Goal: Task Accomplishment & Management: Use online tool/utility

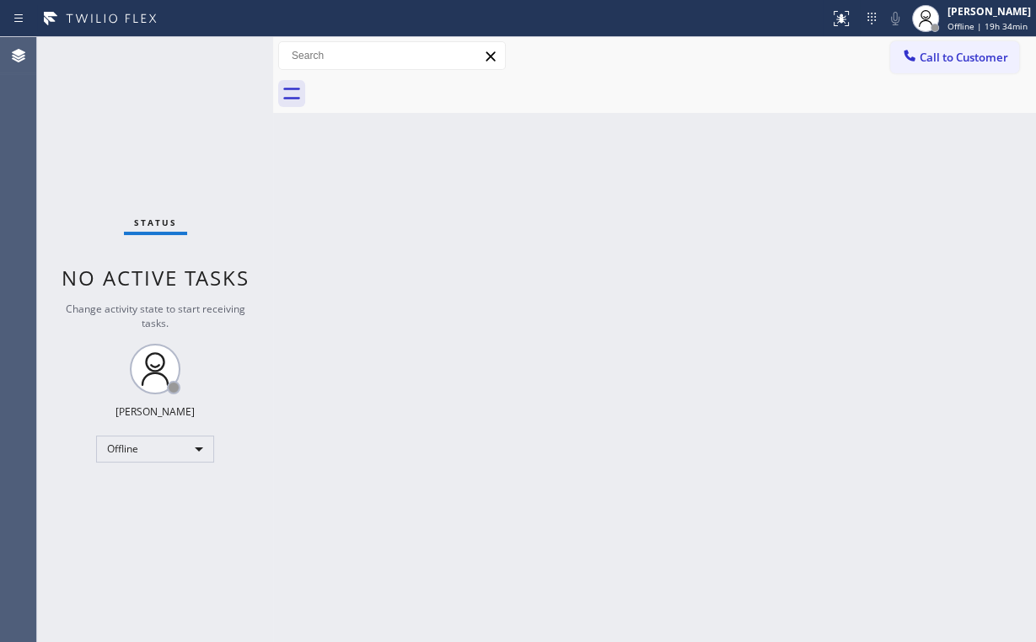
drag, startPoint x: 708, startPoint y: 51, endPoint x: 846, endPoint y: 82, distance: 141.7
click at [709, 51] on div "Call to Customer Outbound call Location Search location Your caller id phone nu…" at bounding box center [654, 56] width 763 height 30
click at [940, 67] on button "Call to Customer" at bounding box center [954, 57] width 129 height 32
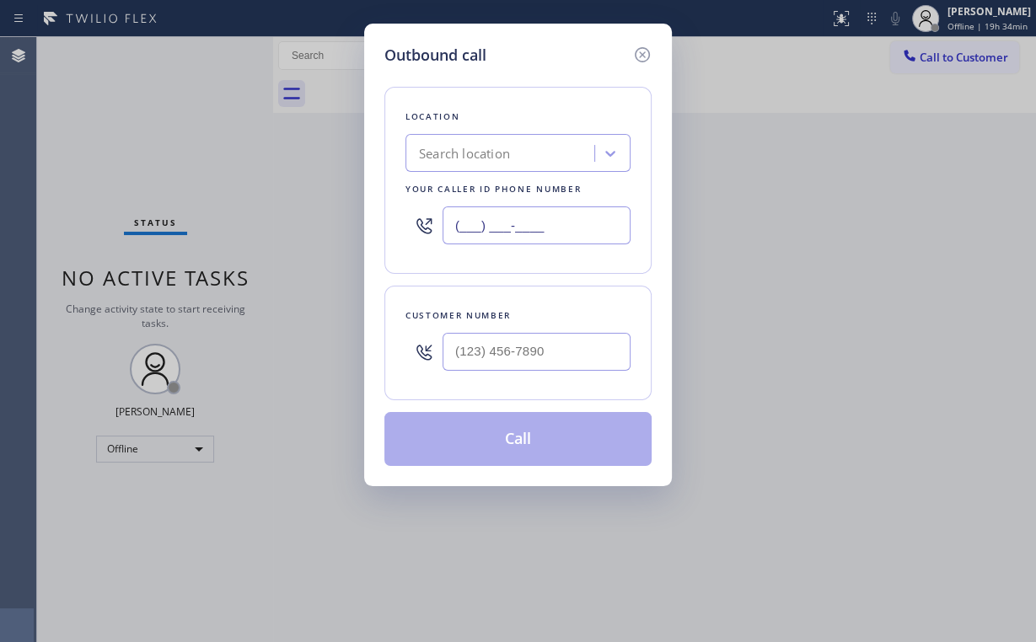
drag, startPoint x: 365, startPoint y: 228, endPoint x: 170, endPoint y: 248, distance: 195.8
click at [199, 244] on div "Outbound call Location Search location Your caller id phone number (___) ___-__…" at bounding box center [518, 321] width 1036 height 642
paste input "818) 626-3649"
type input "[PHONE_NUMBER]"
click at [482, 366] on input "(___) ___-____" at bounding box center [537, 352] width 188 height 38
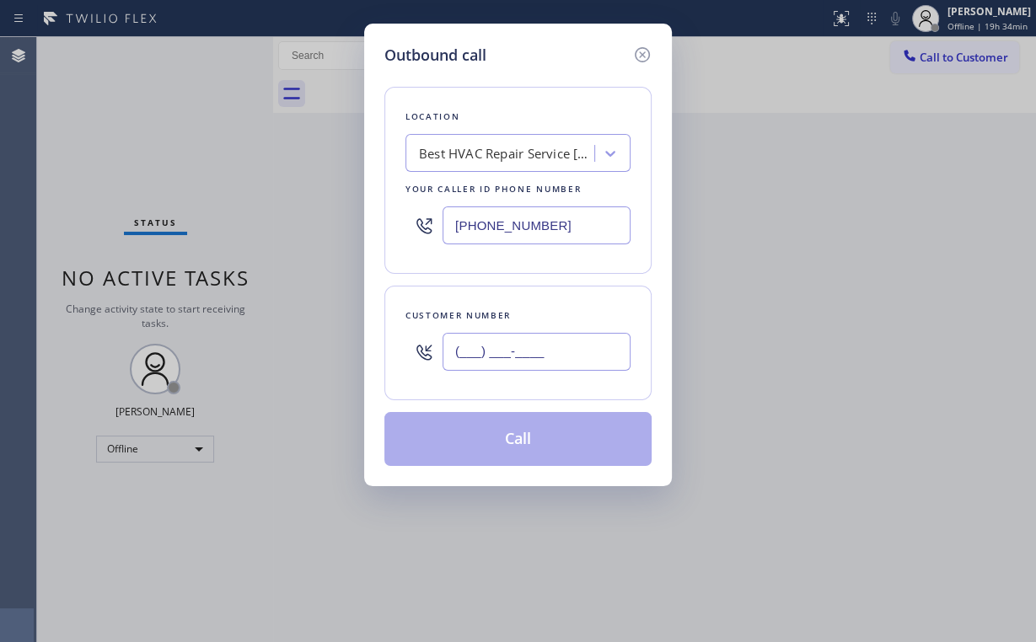
paste input "828) 372-1425"
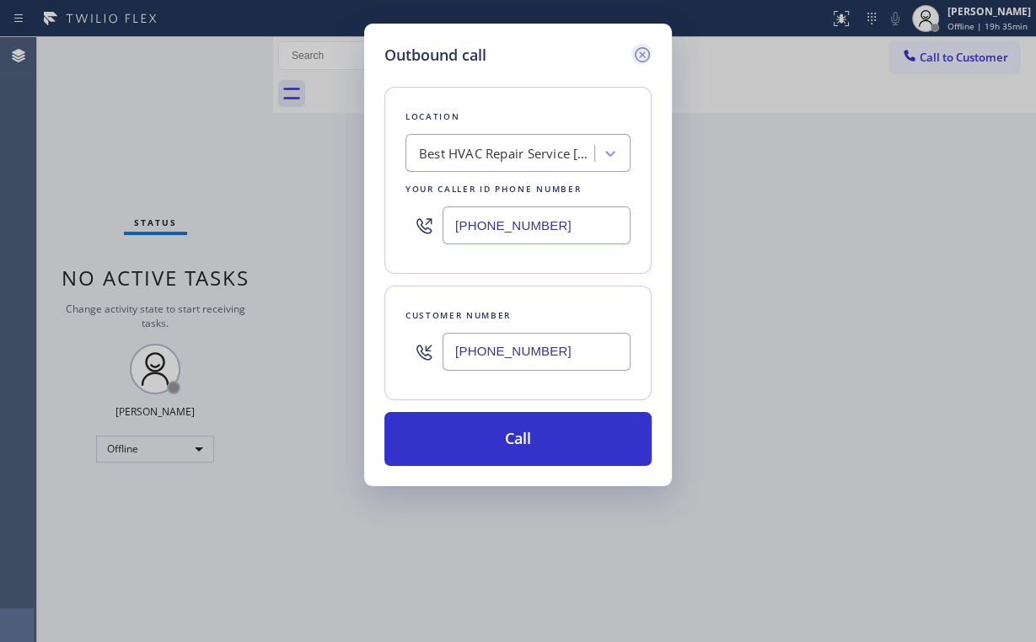
click at [642, 57] on icon at bounding box center [642, 55] width 20 height 20
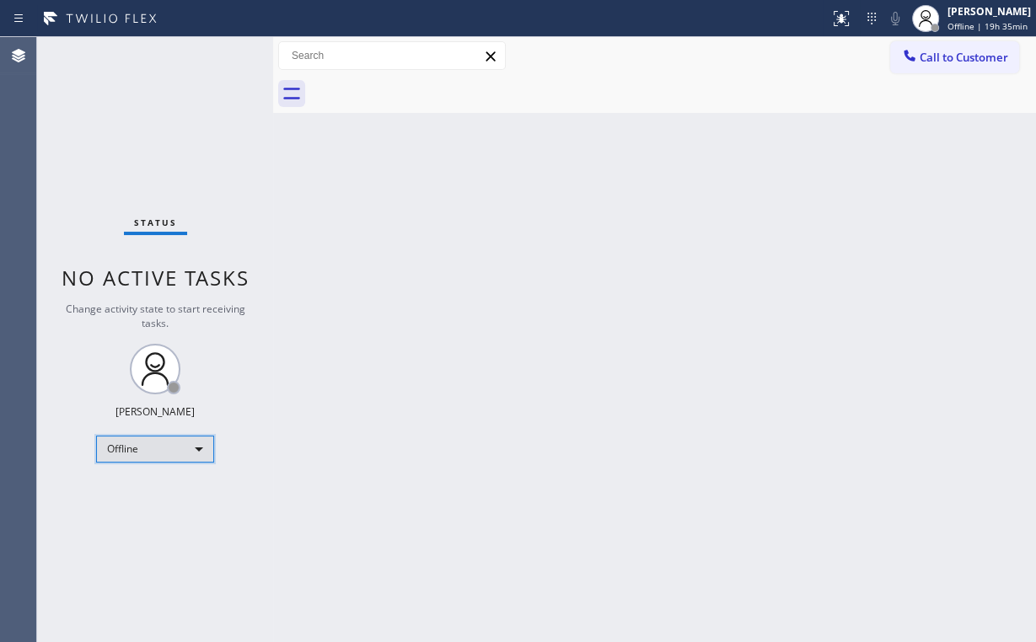
click at [161, 455] on div "Offline" at bounding box center [155, 449] width 118 height 27
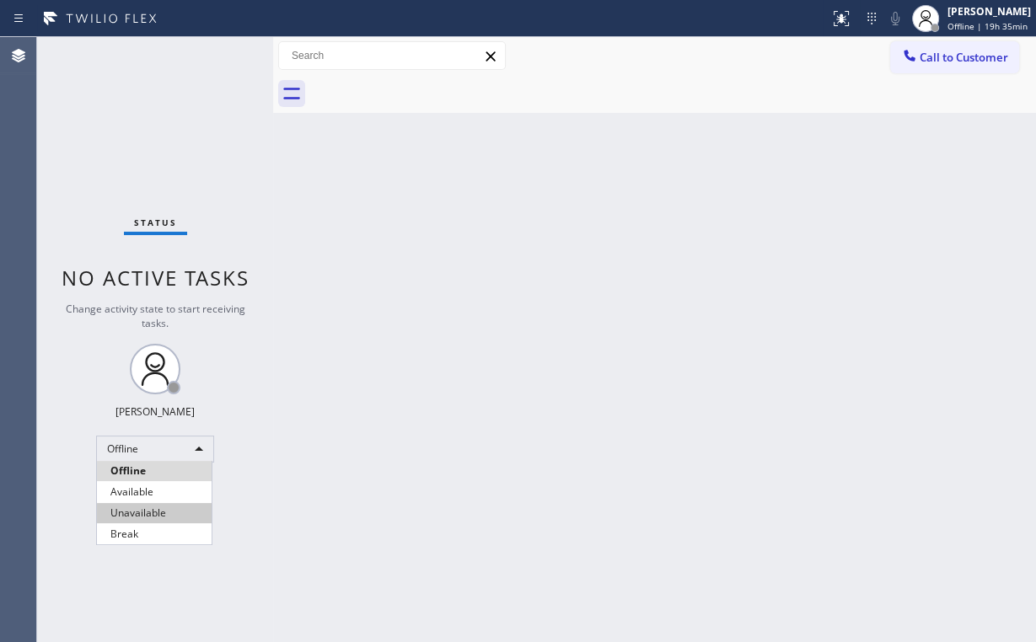
click at [178, 523] on li "Unavailable" at bounding box center [154, 513] width 115 height 20
drag, startPoint x: 523, startPoint y: 453, endPoint x: 647, endPoint y: 342, distance: 166.0
click at [536, 444] on div "Back to Dashboard Change Sender ID Customers Technicians Select a contact Outbo…" at bounding box center [654, 339] width 763 height 605
drag, startPoint x: 965, startPoint y: 50, endPoint x: 692, endPoint y: 242, distance: 334.0
click at [964, 51] on span "Call to Customer" at bounding box center [964, 57] width 89 height 15
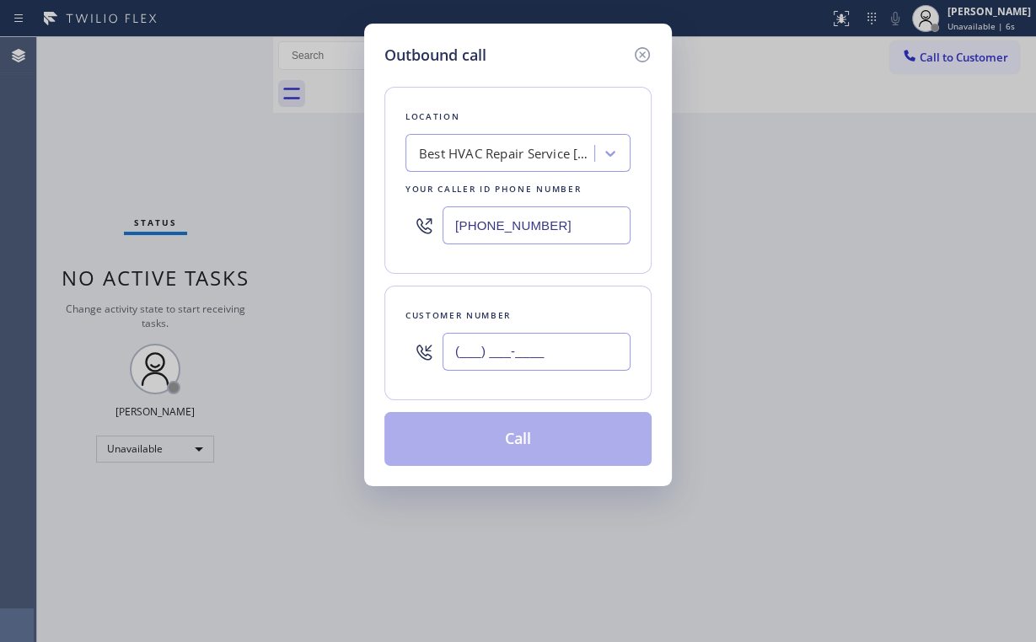
drag, startPoint x: 536, startPoint y: 352, endPoint x: 570, endPoint y: 346, distance: 34.1
click at [540, 352] on input "(___) ___-____" at bounding box center [537, 352] width 188 height 38
paste input "828) 372-1425"
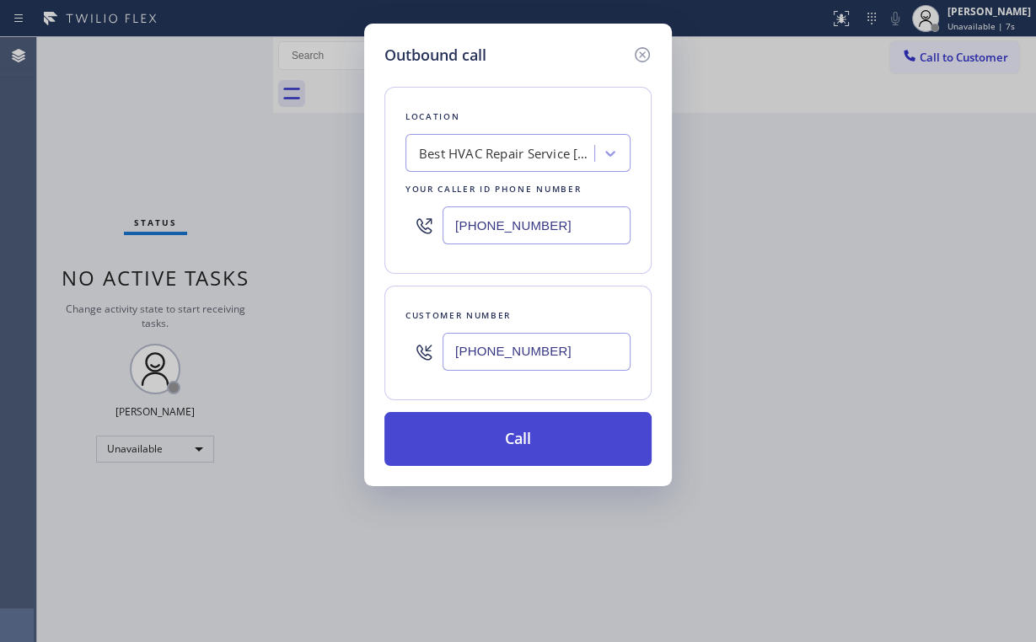
type input "[PHONE_NUMBER]"
click at [505, 434] on button "Call" at bounding box center [517, 439] width 267 height 54
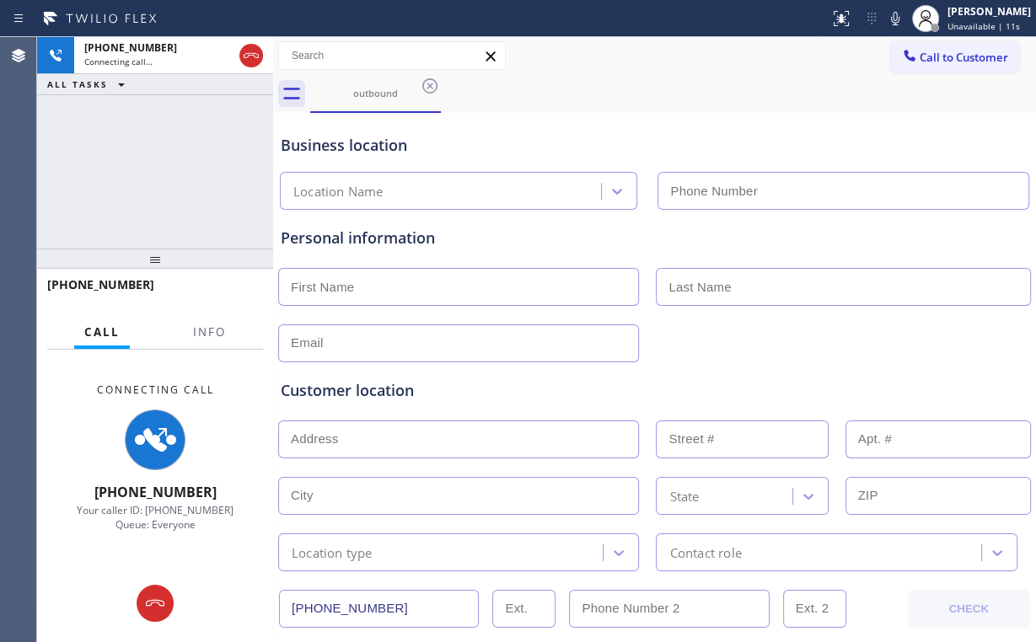
type input "[PHONE_NUMBER]"
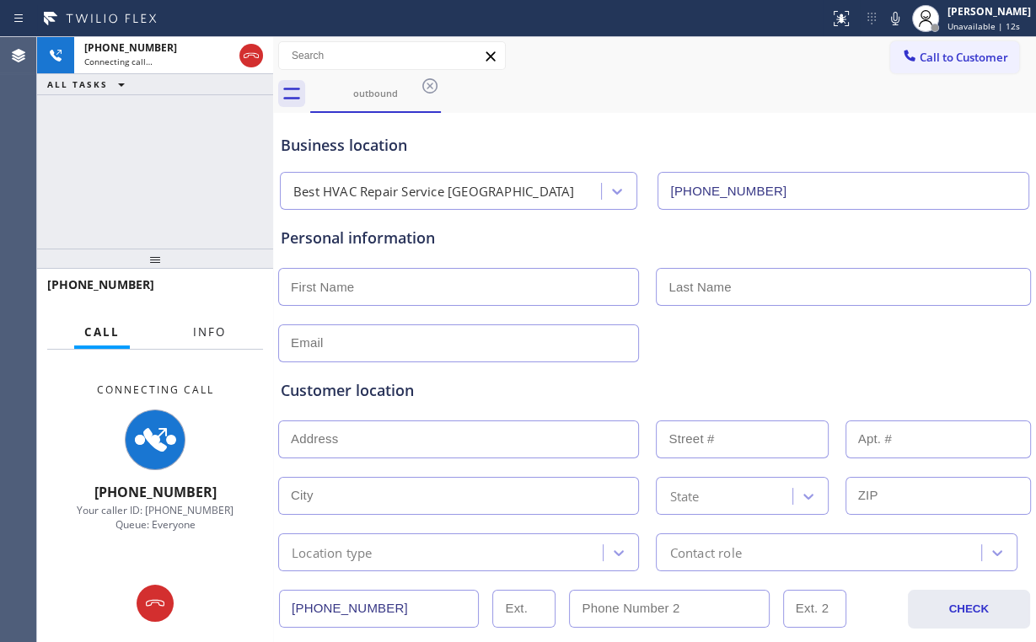
click at [212, 335] on span "Info" at bounding box center [209, 332] width 33 height 15
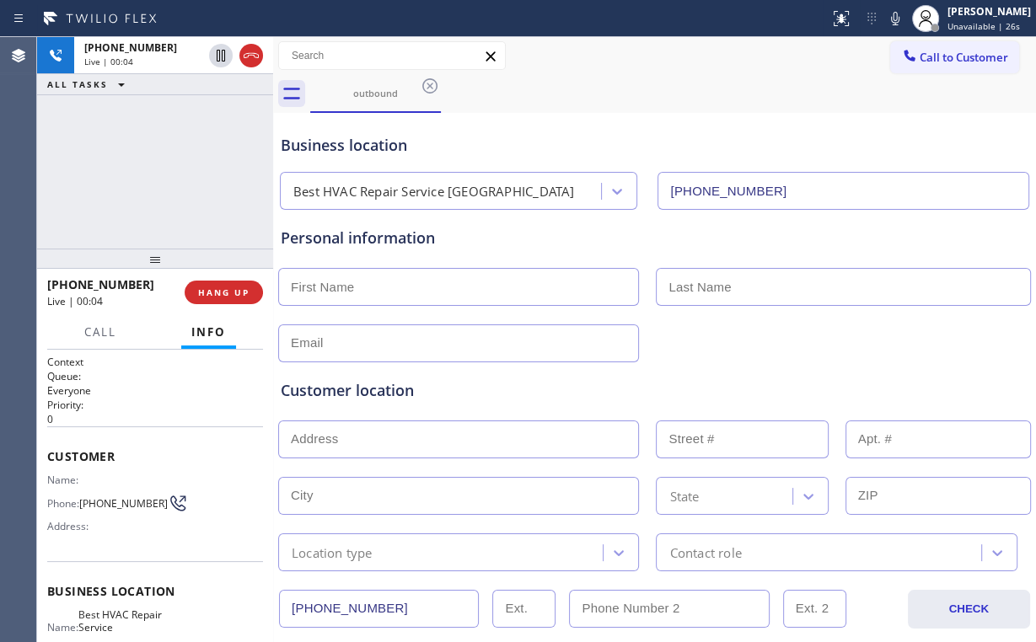
click at [115, 179] on div "[PHONE_NUMBER] Live | 00:04 ALL TASKS ALL TASKS ACTIVE TASKS TASKS IN WRAP UP" at bounding box center [155, 143] width 236 height 212
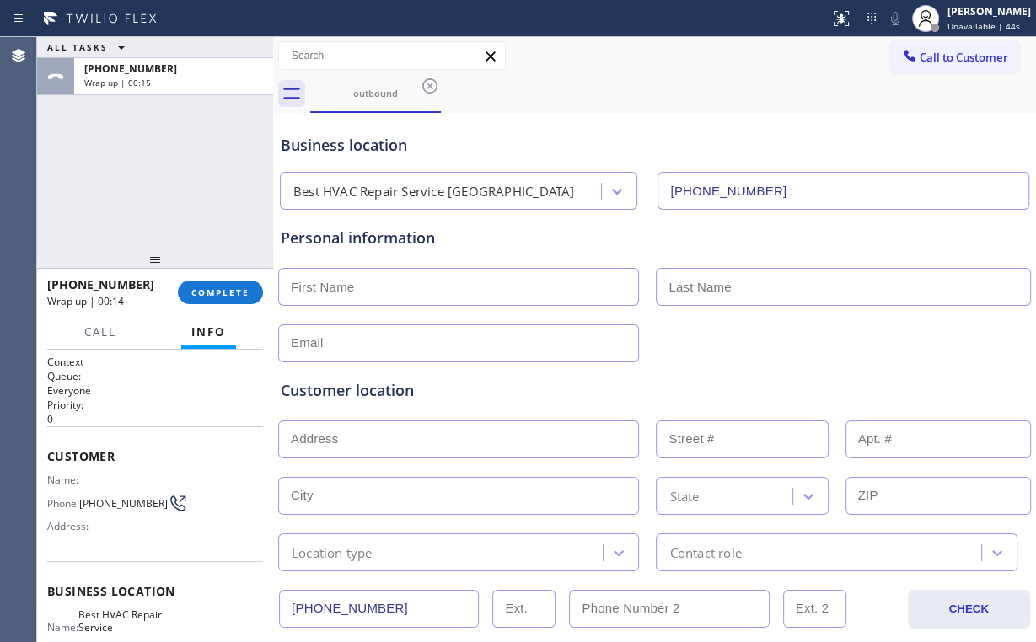
drag, startPoint x: 132, startPoint y: 177, endPoint x: 212, endPoint y: 270, distance: 122.5
click at [148, 190] on div "ALL TASKS ALL TASKS ACTIVE TASKS TASKS IN WRAP UP [PHONE_NUMBER] Wrap up | 00:15" at bounding box center [155, 143] width 236 height 212
click at [225, 292] on span "COMPLETE" at bounding box center [220, 293] width 58 height 12
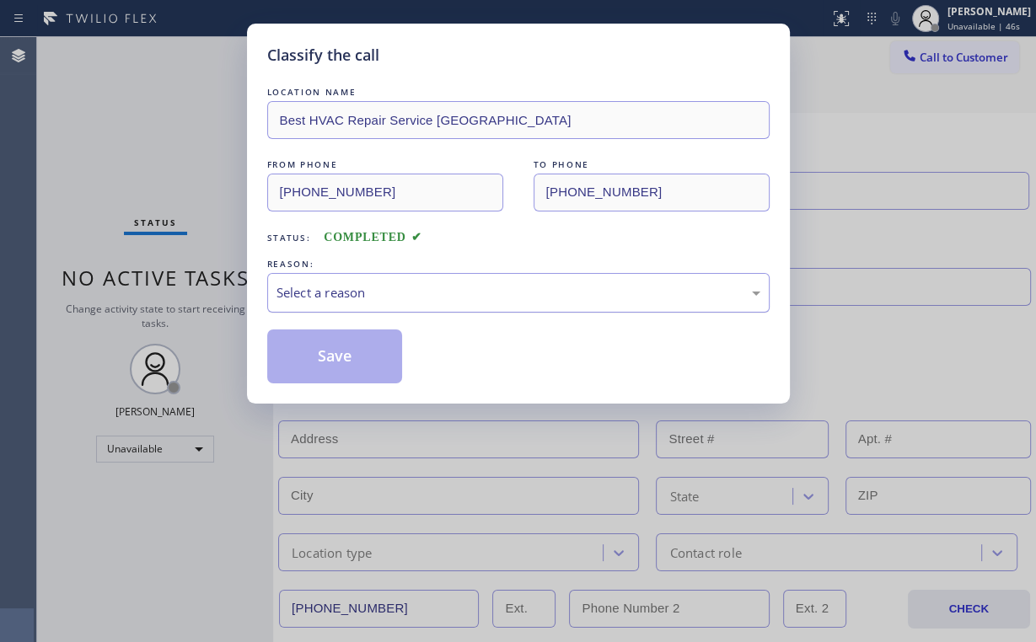
drag, startPoint x: 318, startPoint y: 283, endPoint x: 319, endPoint y: 304, distance: 21.1
click at [319, 283] on div "Select a reason" at bounding box center [519, 292] width 484 height 19
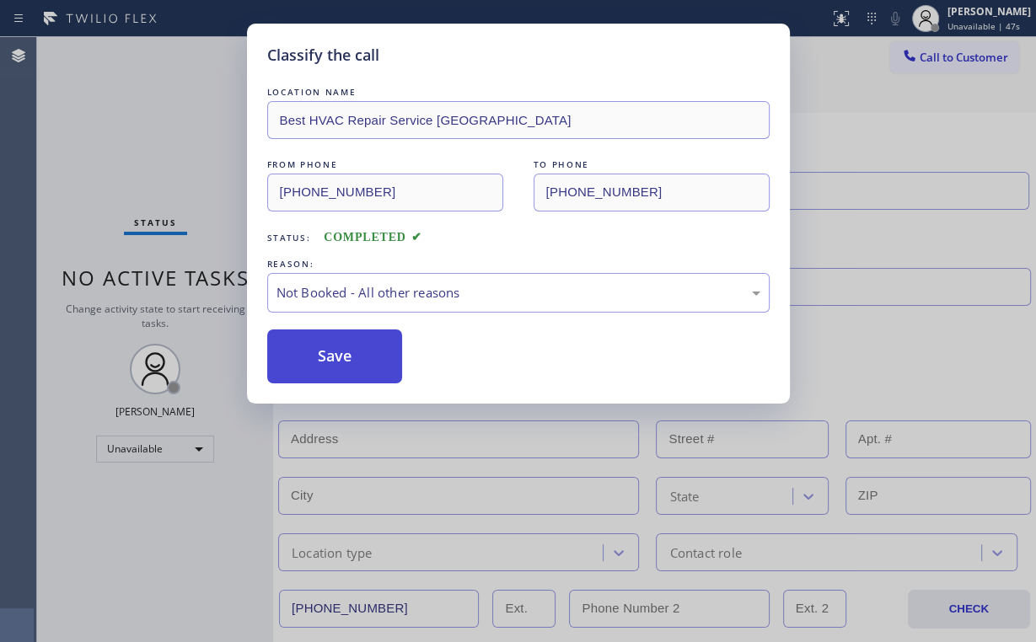
click at [327, 354] on button "Save" at bounding box center [335, 357] width 136 height 54
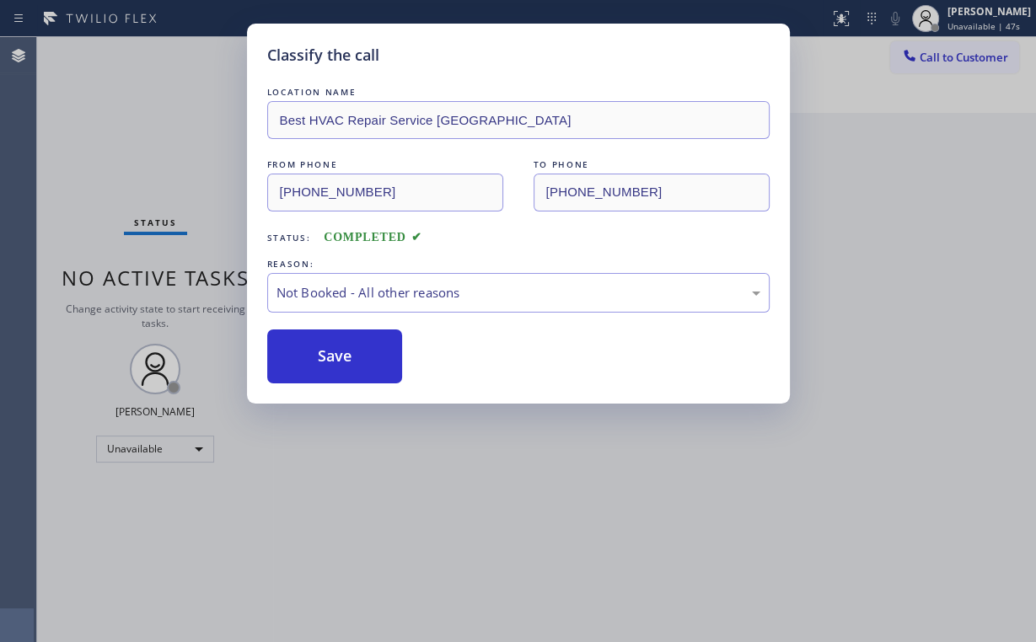
click at [166, 152] on div "Classify the call LOCATION NAME Best HVAC Repair Service Calabasas FROM PHONE […" at bounding box center [518, 321] width 1036 height 642
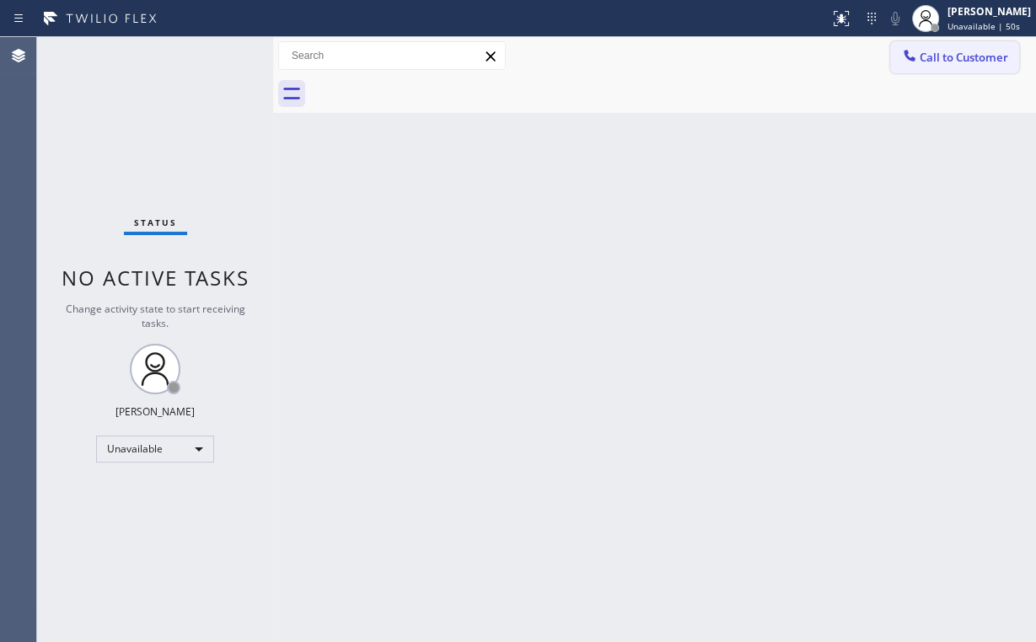
click at [949, 67] on button "Call to Customer" at bounding box center [954, 57] width 129 height 32
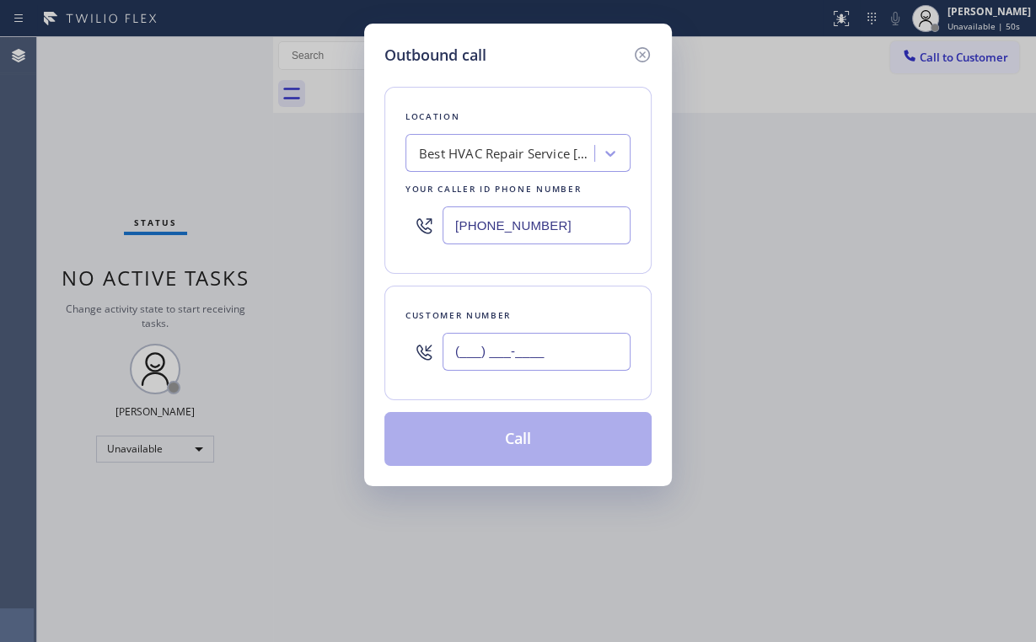
click at [585, 347] on input "(___) ___-____" at bounding box center [537, 352] width 188 height 38
paste input "828) 372-1425"
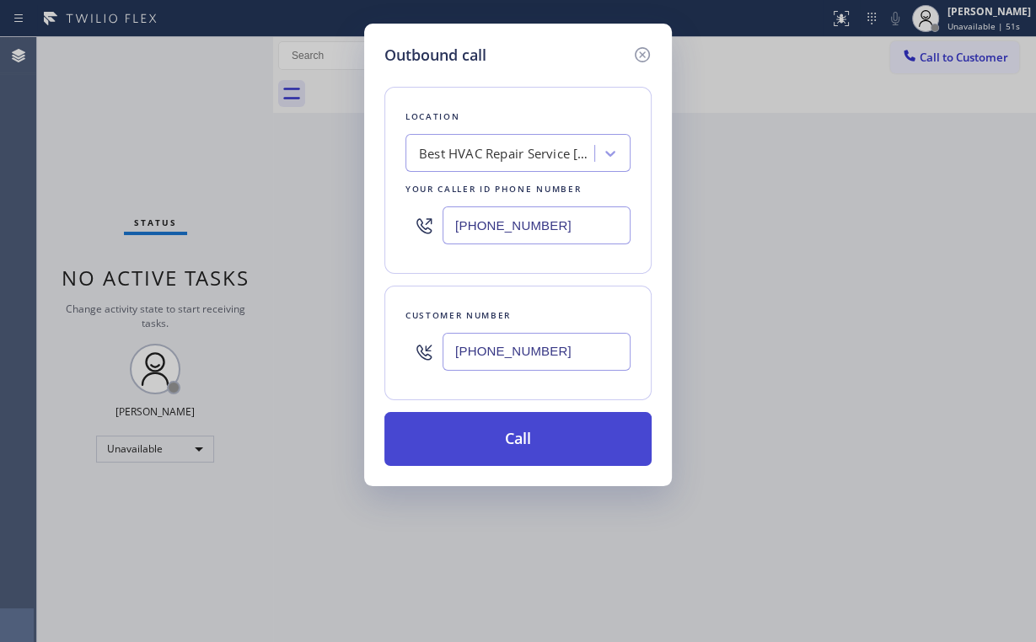
type input "[PHONE_NUMBER]"
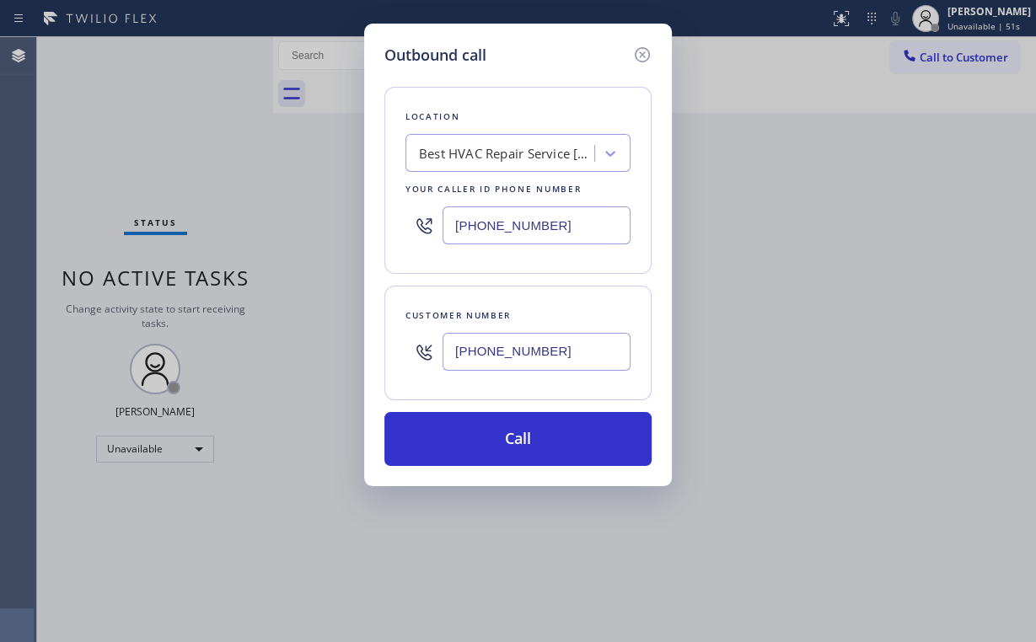
drag, startPoint x: 493, startPoint y: 434, endPoint x: 471, endPoint y: 482, distance: 52.8
click at [492, 435] on button "Call" at bounding box center [517, 439] width 267 height 54
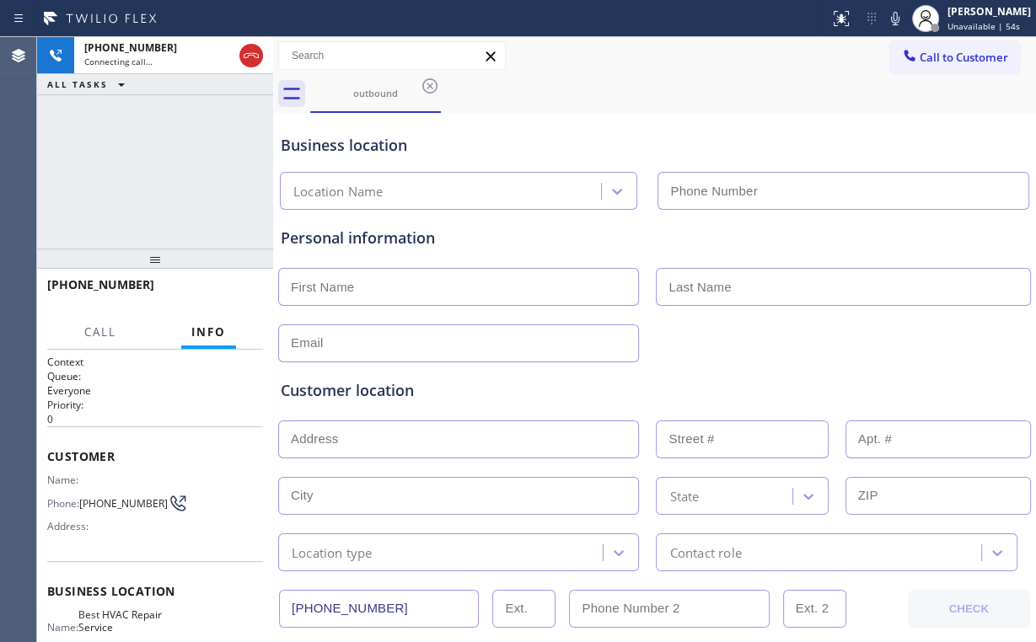
type input "[PHONE_NUMBER]"
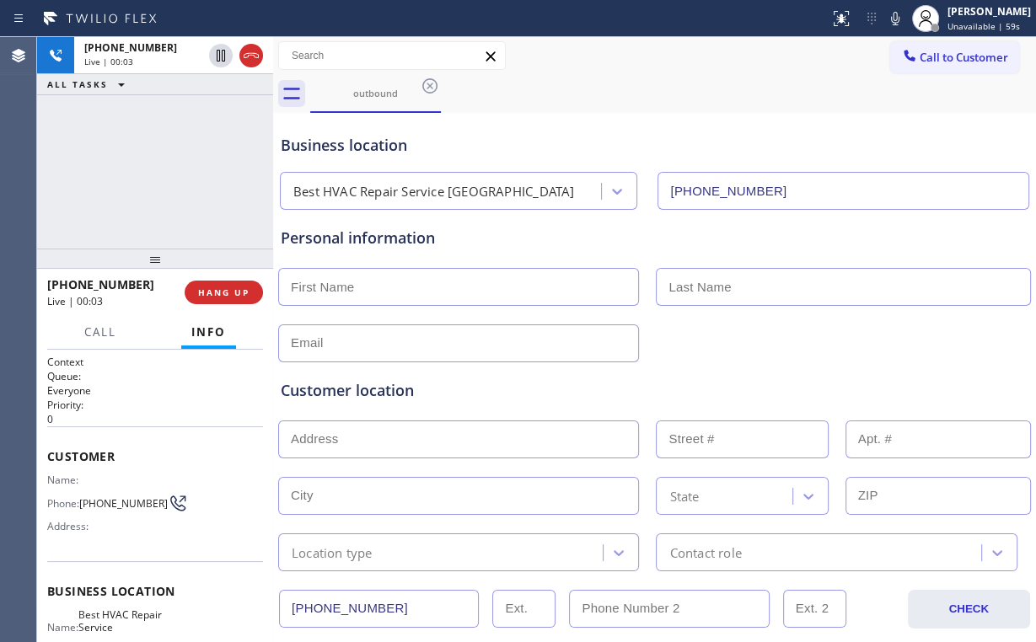
click at [177, 163] on div "[PHONE_NUMBER] Live | 00:03 ALL TASKS ALL TASKS ACTIVE TASKS TASKS IN WRAP UP" at bounding box center [155, 143] width 236 height 212
drag, startPoint x: 87, startPoint y: 164, endPoint x: 98, endPoint y: 167, distance: 11.2
click at [92, 164] on div "[PHONE_NUMBER] Live | 00:09 ALL TASKS ALL TASKS ACTIVE TASKS TASKS IN WRAP UP" at bounding box center [155, 143] width 236 height 212
click at [240, 287] on span "HANG UP" at bounding box center [223, 293] width 51 height 12
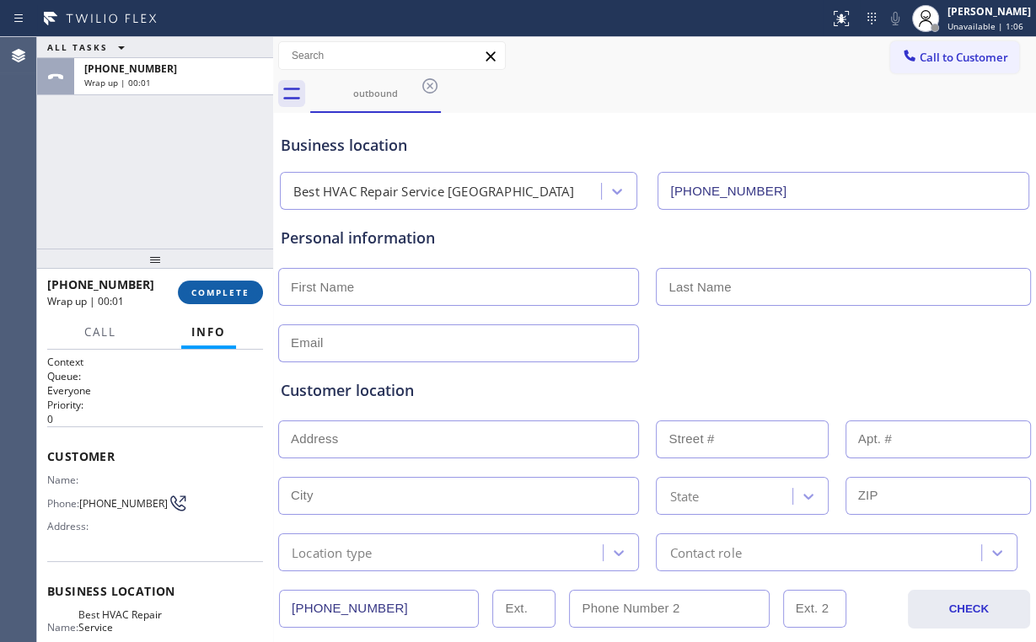
click at [229, 297] on span "COMPLETE" at bounding box center [220, 293] width 58 height 12
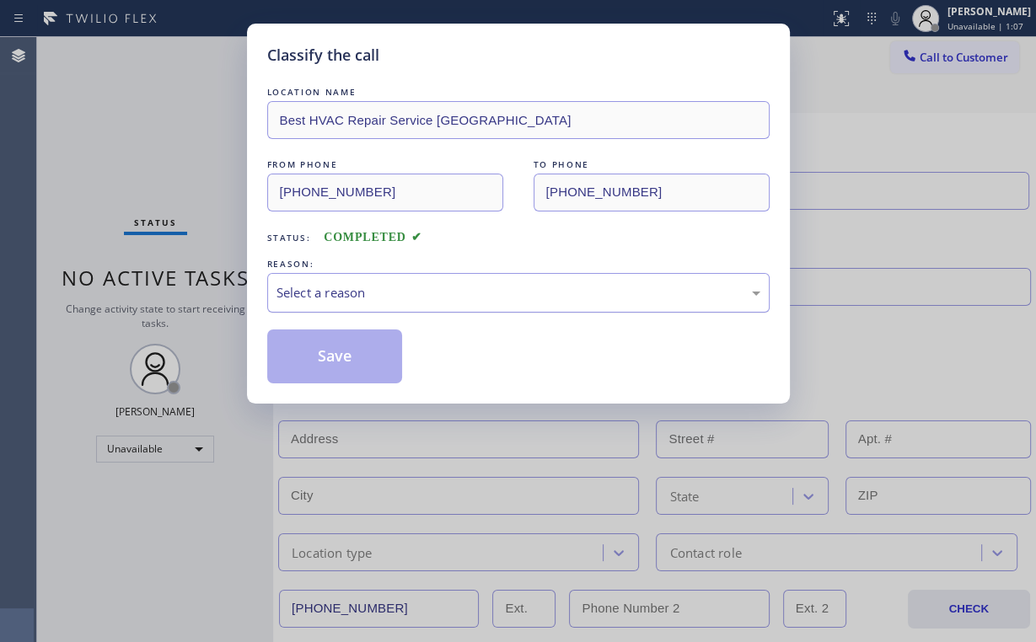
click at [384, 293] on div "Select a reason" at bounding box center [519, 292] width 484 height 19
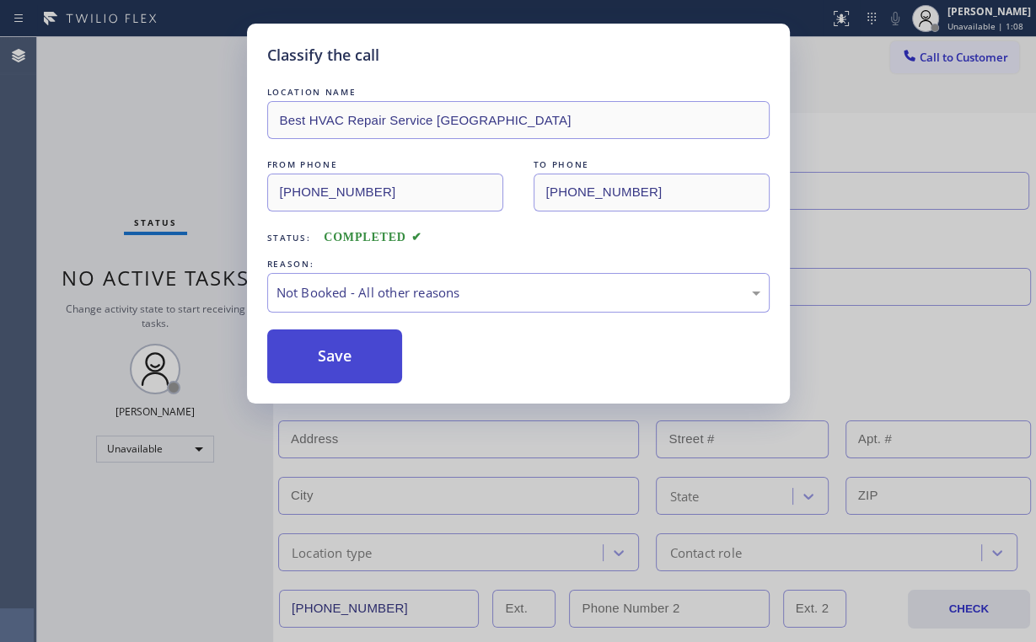
click at [347, 357] on button "Save" at bounding box center [335, 357] width 136 height 54
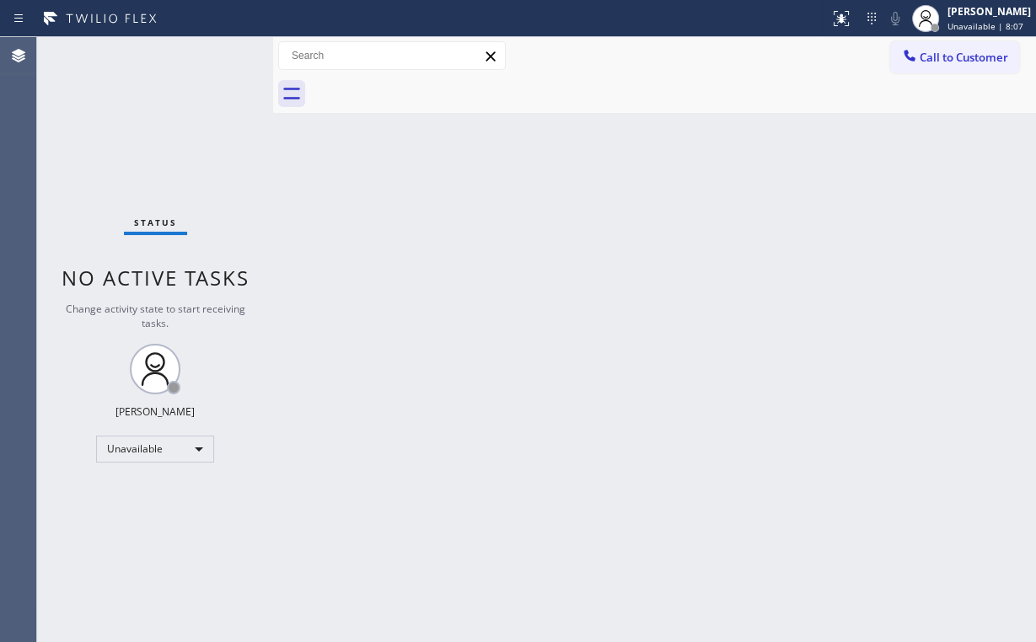
drag, startPoint x: 77, startPoint y: 85, endPoint x: 78, endPoint y: 5, distance: 80.1
click at [78, 81] on div "Status No active tasks Change activity state to start receiving tasks. [PERSON_…" at bounding box center [155, 339] width 236 height 605
drag, startPoint x: 930, startPoint y: 56, endPoint x: 649, endPoint y: 192, distance: 312.2
click at [930, 56] on span "Call to Customer" at bounding box center [964, 57] width 89 height 15
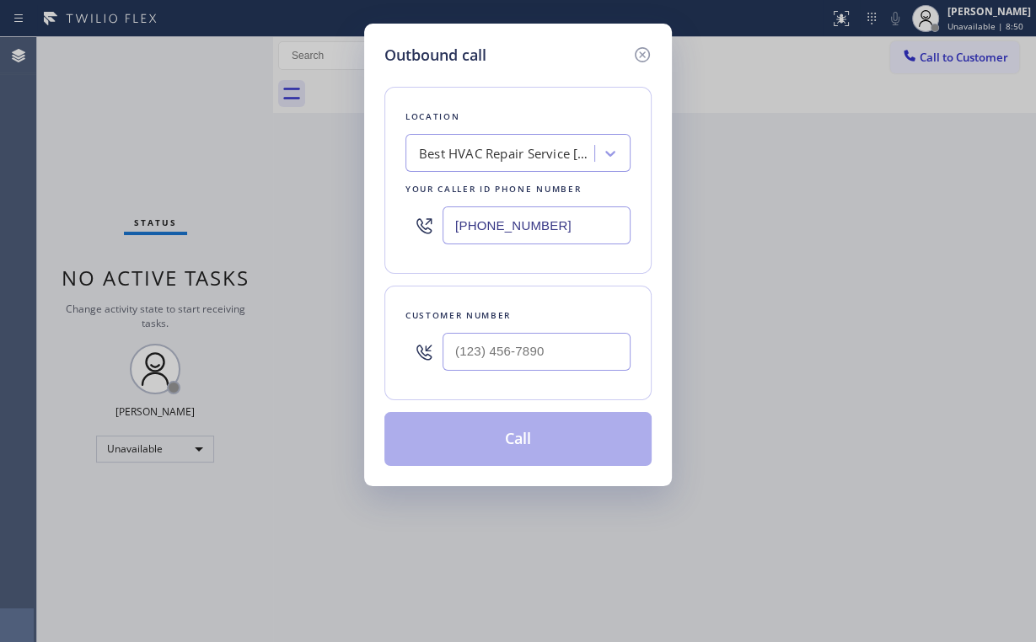
drag, startPoint x: 593, startPoint y: 227, endPoint x: 237, endPoint y: 227, distance: 355.7
click at [246, 227] on div "Outbound call Location Best HVAC Repair Service [GEOGRAPHIC_DATA] Your caller i…" at bounding box center [518, 321] width 1036 height 642
paste input "58) 519-5332"
type input "[PHONE_NUMBER]"
click at [504, 347] on input "(___) ___-____" at bounding box center [537, 352] width 188 height 38
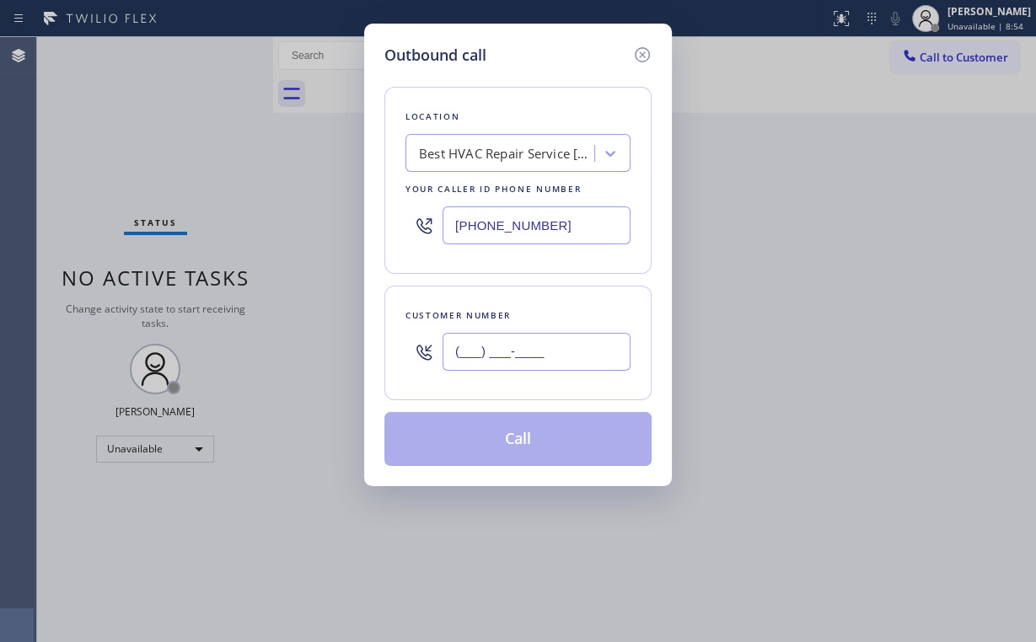
paste input "419) 622-8950"
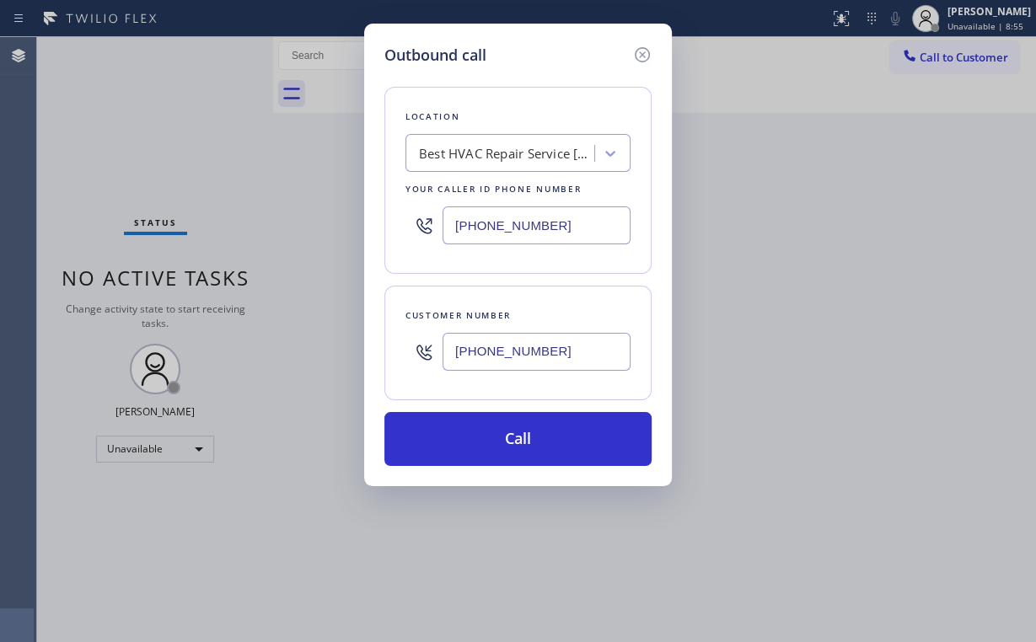
type input "[PHONE_NUMBER]"
click at [548, 68] on div "Location Best HVAC Repair Service [GEOGRAPHIC_DATA] Your caller id phone number…" at bounding box center [517, 267] width 267 height 400
drag, startPoint x: 561, startPoint y: 222, endPoint x: 172, endPoint y: 212, distance: 388.7
click at [250, 224] on div "Outbound call Location Best HVAC Repair Service [GEOGRAPHIC_DATA] Your caller i…" at bounding box center [518, 321] width 1036 height 642
paste input "55) 731-4952"
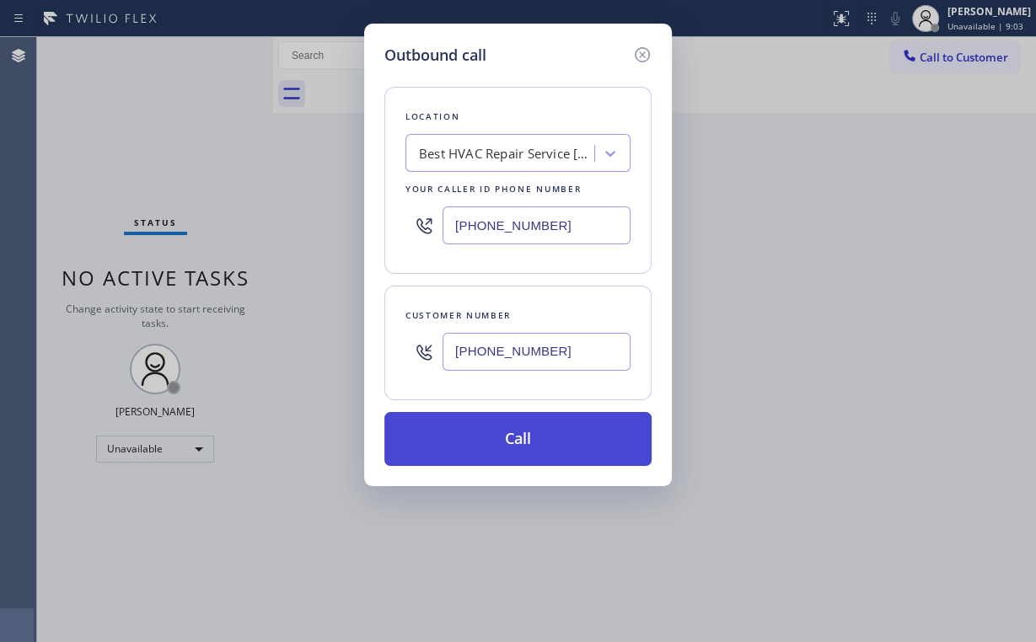
type input "[PHONE_NUMBER]"
click at [505, 445] on button "Call" at bounding box center [517, 439] width 267 height 54
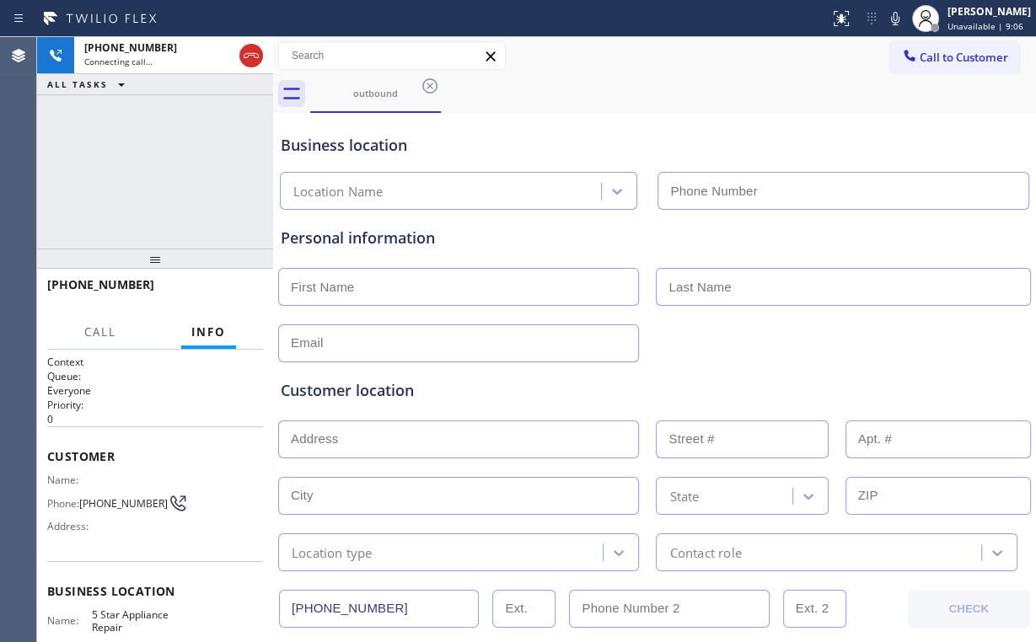
drag, startPoint x: 223, startPoint y: 179, endPoint x: 305, endPoint y: 402, distance: 237.9
click at [224, 182] on div "[PHONE_NUMBER] Connecting call… ALL TASKS ALL TASKS ACTIVE TASKS TASKS IN WRAP …" at bounding box center [155, 143] width 236 height 212
type input "[PHONE_NUMBER]"
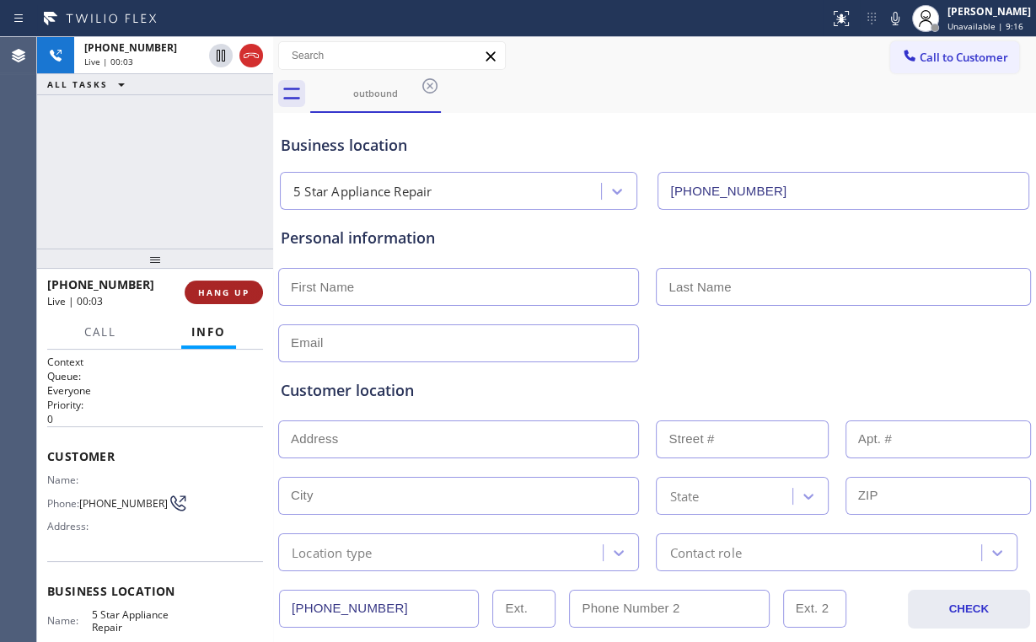
click at [222, 287] on span "HANG UP" at bounding box center [223, 293] width 51 height 12
click at [221, 287] on span "HANG UP" at bounding box center [223, 293] width 51 height 12
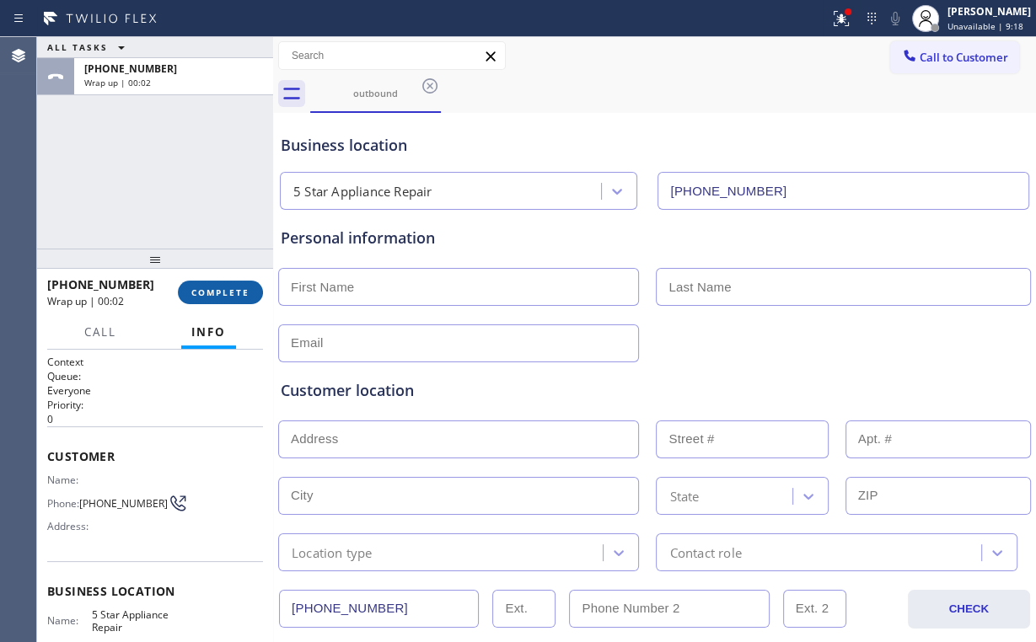
click at [229, 289] on span "COMPLETE" at bounding box center [220, 293] width 58 height 12
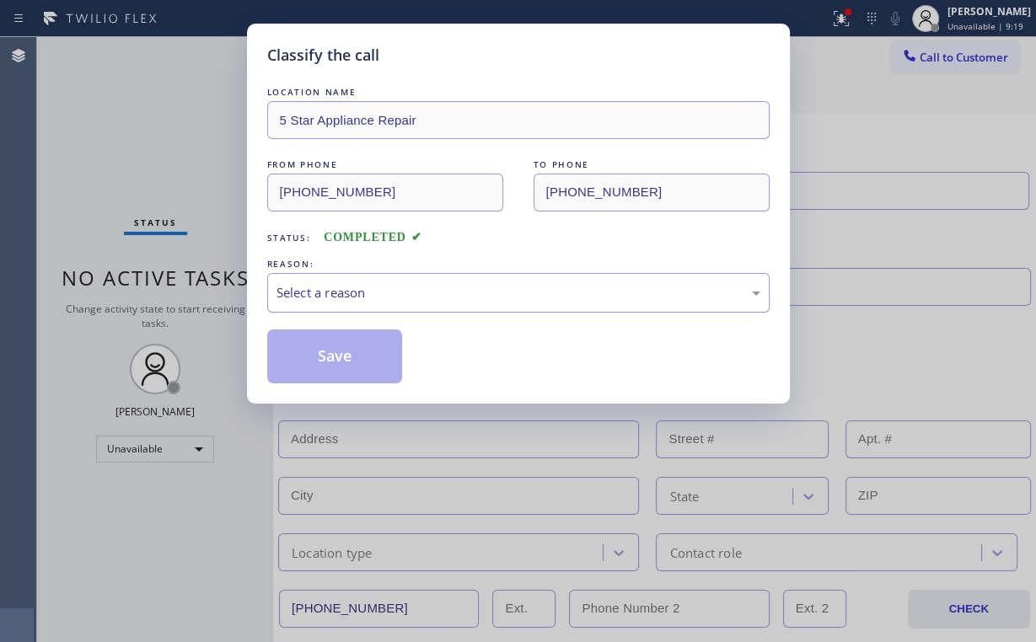
click at [294, 289] on div "Select a reason" at bounding box center [519, 292] width 484 height 19
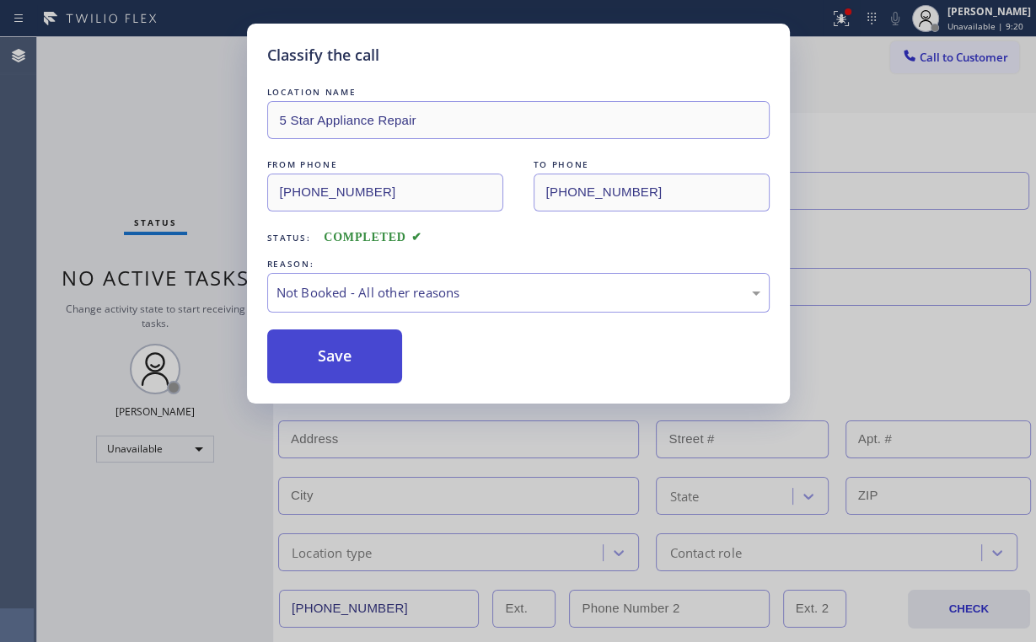
click at [313, 351] on button "Save" at bounding box center [335, 357] width 136 height 54
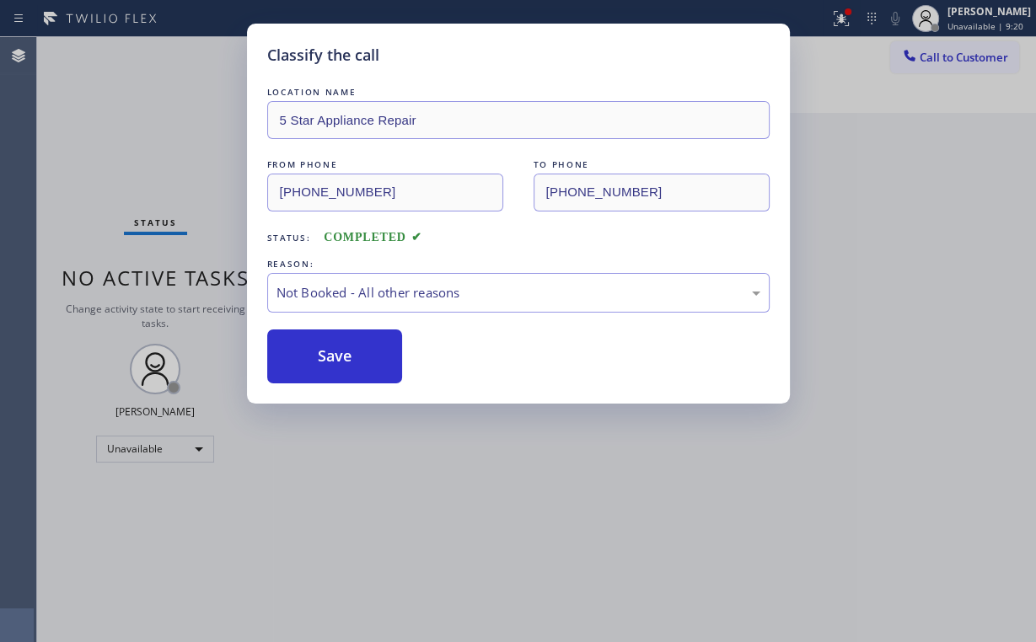
drag, startPoint x: 127, startPoint y: 169, endPoint x: 310, endPoint y: 572, distance: 443.3
click at [132, 175] on div "Classify the call LOCATION NAME 5 Star Appliance Repair FROM PHONE [PHONE_NUMBE…" at bounding box center [518, 321] width 1036 height 642
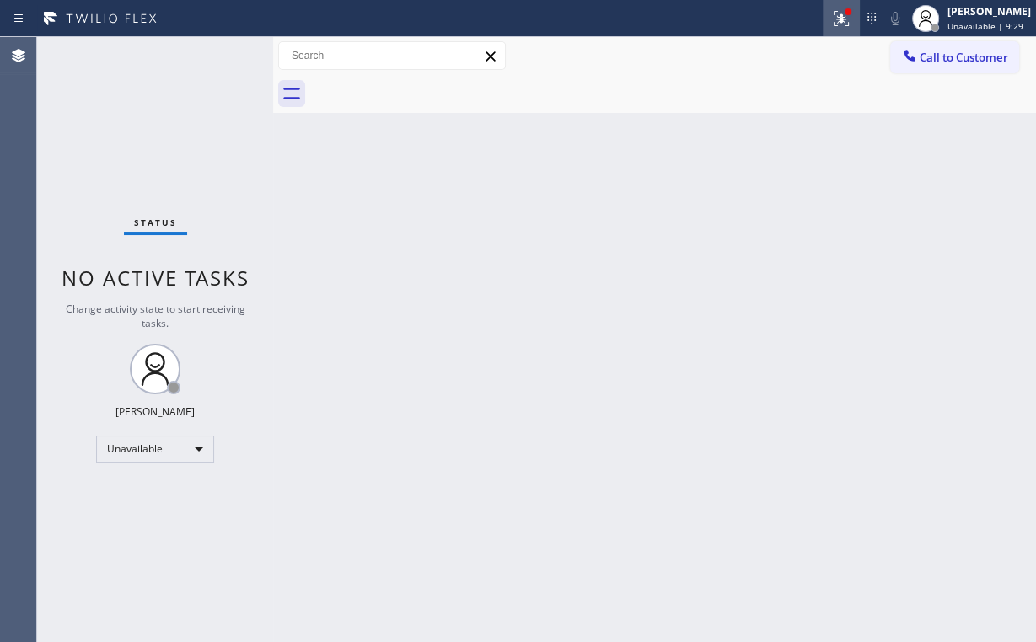
click at [851, 20] on icon at bounding box center [841, 18] width 20 height 20
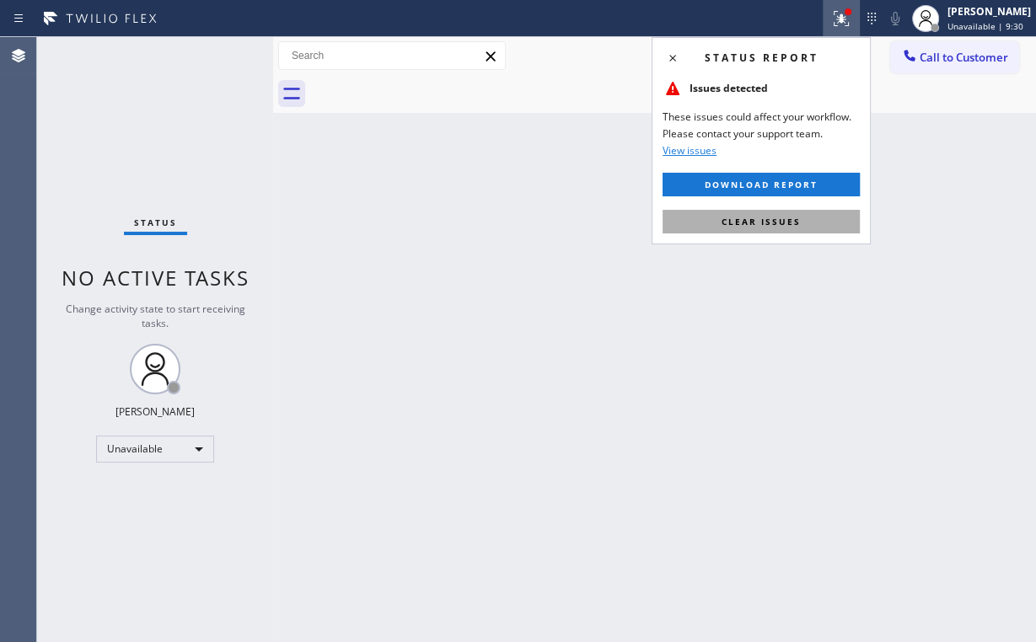
click at [760, 231] on button "Clear issues" at bounding box center [761, 222] width 197 height 24
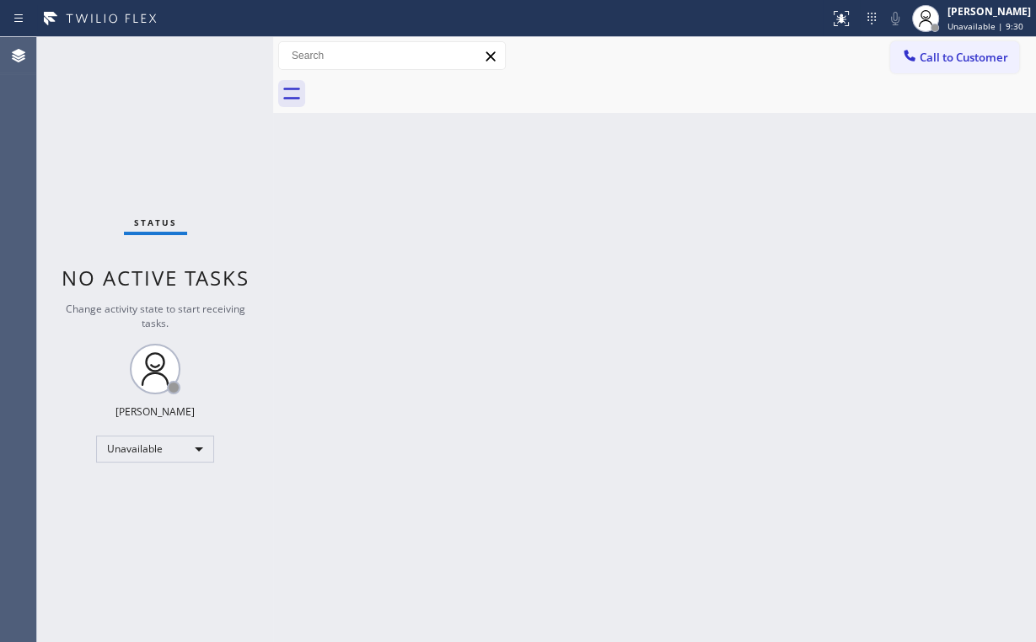
drag, startPoint x: 368, startPoint y: 300, endPoint x: 363, endPoint y: 346, distance: 46.6
click at [367, 303] on div "Back to Dashboard Change Sender ID Customers Technicians Select a contact Outbo…" at bounding box center [654, 339] width 763 height 605
drag, startPoint x: 691, startPoint y: 49, endPoint x: 925, endPoint y: 64, distance: 234.0
click at [691, 49] on div "Call to Customer Outbound call Location 5 Star Appliance Repair Your caller id …" at bounding box center [654, 56] width 763 height 30
click at [979, 59] on span "Call to Customer" at bounding box center [964, 57] width 89 height 15
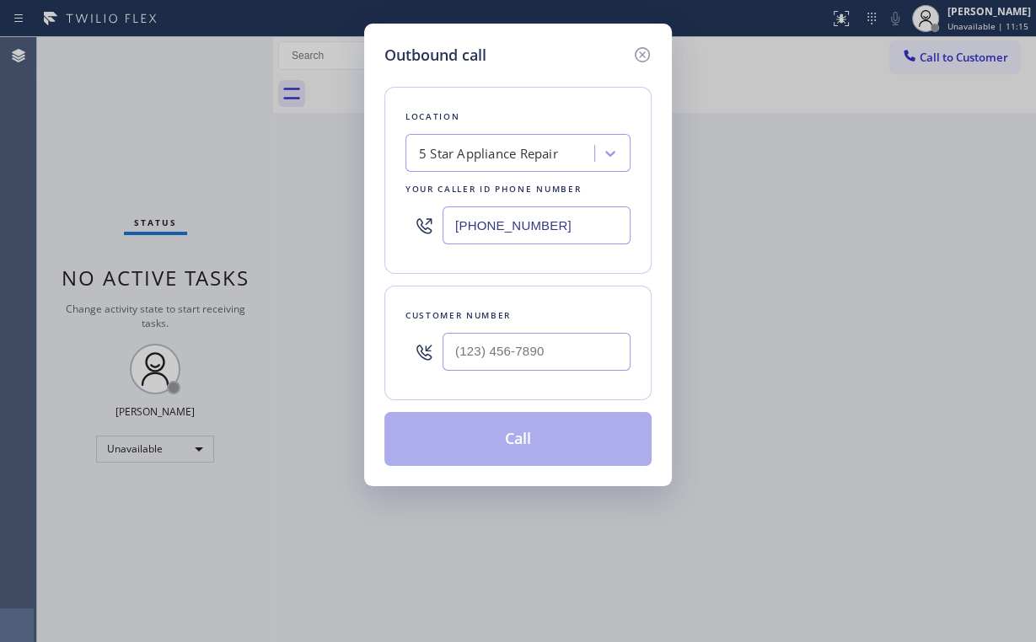
drag, startPoint x: 564, startPoint y: 216, endPoint x: 717, endPoint y: 260, distance: 159.6
click at [357, 221] on div "Outbound call Location 5 Star Appliance Repair Your caller id phone number [PHO…" at bounding box center [518, 321] width 1036 height 642
paste input "88) 734-4409"
type input "[PHONE_NUMBER]"
click at [519, 352] on input "(___) ___-____" at bounding box center [537, 352] width 188 height 38
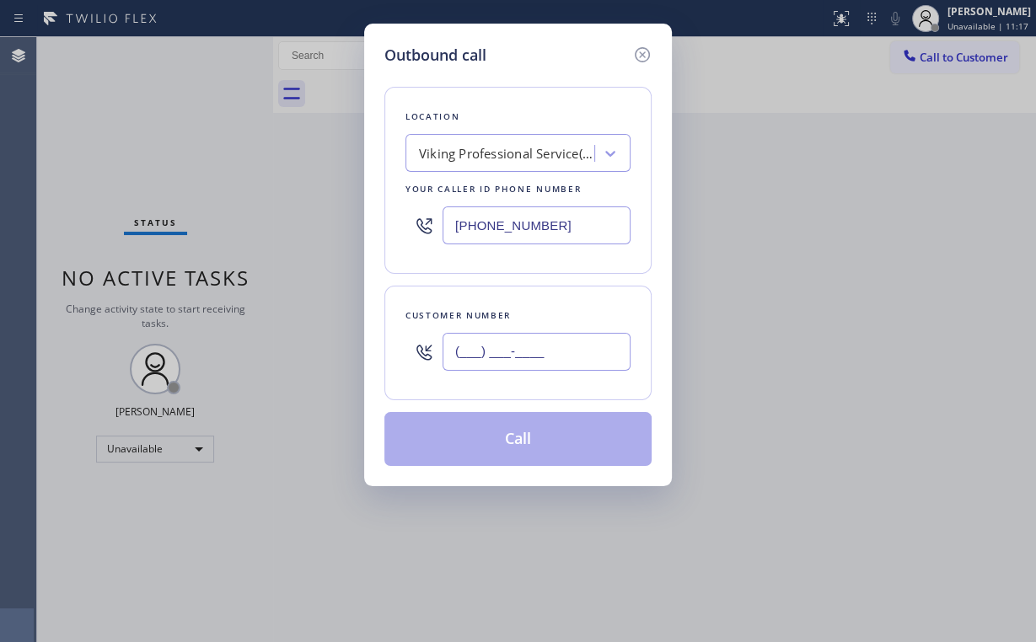
paste input "818) 919-2879"
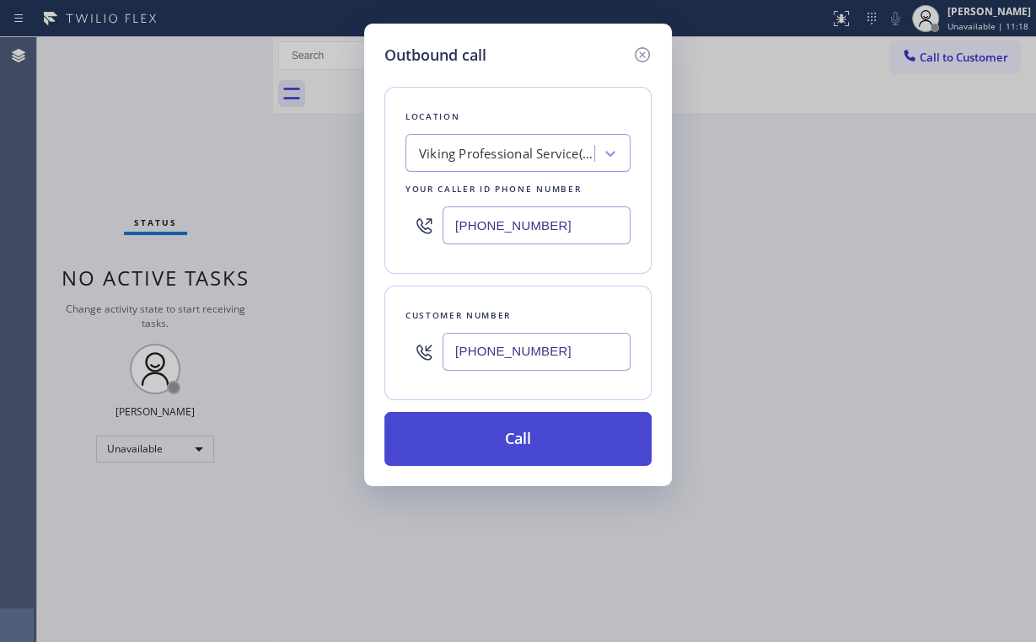
type input "[PHONE_NUMBER]"
click at [519, 441] on button "Call" at bounding box center [517, 439] width 267 height 54
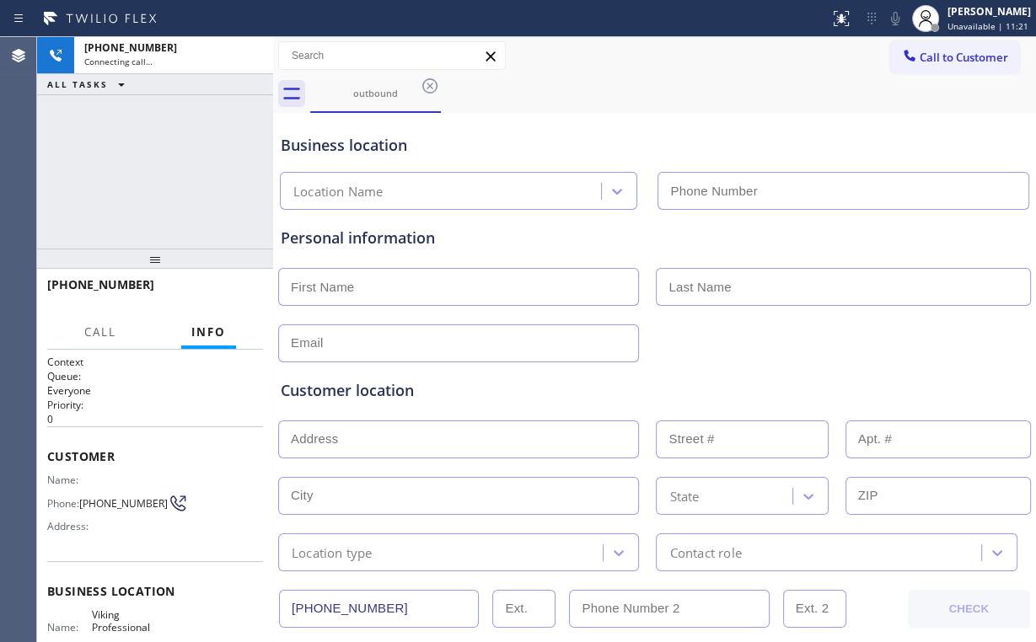
type input "[PHONE_NUMBER]"
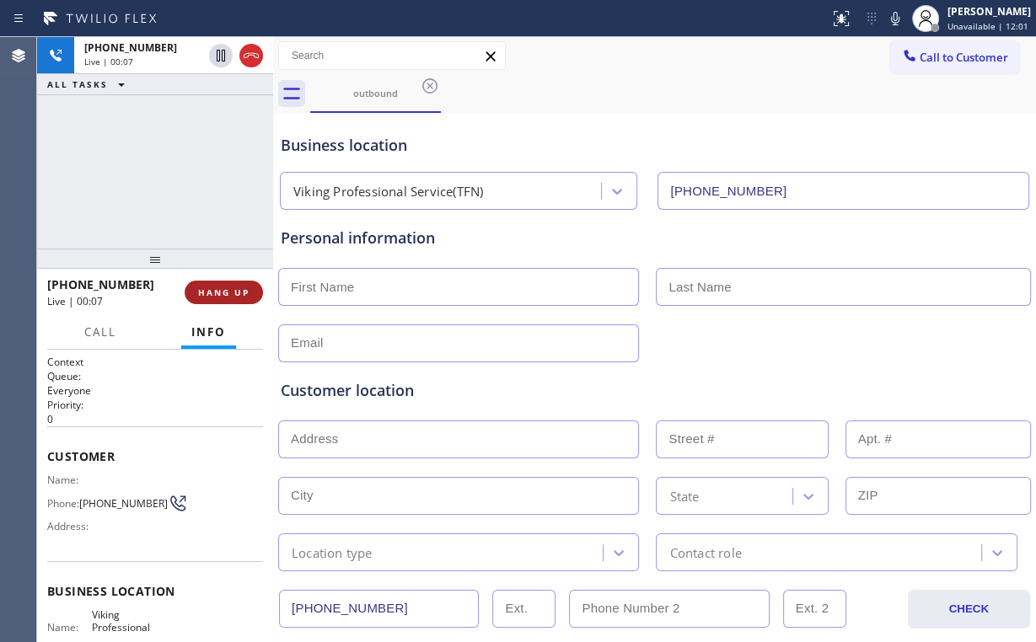
click at [204, 282] on button "HANG UP" at bounding box center [224, 293] width 78 height 24
click at [215, 290] on span "HANG UP" at bounding box center [223, 293] width 51 height 12
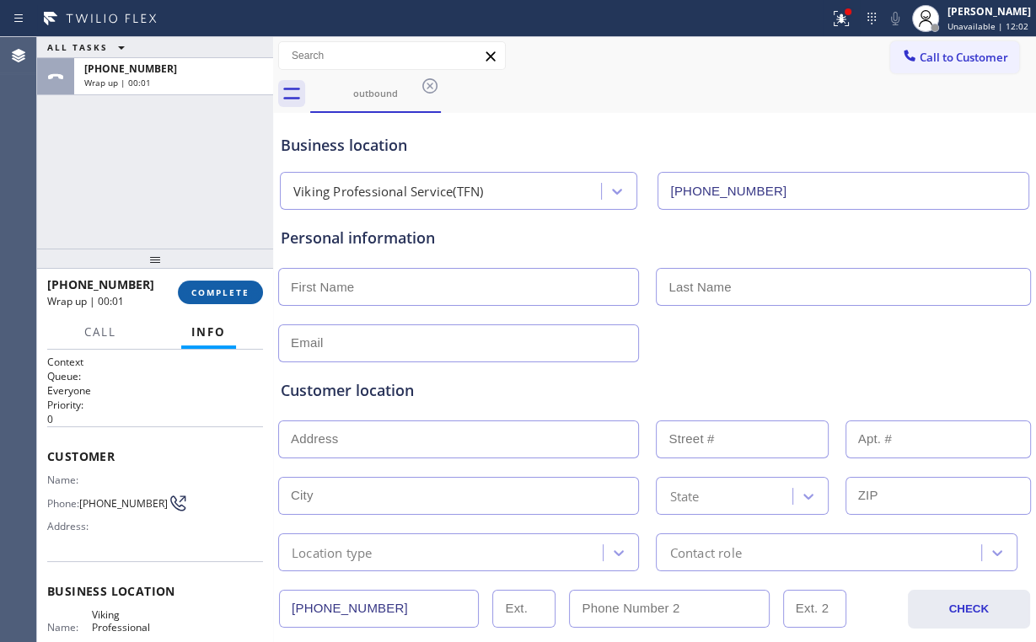
click at [228, 294] on span "COMPLETE" at bounding box center [220, 293] width 58 height 12
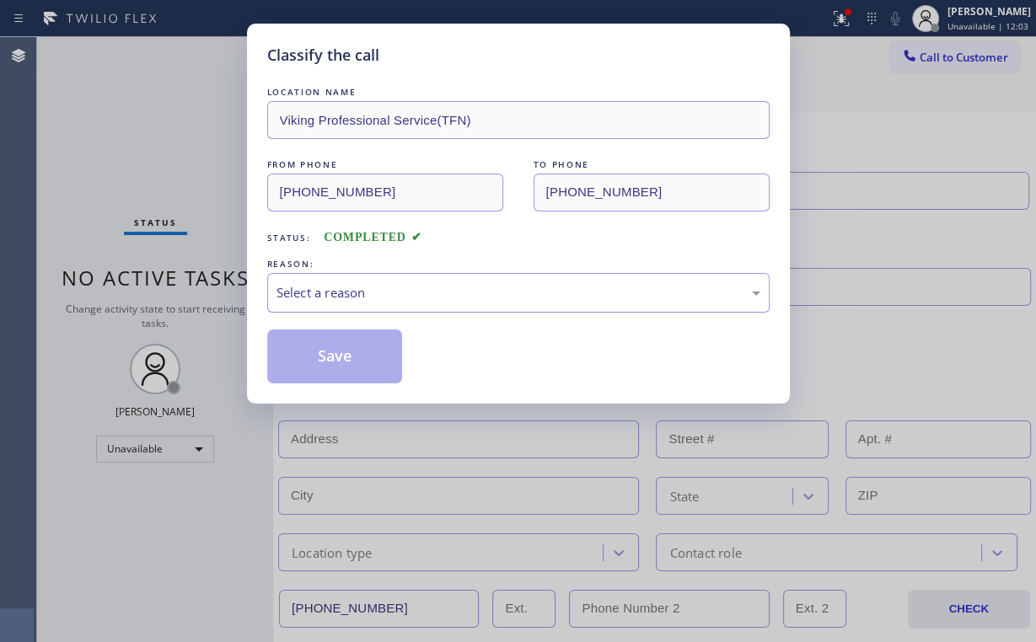
click at [342, 292] on div "Select a reason" at bounding box center [519, 292] width 484 height 19
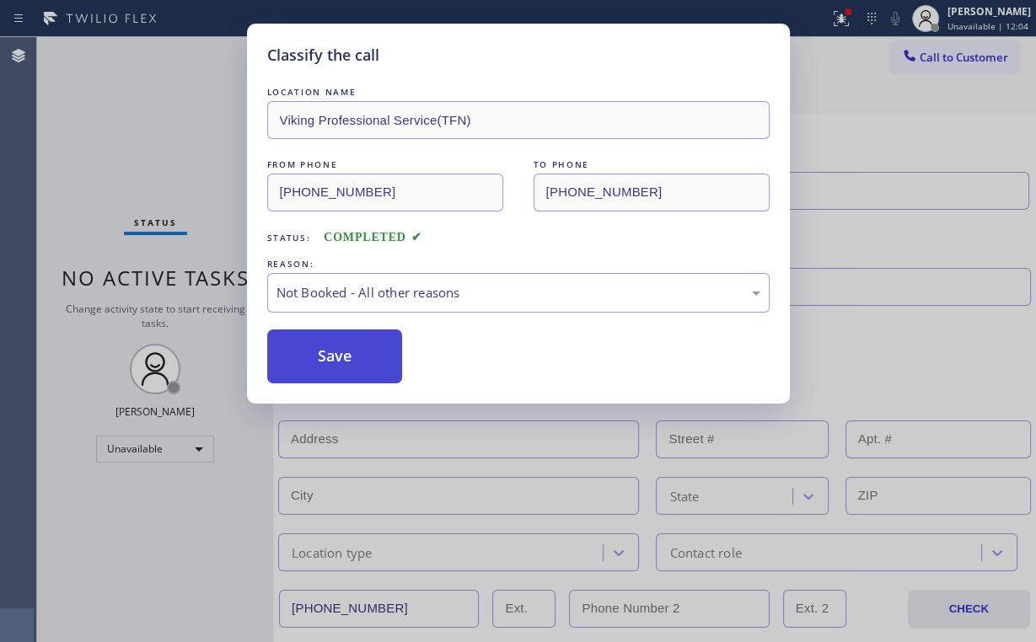
click at [337, 354] on button "Save" at bounding box center [335, 357] width 136 height 54
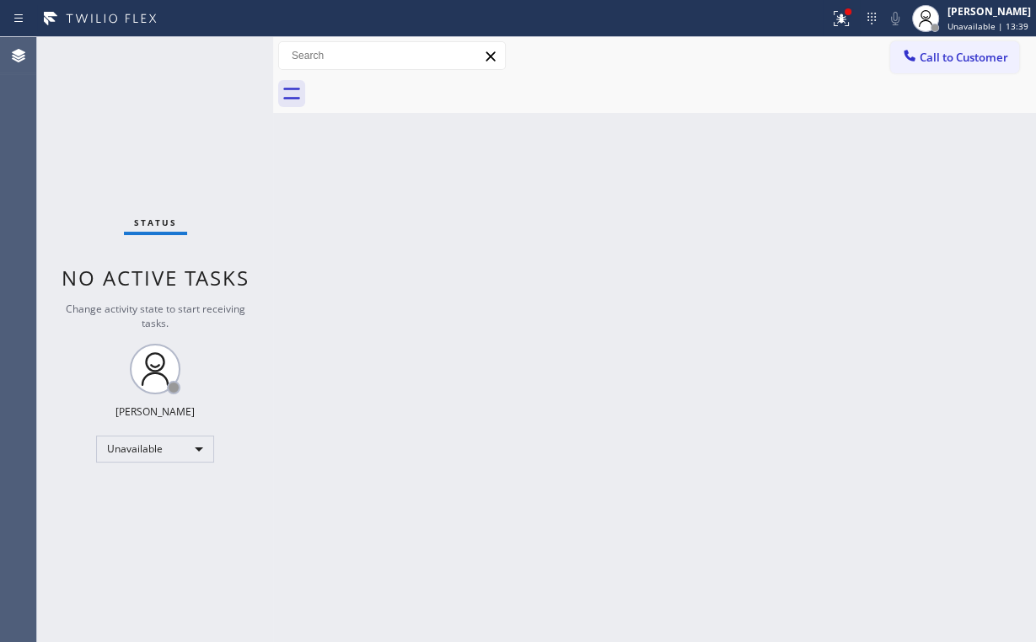
click at [115, 128] on div "Status No active tasks Change activity state to start receiving tasks. [PERSON_…" at bounding box center [155, 339] width 236 height 605
drag, startPoint x: 840, startPoint y: 14, endPoint x: 845, endPoint y: 34, distance: 20.0
click at [840, 14] on icon at bounding box center [841, 18] width 20 height 20
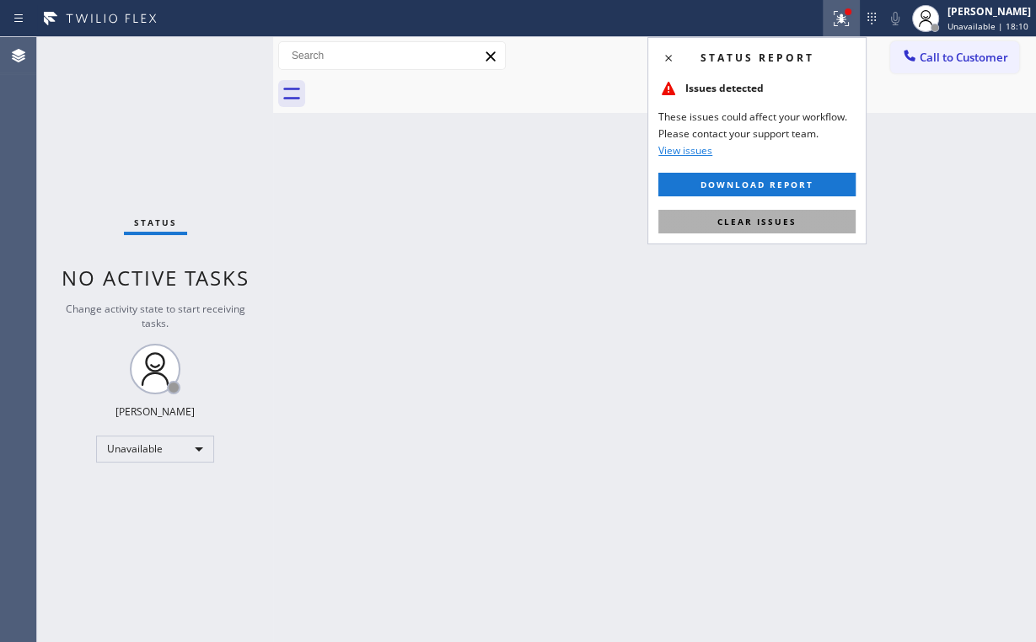
click at [755, 228] on button "Clear issues" at bounding box center [756, 222] width 197 height 24
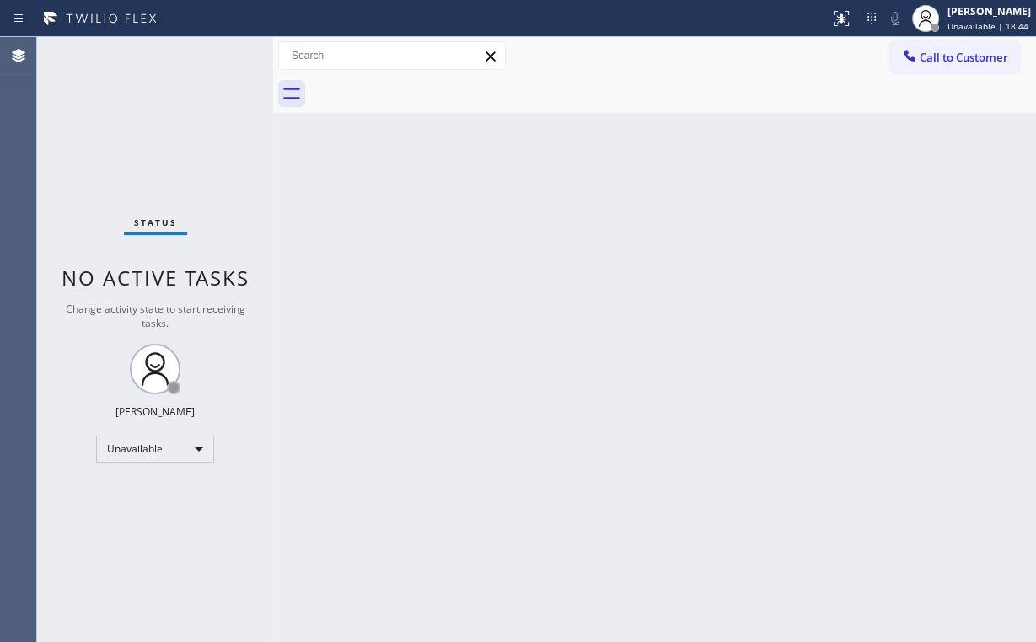
click at [948, 64] on span "Call to Customer" at bounding box center [964, 57] width 89 height 15
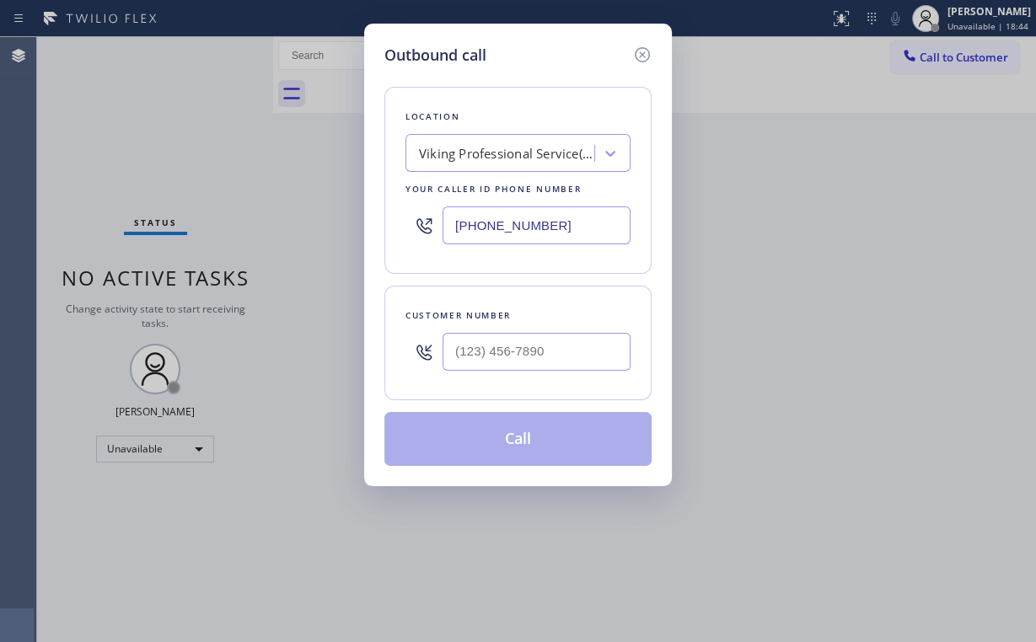
drag, startPoint x: 448, startPoint y: 225, endPoint x: 295, endPoint y: 225, distance: 153.4
click at [344, 225] on div "Outbound call Location Viking Professional Service(TFN) Your caller id phone nu…" at bounding box center [518, 321] width 1036 height 642
paste input "55) 999-4417"
type input "[PHONE_NUMBER]"
click at [539, 100] on div "Location 4B2.Paid HVAC Alliance Expert Your caller id phone number [PHONE_NUMBE…" at bounding box center [517, 180] width 267 height 187
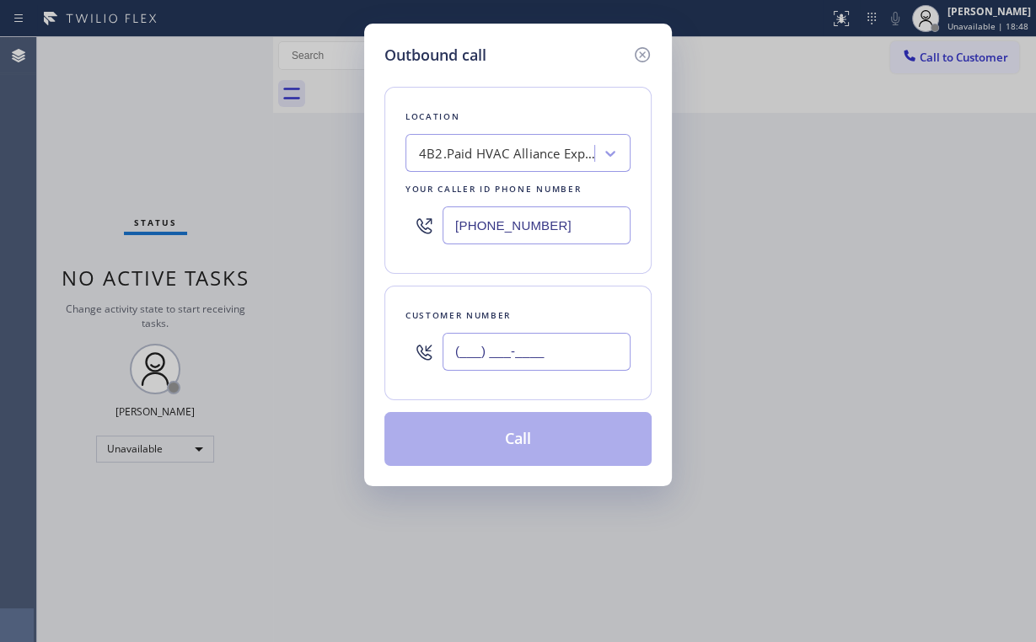
click at [556, 341] on input "(___) ___-____" at bounding box center [537, 352] width 188 height 38
paste input "954) 790-0281"
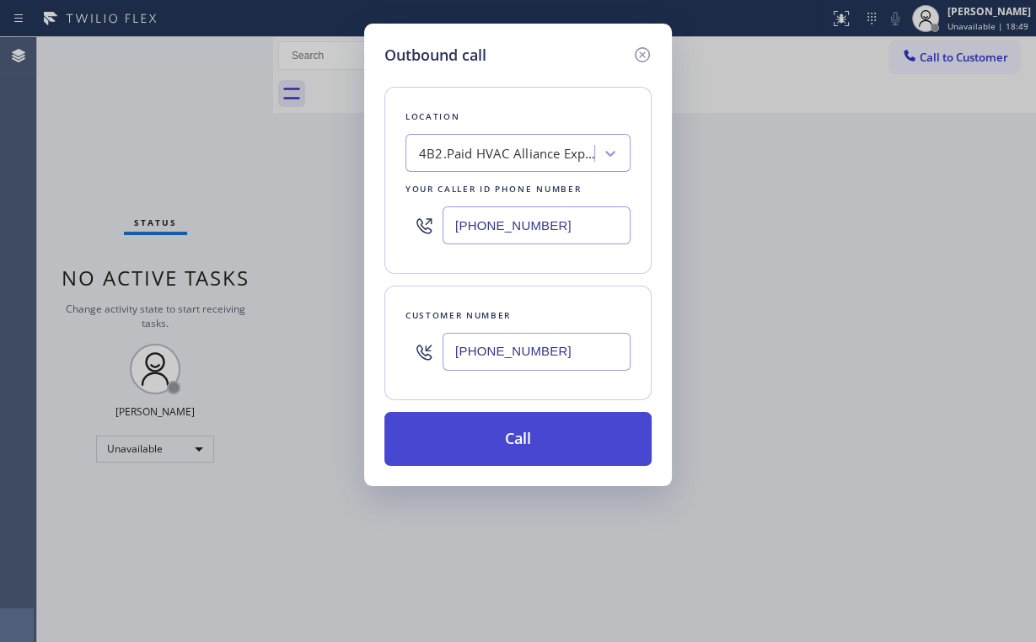
type input "[PHONE_NUMBER]"
click at [483, 444] on button "Call" at bounding box center [517, 439] width 267 height 54
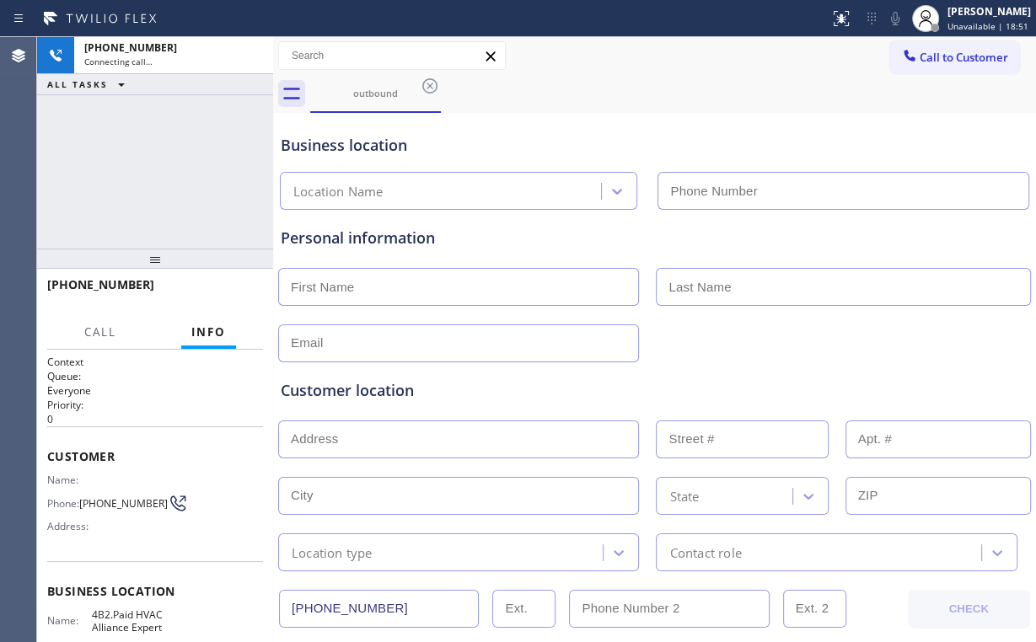
click at [158, 128] on div "[PHONE_NUMBER] Connecting call… ALL TASKS ALL TASKS ACTIVE TASKS TASKS IN WRAP …" at bounding box center [155, 143] width 236 height 212
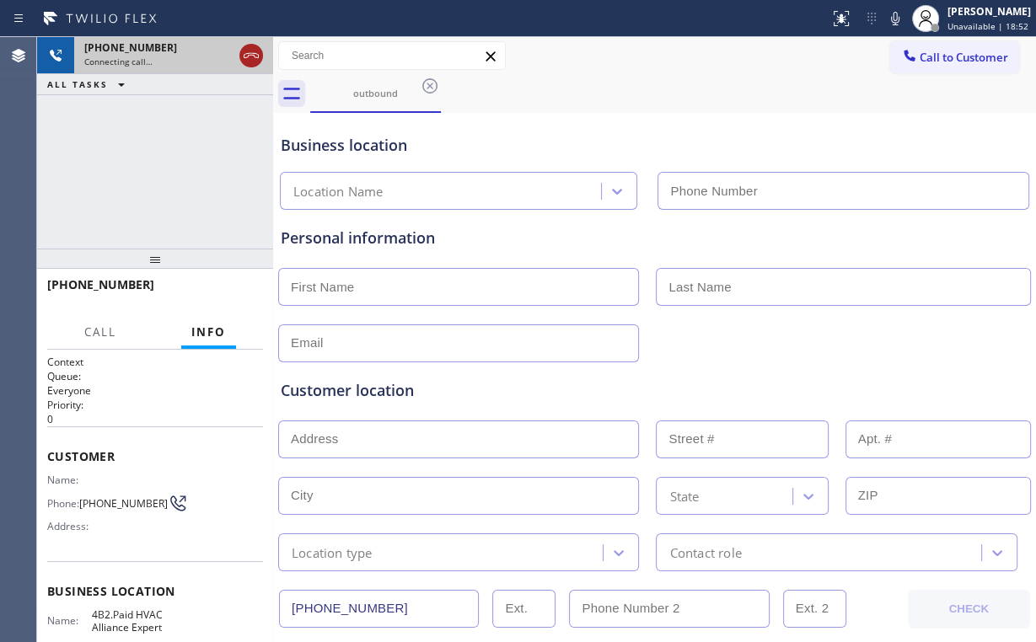
click at [250, 60] on icon at bounding box center [251, 56] width 20 height 20
type input "[PHONE_NUMBER]"
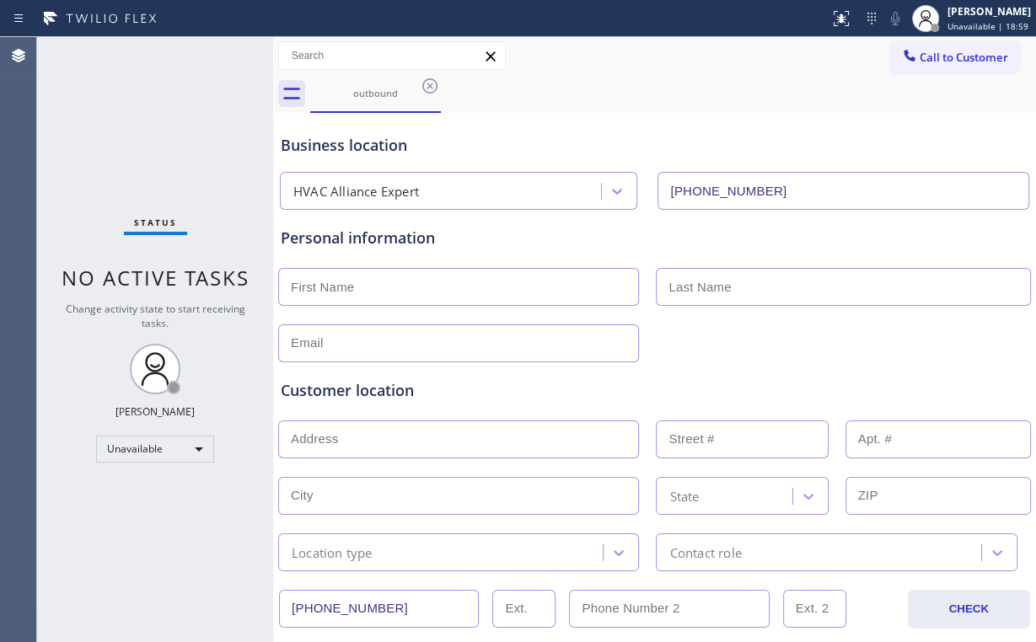
drag, startPoint x: 964, startPoint y: 50, endPoint x: 954, endPoint y: 57, distance: 12.0
click at [963, 50] on span "Call to Customer" at bounding box center [964, 57] width 89 height 15
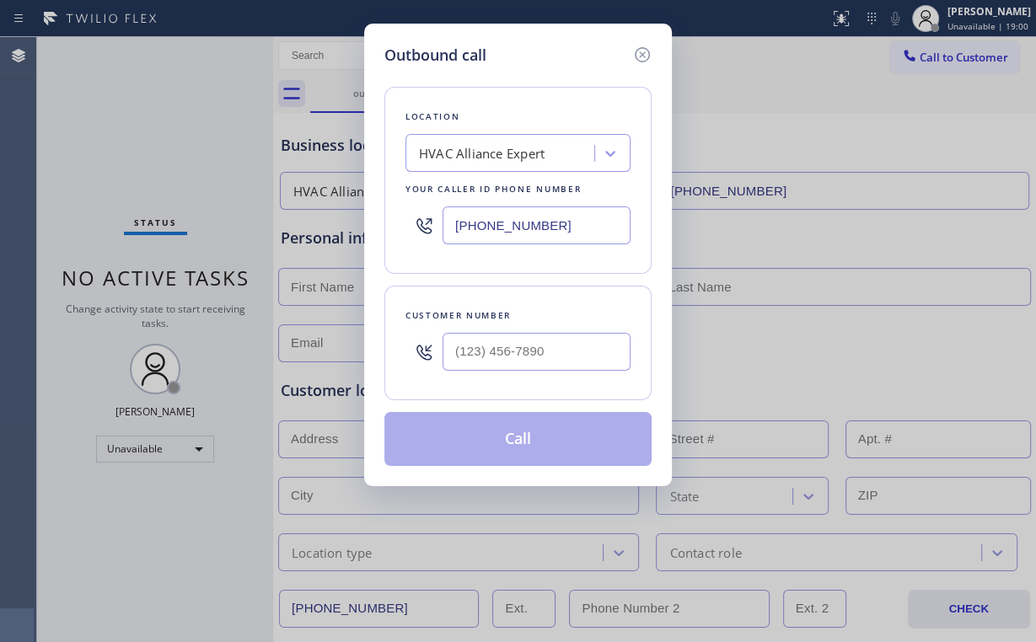
drag, startPoint x: 593, startPoint y: 216, endPoint x: 221, endPoint y: 213, distance: 372.6
click at [275, 217] on div "Outbound call Location HVAC Alliance Expert Your caller id phone number [PHONE_…" at bounding box center [518, 321] width 1036 height 642
paste input "731-4952"
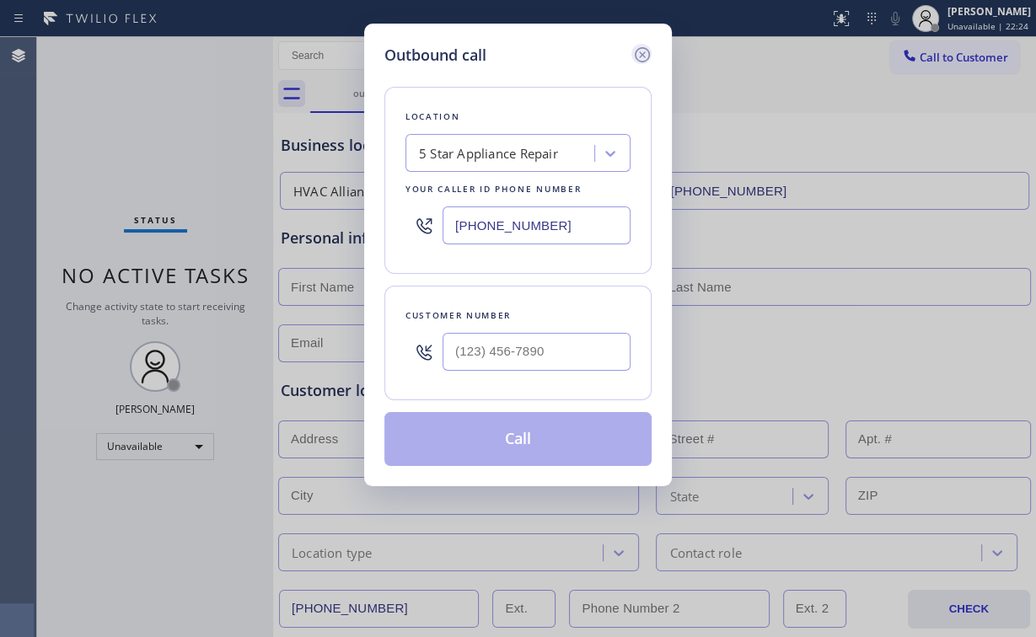
click at [639, 54] on icon at bounding box center [642, 55] width 20 height 20
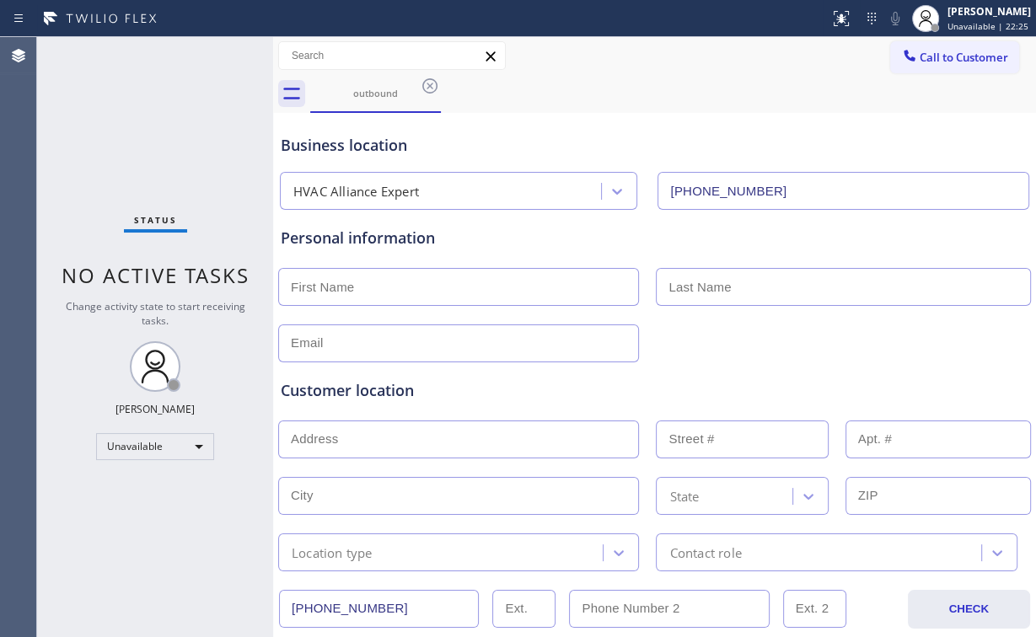
drag, startPoint x: 165, startPoint y: 169, endPoint x: 185, endPoint y: 152, distance: 26.3
click at [165, 168] on div "Status No active tasks Change activity state to start receiving tasks. [PERSON_…" at bounding box center [155, 337] width 236 height 600
click at [375, 94] on div "outbound" at bounding box center [375, 93] width 127 height 13
drag, startPoint x: 434, startPoint y: 78, endPoint x: 407, endPoint y: 115, distance: 45.9
click at [435, 78] on icon at bounding box center [430, 86] width 20 height 20
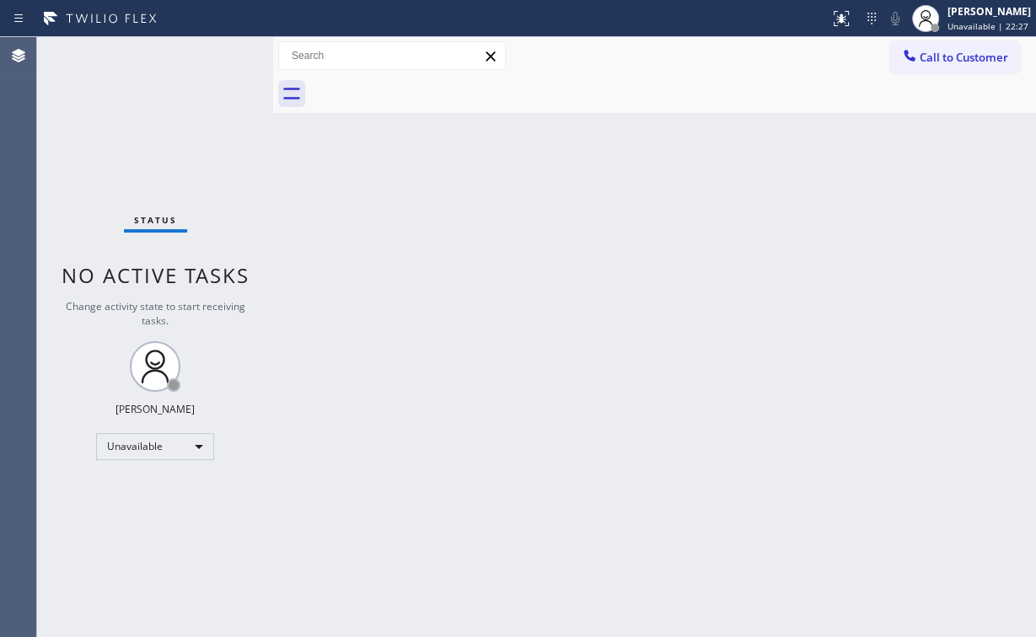
click at [213, 98] on div "Status No active tasks Change activity state to start receiving tasks. [PERSON_…" at bounding box center [155, 337] width 236 height 600
drag, startPoint x: 125, startPoint y: 99, endPoint x: 118, endPoint y: 1, distance: 98.0
click at [125, 97] on div "Status No active tasks Change activity state to start receiving tasks. [PERSON_…" at bounding box center [155, 337] width 236 height 600
drag, startPoint x: 931, startPoint y: 51, endPoint x: 598, endPoint y: 218, distance: 372.9
click at [927, 52] on span "Call to Customer" at bounding box center [964, 57] width 89 height 15
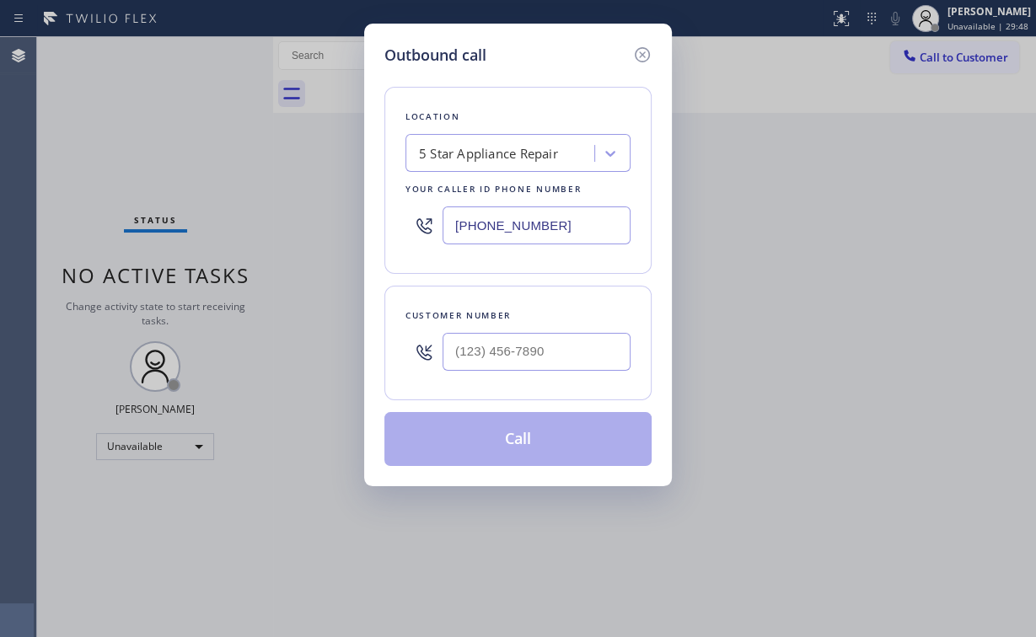
drag, startPoint x: 491, startPoint y: 217, endPoint x: 379, endPoint y: 245, distance: 114.9
click at [388, 223] on div "Location 5 Star Appliance Repair Your caller id phone number [PHONE_NUMBER]" at bounding box center [517, 180] width 267 height 187
paste input "text"
type input "[PHONE_NUMBER]"
click at [556, 96] on div "Location 5 Star Appliance Repair Your caller id phone number [PHONE_NUMBER]" at bounding box center [517, 180] width 267 height 187
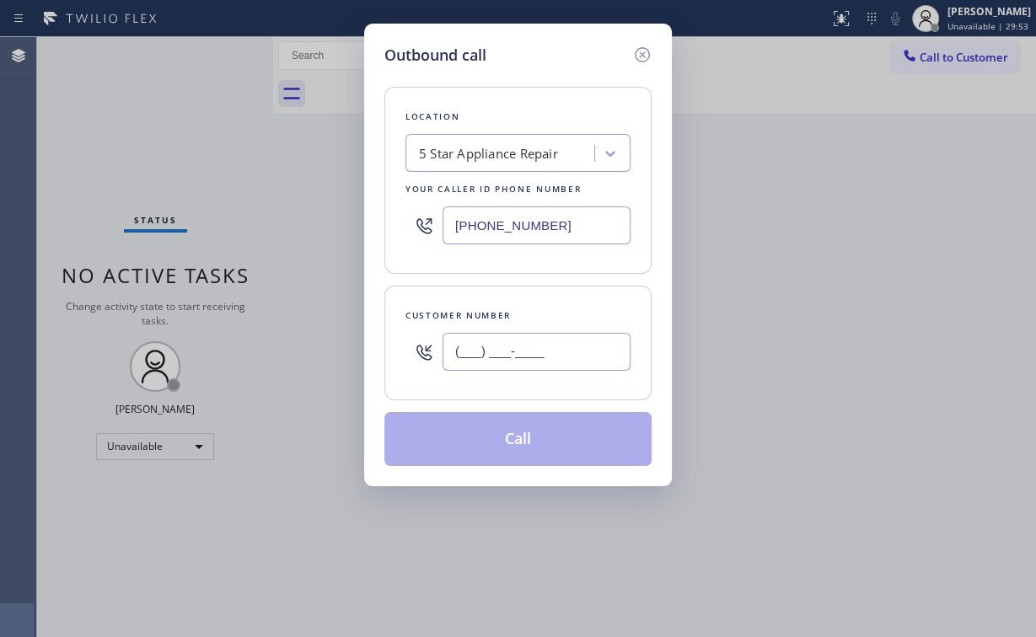
drag, startPoint x: 540, startPoint y: 332, endPoint x: 577, endPoint y: 322, distance: 38.4
click at [540, 334] on input "(___) ___-____" at bounding box center [537, 352] width 188 height 38
paste input "949) 233-3257"
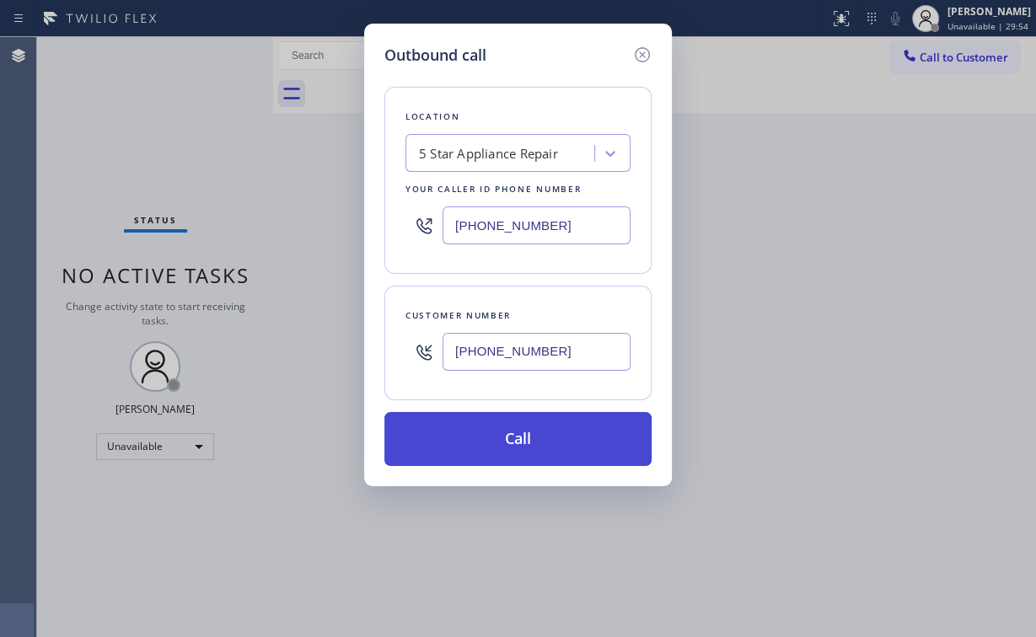
type input "[PHONE_NUMBER]"
click at [492, 445] on button "Call" at bounding box center [517, 439] width 267 height 54
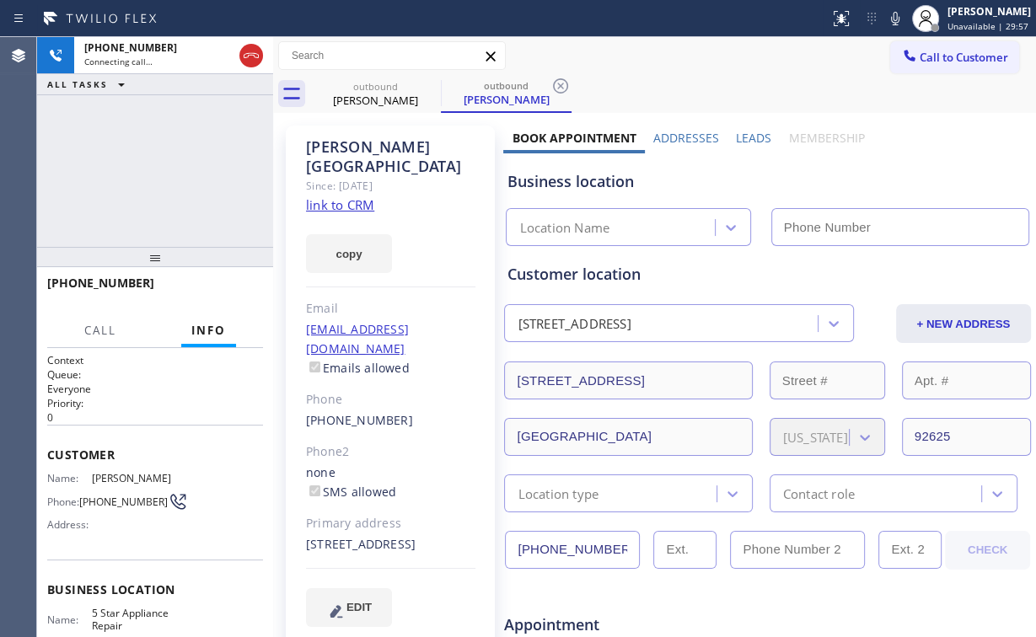
click at [185, 149] on div "[PHONE_NUMBER] Connecting call… ALL TASKS ALL TASKS ACTIVE TASKS TASKS IN WRAP …" at bounding box center [155, 142] width 236 height 210
click at [337, 176] on div "Since: [DATE]" at bounding box center [390, 185] width 169 height 19
click at [339, 196] on link "link to CRM" at bounding box center [340, 204] width 68 height 17
type input "[PHONE_NUMBER]"
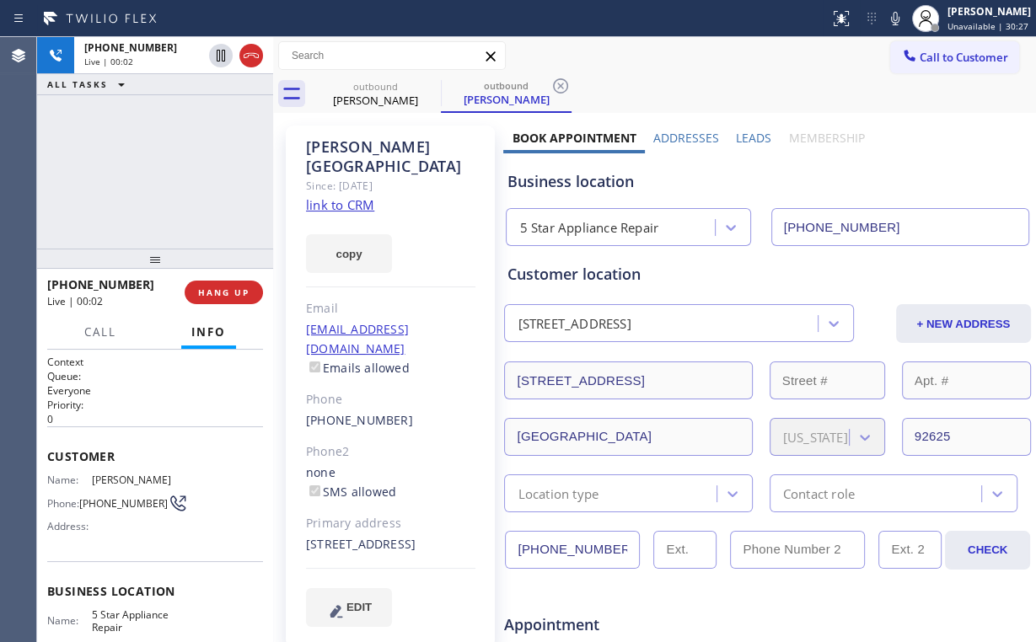
click at [239, 307] on div "[PHONE_NUMBER] Live | 00:02 HANG UP" at bounding box center [155, 293] width 216 height 44
click at [229, 293] on span "HANG UP" at bounding box center [223, 293] width 51 height 12
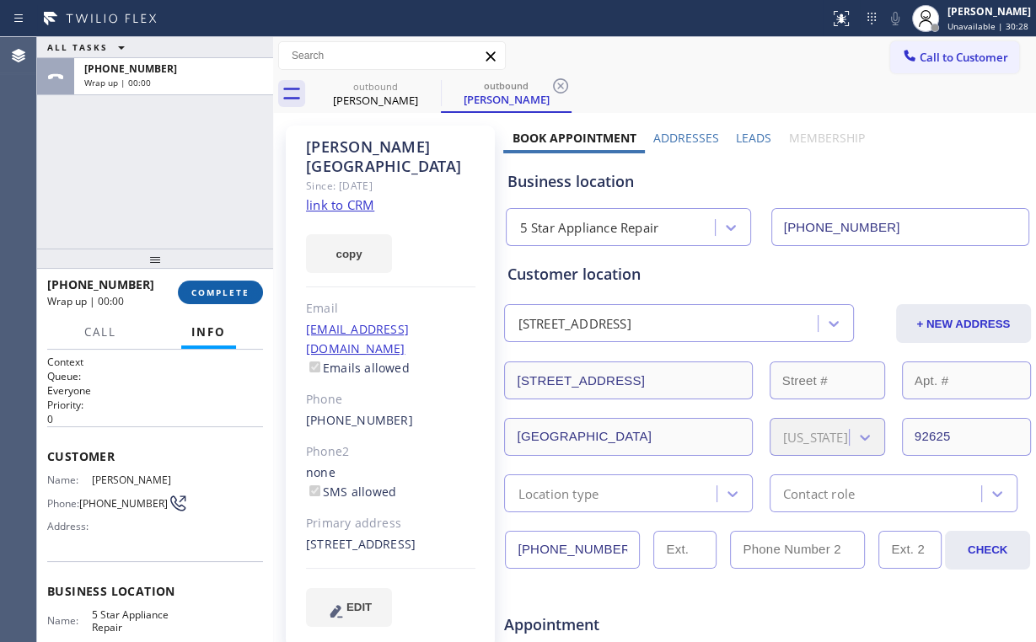
click at [229, 293] on span "COMPLETE" at bounding box center [220, 293] width 58 height 12
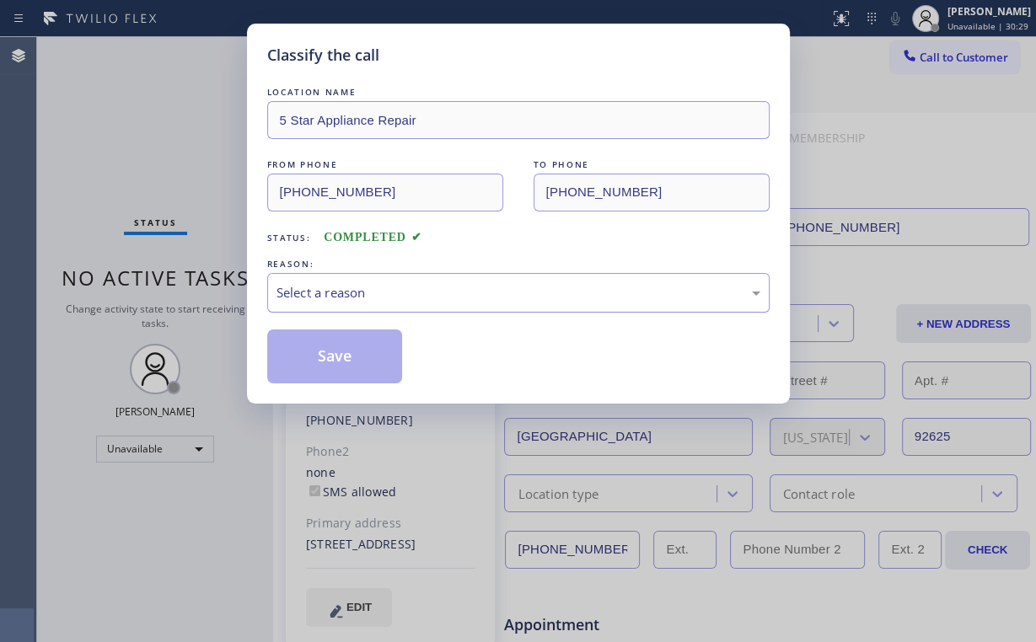
click at [319, 293] on div "Select a reason" at bounding box center [519, 292] width 484 height 19
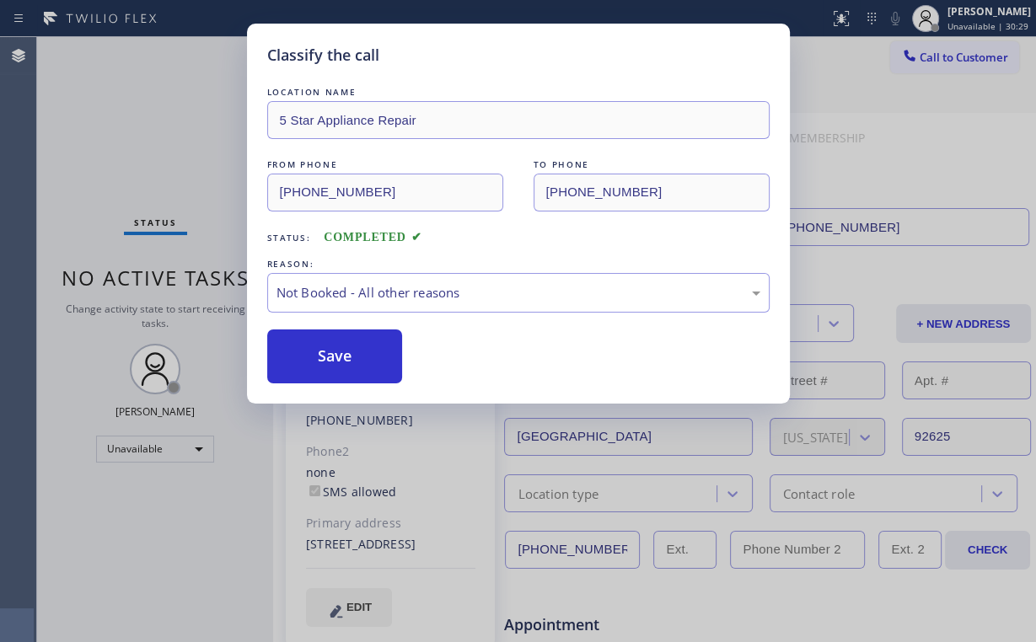
drag, startPoint x: 318, startPoint y: 360, endPoint x: 124, endPoint y: 102, distance: 322.7
click at [318, 357] on button "Save" at bounding box center [335, 357] width 136 height 54
drag, startPoint x: 124, startPoint y: 102, endPoint x: 158, endPoint y: 105, distance: 34.7
click at [125, 103] on div "Classify the call LOCATION NAME 5 Star Appliance Repair FROM PHONE [PHONE_NUMBE…" at bounding box center [518, 321] width 1036 height 642
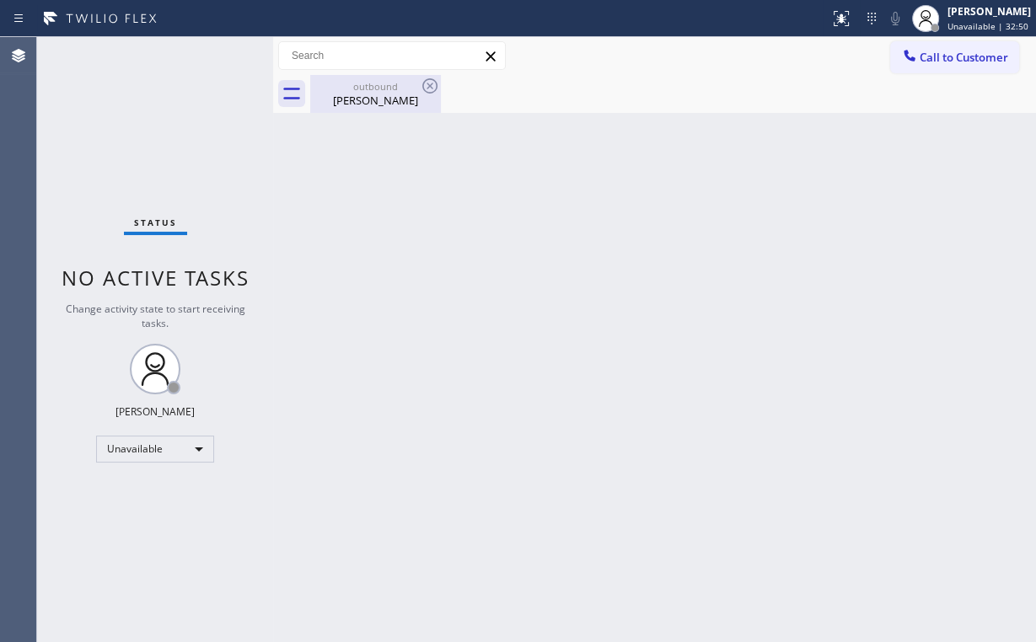
click at [372, 105] on div "[PERSON_NAME]" at bounding box center [375, 100] width 127 height 15
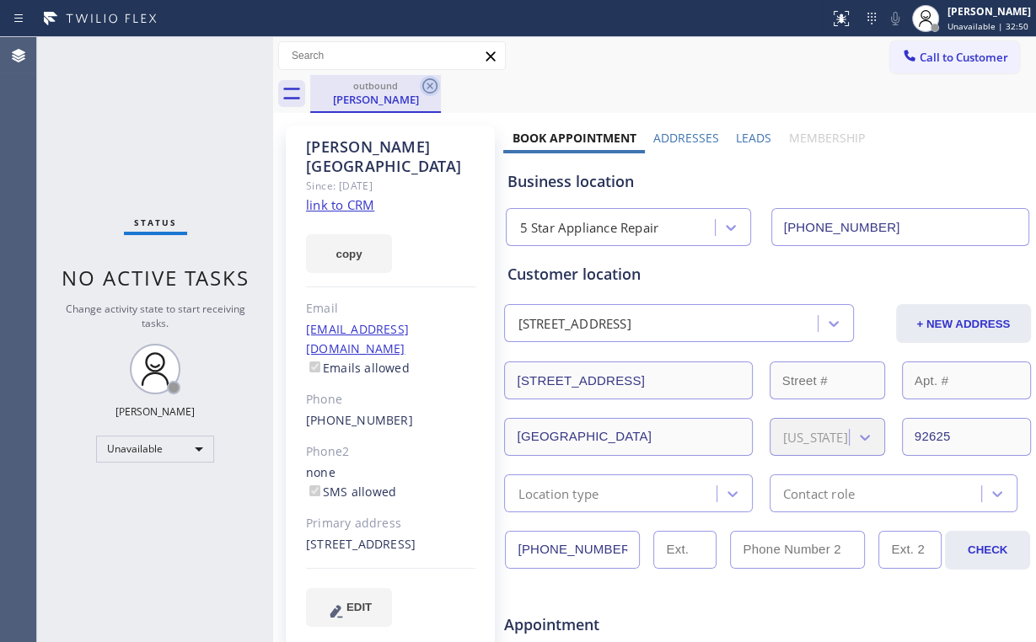
click at [436, 84] on icon at bounding box center [430, 86] width 20 height 20
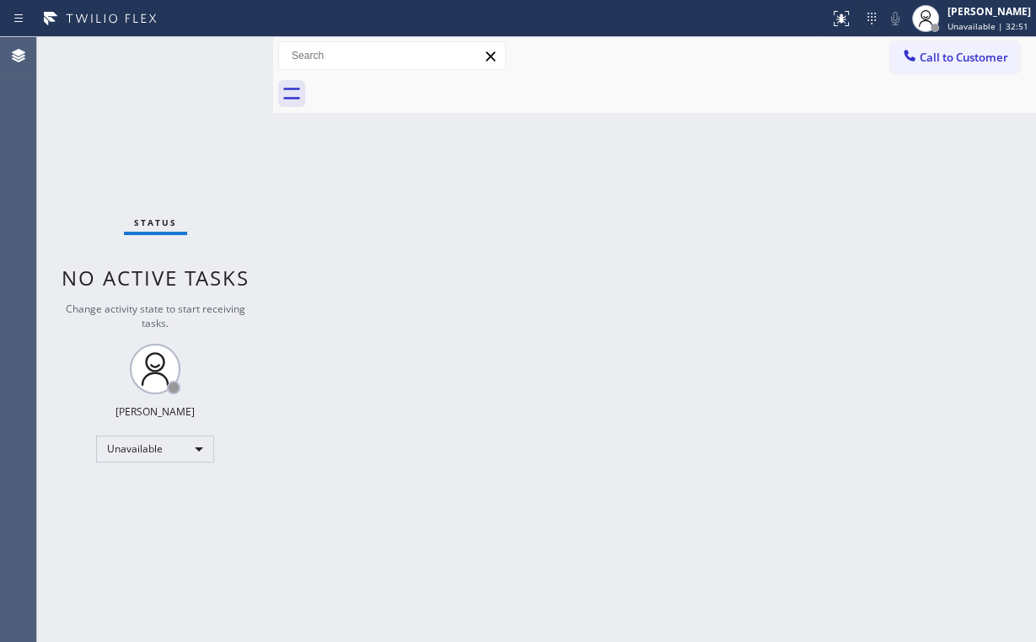
click at [486, 271] on div "Back to Dashboard Change Sender ID Customers Technicians Select a contact Outbo…" at bounding box center [654, 339] width 763 height 605
click at [128, 121] on div "Status No active tasks Change activity state to start receiving tasks. [PERSON_…" at bounding box center [155, 339] width 236 height 605
click at [923, 54] on span "Call to Customer" at bounding box center [964, 57] width 89 height 15
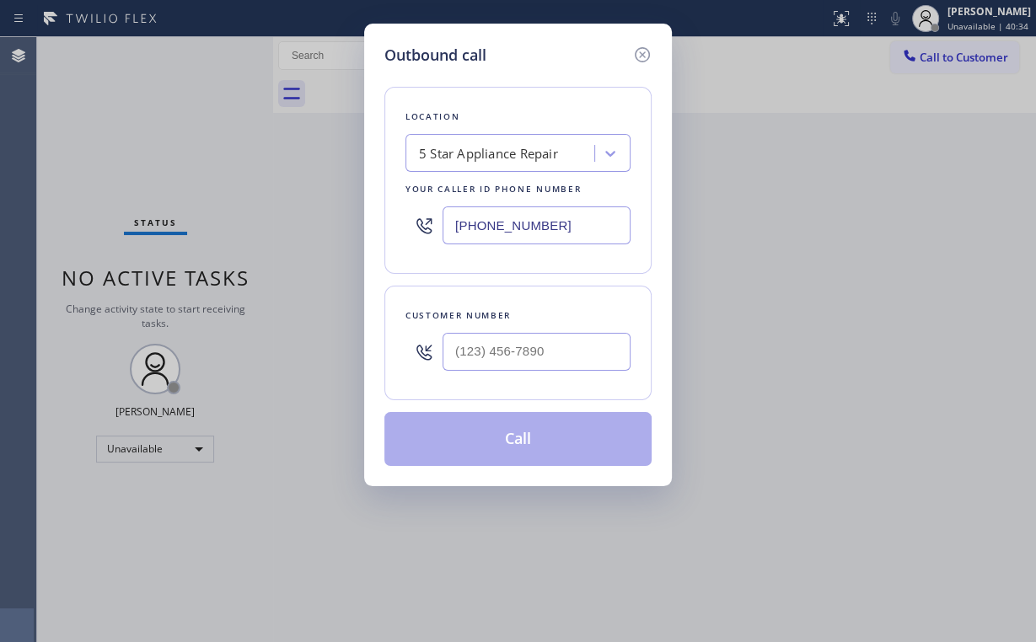
drag, startPoint x: 562, startPoint y: 222, endPoint x: 217, endPoint y: 233, distance: 345.8
click at [271, 229] on div "Outbound call Location 5 Star Appliance Repair Your caller id phone number [PHO…" at bounding box center [518, 321] width 1036 height 642
paste input "941-5786"
type input "[PHONE_NUMBER]"
click at [548, 355] on input "(___) ___-____" at bounding box center [537, 352] width 188 height 38
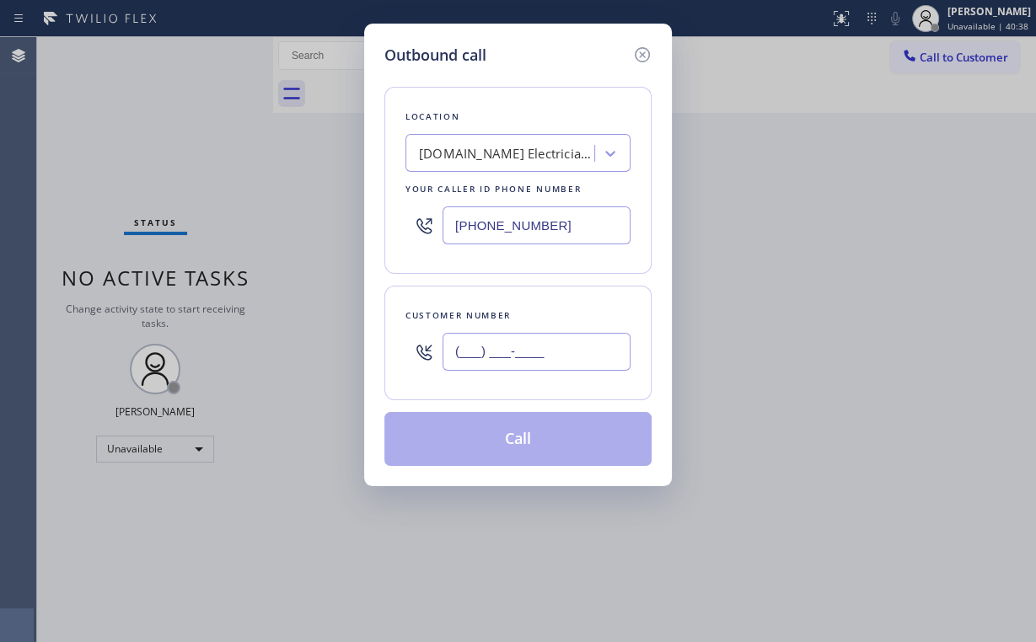
paste input "702) 609-1046"
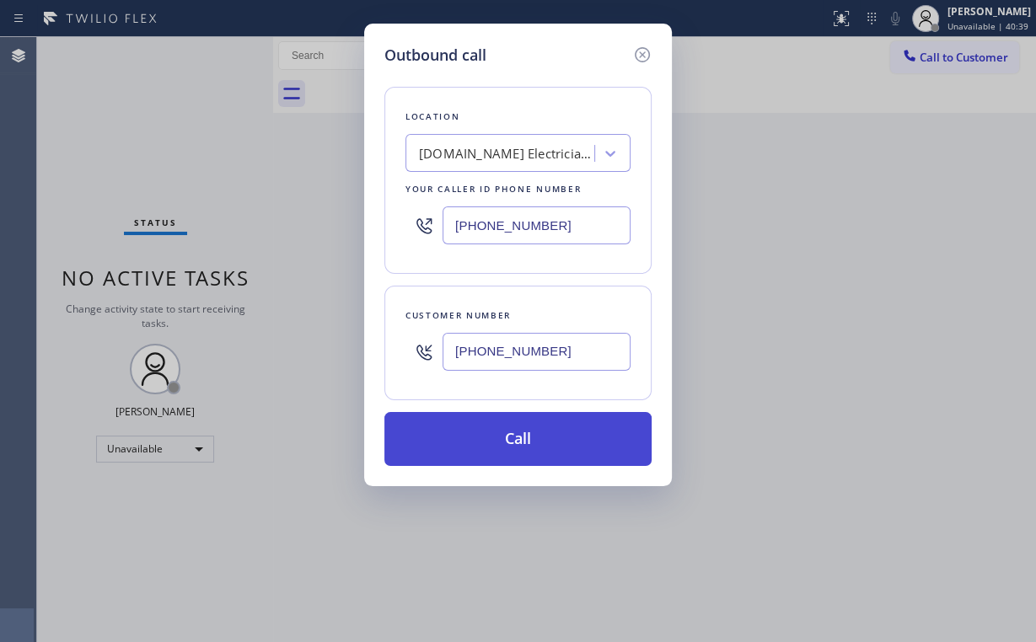
type input "[PHONE_NUMBER]"
click at [496, 432] on button "Call" at bounding box center [517, 439] width 267 height 54
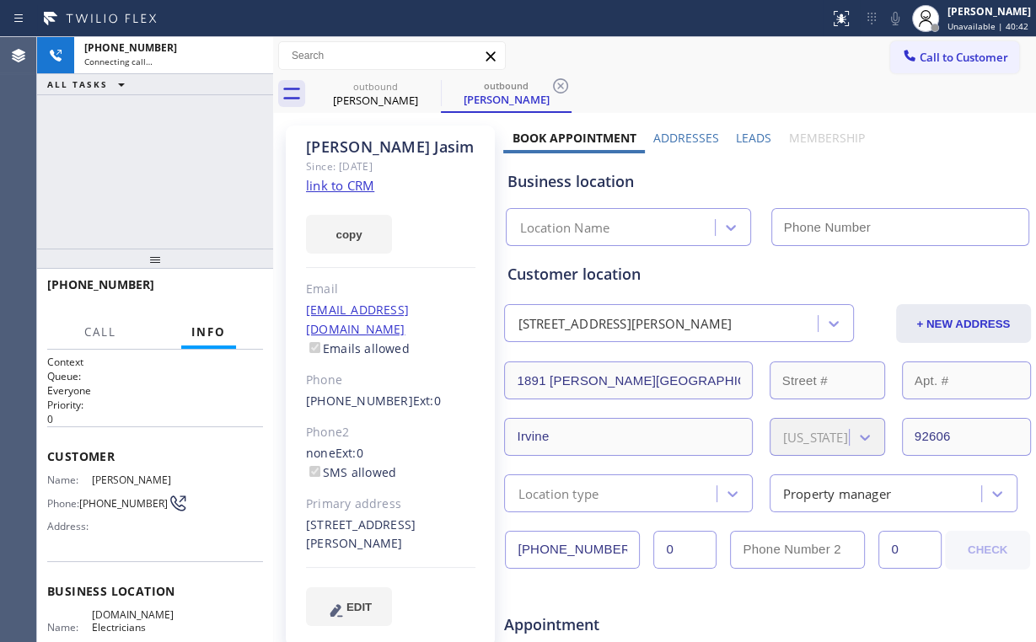
drag, startPoint x: 148, startPoint y: 144, endPoint x: 165, endPoint y: 145, distance: 17.7
click at [150, 144] on div "[PHONE_NUMBER] Connecting call… ALL TASKS ALL TASKS ACTIVE TASKS TASKS IN WRAP …" at bounding box center [155, 143] width 236 height 212
click at [350, 191] on link "link to CRM" at bounding box center [340, 185] width 68 height 17
type input "[PHONE_NUMBER]"
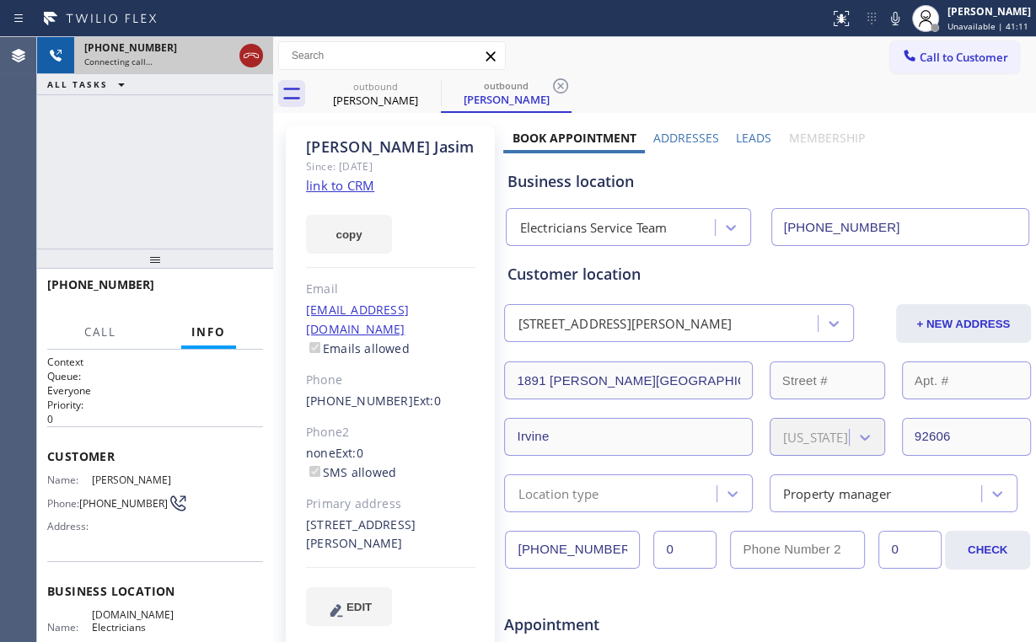
click at [250, 57] on icon at bounding box center [251, 56] width 20 height 20
click at [386, 83] on div "outbound" at bounding box center [375, 86] width 127 height 13
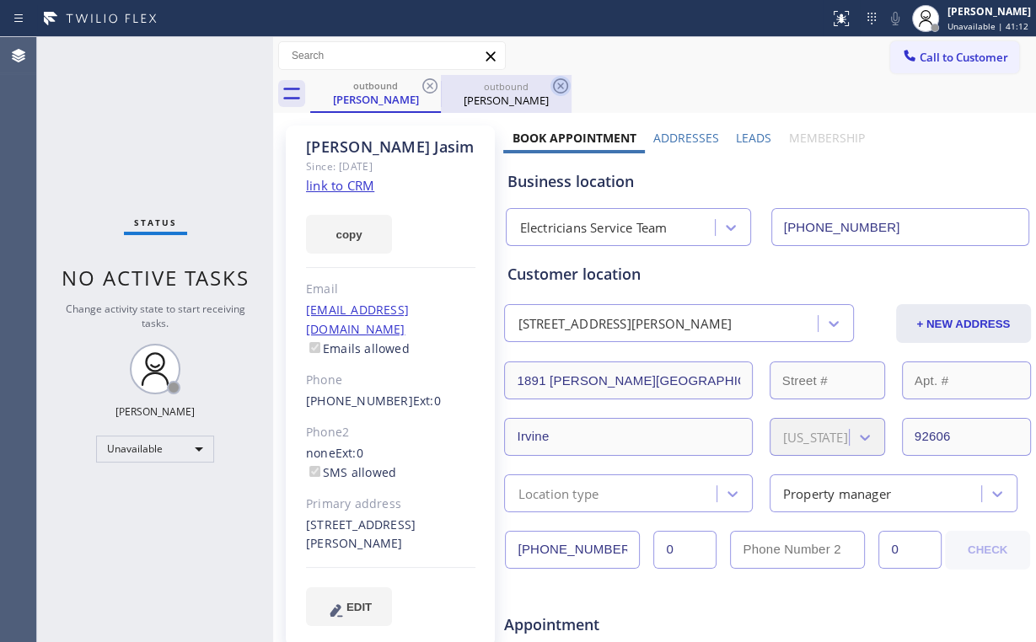
click at [428, 83] on icon at bounding box center [430, 86] width 20 height 20
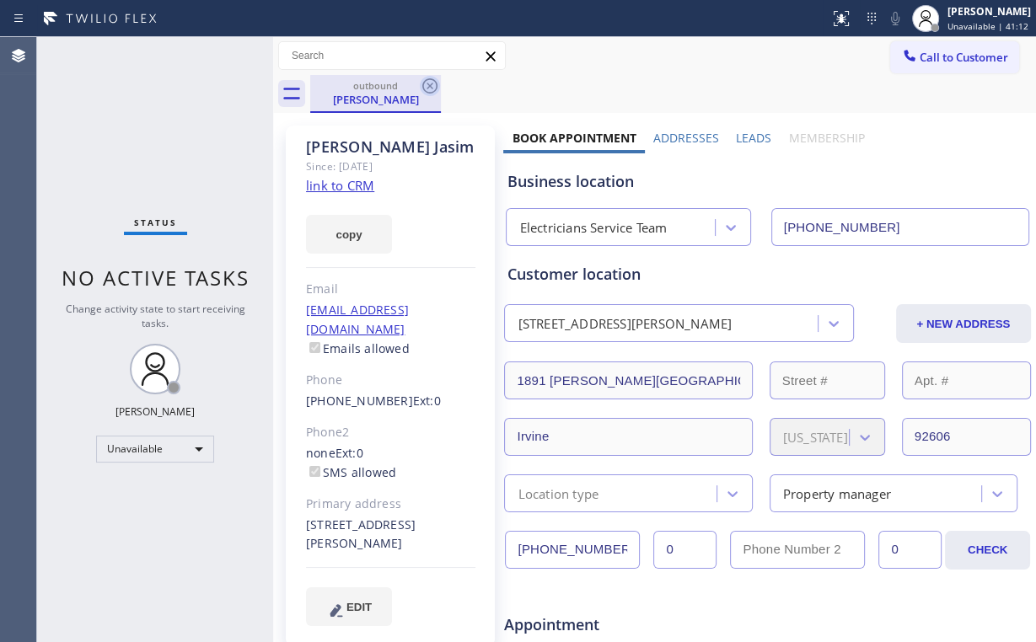
click at [429, 83] on icon at bounding box center [430, 86] width 20 height 20
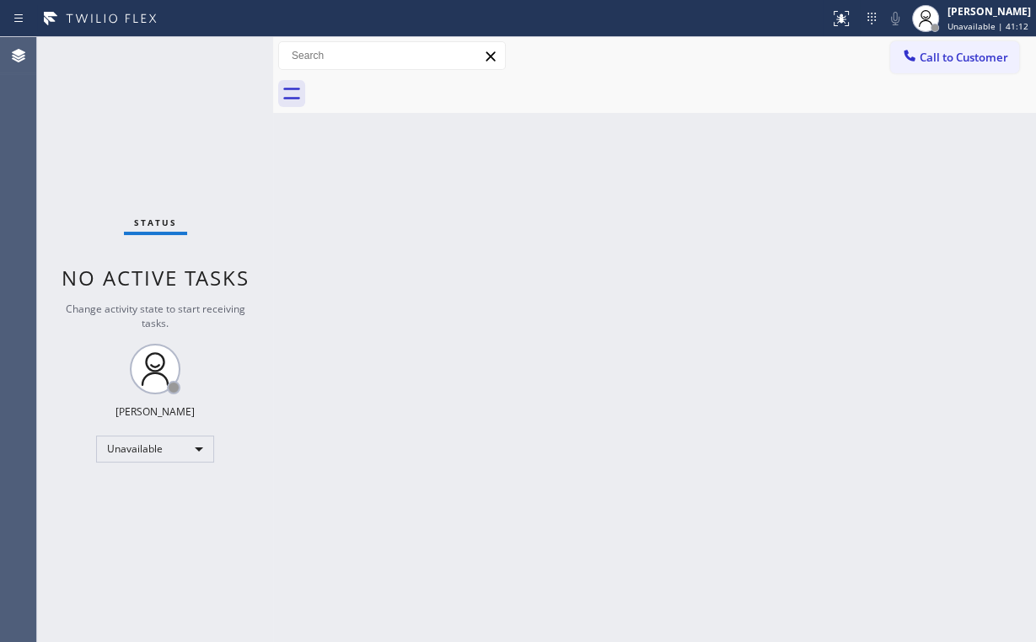
click at [103, 152] on div "Status No active tasks Change activity state to start receiving tasks. [PERSON_…" at bounding box center [155, 339] width 236 height 605
click at [133, 108] on div "Status No active tasks Change activity state to start receiving tasks. [PERSON_…" at bounding box center [155, 339] width 236 height 605
drag, startPoint x: 169, startPoint y: 117, endPoint x: 142, endPoint y: 19, distance: 102.3
click at [169, 115] on div "Status No active tasks Change activity state to start receiving tasks. [PERSON_…" at bounding box center [155, 339] width 236 height 605
click at [928, 57] on span "Call to Customer" at bounding box center [964, 57] width 89 height 15
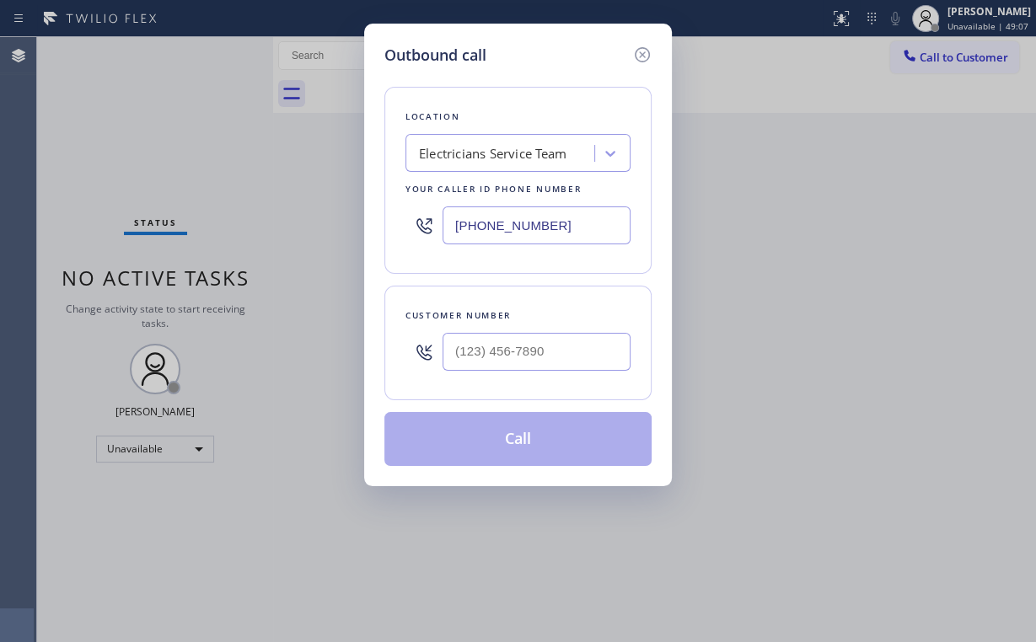
drag, startPoint x: 587, startPoint y: 225, endPoint x: 220, endPoint y: 226, distance: 366.7
click at [297, 233] on div "Outbound call Location Electricians Service Team Your caller id phone number [P…" at bounding box center [518, 321] width 1036 height 642
type input "(___) ___-____"
click at [492, 164] on div "Search location" at bounding box center [503, 154] width 184 height 30
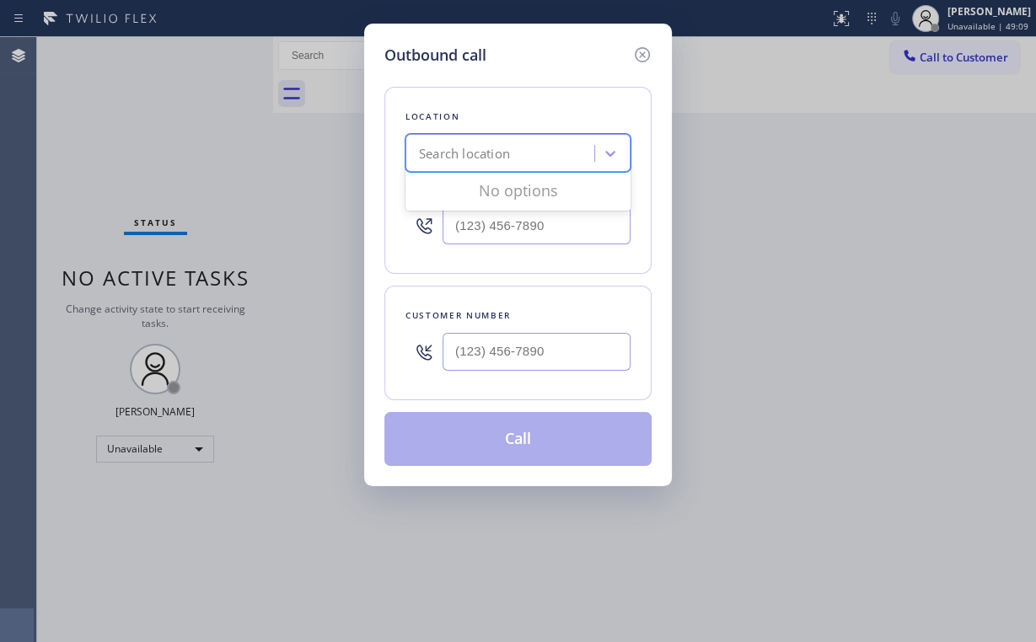
paste input "N Appliance Repair"
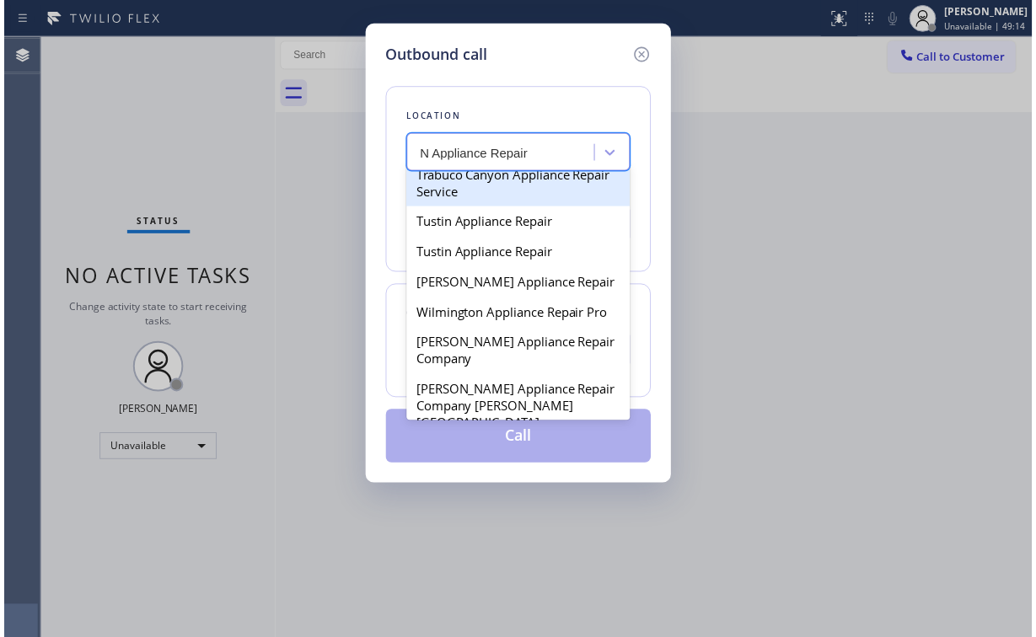
scroll to position [1608, 0]
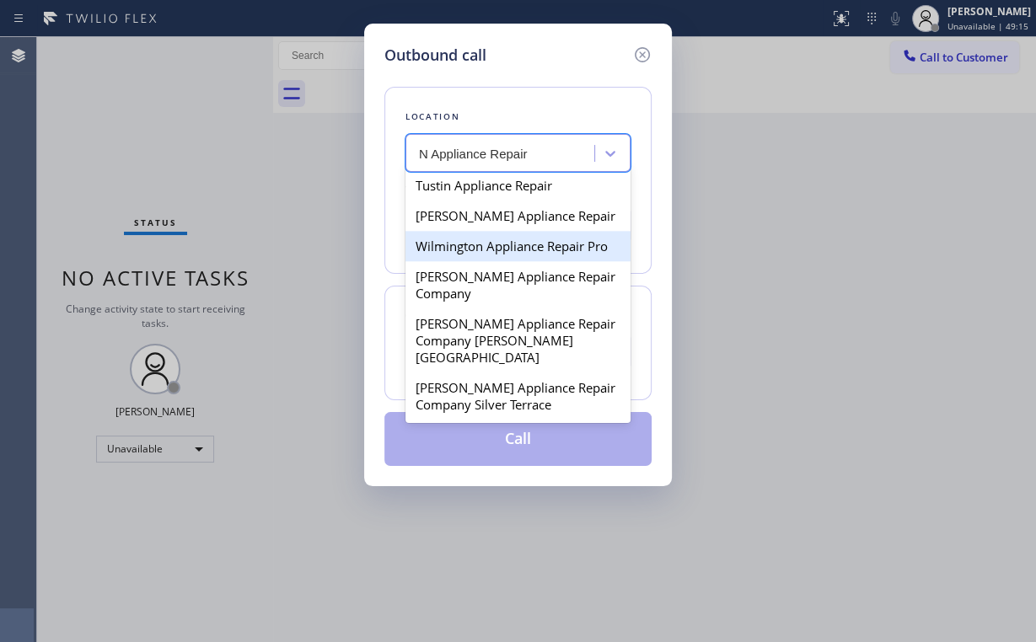
type input "N Appliance Repair"
click at [323, 224] on div "Outbound call Location option [GEOGRAPHIC_DATA] Appliance Repair Pro focused, 4…" at bounding box center [518, 321] width 1036 height 642
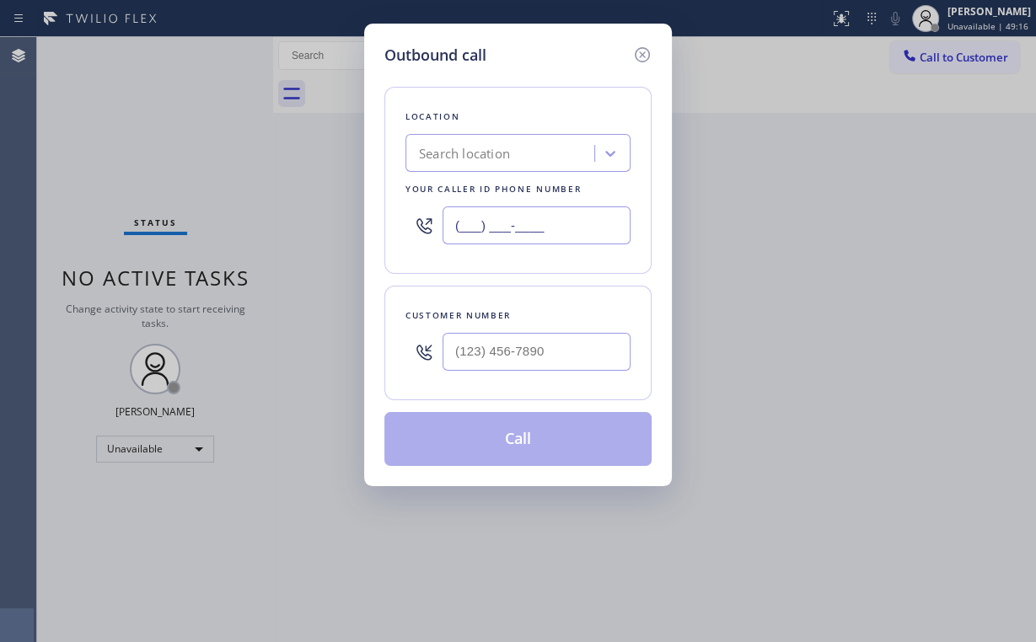
click at [566, 219] on input "(___) ___-____" at bounding box center [537, 226] width 188 height 38
paste input "text"
type input "(___) ___-____"
click at [519, 148] on div "Search location" at bounding box center [503, 154] width 184 height 30
paste input "N Appliance Repair"
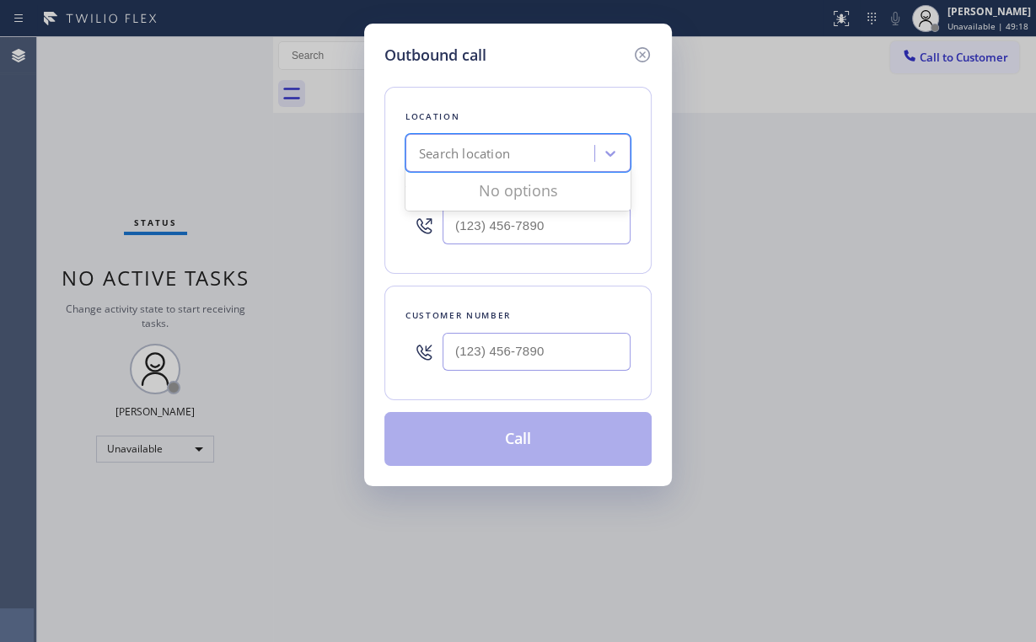
type input "N Appliance Repair"
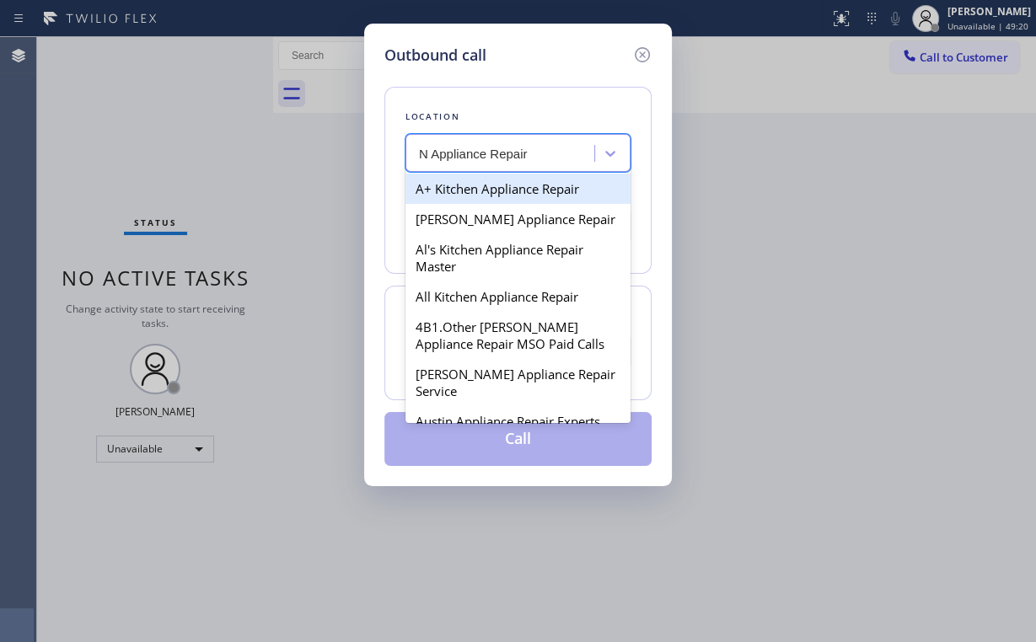
click at [467, 200] on div "A+ Kitchen Appliance Repair" at bounding box center [517, 189] width 225 height 30
type input "[PHONE_NUMBER]"
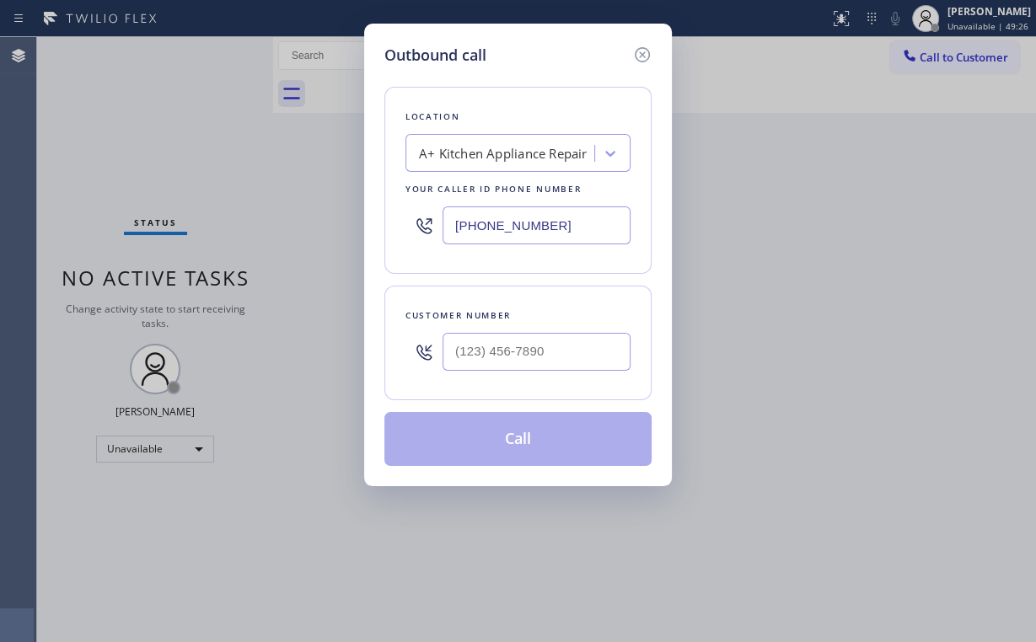
click at [568, 35] on div "Outbound call Location A+ Kitchen Appliance Repair Your caller id phone number …" at bounding box center [518, 255] width 308 height 463
click at [509, 350] on input "(___) ___-____" at bounding box center [537, 352] width 188 height 38
paste input "201) 745-6969"
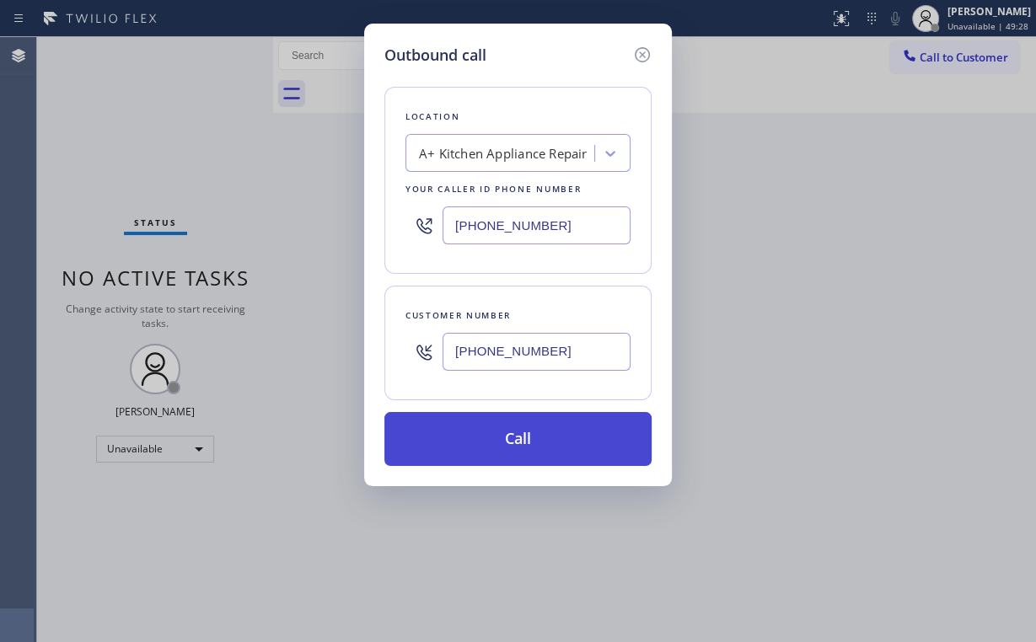
type input "[PHONE_NUMBER]"
click at [482, 440] on button "Call" at bounding box center [517, 439] width 267 height 54
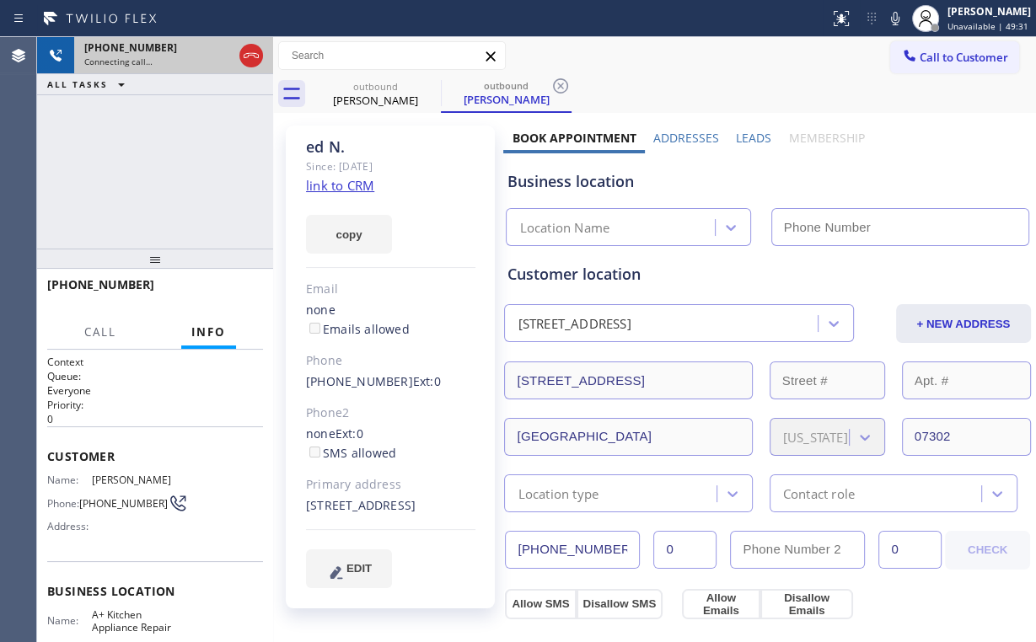
click at [247, 53] on icon at bounding box center [251, 55] width 15 height 5
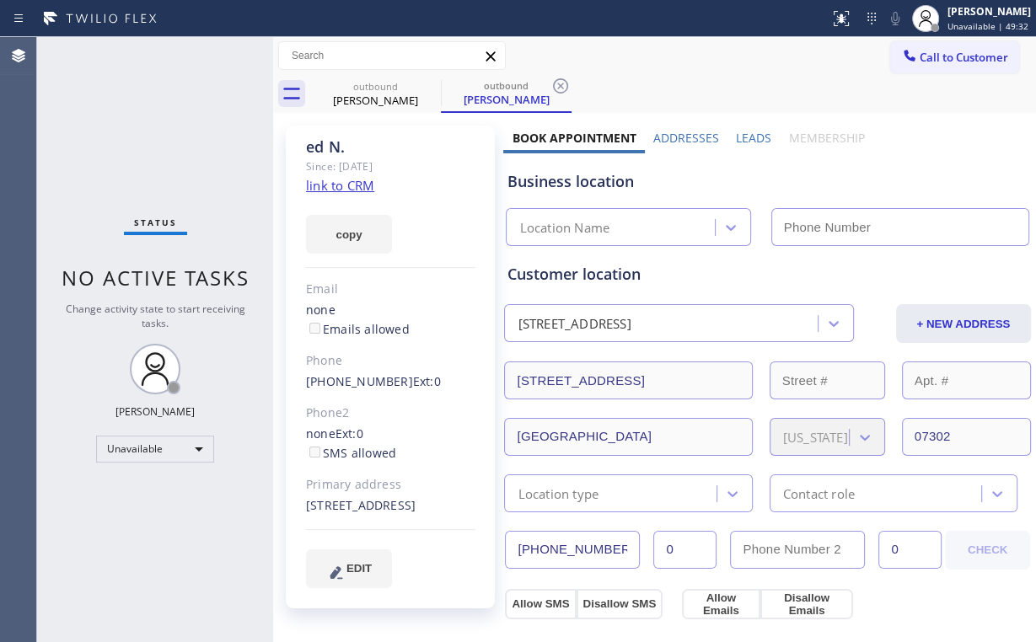
click at [346, 185] on link "link to CRM" at bounding box center [340, 185] width 68 height 17
type input "[PHONE_NUMBER]"
click at [933, 54] on span "Call to Customer" at bounding box center [964, 57] width 89 height 15
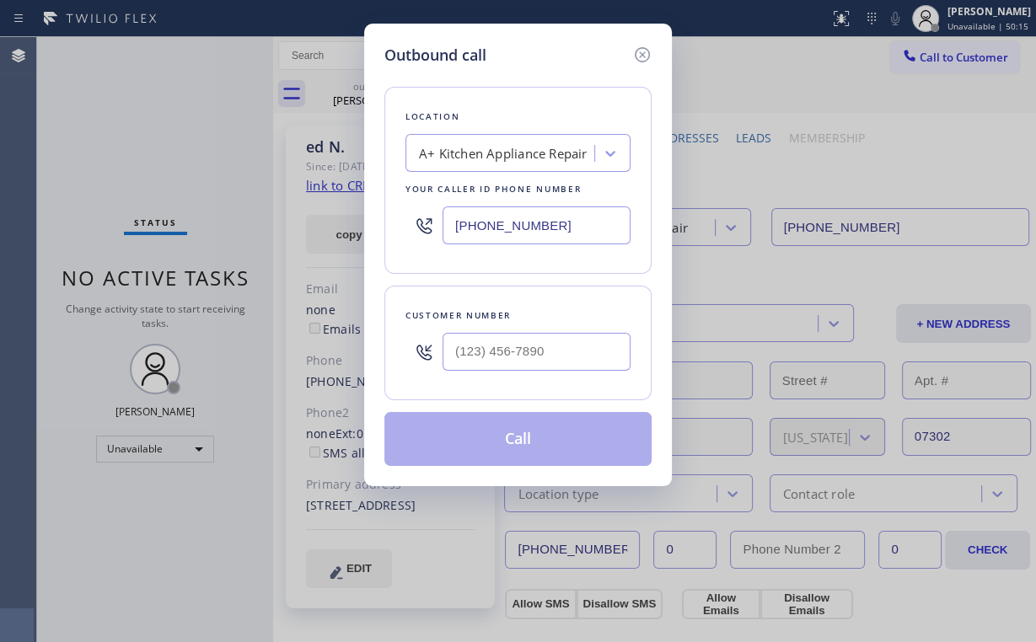
click at [273, 210] on div "Outbound call Location A+ Kitchen Appliance Repair Your caller id phone number …" at bounding box center [518, 321] width 1036 height 642
paste input "516) 986-2504"
drag, startPoint x: 559, startPoint y: 223, endPoint x: 236, endPoint y: 217, distance: 322.9
click at [239, 219] on div "Outbound call Location A+ Kitchen Appliance Repair Your caller id phone number …" at bounding box center [518, 321] width 1036 height 642
paste input "516) 986-2504"
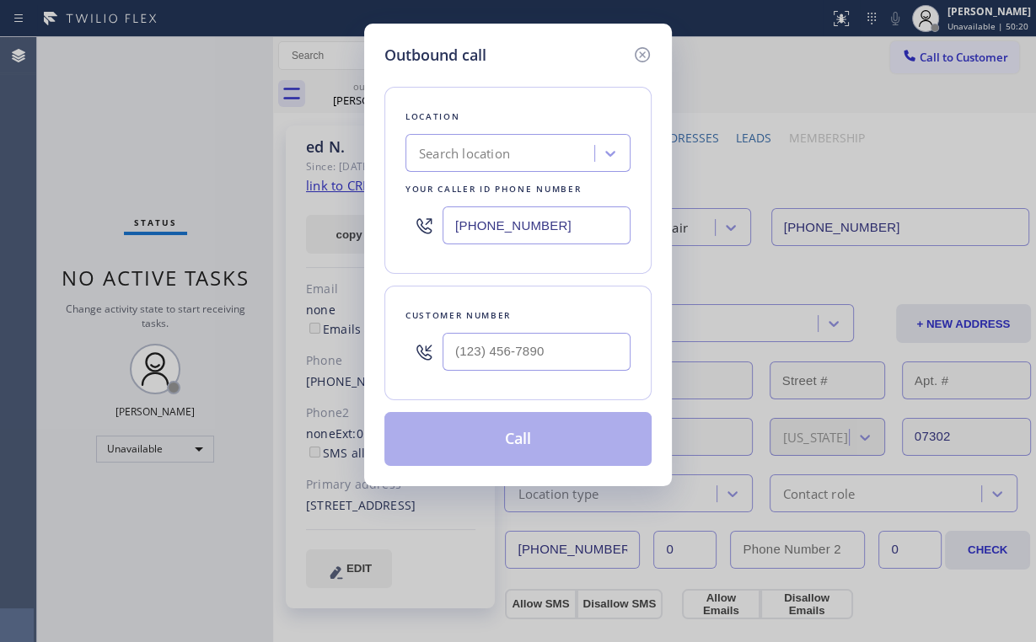
click at [553, 227] on input "[PHONE_NUMBER]" at bounding box center [537, 226] width 188 height 38
drag, startPoint x: 566, startPoint y: 226, endPoint x: 322, endPoint y: 213, distance: 244.0
click at [229, 216] on div "Outbound call Location Search location Your caller id phone number [PHONE_NUMBE…" at bounding box center [518, 321] width 1036 height 642
paste input "text"
drag, startPoint x: 583, startPoint y: 227, endPoint x: 287, endPoint y: 223, distance: 296.8
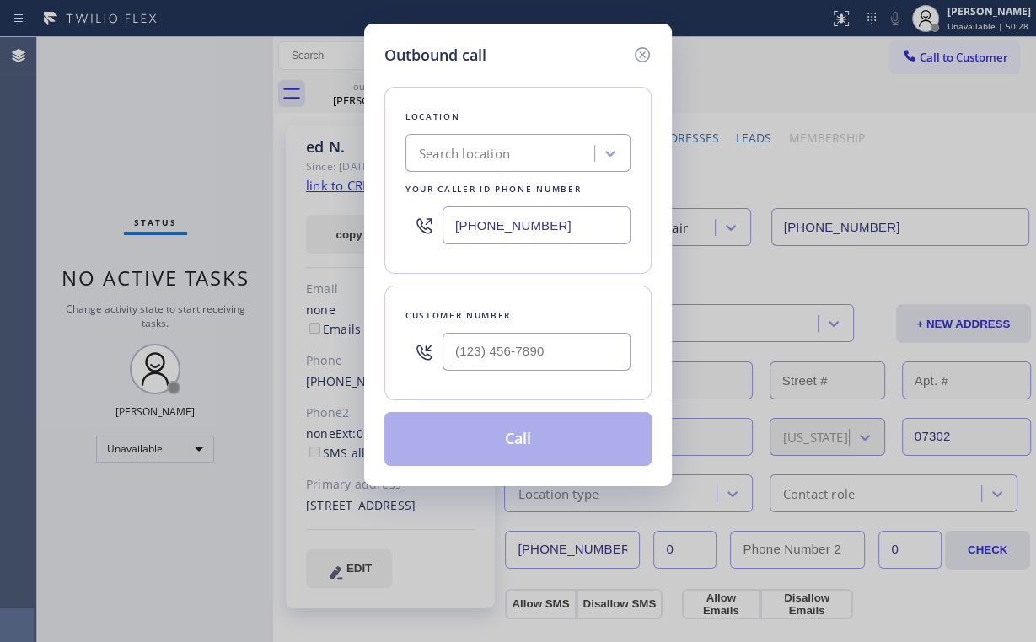
click at [319, 224] on div "Outbound call Location Search location Your caller id phone number [PHONE_NUMBE…" at bounding box center [518, 321] width 1036 height 642
paste input "text"
click at [520, 43] on div "Outbound call Location Search location Your caller id phone number [PHONE_NUMBE…" at bounding box center [518, 255] width 308 height 463
drag, startPoint x: 567, startPoint y: 229, endPoint x: 325, endPoint y: 227, distance: 242.8
click at [326, 227] on div "Outbound call Location Search location Your caller id phone number [PHONE_NUMBE…" at bounding box center [518, 321] width 1036 height 642
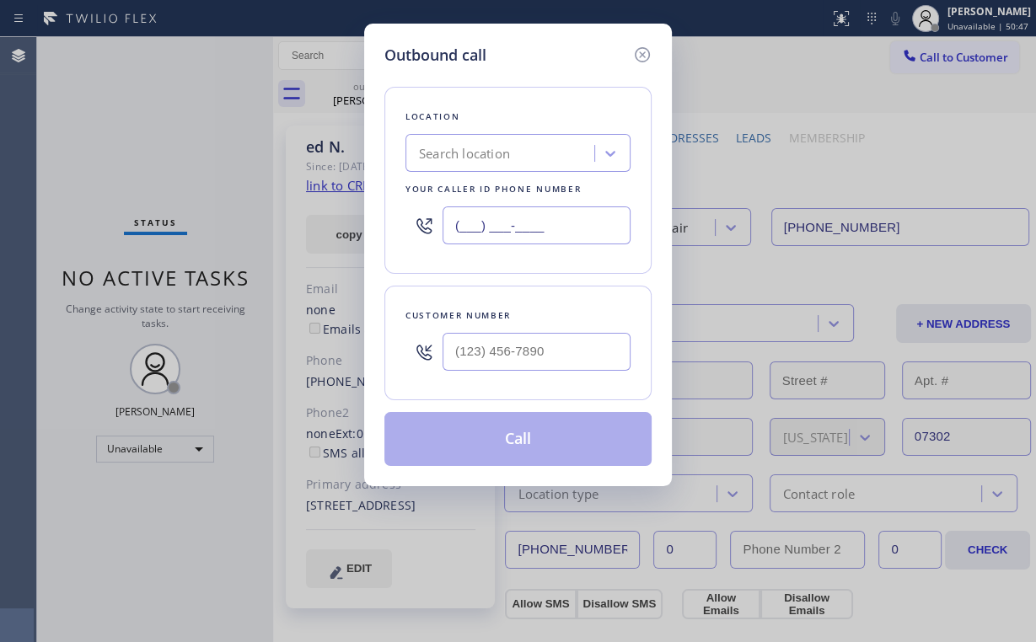
type input "(___) ___-____"
drag, startPoint x: 534, startPoint y: 72, endPoint x: 540, endPoint y: 155, distance: 83.7
click at [534, 72] on div "Location Search location Your caller id phone number Customer number Call" at bounding box center [517, 267] width 267 height 400
click at [582, 229] on input "(___) ___-____" at bounding box center [537, 226] width 188 height 38
paste input "855) 731-4952"
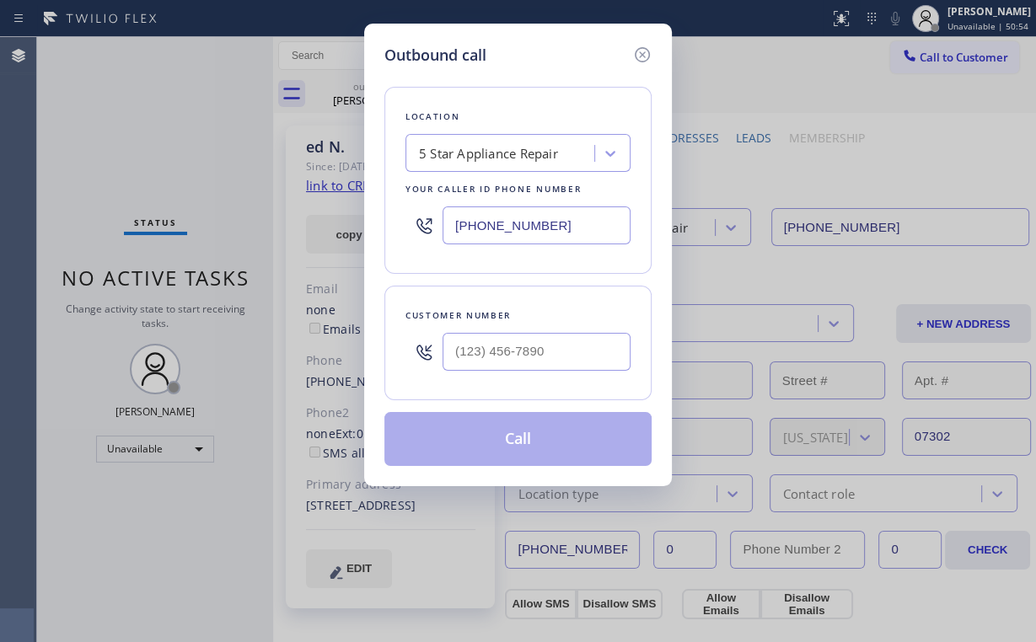
type input "[PHONE_NUMBER]"
type input "(___) ___-____"
click at [507, 351] on input "(___) ___-____" at bounding box center [537, 352] width 188 height 38
click at [236, 179] on div "Outbound call Location 5 Star Appliance Repair Your caller id phone number [PHO…" at bounding box center [518, 321] width 1036 height 642
click at [506, 345] on input "(___) ___-____" at bounding box center [537, 352] width 188 height 38
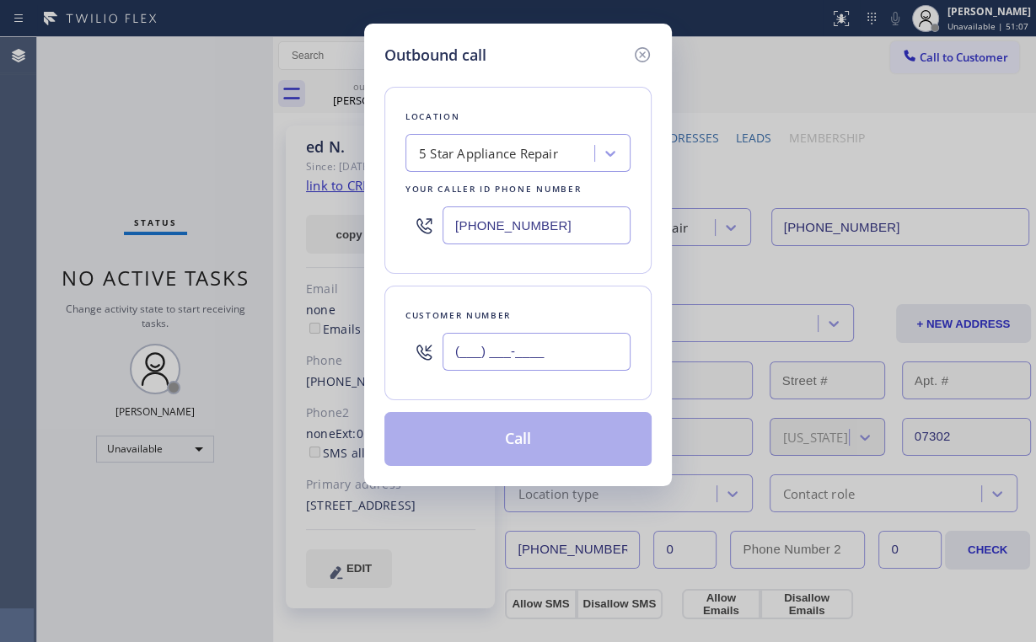
paste input "201) 745-6969"
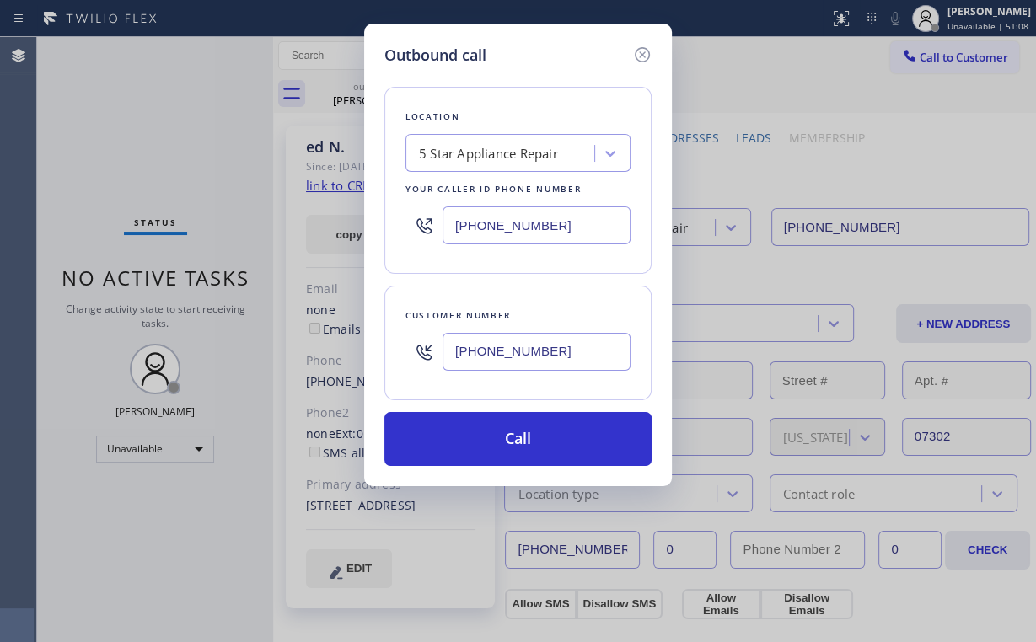
type input "[PHONE_NUMBER]"
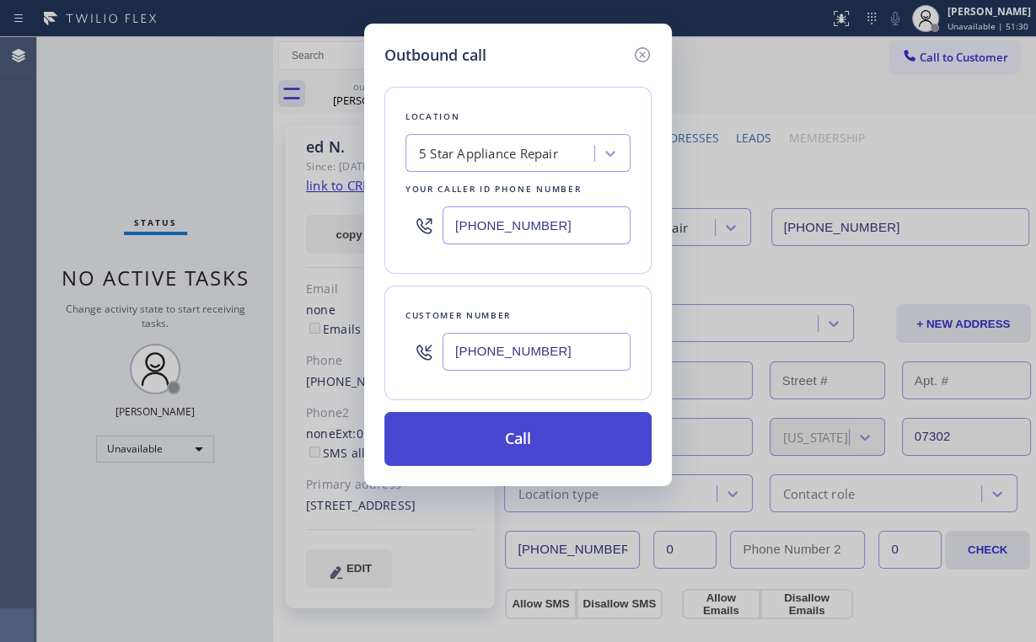
click at [509, 442] on button "Call" at bounding box center [517, 439] width 267 height 54
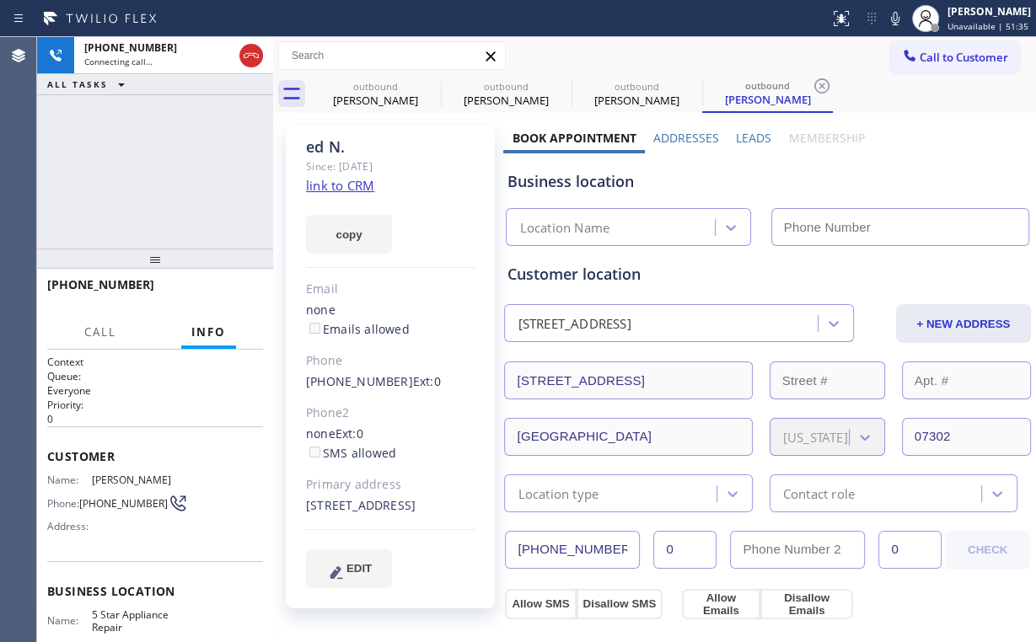
type input "[PHONE_NUMBER]"
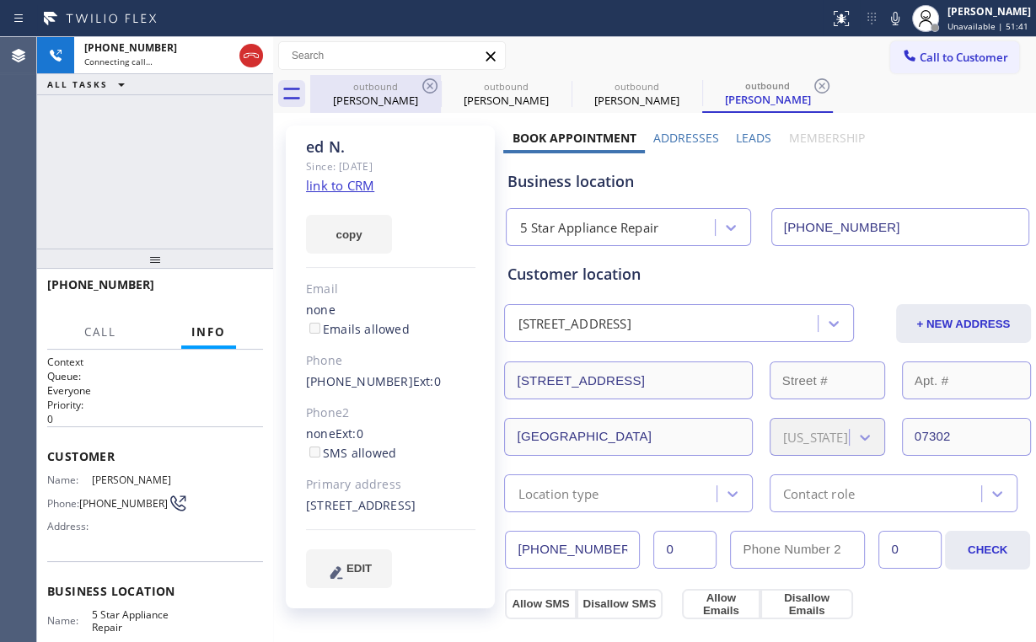
drag, startPoint x: 180, startPoint y: 142, endPoint x: 378, endPoint y: 81, distance: 206.6
click at [182, 142] on div "[PHONE_NUMBER] Connecting call… ALL TASKS ALL TASKS ACTIVE TASKS TASKS IN WRAP …" at bounding box center [155, 143] width 236 height 212
click at [392, 78] on div "outbound [PERSON_NAME]" at bounding box center [375, 94] width 127 height 38
click at [432, 83] on icon at bounding box center [430, 86] width 20 height 20
drag, startPoint x: 432, startPoint y: 83, endPoint x: 1018, endPoint y: 290, distance: 620.7
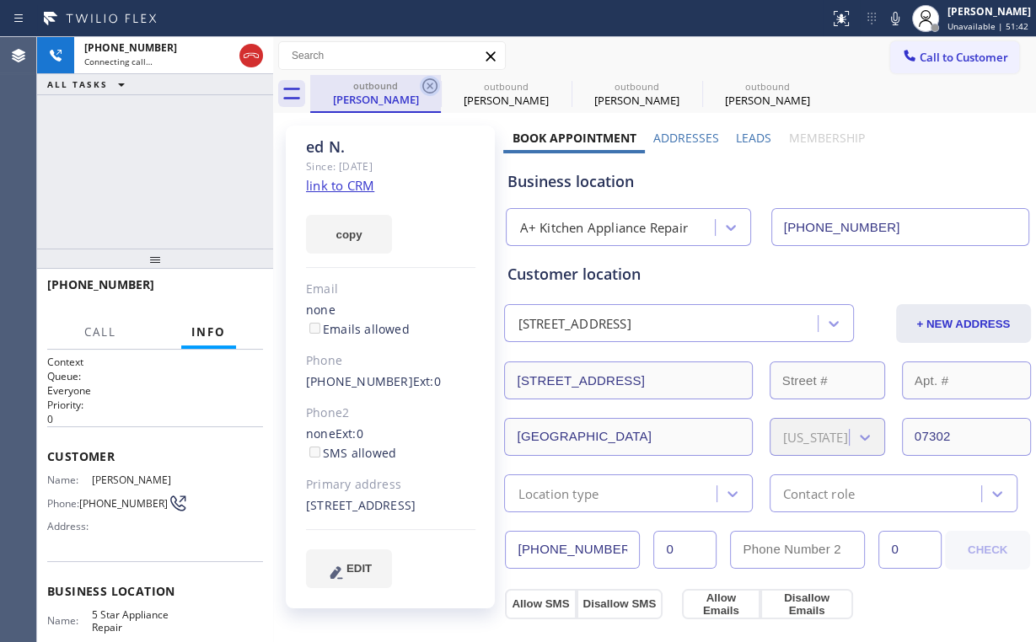
click at [0, 0] on icon at bounding box center [0, 0] width 0 height 0
type input "[PHONE_NUMBER]"
click at [257, 158] on div "[PHONE_NUMBER] Connecting call… ALL TASKS ALL TASKS ACTIVE TASKS TASKS IN WRAP …" at bounding box center [155, 143] width 236 height 212
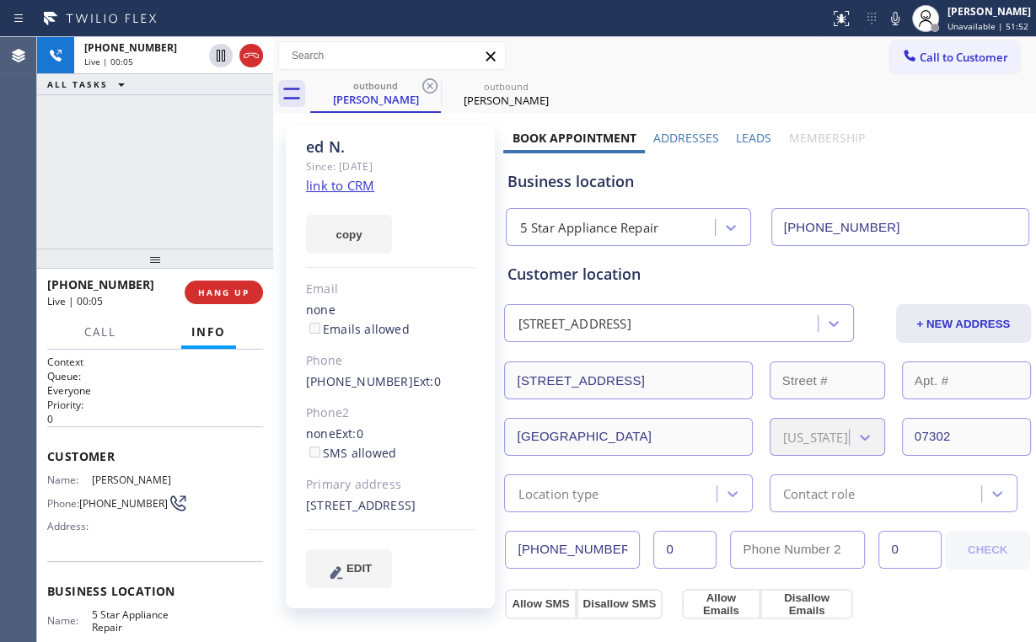
click at [164, 172] on div "[PHONE_NUMBER] Live | 00:05 ALL TASKS ALL TASKS ACTIVE TASKS TASKS IN WRAP UP" at bounding box center [155, 143] width 236 height 212
click at [164, 172] on div "[PHONE_NUMBER] Live | 00:06 ALL TASKS ALL TASKS ACTIVE TASKS TASKS IN WRAP UP" at bounding box center [155, 143] width 236 height 212
click at [164, 172] on div "[PHONE_NUMBER] Live | 00:07 ALL TASKS ALL TASKS ACTIVE TASKS TASKS IN WRAP UP" at bounding box center [155, 143] width 236 height 212
click at [165, 172] on div "[PHONE_NUMBER] Live | 00:07 ALL TASKS ALL TASKS ACTIVE TASKS TASKS IN WRAP UP" at bounding box center [155, 143] width 236 height 212
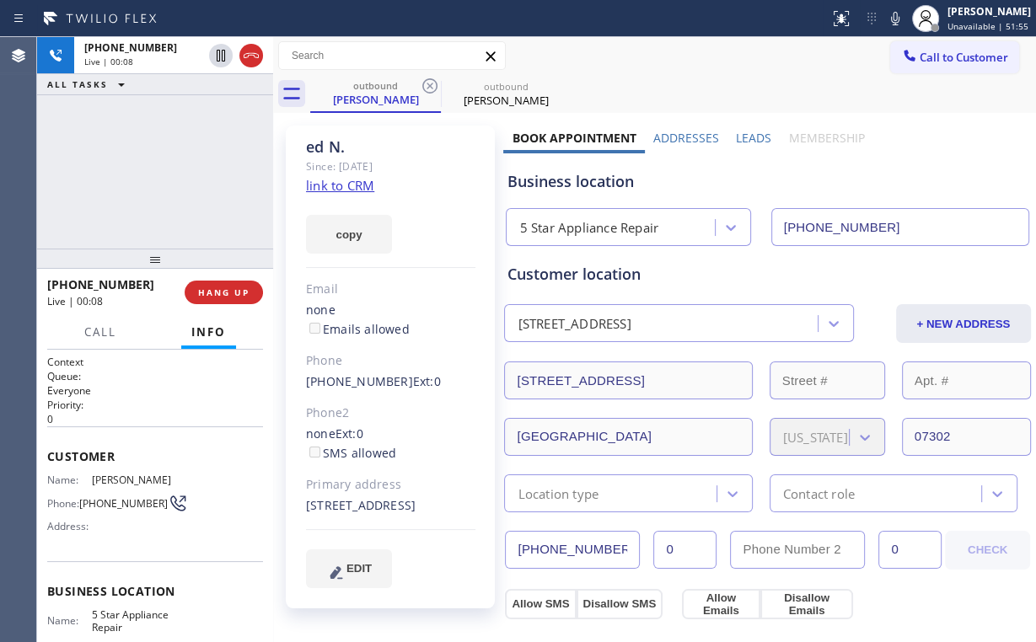
click at [165, 172] on div "[PHONE_NUMBER] Live | 00:08 ALL TASKS ALL TASKS ACTIVE TASKS TASKS IN WRAP UP" at bounding box center [155, 143] width 236 height 212
click at [227, 293] on span "HANG UP" at bounding box center [223, 293] width 51 height 12
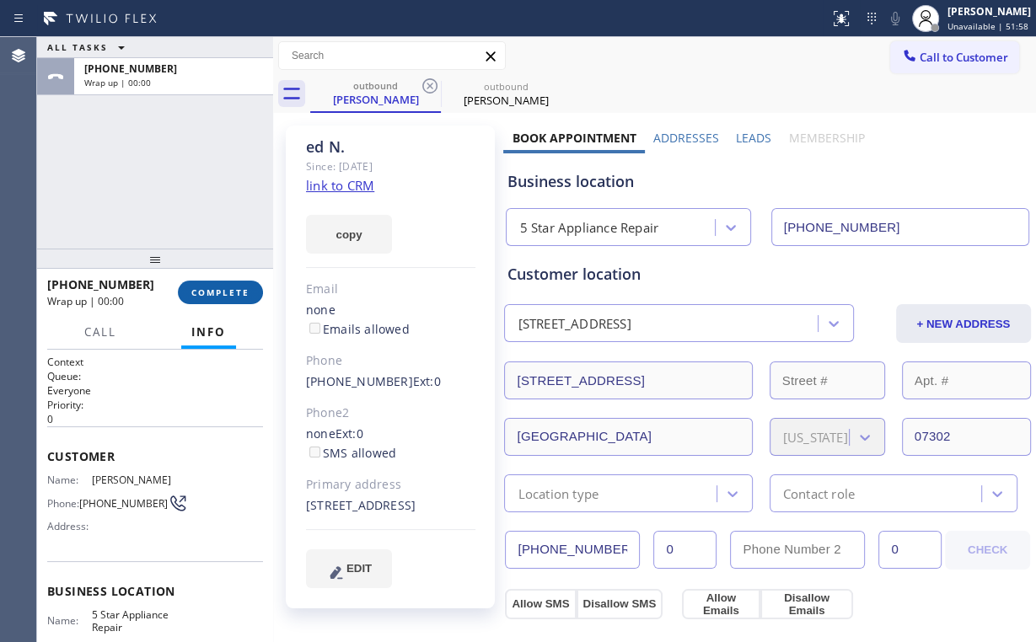
click at [225, 293] on span "COMPLETE" at bounding box center [220, 293] width 58 height 12
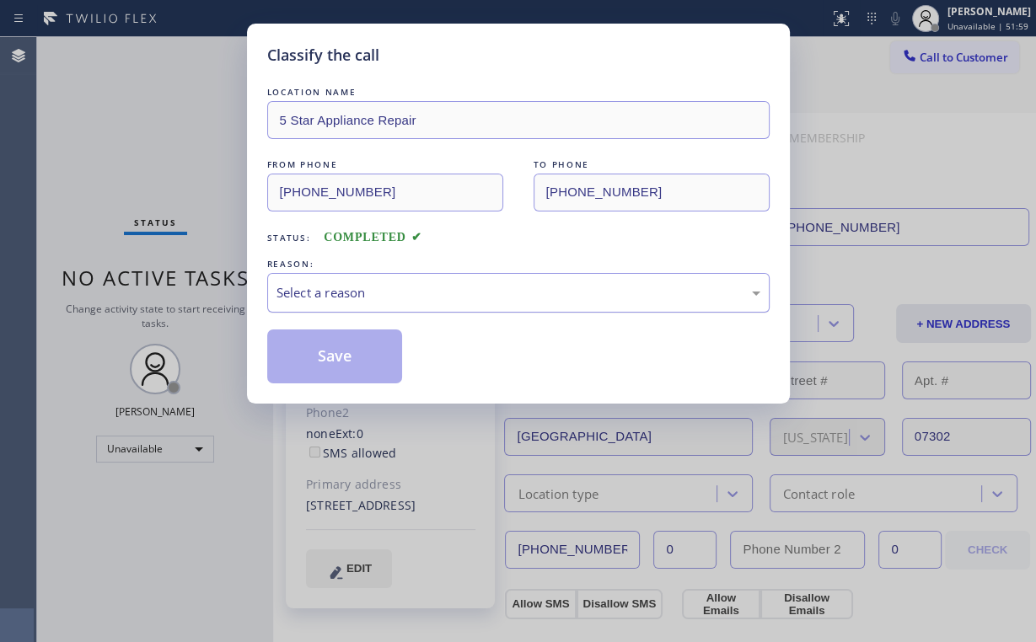
drag, startPoint x: 322, startPoint y: 298, endPoint x: 327, endPoint y: 308, distance: 11.3
click at [324, 298] on div "Select a reason" at bounding box center [519, 292] width 484 height 19
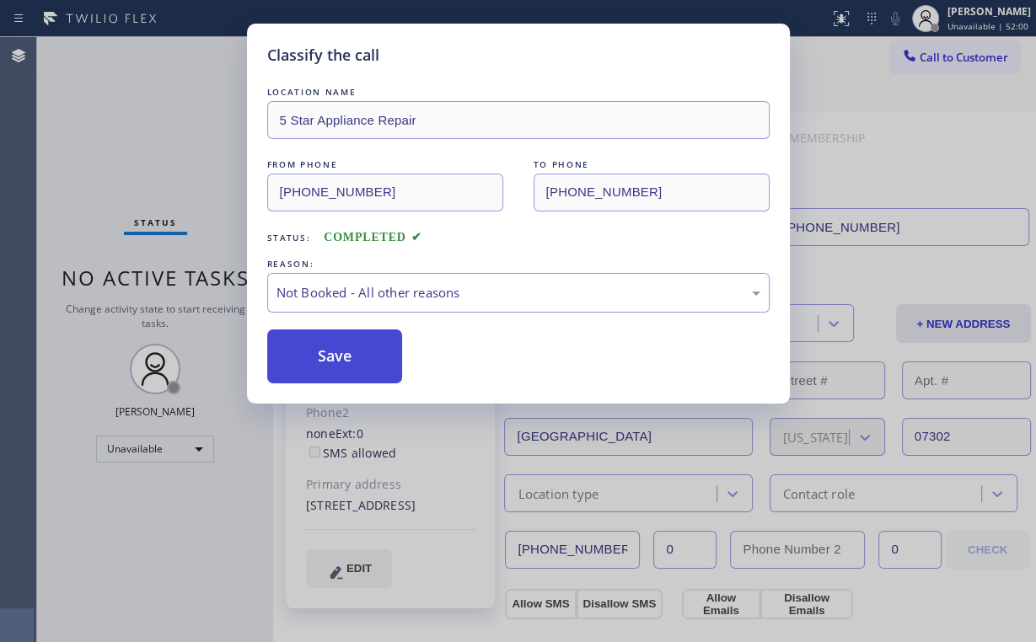
click at [341, 361] on button "Save" at bounding box center [335, 357] width 136 height 54
click at [152, 140] on div "Classify the call LOCATION NAME 5 Star Appliance Repair FROM PHONE [PHONE_NUMBE…" at bounding box center [518, 321] width 1036 height 642
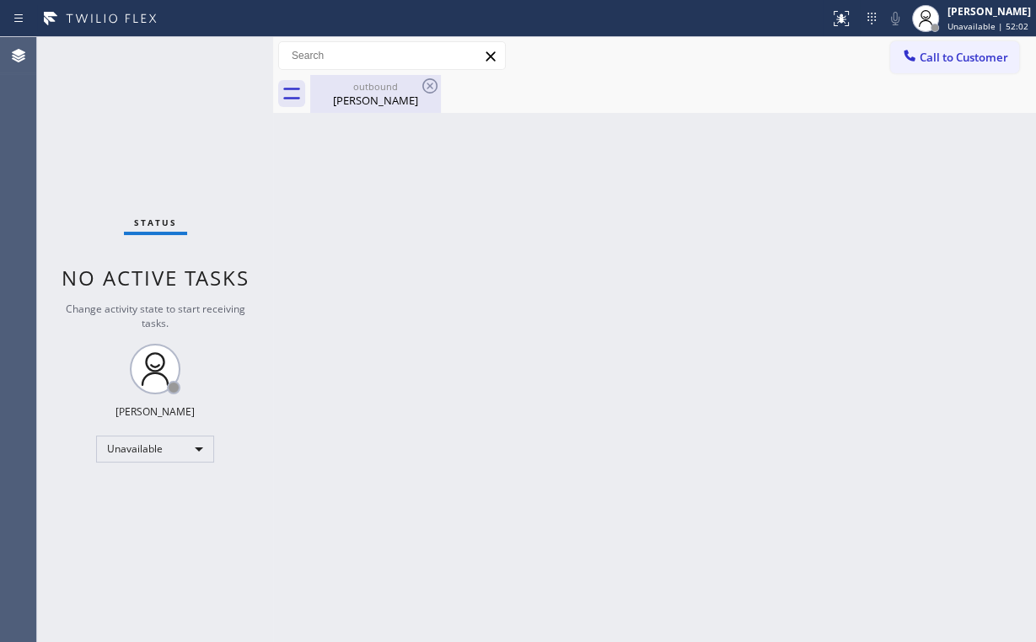
drag, startPoint x: 359, startPoint y: 90, endPoint x: 418, endPoint y: 87, distance: 59.1
click at [363, 91] on div "outbound" at bounding box center [375, 86] width 127 height 13
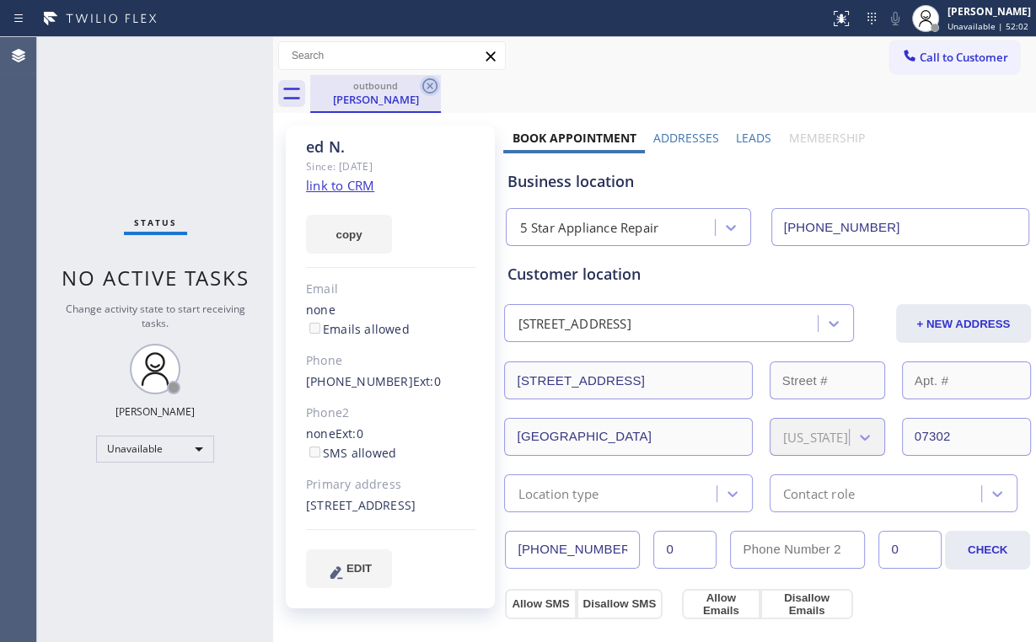
click at [432, 83] on icon at bounding box center [430, 86] width 20 height 20
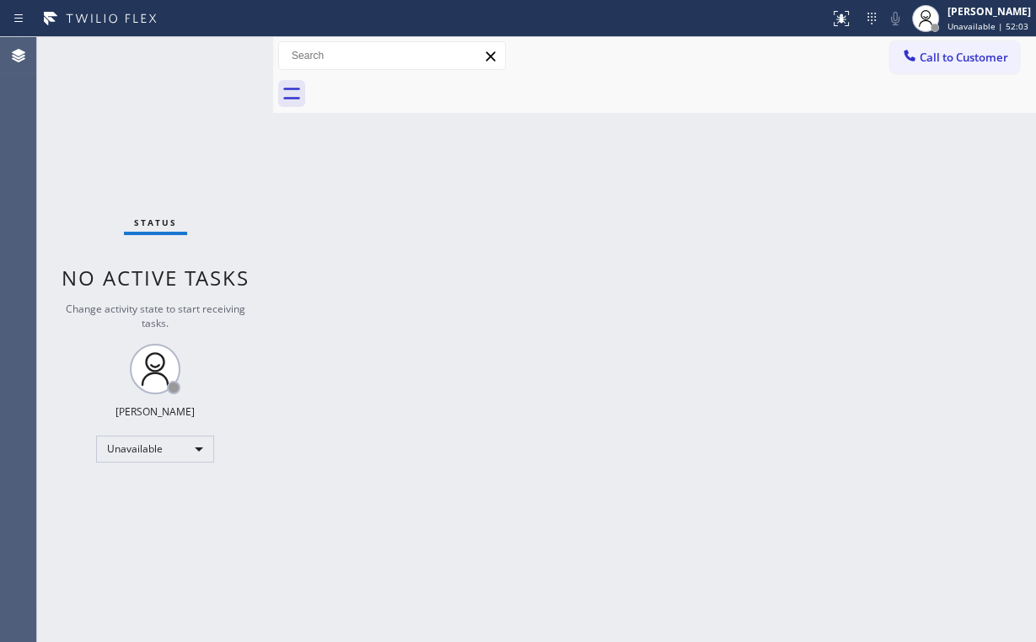
click at [233, 118] on div "Status No active tasks Change activity state to start receiving tasks. [PERSON_…" at bounding box center [155, 339] width 236 height 605
drag, startPoint x: 944, startPoint y: 62, endPoint x: 926, endPoint y: 68, distance: 18.9
click at [937, 64] on span "Call to Customer" at bounding box center [964, 57] width 89 height 15
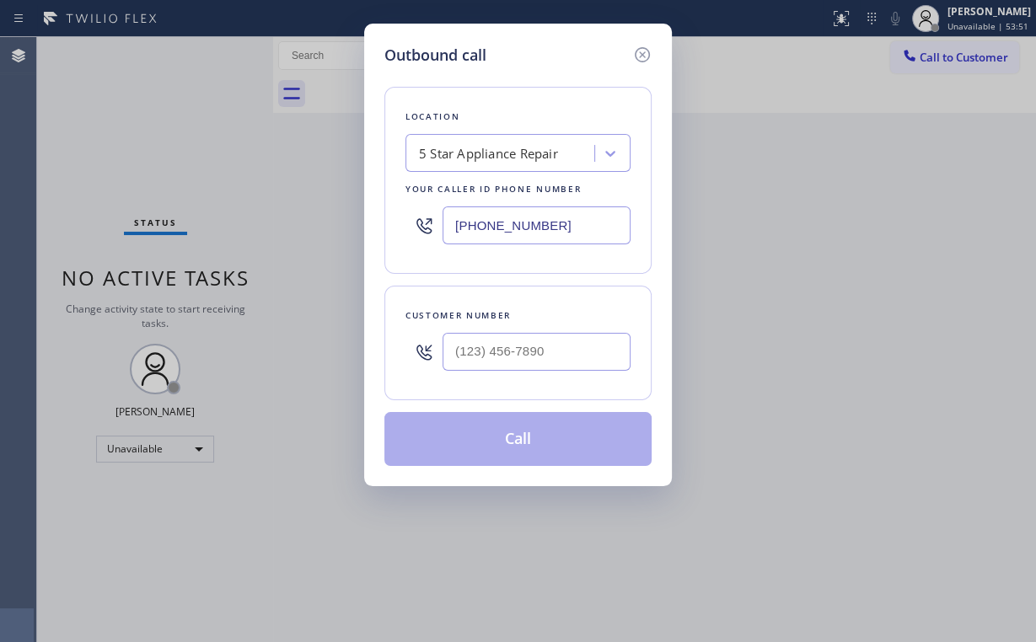
click at [316, 200] on div "Outbound call Location 5 Star Appliance Repair Your caller id phone number [PHO…" at bounding box center [518, 321] width 1036 height 642
paste input "714) 477-7303"
type input "[PHONE_NUMBER]"
click at [535, 341] on input "(___) ___-____" at bounding box center [537, 352] width 188 height 38
paste input "949) 204-1816"
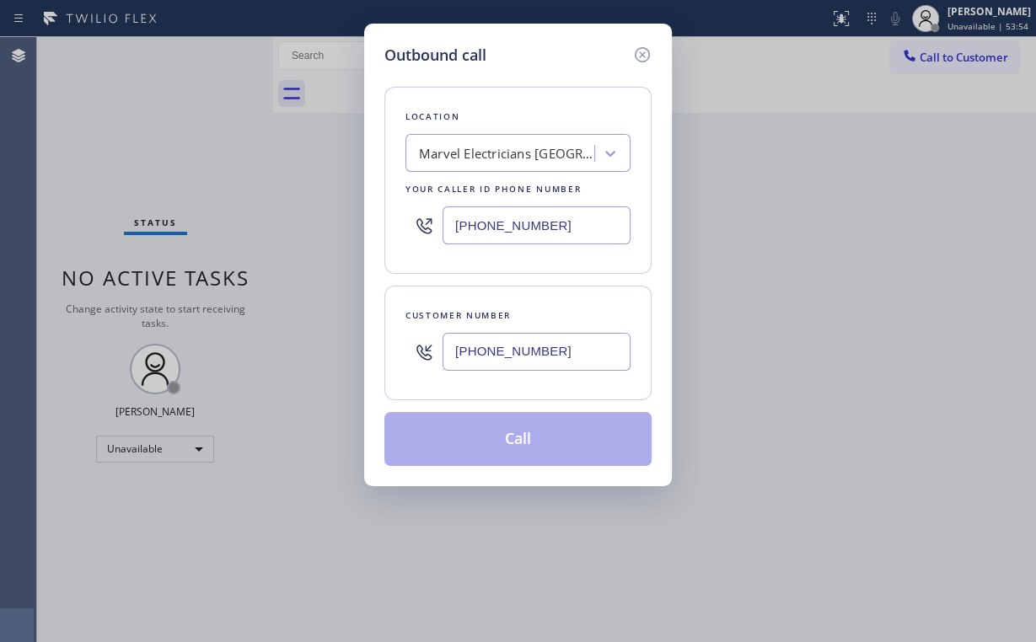
type input "[PHONE_NUMBER]"
click at [543, 347] on input "[PHONE_NUMBER]" at bounding box center [537, 352] width 188 height 38
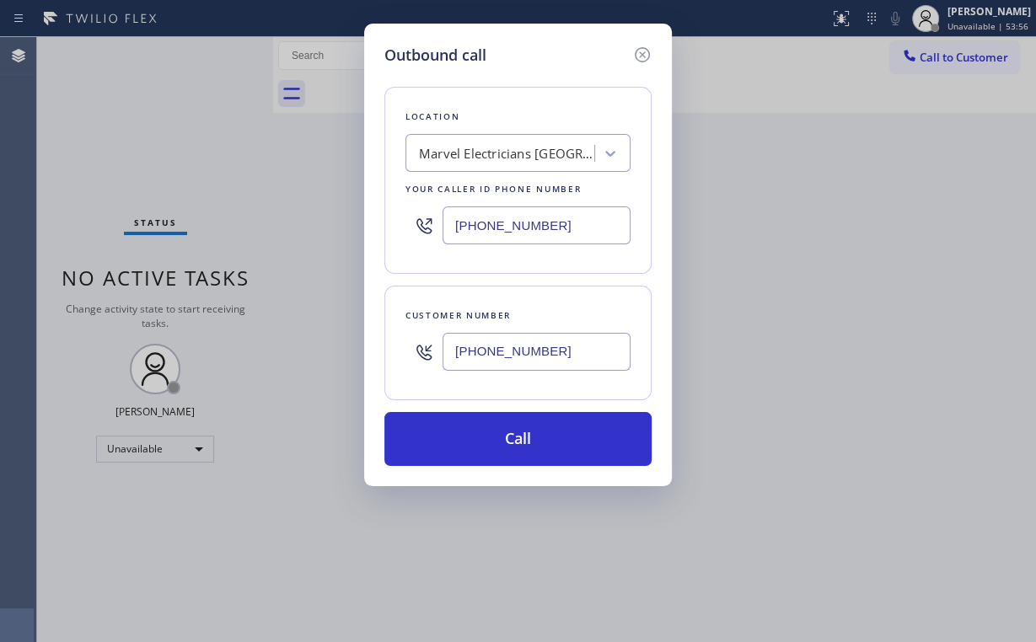
click at [545, 387] on div "Customer number [PHONE_NUMBER]" at bounding box center [517, 343] width 267 height 115
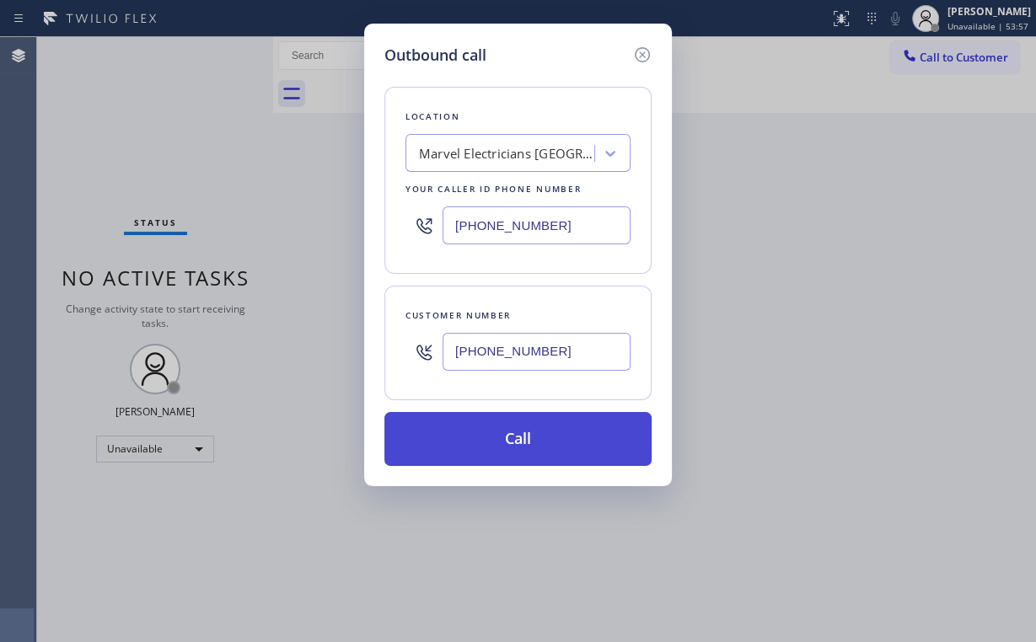
click at [525, 452] on button "Call" at bounding box center [517, 439] width 267 height 54
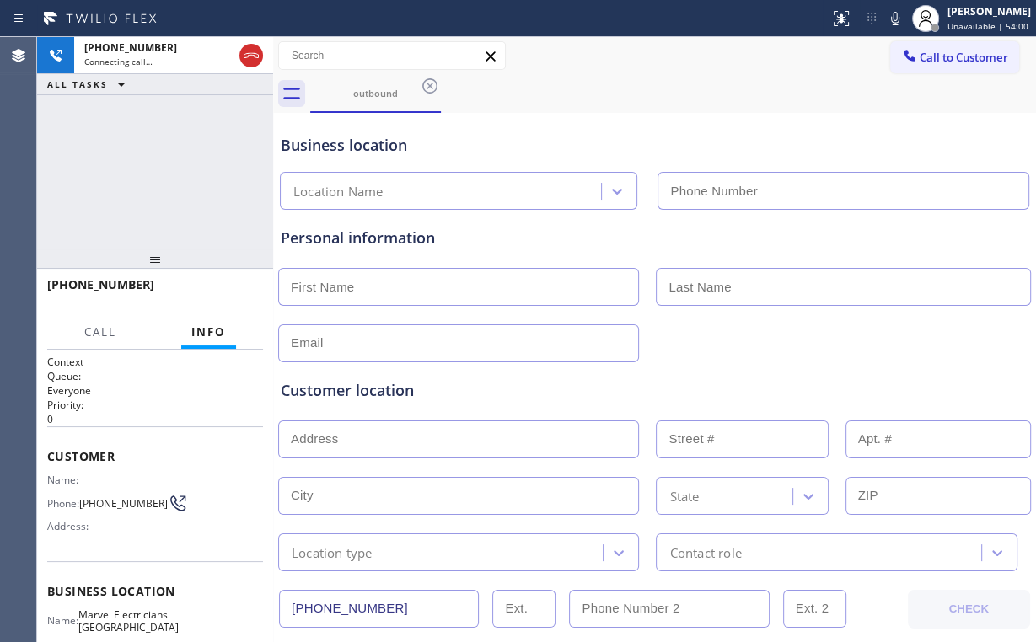
click at [160, 158] on div "[PHONE_NUMBER] Connecting call… ALL TASKS ALL TASKS ACTIVE TASKS TASKS IN WRAP …" at bounding box center [155, 143] width 236 height 212
type input "[PHONE_NUMBER]"
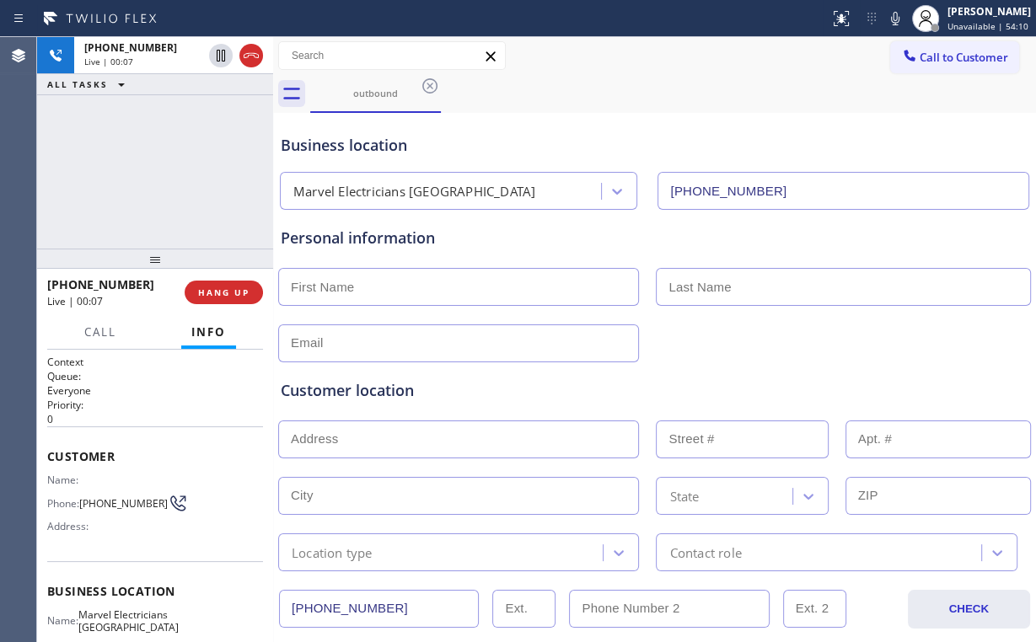
click at [165, 174] on div "[PHONE_NUMBER] Live | 00:07 ALL TASKS ALL TASKS ACTIVE TASKS TASKS IN WRAP UP" at bounding box center [155, 143] width 236 height 212
click at [165, 174] on div "[PHONE_NUMBER] Live | 00:08 ALL TASKS ALL TASKS ACTIVE TASKS TASKS IN WRAP UP" at bounding box center [155, 143] width 236 height 212
click at [246, 290] on span "HANG UP" at bounding box center [223, 293] width 51 height 12
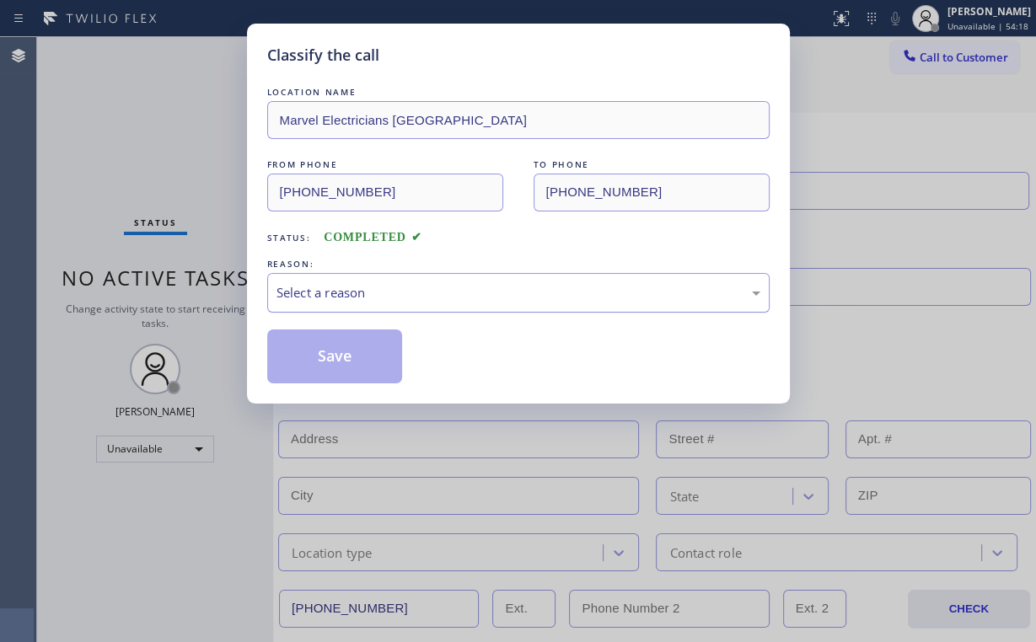
click at [299, 293] on div "Select a reason" at bounding box center [519, 292] width 484 height 19
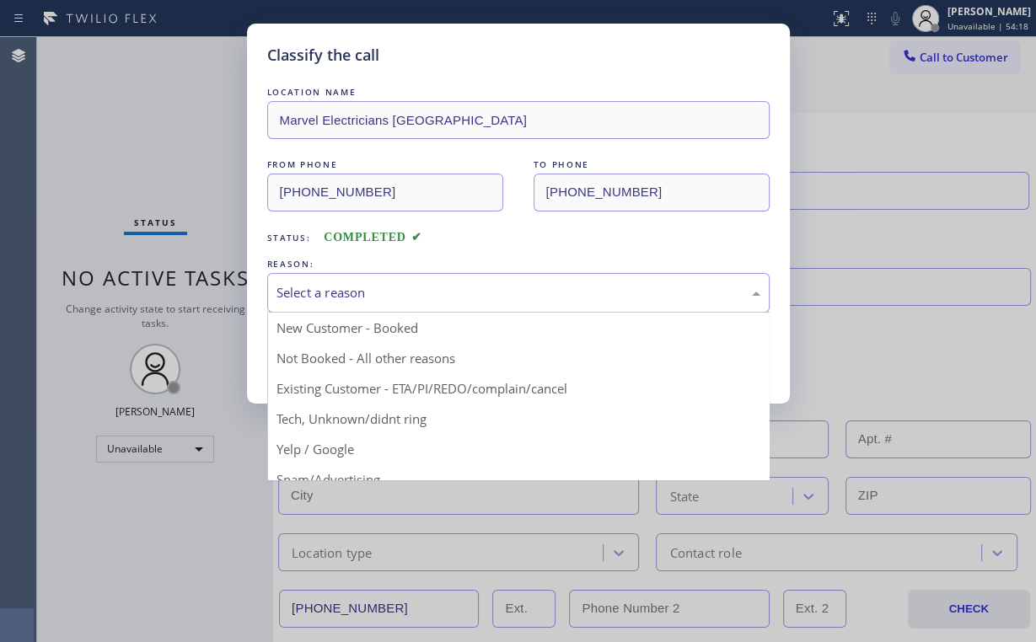
drag, startPoint x: 303, startPoint y: 310, endPoint x: 312, endPoint y: 364, distance: 54.7
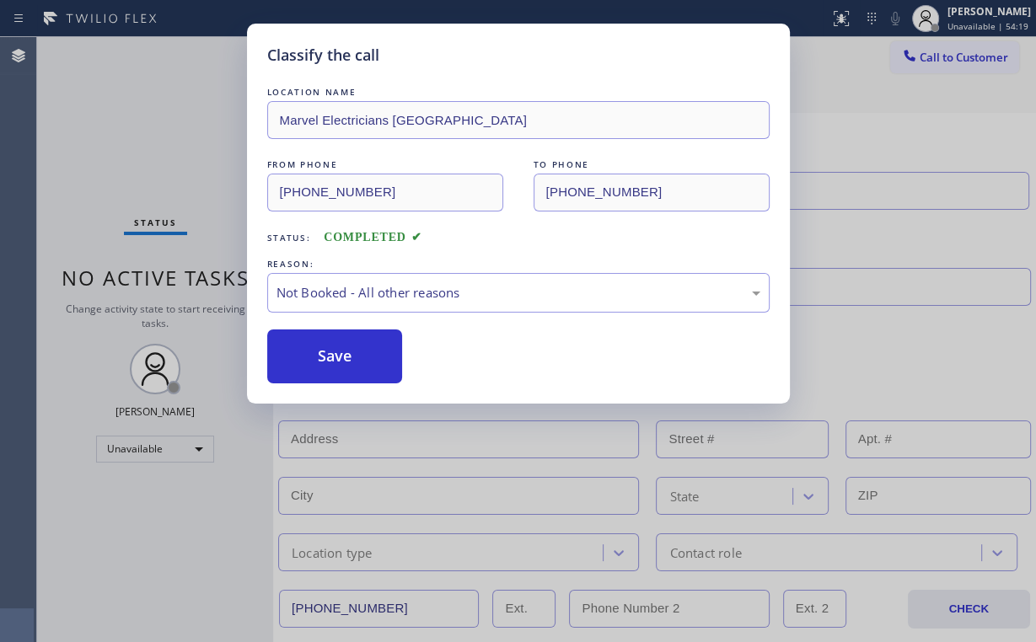
drag, startPoint x: 314, startPoint y: 361, endPoint x: 150, endPoint y: 120, distance: 291.3
click at [315, 357] on button "Save" at bounding box center [335, 357] width 136 height 54
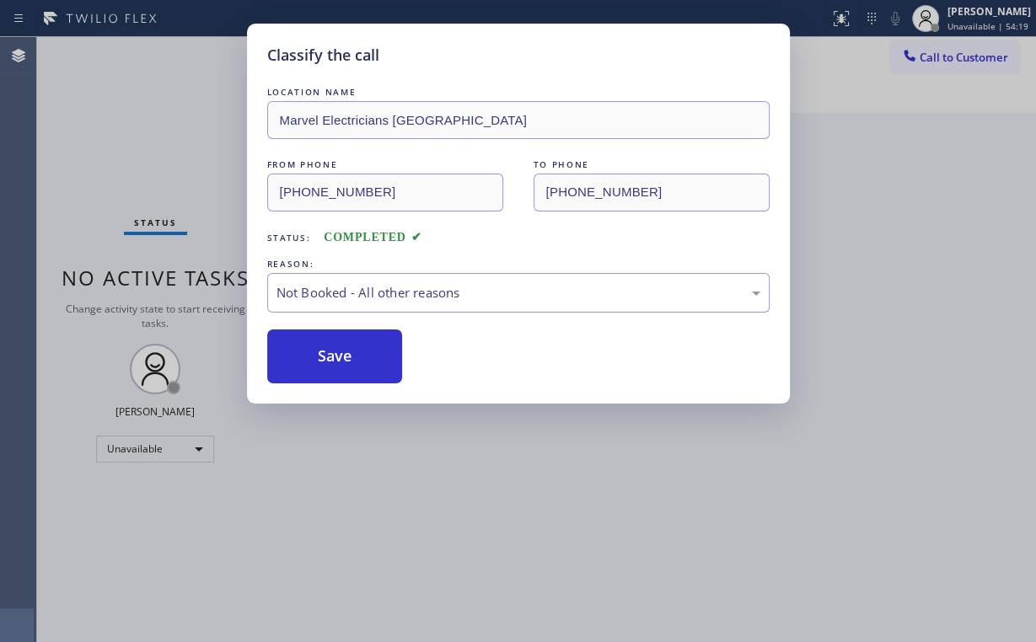
click at [150, 120] on div "Classify the call LOCATION NAME Marvel Electricians [GEOGRAPHIC_DATA] FROM PHON…" at bounding box center [518, 321] width 1036 height 642
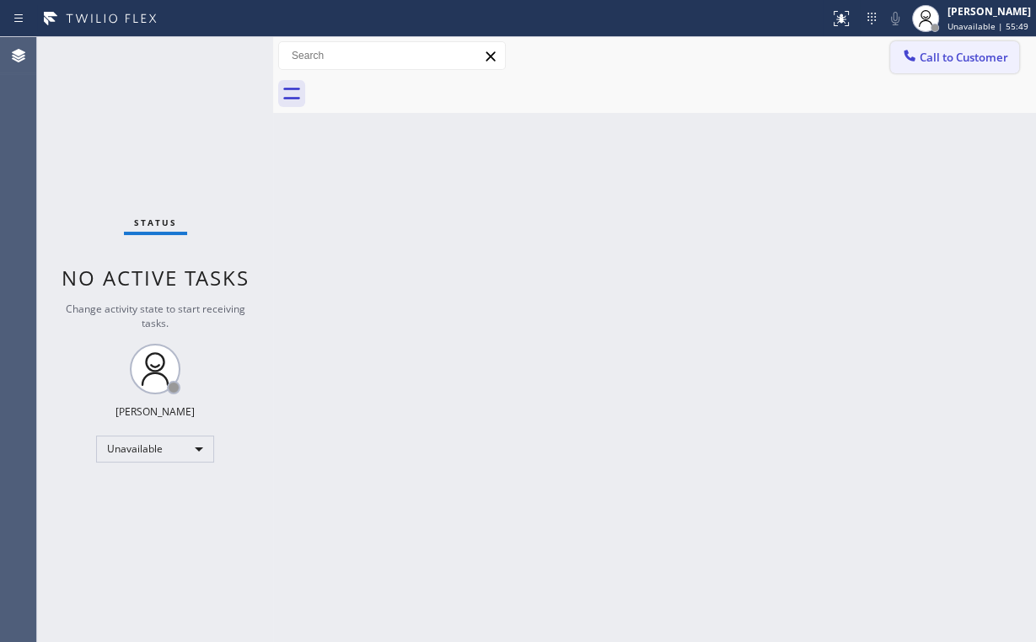
click at [947, 63] on span "Call to Customer" at bounding box center [964, 57] width 89 height 15
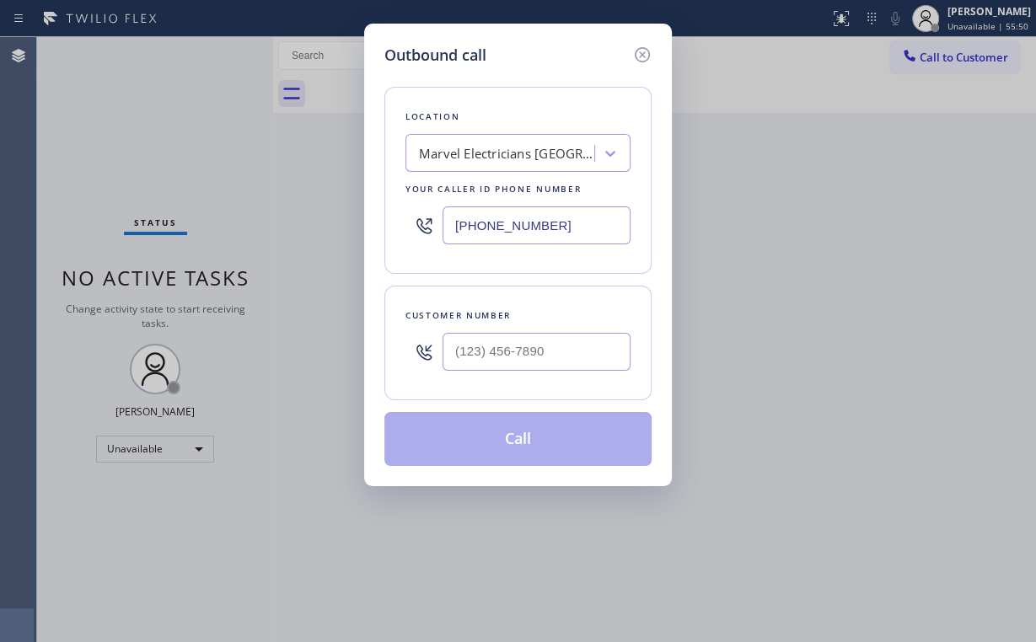
drag, startPoint x: 565, startPoint y: 233, endPoint x: 250, endPoint y: 237, distance: 314.5
click at [256, 237] on div "Outbound call Location Marvel Electricians [GEOGRAPHIC_DATA] Your caller id pho…" at bounding box center [518, 321] width 1036 height 642
paste input "833) 692-2271"
type input "[PHONE_NUMBER]"
drag, startPoint x: 502, startPoint y: 361, endPoint x: 517, endPoint y: 351, distance: 18.2
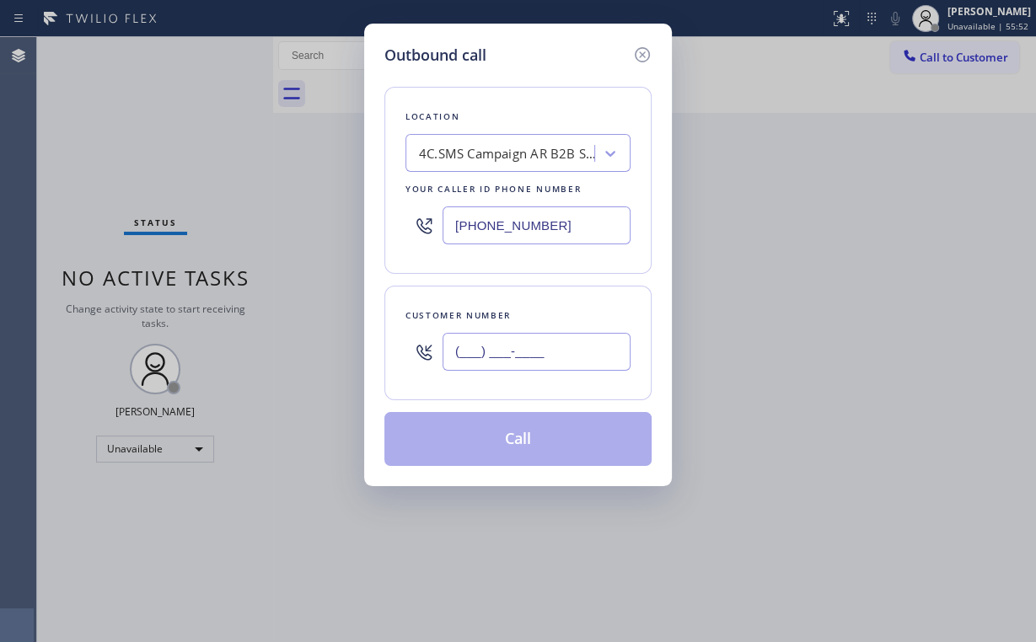
click at [502, 361] on input "(___) ___-____" at bounding box center [537, 352] width 188 height 38
paste input "650) 799-5755"
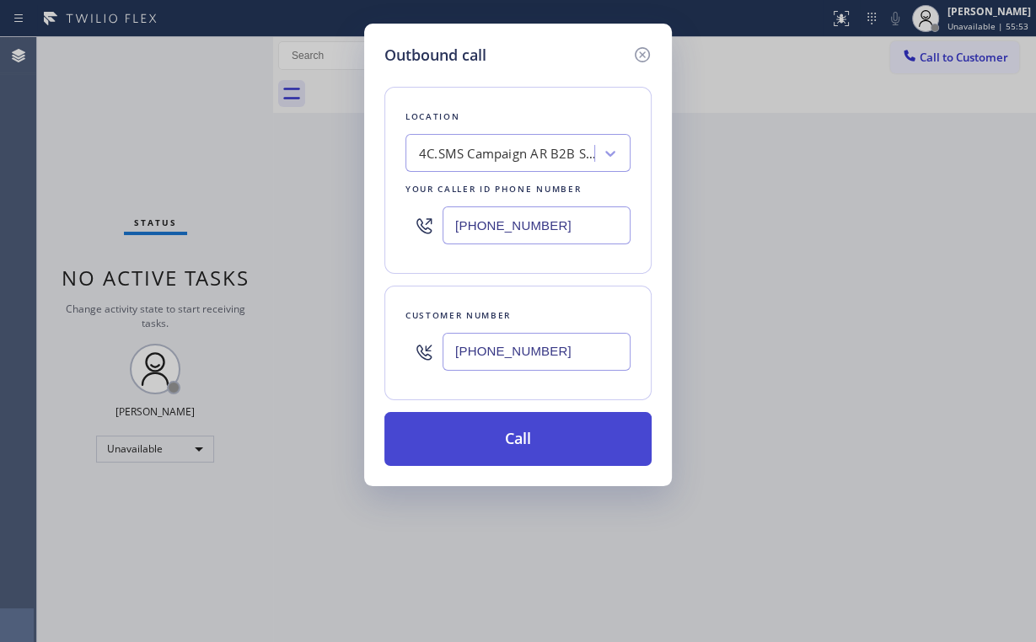
type input "[PHONE_NUMBER]"
click at [486, 442] on button "Call" at bounding box center [517, 439] width 267 height 54
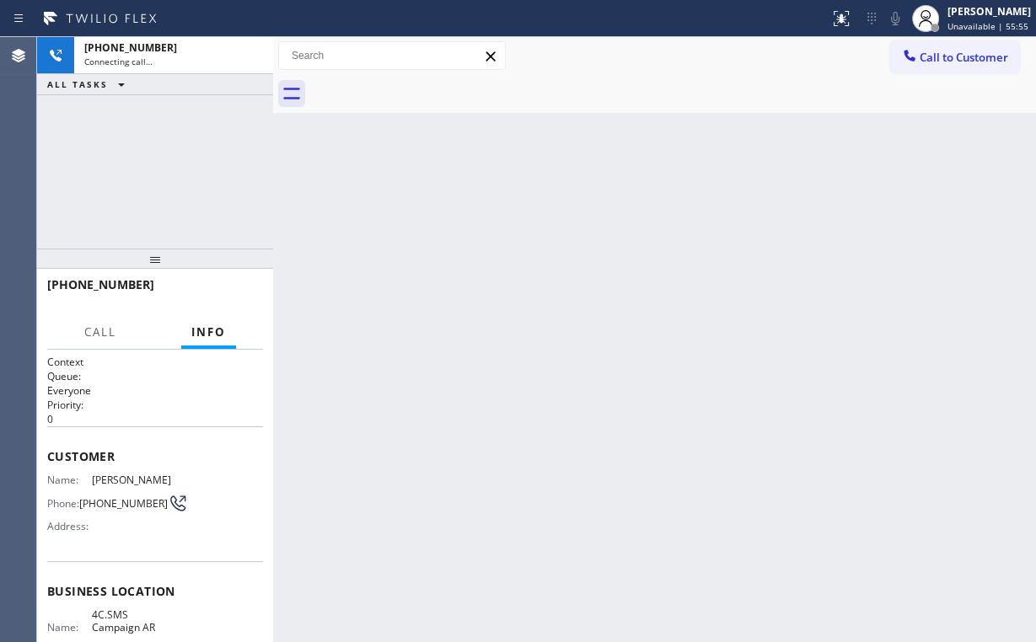
drag, startPoint x: 158, startPoint y: 144, endPoint x: 182, endPoint y: 129, distance: 28.1
click at [163, 143] on div "[PHONE_NUMBER] Connecting call… ALL TASKS ALL TASKS ACTIVE TASKS TASKS IN WRAP …" at bounding box center [155, 143] width 236 height 212
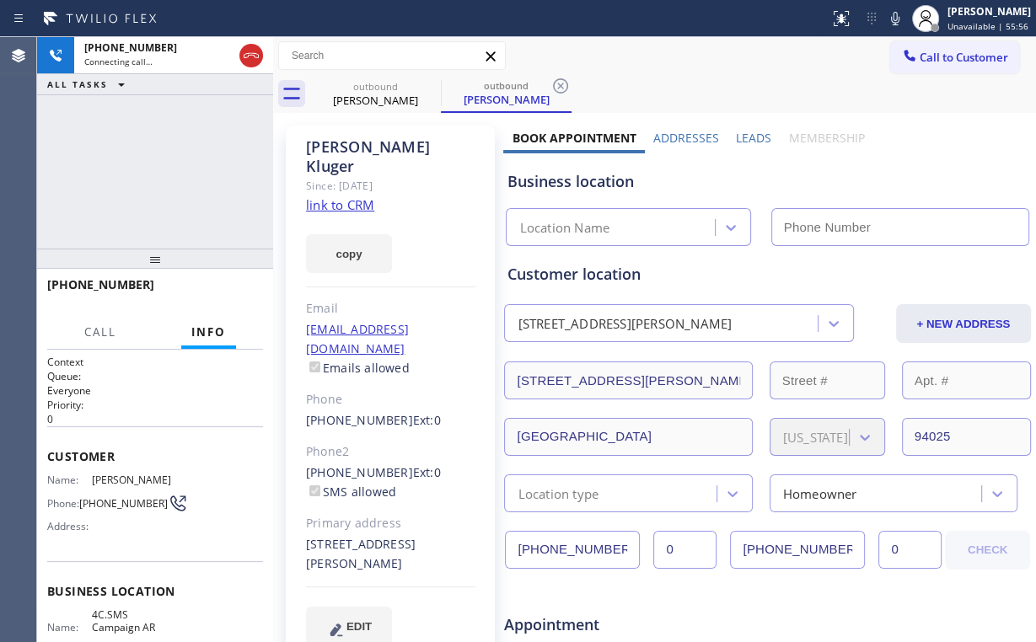
drag, startPoint x: 251, startPoint y: 47, endPoint x: 293, endPoint y: 140, distance: 101.5
click at [251, 48] on icon at bounding box center [251, 56] width 20 height 20
click at [339, 196] on link "link to CRM" at bounding box center [340, 204] width 68 height 17
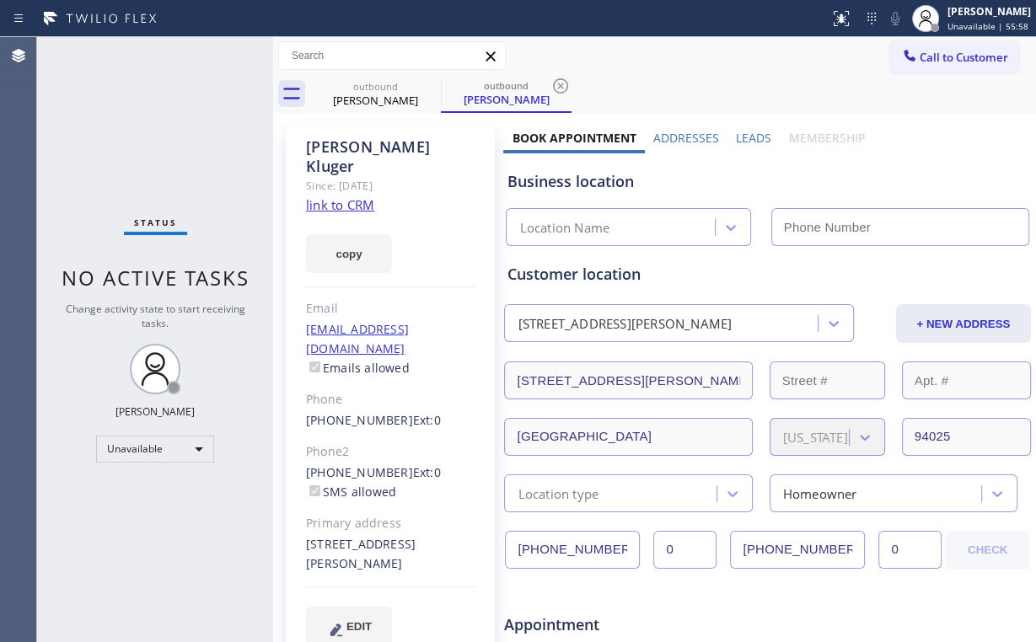
type input "[PHONE_NUMBER]"
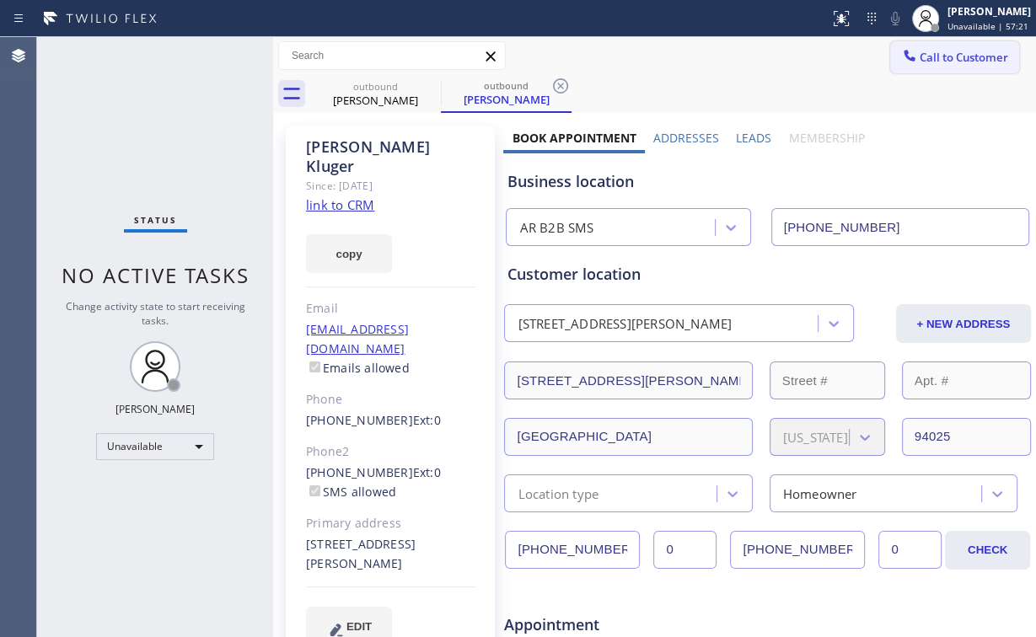
click at [942, 61] on span "Call to Customer" at bounding box center [964, 57] width 89 height 15
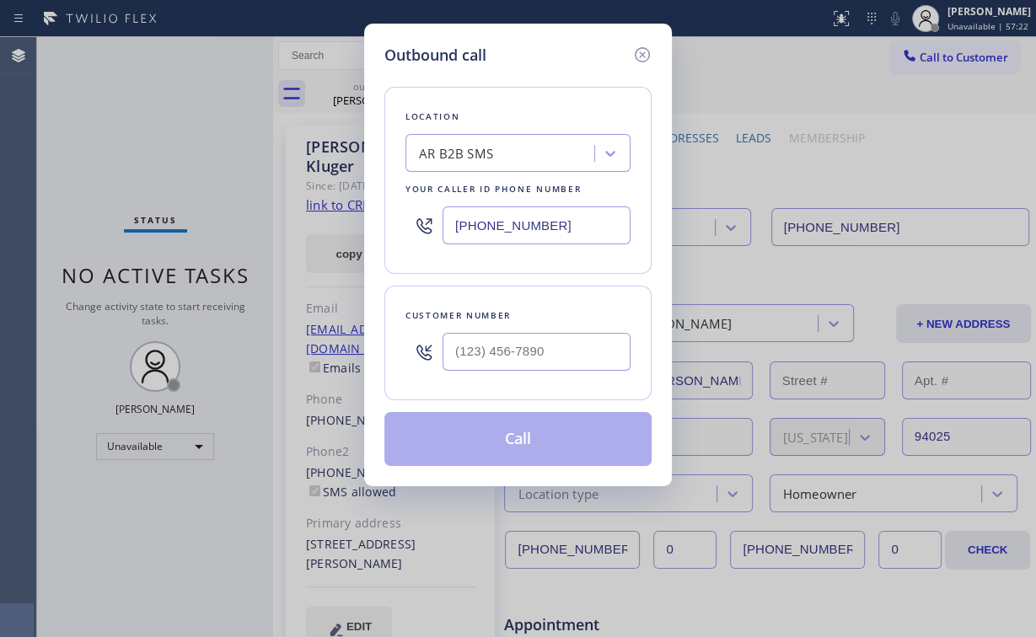
click at [350, 226] on div "Outbound call Location AR B2B SMS Your caller id phone number [PHONE_NUMBER] Cu…" at bounding box center [518, 318] width 1036 height 637
paste input "602) 693-1353"
type input "[PHONE_NUMBER]"
drag, startPoint x: 486, startPoint y: 338, endPoint x: 518, endPoint y: 322, distance: 36.6
click at [487, 337] on input "(___) ___-____" at bounding box center [537, 352] width 188 height 38
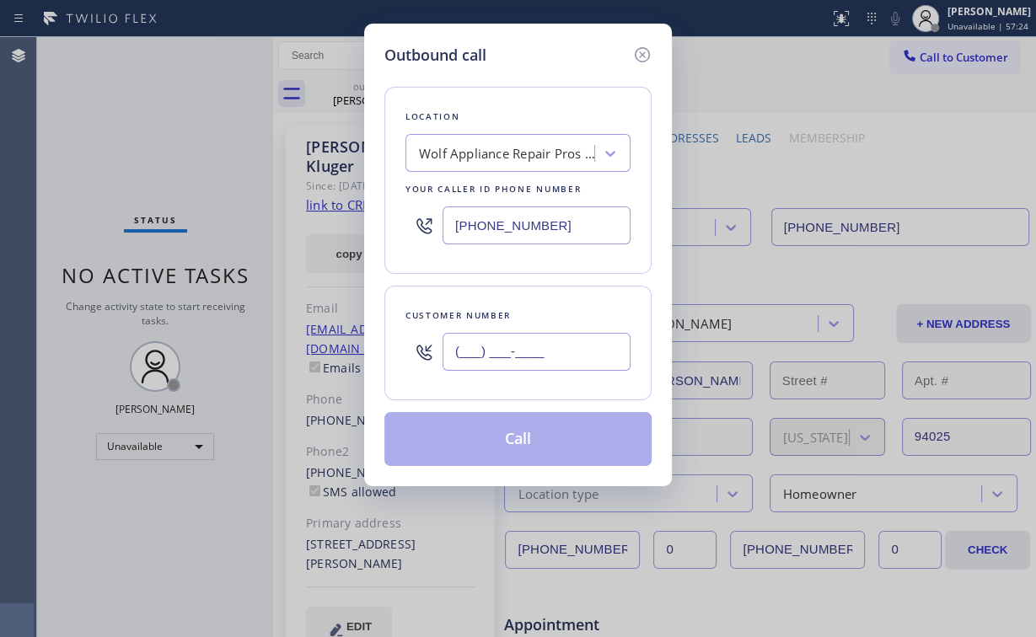
paste input "520) 593-2114"
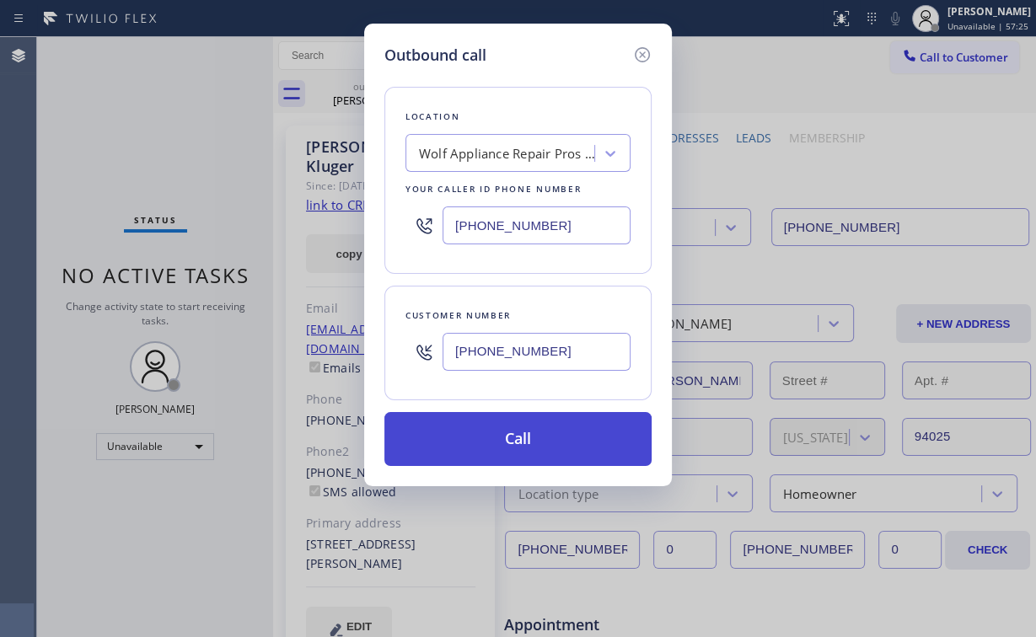
type input "[PHONE_NUMBER]"
click at [500, 440] on button "Call" at bounding box center [517, 439] width 267 height 54
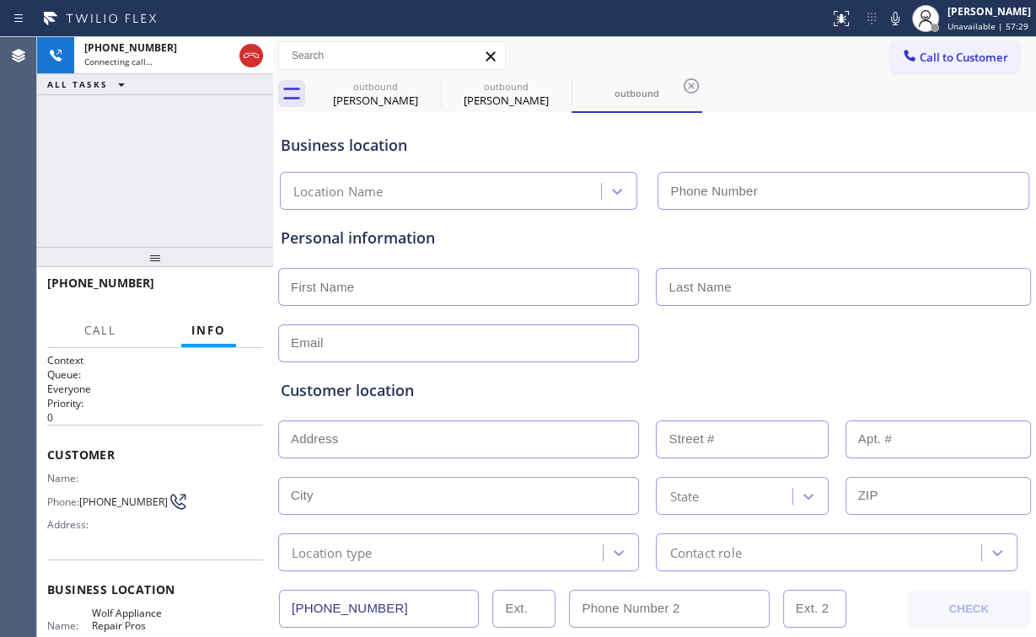
type input "[PHONE_NUMBER]"
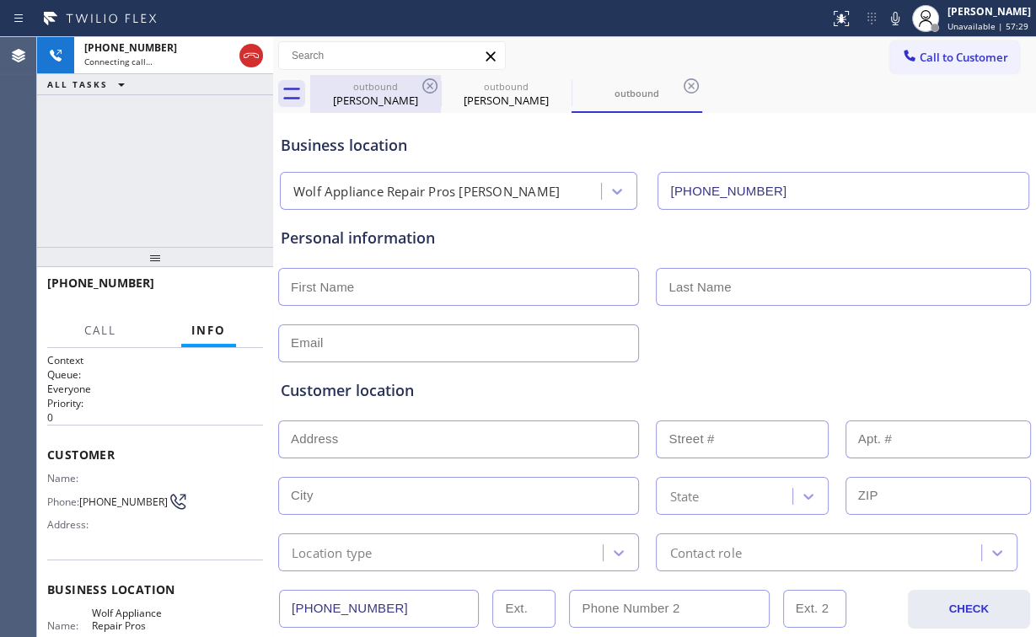
drag, startPoint x: 361, startPoint y: 93, endPoint x: 411, endPoint y: 94, distance: 50.6
click at [362, 93] on div "[PERSON_NAME]" at bounding box center [375, 100] width 127 height 15
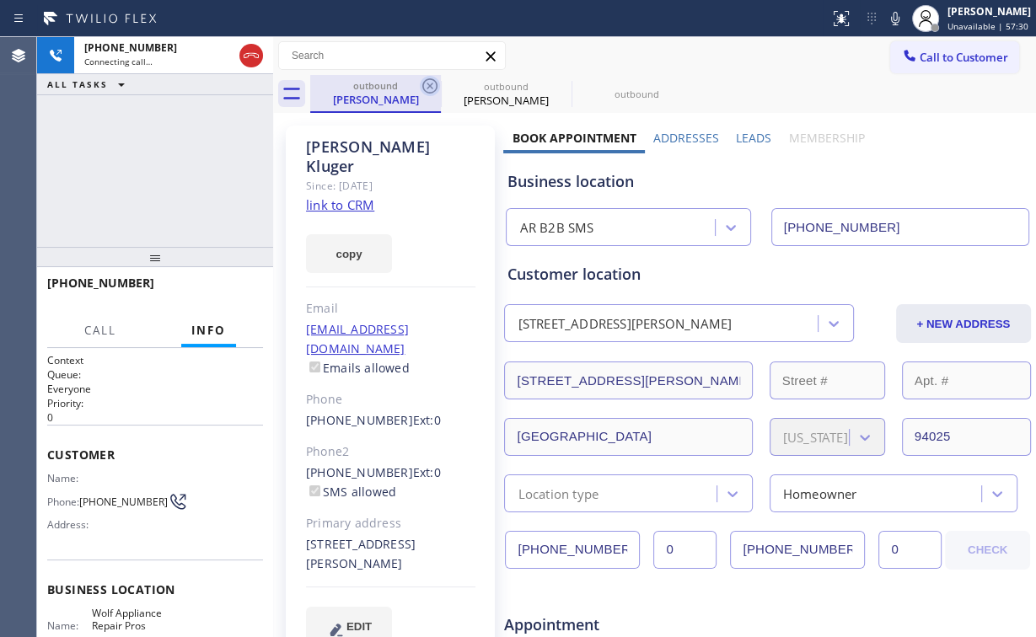
click at [426, 84] on icon at bounding box center [430, 86] width 20 height 20
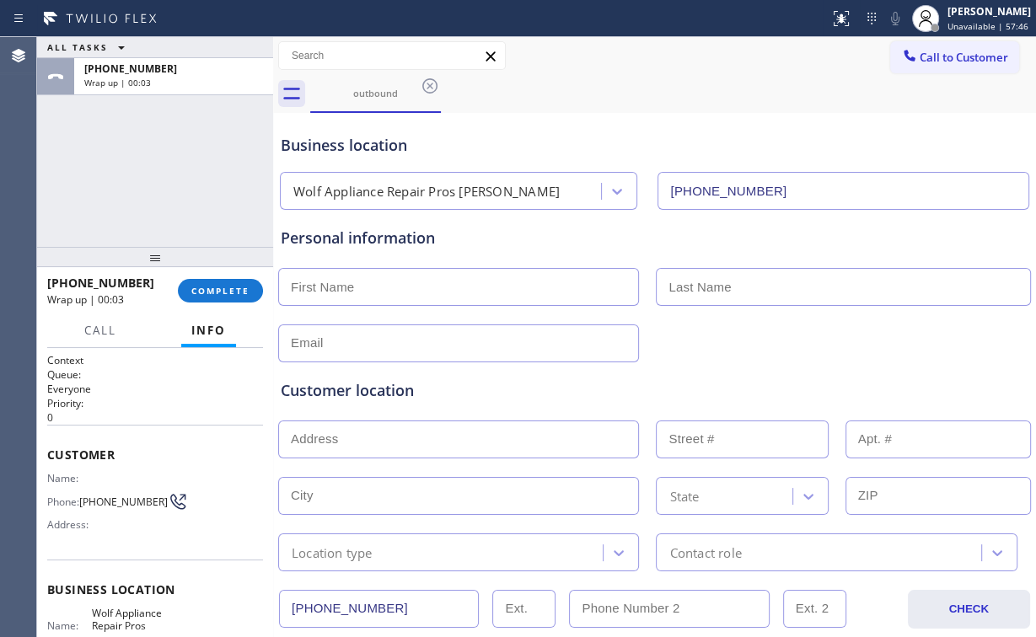
click at [162, 184] on div "ALL TASKS ALL TASKS ACTIVE TASKS TASKS IN WRAP UP [PHONE_NUMBER] Wrap up | 00:03" at bounding box center [155, 142] width 236 height 210
click at [230, 290] on span "COMPLETE" at bounding box center [220, 291] width 58 height 12
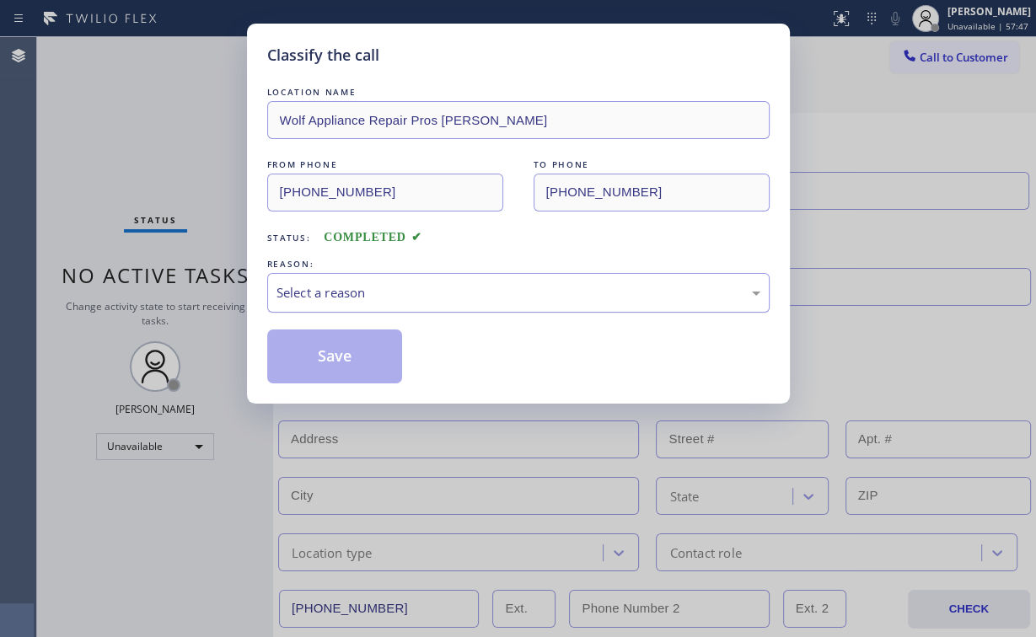
click at [303, 287] on div "Select a reason" at bounding box center [519, 292] width 484 height 19
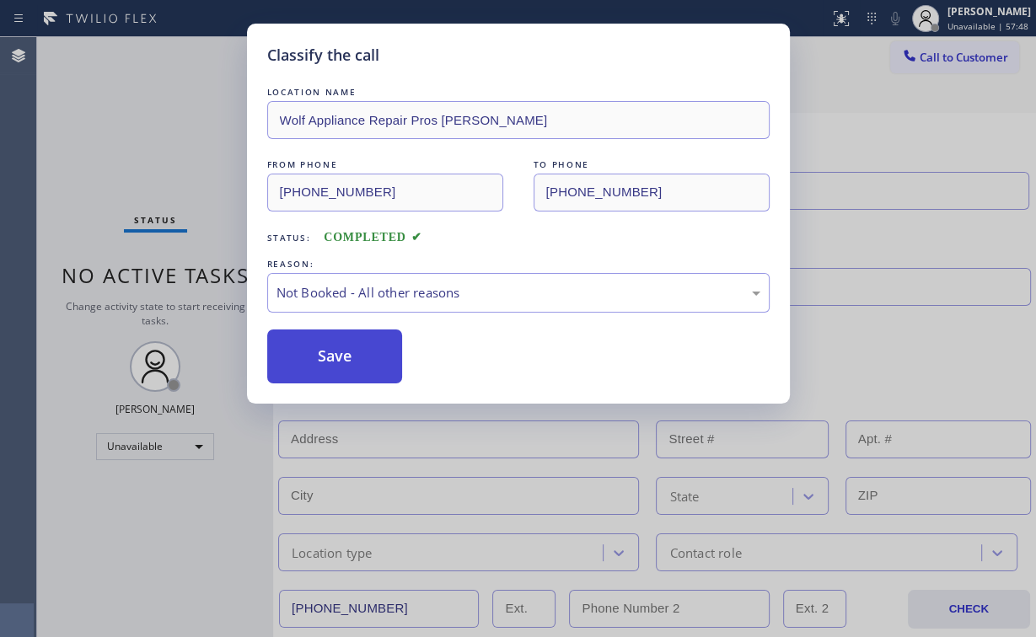
click at [330, 354] on button "Save" at bounding box center [335, 357] width 136 height 54
click at [182, 145] on div "Classify the call LOCATION NAME Wolf Appliance Repair Pros [PERSON_NAME] FROM P…" at bounding box center [518, 318] width 1036 height 637
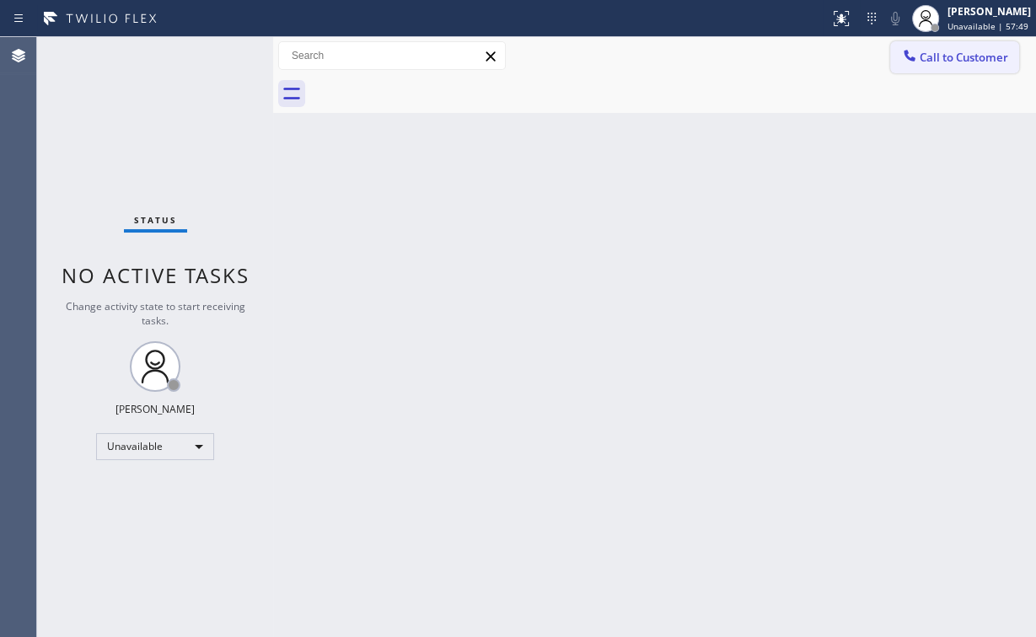
drag, startPoint x: 938, startPoint y: 49, endPoint x: 627, endPoint y: 291, distance: 394.1
click at [937, 51] on span "Call to Customer" at bounding box center [964, 57] width 89 height 15
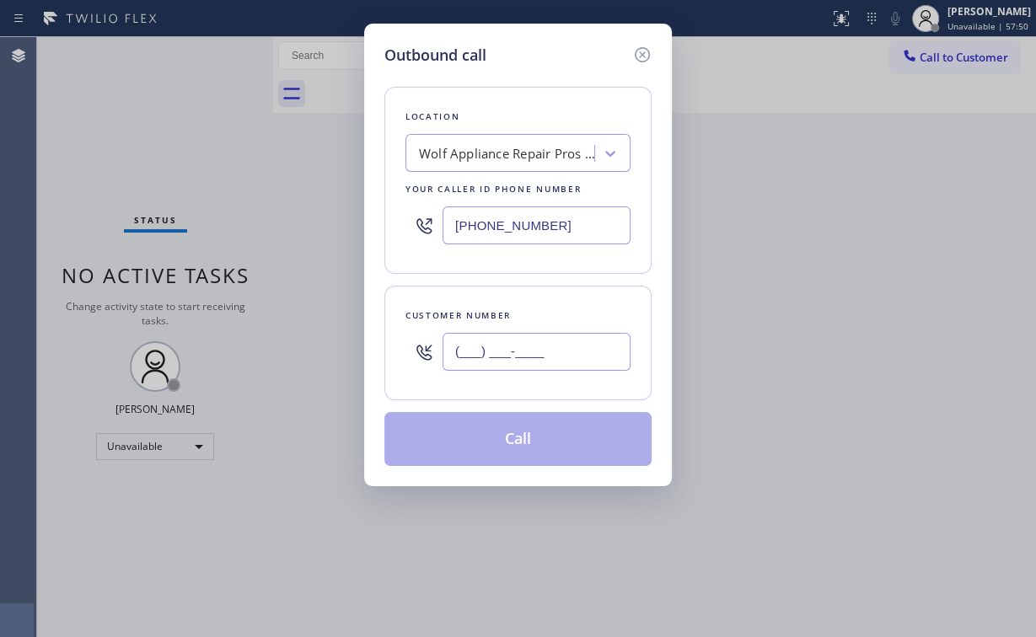
click at [567, 365] on input "(___) ___-____" at bounding box center [537, 352] width 188 height 38
paste input "520) 593-2114"
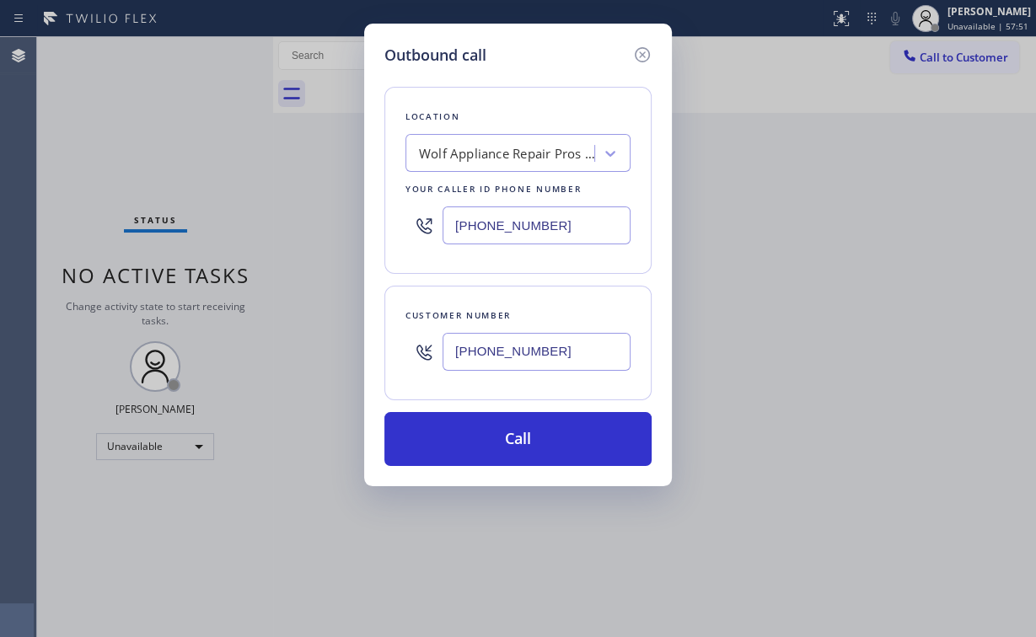
type input "[PHONE_NUMBER]"
click at [497, 448] on button "Call" at bounding box center [517, 439] width 267 height 54
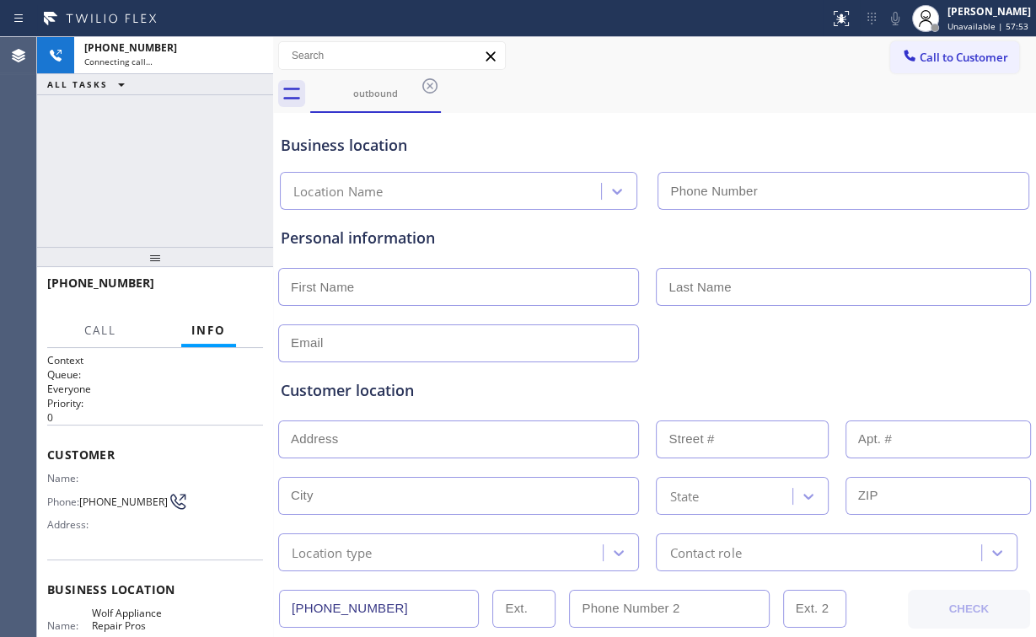
type input "[PHONE_NUMBER]"
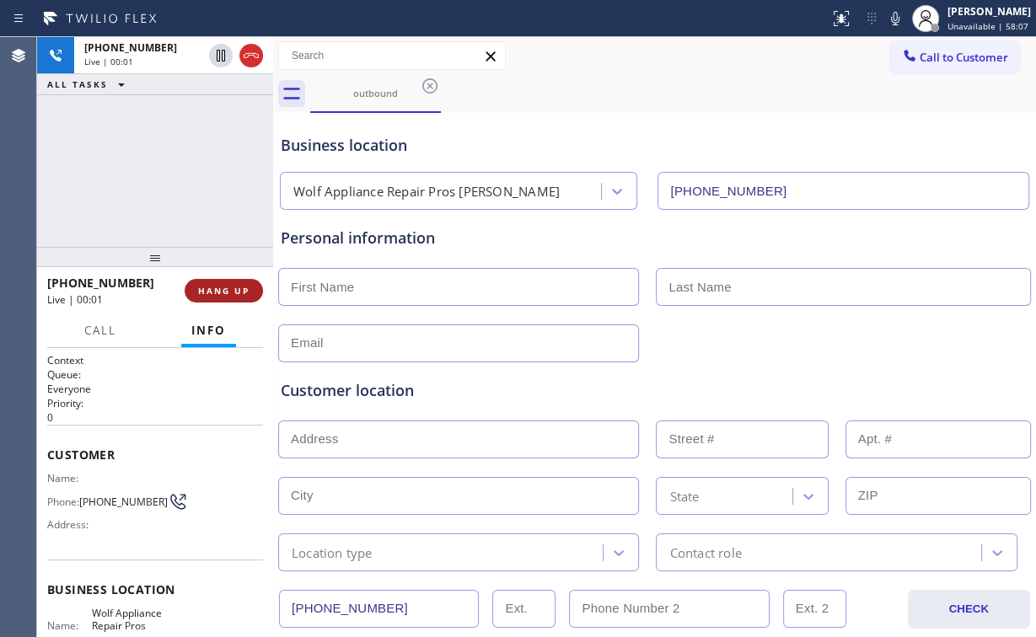
click at [200, 282] on button "HANG UP" at bounding box center [224, 291] width 78 height 24
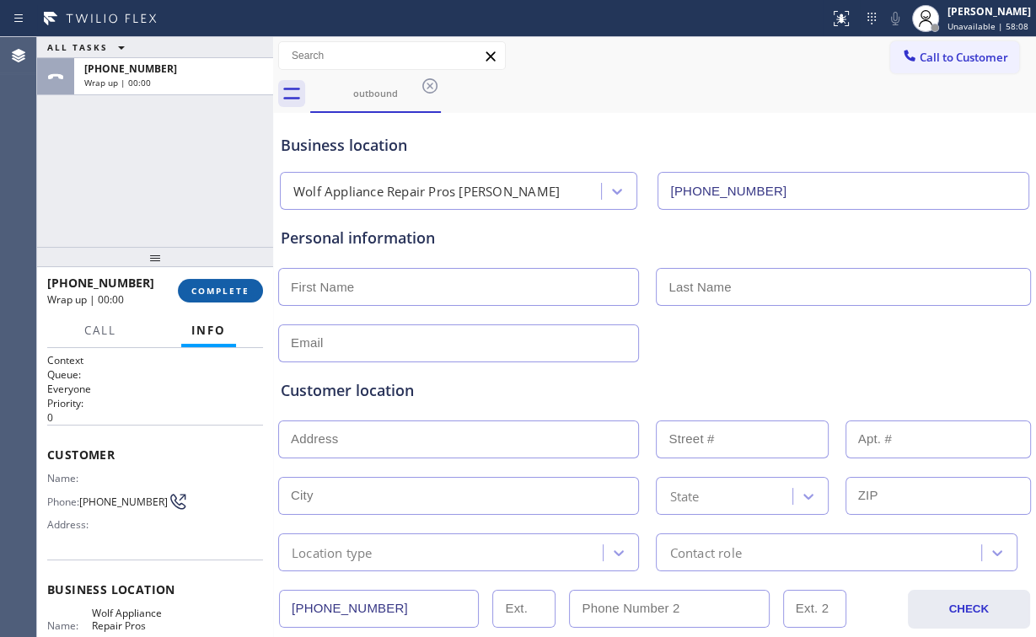
click at [223, 290] on span "COMPLETE" at bounding box center [220, 291] width 58 height 12
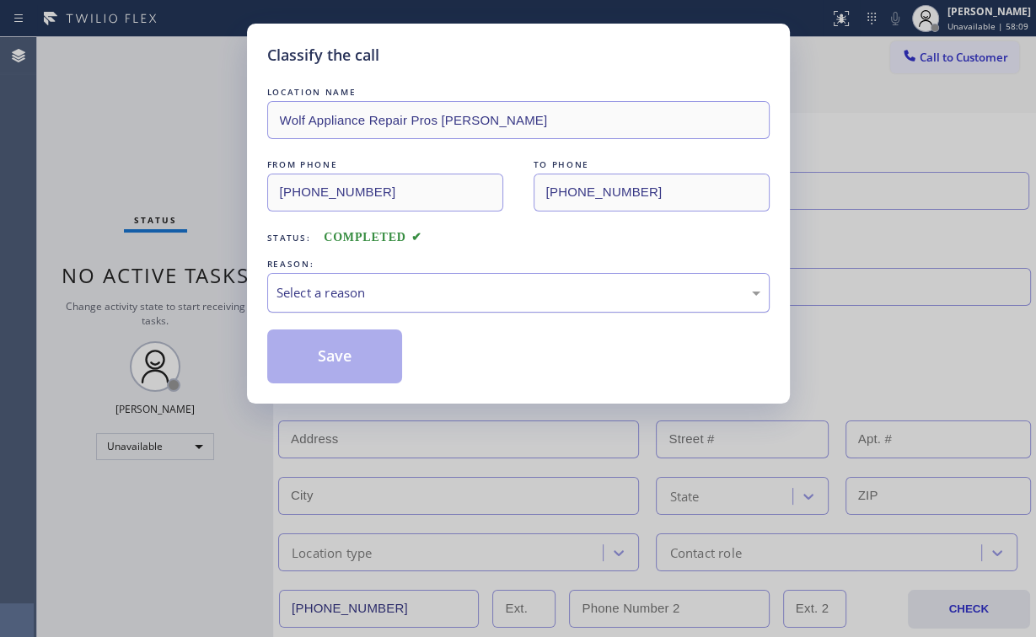
click at [334, 289] on div "Select a reason" at bounding box center [519, 292] width 484 height 19
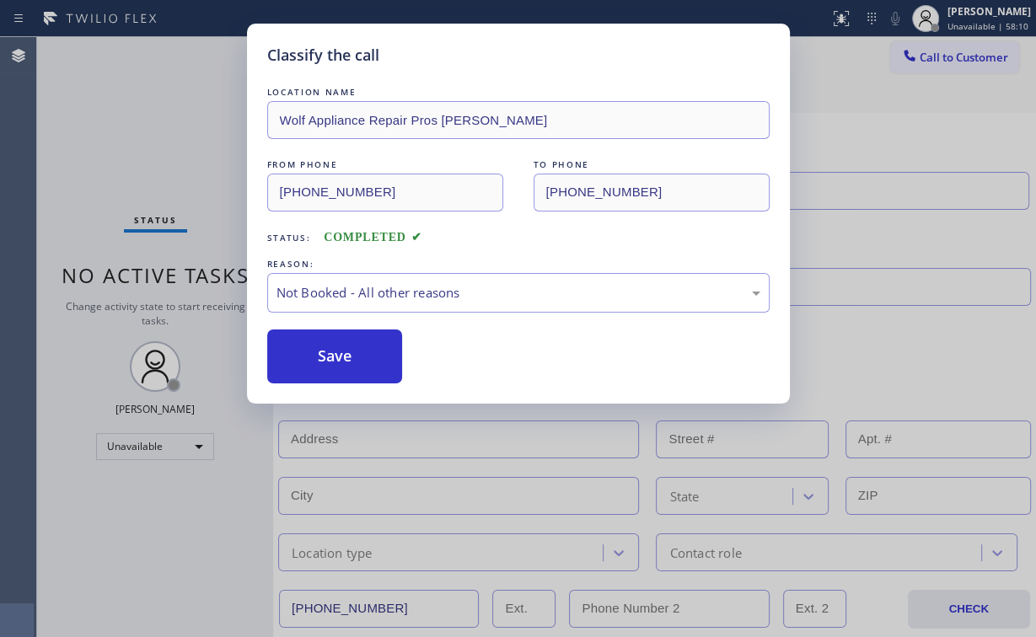
drag, startPoint x: 310, startPoint y: 355, endPoint x: 346, endPoint y: 499, distance: 148.4
click at [311, 355] on button "Save" at bounding box center [335, 357] width 136 height 54
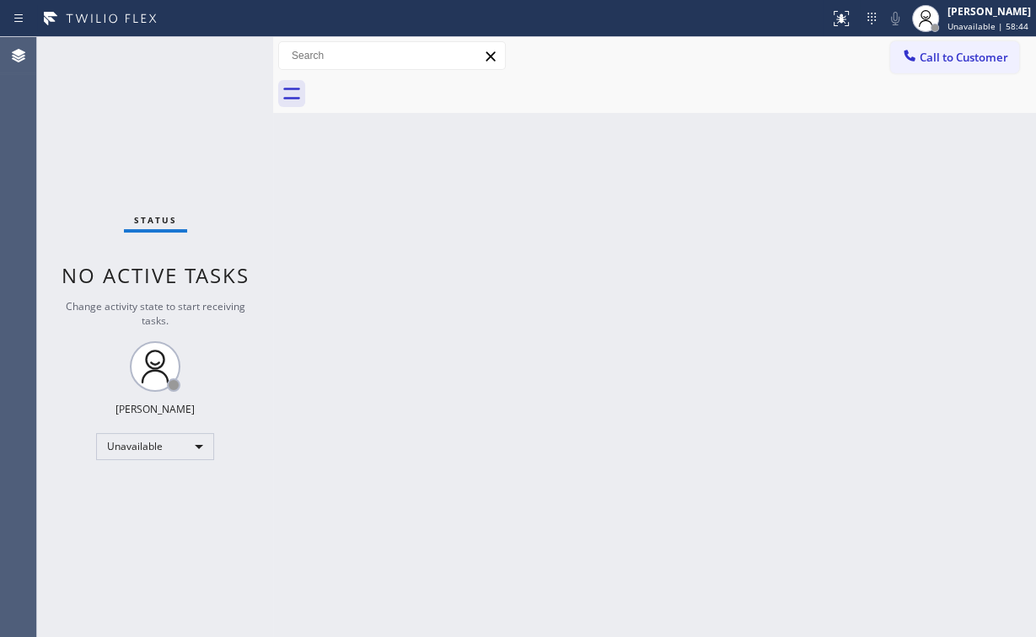
click at [932, 57] on span "Call to Customer" at bounding box center [964, 57] width 89 height 15
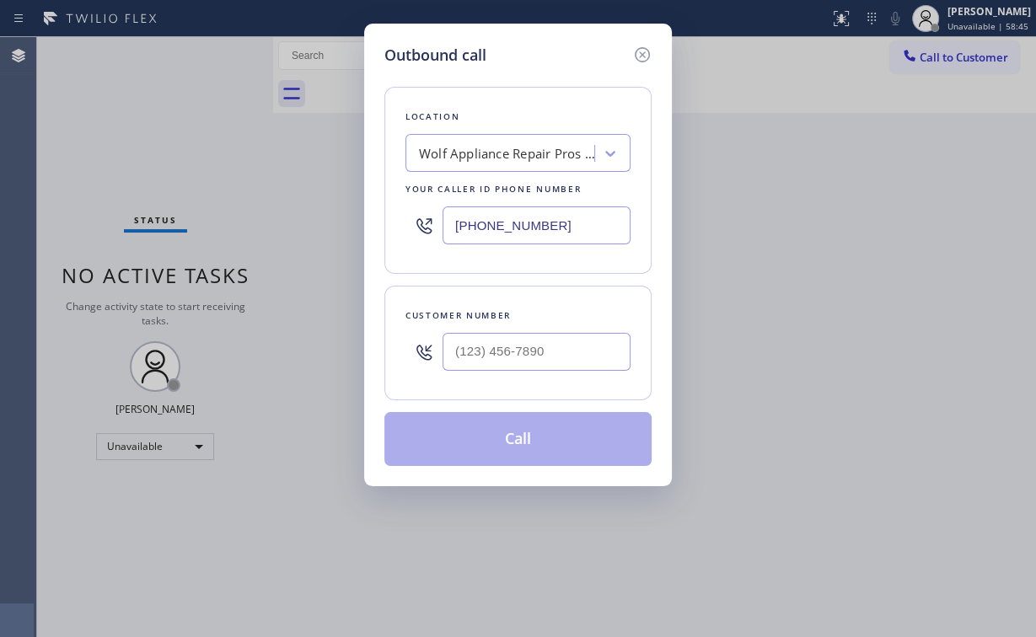
click at [289, 223] on div "Outbound call Location Wolf Appliance Repair Pros [PERSON_NAME] Your caller id …" at bounding box center [518, 318] width 1036 height 637
paste input "408) 549-7996"
type input "[PHONE_NUMBER]"
click at [561, 351] on input "(___) ___-____" at bounding box center [537, 352] width 188 height 38
paste input "408) 516-1643"
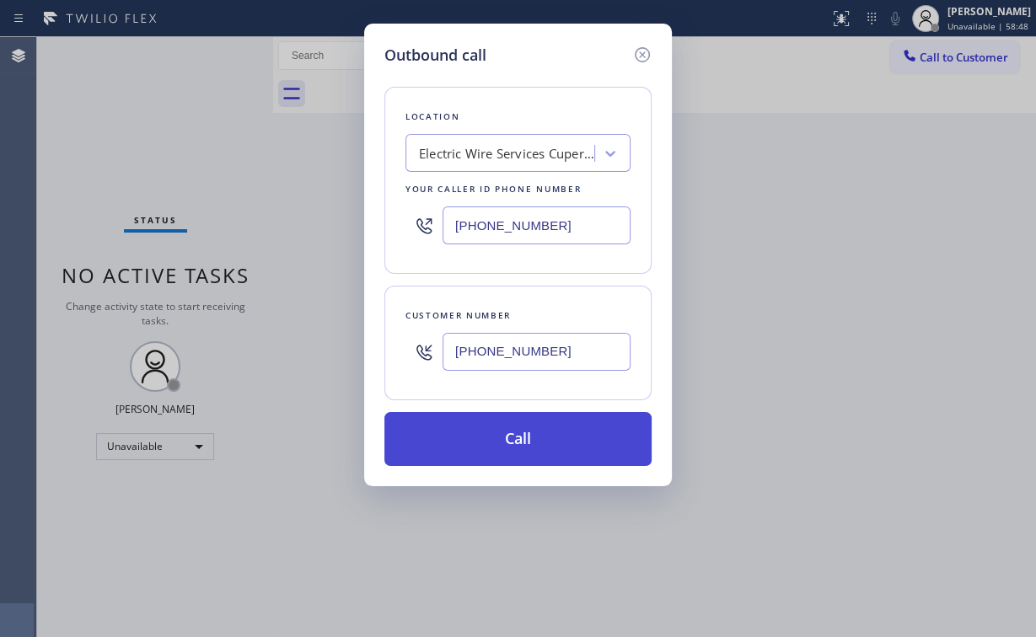
type input "[PHONE_NUMBER]"
click at [516, 440] on button "Call" at bounding box center [517, 439] width 267 height 54
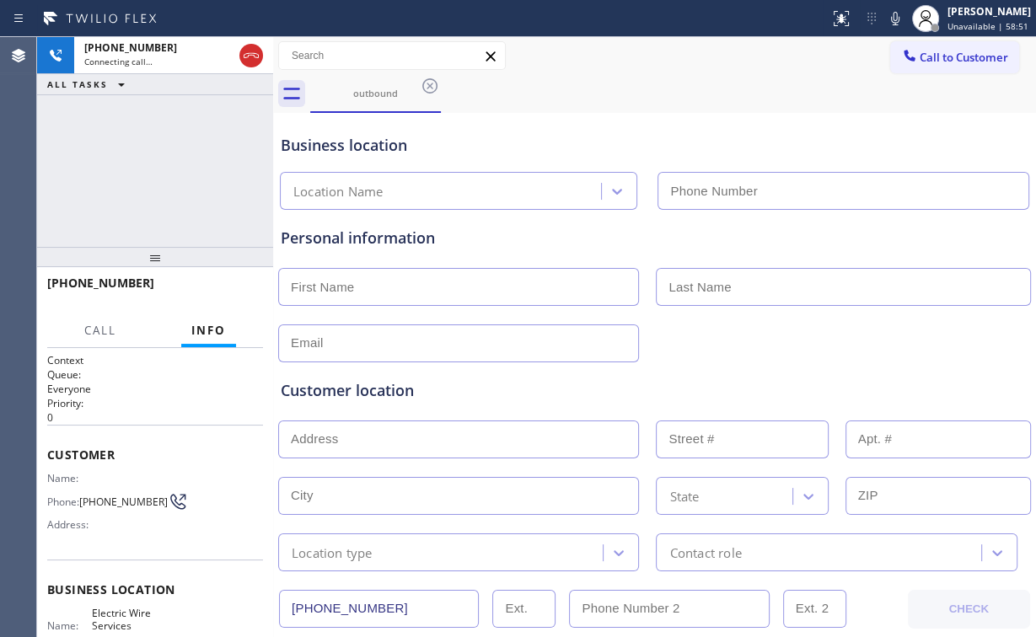
type input "[PHONE_NUMBER]"
drag, startPoint x: 194, startPoint y: 186, endPoint x: 202, endPoint y: 185, distance: 8.6
click at [194, 186] on div "[PHONE_NUMBER] Connecting call… ALL TASKS ALL TASKS ACTIVE TASKS TASKS IN WRAP …" at bounding box center [155, 142] width 236 height 210
click at [164, 148] on div "[PHONE_NUMBER] Connecting call… ALL TASKS ALL TASKS ACTIVE TASKS TASKS IN WRAP …" at bounding box center [155, 142] width 236 height 210
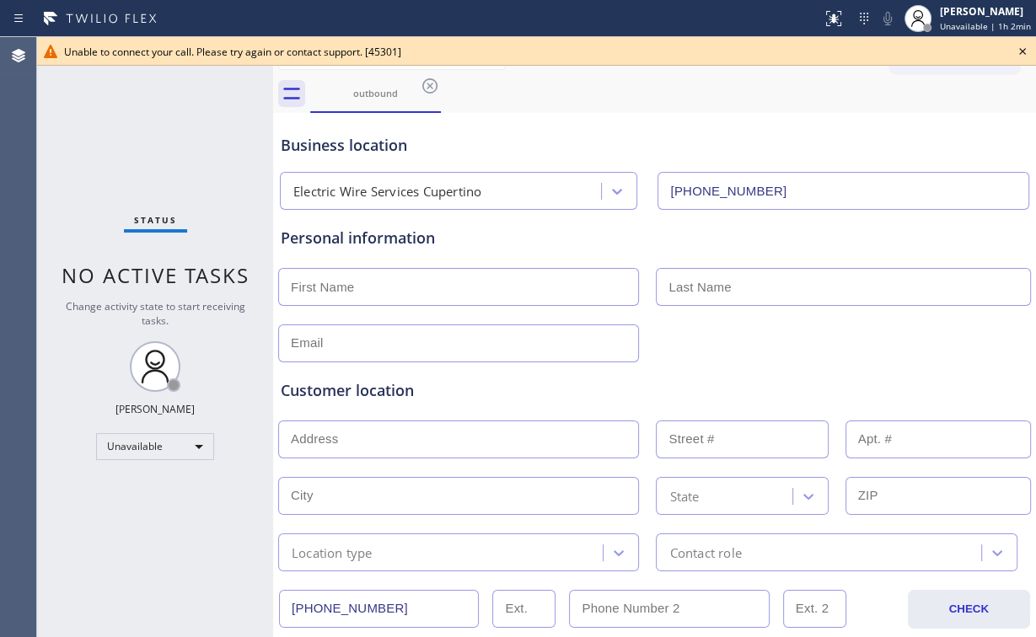
click at [1023, 50] on icon at bounding box center [1022, 51] width 7 height 7
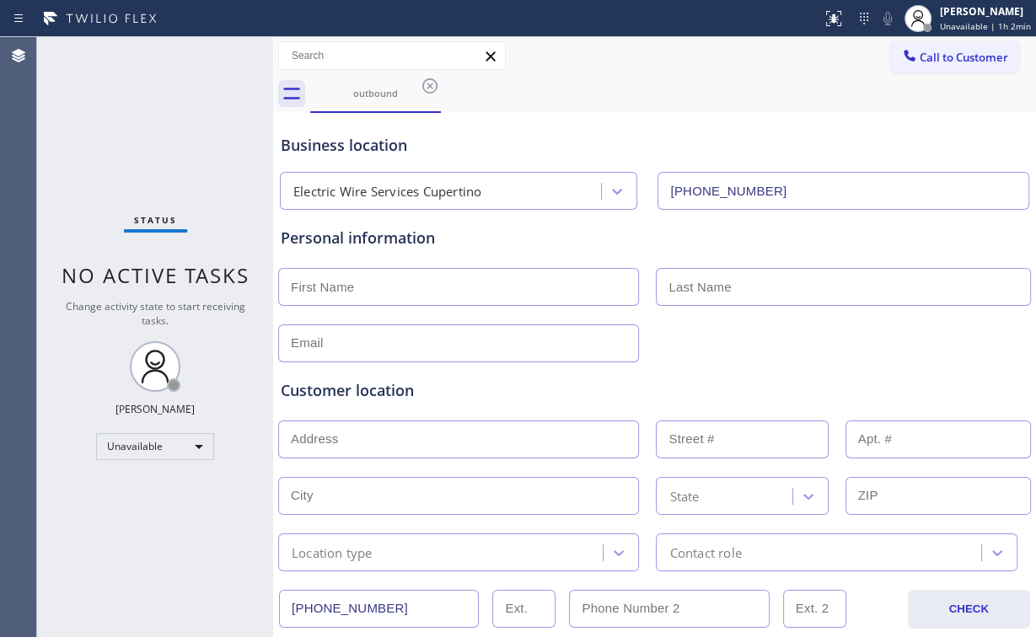
click at [927, 67] on button "Call to Customer" at bounding box center [954, 57] width 129 height 32
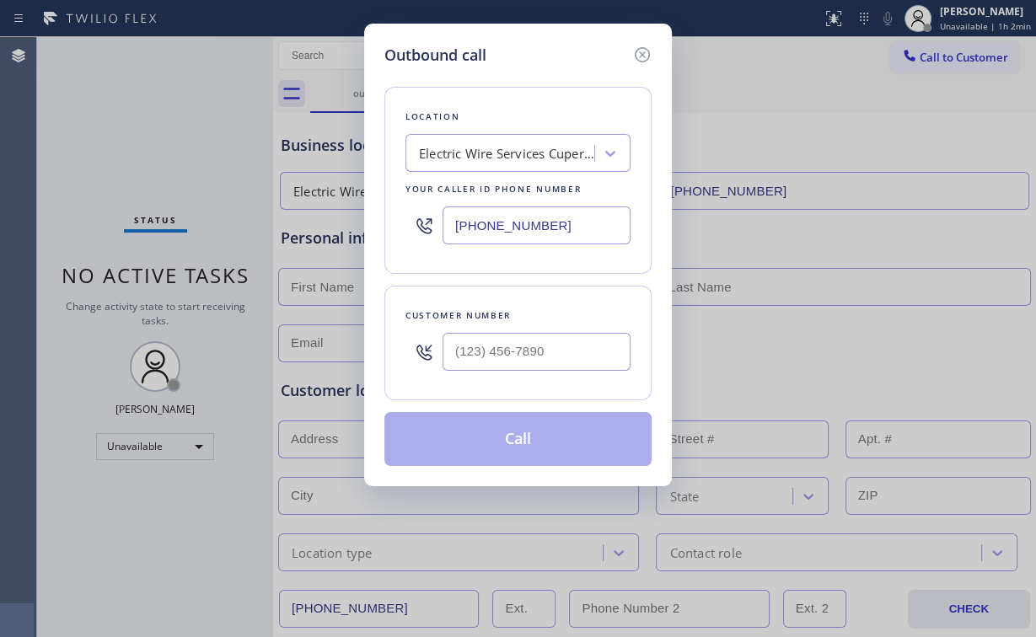
click at [351, 226] on div "Outbound call Location Electric Wire Services [GEOGRAPHIC_DATA] Your caller id …" at bounding box center [518, 318] width 1036 height 637
paste input "323) 879-8278"
type input "[PHONE_NUMBER]"
click at [519, 354] on input "(___) ___-____" at bounding box center [537, 352] width 188 height 38
paste input "323) 200-2832"
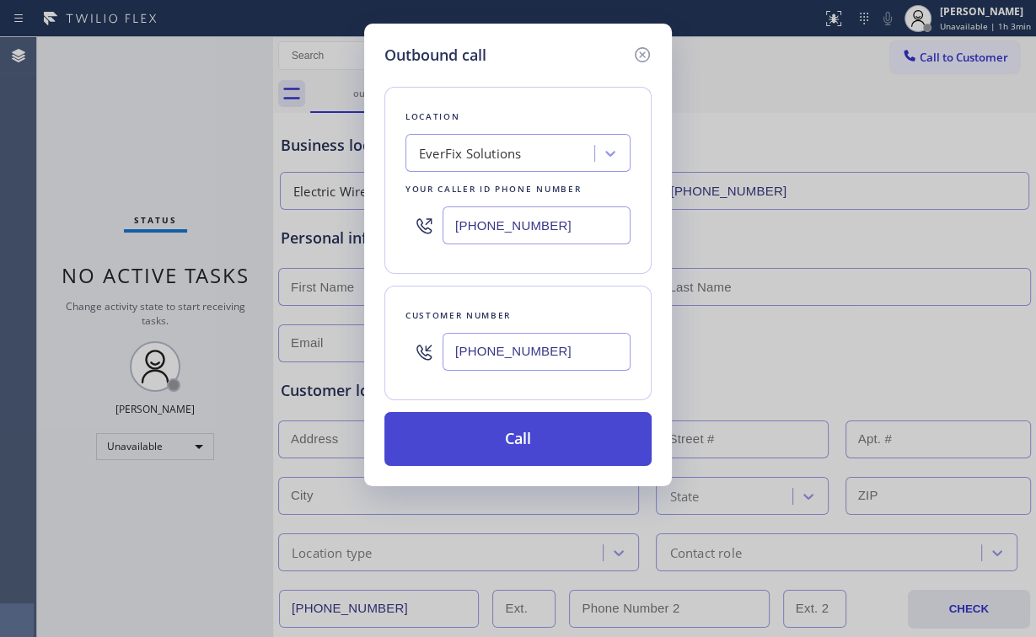
type input "[PHONE_NUMBER]"
click at [483, 438] on button "Call" at bounding box center [517, 439] width 267 height 54
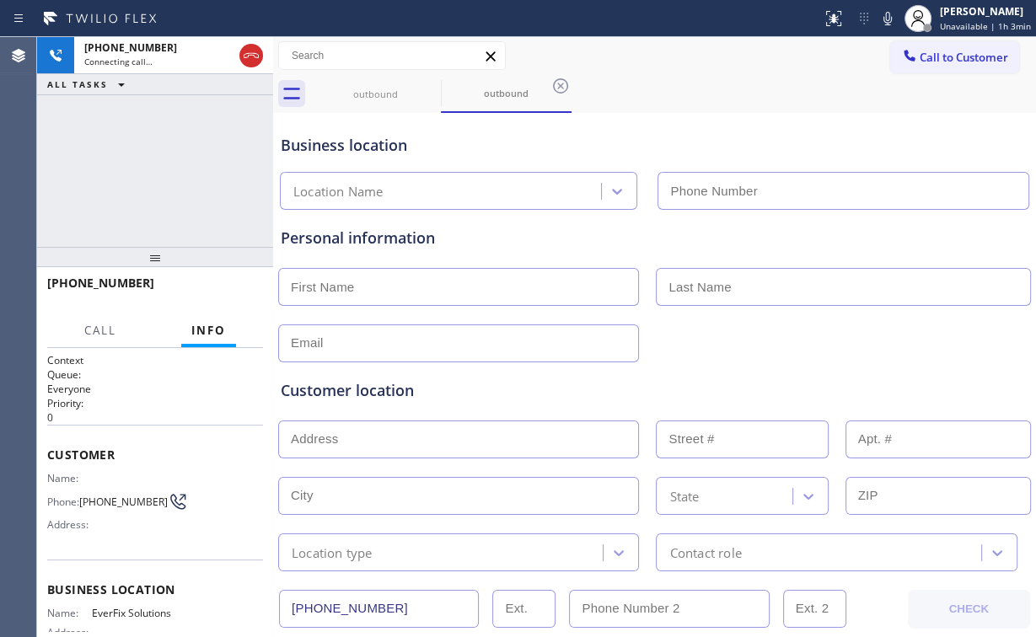
type input "[PHONE_NUMBER]"
drag, startPoint x: 138, startPoint y: 174, endPoint x: 179, endPoint y: 152, distance: 46.0
click at [139, 174] on div "[PHONE_NUMBER] Connecting call… ALL TASKS ALL TASKS ACTIVE TASKS TASKS IN WRAP …" at bounding box center [155, 142] width 236 height 210
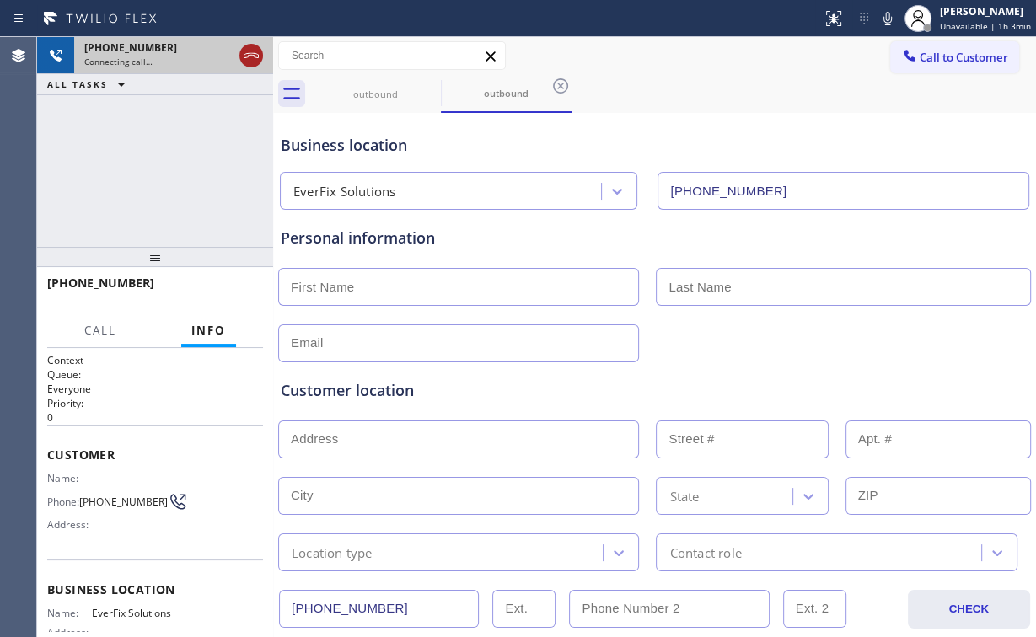
click at [250, 61] on icon at bounding box center [251, 56] width 20 height 20
drag, startPoint x: 397, startPoint y: 96, endPoint x: 407, endPoint y: 94, distance: 10.4
click at [397, 95] on div "outbound" at bounding box center [375, 94] width 127 height 13
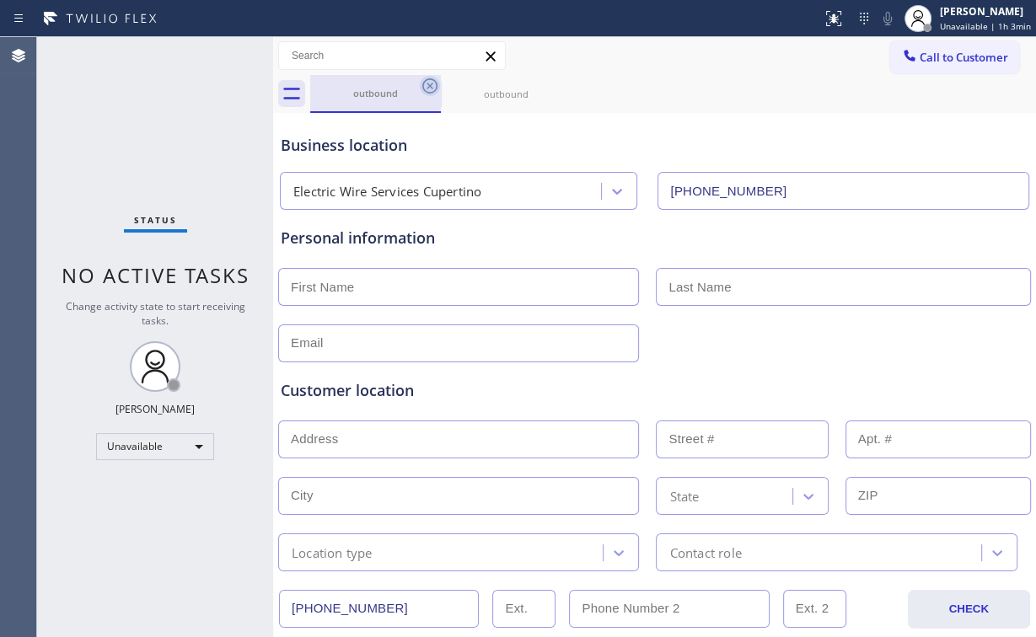
click at [432, 81] on icon at bounding box center [430, 86] width 20 height 20
click at [0, 0] on icon at bounding box center [0, 0] width 0 height 0
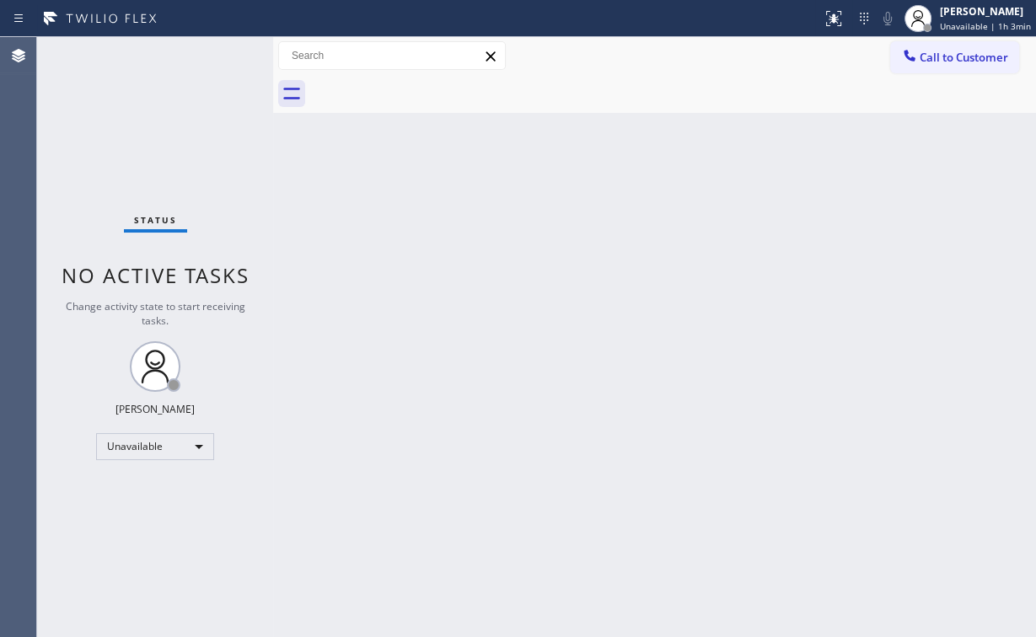
click at [182, 122] on div "Status No active tasks Change activity state to start receiving tasks. [PERSON_…" at bounding box center [155, 337] width 236 height 600
drag, startPoint x: 750, startPoint y: 232, endPoint x: 1017, endPoint y: 379, distance: 304.1
click at [762, 243] on div "Back to Dashboard Change Sender ID Customers Technicians Select a contact Outbo…" at bounding box center [654, 337] width 763 height 600
drag, startPoint x: 620, startPoint y: 372, endPoint x: 569, endPoint y: 328, distance: 66.9
click at [607, 359] on div "Back to Dashboard Change Sender ID Customers Technicians Select a contact Outbo…" at bounding box center [654, 337] width 763 height 600
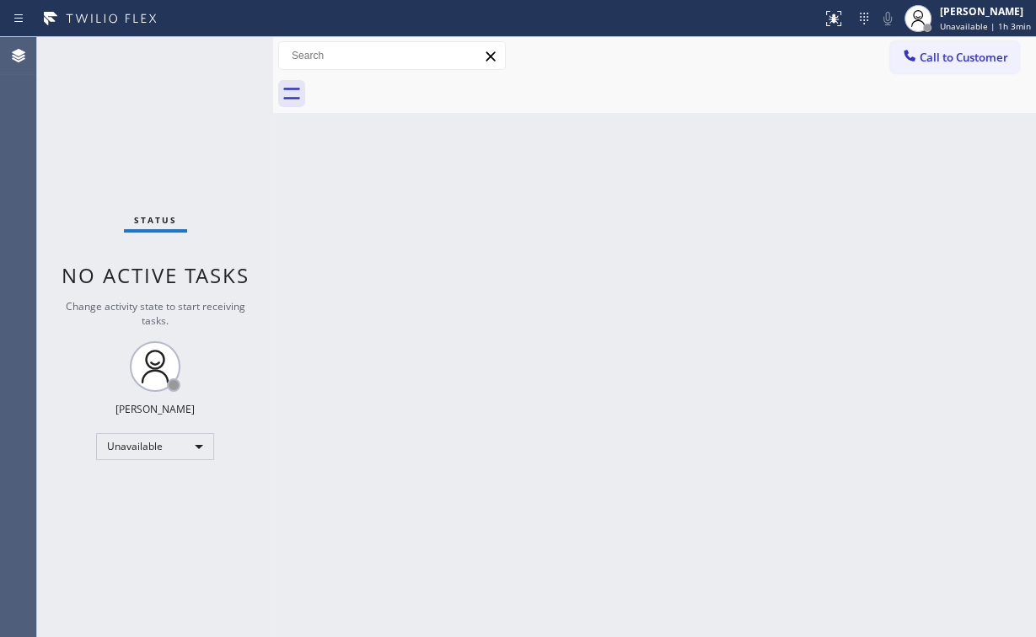
click at [926, 53] on span "Call to Customer" at bounding box center [964, 57] width 89 height 15
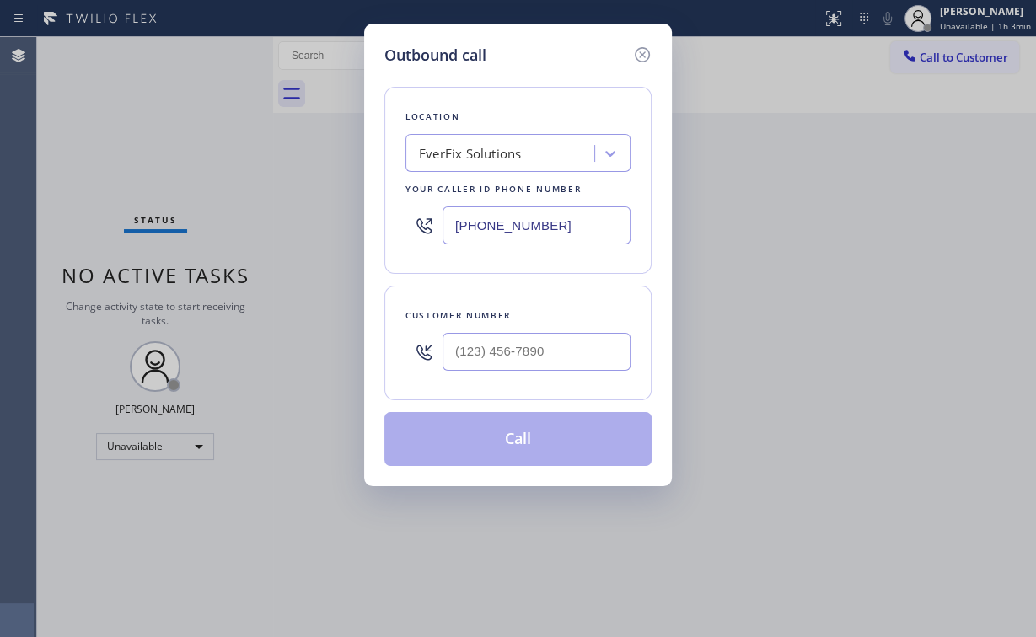
drag, startPoint x: 596, startPoint y: 212, endPoint x: 577, endPoint y: 225, distance: 23.1
click at [378, 234] on div "Outbound call Location EverFix Solutions Your caller id phone number [PHONE_NUM…" at bounding box center [518, 255] width 308 height 463
paste input "855) 731-4952"
type input "[PHONE_NUMBER]"
click at [528, 354] on input "(___) ___-____" at bounding box center [537, 352] width 188 height 38
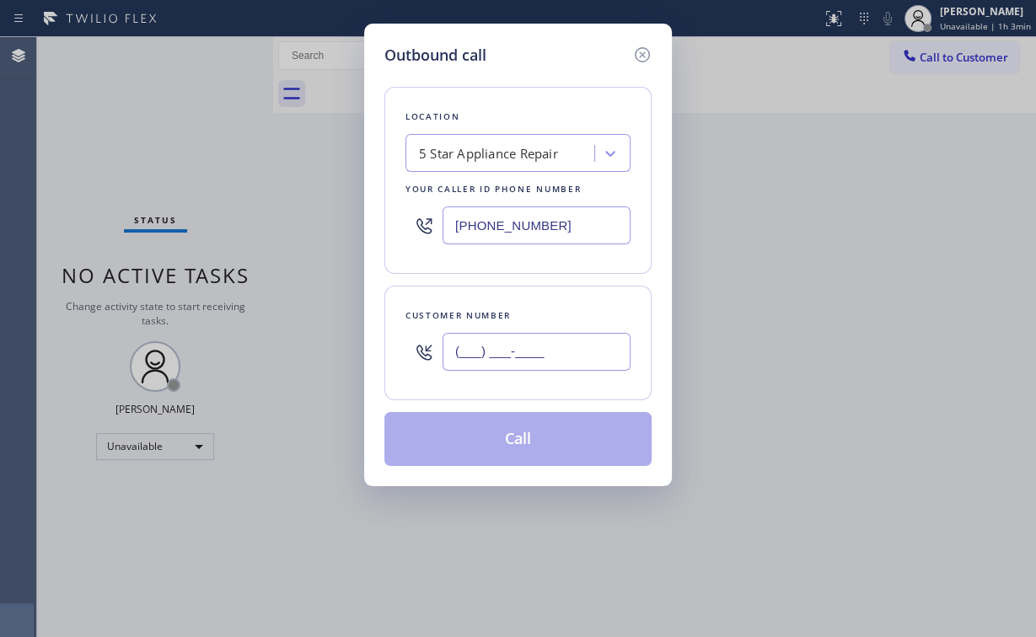
paste input "818) 243-2701"
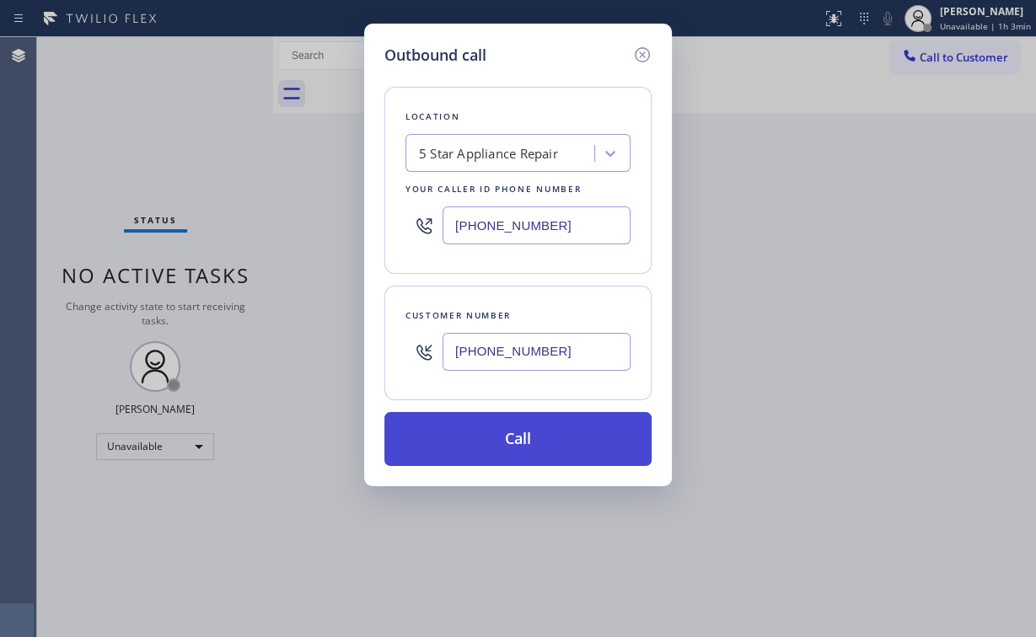
type input "[PHONE_NUMBER]"
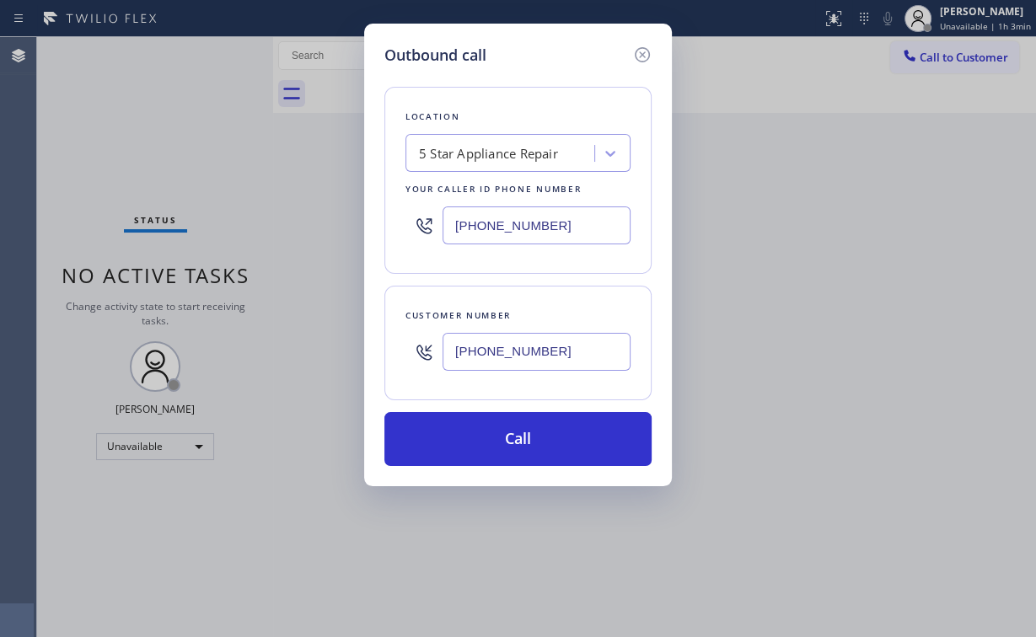
drag, startPoint x: 465, startPoint y: 434, endPoint x: 414, endPoint y: 543, distance: 120.3
click at [463, 438] on button "Call" at bounding box center [517, 439] width 267 height 54
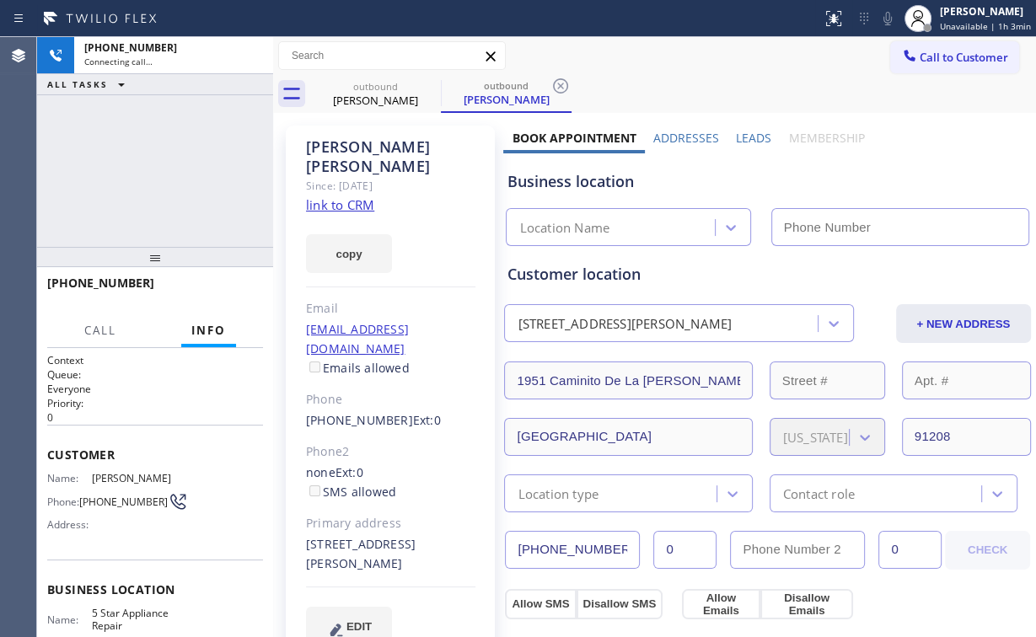
click at [175, 201] on div "[PHONE_NUMBER] Connecting call… ALL TASKS ALL TASKS ACTIVE TASKS TASKS IN WRAP …" at bounding box center [155, 142] width 236 height 210
click at [255, 54] on icon at bounding box center [251, 56] width 20 height 20
click at [338, 196] on link "link to CRM" at bounding box center [340, 204] width 68 height 17
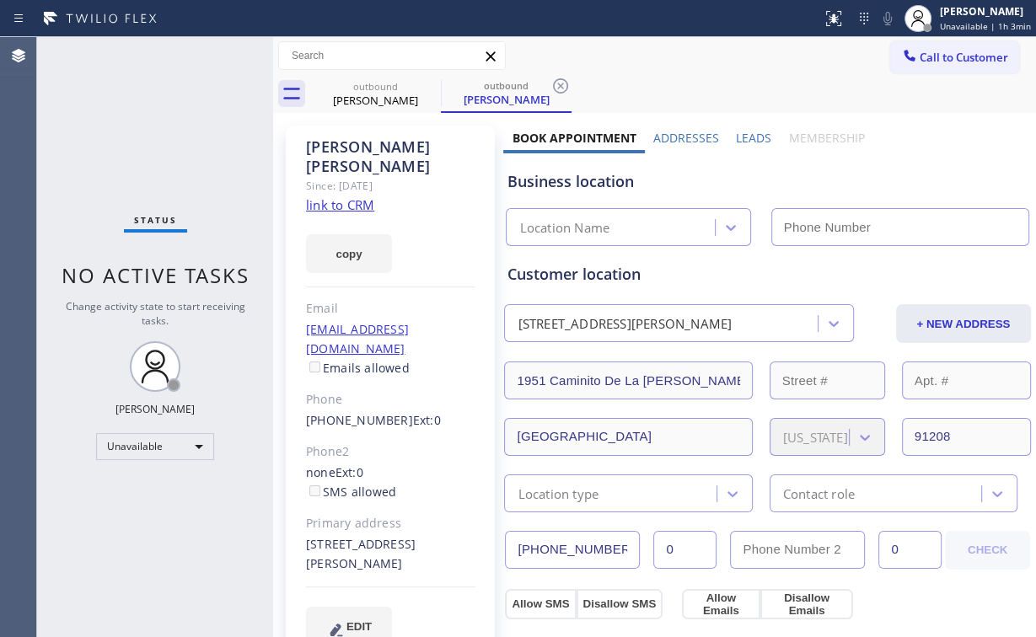
type input "[PHONE_NUMBER]"
click at [930, 61] on span "Call to Customer" at bounding box center [964, 57] width 89 height 15
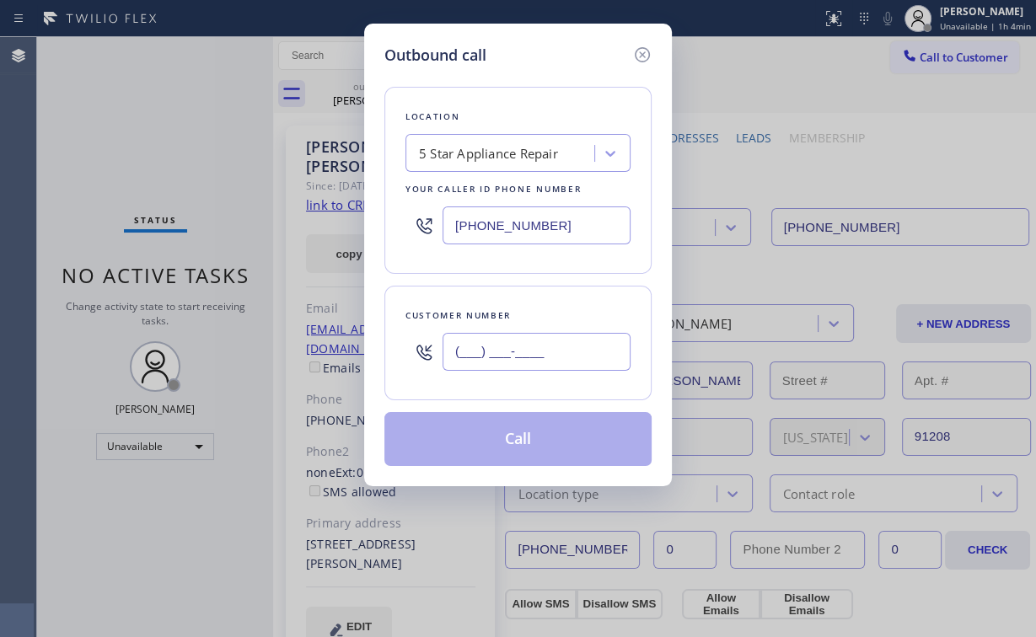
click at [527, 339] on input "(___) ___-____" at bounding box center [537, 352] width 188 height 38
paste input "818) 243-2701"
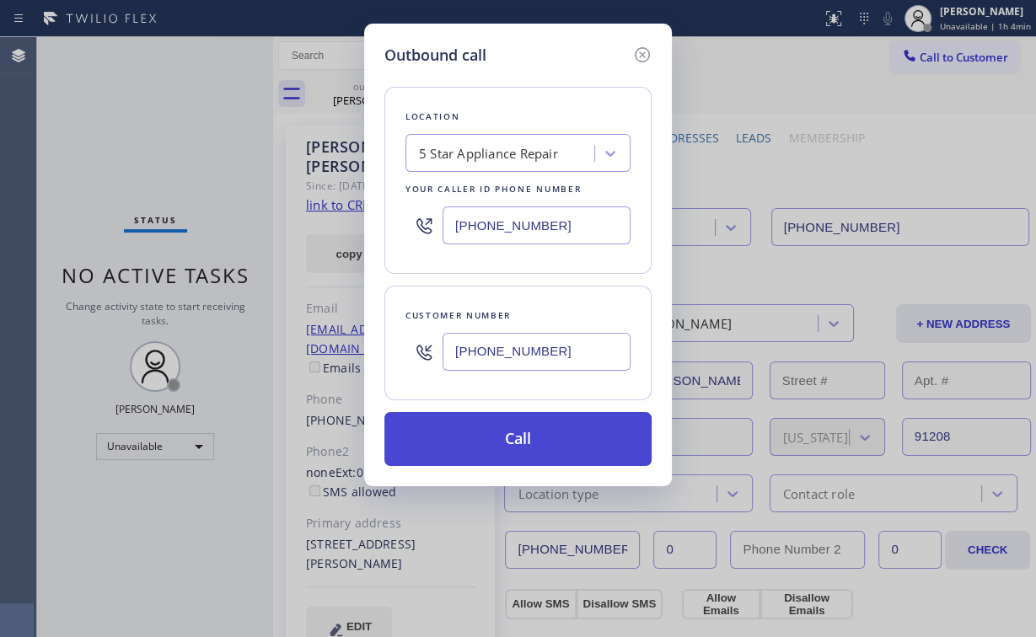
type input "[PHONE_NUMBER]"
click at [529, 445] on button "Call" at bounding box center [517, 439] width 267 height 54
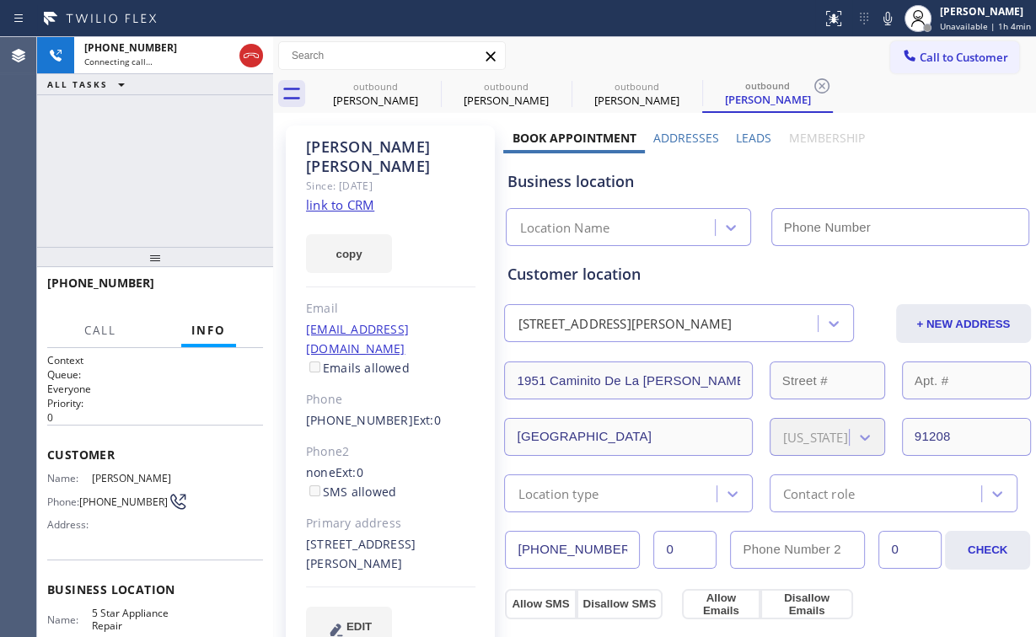
type input "[PHONE_NUMBER]"
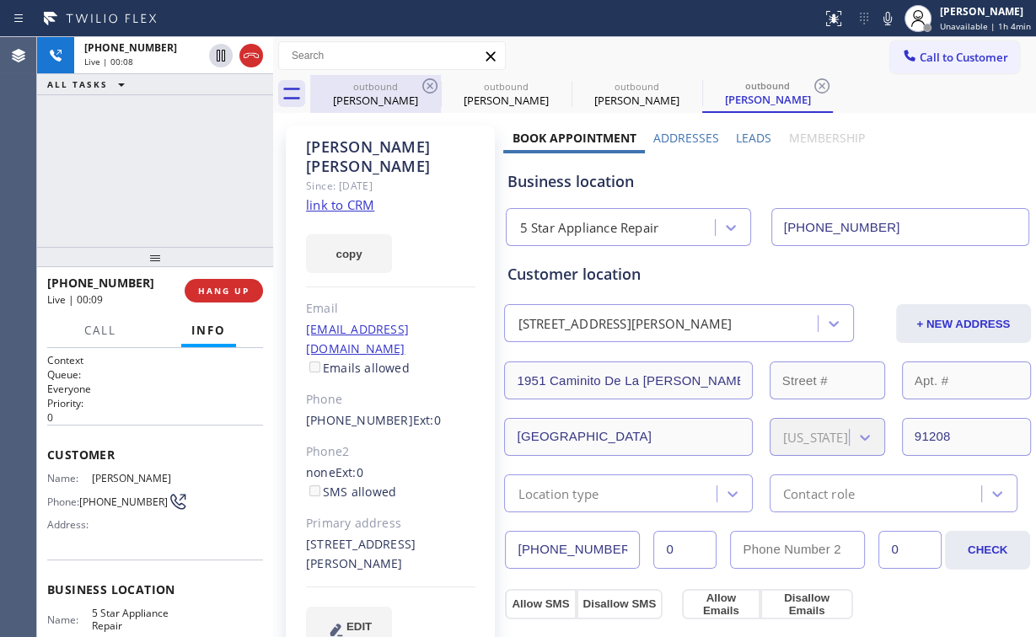
click at [378, 84] on div "outbound" at bounding box center [375, 86] width 127 height 13
click at [432, 81] on icon at bounding box center [430, 86] width 20 height 20
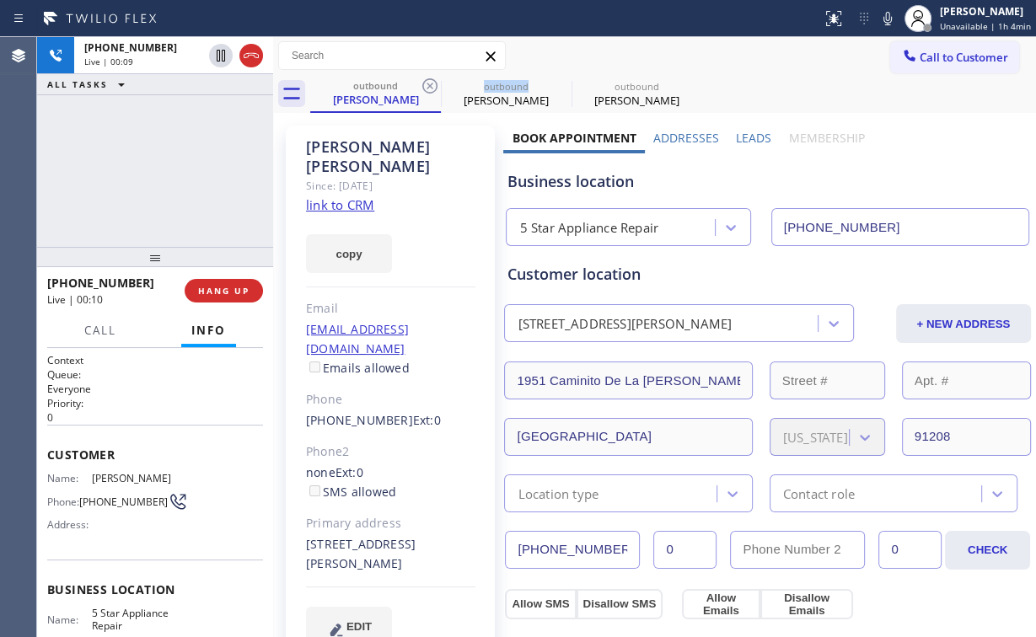
click at [432, 81] on icon at bounding box center [430, 86] width 20 height 20
click at [229, 148] on div "[PHONE_NUMBER] Live | 00:09 ALL TASKS ALL TASKS ACTIVE TASKS TASKS IN WRAP UP" at bounding box center [155, 142] width 236 height 210
drag, startPoint x: 126, startPoint y: 145, endPoint x: 141, endPoint y: 125, distance: 24.8
click at [128, 144] on div "[PHONE_NUMBER] Live | 10:58 ALL TASKS ALL TASKS ACTIVE TASKS TASKS IN WRAP UP" at bounding box center [155, 142] width 236 height 210
click at [168, 172] on div "[PHONE_NUMBER] Live | 11:27 ALL TASKS ALL TASKS ACTIVE TASKS TASKS IN WRAP UP" at bounding box center [155, 142] width 236 height 210
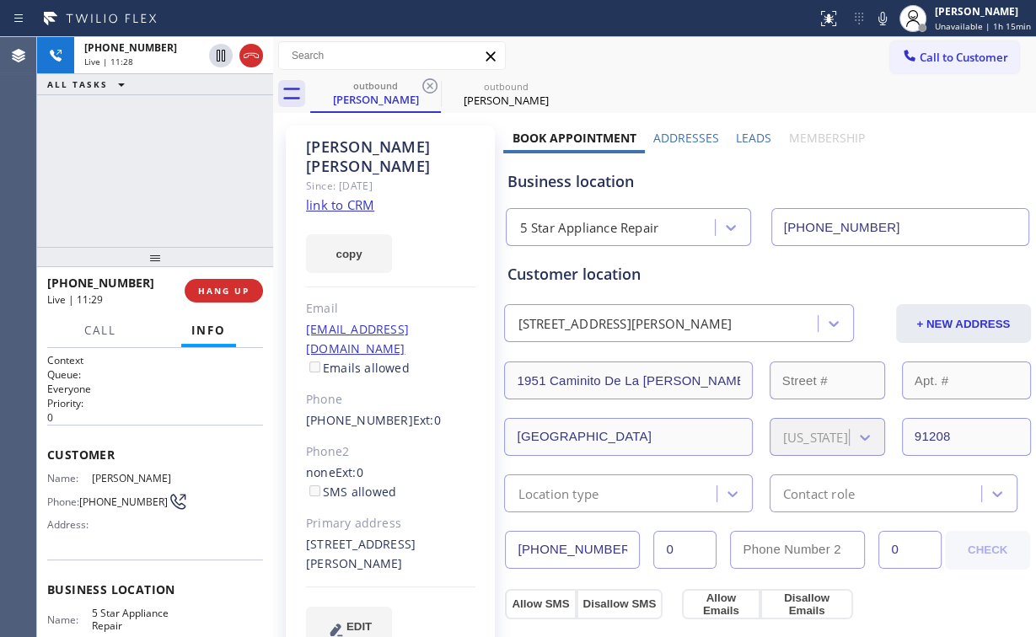
click at [168, 172] on div "[PHONE_NUMBER] Live | 11:28 ALL TASKS ALL TASKS ACTIVE TASKS TASKS IN WRAP UP" at bounding box center [155, 142] width 236 height 210
click at [231, 285] on span "HANG UP" at bounding box center [223, 291] width 51 height 12
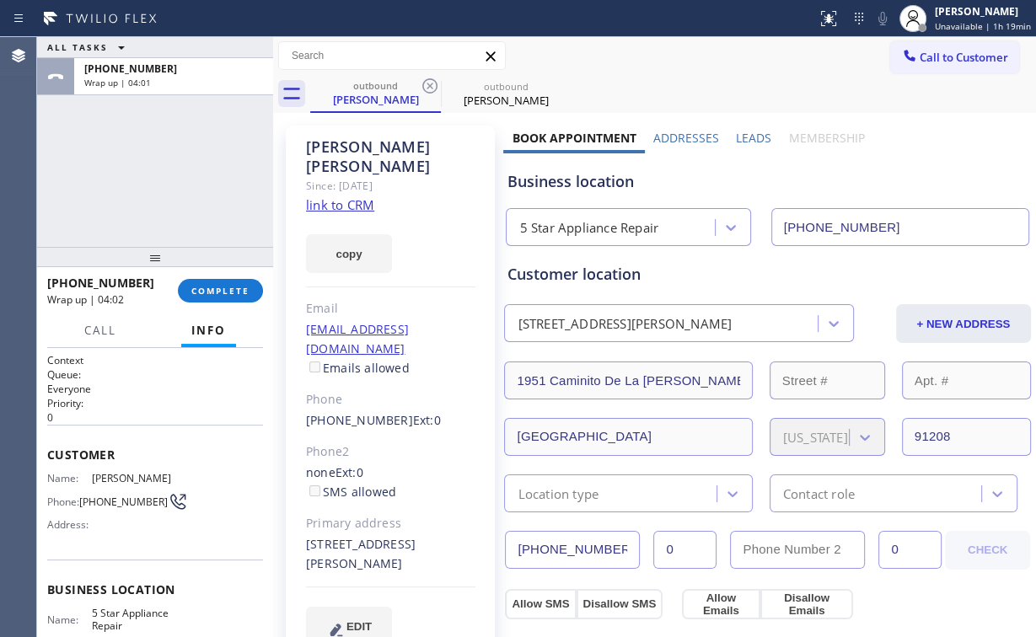
click at [952, 56] on span "Call to Customer" at bounding box center [964, 57] width 89 height 15
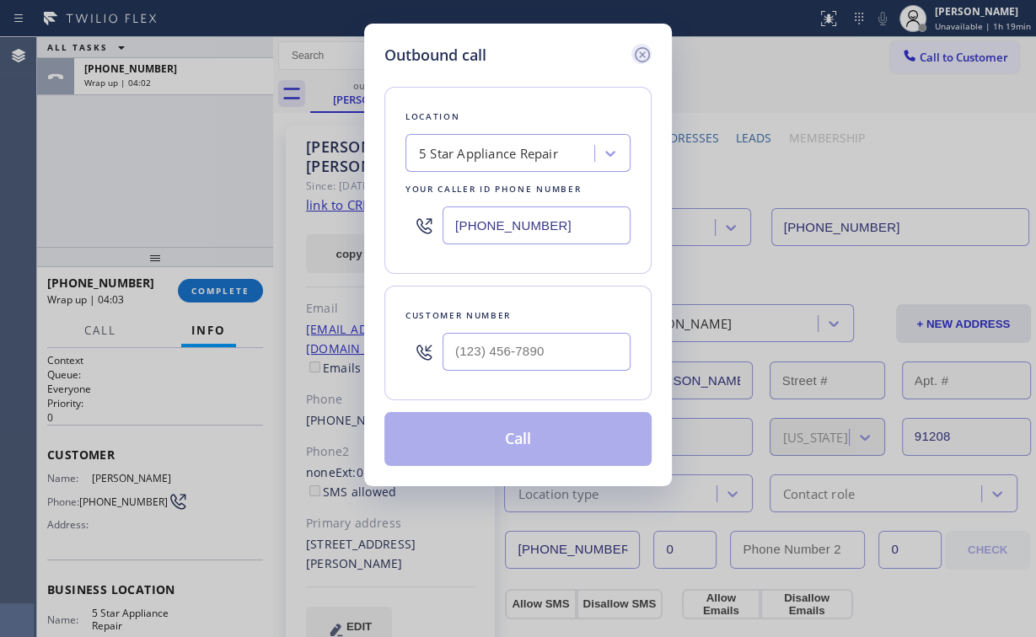
click at [640, 58] on icon at bounding box center [642, 55] width 20 height 20
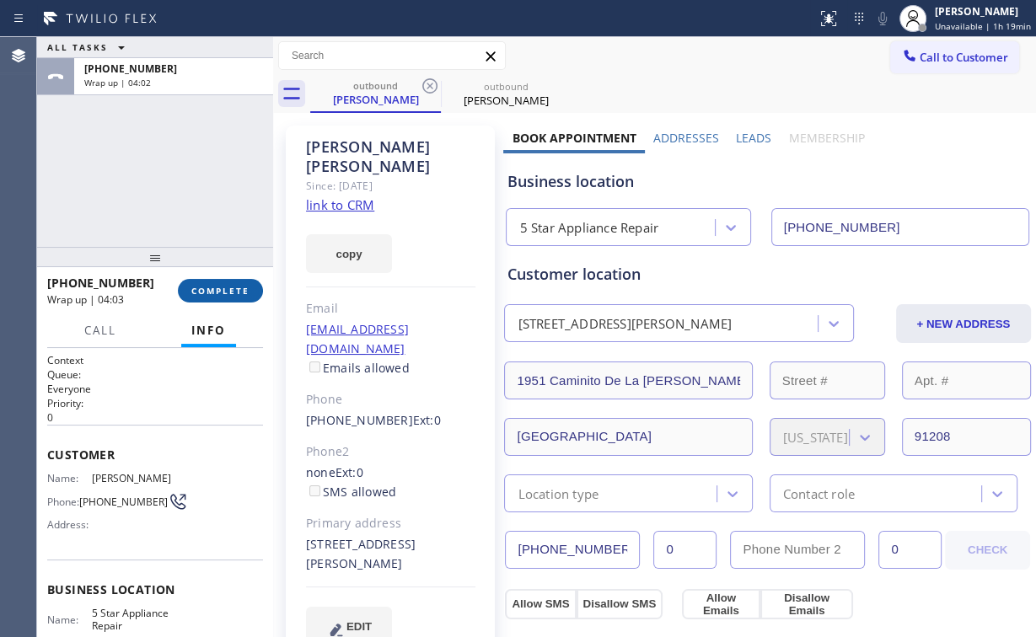
click at [238, 287] on span "COMPLETE" at bounding box center [220, 291] width 58 height 12
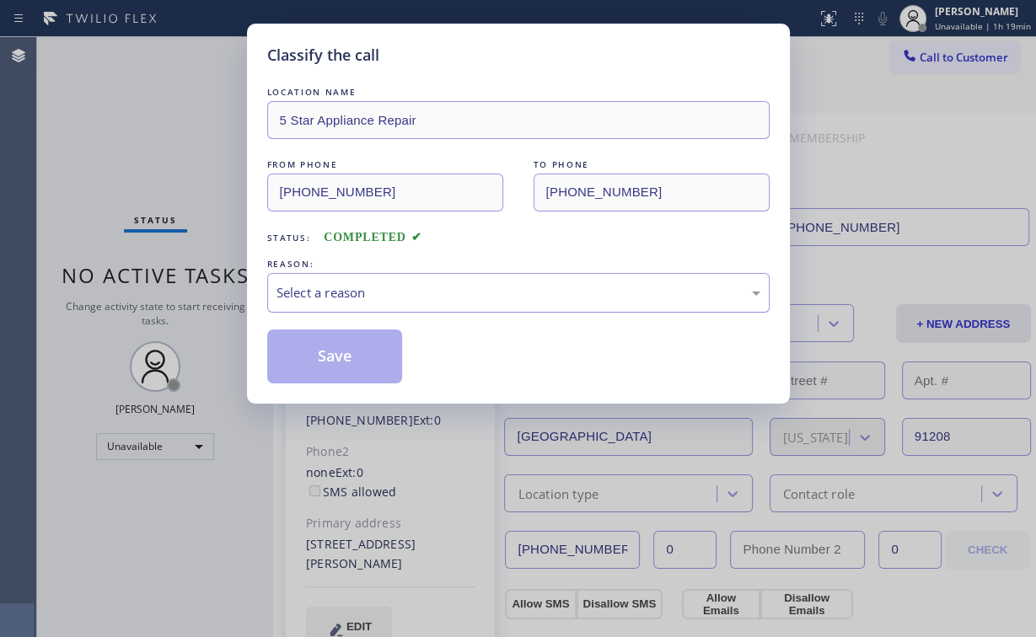
drag, startPoint x: 320, startPoint y: 282, endPoint x: 325, endPoint y: 297, distance: 15.2
click at [320, 283] on div "Select a reason" at bounding box center [519, 292] width 484 height 19
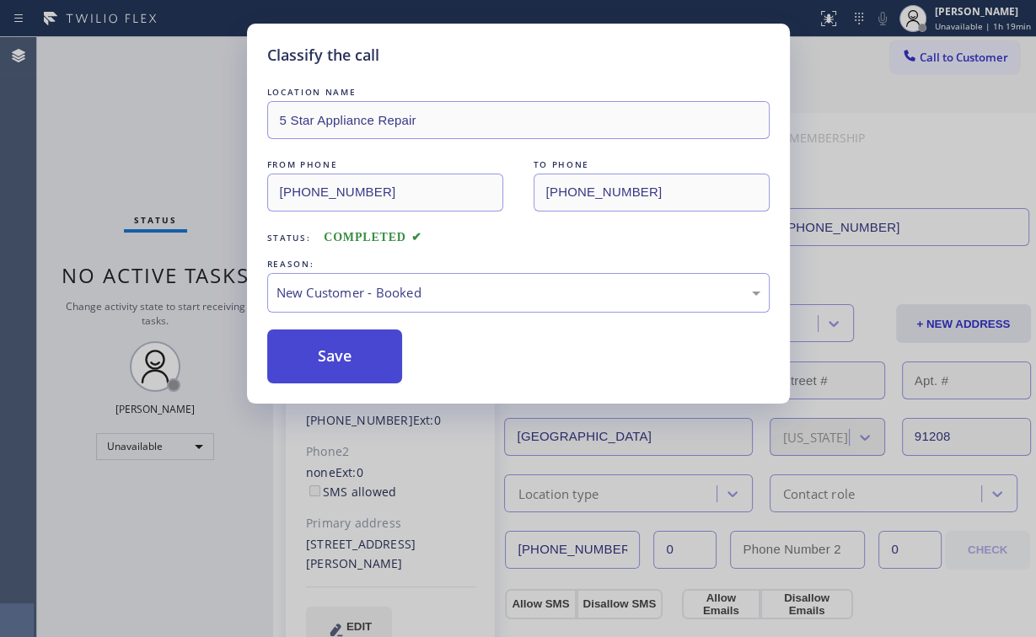
click at [327, 356] on button "Save" at bounding box center [335, 357] width 136 height 54
click at [171, 156] on div "Classify the call LOCATION NAME 5 Star Appliance Repair FROM PHONE [PHONE_NUMBE…" at bounding box center [518, 318] width 1036 height 637
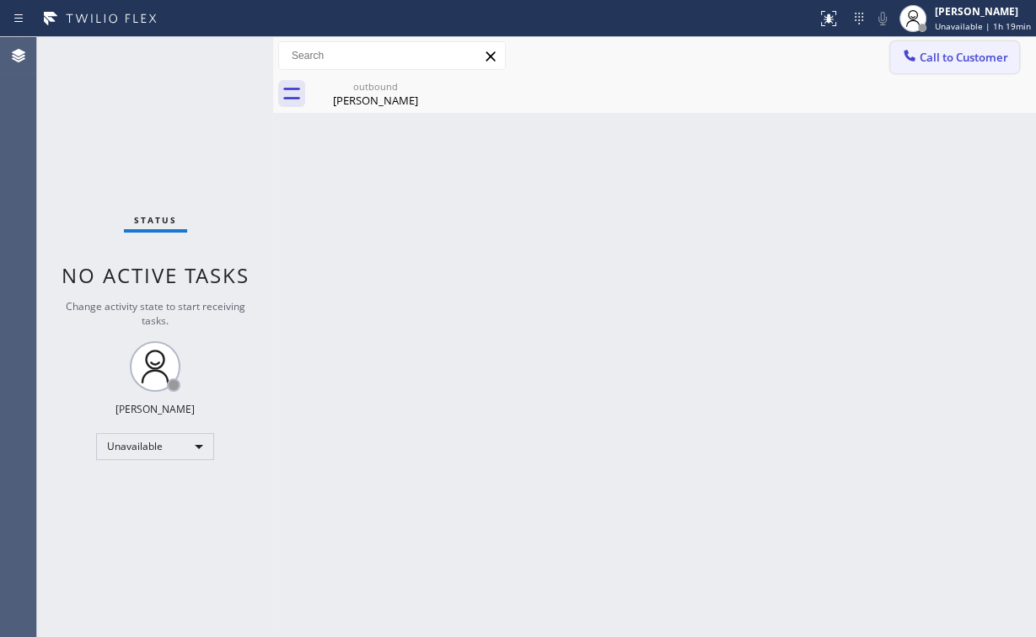
drag, startPoint x: 948, startPoint y: 50, endPoint x: 912, endPoint y: 69, distance: 40.4
click at [947, 50] on span "Call to Customer" at bounding box center [964, 57] width 89 height 15
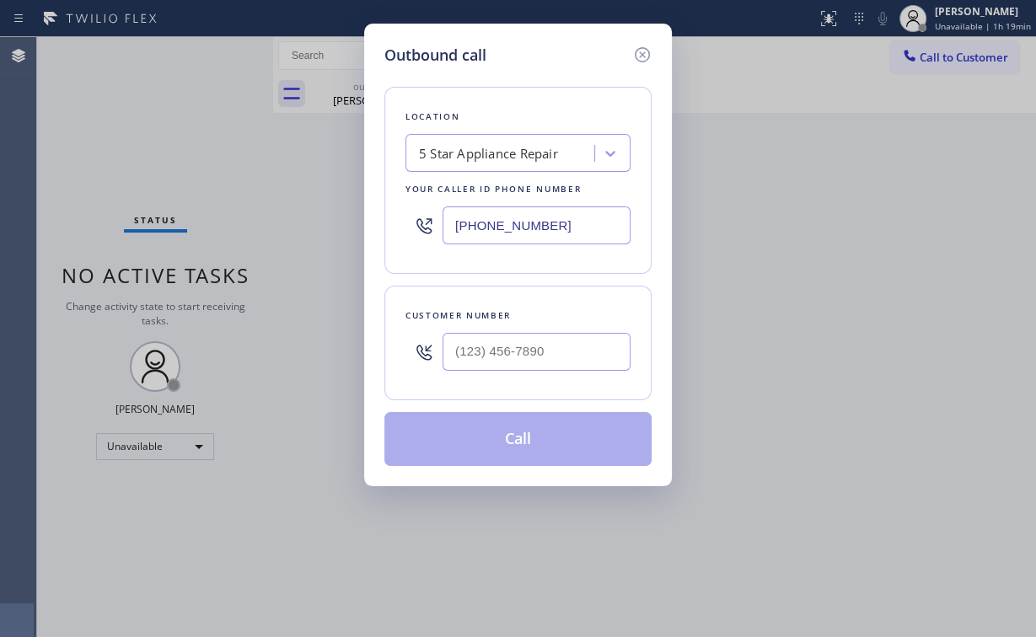
drag, startPoint x: 583, startPoint y: 220, endPoint x: 373, endPoint y: 228, distance: 210.0
click at [336, 219] on div "Outbound call Location 5 Star Appliance Repair Your caller id phone number [PHO…" at bounding box center [518, 318] width 1036 height 637
paste input "18) 619-2777"
type input "[PHONE_NUMBER]"
drag, startPoint x: 535, startPoint y: 356, endPoint x: 536, endPoint y: 344, distance: 11.8
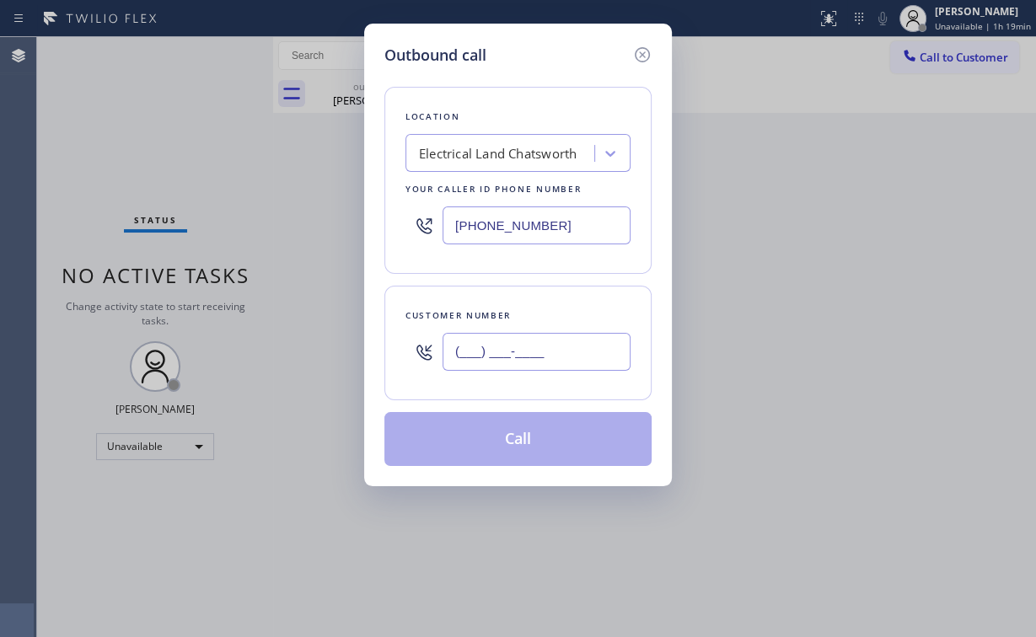
click at [534, 354] on input "(___) ___-____" at bounding box center [537, 352] width 188 height 38
paste input "818) 296-1367"
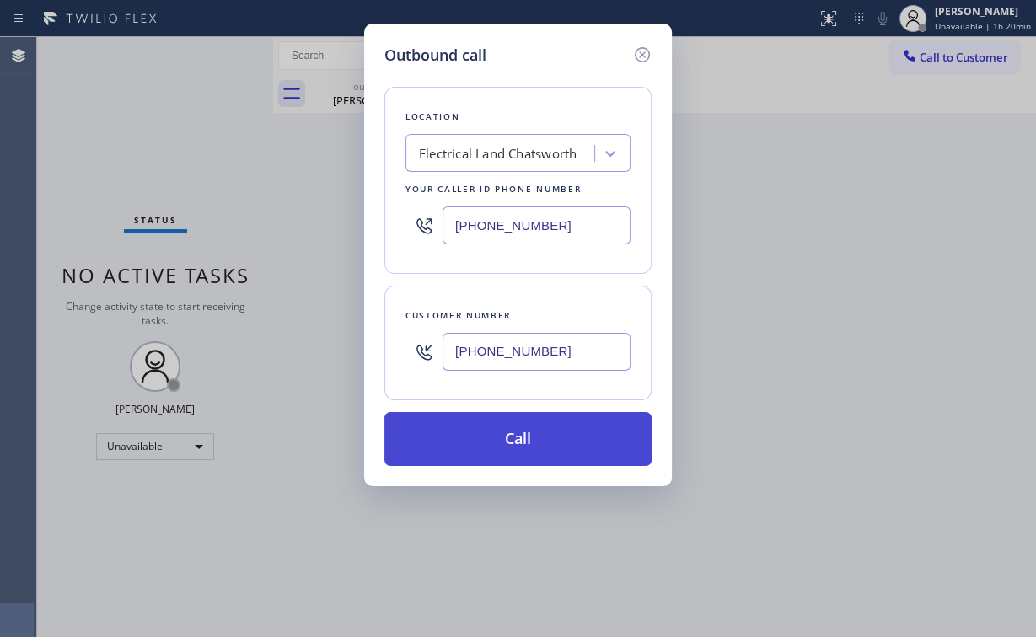
type input "[PHONE_NUMBER]"
click at [476, 444] on button "Call" at bounding box center [517, 439] width 267 height 54
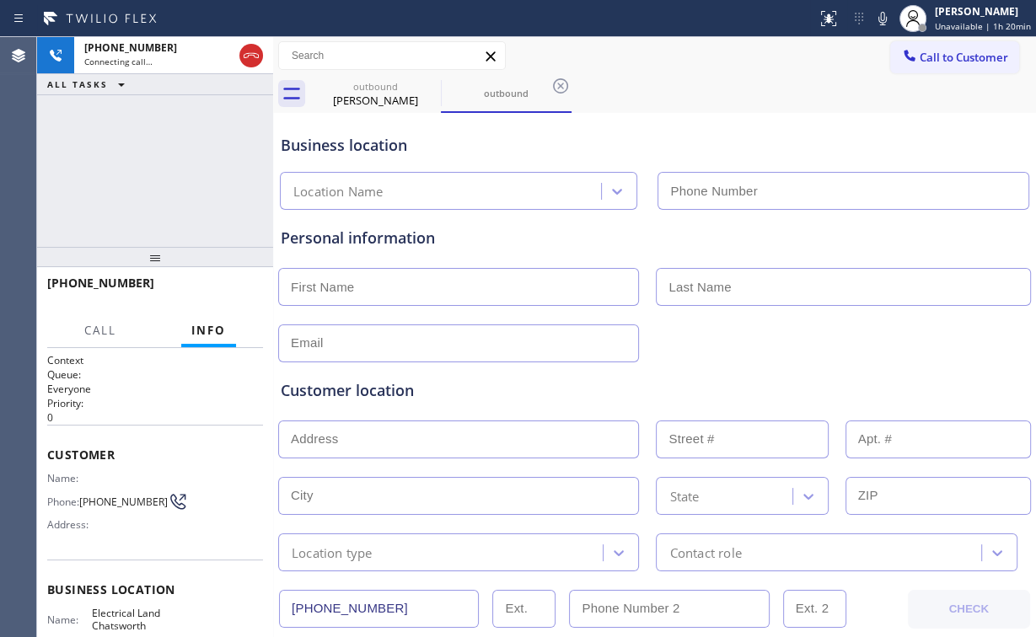
type input "[PHONE_NUMBER]"
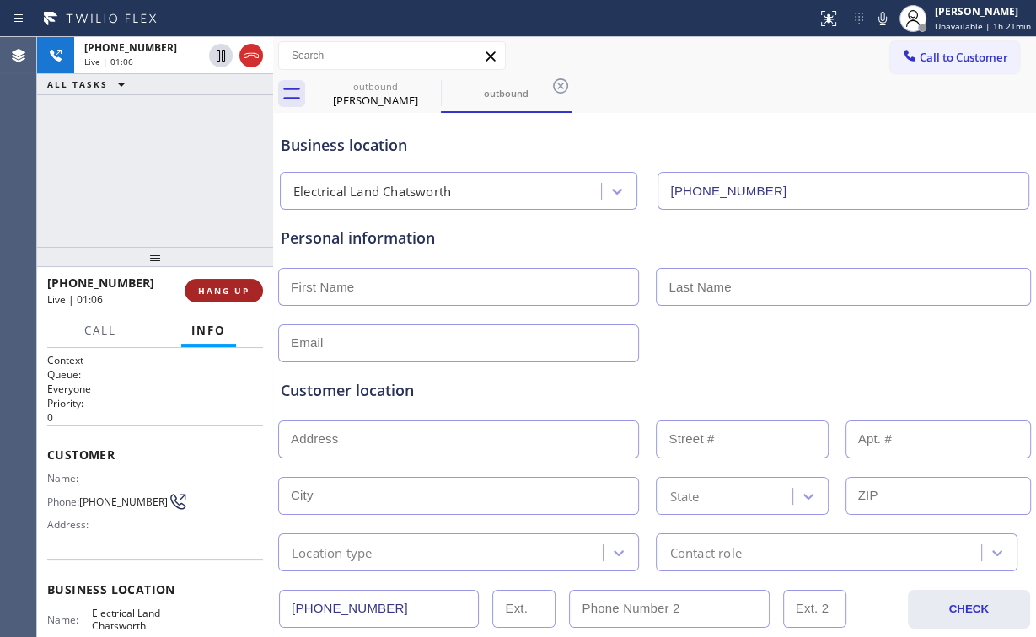
click at [220, 293] on span "HANG UP" at bounding box center [223, 291] width 51 height 12
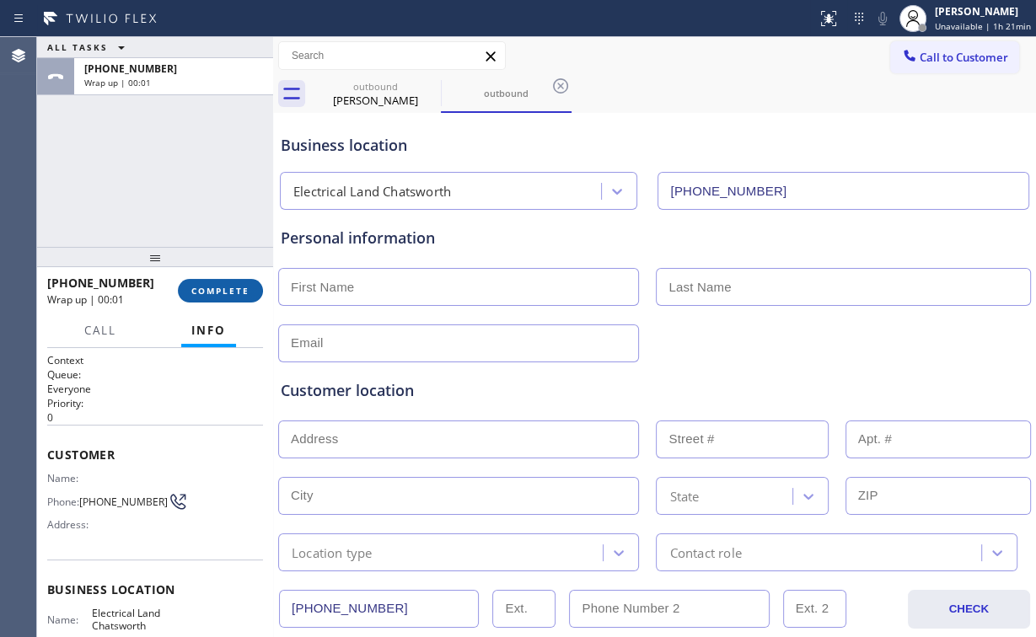
click at [222, 293] on span "COMPLETE" at bounding box center [220, 291] width 58 height 12
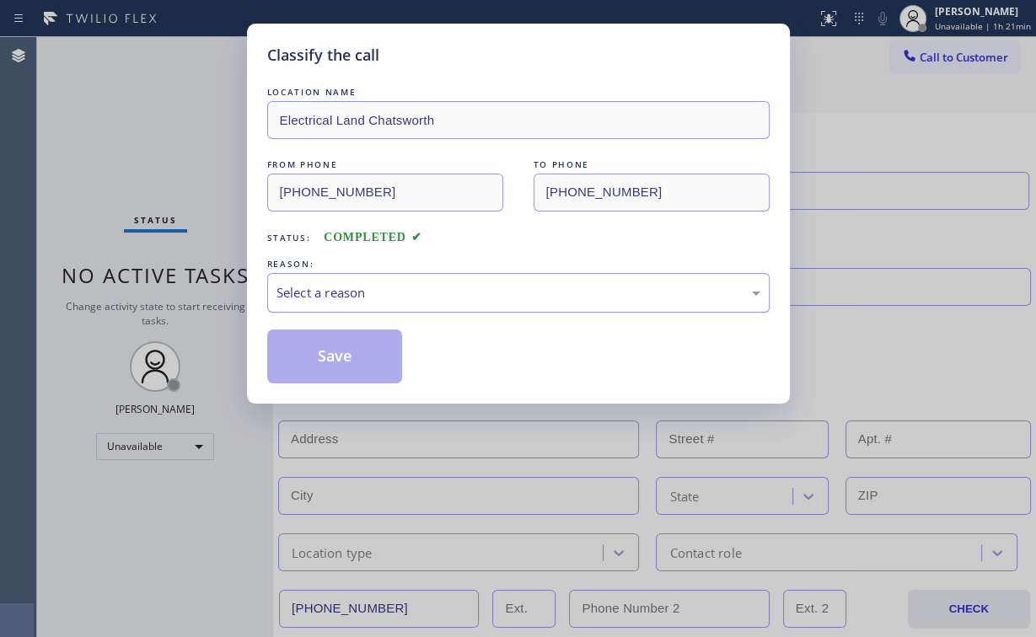
click at [315, 291] on div "Select a reason" at bounding box center [519, 292] width 484 height 19
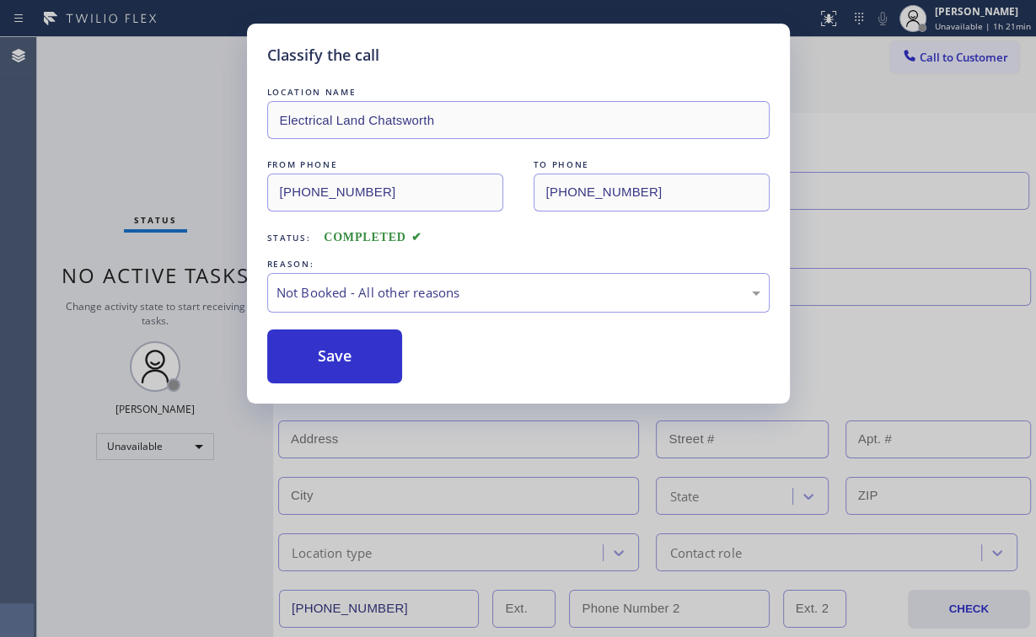
drag, startPoint x: 328, startPoint y: 351, endPoint x: 175, endPoint y: 121, distance: 275.9
click at [324, 340] on button "Save" at bounding box center [335, 357] width 136 height 54
type input "[PHONE_NUMBER]"
click at [174, 121] on div "Classify the call LOCATION NAME Electrical Land Chatsworth FROM PHONE [PHONE_NU…" at bounding box center [518, 318] width 1036 height 637
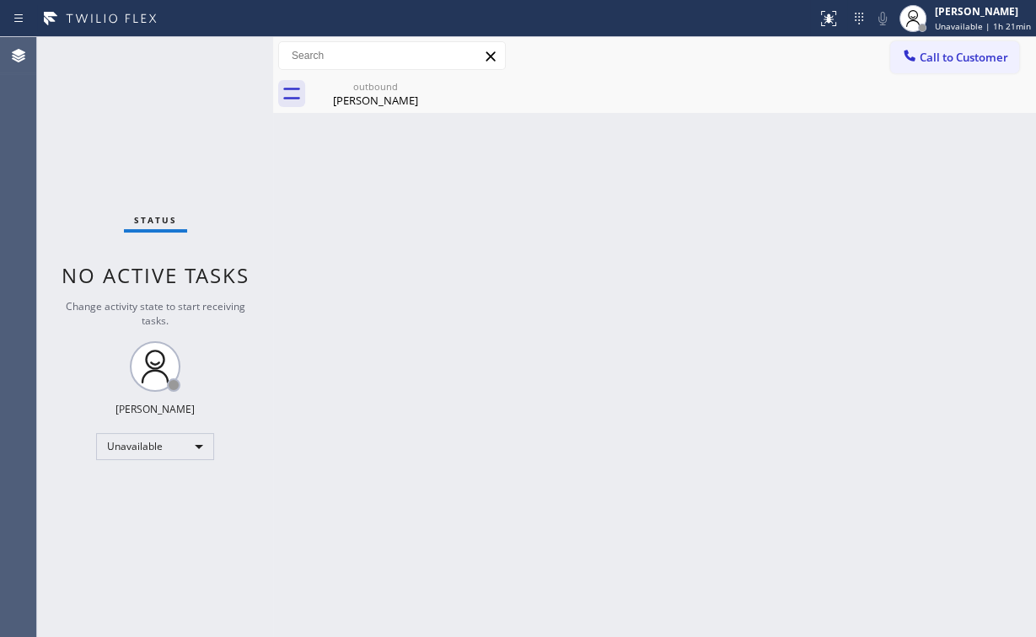
drag, startPoint x: 128, startPoint y: 139, endPoint x: 125, endPoint y: 120, distance: 19.7
click at [128, 138] on div "Status No active tasks Change activity state to start receiving tasks. [PERSON_…" at bounding box center [155, 337] width 236 height 600
drag, startPoint x: 926, startPoint y: 63, endPoint x: 669, endPoint y: 191, distance: 287.3
click at [924, 64] on span "Call to Customer" at bounding box center [964, 57] width 89 height 15
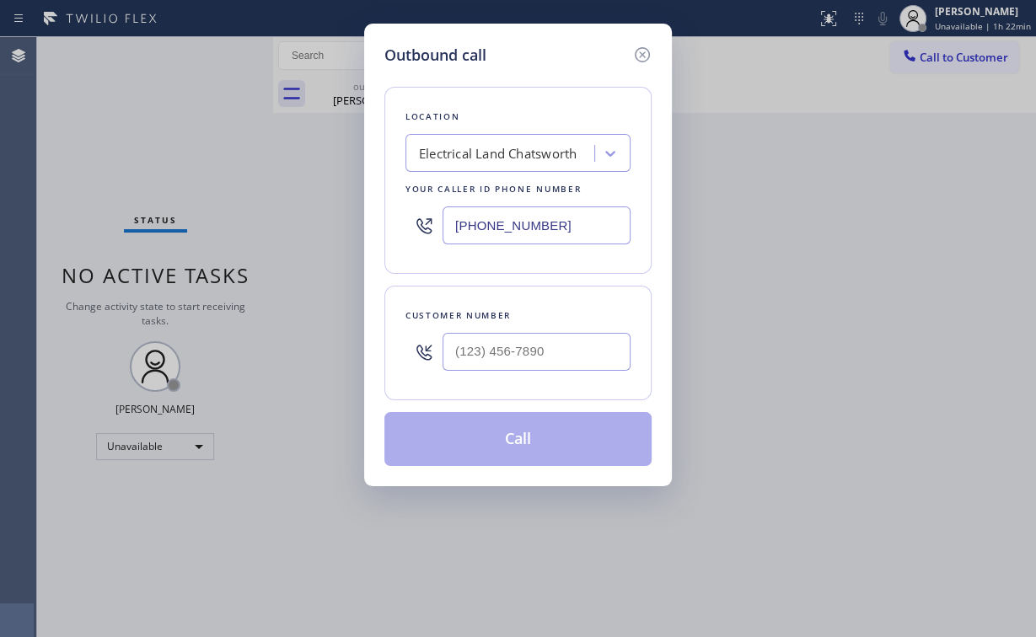
drag, startPoint x: 572, startPoint y: 227, endPoint x: 290, endPoint y: 231, distance: 281.6
click at [370, 230] on div "Outbound call Location Electrical Land Chatsworth Your caller id phone number […" at bounding box center [518, 255] width 308 height 463
paste input "408) 338-6643"
type input "[PHONE_NUMBER]"
click at [541, 355] on input "(___) ___-____" at bounding box center [537, 352] width 188 height 38
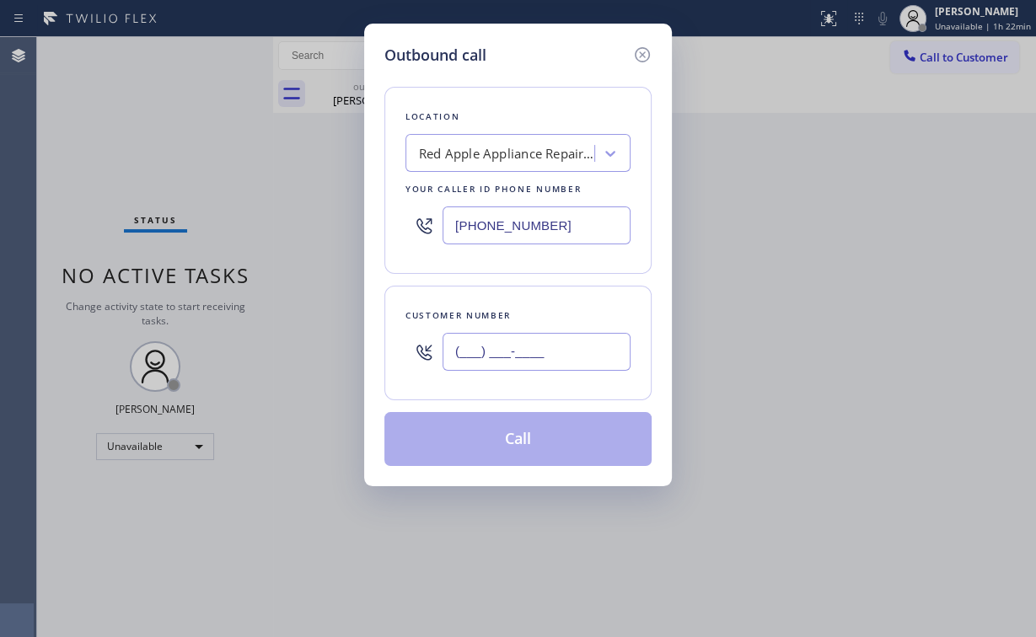
paste input "408) 214-6191"
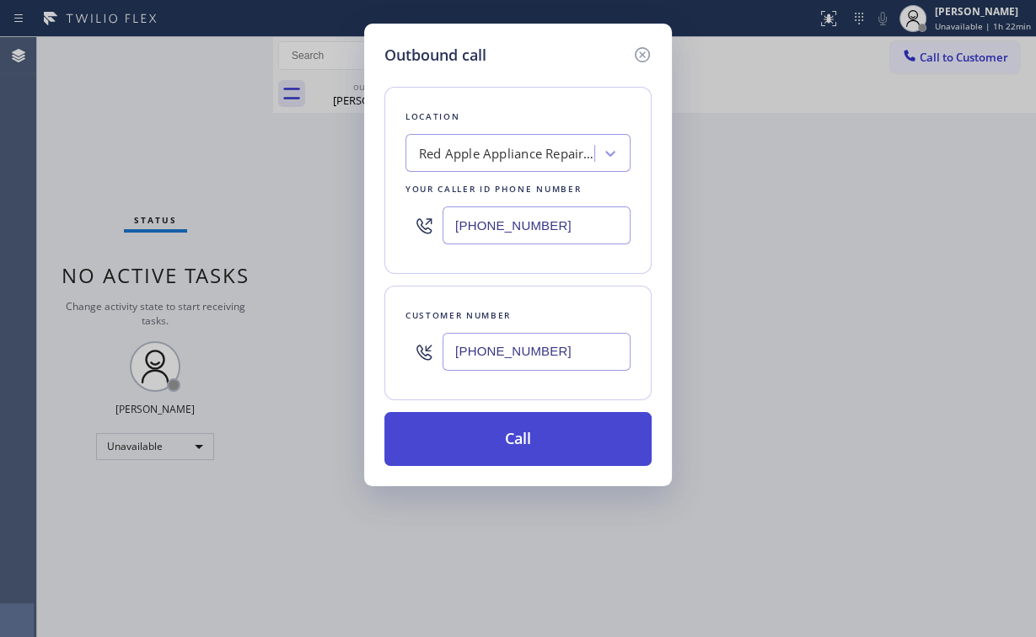
type input "[PHONE_NUMBER]"
drag, startPoint x: 489, startPoint y: 430, endPoint x: 478, endPoint y: 446, distance: 19.4
click at [489, 430] on button "Call" at bounding box center [517, 439] width 267 height 54
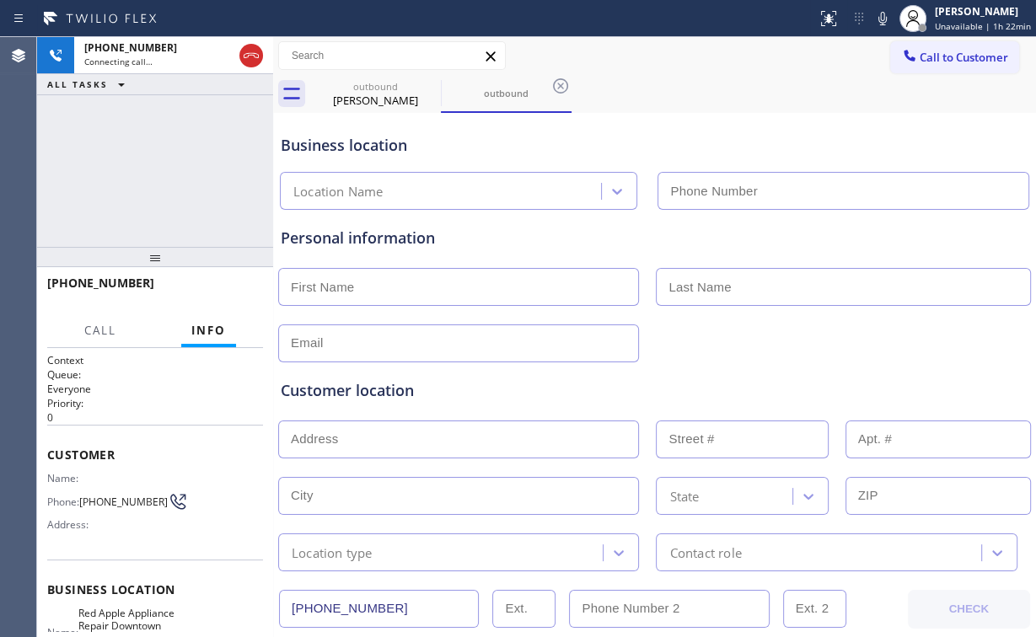
type input "[PHONE_NUMBER]"
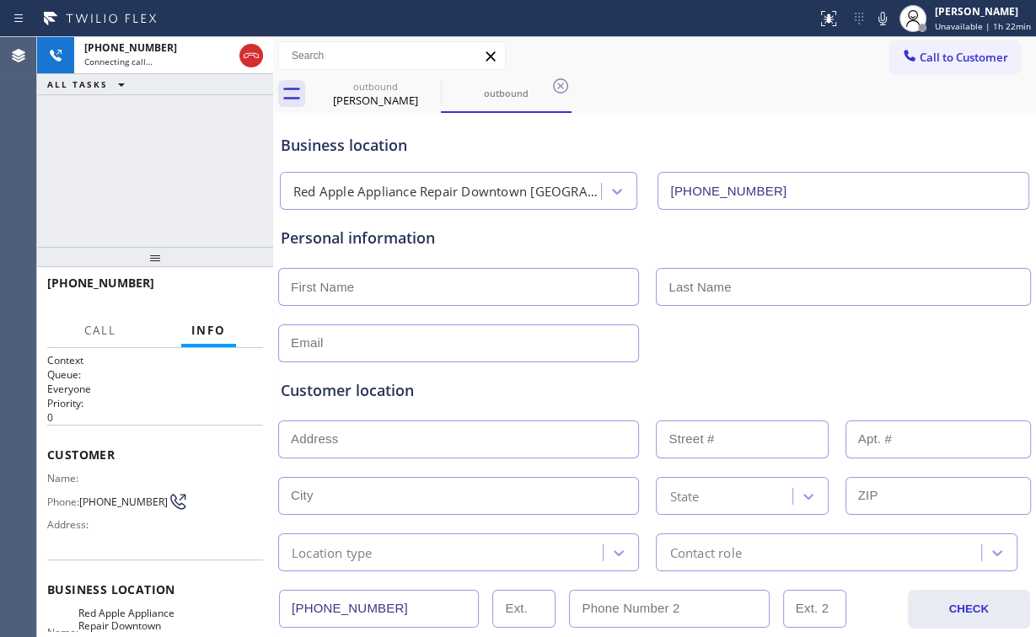
drag, startPoint x: 152, startPoint y: 196, endPoint x: 310, endPoint y: 123, distance: 174.3
click at [152, 195] on div "[PHONE_NUMBER] Connecting call… ALL TASKS ALL TASKS ACTIVE TASKS TASKS IN WRAP …" at bounding box center [155, 142] width 236 height 210
drag, startPoint x: 368, startPoint y: 91, endPoint x: 432, endPoint y: 84, distance: 64.4
click at [368, 92] on div "outbound [PERSON_NAME]" at bounding box center [375, 94] width 127 height 38
type input "[PHONE_NUMBER]"
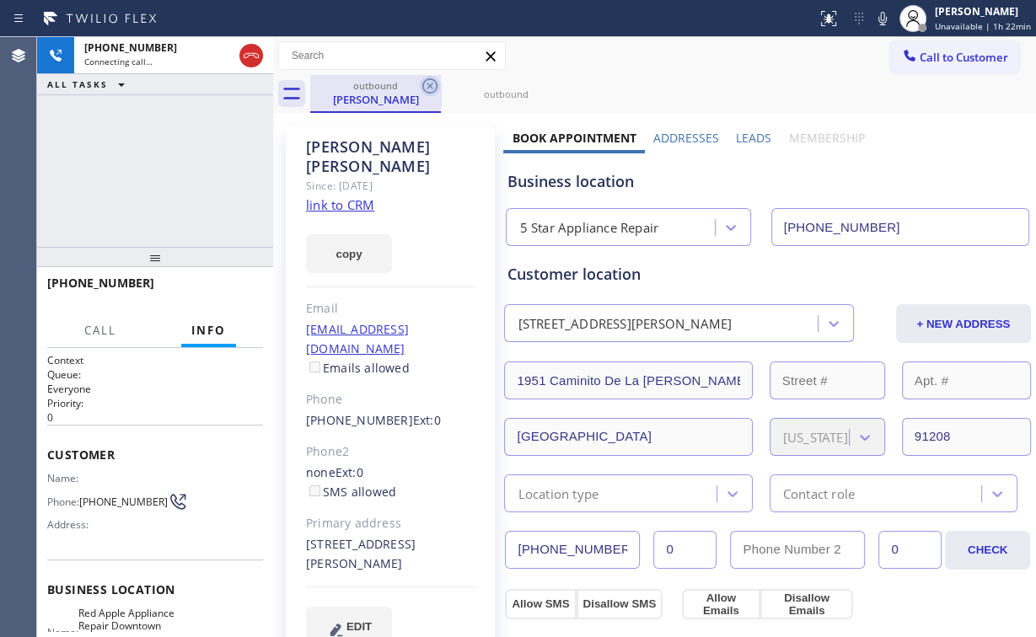
click at [435, 84] on icon at bounding box center [430, 86] width 20 height 20
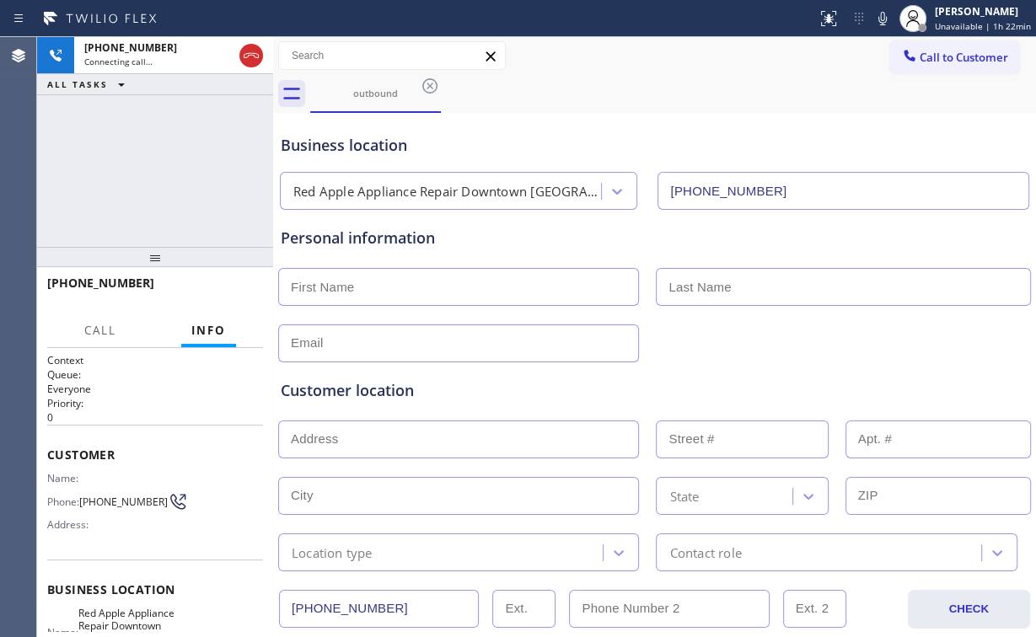
click at [178, 172] on div "[PHONE_NUMBER] Connecting call… ALL TASKS ALL TASKS ACTIVE TASKS TASKS IN WRAP …" at bounding box center [155, 142] width 236 height 210
click at [228, 290] on span "HANG UP" at bounding box center [223, 291] width 51 height 12
click at [237, 289] on span "COMPLETE" at bounding box center [220, 291] width 58 height 12
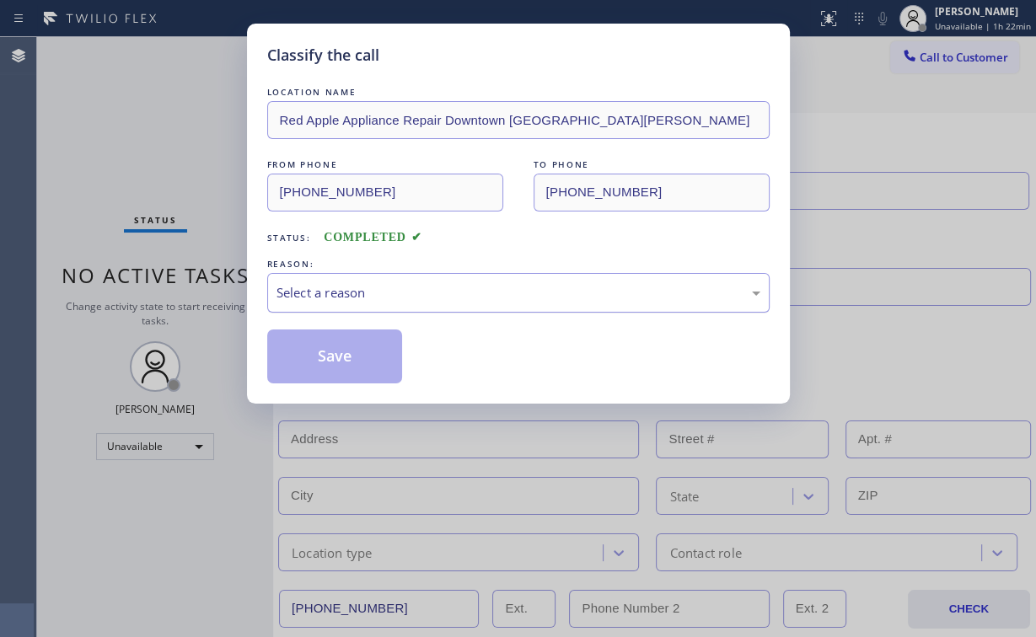
drag, startPoint x: 330, startPoint y: 283, endPoint x: 334, endPoint y: 303, distance: 19.7
click at [331, 285] on div "Select a reason" at bounding box center [519, 292] width 484 height 19
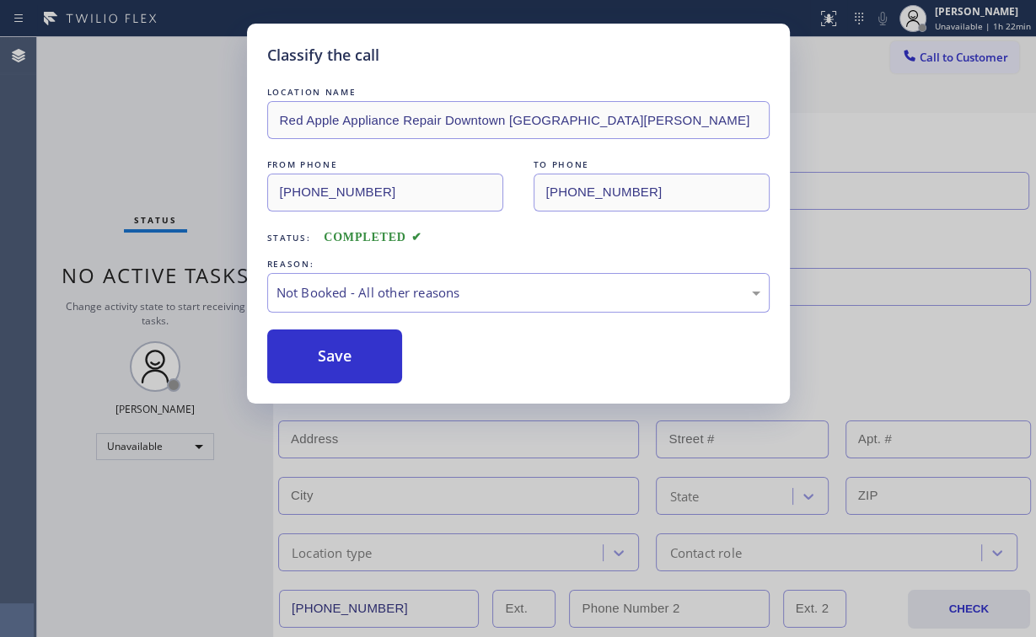
drag, startPoint x: 345, startPoint y: 357, endPoint x: 169, endPoint y: 153, distance: 269.6
click at [345, 357] on button "Save" at bounding box center [335, 357] width 136 height 54
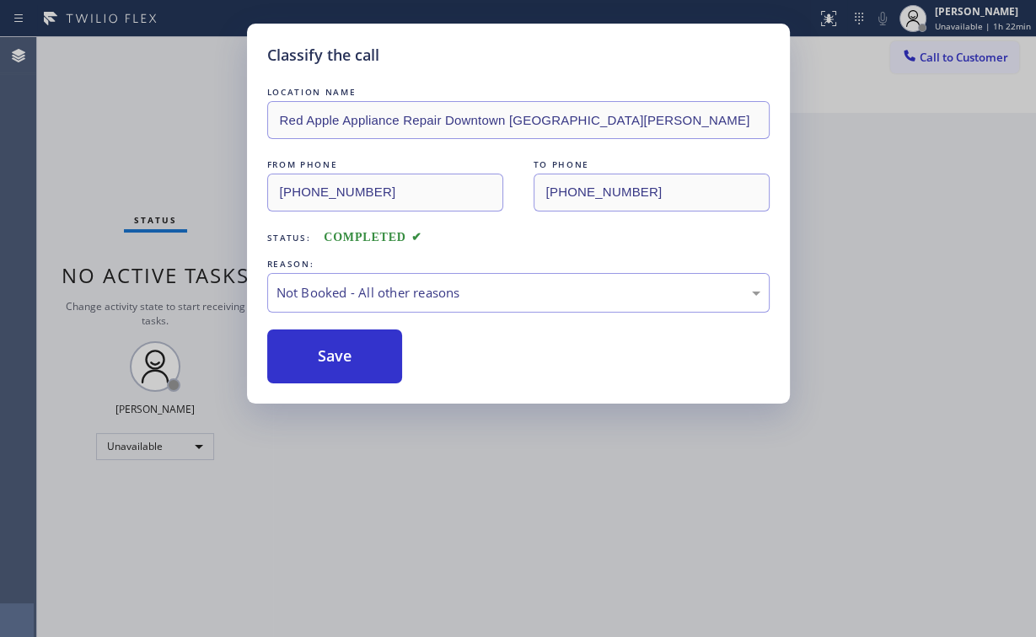
drag, startPoint x: 169, startPoint y: 152, endPoint x: 203, endPoint y: 196, distance: 55.8
click at [175, 160] on div "Classify the call LOCATION NAME Red Apple Appliance Repair Downtown [GEOGRAPHIC…" at bounding box center [518, 318] width 1036 height 637
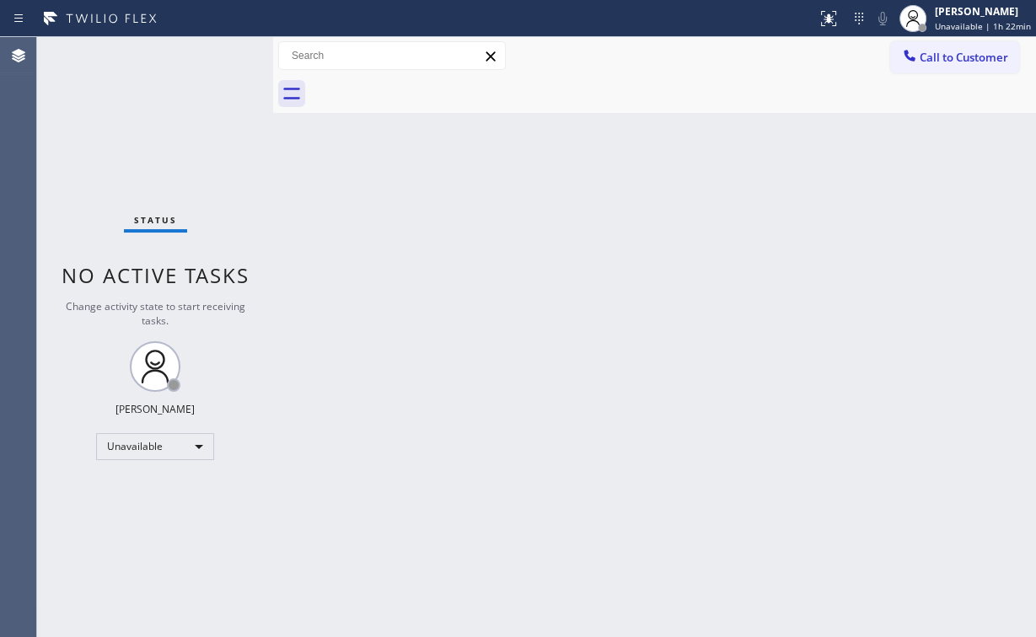
drag, startPoint x: 104, startPoint y: 145, endPoint x: 115, endPoint y: 145, distance: 11.0
click at [105, 145] on div "Status No active tasks Change activity state to start receiving tasks. [PERSON_…" at bounding box center [155, 337] width 236 height 600
click at [944, 61] on span "Call to Customer" at bounding box center [964, 57] width 89 height 15
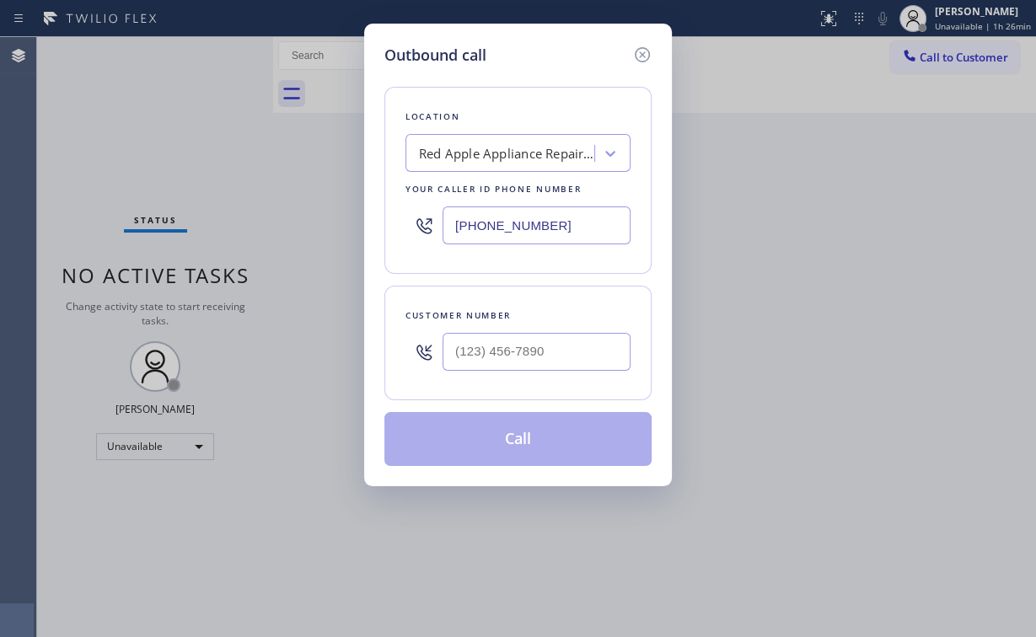
click at [303, 229] on div "Outbound call Location Red Apple Appliance Repair [GEOGRAPHIC_DATA][PERSON_NAME…" at bounding box center [518, 318] width 1036 height 637
paste input "805) 519-7944"
type input "[PHONE_NUMBER]"
click at [562, 336] on input "(___) ___-____" at bounding box center [537, 352] width 188 height 38
paste input "714) 655-5514"
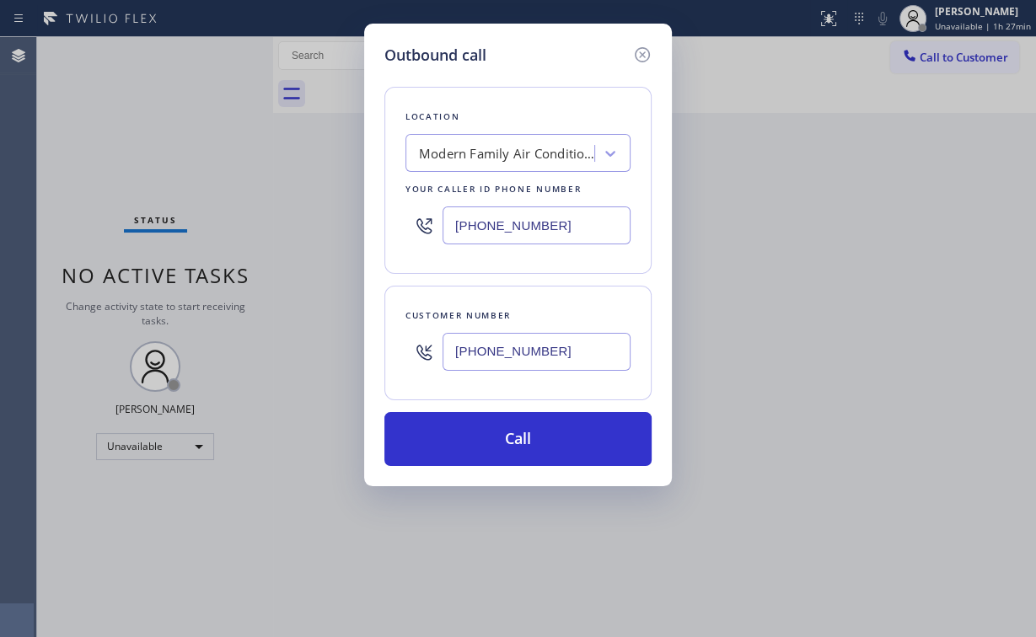
type input "[PHONE_NUMBER]"
click at [482, 436] on button "Call" at bounding box center [517, 439] width 267 height 54
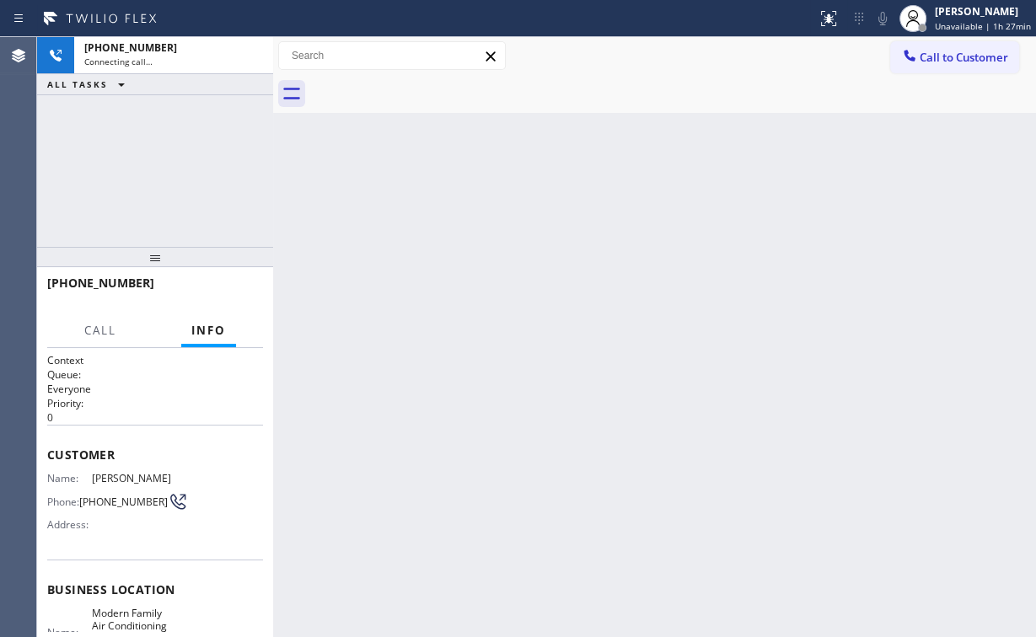
drag, startPoint x: 130, startPoint y: 108, endPoint x: 157, endPoint y: 110, distance: 27.0
click at [129, 108] on div "[PHONE_NUMBER] Connecting call… ALL TASKS ALL TASKS ACTIVE TASKS TASKS IN WRAP …" at bounding box center [155, 142] width 236 height 210
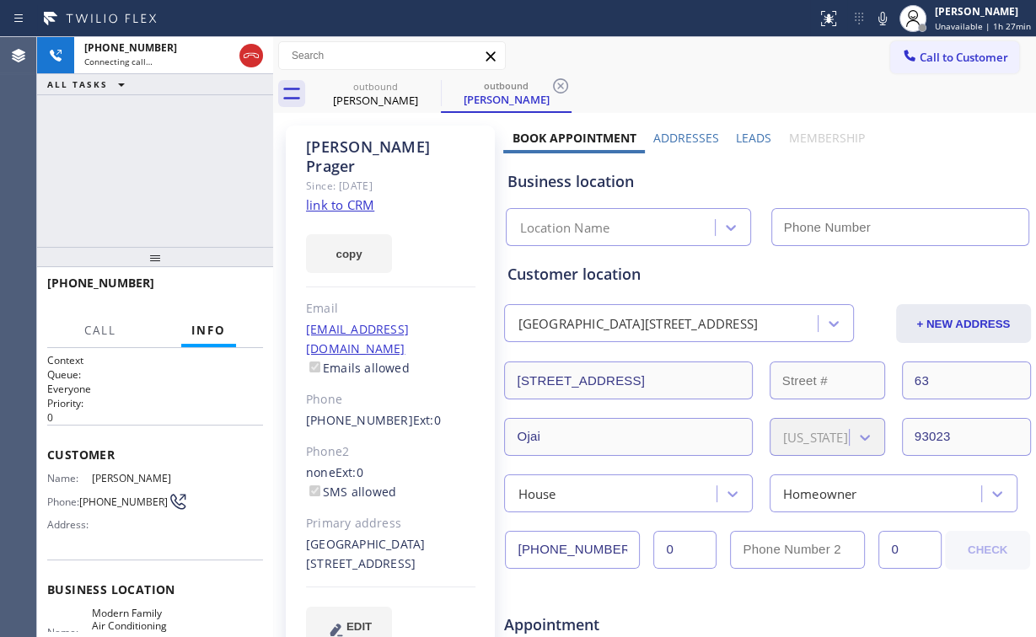
click at [250, 53] on icon at bounding box center [251, 55] width 15 height 5
click at [363, 196] on link "link to CRM" at bounding box center [340, 204] width 68 height 17
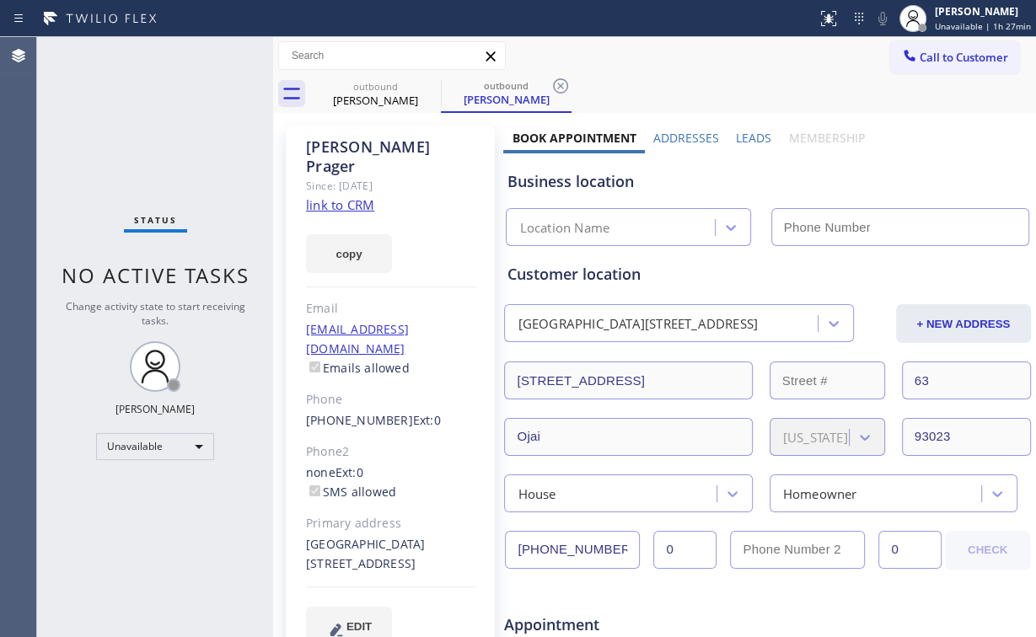
type input "[PHONE_NUMBER]"
click at [189, 88] on div "Status No active tasks Change activity state to start receiving tasks. [PERSON_…" at bounding box center [155, 337] width 236 height 600
drag, startPoint x: 925, startPoint y: 64, endPoint x: 601, endPoint y: 185, distance: 345.7
click at [924, 64] on span "Call to Customer" at bounding box center [964, 57] width 89 height 15
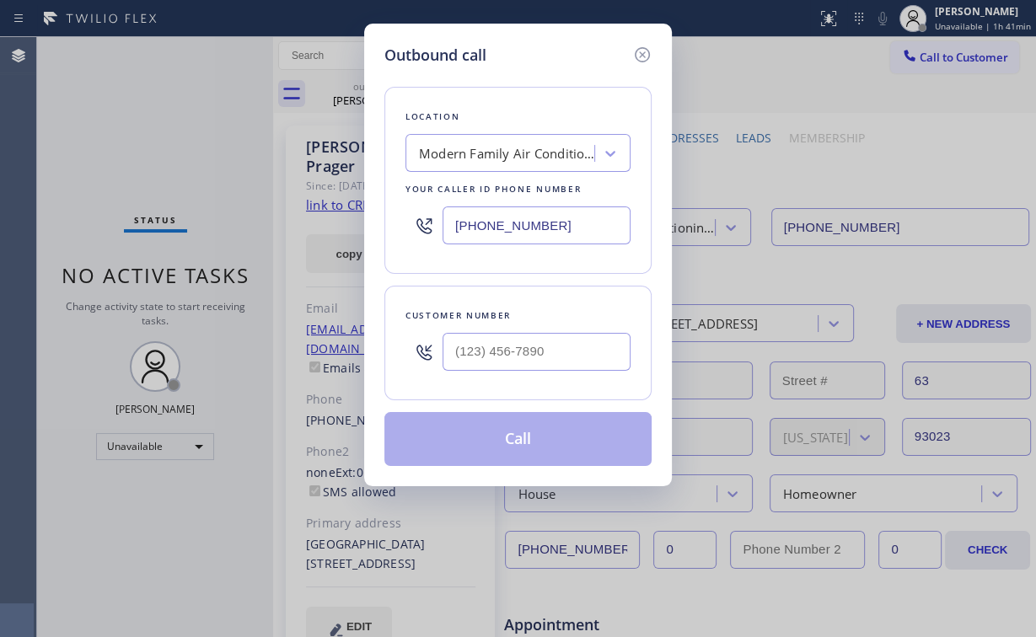
drag, startPoint x: 583, startPoint y: 221, endPoint x: 276, endPoint y: 226, distance: 306.9
click at [294, 226] on div "Outbound call Location Modern Family Air Conditioning & Heating Mira Monte Your…" at bounding box center [518, 318] width 1036 height 637
paste input "206) 208-728"
type input "[PHONE_NUMBER]"
click at [561, 345] on input "(___) ___-____" at bounding box center [537, 352] width 188 height 38
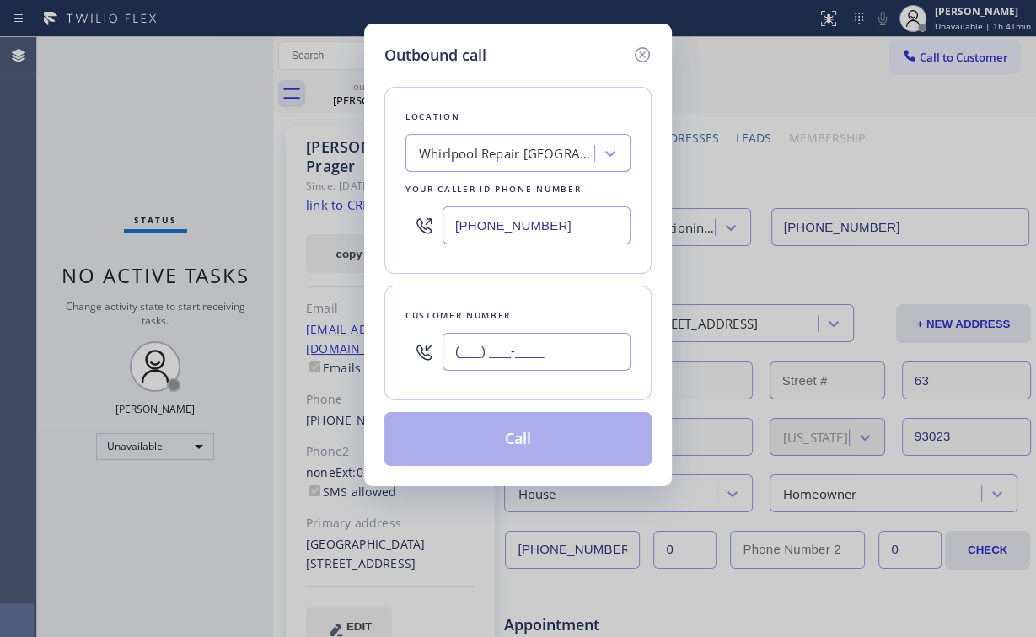
paste input "305) 771-6197"
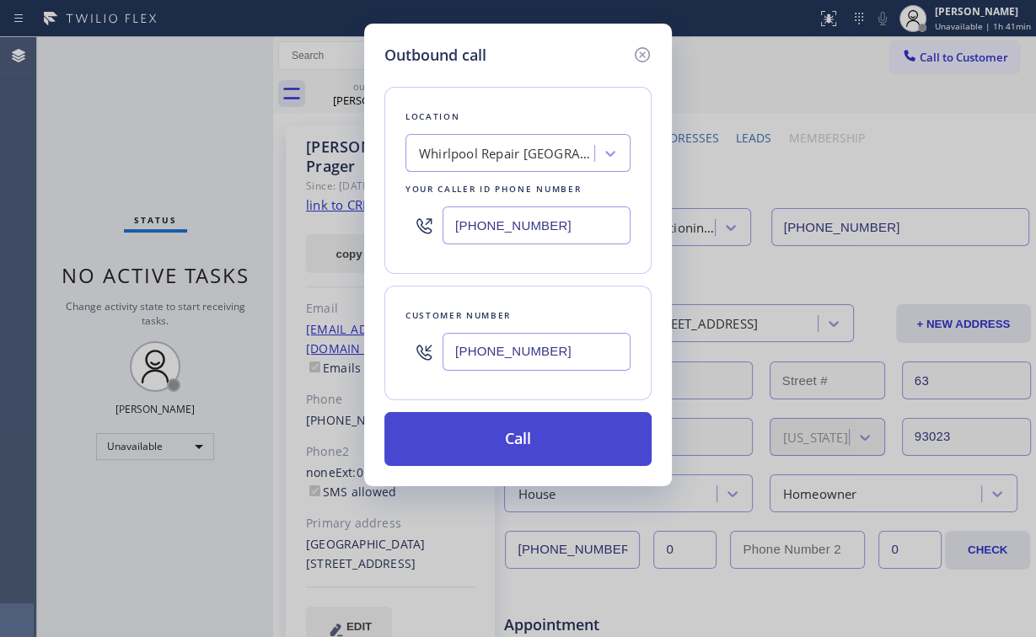
type input "[PHONE_NUMBER]"
click at [518, 438] on button "Call" at bounding box center [517, 439] width 267 height 54
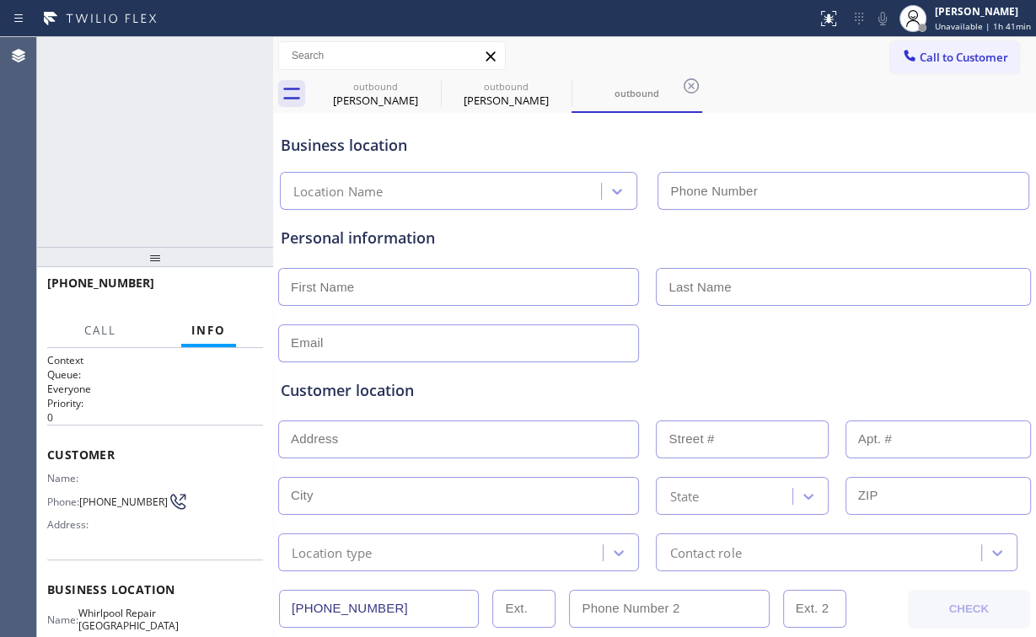
type input "[PHONE_NUMBER]"
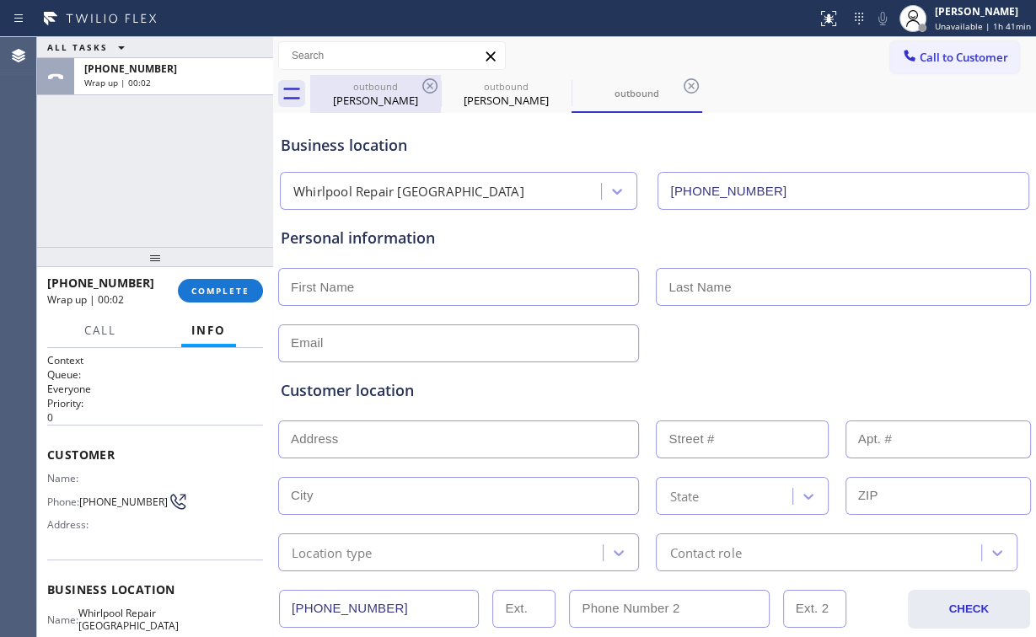
drag, startPoint x: 384, startPoint y: 99, endPoint x: 408, endPoint y: 95, distance: 24.7
click at [384, 98] on div "[PERSON_NAME]" at bounding box center [375, 100] width 127 height 15
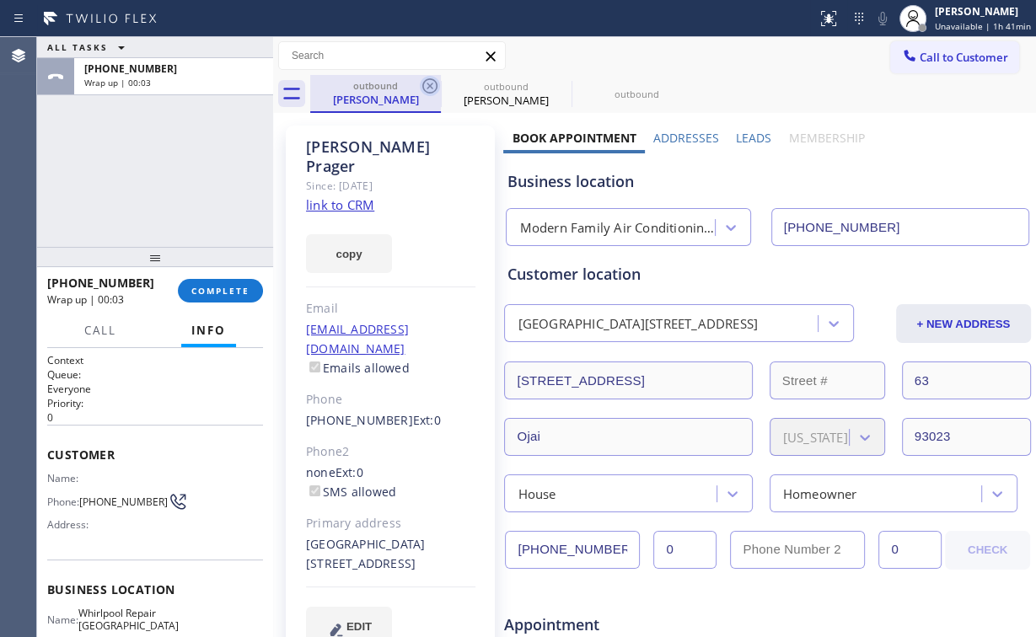
click at [431, 88] on icon at bounding box center [430, 86] width 20 height 20
click at [430, 87] on icon at bounding box center [429, 85] width 15 height 15
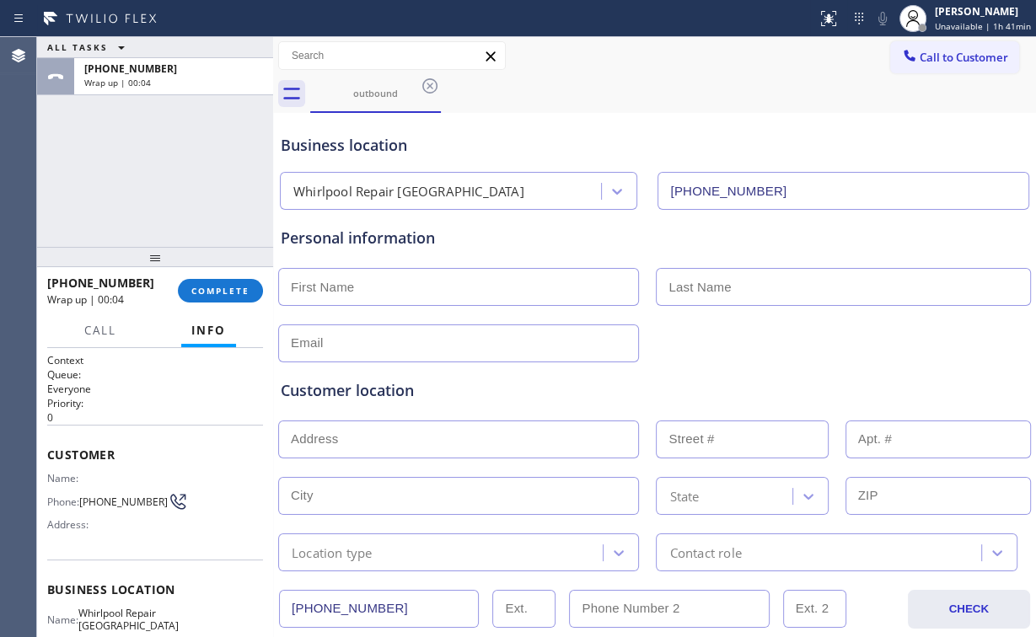
click at [602, 227] on div "Personal information" at bounding box center [655, 238] width 748 height 23
click at [238, 282] on button "COMPLETE" at bounding box center [220, 291] width 85 height 24
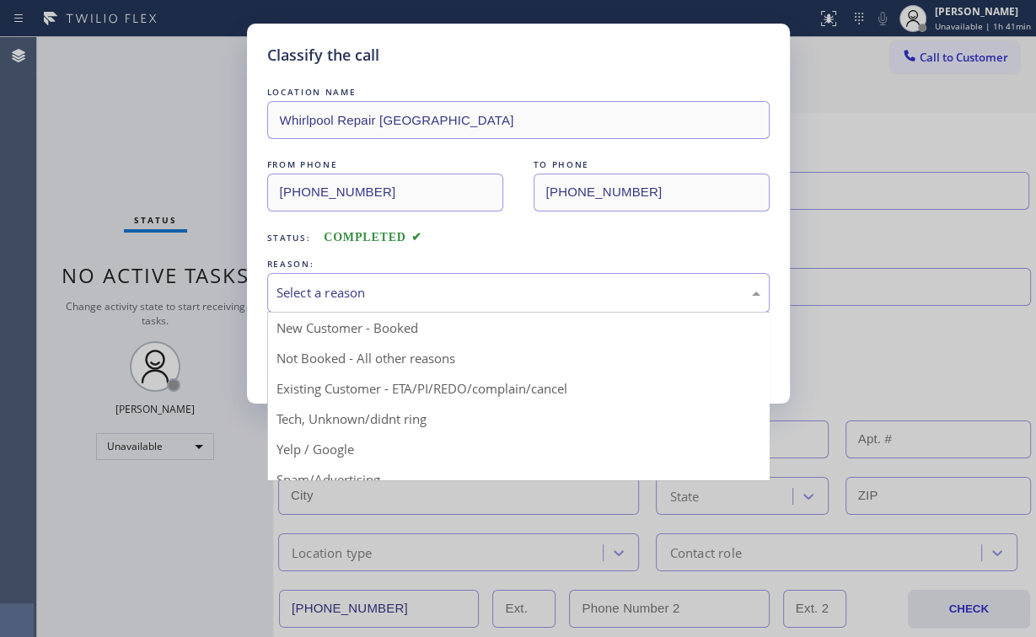
click at [327, 301] on div "Select a reason" at bounding box center [519, 292] width 484 height 19
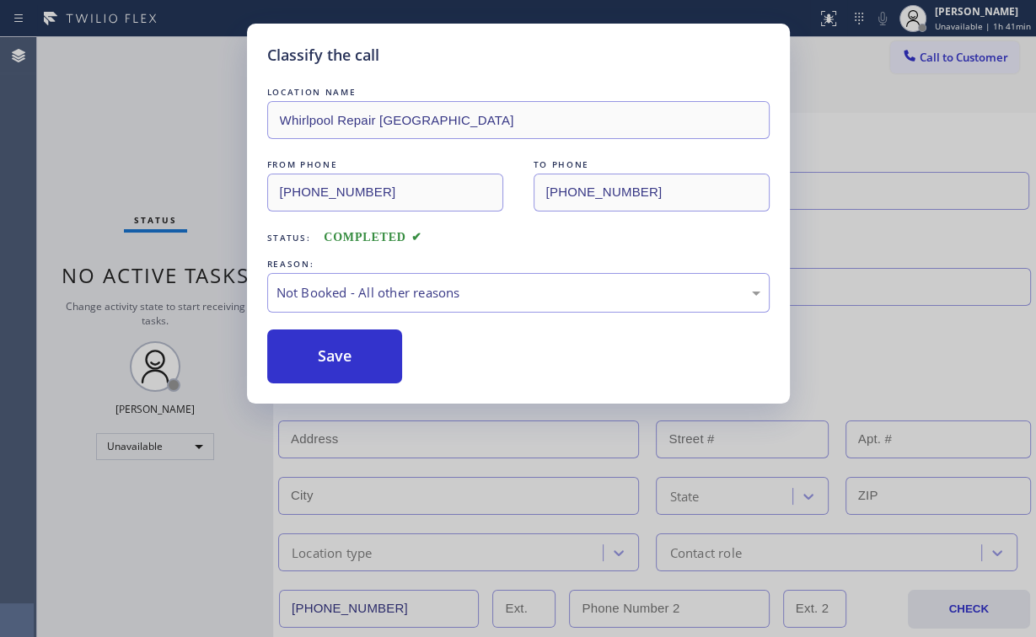
drag, startPoint x: 335, startPoint y: 357, endPoint x: 182, endPoint y: 182, distance: 231.8
click at [336, 355] on button "Save" at bounding box center [335, 357] width 136 height 54
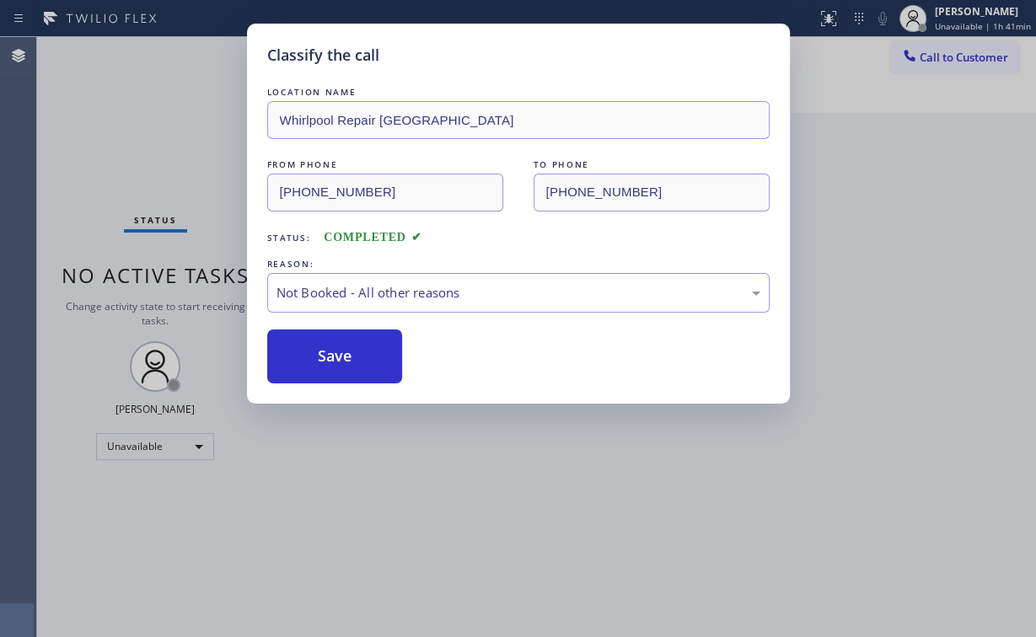
click at [182, 181] on div "Classify the call LOCATION NAME Whirlpool Repair [GEOGRAPHIC_DATA] FROM PHONE […" at bounding box center [518, 318] width 1036 height 637
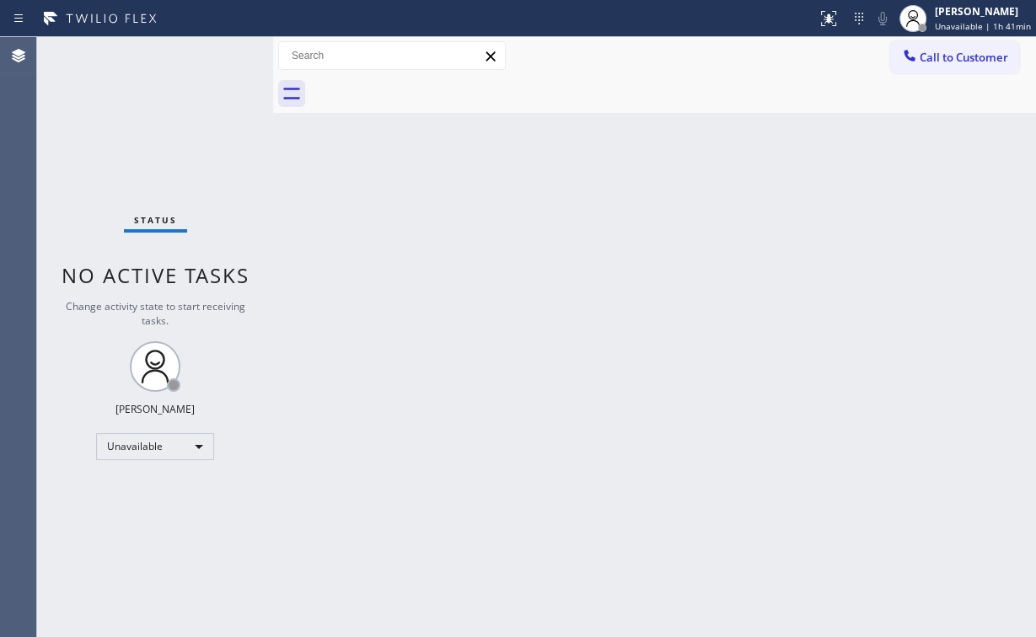
click at [941, 54] on span "Call to Customer" at bounding box center [964, 57] width 89 height 15
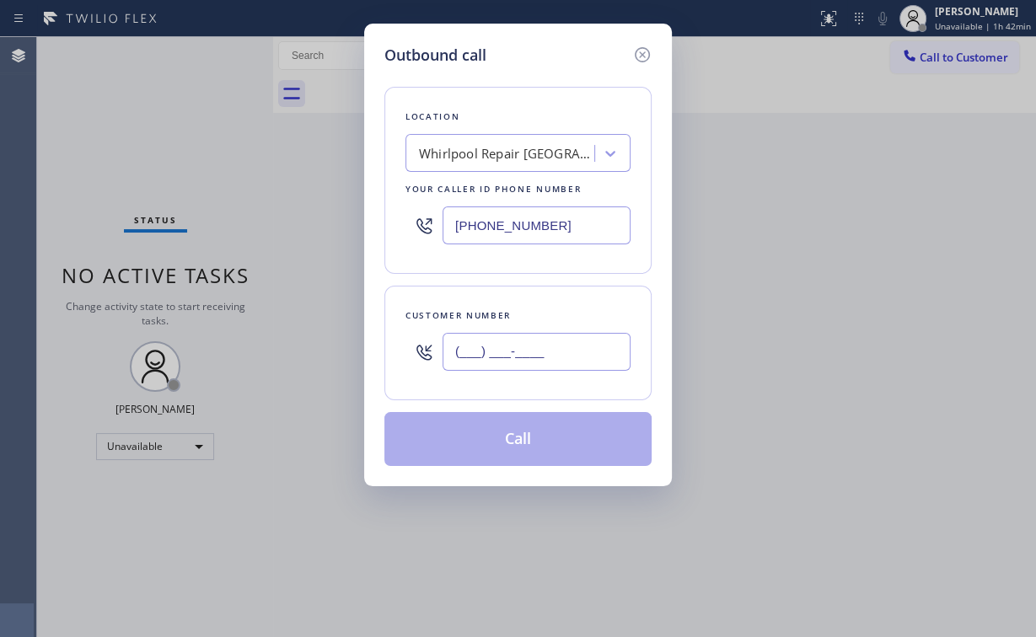
click at [545, 359] on input "(___) ___-____" at bounding box center [537, 352] width 188 height 38
paste input "305) 771-6197"
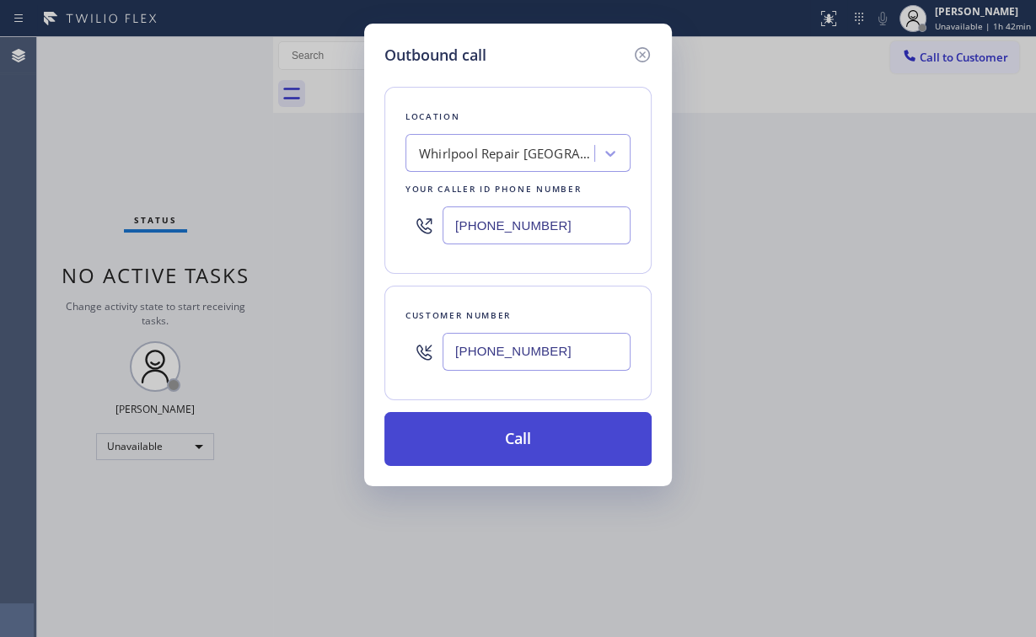
type input "[PHONE_NUMBER]"
click at [515, 442] on button "Call" at bounding box center [517, 439] width 267 height 54
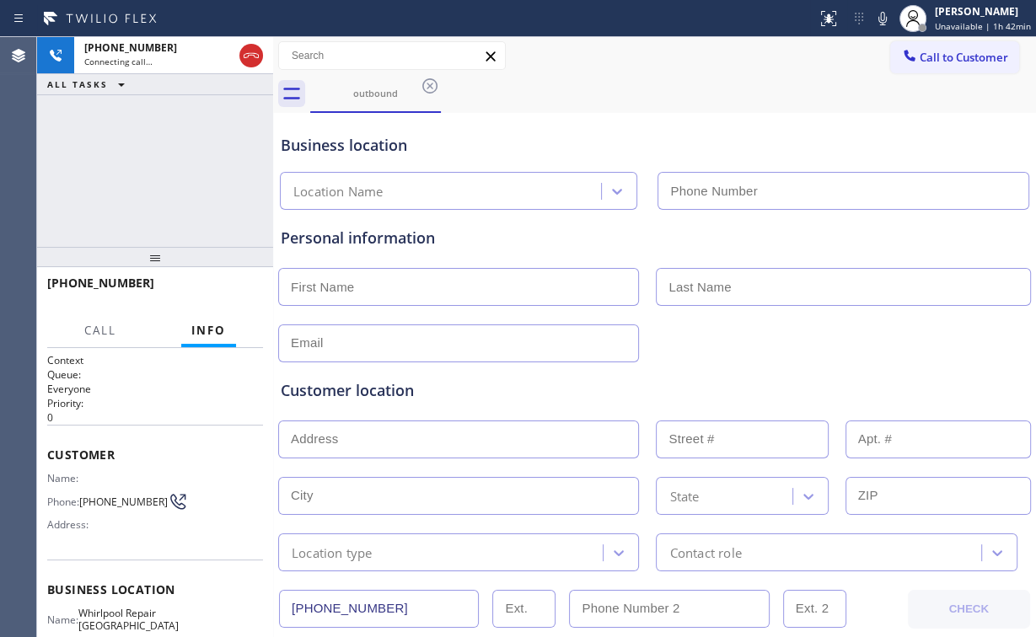
type input "[PHONE_NUMBER]"
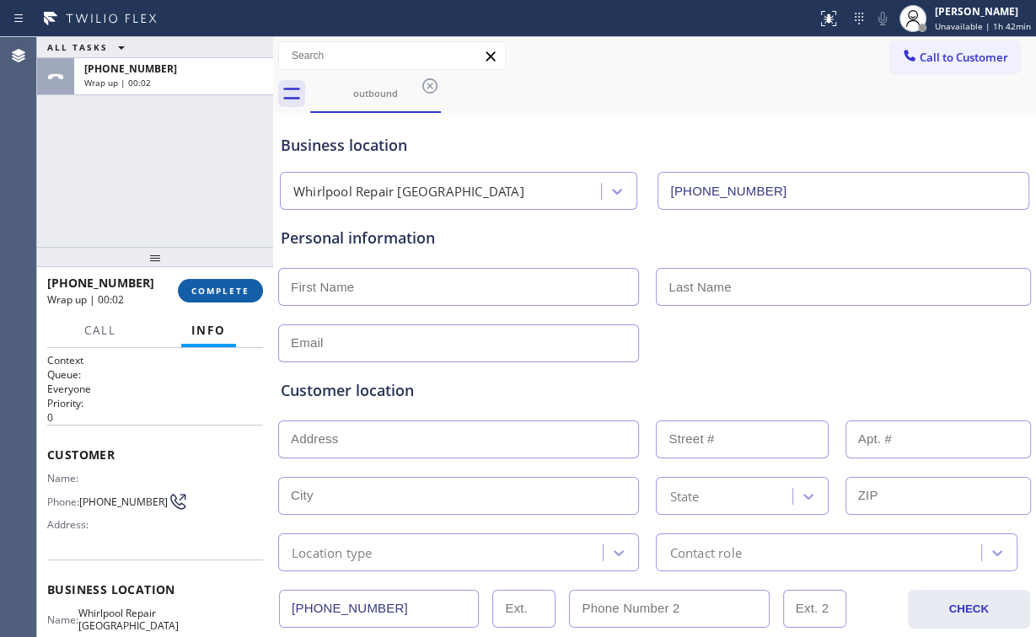
click at [230, 292] on span "COMPLETE" at bounding box center [220, 291] width 58 height 12
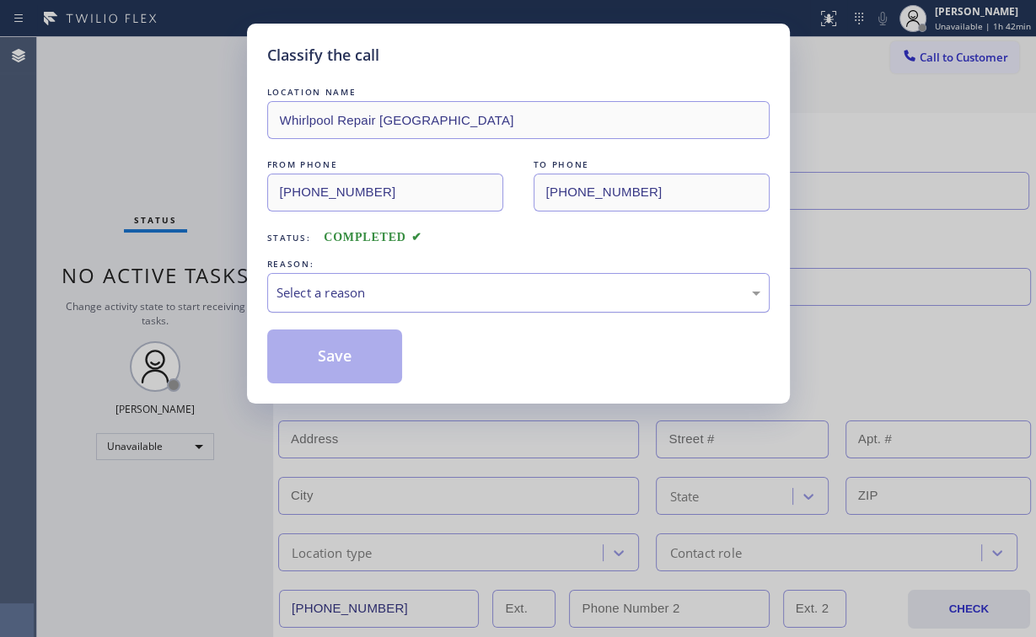
drag, startPoint x: 360, startPoint y: 287, endPoint x: 347, endPoint y: 309, distance: 25.3
click at [360, 288] on div "Select a reason" at bounding box center [519, 292] width 484 height 19
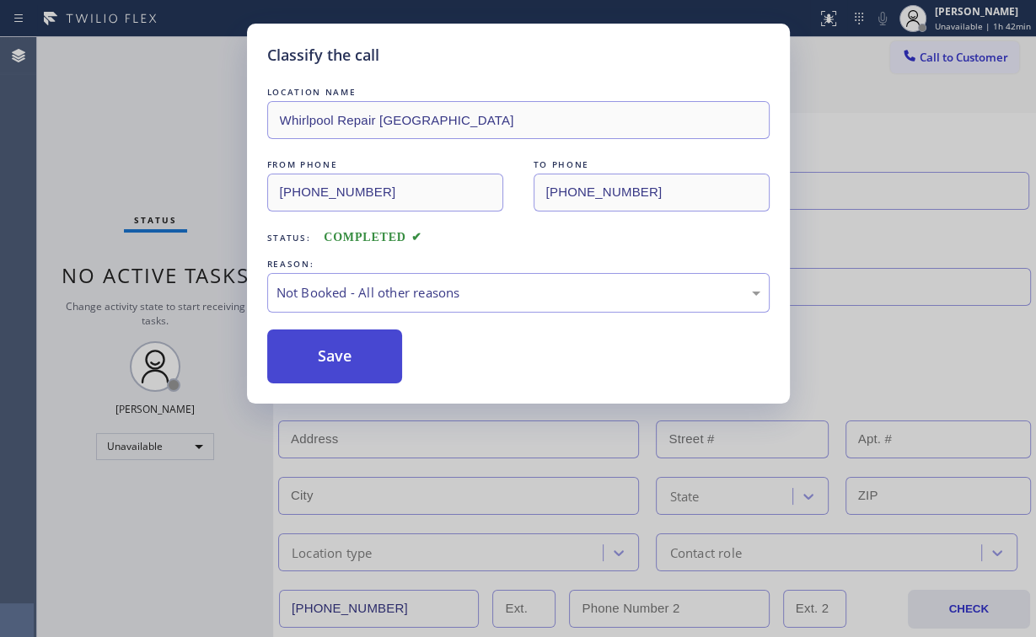
click at [335, 351] on button "Save" at bounding box center [335, 357] width 136 height 54
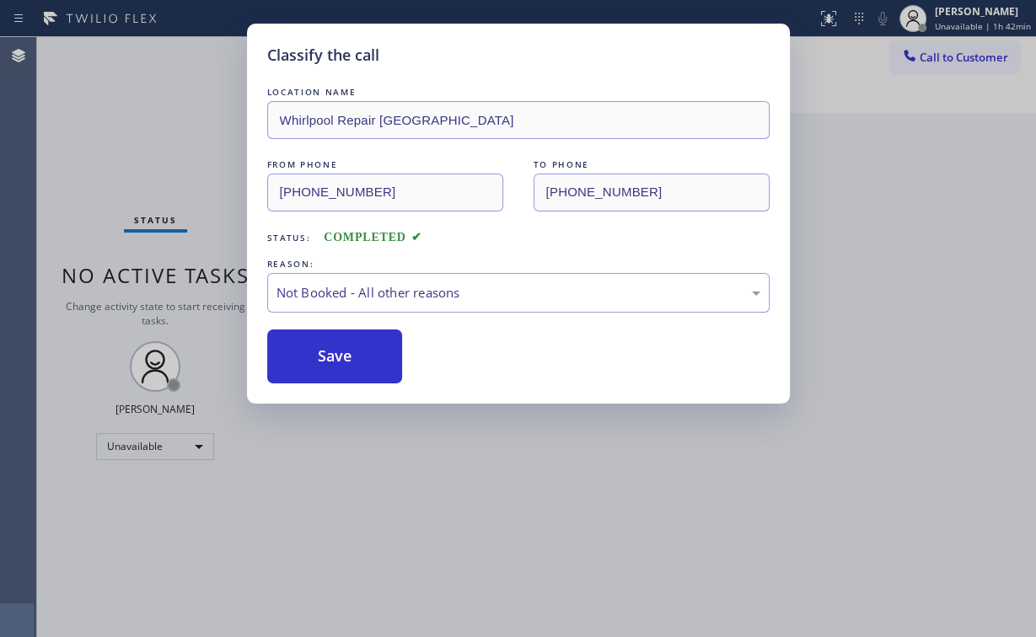
drag, startPoint x: 128, startPoint y: 138, endPoint x: 233, endPoint y: 114, distance: 107.4
click at [130, 138] on div "Classify the call LOCATION NAME Whirlpool Repair [GEOGRAPHIC_DATA] FROM PHONE […" at bounding box center [518, 318] width 1036 height 637
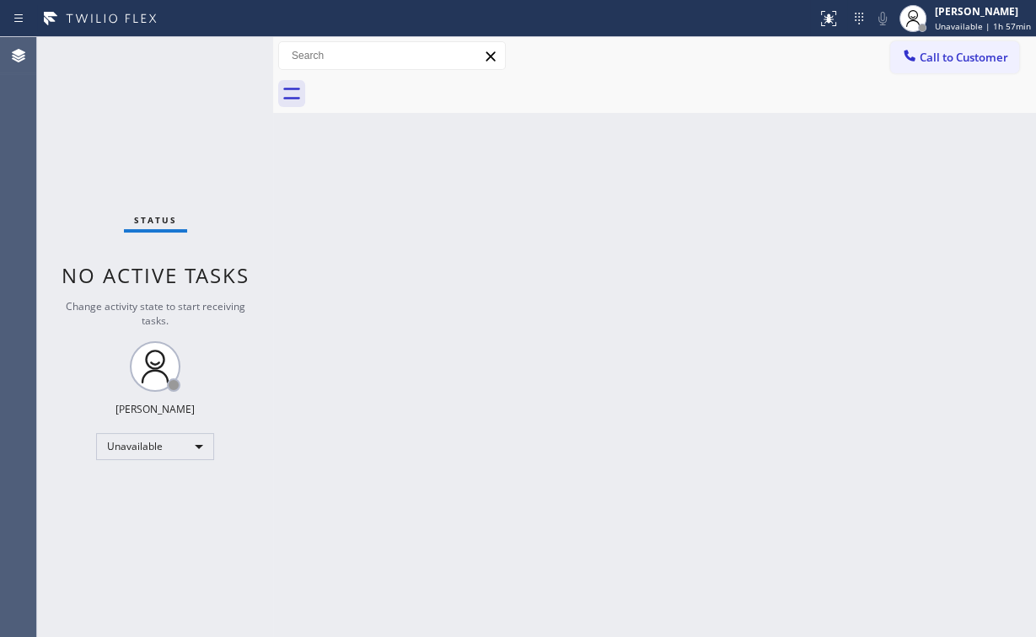
click at [923, 61] on span "Call to Customer" at bounding box center [964, 57] width 89 height 15
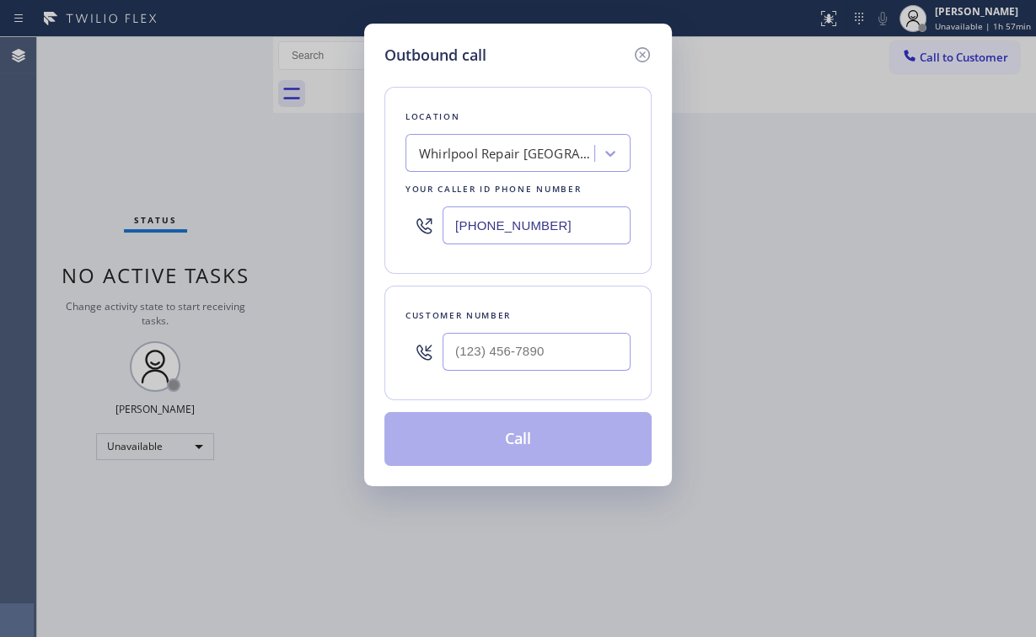
drag, startPoint x: 583, startPoint y: 226, endPoint x: 355, endPoint y: 214, distance: 227.9
click at [391, 215] on div "Location Whirlpool Repair [GEOGRAPHIC_DATA] Your caller id phone number [PHONE_…" at bounding box center [517, 180] width 267 height 187
paste input "669) 338-4786"
type input "[PHONE_NUMBER]"
click at [534, 352] on input "(___) ___-____" at bounding box center [537, 352] width 188 height 38
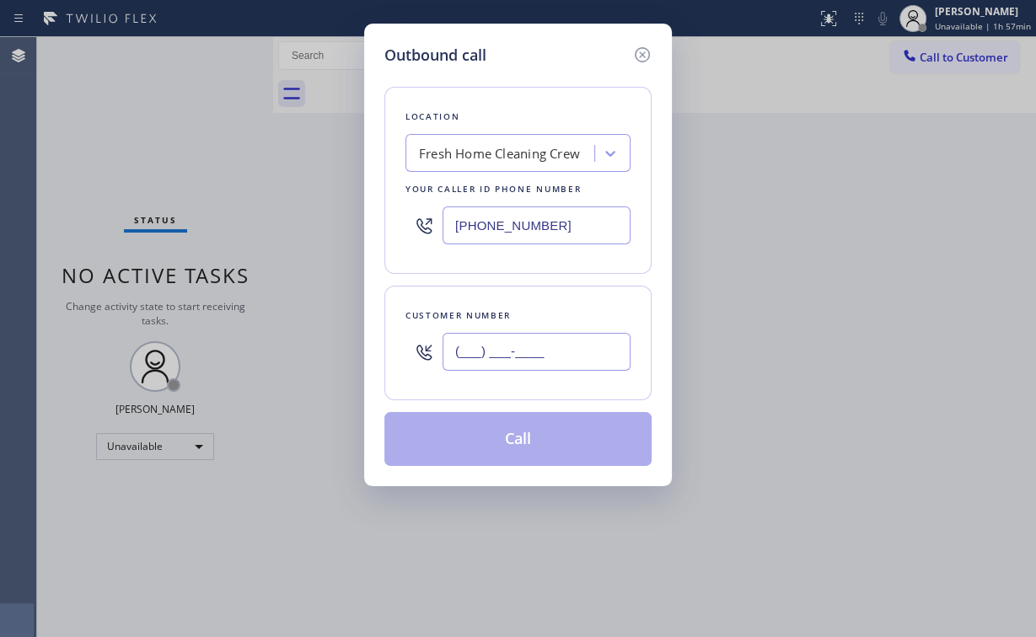
paste input "669) 200-0360"
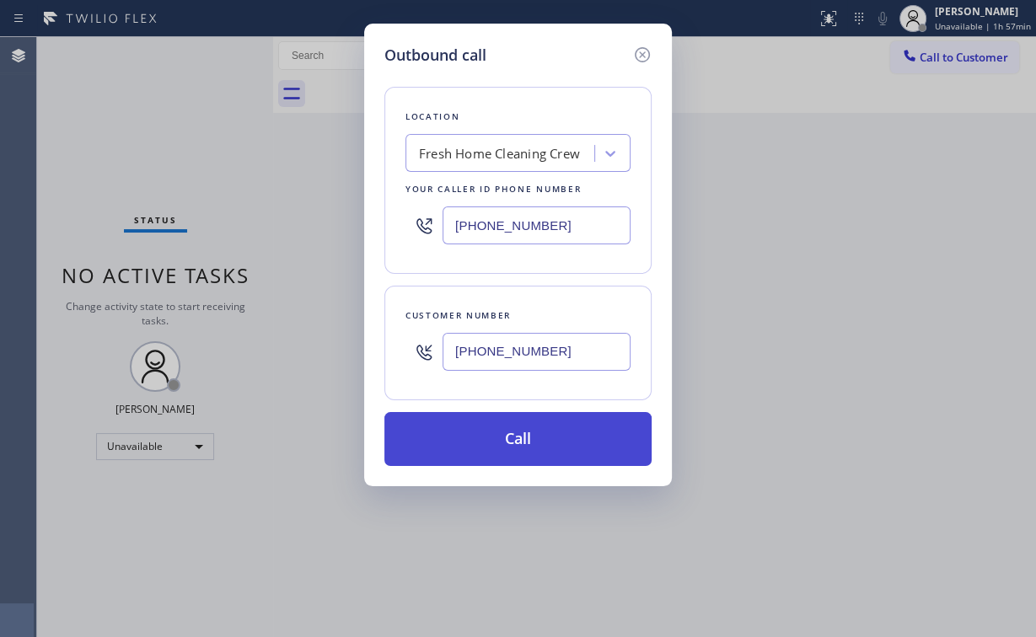
type input "[PHONE_NUMBER]"
click at [486, 437] on button "Call" at bounding box center [517, 439] width 267 height 54
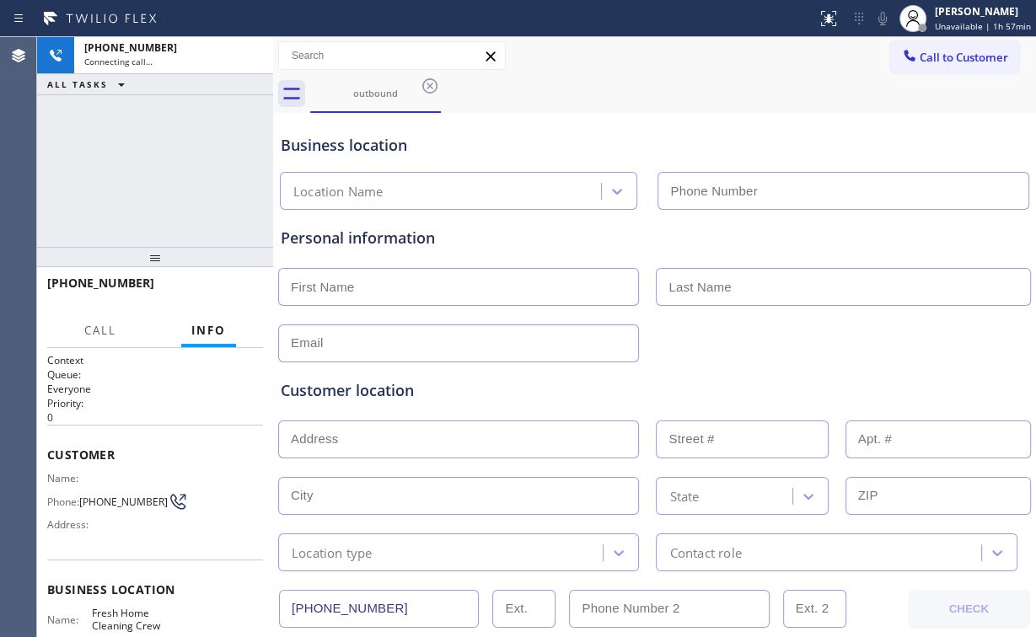
click at [167, 141] on div "[PHONE_NUMBER] Connecting call… ALL TASKS ALL TASKS ACTIVE TASKS TASKS IN WRAP …" at bounding box center [155, 142] width 236 height 210
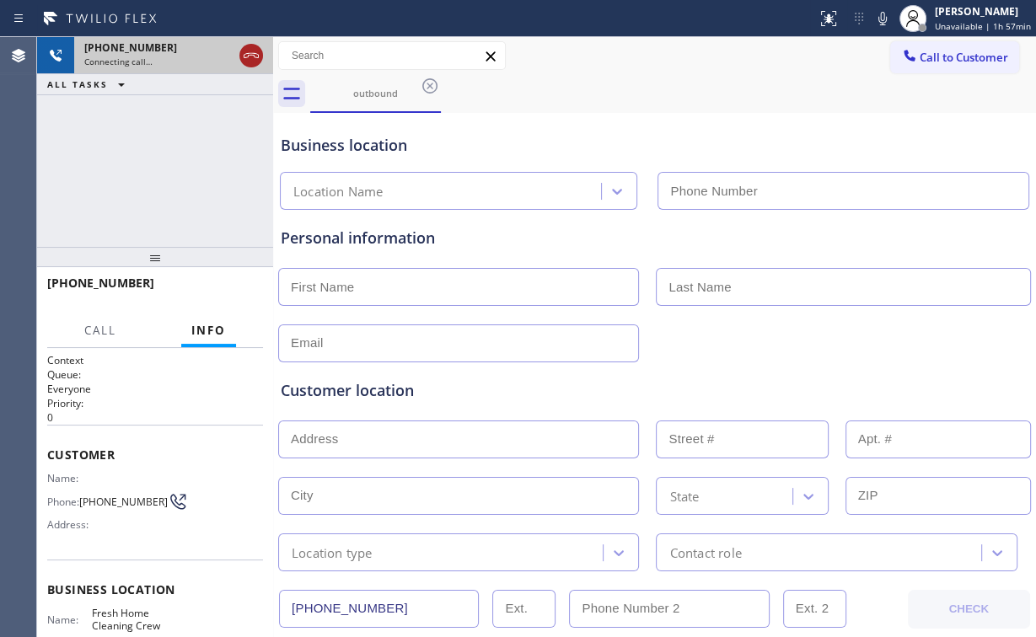
click at [248, 48] on icon at bounding box center [251, 56] width 20 height 20
type input "[PHONE_NUMBER]"
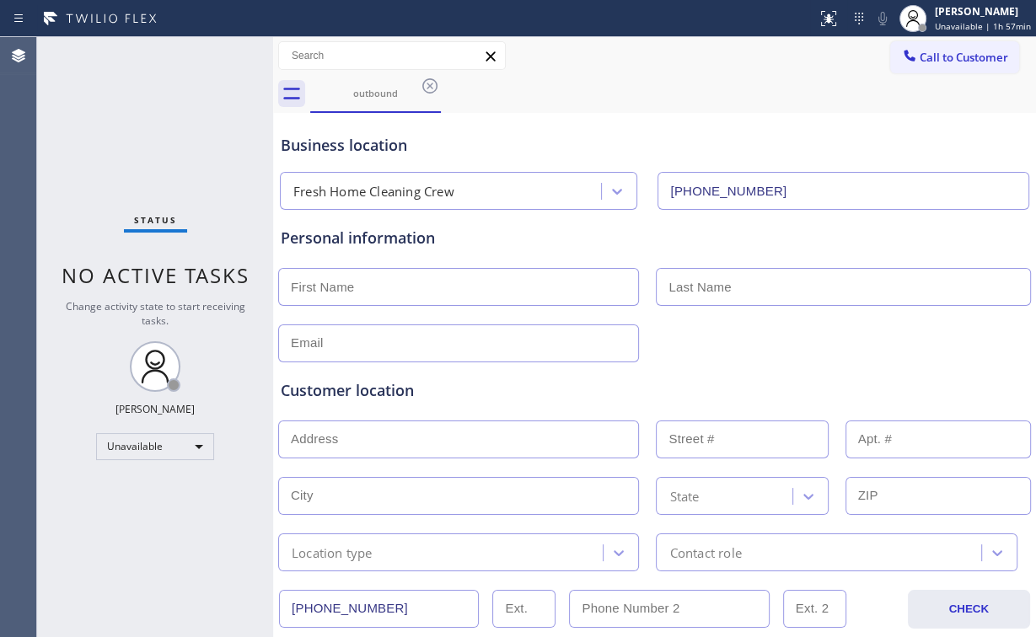
click at [577, 140] on div "Business location" at bounding box center [655, 145] width 748 height 23
click at [345, 100] on div "outbound" at bounding box center [375, 93] width 127 height 36
click at [428, 84] on icon at bounding box center [429, 85] width 15 height 15
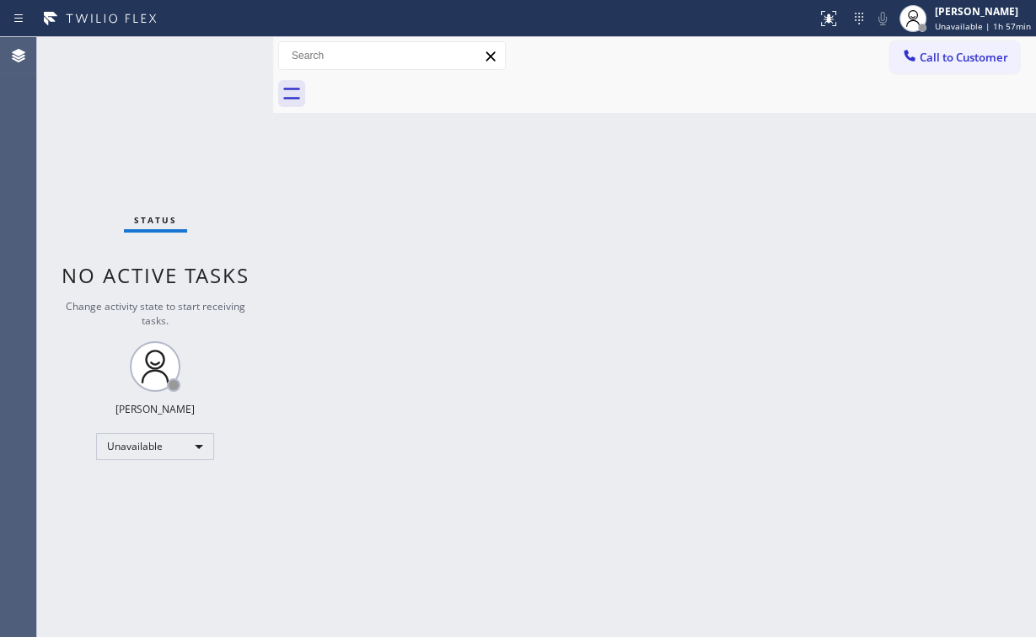
drag, startPoint x: 620, startPoint y: 156, endPoint x: 317, endPoint y: 597, distance: 535.2
click at [620, 158] on div "Back to Dashboard Change Sender ID Customers Technicians Select a contact Outbo…" at bounding box center [654, 337] width 763 height 600
click at [115, 119] on div "Status No active tasks Change activity state to start receiving tasks. [PERSON_…" at bounding box center [155, 337] width 236 height 600
click at [961, 51] on span "Call to Customer" at bounding box center [964, 57] width 89 height 15
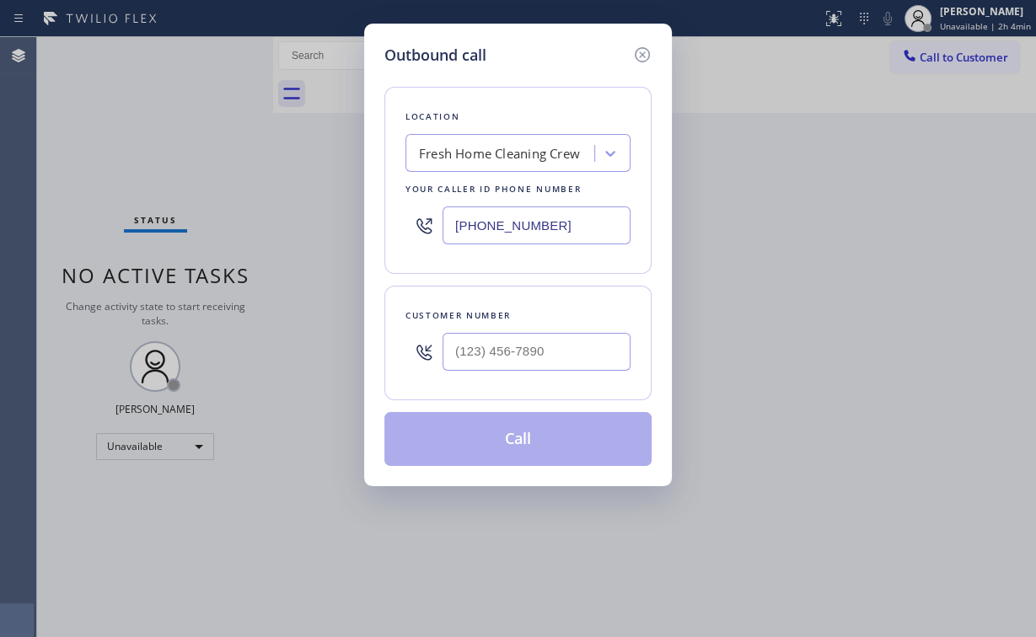
click at [326, 213] on div "Outbound call Location Fresh Home Cleaning Crew Your caller id phone number [PH…" at bounding box center [518, 318] width 1036 height 637
paste input "408) 762-365"
type input "[PHONE_NUMBER]"
click at [534, 357] on input "(___) ___-____" at bounding box center [537, 352] width 188 height 38
paste input "512) 665-5566"
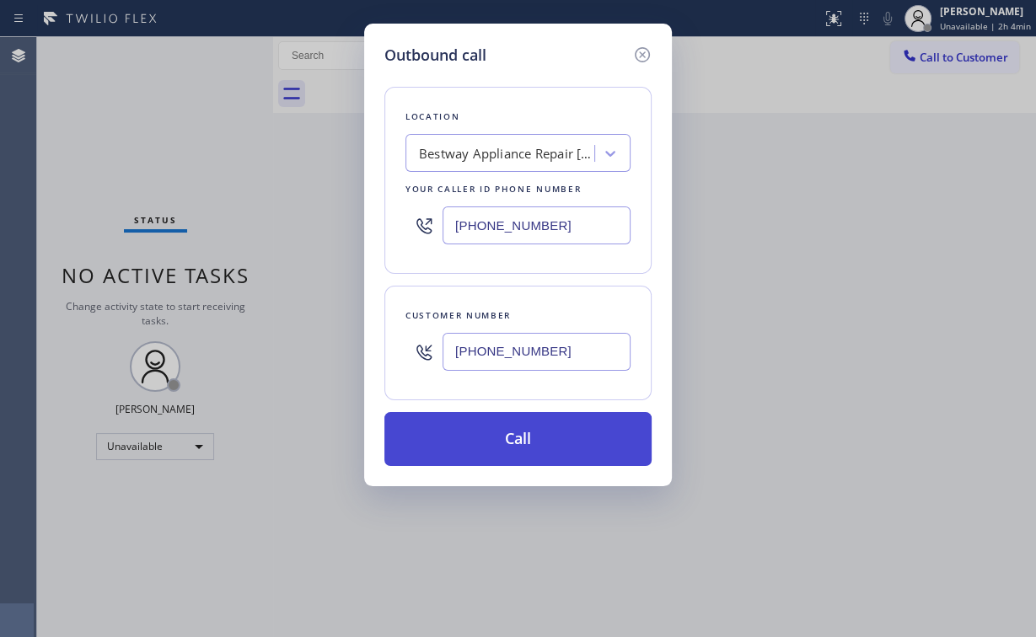
type input "[PHONE_NUMBER]"
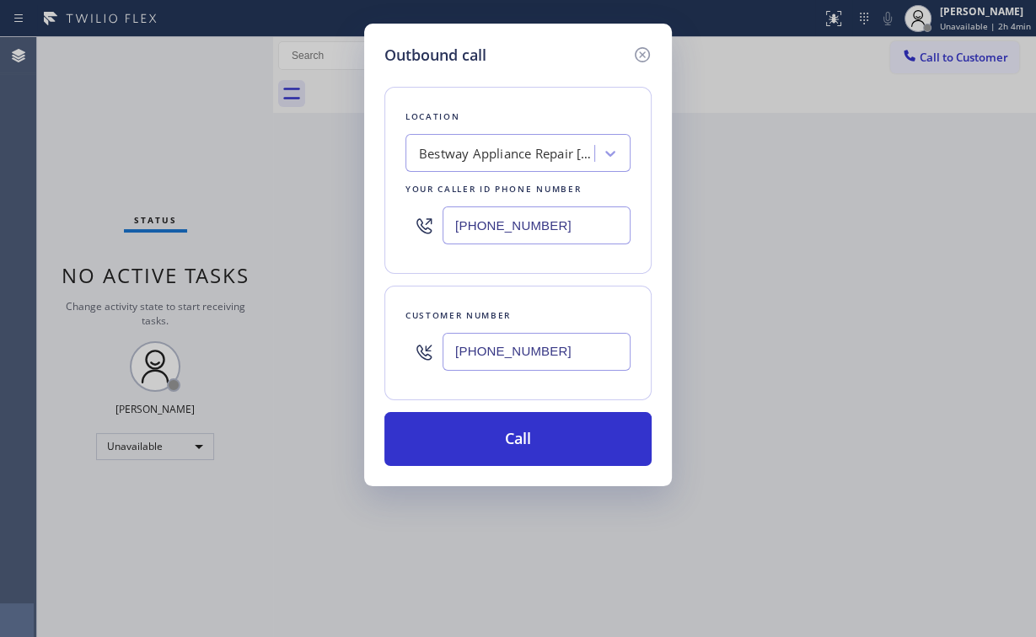
drag, startPoint x: 519, startPoint y: 438, endPoint x: 515, endPoint y: 489, distance: 51.6
click at [520, 441] on button "Call" at bounding box center [517, 439] width 267 height 54
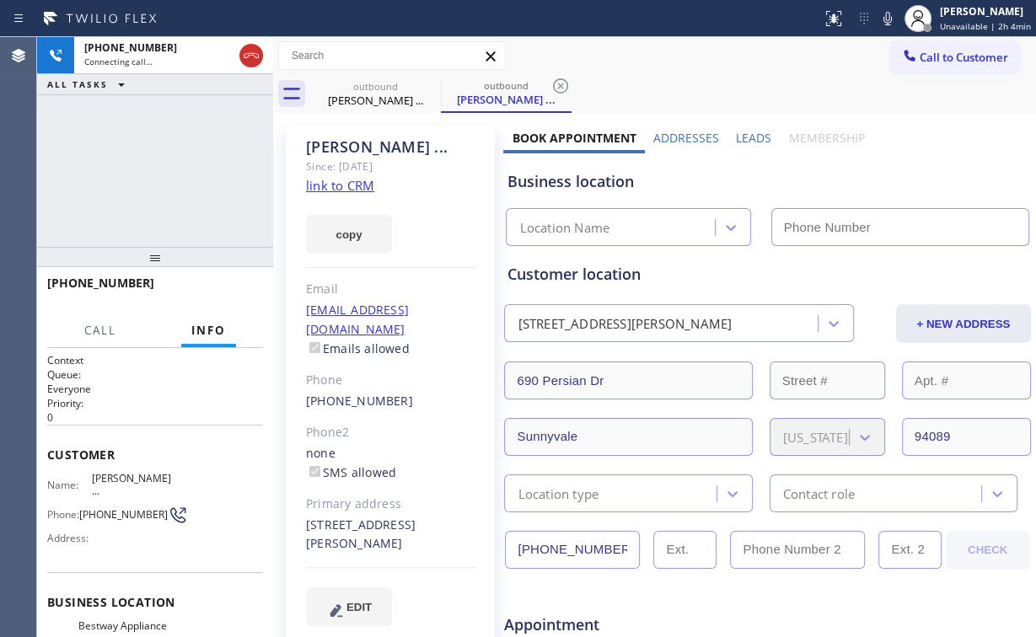
type input "[PHONE_NUMBER]"
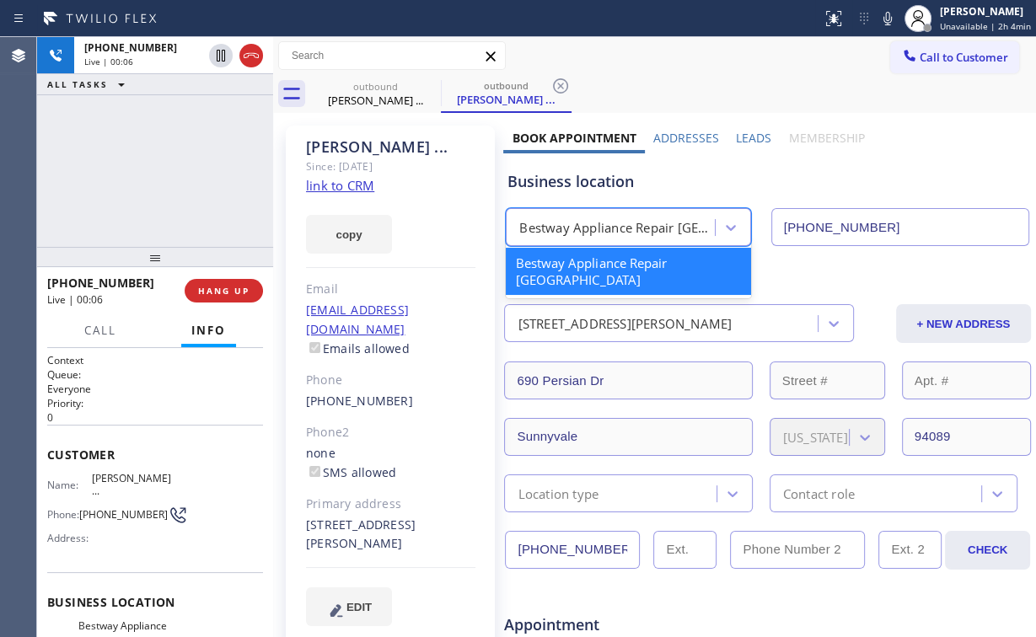
click at [588, 231] on div "Bestway Appliance Repair [GEOGRAPHIC_DATA]" at bounding box center [617, 227] width 196 height 19
click at [162, 179] on div "[PHONE_NUMBER] Live | 00:08 ALL TASKS ALL TASKS ACTIVE TASKS TASKS IN WRAP UP" at bounding box center [155, 142] width 236 height 210
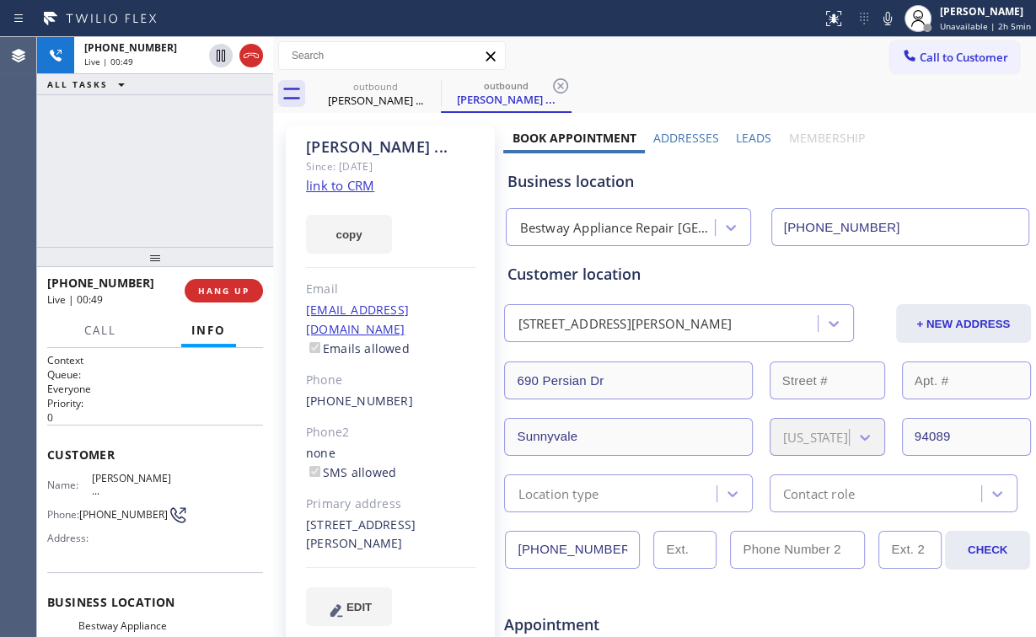
click at [167, 172] on div "[PHONE_NUMBER] Live | 00:49 ALL TASKS ALL TASKS ACTIVE TASKS TASKS IN WRAP UP" at bounding box center [155, 142] width 236 height 210
click at [169, 169] on div "[PHONE_NUMBER] Live | 00:52 ALL TASKS ALL TASKS ACTIVE TASKS TASKS IN WRAP UP" at bounding box center [155, 142] width 236 height 210
click at [169, 172] on div "[PHONE_NUMBER] Live | 00:54 ALL TASKS ALL TASKS ACTIVE TASKS TASKS IN WRAP UP" at bounding box center [155, 142] width 236 height 210
click at [240, 289] on span "HANG UP" at bounding box center [223, 291] width 51 height 12
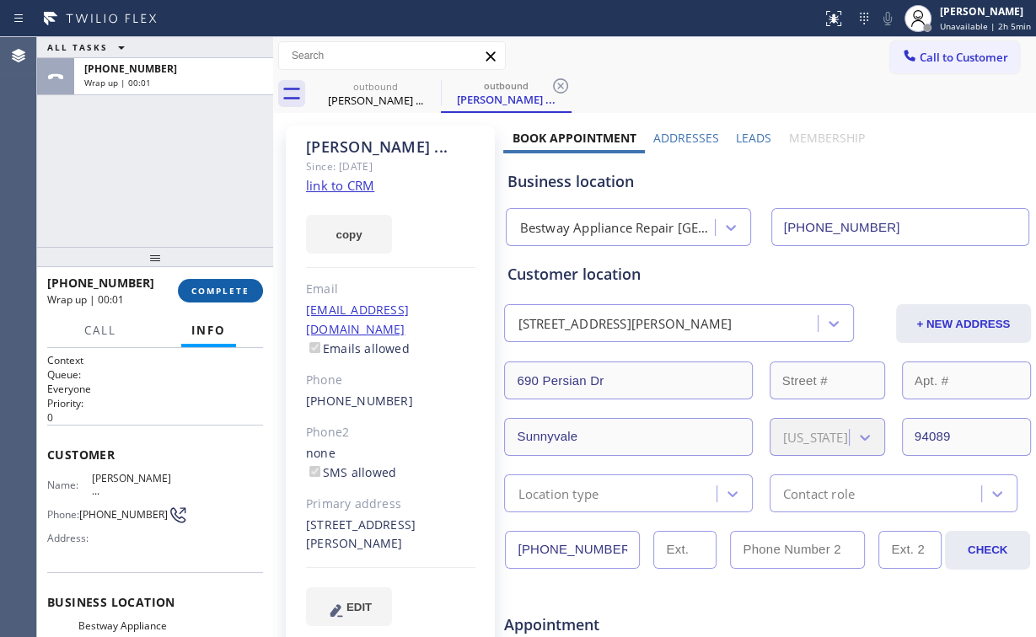
click at [240, 289] on span "COMPLETE" at bounding box center [220, 291] width 58 height 12
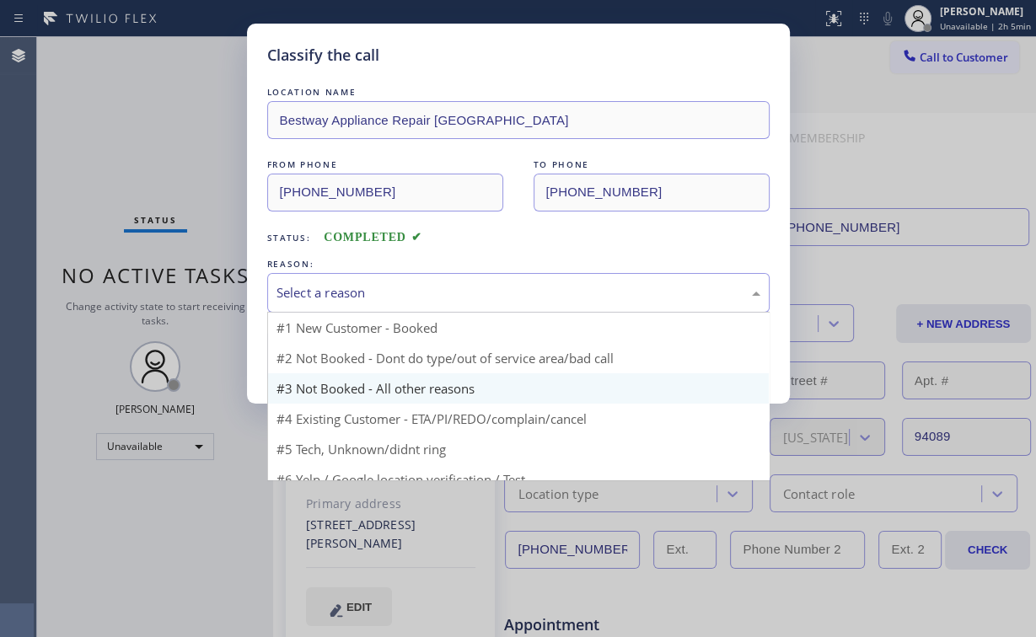
drag, startPoint x: 346, startPoint y: 283, endPoint x: 337, endPoint y: 354, distance: 71.4
click at [346, 284] on div "Select a reason" at bounding box center [519, 292] width 484 height 19
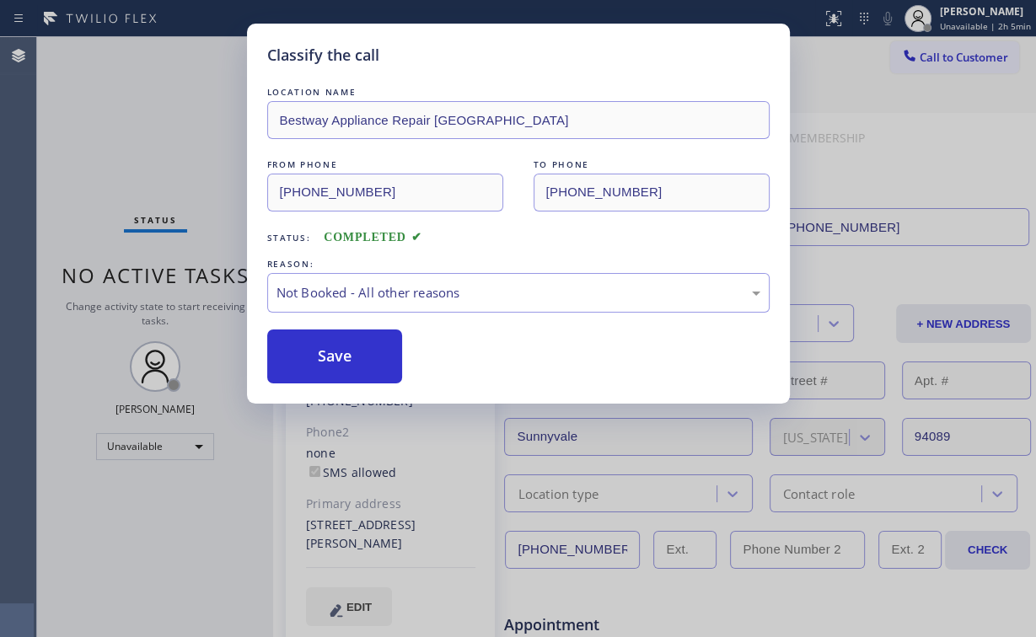
drag, startPoint x: 337, startPoint y: 357, endPoint x: 152, endPoint y: 100, distance: 317.0
click at [337, 357] on button "Save" at bounding box center [335, 357] width 136 height 54
click at [151, 96] on div "Classify the call LOCATION NAME Bestway Appliance Repair [GEOGRAPHIC_DATA] FROM…" at bounding box center [518, 318] width 1036 height 637
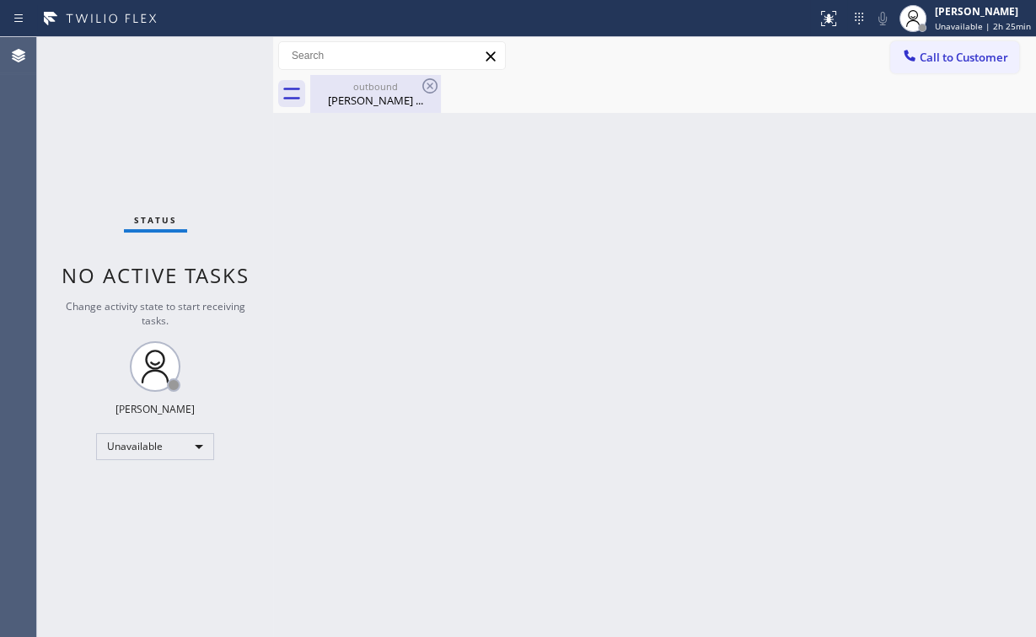
click at [357, 95] on div "[PERSON_NAME] ..." at bounding box center [375, 100] width 127 height 15
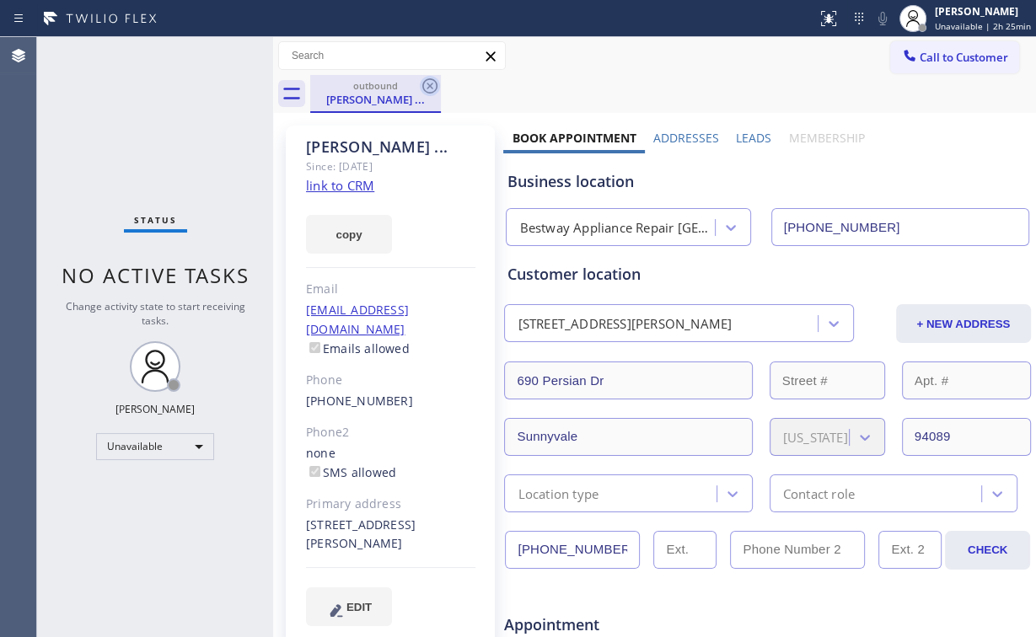
click at [438, 84] on icon at bounding box center [430, 86] width 20 height 20
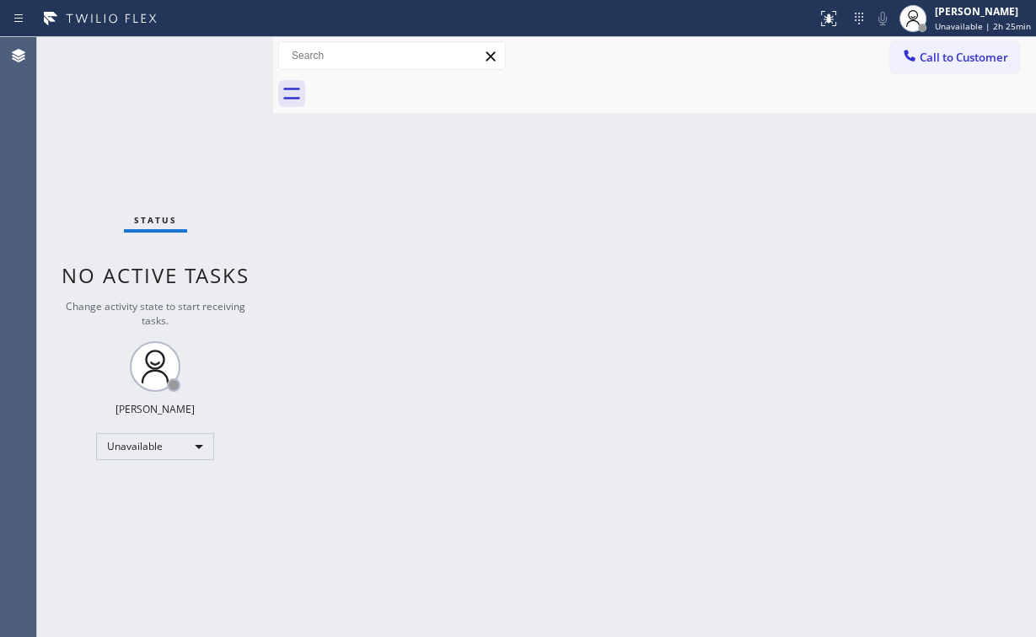
click at [926, 60] on span "Call to Customer" at bounding box center [964, 57] width 89 height 15
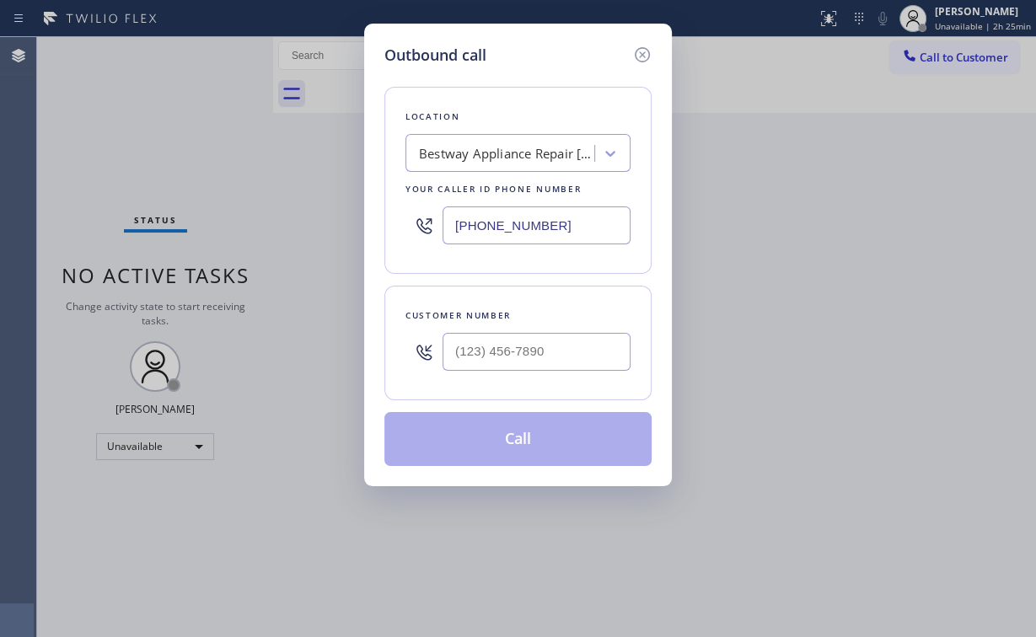
drag, startPoint x: 593, startPoint y: 217, endPoint x: 303, endPoint y: 230, distance: 290.3
click at [351, 228] on div "Outbound call Location Bestway Appliance Repair [GEOGRAPHIC_DATA] Your caller i…" at bounding box center [518, 318] width 1036 height 637
paste input "805) 549-5999"
type input "[PHONE_NUMBER]"
click at [543, 357] on input "(___) ___-____" at bounding box center [537, 352] width 188 height 38
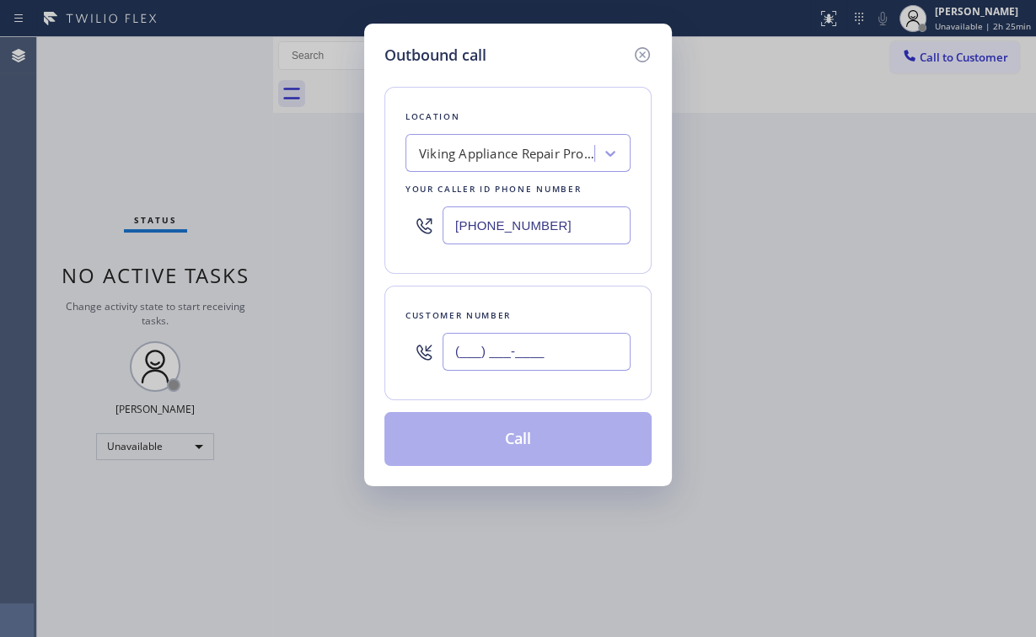
paste input "805) 505-7114"
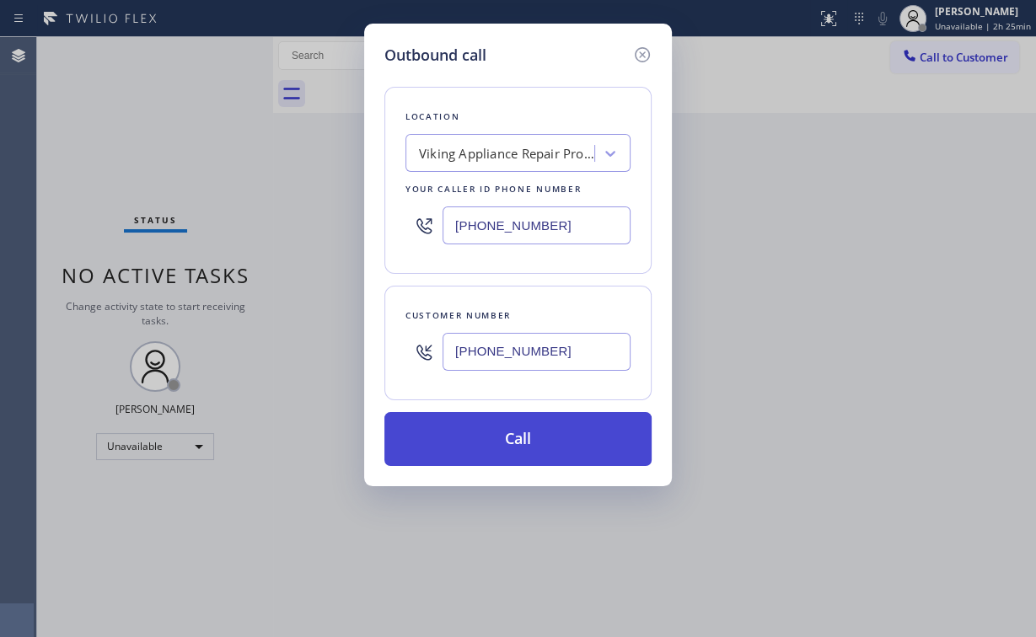
type input "[PHONE_NUMBER]"
click at [485, 446] on button "Call" at bounding box center [517, 439] width 267 height 54
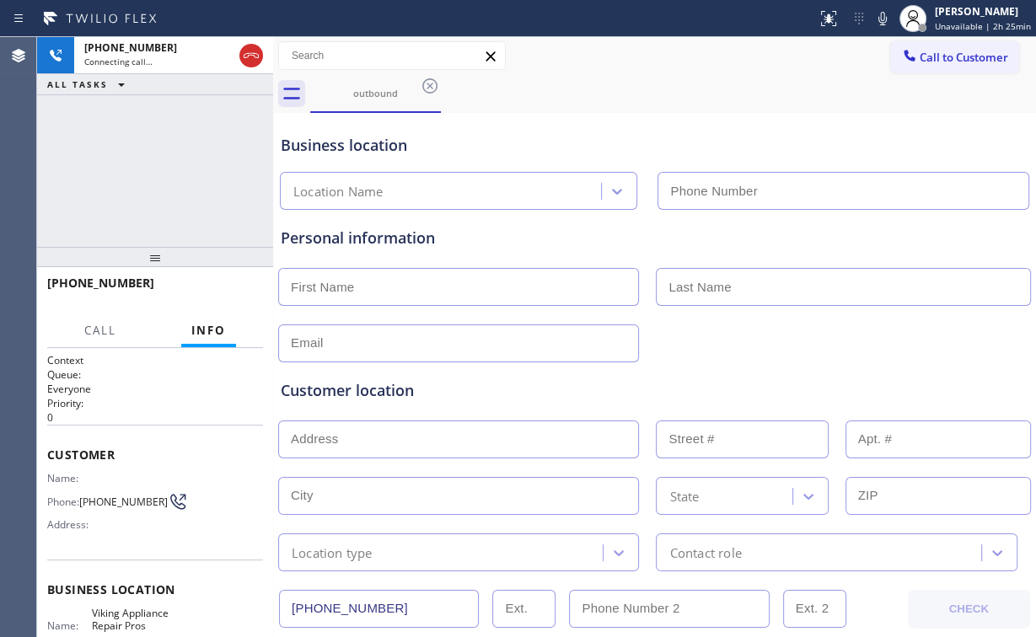
type input "[PHONE_NUMBER]"
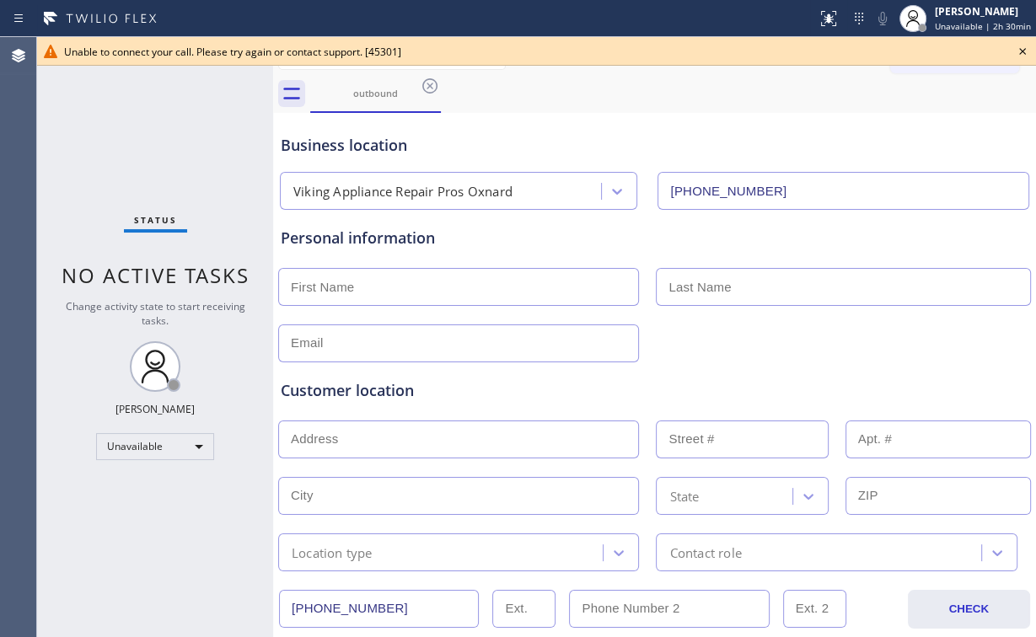
click at [1021, 51] on icon at bounding box center [1022, 51] width 20 height 20
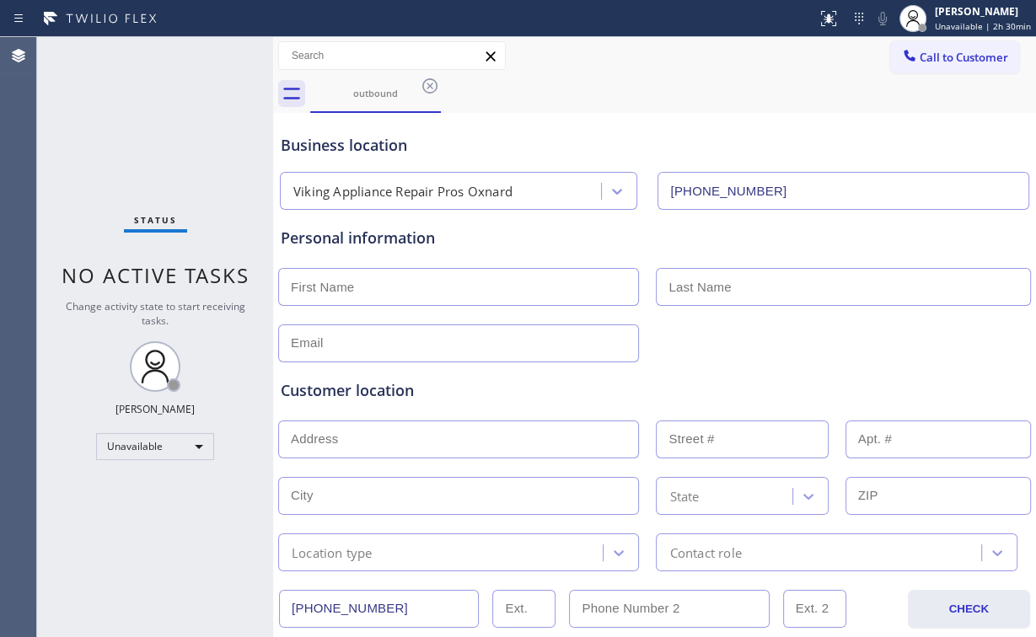
click at [905, 56] on icon at bounding box center [909, 55] width 17 height 17
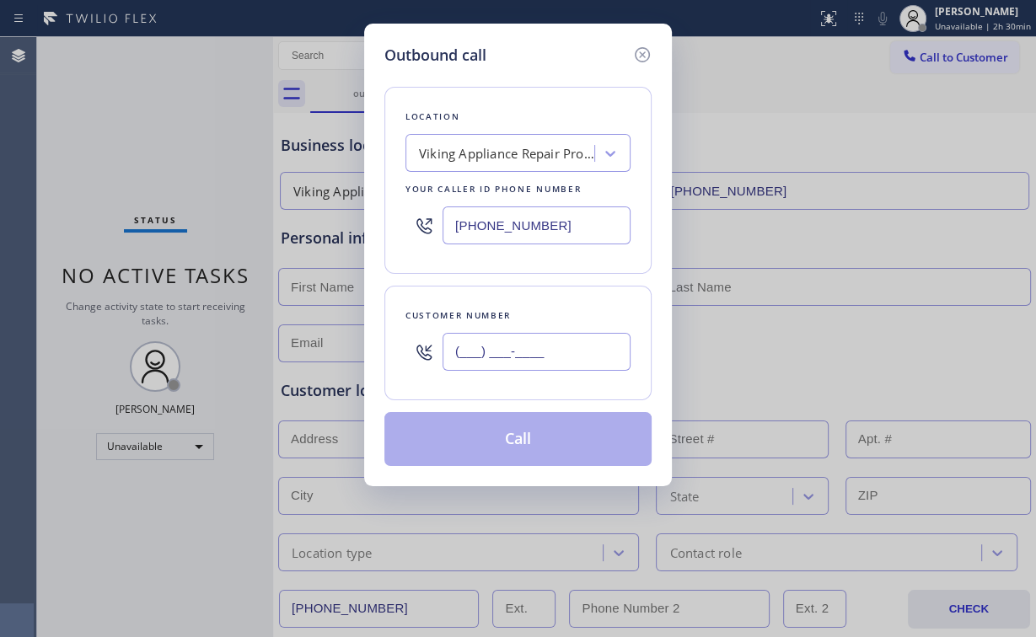
drag, startPoint x: 532, startPoint y: 347, endPoint x: 557, endPoint y: 345, distance: 25.4
click at [534, 347] on input "(___) ___-____" at bounding box center [537, 352] width 188 height 38
paste input "805) 505-7114"
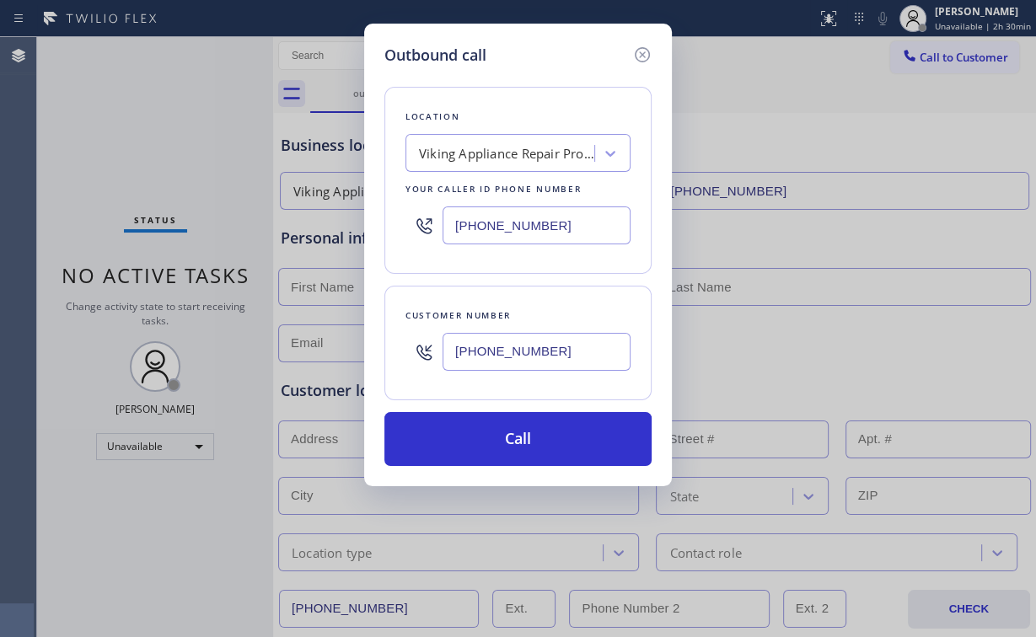
type input "[PHONE_NUMBER]"
click at [504, 445] on button "Call" at bounding box center [517, 439] width 267 height 54
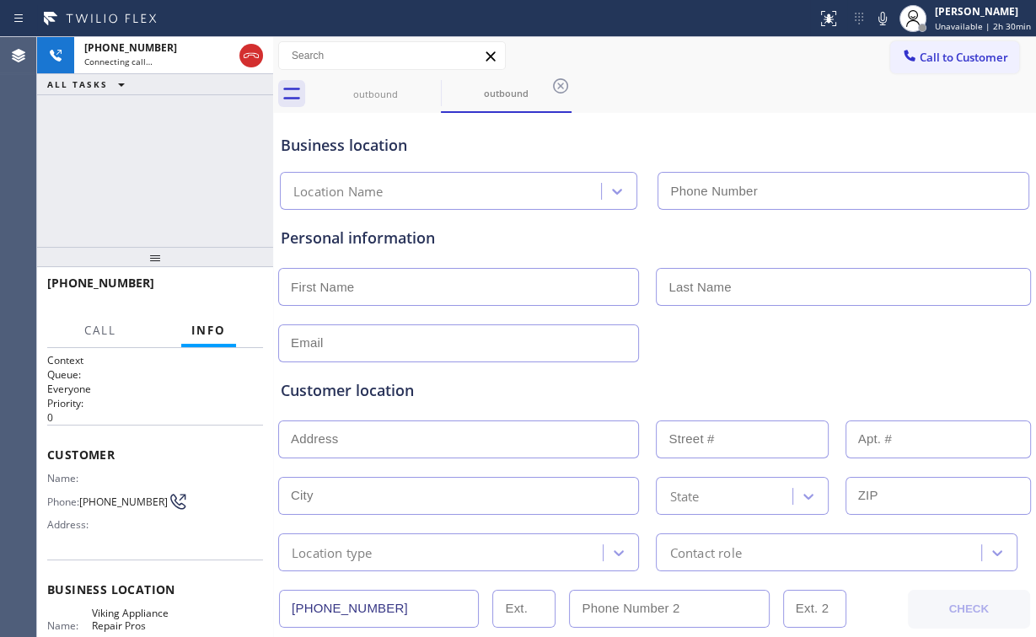
type input "[PHONE_NUMBER]"
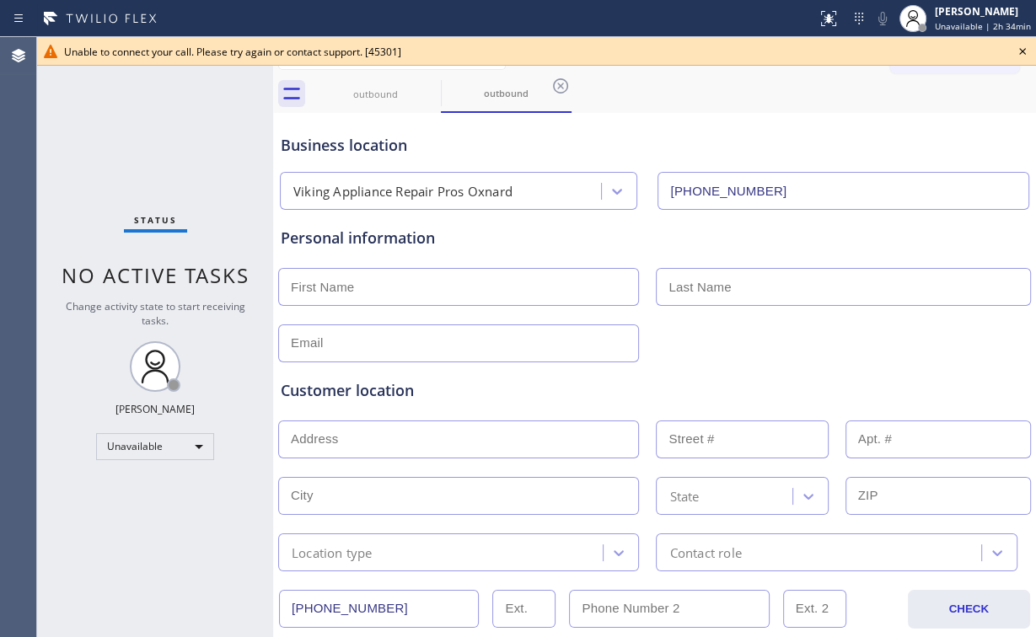
click at [150, 148] on div "Status No active tasks Change activity state to start receiving tasks. [PERSON_…" at bounding box center [155, 337] width 236 height 600
click at [1022, 52] on icon at bounding box center [1022, 51] width 7 height 7
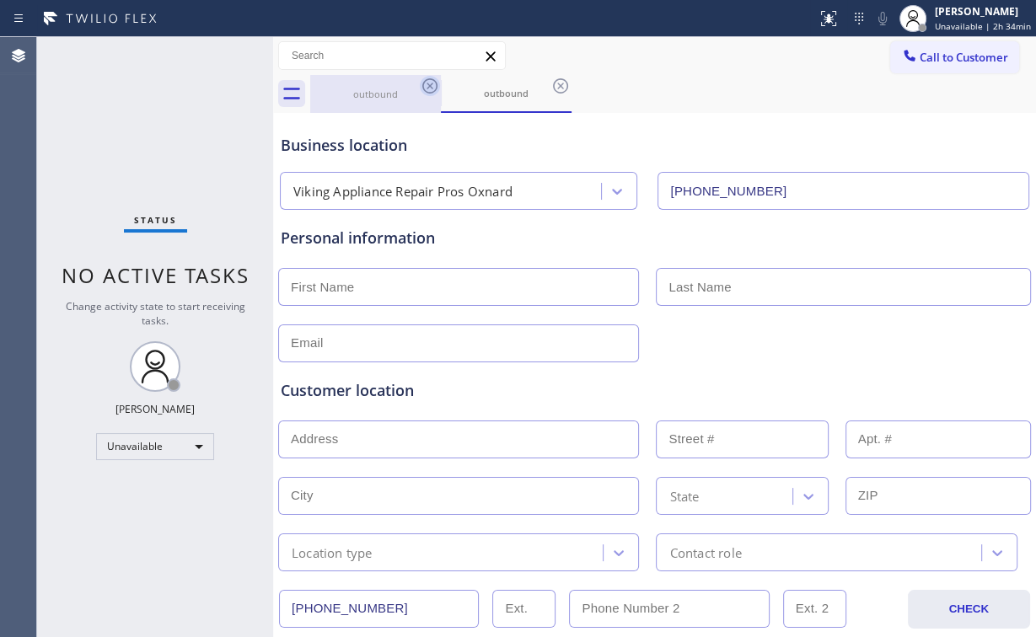
drag, startPoint x: 378, startPoint y: 95, endPoint x: 434, endPoint y: 80, distance: 58.5
click at [382, 95] on div "outbound" at bounding box center [375, 94] width 127 height 13
click at [433, 79] on icon at bounding box center [429, 85] width 15 height 15
click at [433, 80] on icon at bounding box center [429, 85] width 15 height 15
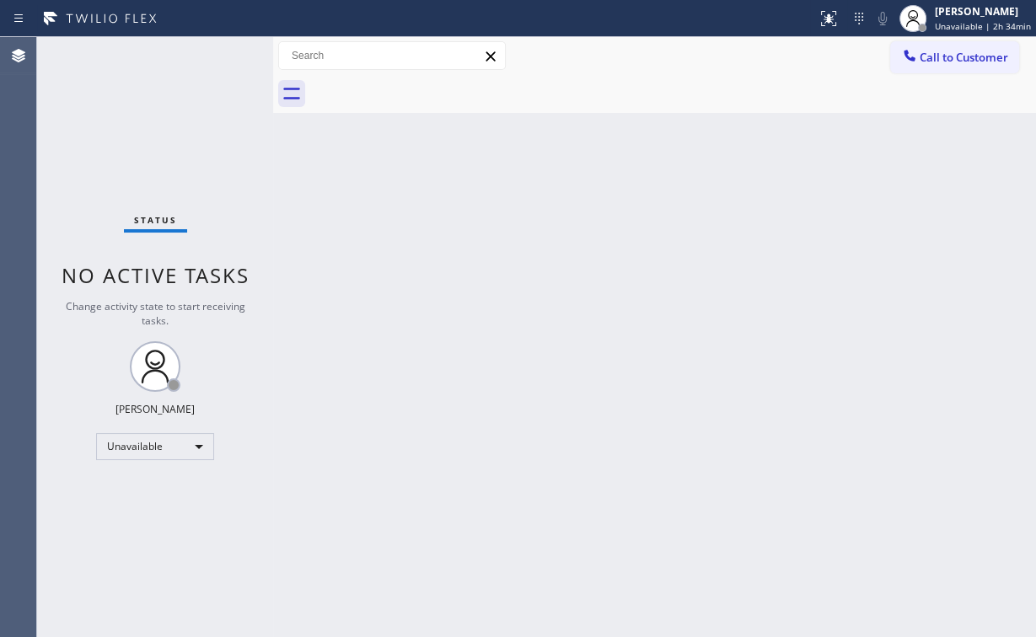
click at [158, 133] on div "Status No active tasks Change activity state to start receiving tasks. [PERSON_…" at bounding box center [155, 337] width 236 height 600
drag, startPoint x: 951, startPoint y: 53, endPoint x: 923, endPoint y: 67, distance: 31.3
click at [941, 58] on span "Call to Customer" at bounding box center [964, 57] width 89 height 15
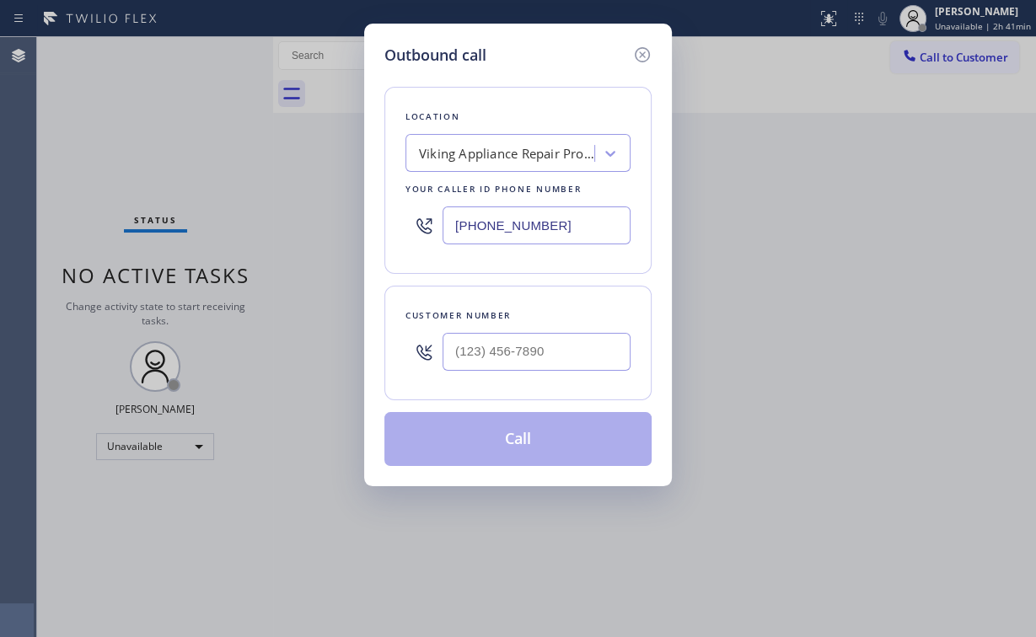
drag, startPoint x: 580, startPoint y: 219, endPoint x: 249, endPoint y: 222, distance: 331.3
click at [249, 222] on div "Outbound call Location Viking Appliance Repair Pros Oxnard Your caller id phone…" at bounding box center [518, 318] width 1036 height 637
paste input "323) 870-9584"
type input "[PHONE_NUMBER]"
click at [583, 357] on input "(___) ___-____" at bounding box center [537, 352] width 188 height 38
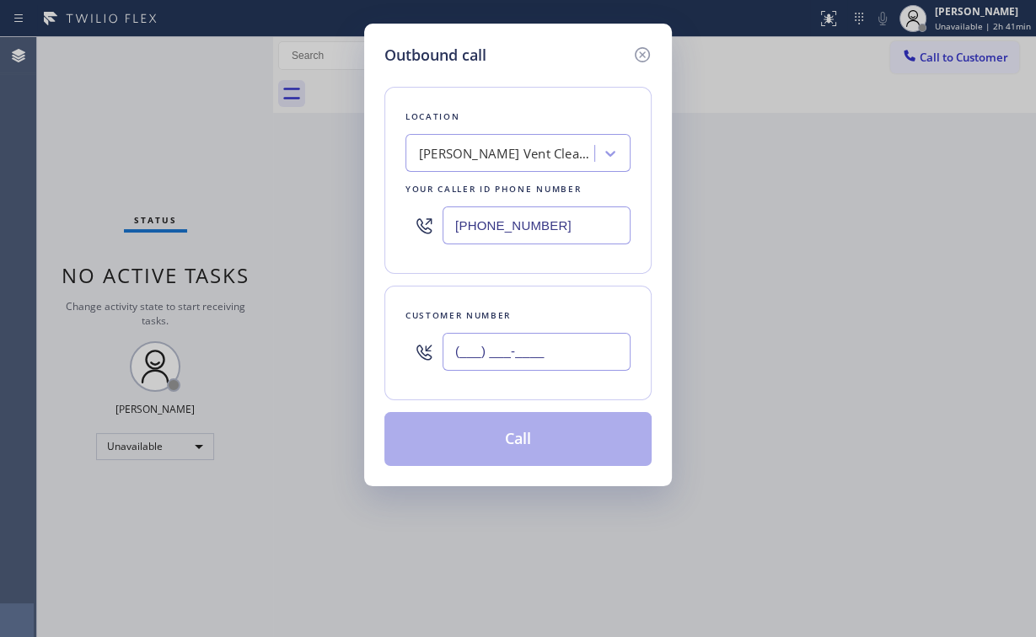
paste input "602) 435-4148"
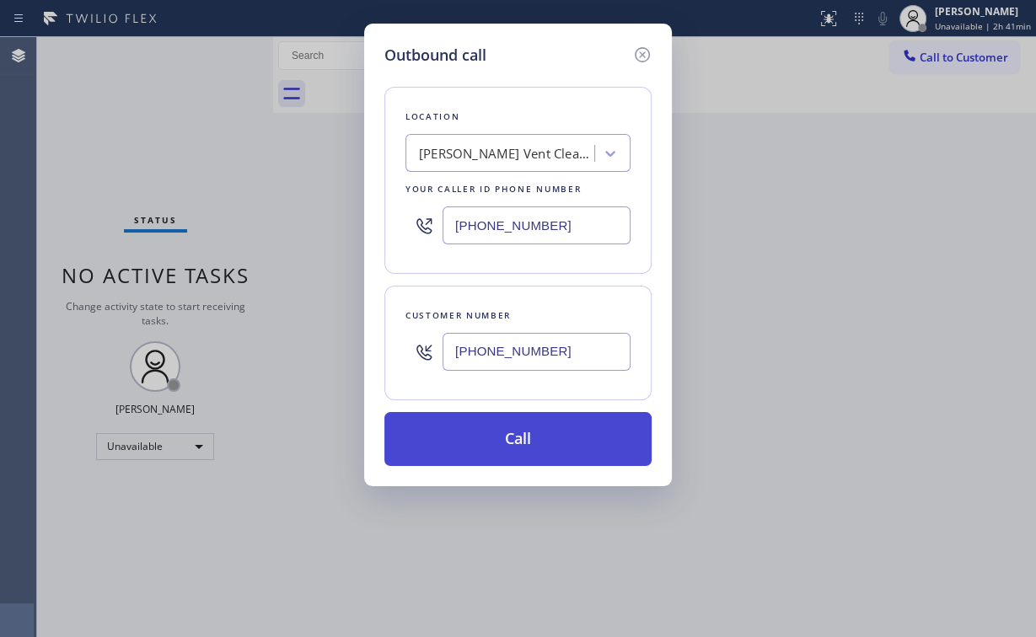
type input "[PHONE_NUMBER]"
click at [521, 432] on button "Call" at bounding box center [517, 439] width 267 height 54
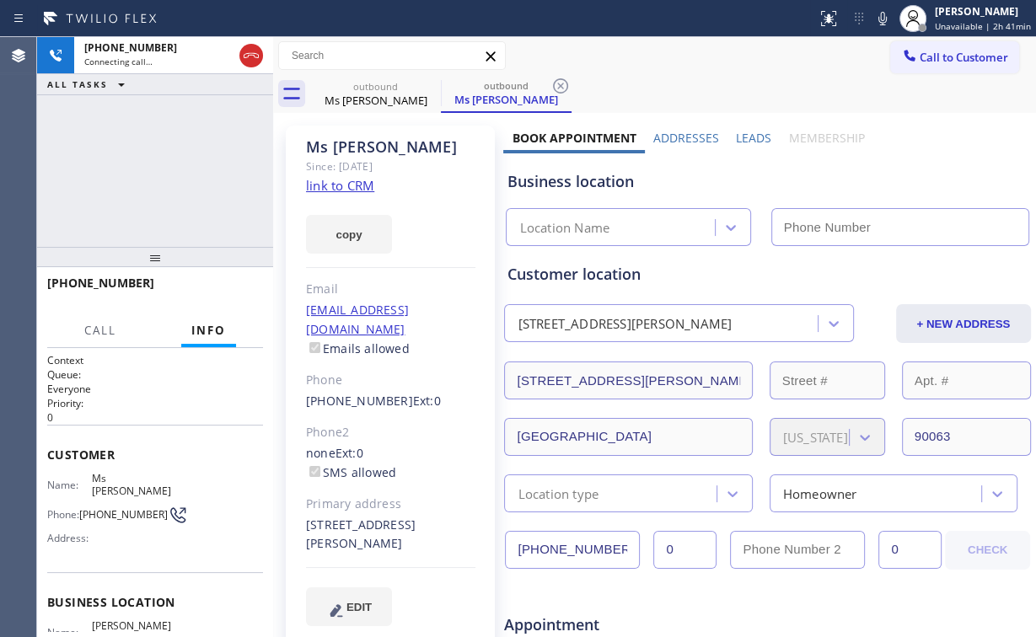
type input "[PHONE_NUMBER]"
drag, startPoint x: 122, startPoint y: 158, endPoint x: 148, endPoint y: 164, distance: 26.8
click at [123, 158] on div "[PHONE_NUMBER] Connecting call… ALL TASKS ALL TASKS ACTIVE TASKS TASKS IN WRAP …" at bounding box center [155, 142] width 236 height 210
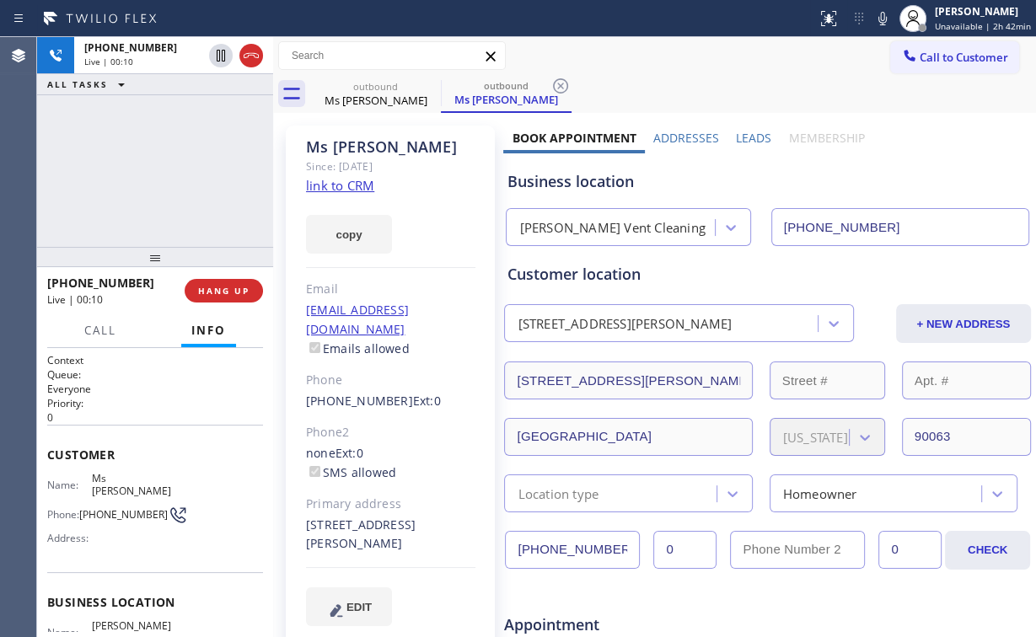
click at [655, 235] on div "[PERSON_NAME] Vent Cleaning" at bounding box center [612, 228] width 203 height 30
drag, startPoint x: 600, startPoint y: 182, endPoint x: 576, endPoint y: 181, distance: 24.5
click at [576, 181] on div "Business location" at bounding box center [767, 181] width 521 height 23
click at [636, 180] on div "Business location" at bounding box center [767, 181] width 521 height 23
click at [215, 158] on div "[PHONE_NUMBER] Live | 00:14 ALL TASKS ALL TASKS ACTIVE TASKS TASKS IN WRAP UP" at bounding box center [155, 142] width 236 height 210
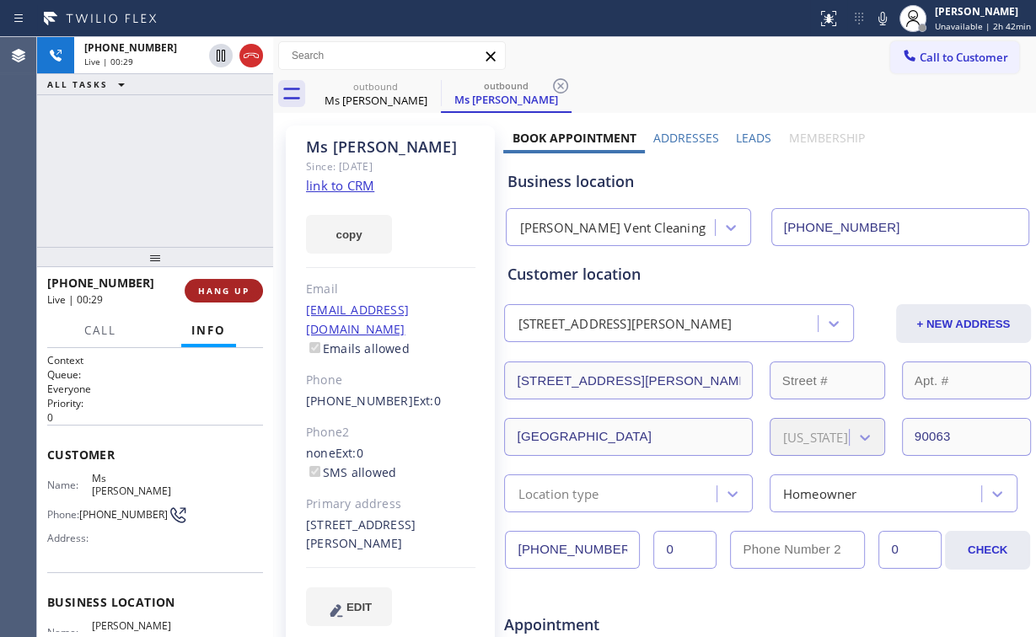
click at [219, 297] on button "HANG UP" at bounding box center [224, 291] width 78 height 24
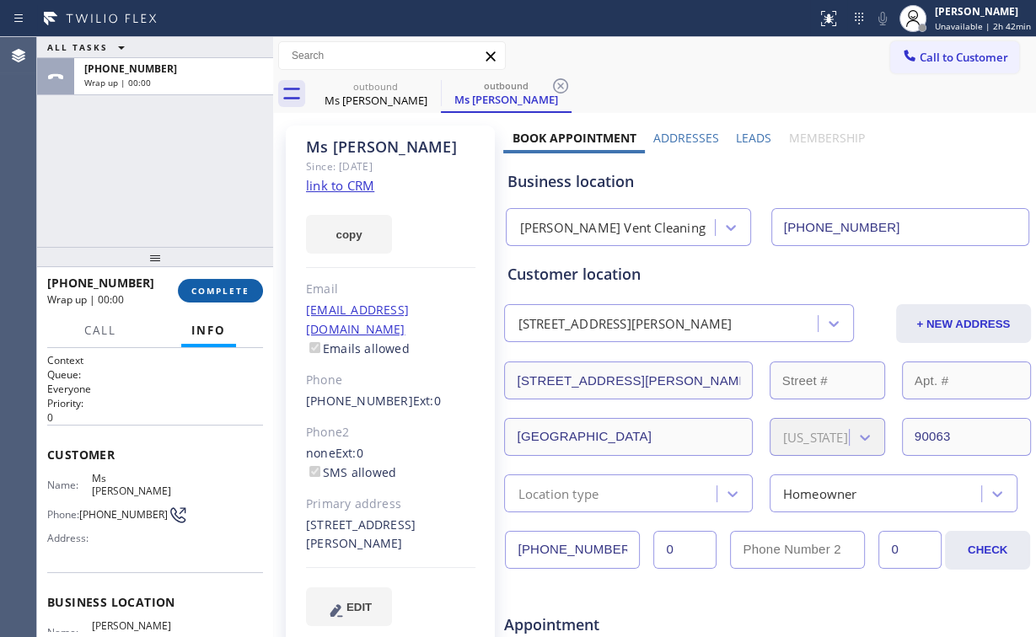
click at [218, 295] on span "COMPLETE" at bounding box center [220, 291] width 58 height 12
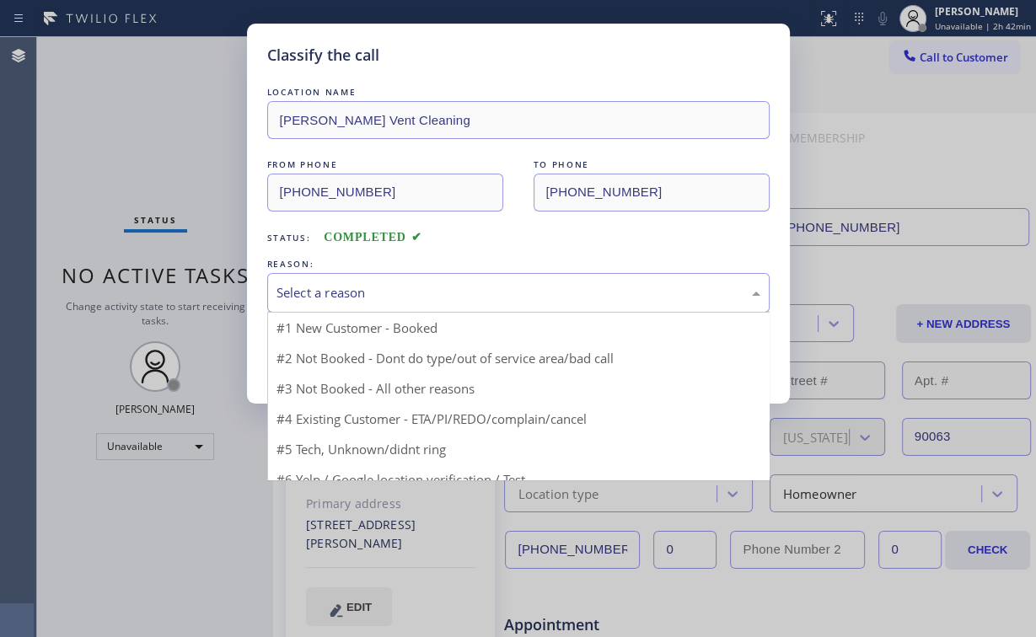
drag, startPoint x: 392, startPoint y: 277, endPoint x: 387, endPoint y: 290, distance: 14.4
click at [391, 278] on div "Select a reason" at bounding box center [518, 293] width 502 height 40
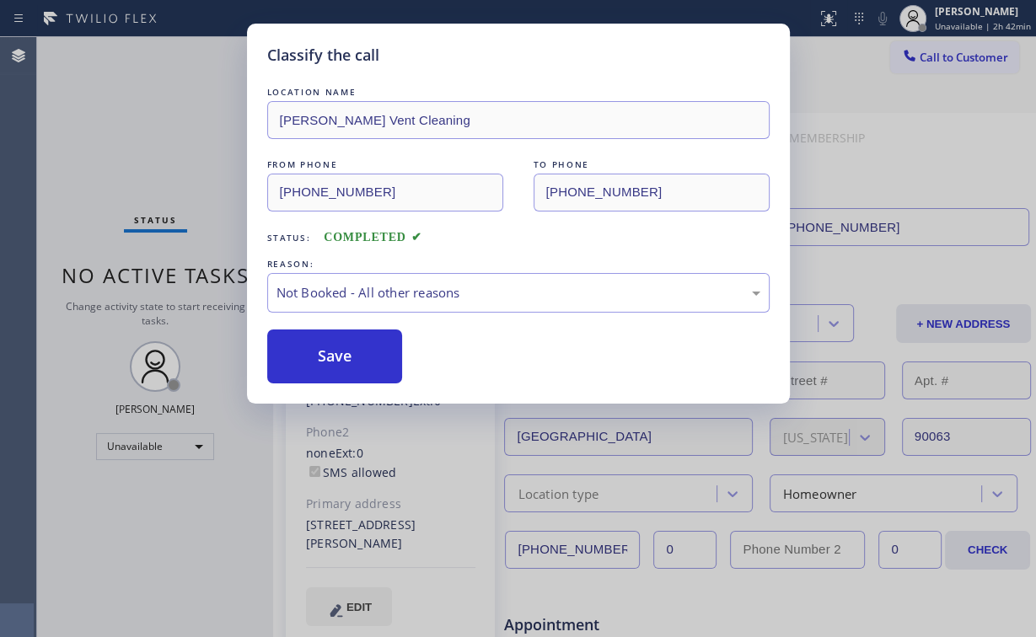
drag, startPoint x: 346, startPoint y: 360, endPoint x: 182, endPoint y: 164, distance: 254.9
click at [346, 357] on button "Save" at bounding box center [335, 357] width 136 height 54
drag, startPoint x: 180, startPoint y: 161, endPoint x: 196, endPoint y: 64, distance: 98.4
click at [180, 158] on div "Classify the call LOCATION NAME [PERSON_NAME] Vent Cleaning FROM PHONE [PHONE_N…" at bounding box center [518, 318] width 1036 height 637
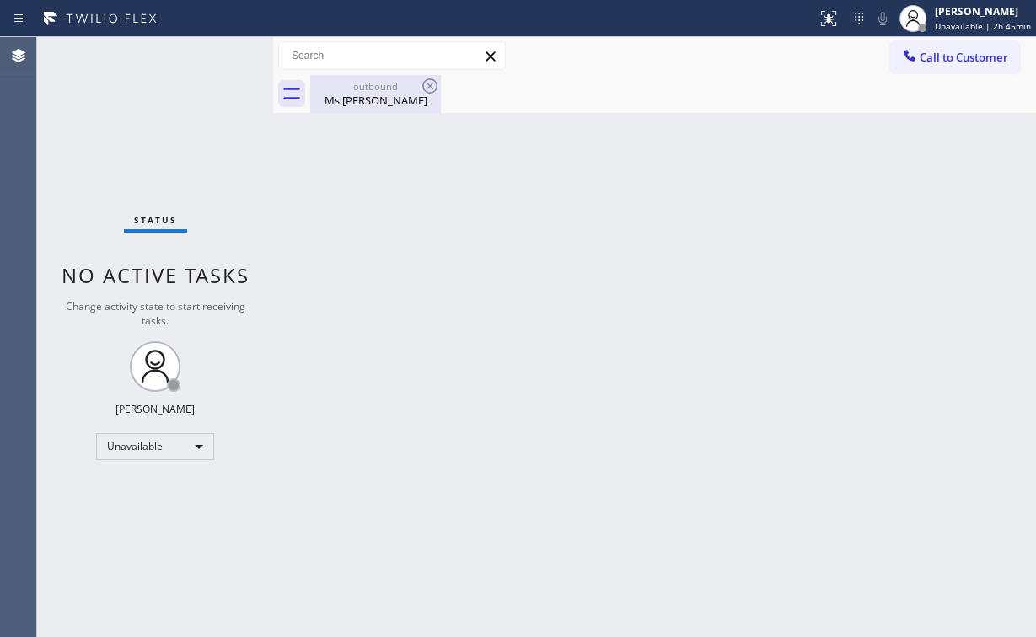
drag, startPoint x: 188, startPoint y: 84, endPoint x: 313, endPoint y: 85, distance: 124.8
click at [187, 84] on div "Status No active tasks Change activity state to start receiving tasks. [PERSON_…" at bounding box center [155, 337] width 236 height 600
click at [388, 105] on div "Ms [PERSON_NAME]" at bounding box center [375, 100] width 127 height 15
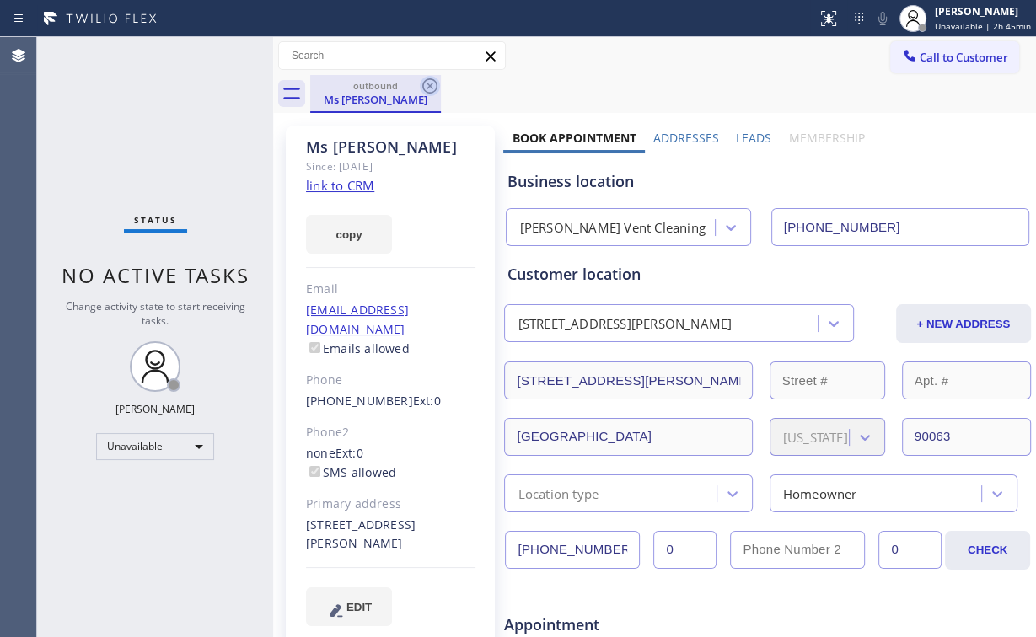
click at [427, 84] on icon at bounding box center [430, 86] width 20 height 20
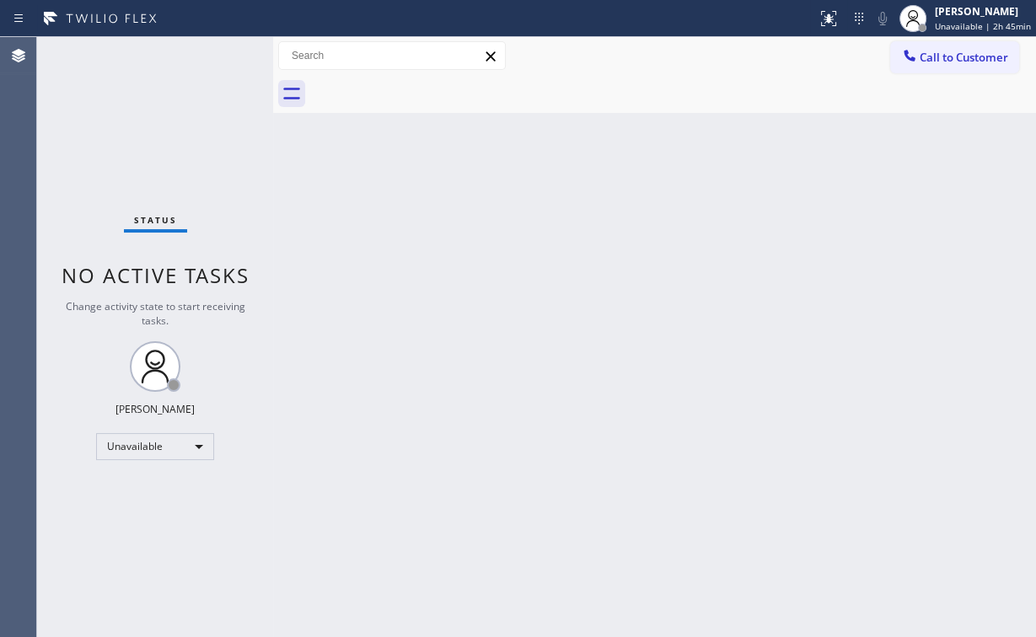
drag, startPoint x: 295, startPoint y: 216, endPoint x: 369, endPoint y: 207, distance: 74.7
click at [297, 216] on div "Back to Dashboard Change Sender ID Customers Technicians Select a contact Outbo…" at bounding box center [654, 337] width 763 height 600
click at [927, 52] on span "Call to Customer" at bounding box center [964, 57] width 89 height 15
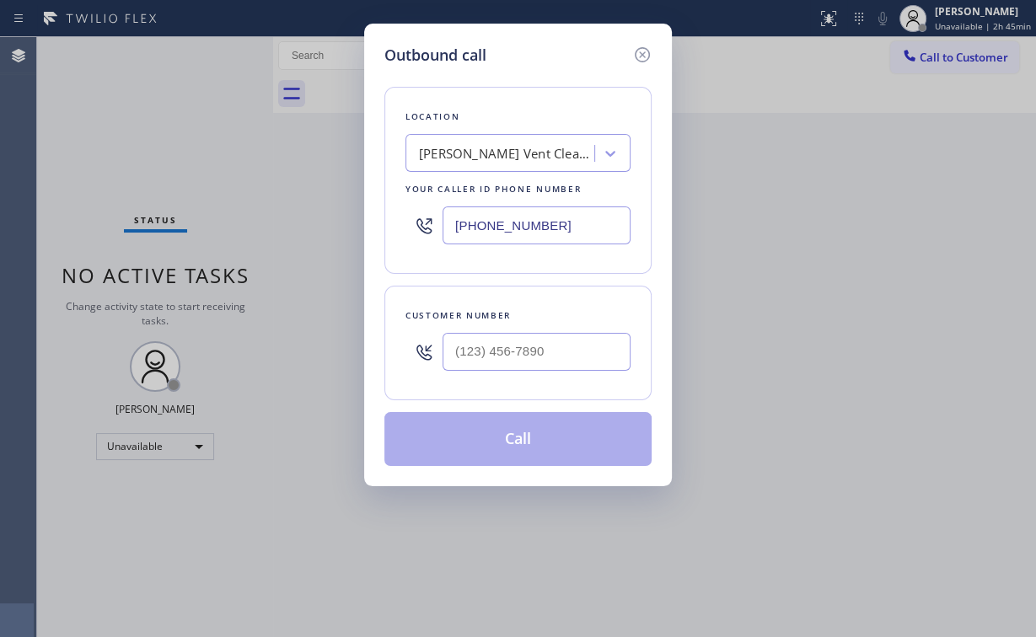
drag, startPoint x: 580, startPoint y: 212, endPoint x: 327, endPoint y: 230, distance: 253.5
click at [327, 230] on div "Outbound call Location [GEOGRAPHIC_DATA] Vent Cleaning Your caller id phone num…" at bounding box center [518, 318] width 1036 height 637
type input "(___) ___-____"
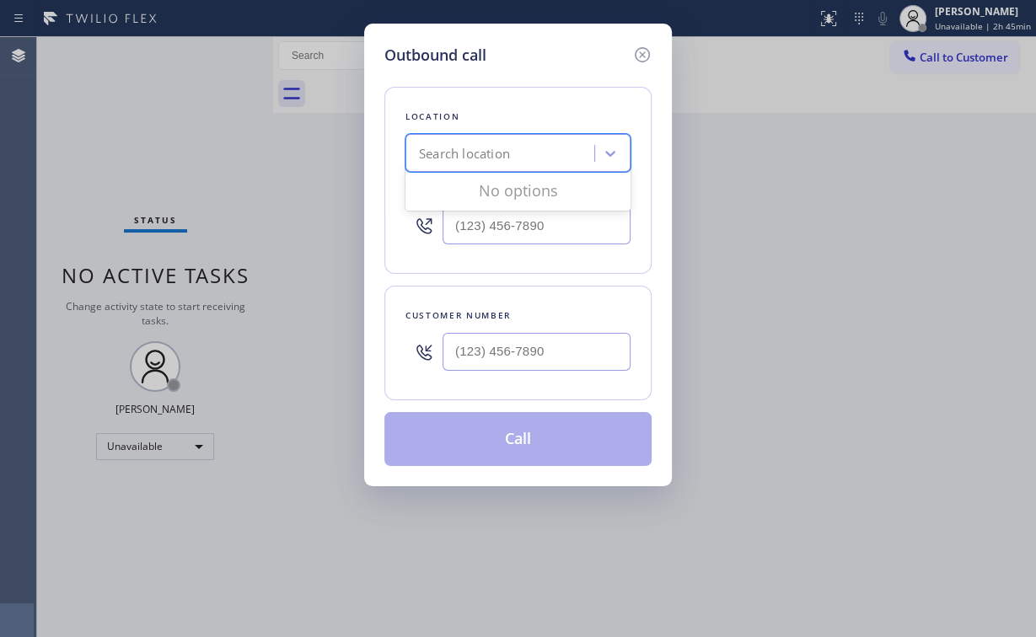
drag, startPoint x: 513, startPoint y: 164, endPoint x: 508, endPoint y: 151, distance: 13.3
click at [513, 162] on div "Search location" at bounding box center [503, 154] width 184 height 30
paste input "5 Star Appliance Repair Pro"
type input "5 Star Appliance Repair Pro"
click at [572, 24] on div "Outbound call Location Search location Your caller id phone number Customer num…" at bounding box center [518, 255] width 308 height 463
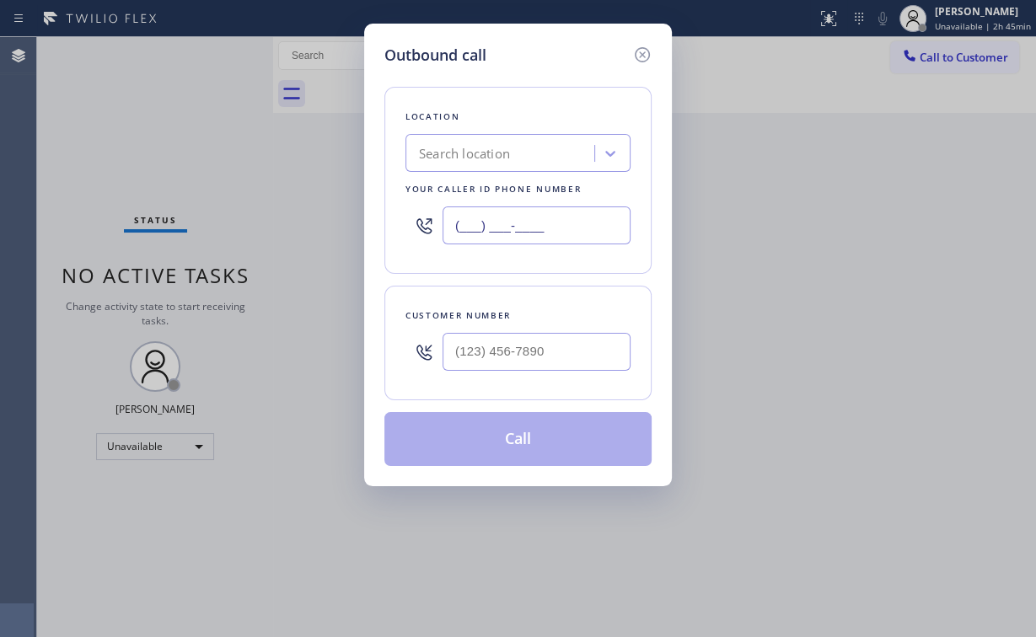
drag, startPoint x: 568, startPoint y: 226, endPoint x: 182, endPoint y: 233, distance: 386.2
click at [257, 232] on div "Outbound call Location Search location Your caller id phone number (___) ___-__…" at bounding box center [518, 318] width 1036 height 637
paste input "888) 477-1309"
type input "[PHONE_NUMBER]"
drag, startPoint x: 578, startPoint y: 40, endPoint x: 577, endPoint y: 61, distance: 20.2
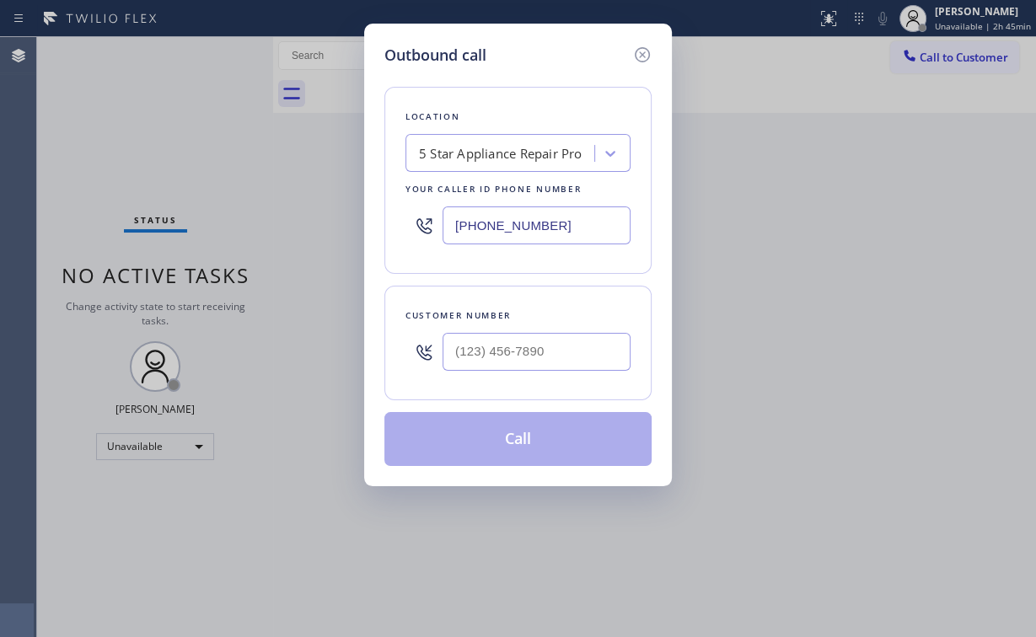
click at [578, 40] on div "Outbound call Location 5 Star Appliance Repair Pro Your caller id phone number …" at bounding box center [518, 255] width 308 height 463
click at [516, 354] on input "(___) ___-____" at bounding box center [537, 352] width 188 height 38
paste input "510) 330-7472"
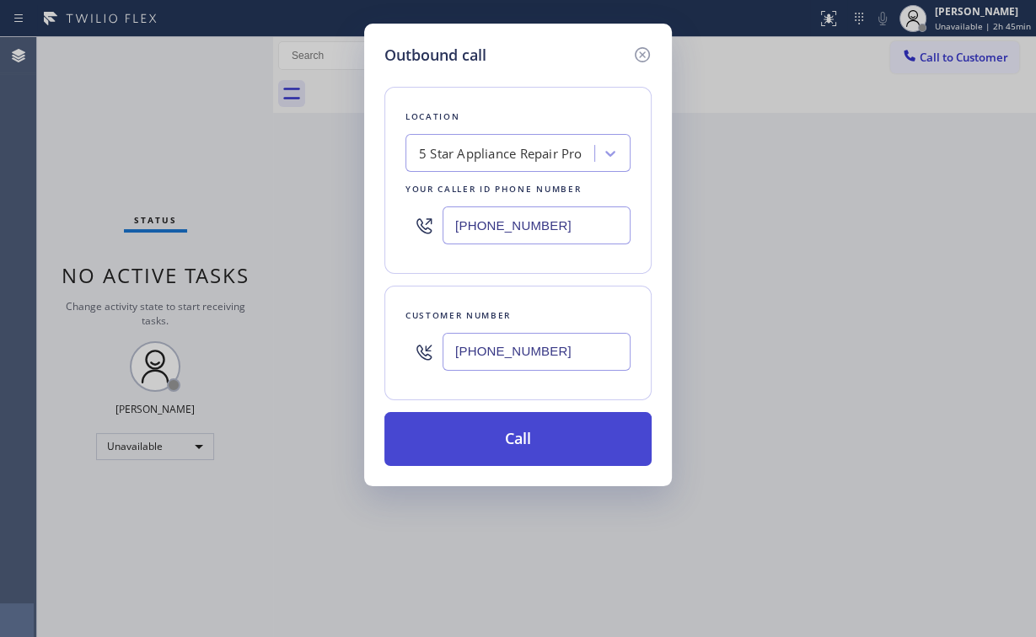
type input "[PHONE_NUMBER]"
drag, startPoint x: 470, startPoint y: 442, endPoint x: 416, endPoint y: 625, distance: 190.5
click at [470, 442] on button "Call" at bounding box center [517, 439] width 267 height 54
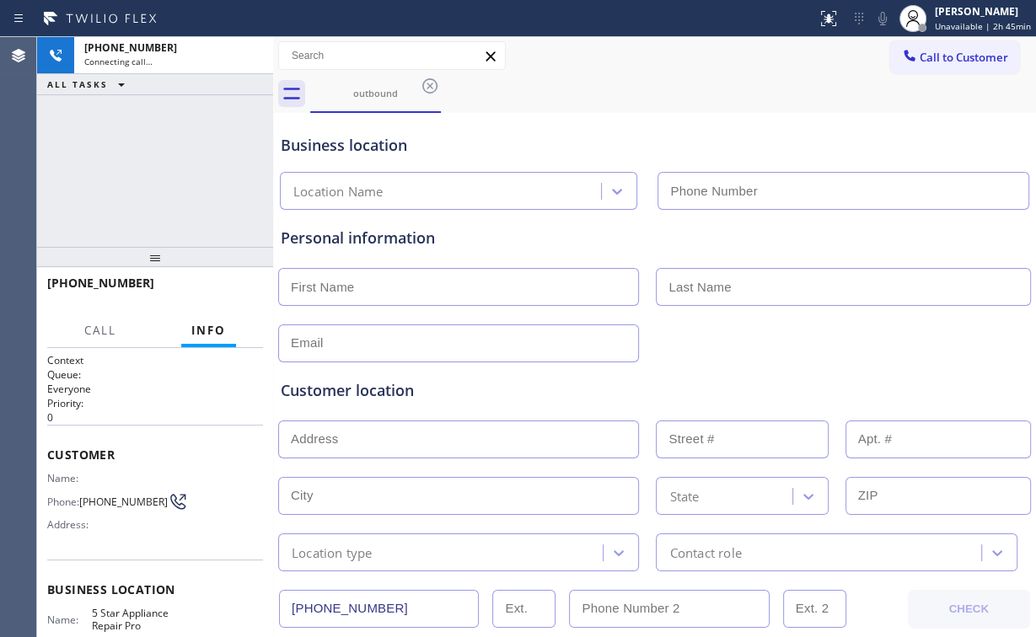
click at [196, 135] on div "[PHONE_NUMBER] Connecting call… ALL TASKS ALL TASKS ACTIVE TASKS TASKS IN WRAP …" at bounding box center [155, 142] width 236 height 210
type input "[PHONE_NUMBER]"
click at [108, 177] on div "[PHONE_NUMBER] Connecting call… ALL TASKS ALL TASKS ACTIVE TASKS TASKS IN WRAP …" at bounding box center [155, 142] width 236 height 210
click at [171, 181] on div "[PHONE_NUMBER] Connecting call… ALL TASKS ALL TASKS ACTIVE TASKS TASKS IN WRAP …" at bounding box center [155, 142] width 236 height 210
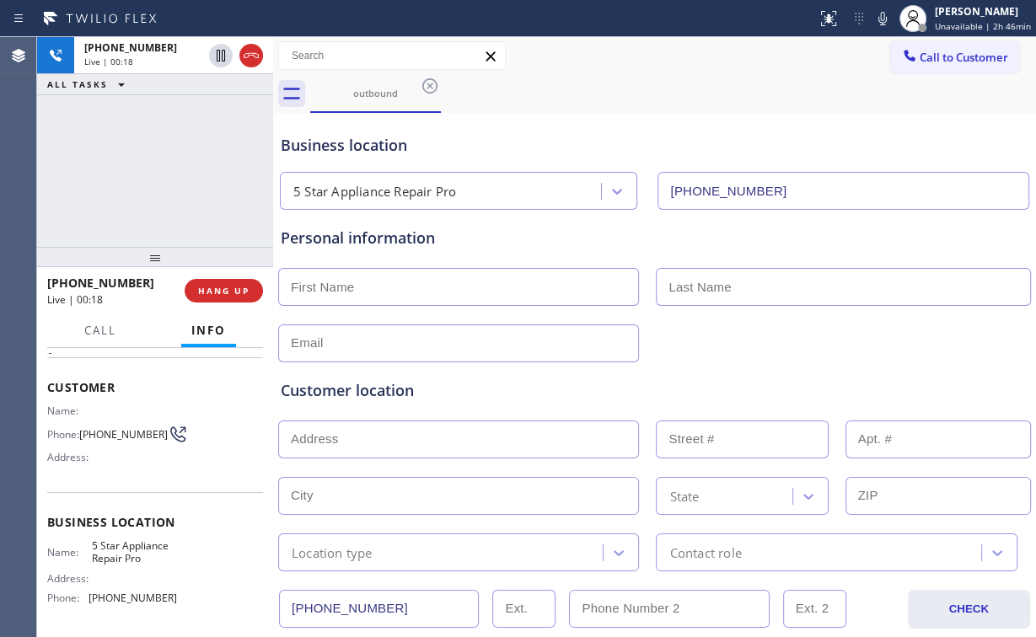
scroll to position [135, 0]
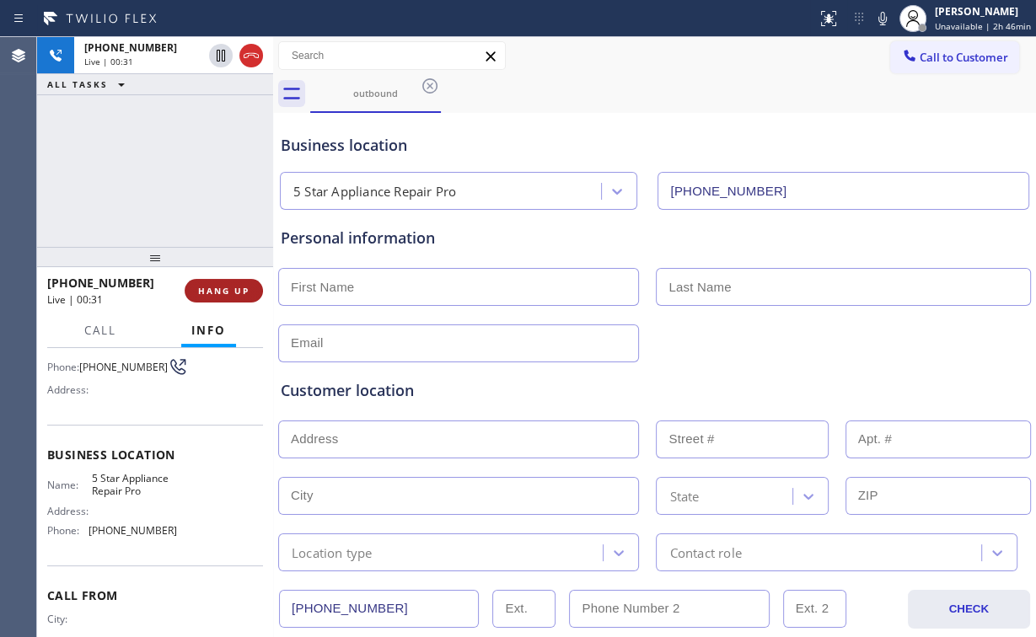
click at [244, 293] on span "HANG UP" at bounding box center [223, 291] width 51 height 12
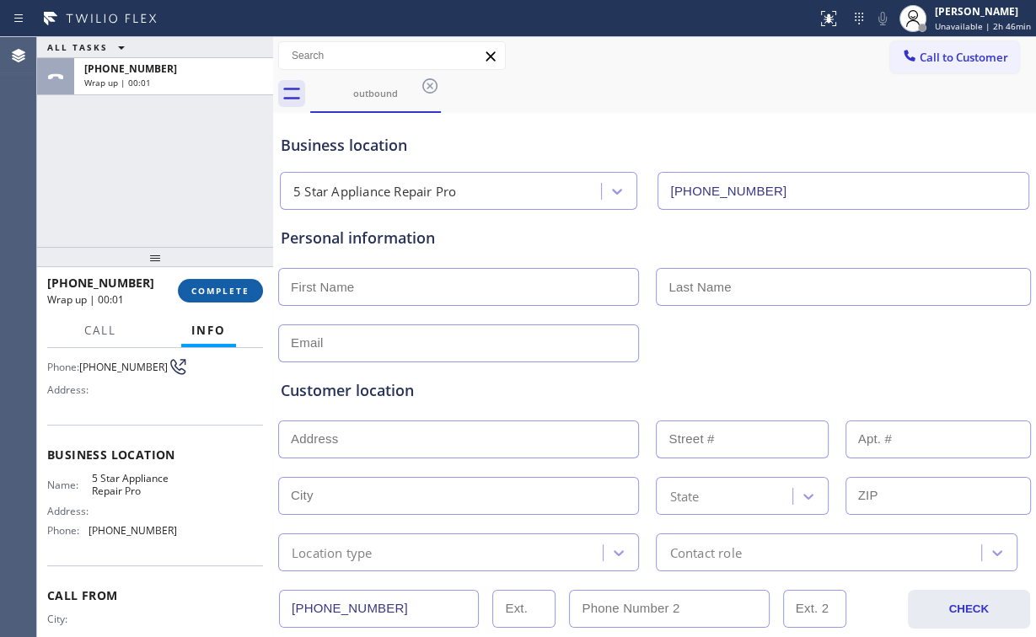
click at [223, 287] on span "COMPLETE" at bounding box center [220, 291] width 58 height 12
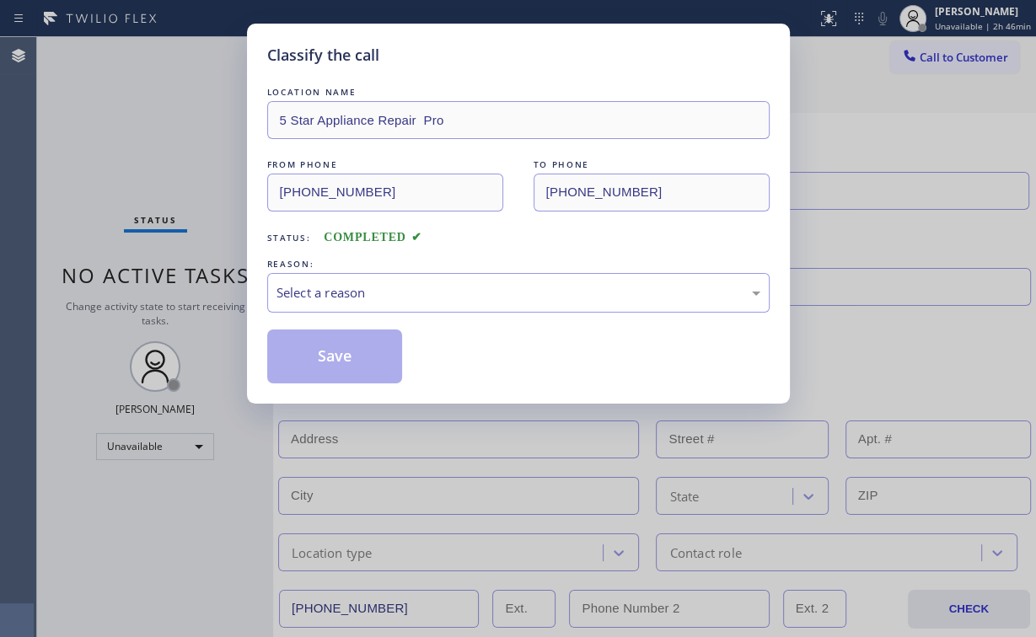
click at [573, 47] on div "Classify the call" at bounding box center [518, 55] width 502 height 23
click at [411, 296] on div "Select a reason" at bounding box center [519, 292] width 484 height 19
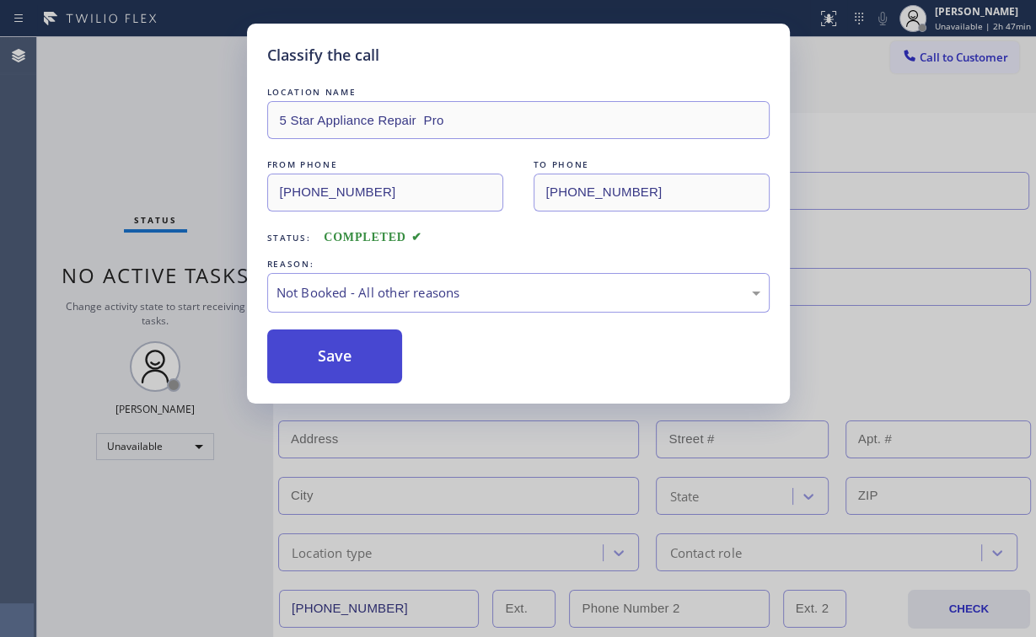
drag, startPoint x: 330, startPoint y: 361, endPoint x: 144, endPoint y: 142, distance: 287.1
click at [330, 361] on button "Save" at bounding box center [335, 357] width 136 height 54
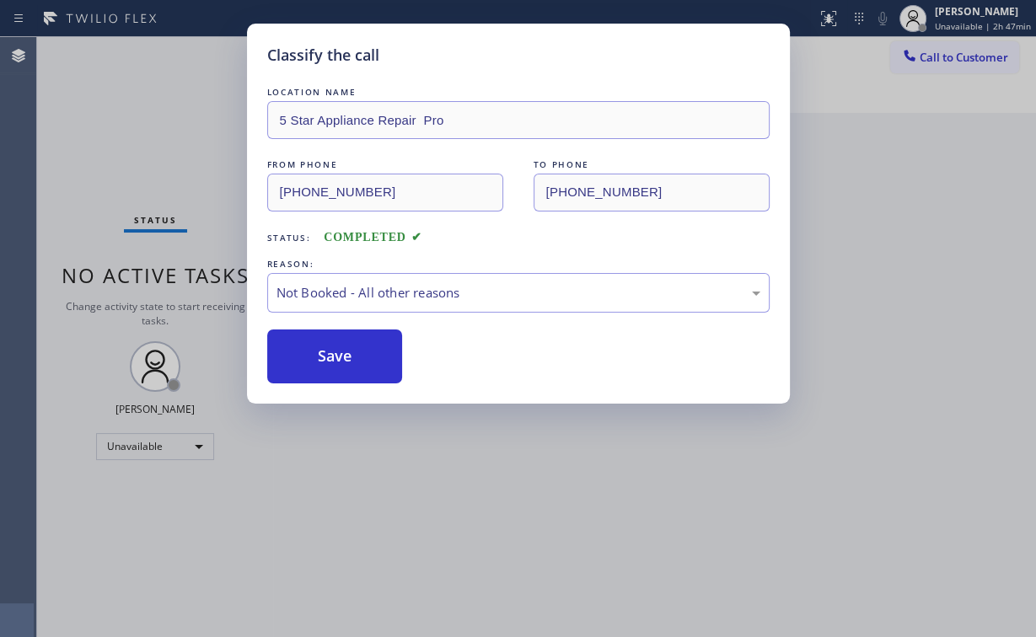
click at [144, 142] on div "Classify the call LOCATION NAME 5 Star Appliance Repair Pro FROM PHONE [PHONE_N…" at bounding box center [518, 318] width 1036 height 637
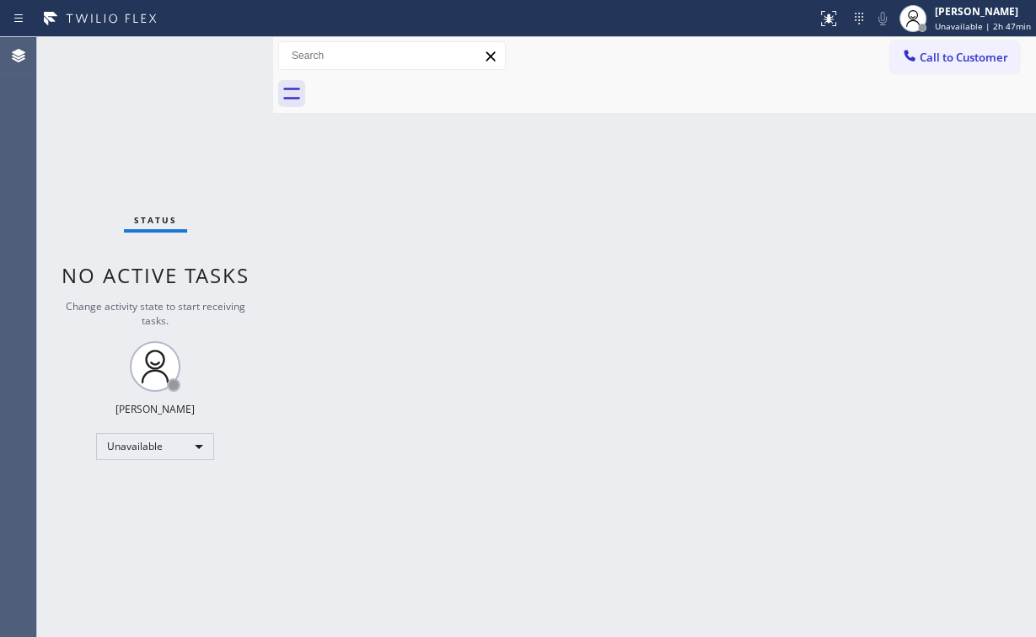
drag, startPoint x: 936, startPoint y: 44, endPoint x: 922, endPoint y: 60, distance: 20.9
click at [936, 45] on button "Call to Customer" at bounding box center [954, 57] width 129 height 32
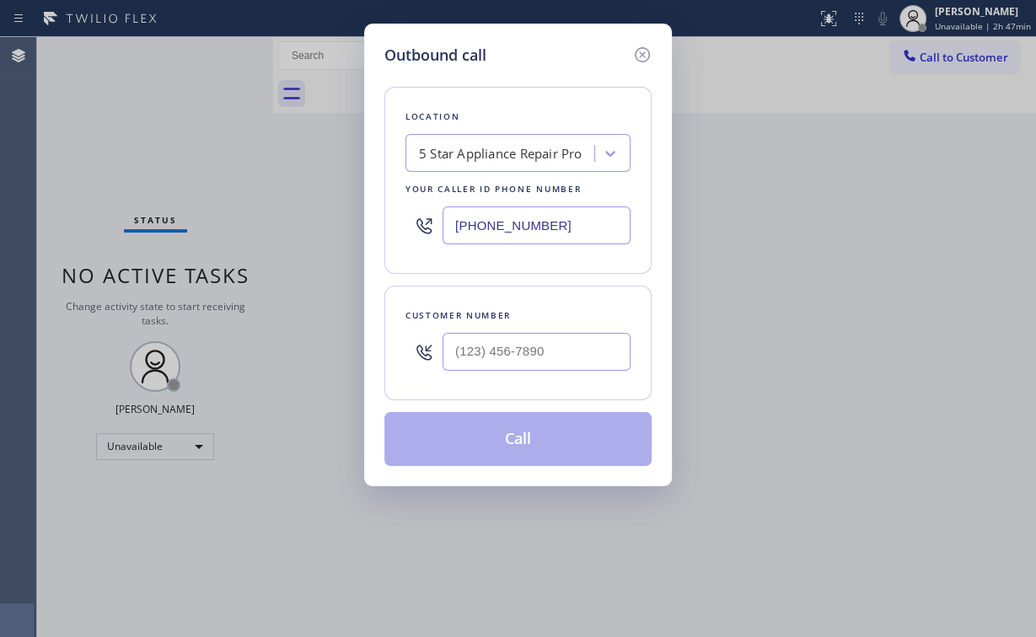
drag, startPoint x: 573, startPoint y: 226, endPoint x: 209, endPoint y: 233, distance: 364.2
click at [317, 233] on div "Outbound call Location 5 Star Appliance Repair Pro Your caller id phone number …" at bounding box center [518, 318] width 1036 height 637
paste input "424) 347-861"
type input "[PHONE_NUMBER]"
click at [513, 351] on input "(___) ___-____" at bounding box center [537, 352] width 188 height 38
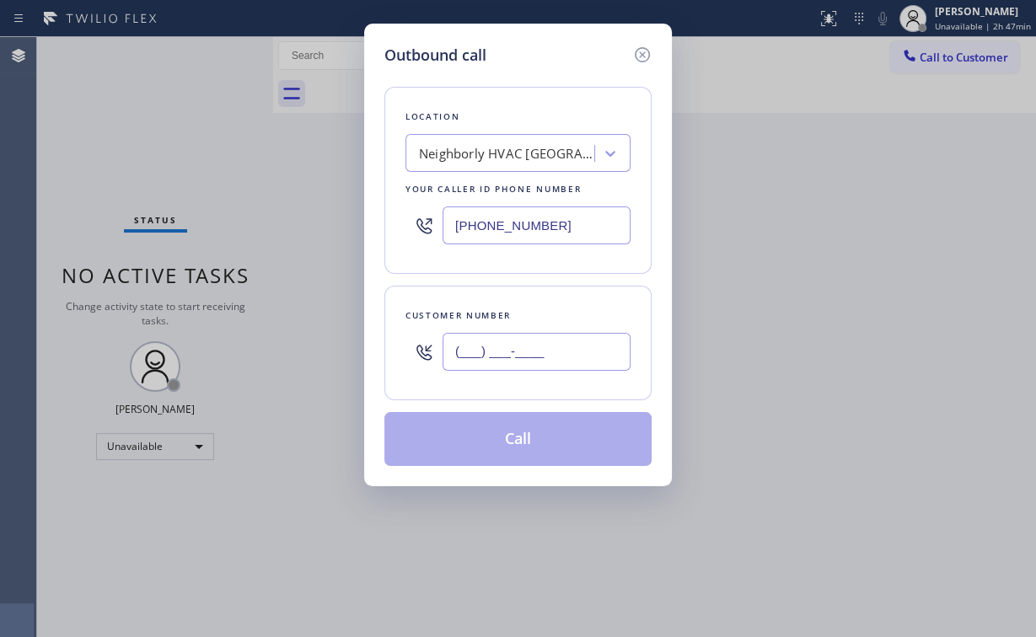
paste input "229) 474-6570"
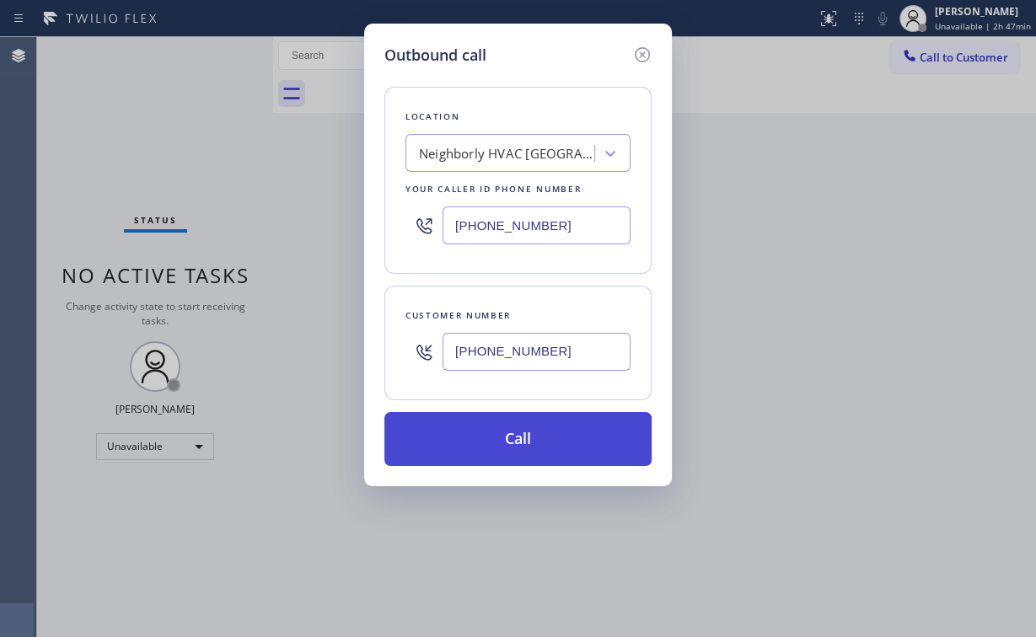
type input "[PHONE_NUMBER]"
click at [477, 433] on button "Call" at bounding box center [517, 439] width 267 height 54
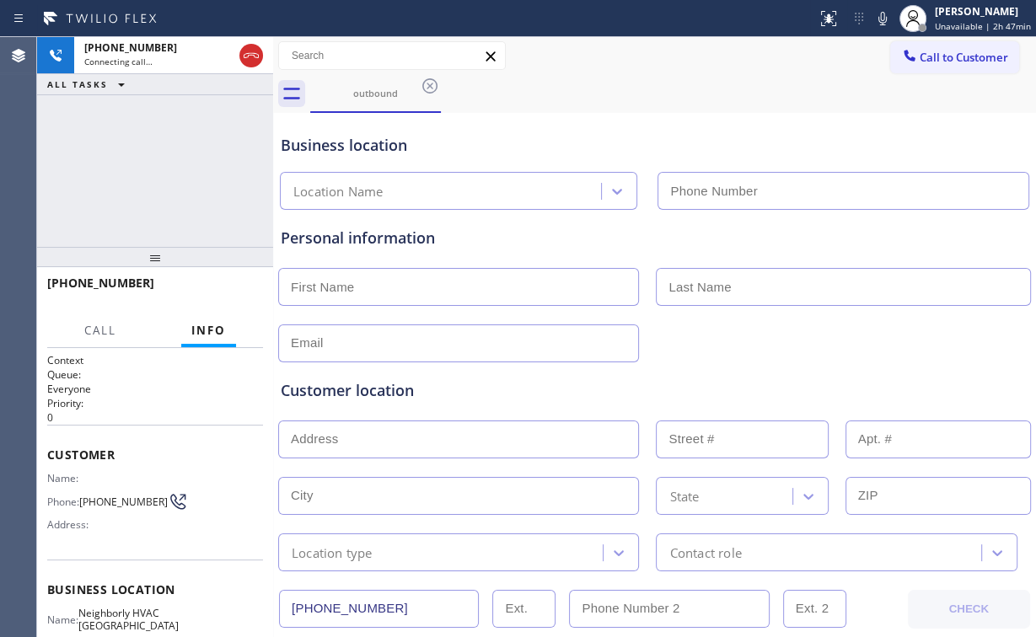
type input "[PHONE_NUMBER]"
click at [184, 177] on div "[PHONE_NUMBER] Connecting call… ALL TASKS ALL TASKS ACTIVE TASKS TASKS IN WRAP …" at bounding box center [155, 142] width 236 height 210
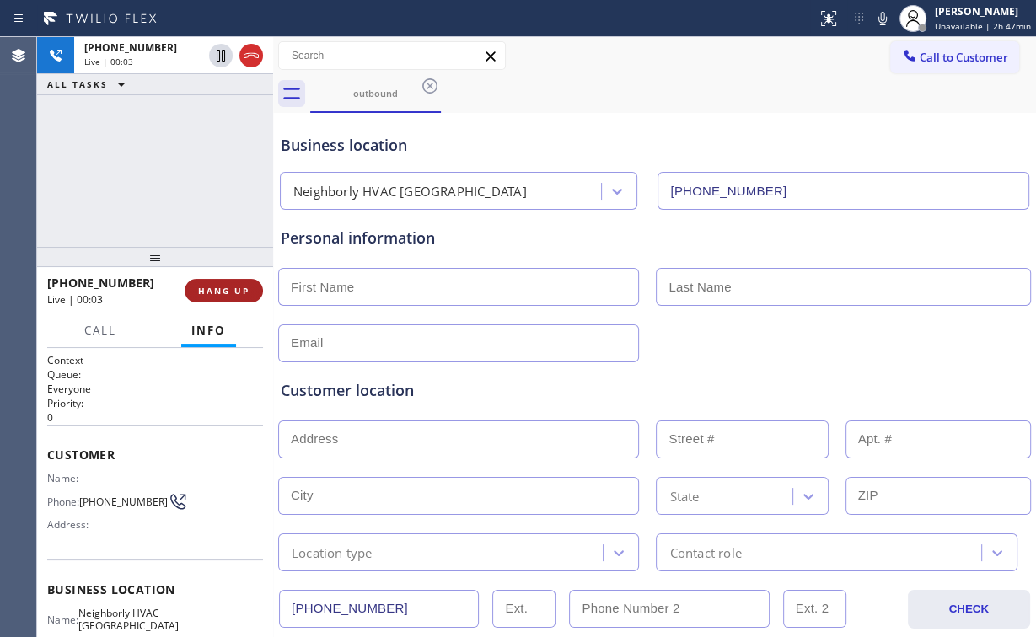
click at [219, 289] on span "HANG UP" at bounding box center [223, 291] width 51 height 12
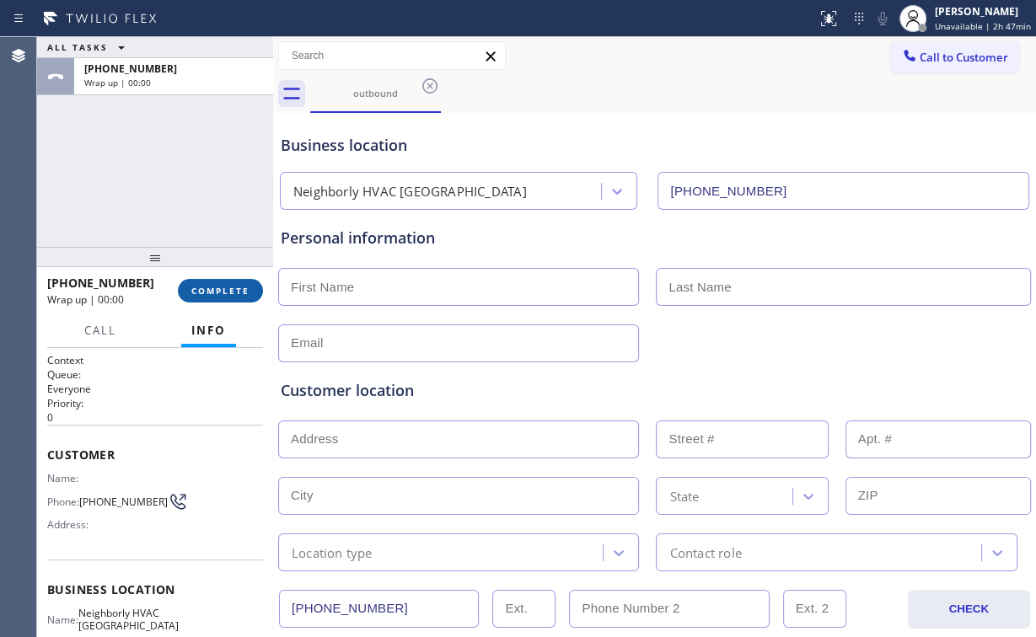
click at [219, 289] on span "COMPLETE" at bounding box center [220, 291] width 58 height 12
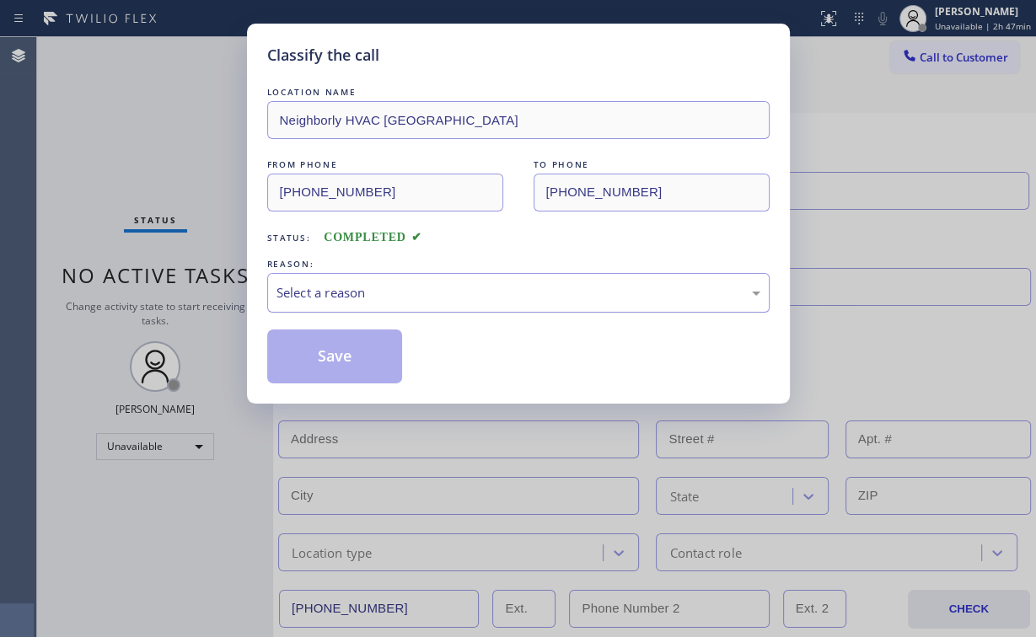
click at [393, 288] on div "Select a reason" at bounding box center [519, 292] width 484 height 19
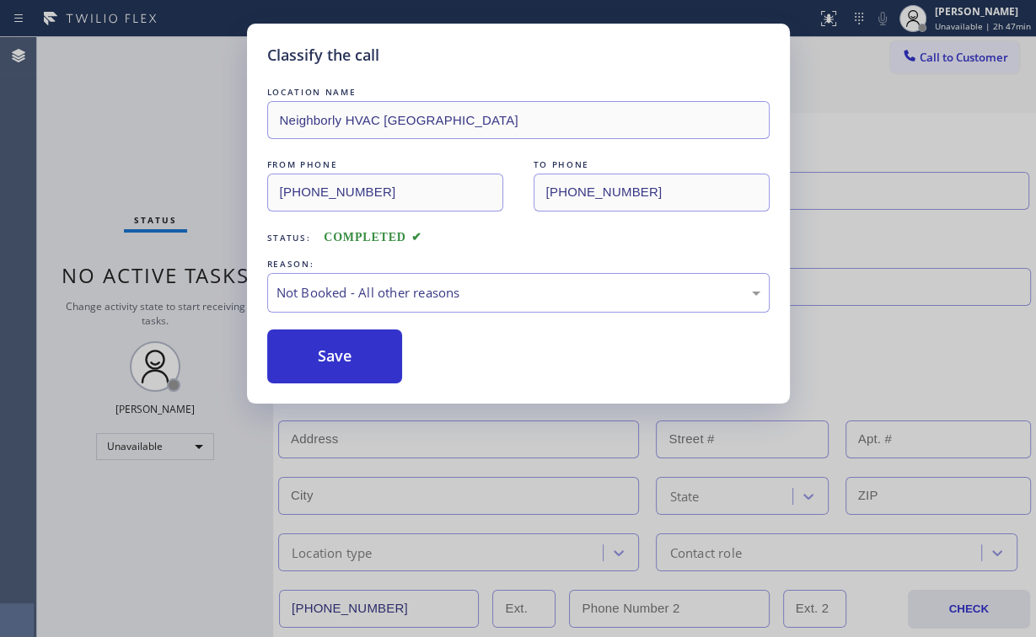
click at [338, 358] on button "Save" at bounding box center [335, 357] width 136 height 54
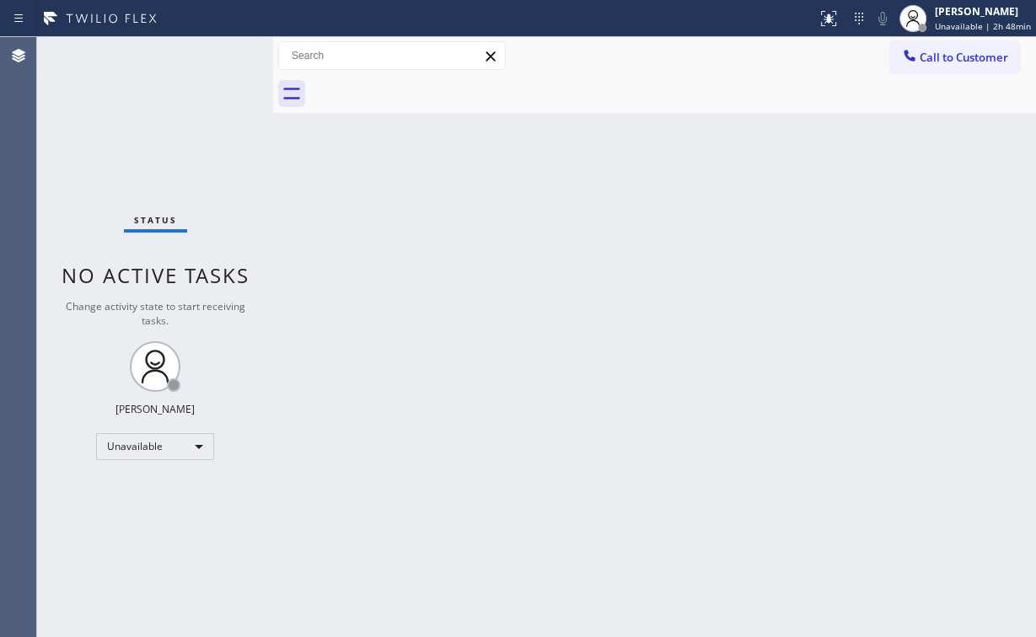
click at [122, 124] on div "Status No active tasks Change activity state to start receiving tasks. [PERSON_…" at bounding box center [155, 337] width 236 height 600
drag, startPoint x: 958, startPoint y: 56, endPoint x: 884, endPoint y: 92, distance: 81.4
click at [948, 60] on span "Call to Customer" at bounding box center [964, 57] width 89 height 15
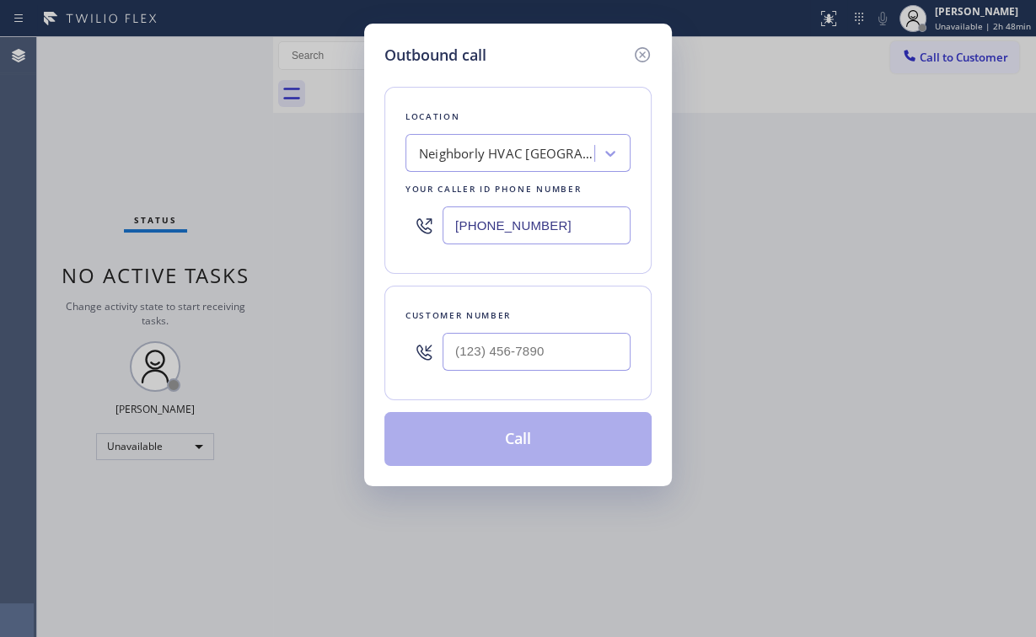
click at [338, 236] on div "Outbound call Location Neighborly HVAC [GEOGRAPHIC_DATA] Your caller id phone n…" at bounding box center [518, 318] width 1036 height 637
paste input "323) 218-7254"
type input "[PHONE_NUMBER]"
click at [564, 362] on input "(___) ___-____" at bounding box center [537, 352] width 188 height 38
paste input "323) 567-3430"
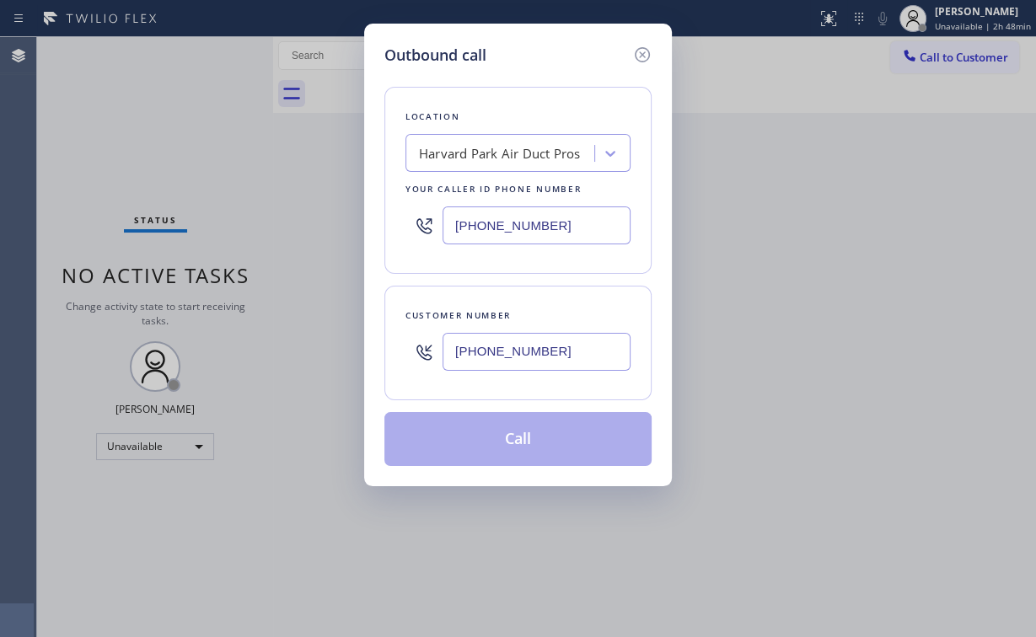
type input "[PHONE_NUMBER]"
click at [493, 444] on button "Call" at bounding box center [517, 439] width 267 height 54
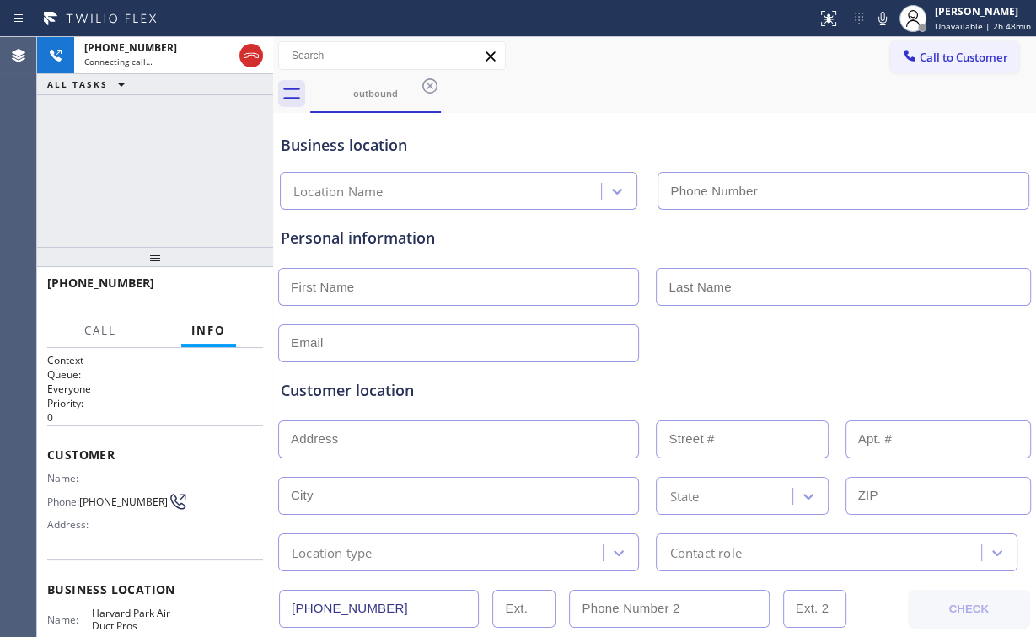
type input "[PHONE_NUMBER]"
drag, startPoint x: 157, startPoint y: 148, endPoint x: 161, endPoint y: 160, distance: 12.5
click at [158, 152] on div "[PHONE_NUMBER] Connecting call… ALL TASKS ALL TASKS ACTIVE TASKS TASKS IN WRAP …" at bounding box center [155, 142] width 236 height 210
click at [163, 165] on div "[PHONE_NUMBER] Connecting call… ALL TASKS ALL TASKS ACTIVE TASKS TASKS IN WRAP …" at bounding box center [155, 142] width 236 height 210
click at [161, 168] on div "[PHONE_NUMBER] Connecting call… ALL TASKS ALL TASKS ACTIVE TASKS TASKS IN WRAP …" at bounding box center [155, 142] width 236 height 210
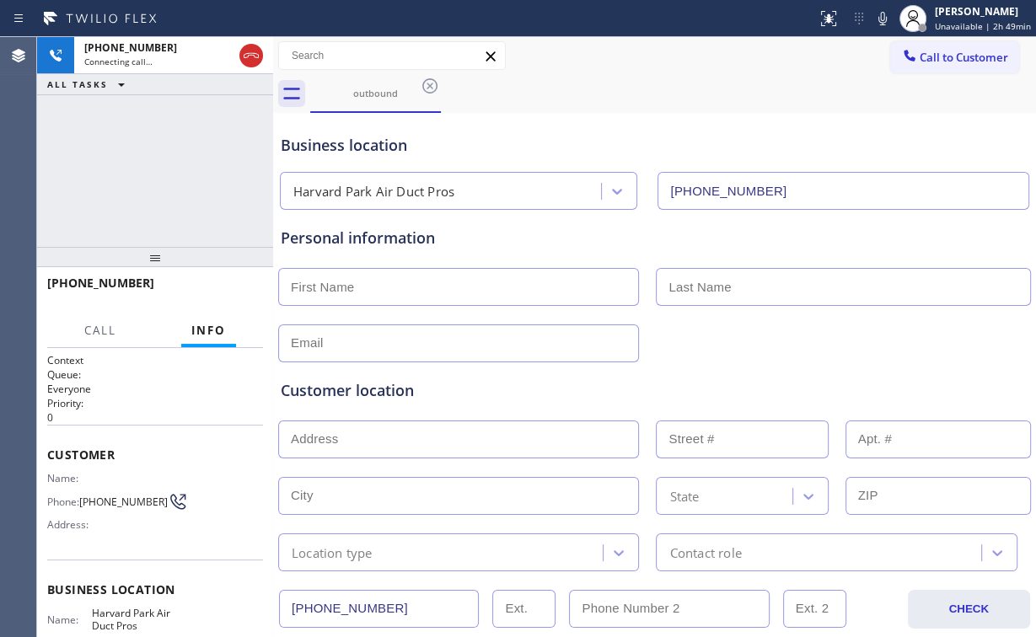
click at [163, 170] on div "[PHONE_NUMBER] Connecting call… ALL TASKS ALL TASKS ACTIVE TASKS TASKS IN WRAP …" at bounding box center [155, 142] width 236 height 210
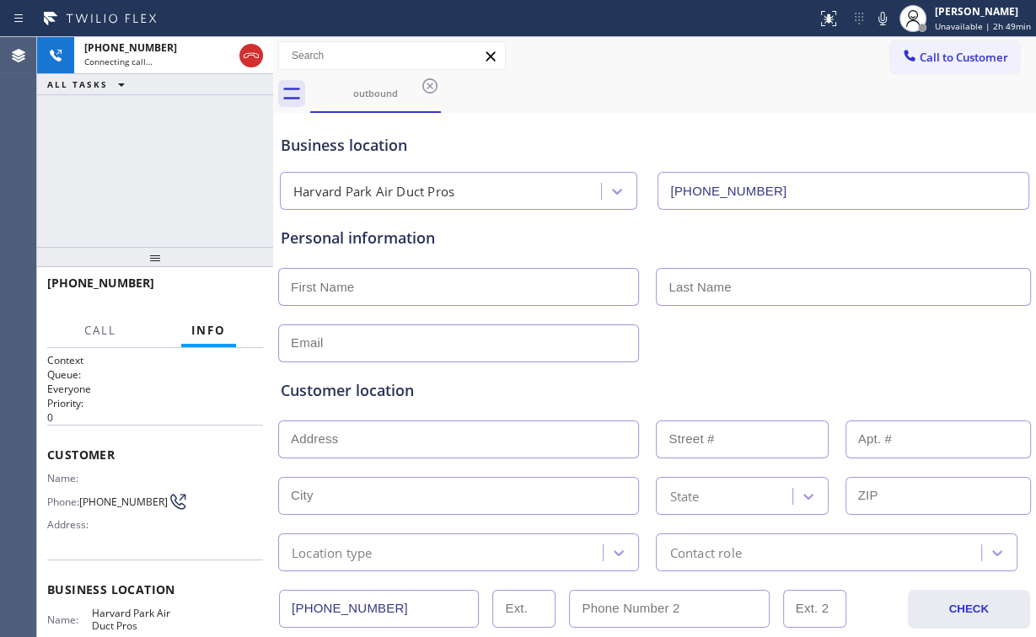
click at [163, 170] on div "[PHONE_NUMBER] Connecting call… ALL TASKS ALL TASKS ACTIVE TASKS TASKS IN WRAP …" at bounding box center [155, 142] width 236 height 210
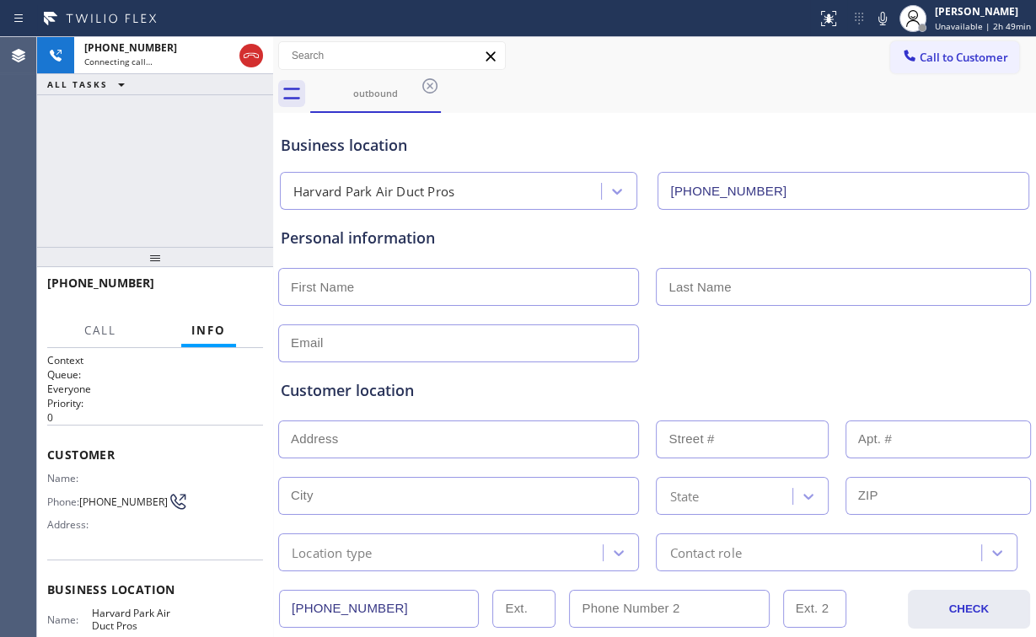
click at [163, 170] on div "[PHONE_NUMBER] Connecting call… ALL TASKS ALL TASKS ACTIVE TASKS TASKS IN WRAP …" at bounding box center [155, 142] width 236 height 210
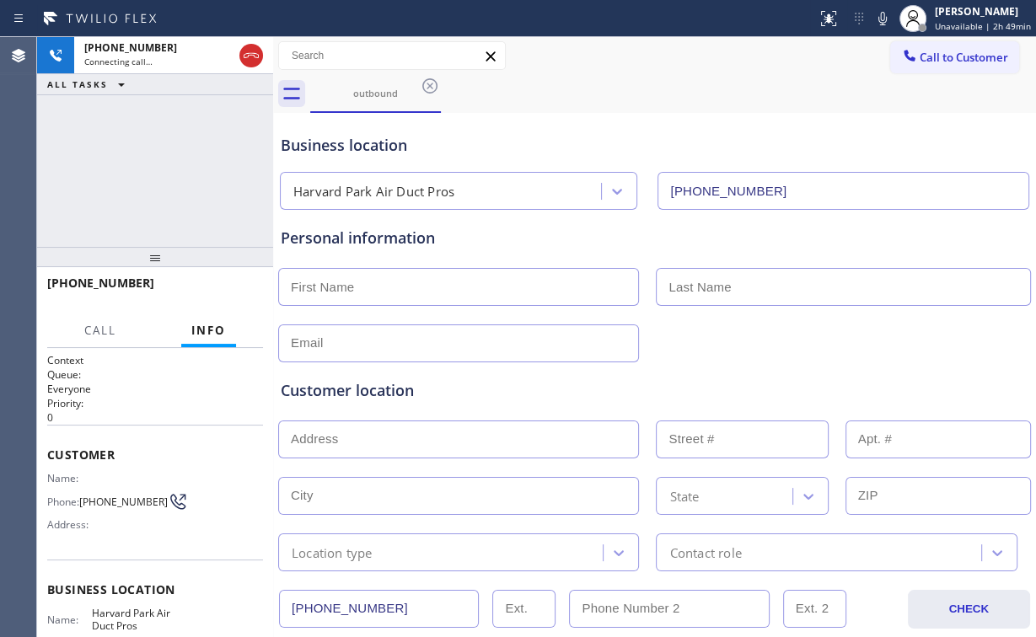
click at [163, 170] on div "[PHONE_NUMBER] Connecting call… ALL TASKS ALL TASKS ACTIVE TASKS TASKS IN WRAP …" at bounding box center [155, 142] width 236 height 210
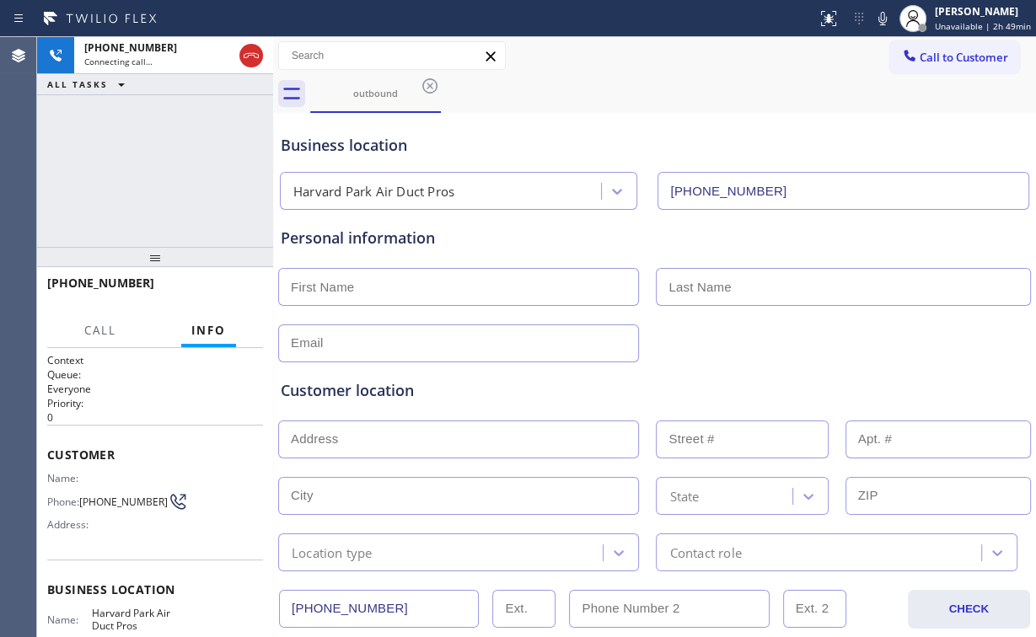
drag, startPoint x: 163, startPoint y: 170, endPoint x: 179, endPoint y: 131, distance: 42.7
click at [163, 170] on div "[PHONE_NUMBER] Connecting call… ALL TASKS ALL TASKS ACTIVE TASKS TASKS IN WRAP …" at bounding box center [155, 142] width 236 height 210
click at [195, 155] on div "[PHONE_NUMBER] Live | 00:21 ALL TASKS ALL TASKS ACTIVE TASKS TASKS IN WRAP UP" at bounding box center [155, 142] width 236 height 210
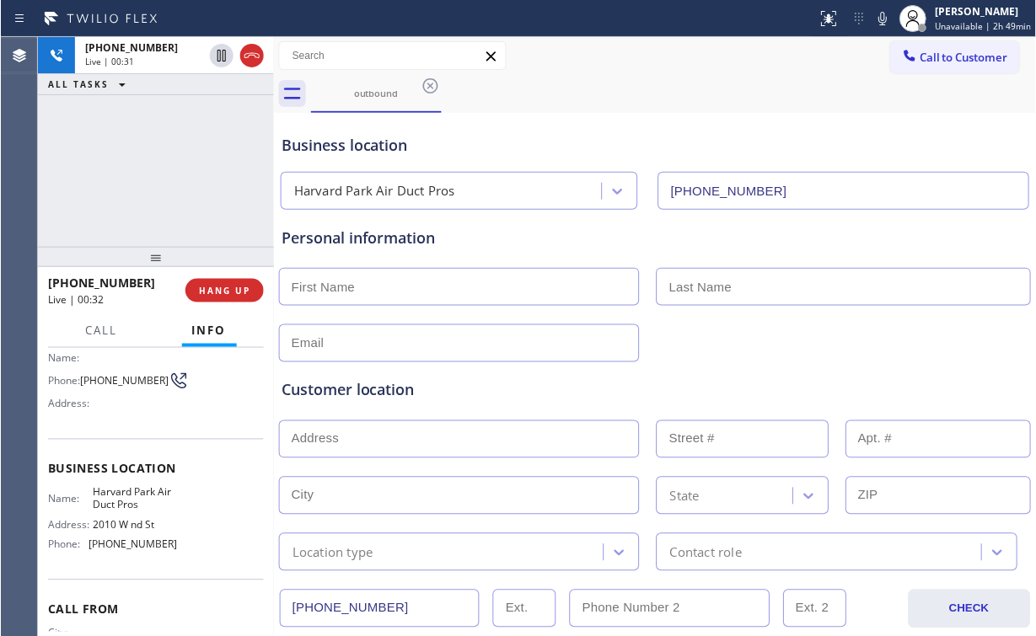
scroll to position [135, 0]
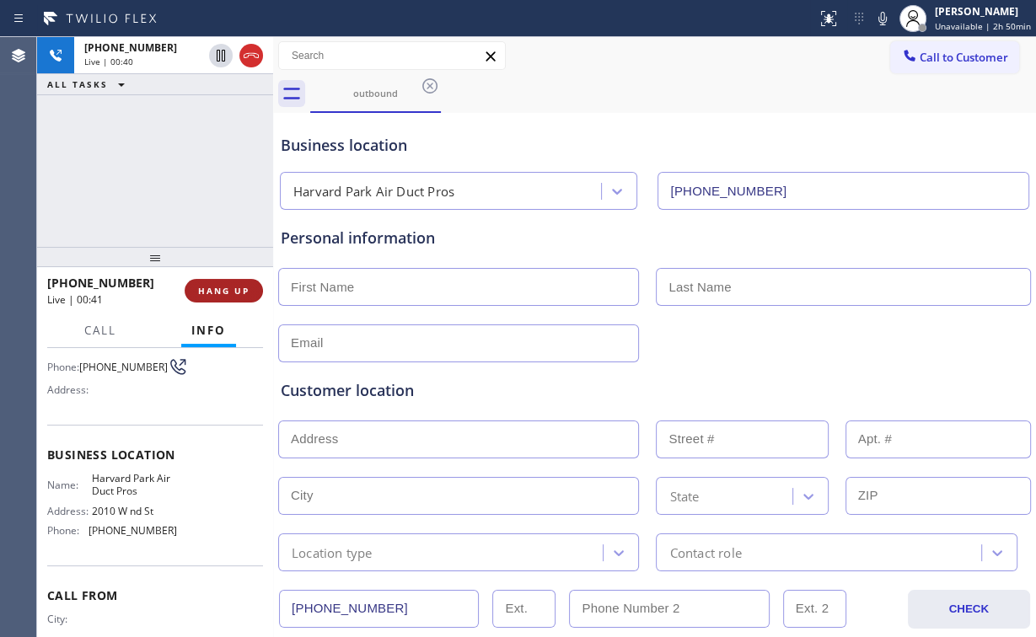
click at [236, 289] on span "HANG UP" at bounding box center [223, 291] width 51 height 12
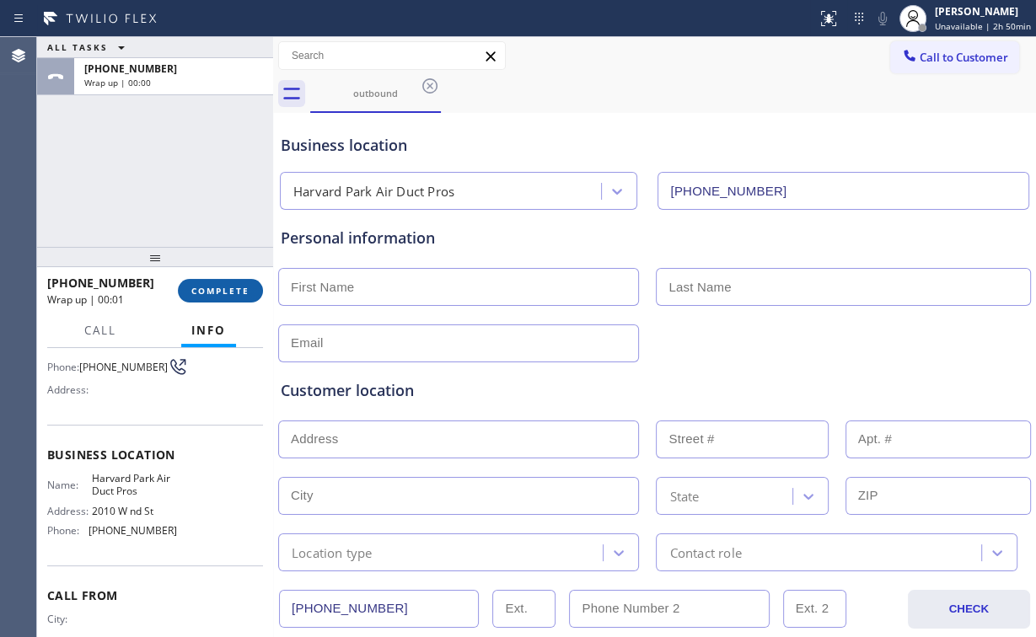
click at [235, 289] on span "COMPLETE" at bounding box center [220, 291] width 58 height 12
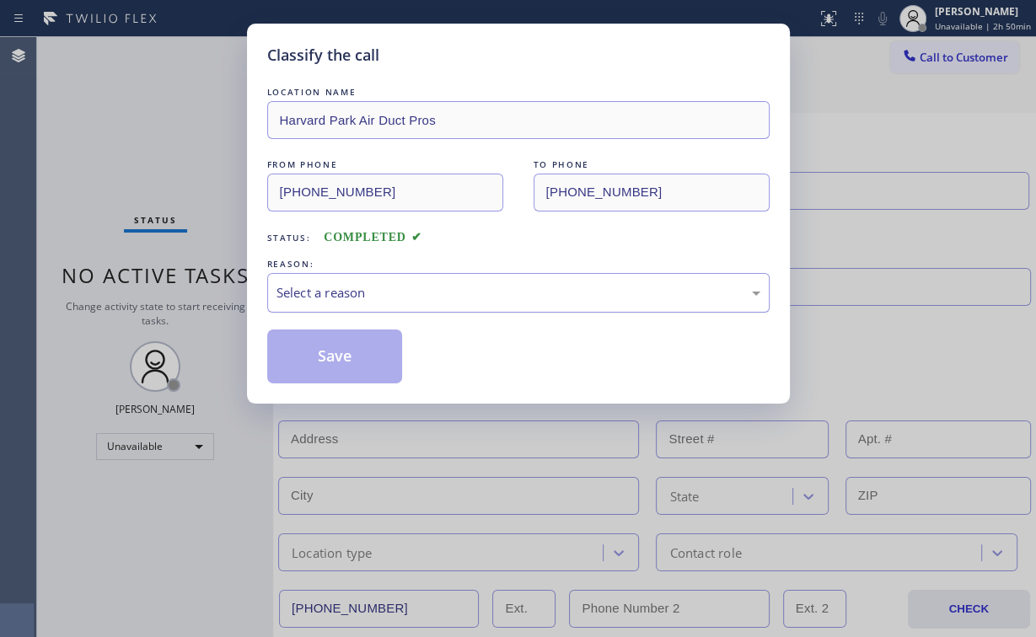
click at [304, 295] on div "Select a reason" at bounding box center [519, 292] width 484 height 19
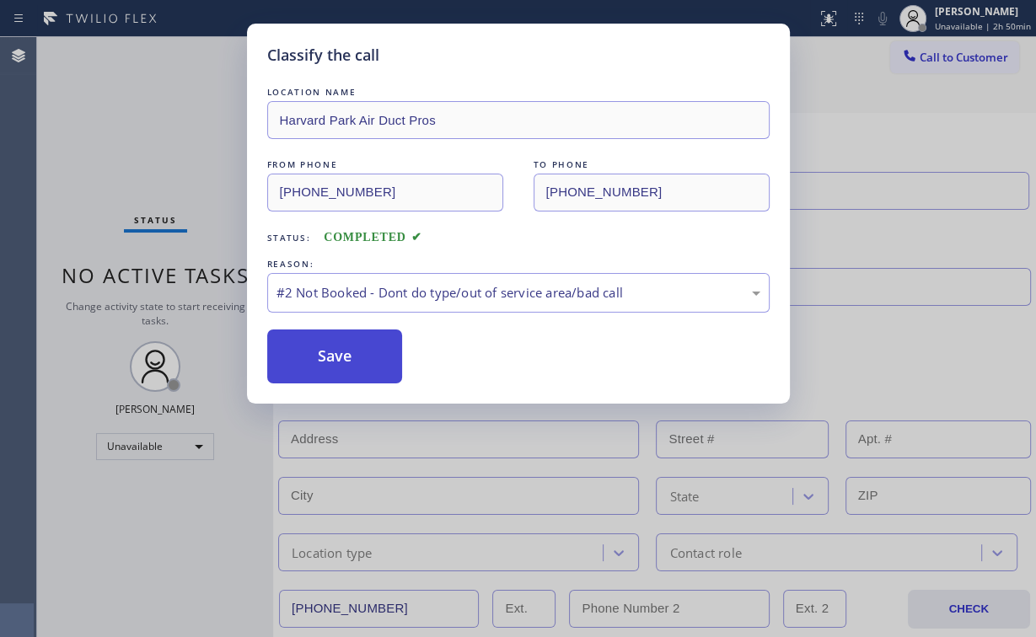
click at [320, 357] on button "Save" at bounding box center [335, 357] width 136 height 54
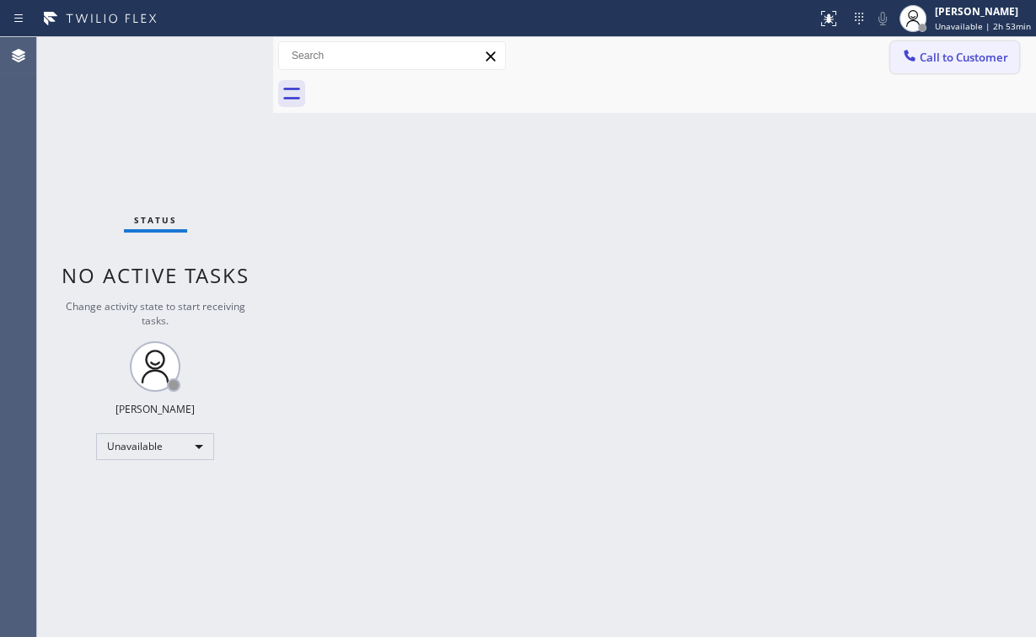
click at [941, 61] on span "Call to Customer" at bounding box center [964, 57] width 89 height 15
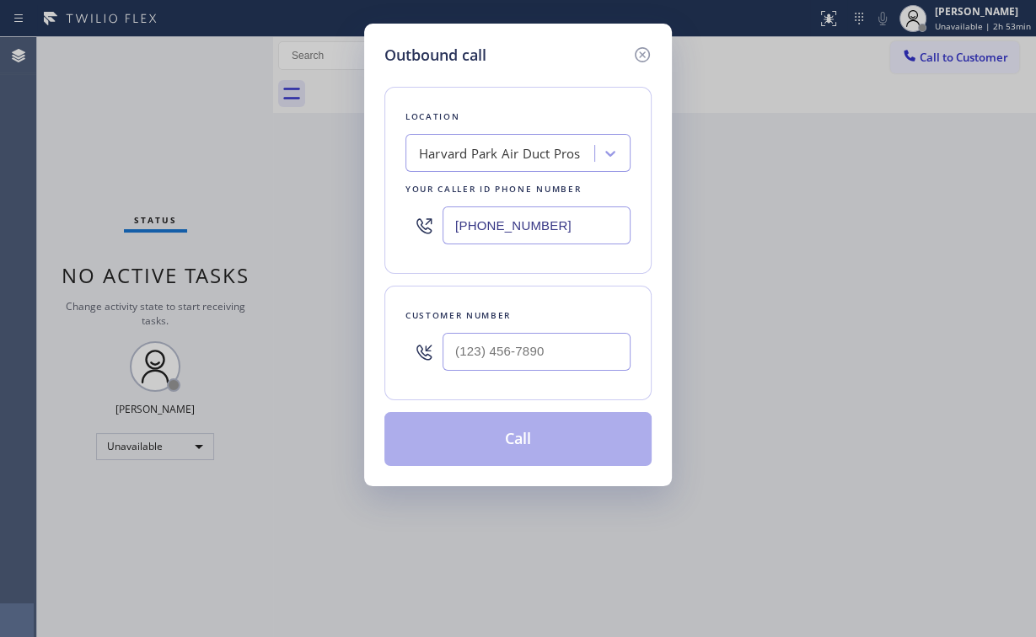
drag, startPoint x: 287, startPoint y: 250, endPoint x: 392, endPoint y: 236, distance: 106.2
click at [245, 253] on div "Outbound call Location [GEOGRAPHIC_DATA] Air Duct Pros Your caller id phone num…" at bounding box center [518, 318] width 1036 height 637
paste input "503) 694-4818"
type input "[PHONE_NUMBER]"
click at [514, 341] on input "(___) ___-____" at bounding box center [537, 352] width 188 height 38
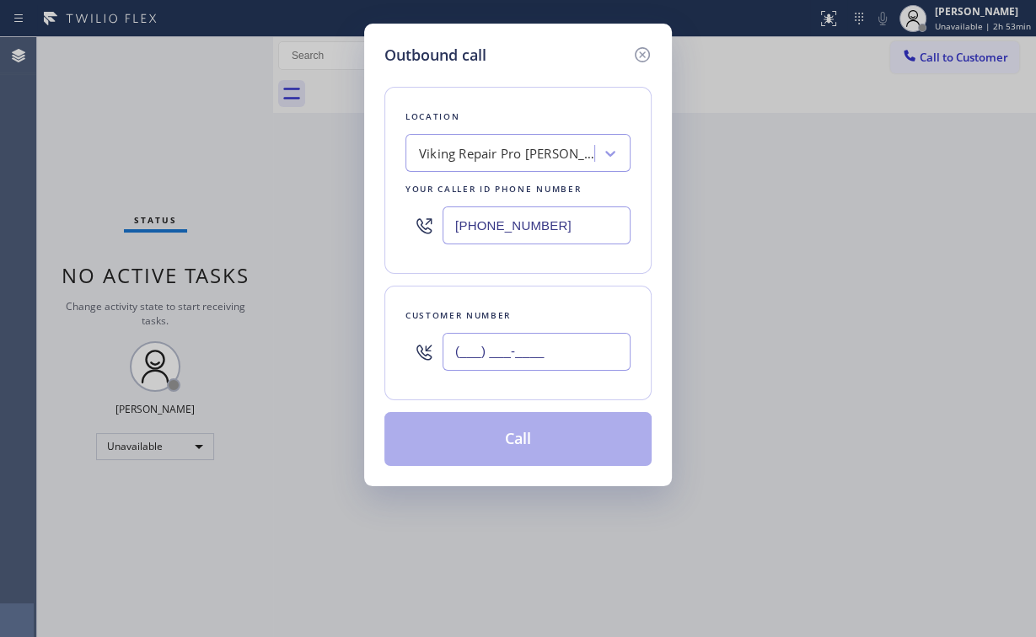
paste input "305) 771-6197"
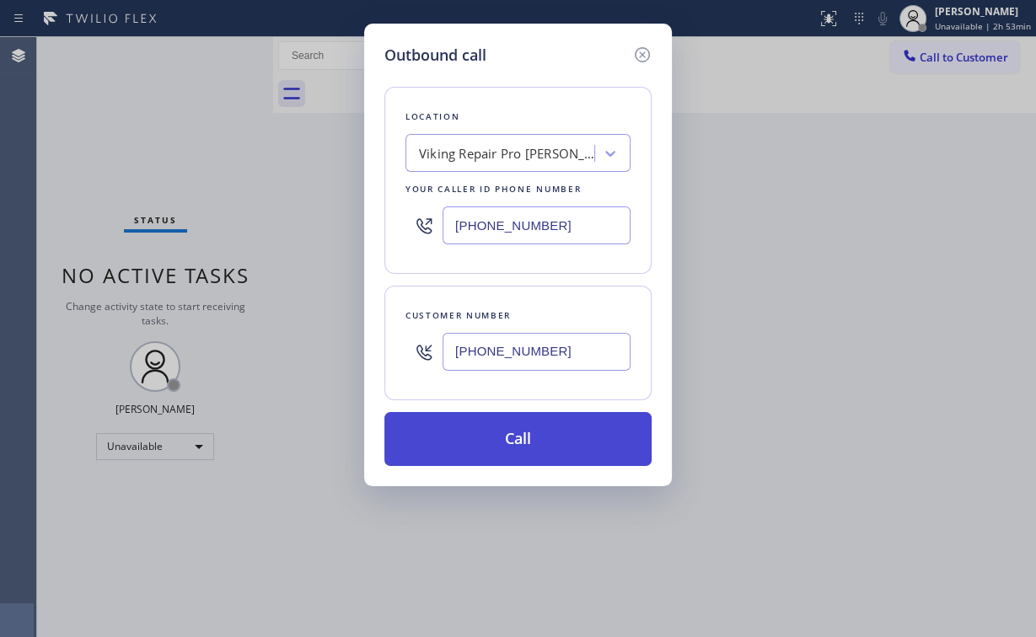
type input "[PHONE_NUMBER]"
click at [496, 447] on button "Call" at bounding box center [517, 439] width 267 height 54
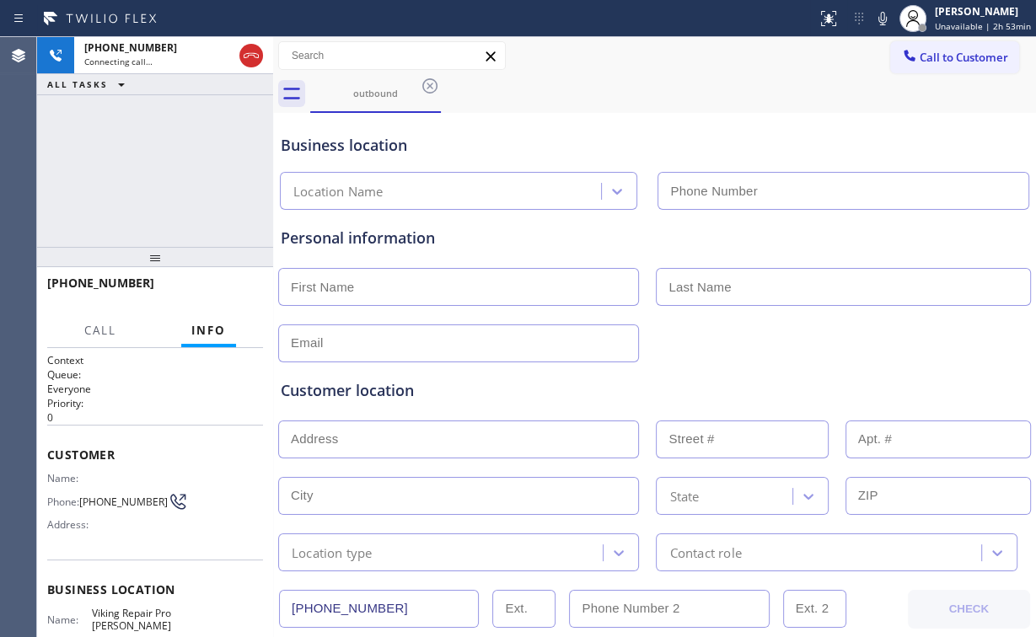
type input "[PHONE_NUMBER]"
click at [142, 202] on div "[PHONE_NUMBER] Connecting call… ALL TASKS ALL TASKS ACTIVE TASKS TASKS IN WRAP …" at bounding box center [155, 142] width 236 height 210
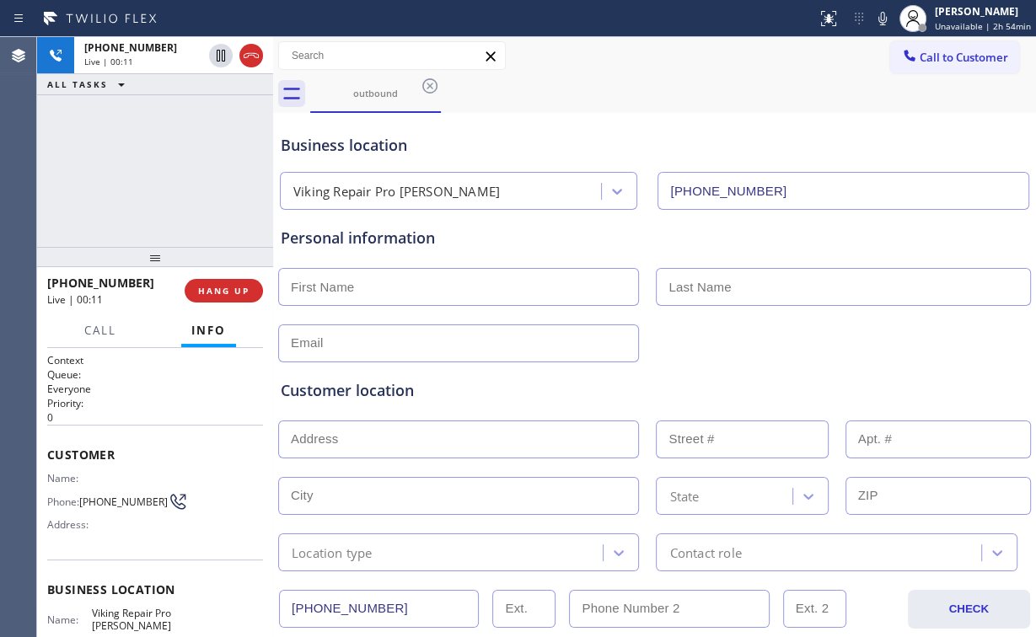
click at [165, 166] on div "[PHONE_NUMBER] Live | 00:11 ALL TASKS ALL TASKS ACTIVE TASKS TASKS IN WRAP UP" at bounding box center [155, 142] width 236 height 210
click at [237, 290] on span "HANG UP" at bounding box center [223, 291] width 51 height 12
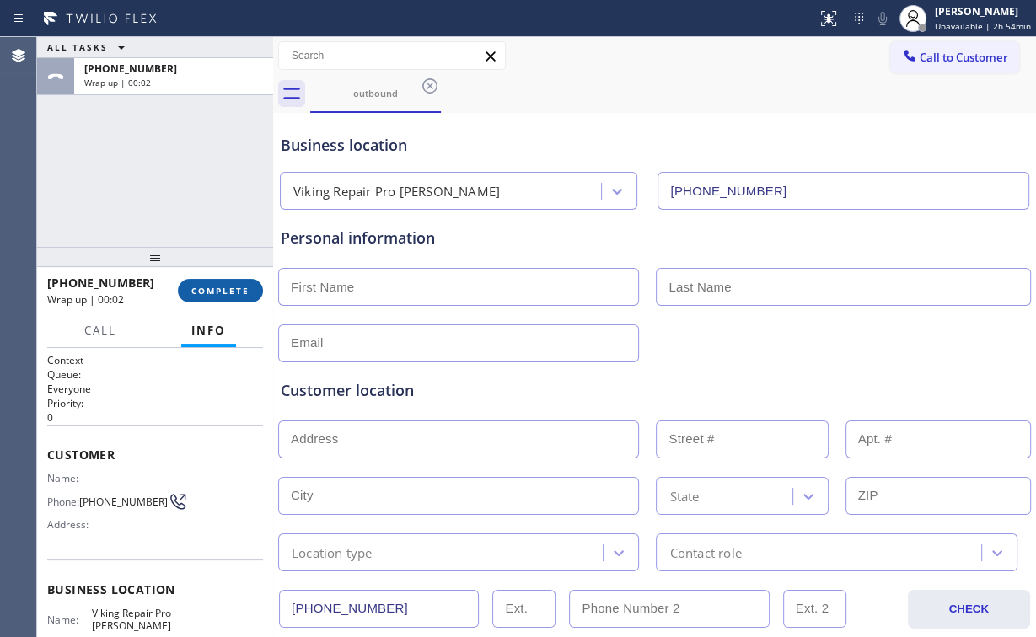
click at [221, 297] on button "COMPLETE" at bounding box center [220, 291] width 85 height 24
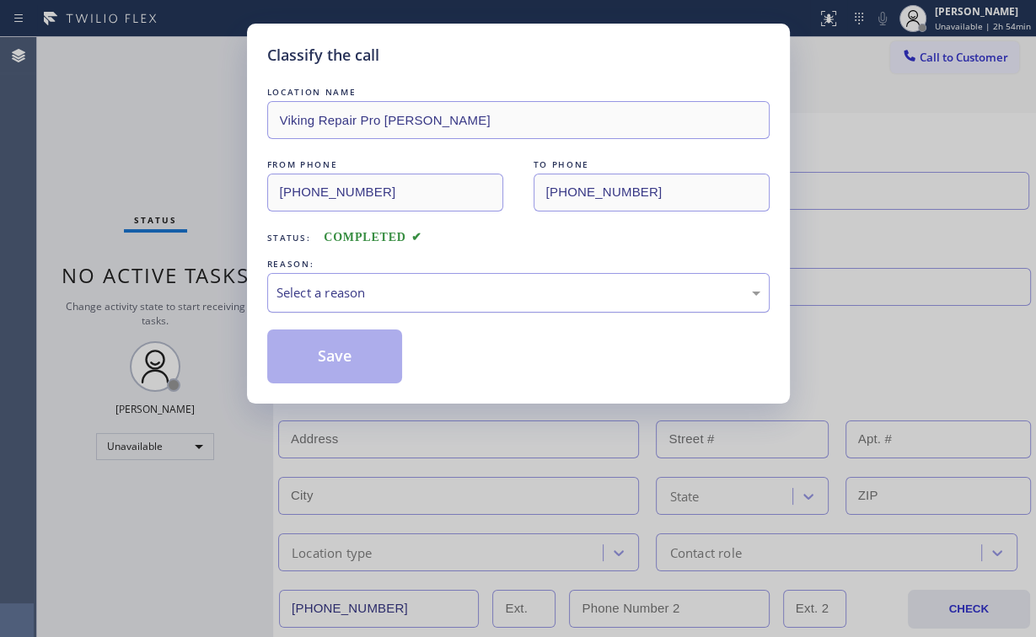
drag, startPoint x: 318, startPoint y: 287, endPoint x: 322, endPoint y: 309, distance: 23.1
click at [320, 294] on div "Select a reason" at bounding box center [519, 292] width 484 height 19
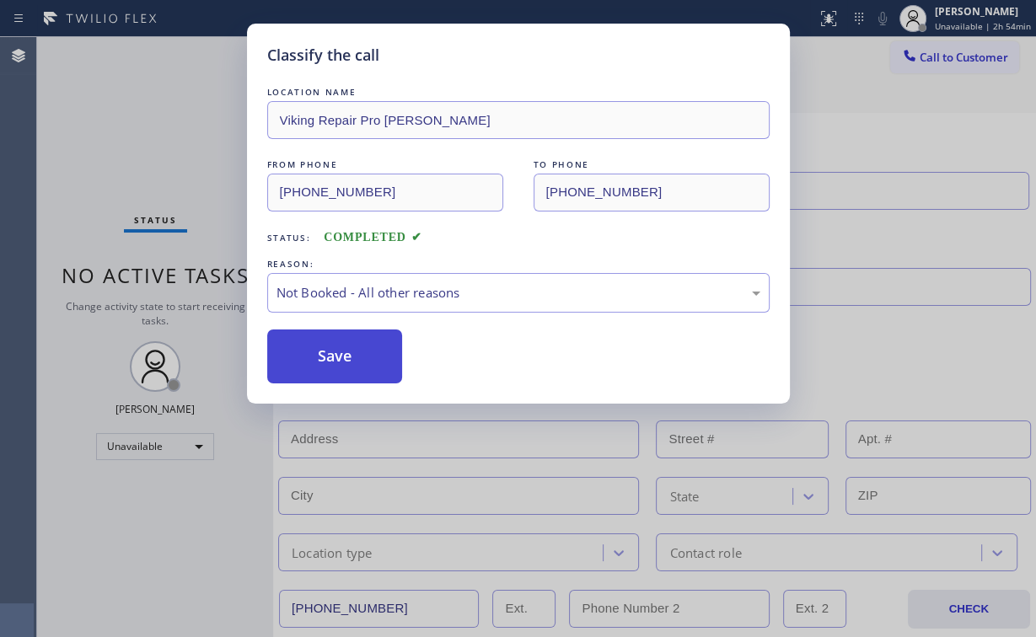
click at [323, 351] on button "Save" at bounding box center [335, 357] width 136 height 54
click at [151, 180] on div "Classify the call LOCATION NAME Viking Repair Pro [PERSON_NAME] FROM PHONE [PHO…" at bounding box center [518, 318] width 1036 height 637
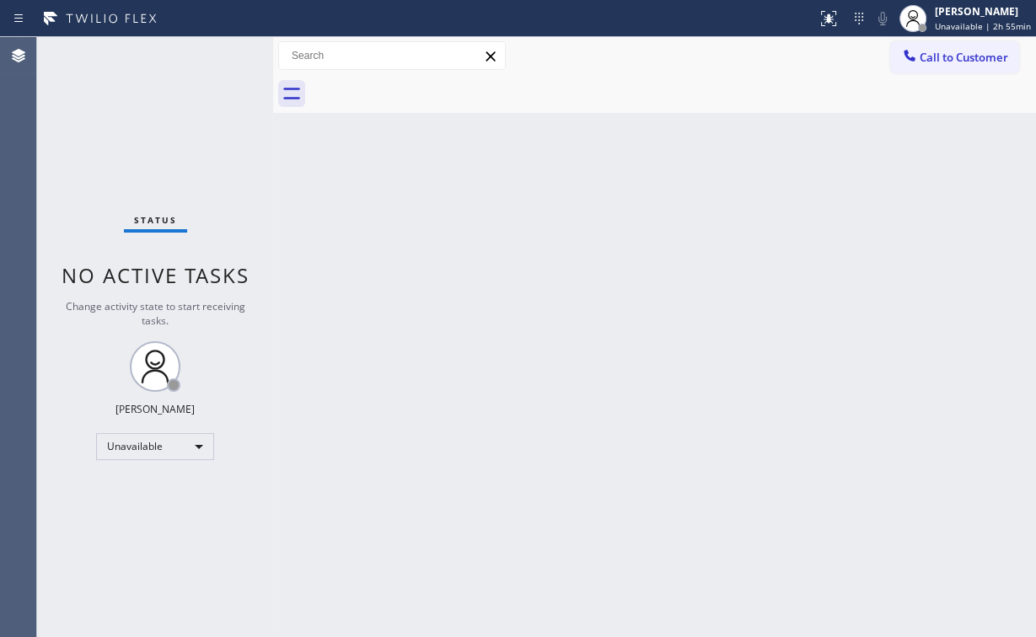
drag, startPoint x: 136, startPoint y: 119, endPoint x: 142, endPoint y: 34, distance: 85.3
click at [136, 117] on div "Status No active tasks Change activity state to start receiving tasks. [PERSON_…" at bounding box center [155, 337] width 236 height 600
click at [919, 56] on button "Call to Customer" at bounding box center [954, 57] width 129 height 32
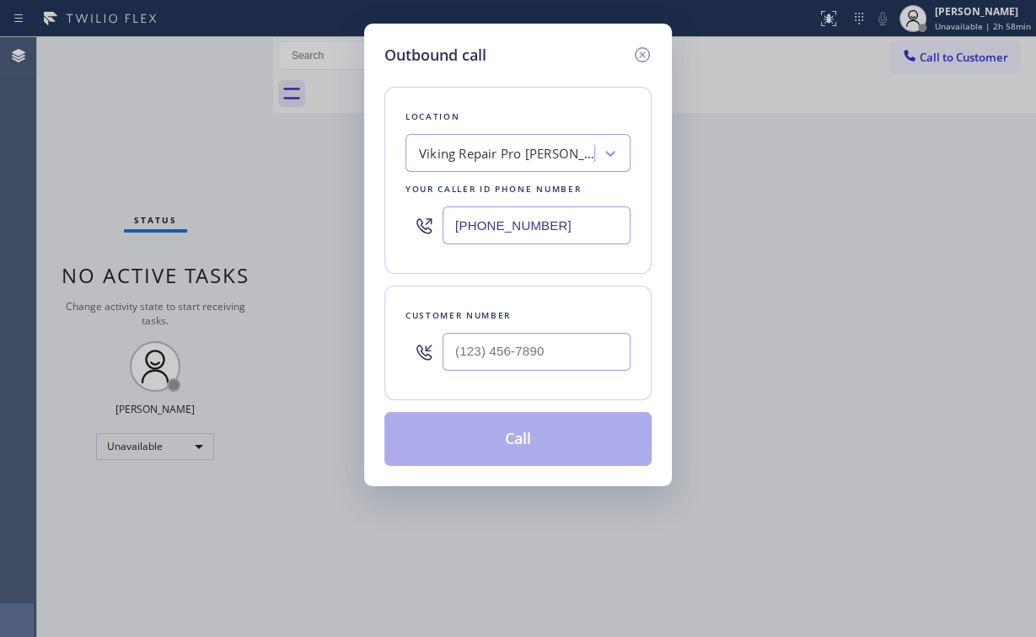
drag, startPoint x: 563, startPoint y: 231, endPoint x: 344, endPoint y: 230, distance: 219.2
click at [344, 230] on div "Outbound call Location Viking Repair Pro [PERSON_NAME] Your caller id phone num…" at bounding box center [518, 318] width 1036 height 637
paste input "760) 284-84"
type input "[PHONE_NUMBER]"
click at [523, 337] on input "(___) ___-____" at bounding box center [537, 352] width 188 height 38
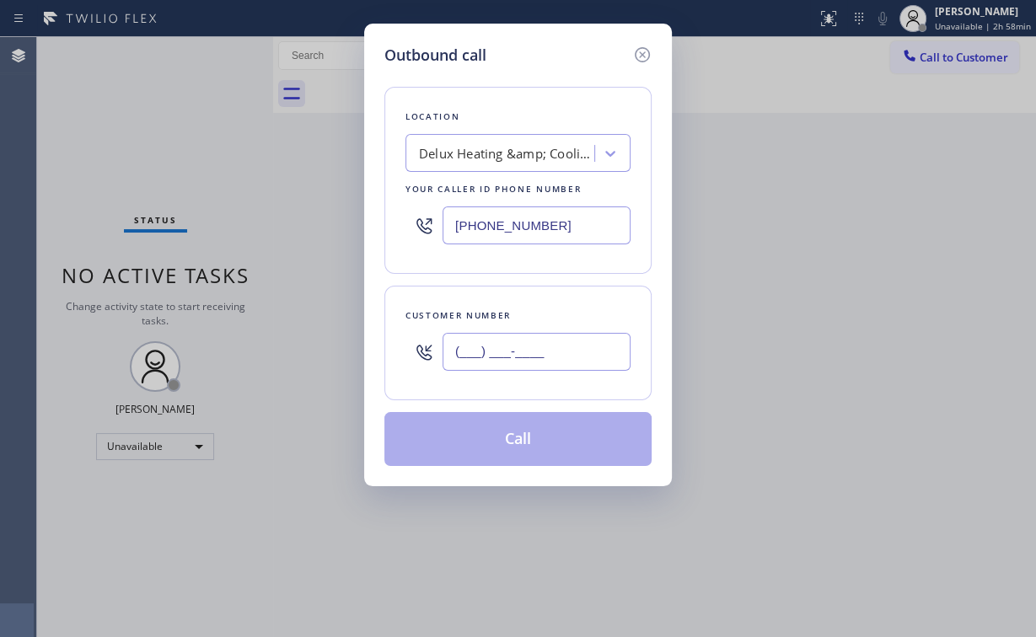
paste input "760) 330-8408"
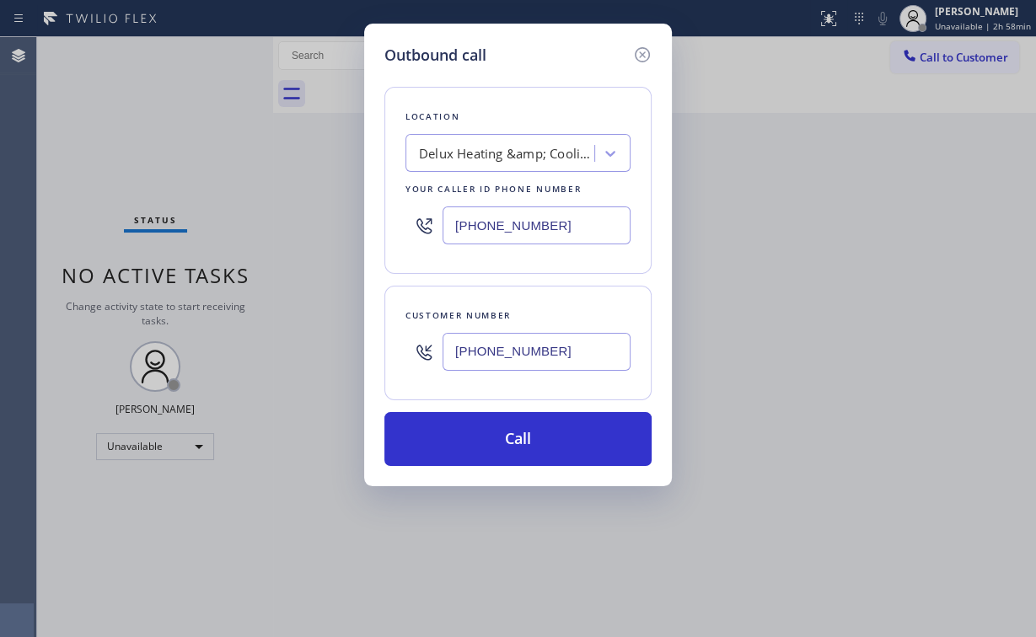
type input "[PHONE_NUMBER]"
click at [486, 445] on button "Call" at bounding box center [517, 439] width 267 height 54
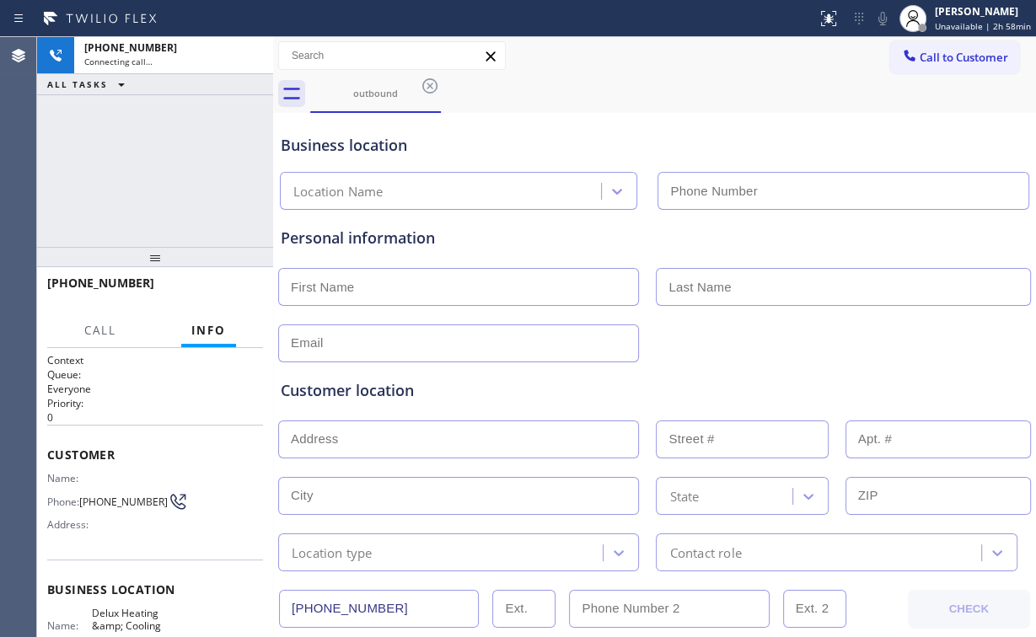
click at [199, 155] on div "[PHONE_NUMBER] Connecting call… ALL TASKS ALL TASKS ACTIVE TASKS TASKS IN WRAP …" at bounding box center [155, 142] width 236 height 210
type input "[PHONE_NUMBER]"
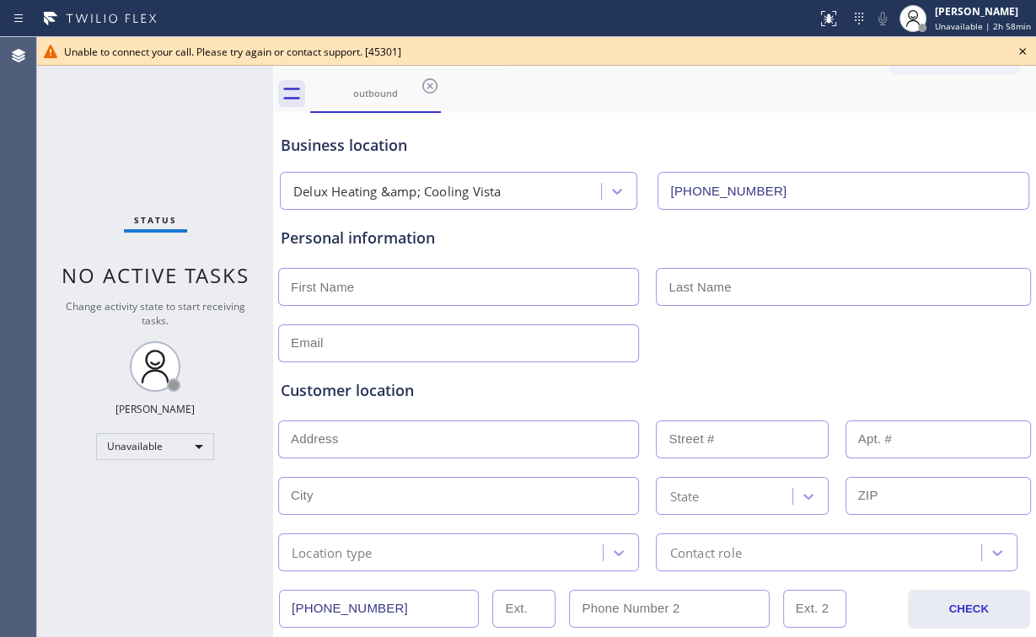
click at [1020, 51] on icon at bounding box center [1022, 51] width 20 height 20
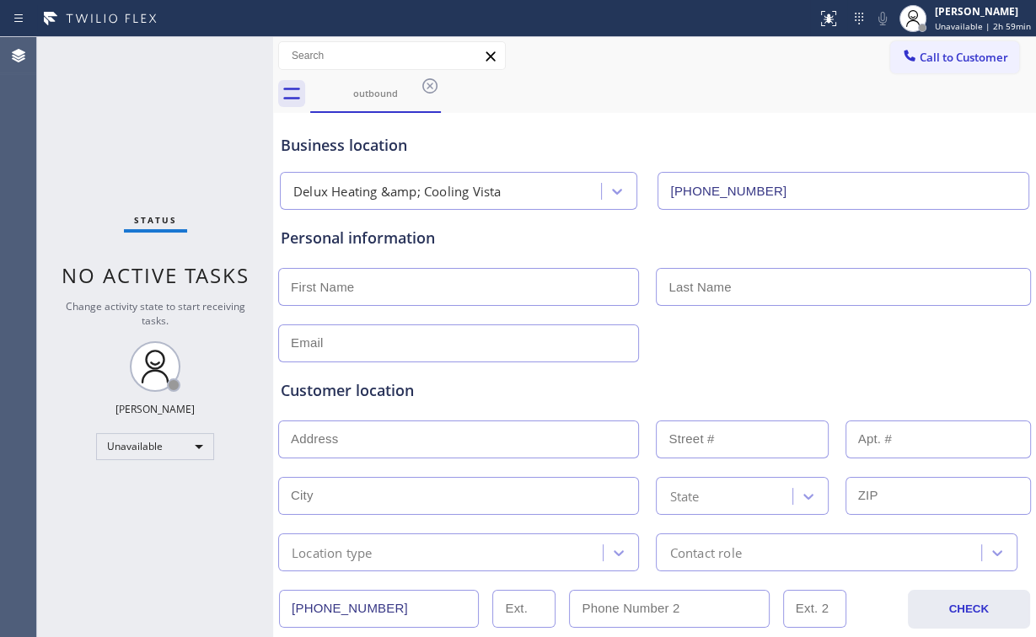
drag, startPoint x: 105, startPoint y: 177, endPoint x: 118, endPoint y: 169, distance: 15.2
click at [106, 175] on div "Status No active tasks Change activity state to start receiving tasks. [PERSON_…" at bounding box center [155, 337] width 236 height 600
click at [967, 58] on span "Call to Customer" at bounding box center [964, 57] width 89 height 15
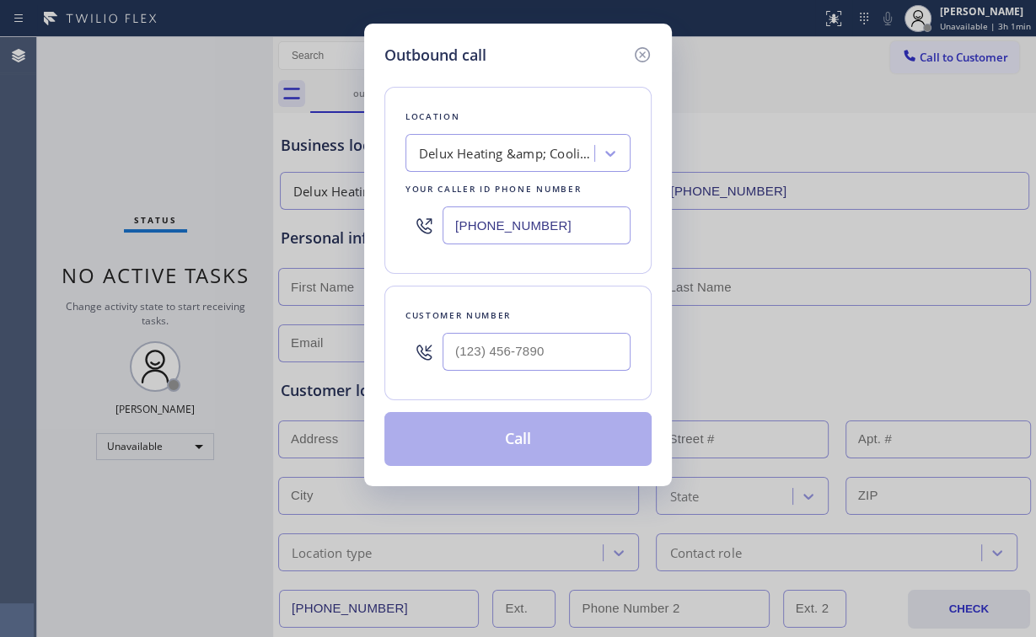
drag, startPoint x: 568, startPoint y: 238, endPoint x: 287, endPoint y: 223, distance: 281.1
click at [349, 221] on div "Outbound call Location Delux Heating &amp; Cooling Vista Your caller id phone n…" at bounding box center [518, 318] width 1036 height 637
paste input "888) 477-1309"
type input "[PHONE_NUMBER]"
click at [537, 30] on div "Outbound call Location 5 Star Appliance Repair Pro Your caller id phone number …" at bounding box center [518, 255] width 308 height 463
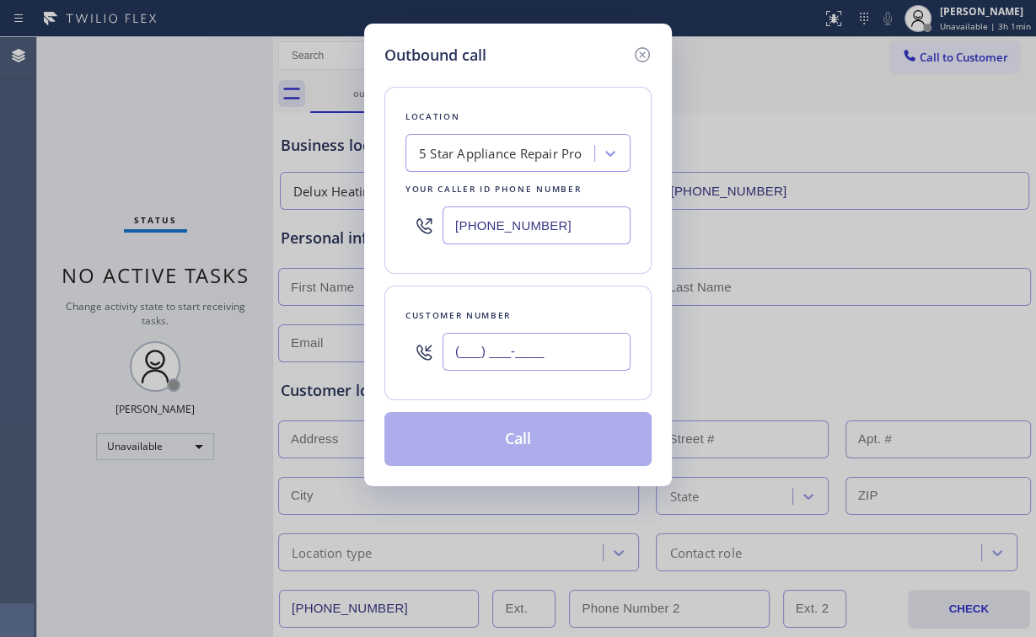
drag, startPoint x: 506, startPoint y: 351, endPoint x: 555, endPoint y: 317, distance: 59.4
click at [507, 351] on input "(___) ___-____" at bounding box center [537, 352] width 188 height 38
paste input "510) 330-7472"
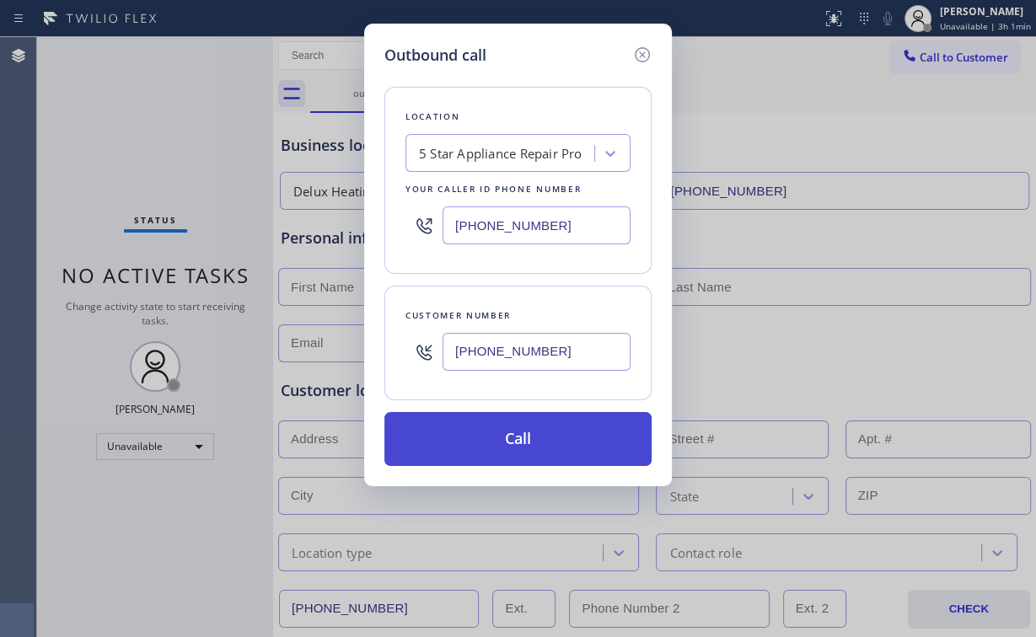
type input "[PHONE_NUMBER]"
click at [486, 433] on button "Call" at bounding box center [517, 439] width 267 height 54
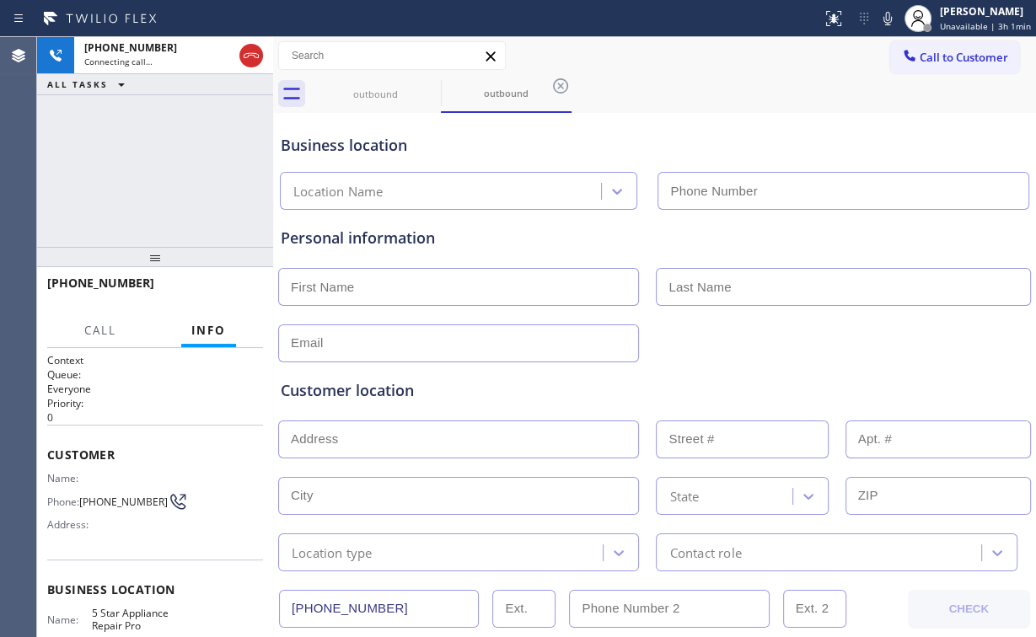
type input "[PHONE_NUMBER]"
drag, startPoint x: 105, startPoint y: 160, endPoint x: 104, endPoint y: 148, distance: 11.8
click at [105, 157] on div "[PHONE_NUMBER] Connecting call… ALL TASKS ALL TASKS ACTIVE TASKS TASKS IN WRAP …" at bounding box center [155, 142] width 236 height 210
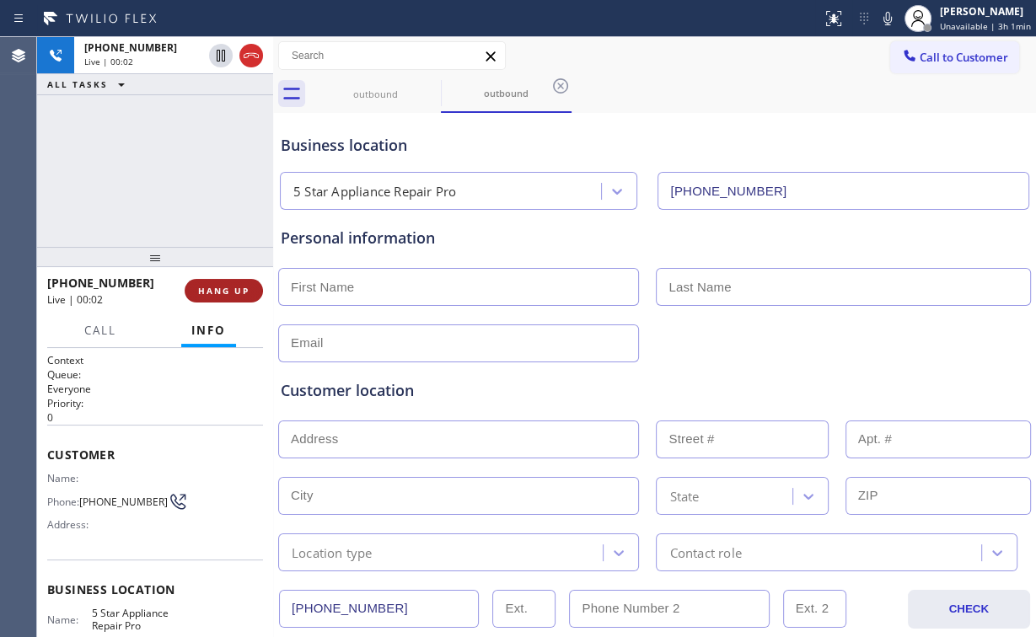
click at [228, 287] on span "HANG UP" at bounding box center [223, 291] width 51 height 12
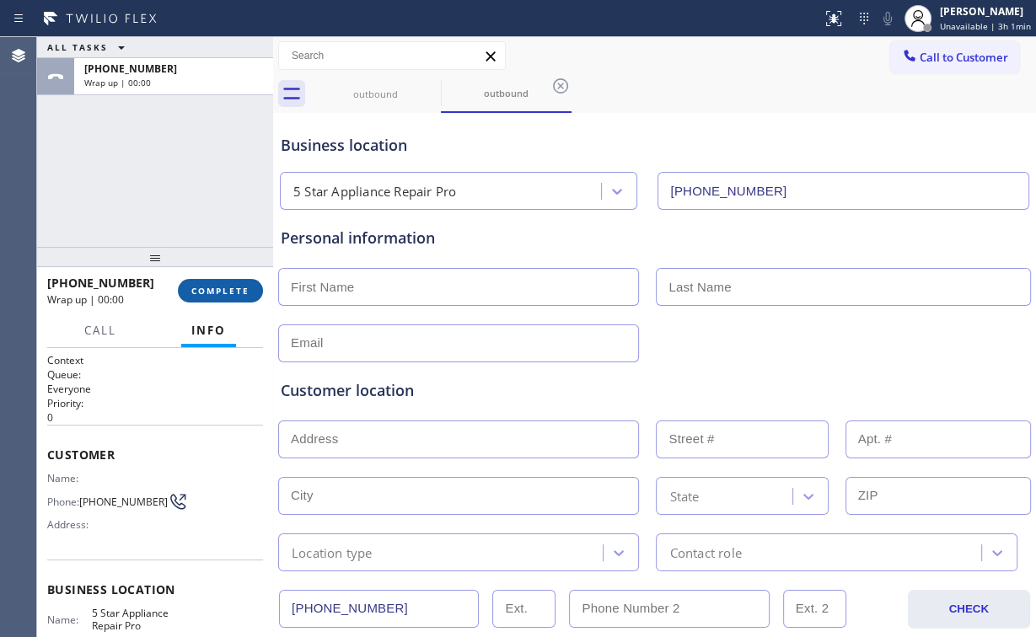
click at [228, 287] on span "COMPLETE" at bounding box center [220, 291] width 58 height 12
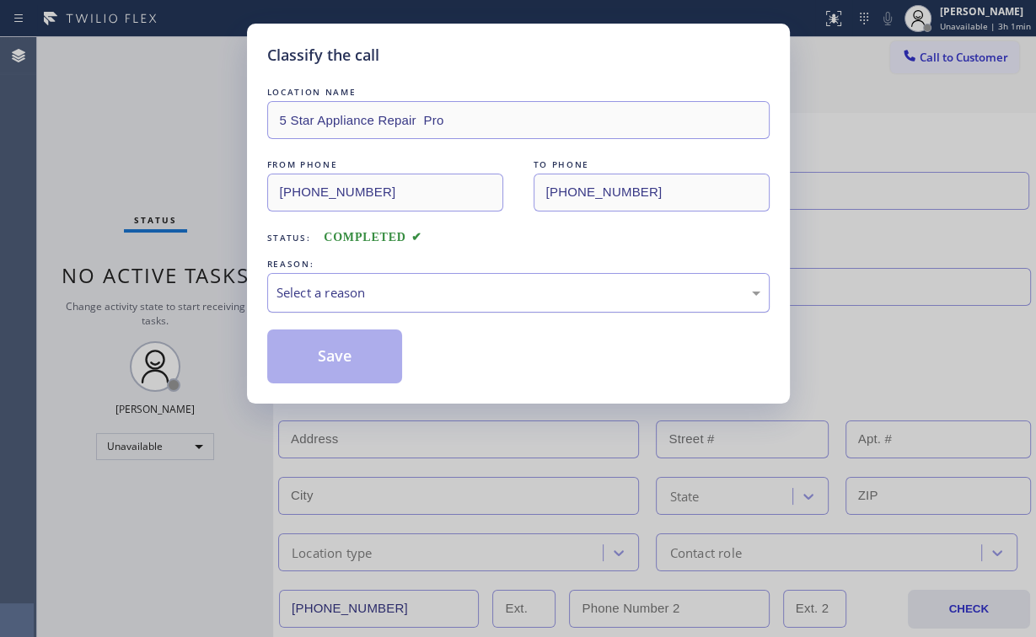
click at [309, 293] on div "Select a reason" at bounding box center [519, 292] width 484 height 19
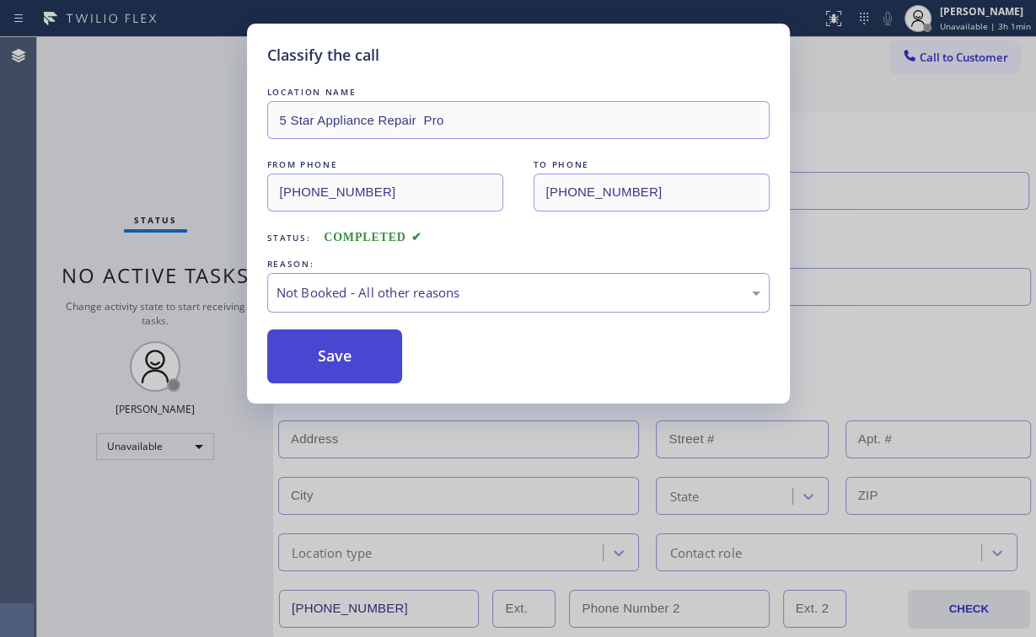
click at [320, 362] on button "Save" at bounding box center [335, 357] width 136 height 54
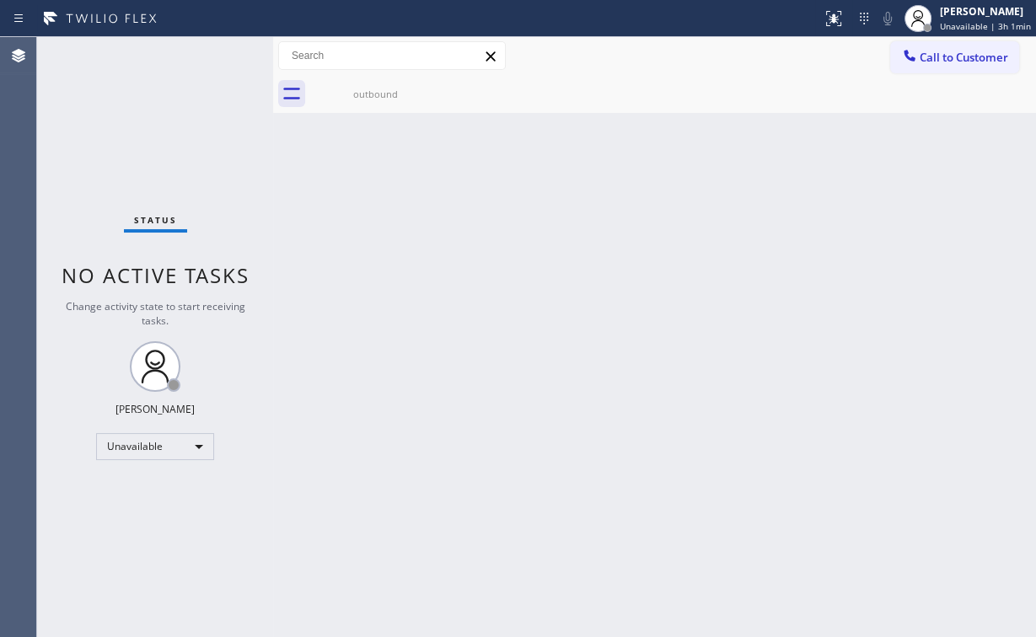
click at [162, 51] on div "Status No active tasks Change activity state to start receiving tasks. [PERSON_…" at bounding box center [155, 337] width 236 height 600
drag, startPoint x: 979, startPoint y: 61, endPoint x: 924, endPoint y: 72, distance: 56.1
click at [967, 61] on span "Call to Customer" at bounding box center [964, 57] width 89 height 15
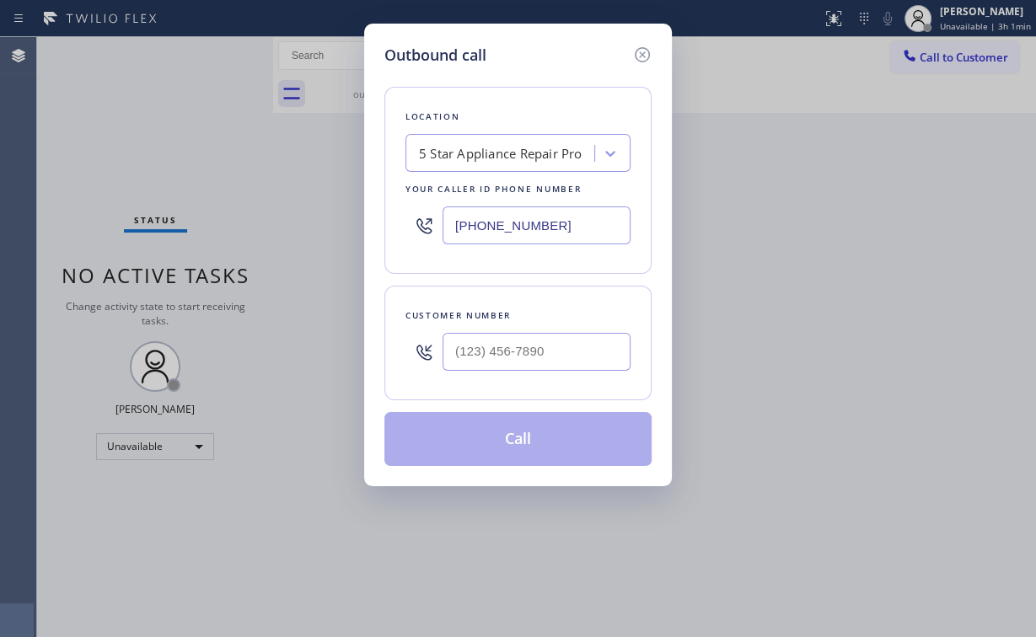
drag, startPoint x: 550, startPoint y: 232, endPoint x: 101, endPoint y: 227, distance: 448.5
click at [238, 232] on div "Outbound call Location 5 Star Appliance Repair Pro Your caller id phone number …" at bounding box center [518, 318] width 1036 height 637
type input "(___) ___-____"
click at [493, 144] on div "Search location" at bounding box center [503, 154] width 184 height 30
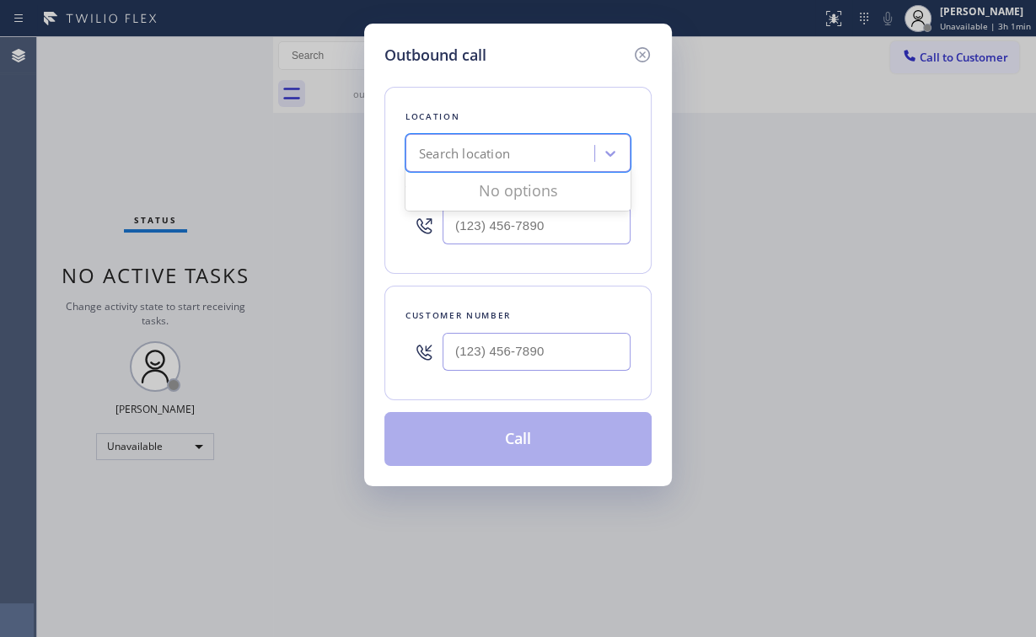
paste input "Viking Repair Pro"
type input "Viking Repair Pro"
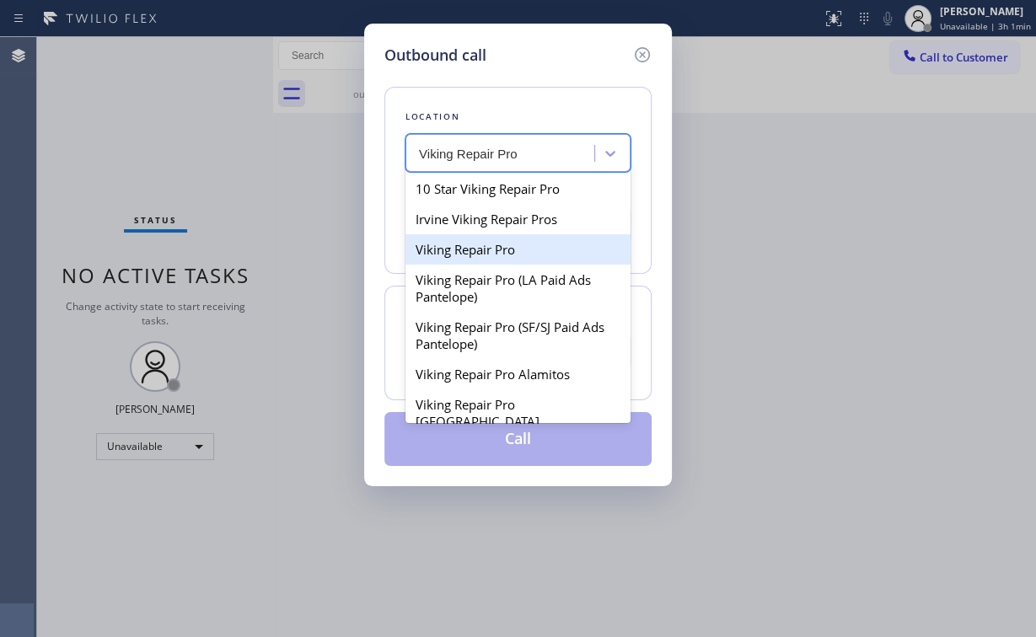
click at [507, 250] on div "Viking Repair Pro" at bounding box center [517, 249] width 225 height 30
type input "[PHONE_NUMBER]"
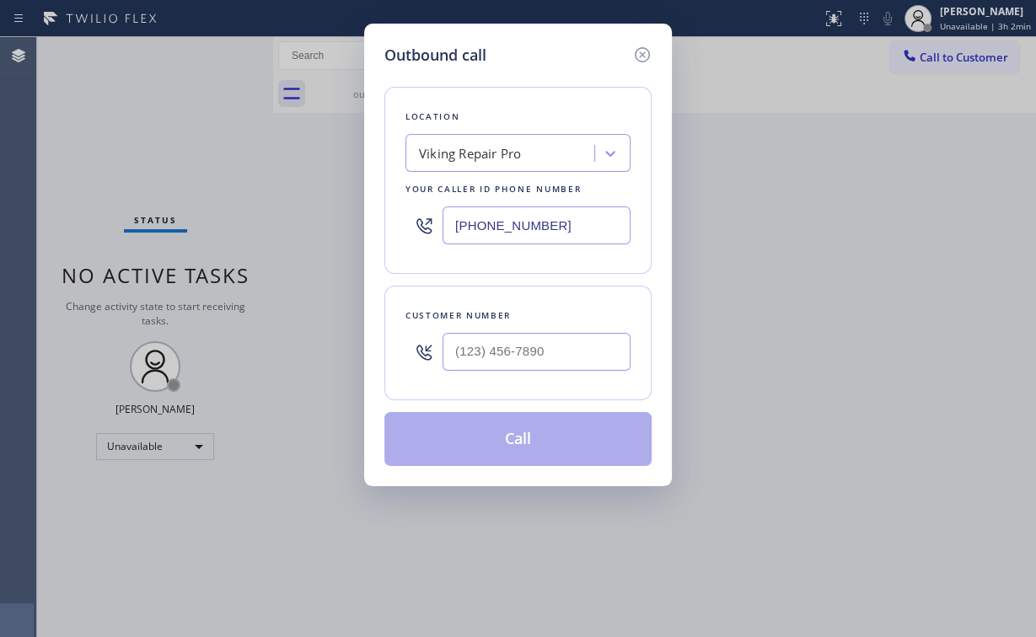
click at [518, 37] on div "Outbound call Location Viking Repair Pro Your caller id phone number [PHONE_NUM…" at bounding box center [518, 255] width 308 height 463
click at [503, 352] on input "(___) ___-____" at bounding box center [537, 352] width 188 height 38
paste input "402) 430-1004"
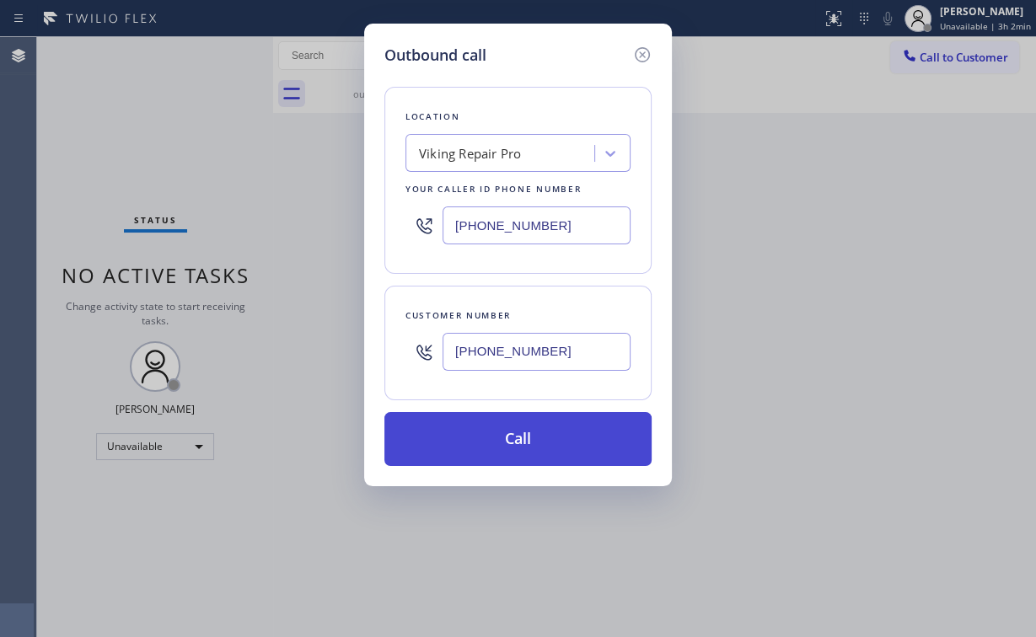
type input "[PHONE_NUMBER]"
click at [486, 441] on button "Call" at bounding box center [517, 439] width 267 height 54
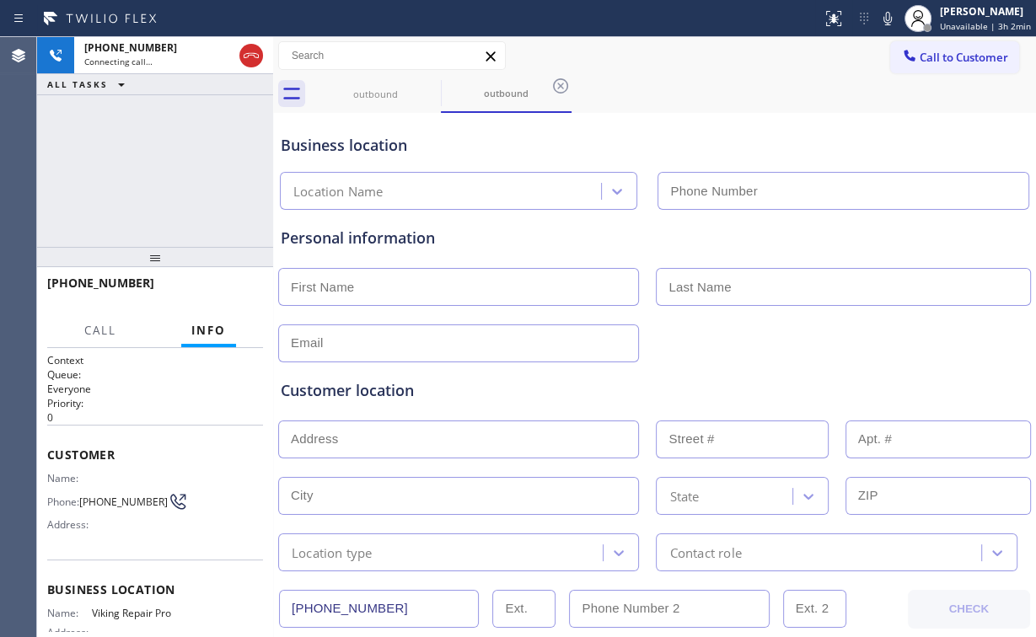
type input "[PHONE_NUMBER]"
click at [130, 173] on div "[PHONE_NUMBER] Connecting call… ALL TASKS ALL TASKS ACTIVE TASKS TASKS IN WRAP …" at bounding box center [155, 142] width 236 height 210
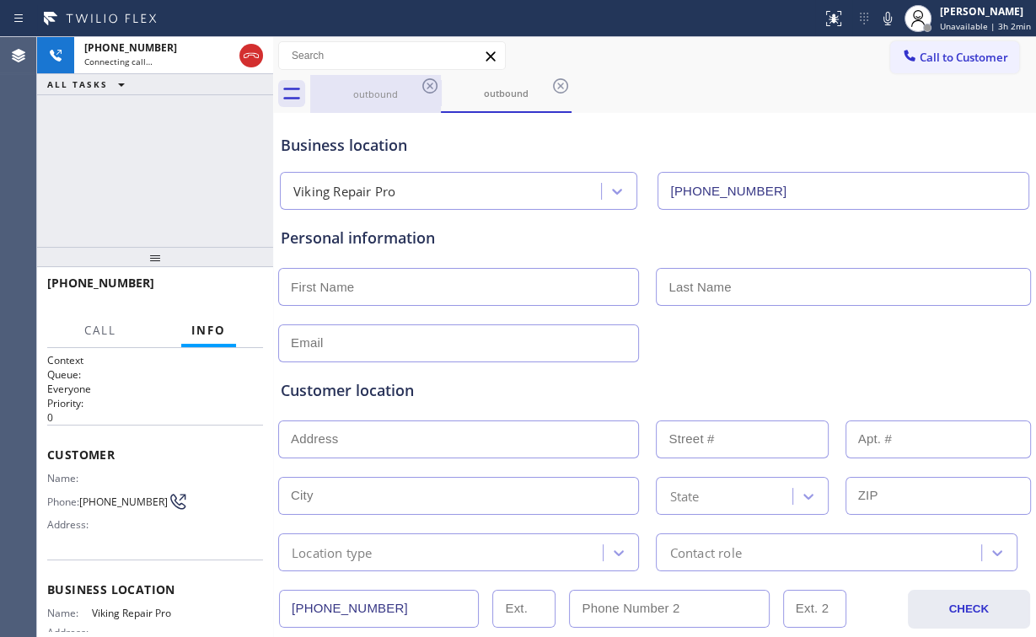
click at [348, 94] on div "outbound" at bounding box center [375, 94] width 127 height 13
click at [426, 83] on icon at bounding box center [430, 86] width 20 height 20
click at [108, 164] on div "[PHONE_NUMBER] Connecting call… ALL TASKS ALL TASKS ACTIVE TASKS TASKS IN WRAP …" at bounding box center [155, 142] width 236 height 210
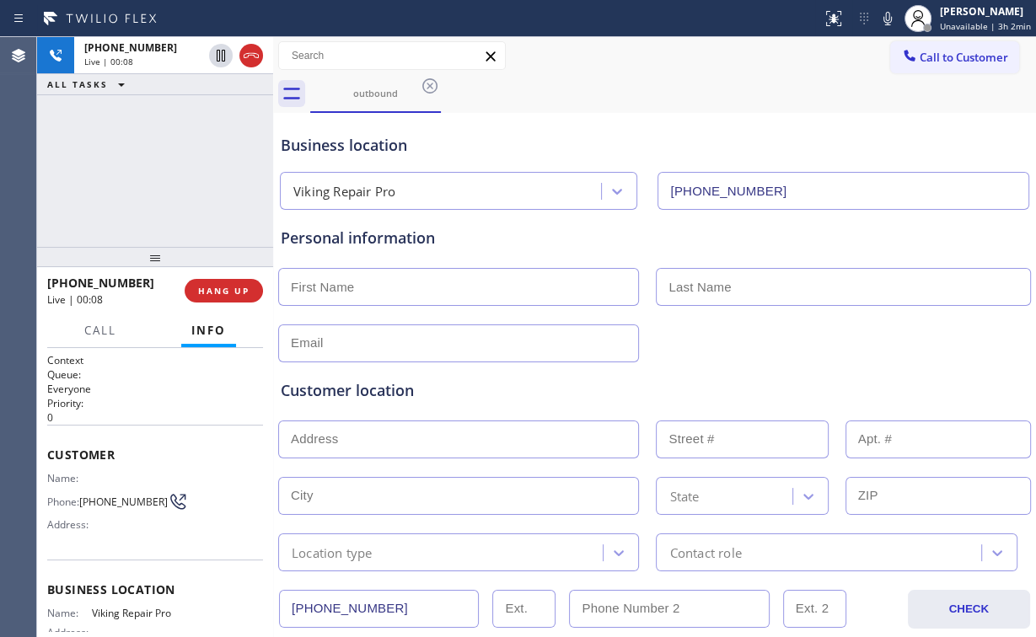
drag, startPoint x: 86, startPoint y: 172, endPoint x: 153, endPoint y: 223, distance: 83.6
click at [92, 177] on div "[PHONE_NUMBER] Live | 00:08 ALL TASKS ALL TASKS ACTIVE TASKS TASKS IN WRAP UP" at bounding box center [155, 142] width 236 height 210
drag, startPoint x: 132, startPoint y: 156, endPoint x: 148, endPoint y: 126, distance: 33.6
click at [132, 156] on div "[PHONE_NUMBER] Live | 00:16 ALL TASKS ALL TASKS ACTIVE TASKS TASKS IN WRAP UP" at bounding box center [155, 142] width 236 height 210
click at [183, 169] on div "[PHONE_NUMBER] Live | 00:31 ALL TASKS ALL TASKS ACTIVE TASKS TASKS IN WRAP UP" at bounding box center [155, 142] width 236 height 210
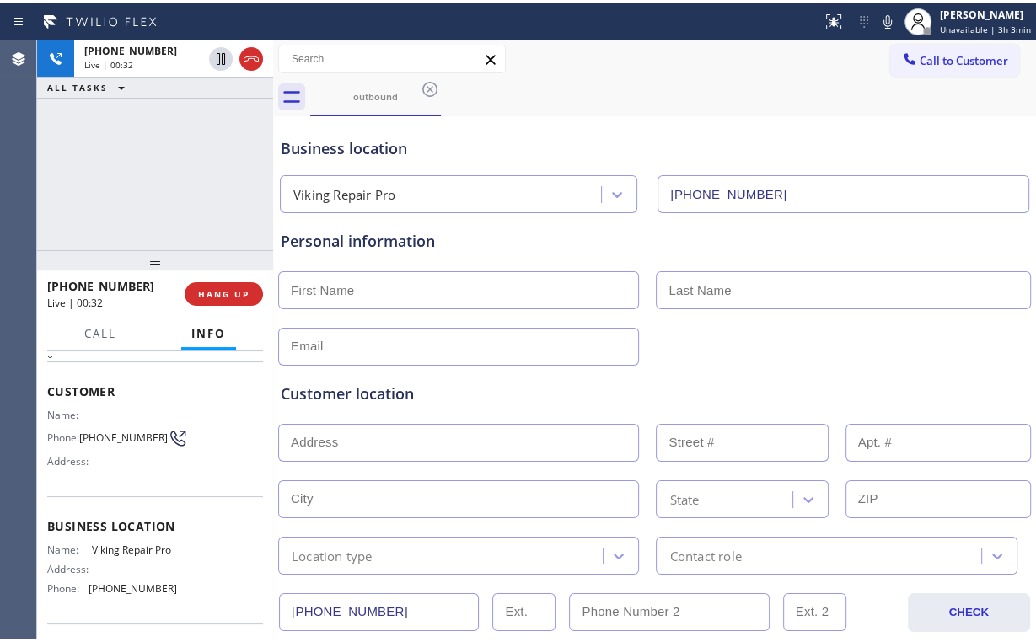
scroll to position [67, 0]
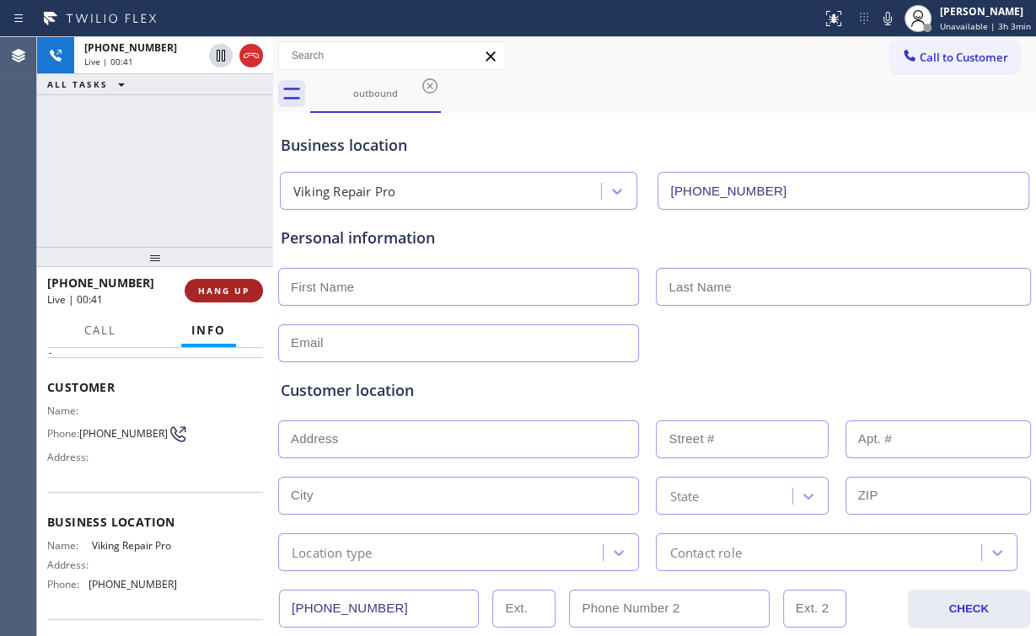
click at [244, 291] on span "HANG UP" at bounding box center [223, 291] width 51 height 12
click at [244, 291] on span "COMPLETE" at bounding box center [220, 291] width 58 height 12
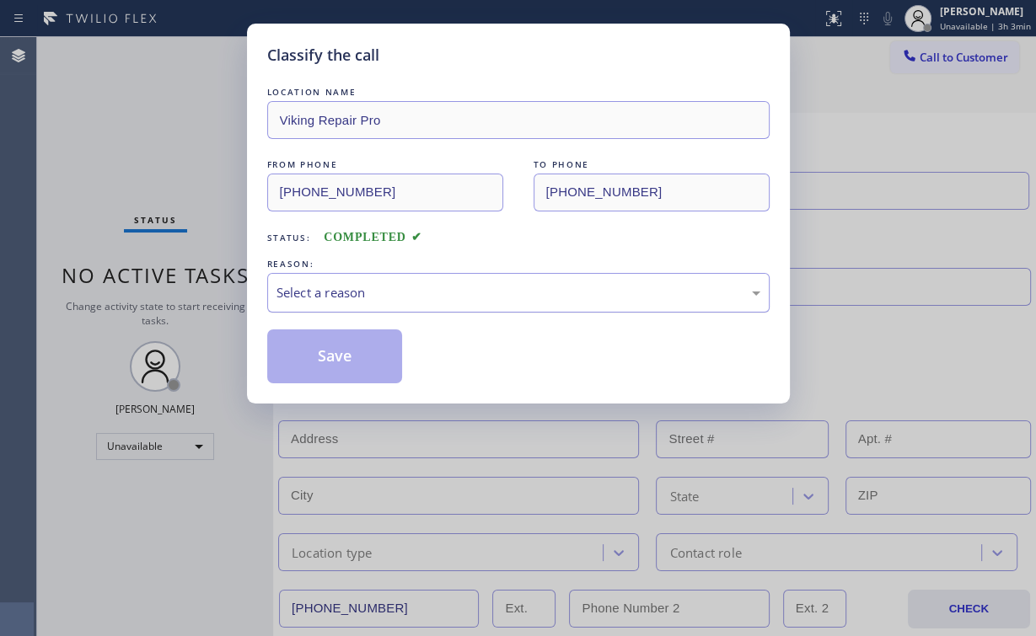
click at [339, 293] on div "Select a reason" at bounding box center [519, 292] width 484 height 19
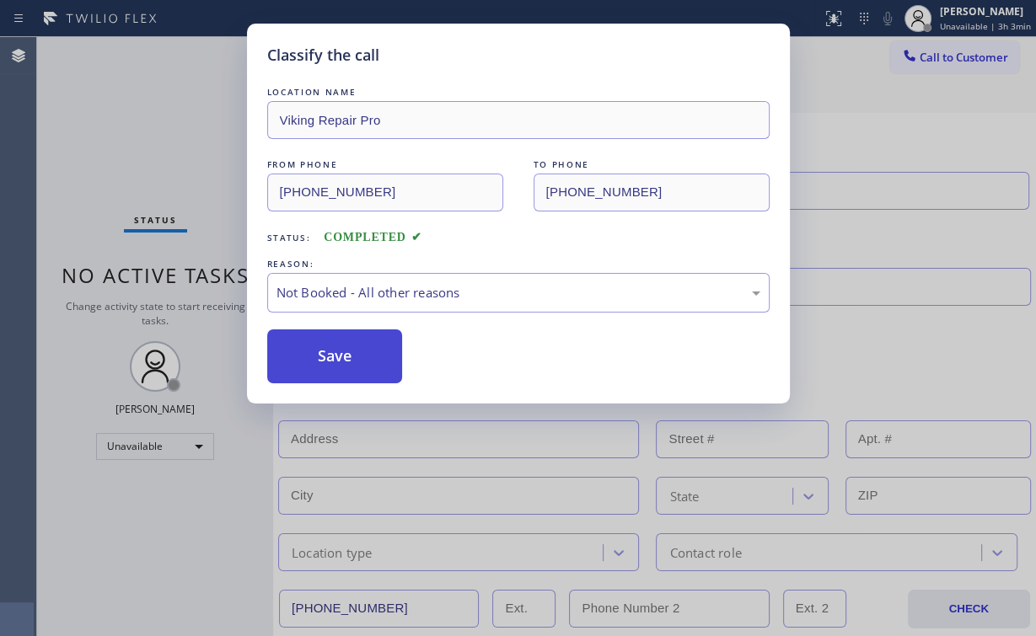
click at [336, 346] on button "Save" at bounding box center [335, 357] width 136 height 54
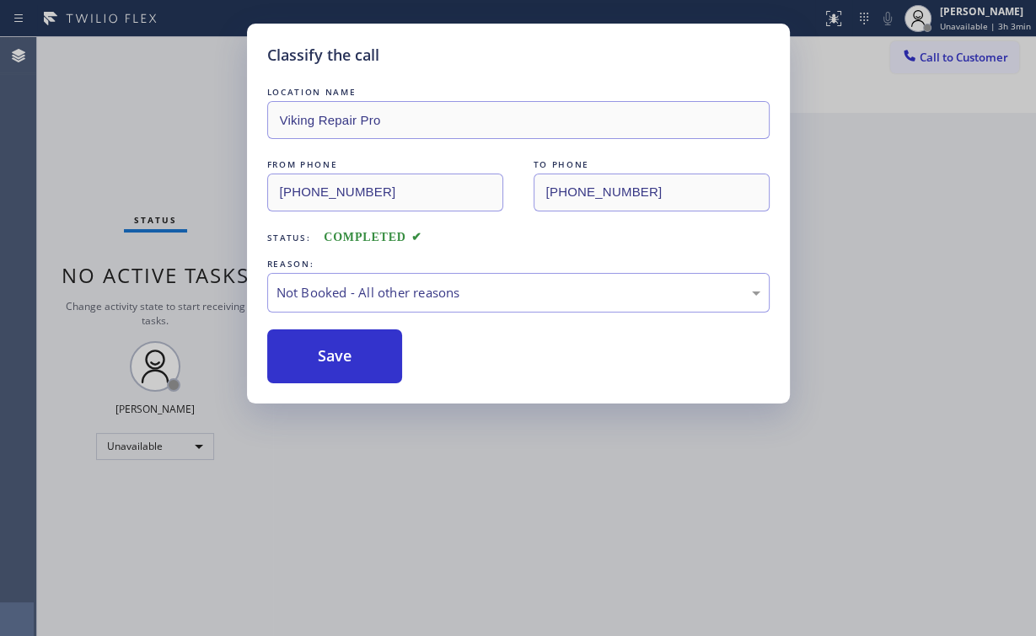
drag, startPoint x: 206, startPoint y: 186, endPoint x: 369, endPoint y: 633, distance: 475.8
click at [224, 228] on div "Classify the call LOCATION NAME Viking Repair Pro FROM PHONE [PHONE_NUMBER] TO …" at bounding box center [518, 318] width 1036 height 636
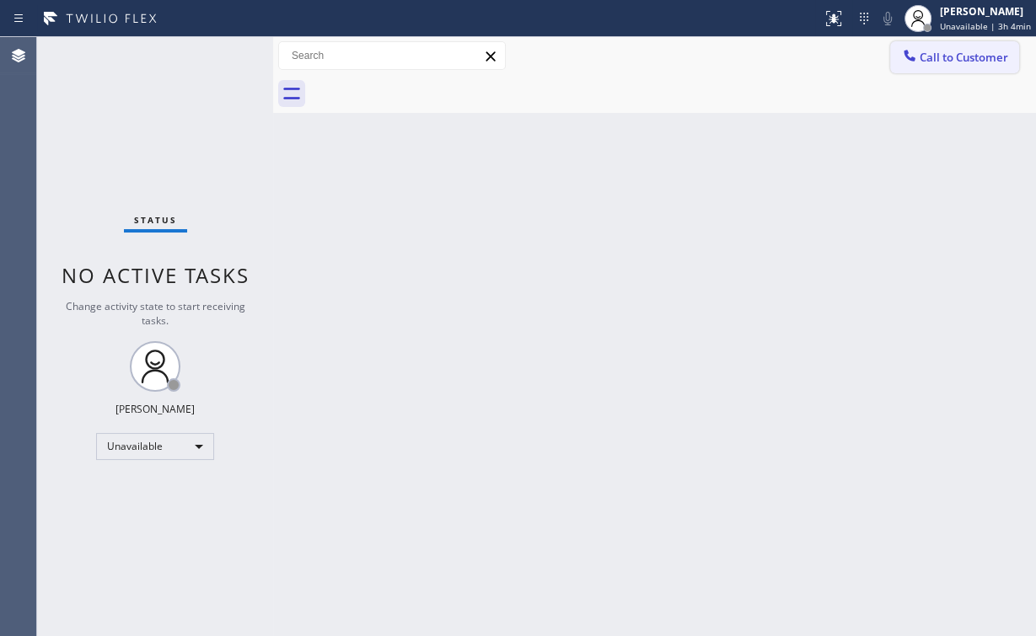
drag, startPoint x: 981, startPoint y: 46, endPoint x: 722, endPoint y: 142, distance: 276.9
click at [981, 46] on button "Call to Customer" at bounding box center [954, 57] width 129 height 32
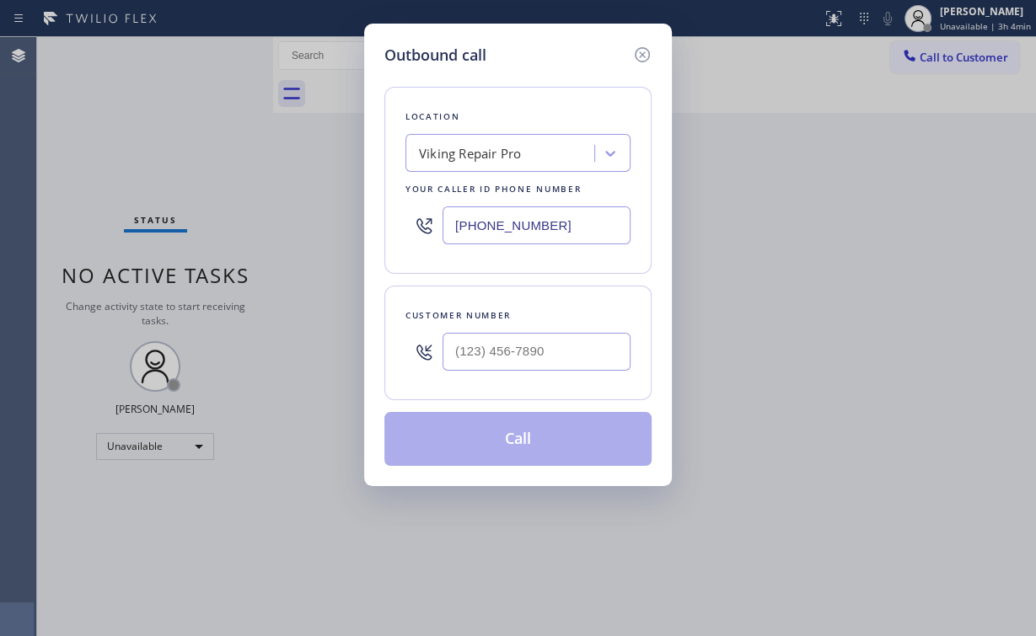
drag, startPoint x: 419, startPoint y: 222, endPoint x: 243, endPoint y: 225, distance: 176.2
click at [319, 222] on div "Outbound call Location Viking Repair Pro Your caller id phone number [PHONE_NUM…" at bounding box center [518, 318] width 1036 height 636
paste input "77) 414-7264"
type input "[PHONE_NUMBER]"
drag, startPoint x: 555, startPoint y: 40, endPoint x: 556, endPoint y: 62, distance: 21.1
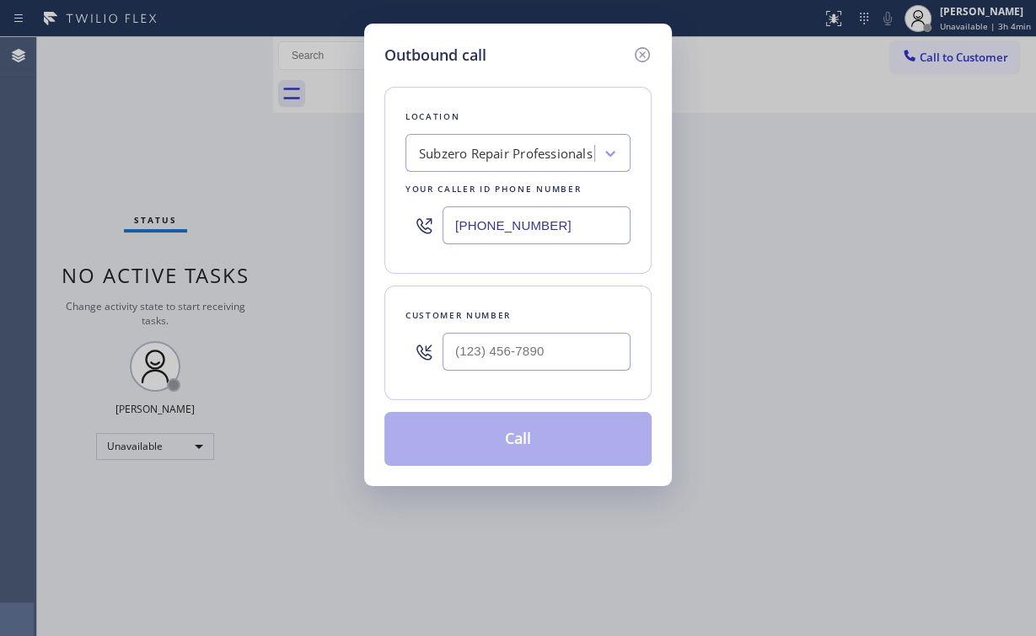
click at [555, 40] on div "Outbound call Location Subzero Repair Professionals Your caller id phone number…" at bounding box center [518, 255] width 308 height 463
click at [518, 335] on input "(___) ___-____" at bounding box center [537, 352] width 188 height 38
paste input "602) 821-4271"
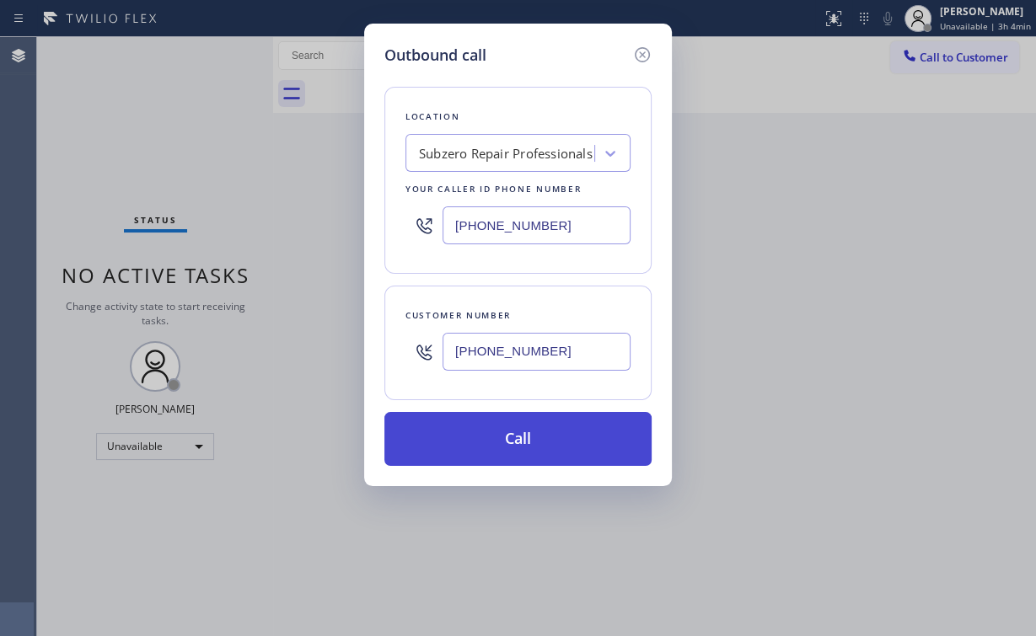
type input "[PHONE_NUMBER]"
click at [472, 426] on button "Call" at bounding box center [517, 439] width 267 height 54
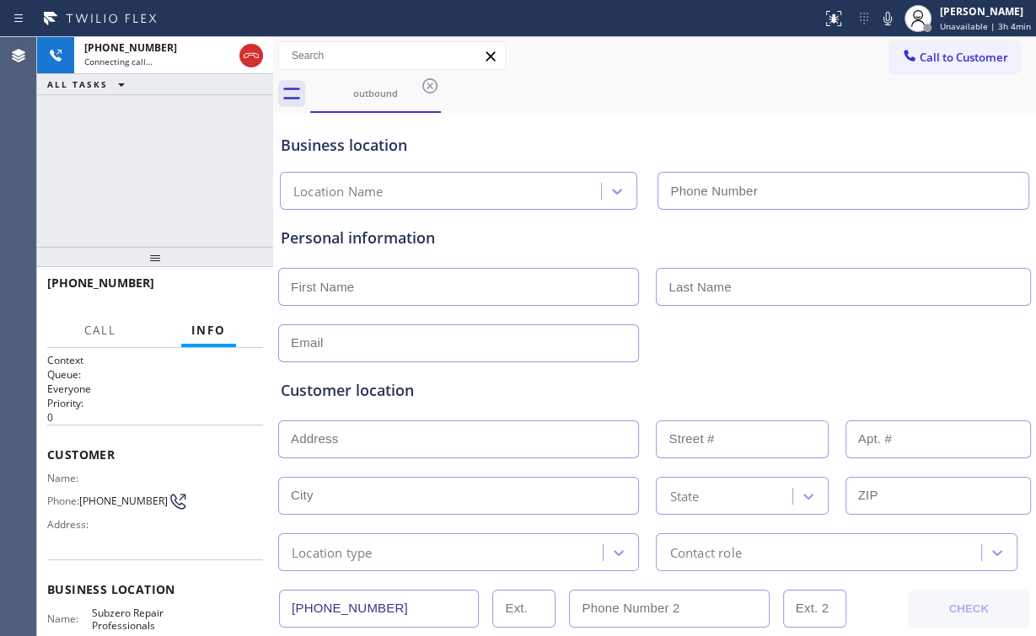
drag, startPoint x: 142, startPoint y: 175, endPoint x: 250, endPoint y: 516, distance: 358.1
click at [153, 209] on div "[PHONE_NUMBER] Connecting call… ALL TASKS ALL TASKS ACTIVE TASKS TASKS IN WRAP …" at bounding box center [155, 142] width 236 height 210
type input "[PHONE_NUMBER]"
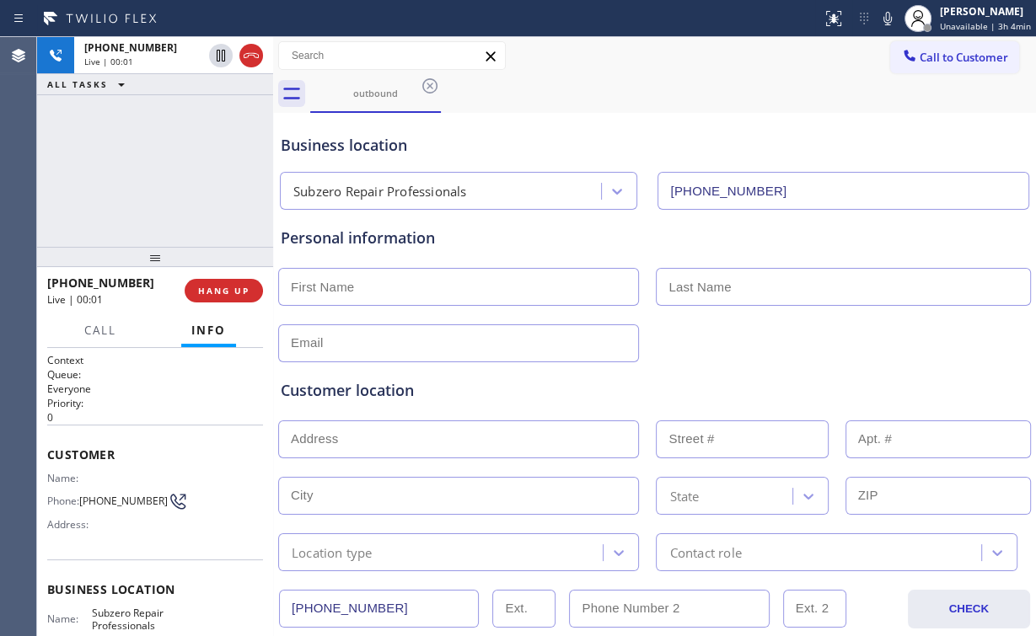
click at [132, 166] on div "[PHONE_NUMBER] Live | 00:01 ALL TASKS ALL TASKS ACTIVE TASKS TASKS IN WRAP UP" at bounding box center [155, 142] width 236 height 210
click at [239, 292] on span "HANG UP" at bounding box center [223, 291] width 51 height 12
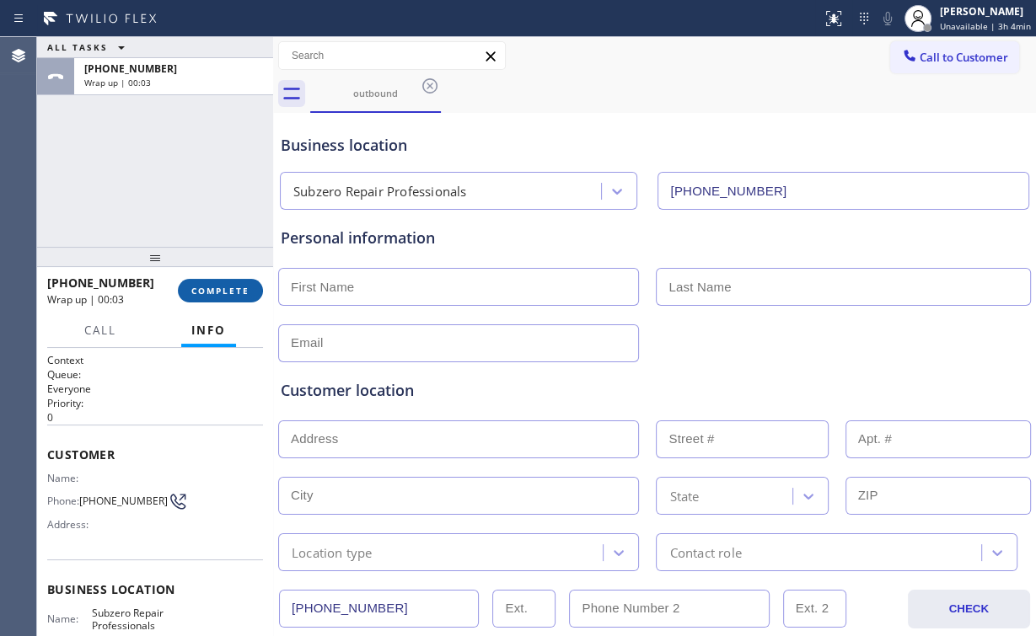
click at [232, 283] on button "COMPLETE" at bounding box center [220, 291] width 85 height 24
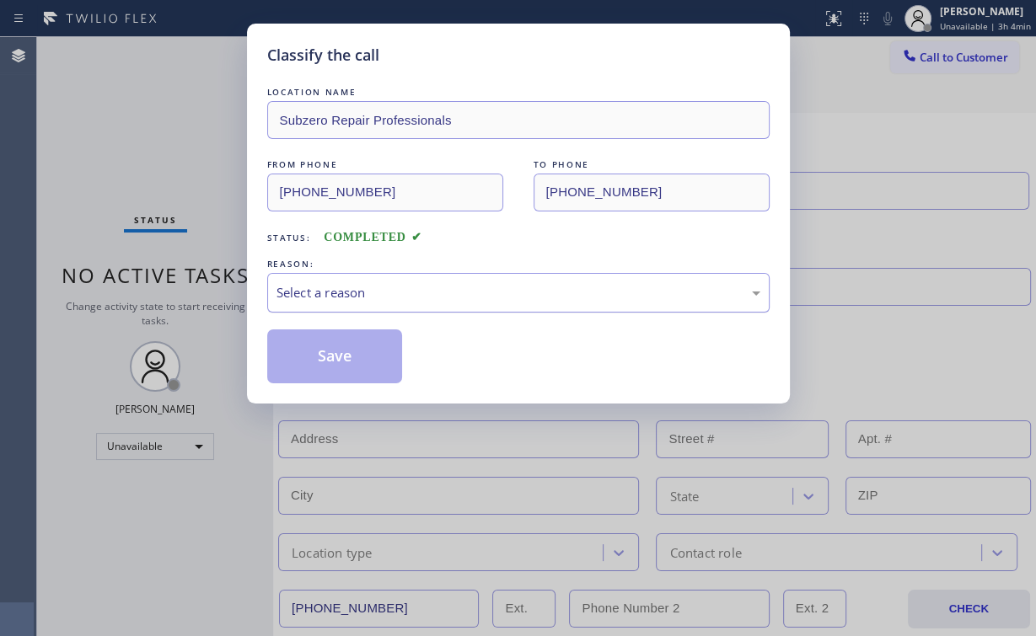
drag, startPoint x: 302, startPoint y: 295, endPoint x: 305, endPoint y: 308, distance: 13.1
click at [303, 296] on div "Select a reason" at bounding box center [519, 292] width 484 height 19
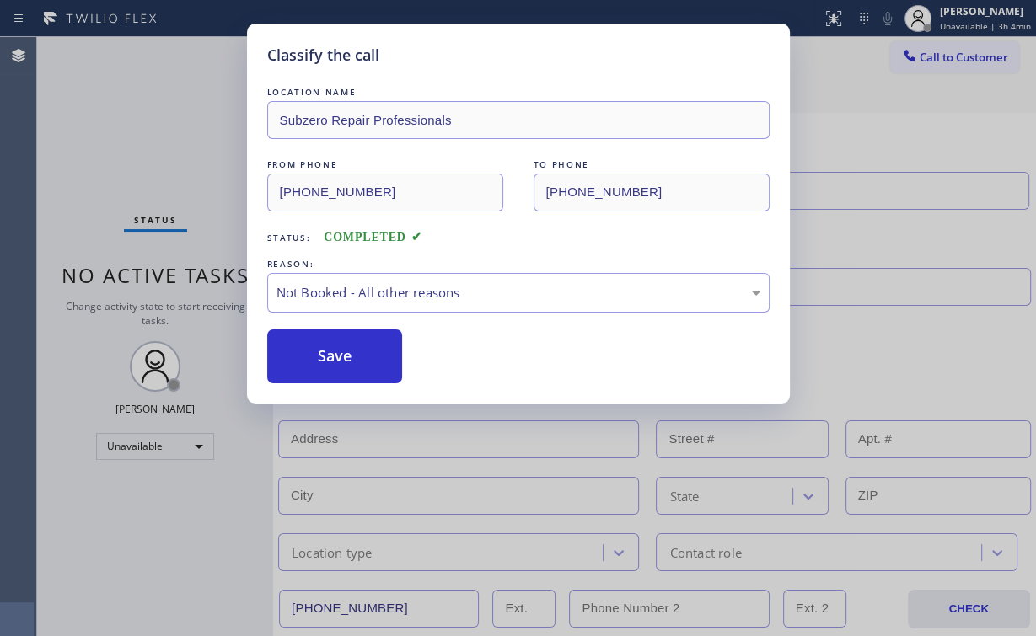
drag, startPoint x: 311, startPoint y: 353, endPoint x: 312, endPoint y: 615, distance: 261.3
click at [312, 354] on button "Save" at bounding box center [335, 357] width 136 height 54
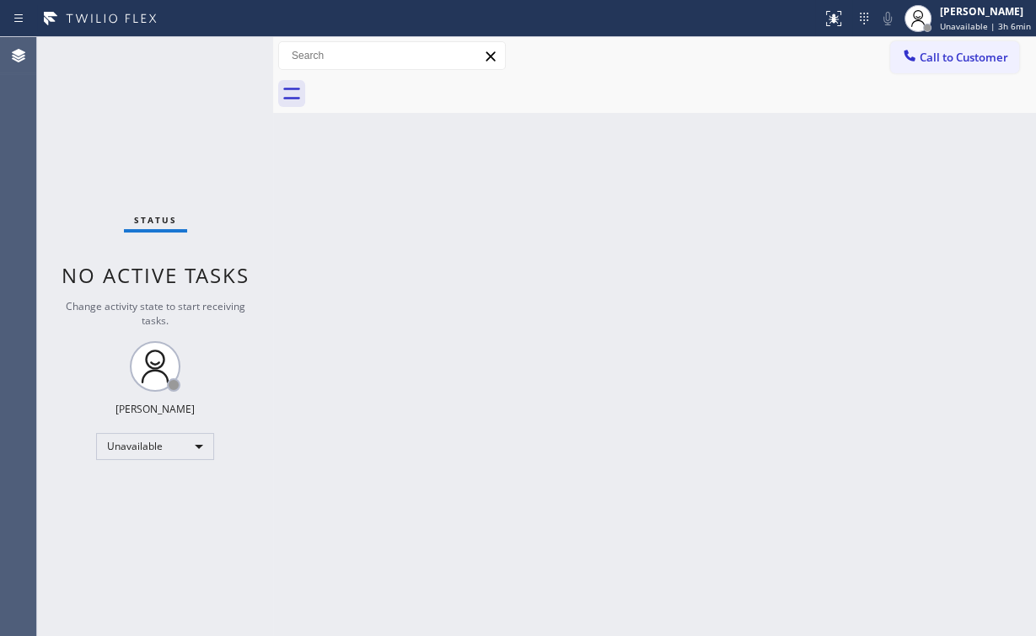
click at [141, 161] on div "Status No active tasks Change activity state to start receiving tasks. [PERSON_…" at bounding box center [155, 336] width 236 height 599
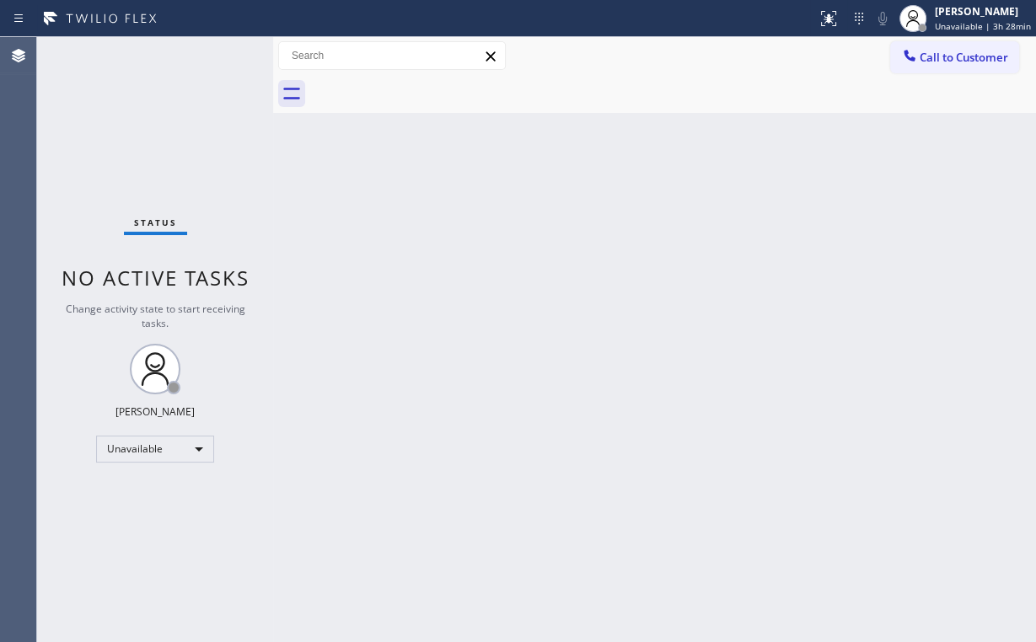
drag, startPoint x: 952, startPoint y: 62, endPoint x: 586, endPoint y: 175, distance: 382.9
click at [952, 61] on span "Call to Customer" at bounding box center [964, 57] width 89 height 15
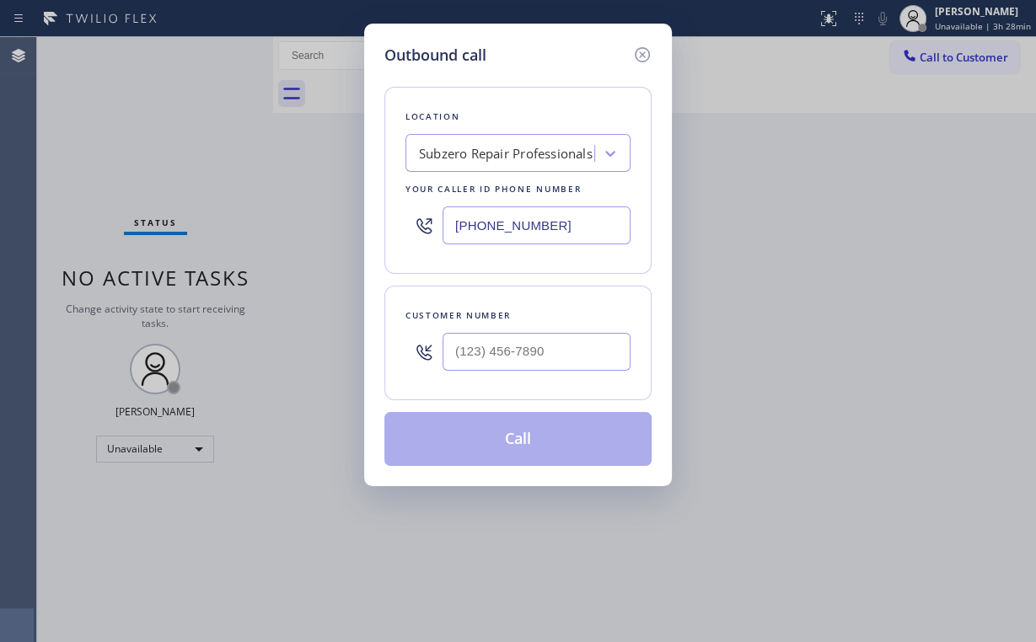
drag, startPoint x: 544, startPoint y: 240, endPoint x: 327, endPoint y: 203, distance: 219.8
click at [347, 212] on div "Outbound call Location Subzero Repair Professionals Your caller id phone number…" at bounding box center [518, 321] width 1036 height 642
paste input "33) 542-0303"
type input "[PHONE_NUMBER]"
click at [556, 349] on input "(___) ___-____" at bounding box center [537, 352] width 188 height 38
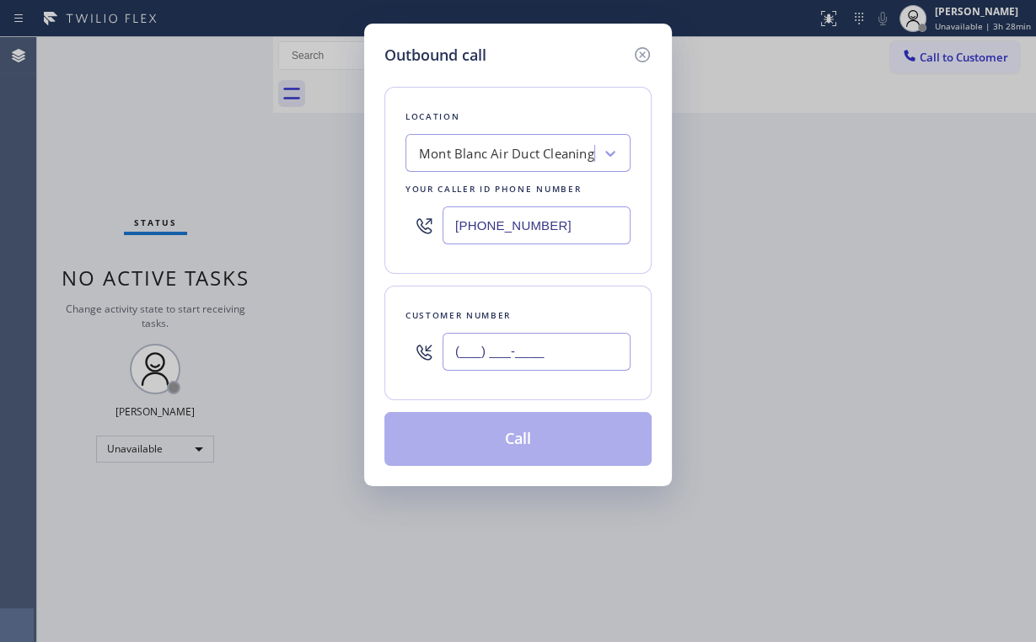
paste input "714) 262-6663"
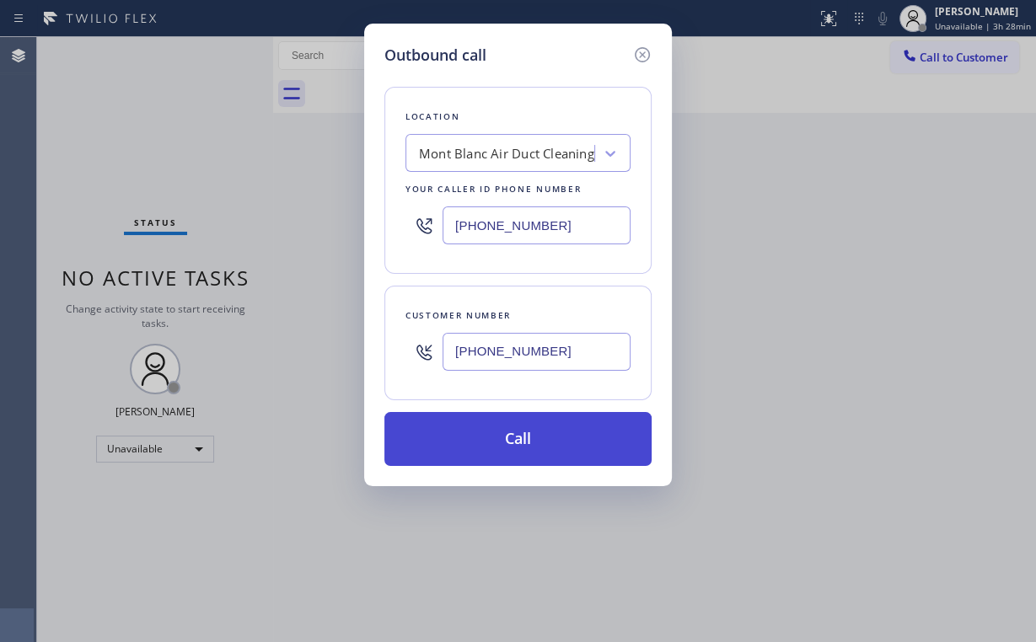
type input "[PHONE_NUMBER]"
click at [517, 445] on button "Call" at bounding box center [517, 439] width 267 height 54
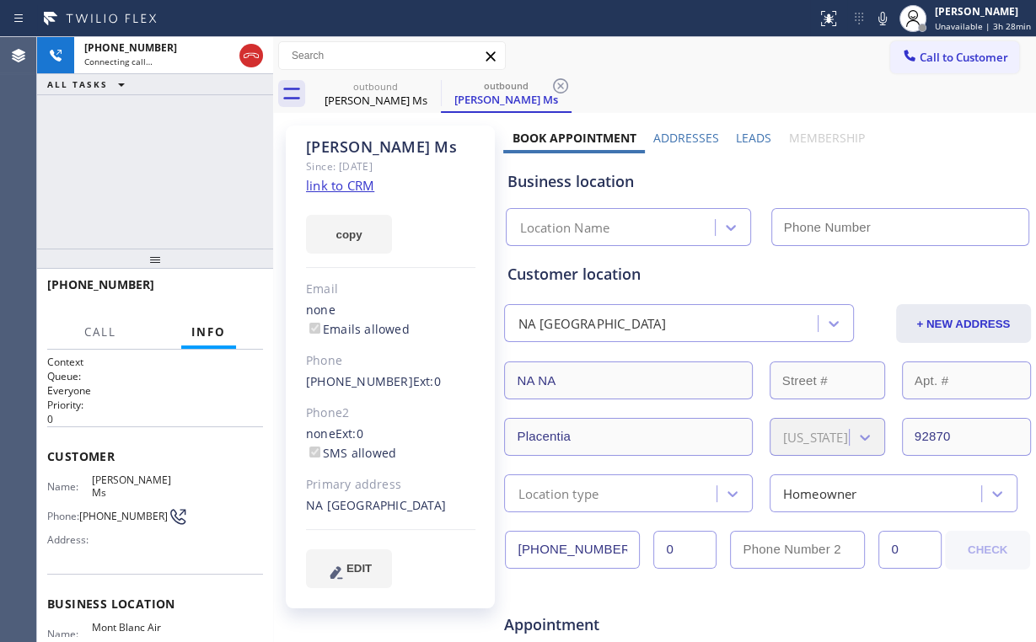
click at [195, 128] on div "[PHONE_NUMBER] Connecting call… ALL TASKS ALL TASKS ACTIVE TASKS TASKS IN WRAP …" at bounding box center [155, 143] width 236 height 212
type input "[PHONE_NUMBER]"
click at [128, 164] on div "[PHONE_NUMBER] Connecting call… ALL TASKS ALL TASKS ACTIVE TASKS TASKS IN WRAP …" at bounding box center [155, 143] width 236 height 212
click at [203, 129] on div "[PHONE_NUMBER] Connecting call… ALL TASKS ALL TASKS ACTIVE TASKS TASKS IN WRAP …" at bounding box center [155, 143] width 236 height 212
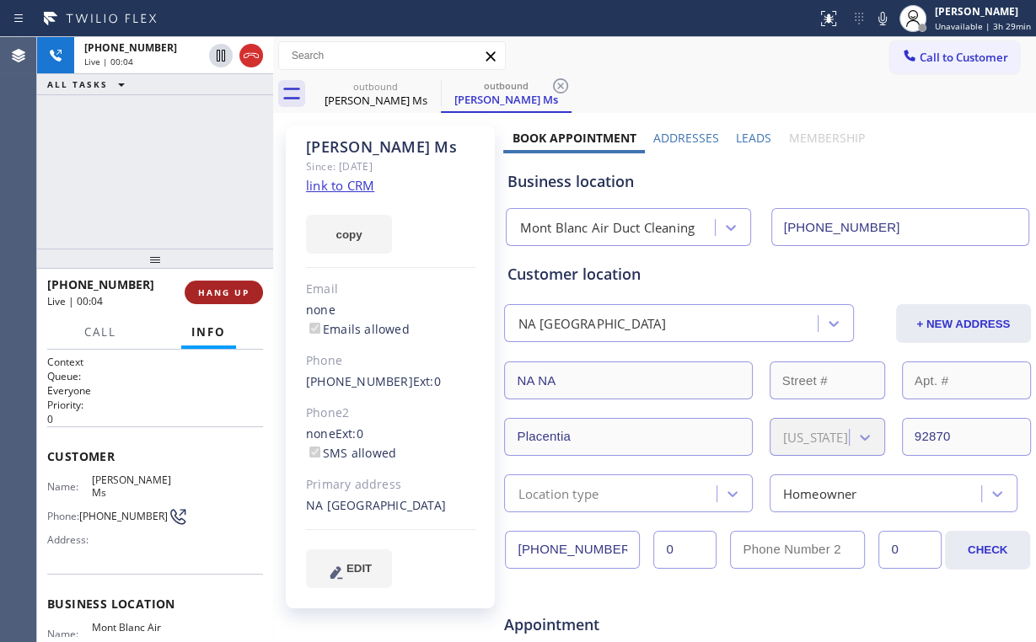
click at [233, 292] on span "HANG UP" at bounding box center [223, 293] width 51 height 12
click at [233, 291] on span "COMPLETE" at bounding box center [220, 293] width 58 height 12
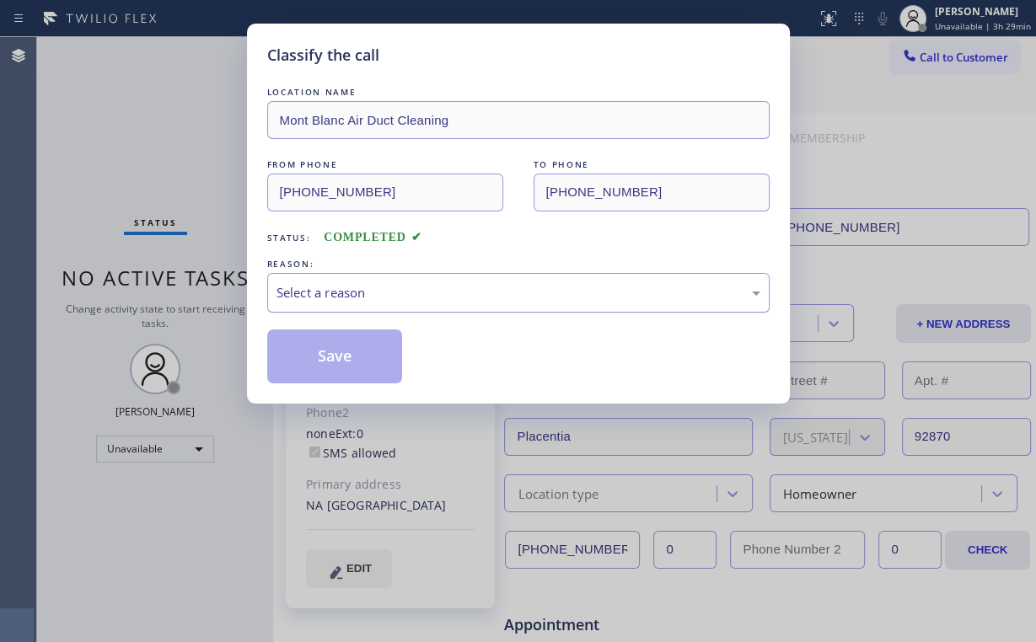
click at [329, 292] on div "Select a reason" at bounding box center [519, 292] width 484 height 19
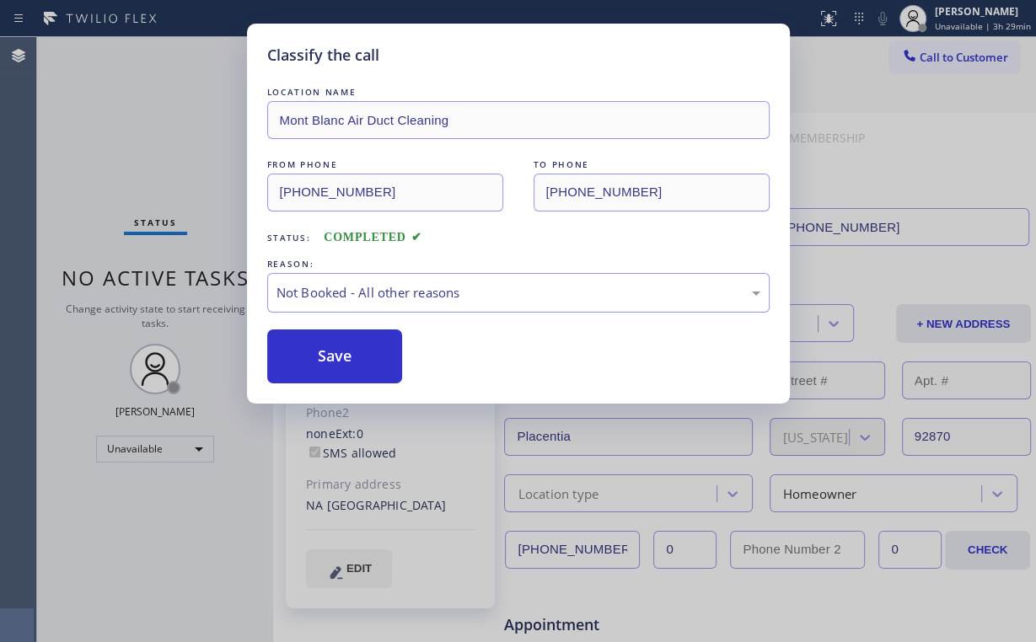
click at [334, 356] on button "Save" at bounding box center [335, 357] width 136 height 54
click at [155, 132] on div "Classify the call LOCATION NAME [GEOGRAPHIC_DATA] Air Duct Cleaning FROM PHONE …" at bounding box center [518, 321] width 1036 height 642
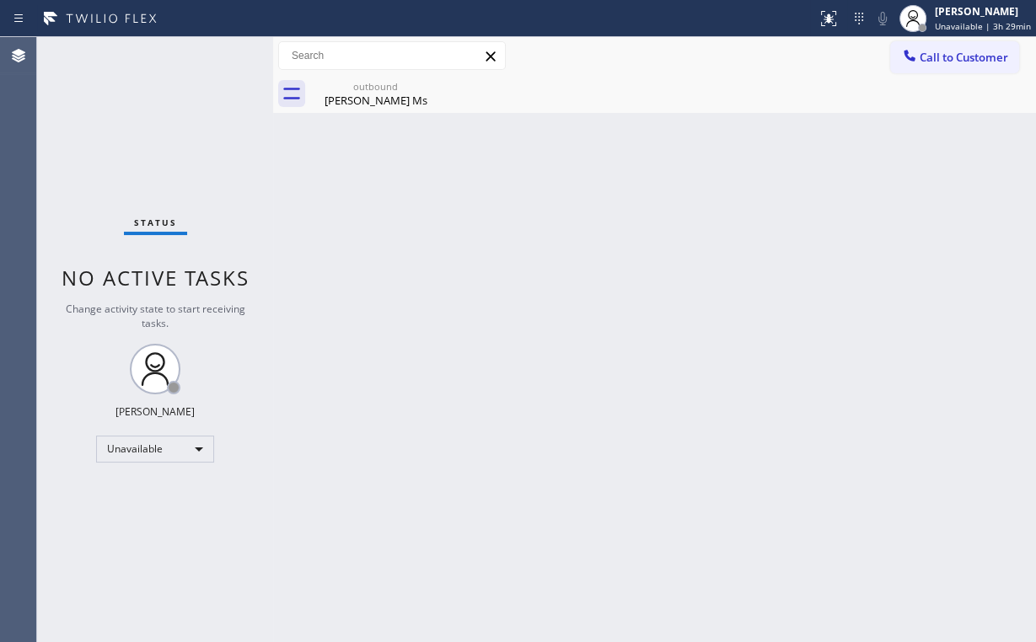
click at [948, 61] on span "Call to Customer" at bounding box center [964, 57] width 89 height 15
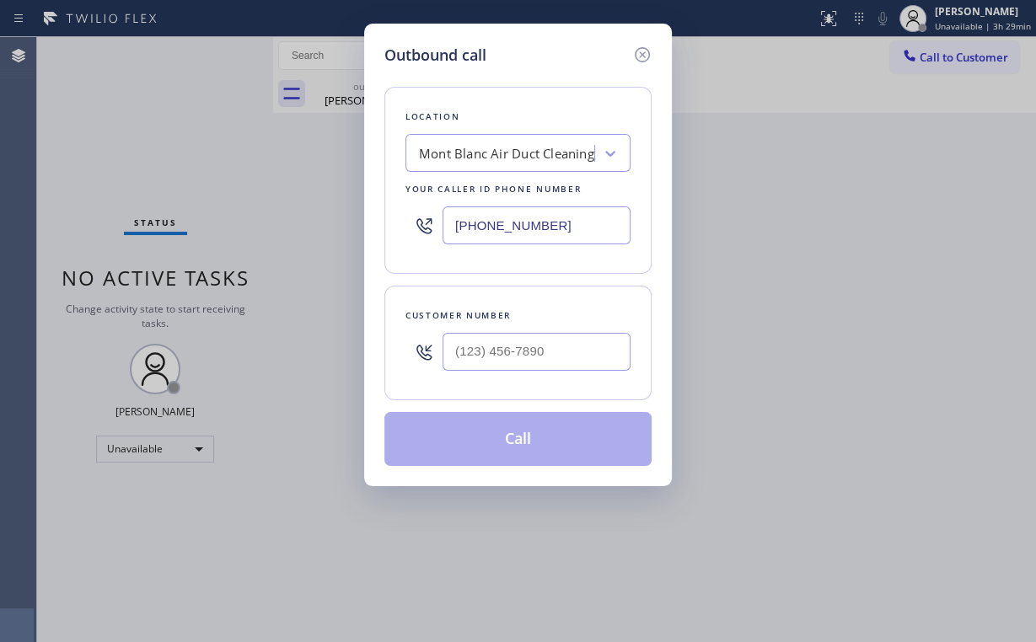
drag, startPoint x: 573, startPoint y: 219, endPoint x: 242, endPoint y: 217, distance: 331.3
click at [350, 218] on div "Outbound call Location [GEOGRAPHIC_DATA] Duct Cleaning Your caller id phone num…" at bounding box center [518, 321] width 1036 height 642
paste input "562) 262-5569"
type input "[PHONE_NUMBER]"
click at [492, 372] on div at bounding box center [537, 352] width 188 height 55
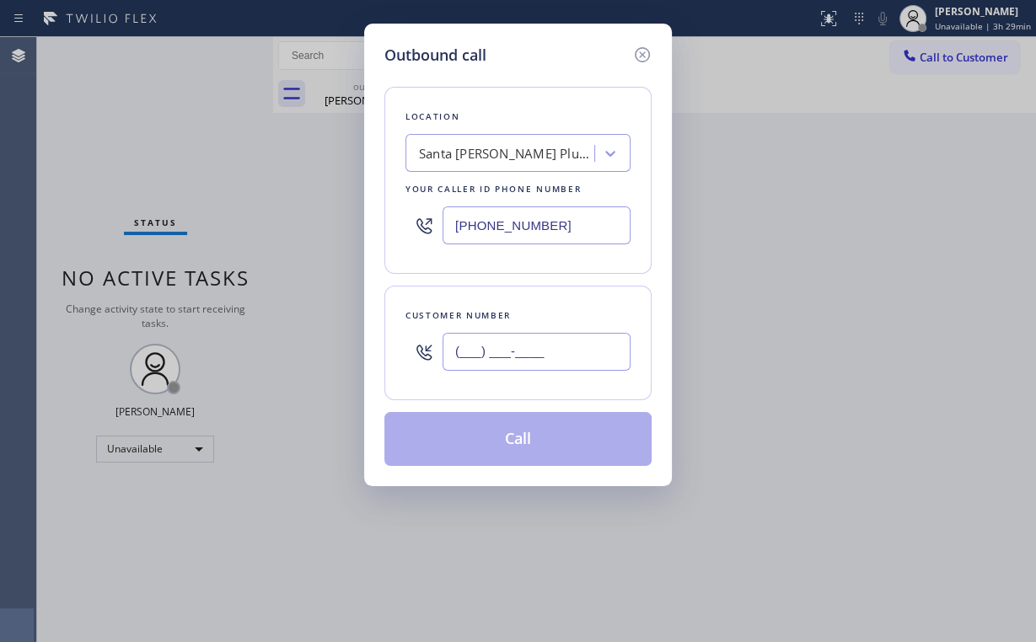
click at [517, 353] on input "(___) ___-____" at bounding box center [537, 352] width 188 height 38
paste input "870) 393-0393"
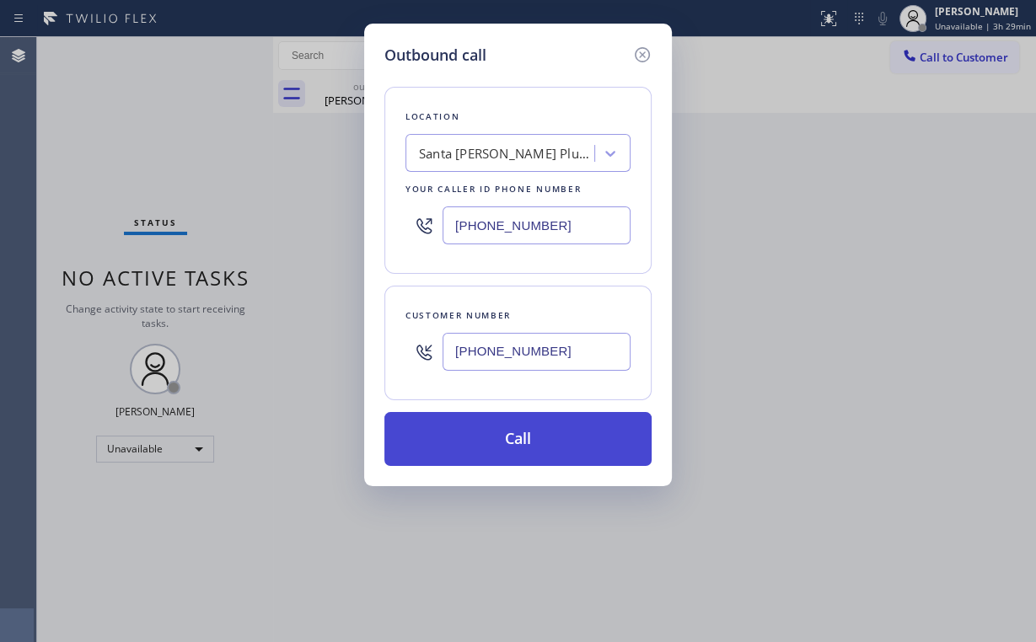
type input "[PHONE_NUMBER]"
drag, startPoint x: 521, startPoint y: 426, endPoint x: 516, endPoint y: 435, distance: 10.6
click at [520, 426] on button "Call" at bounding box center [517, 439] width 267 height 54
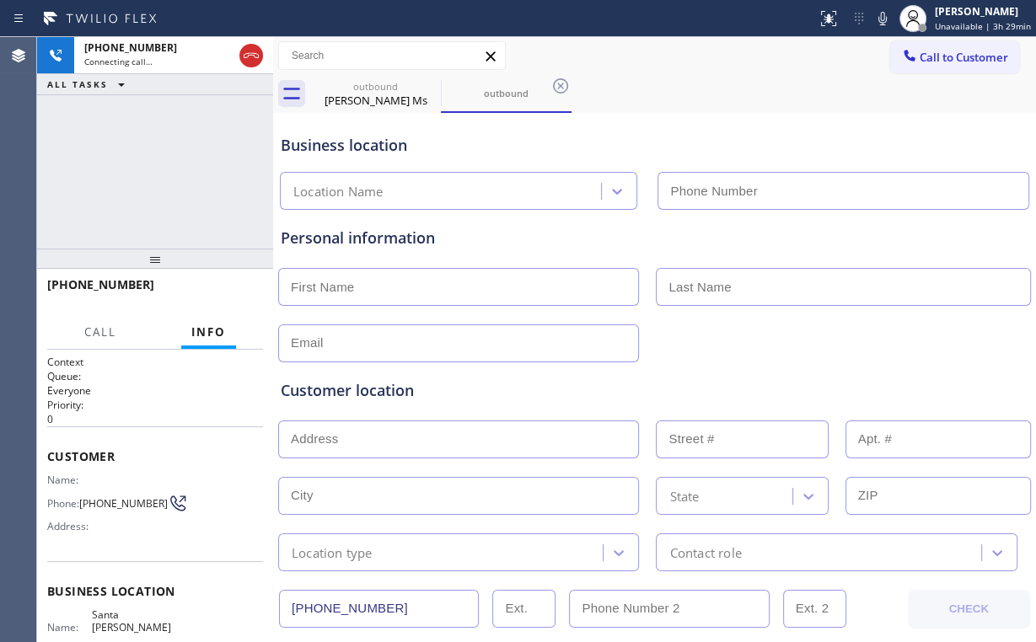
type input "[PHONE_NUMBER]"
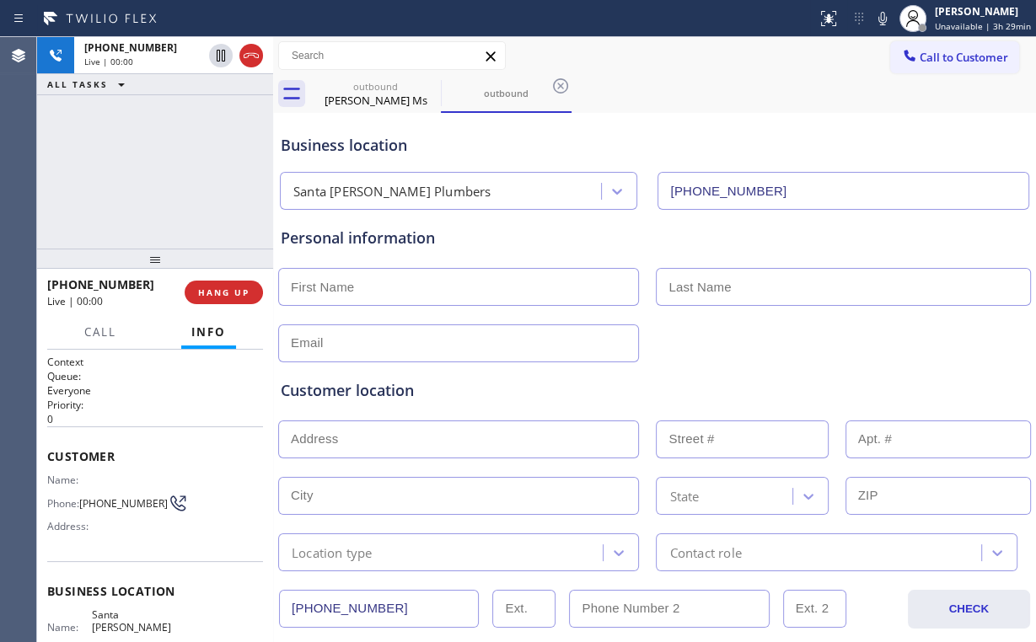
click at [167, 168] on div "[PHONE_NUMBER] Live | 00:00 ALL TASKS ALL TASKS ACTIVE TASKS TASKS IN WRAP UP" at bounding box center [155, 143] width 236 height 212
drag, startPoint x: 348, startPoint y: 99, endPoint x: 394, endPoint y: 95, distance: 45.6
click at [349, 98] on div "[PERSON_NAME] Ms" at bounding box center [375, 100] width 127 height 15
type input "[PHONE_NUMBER]"
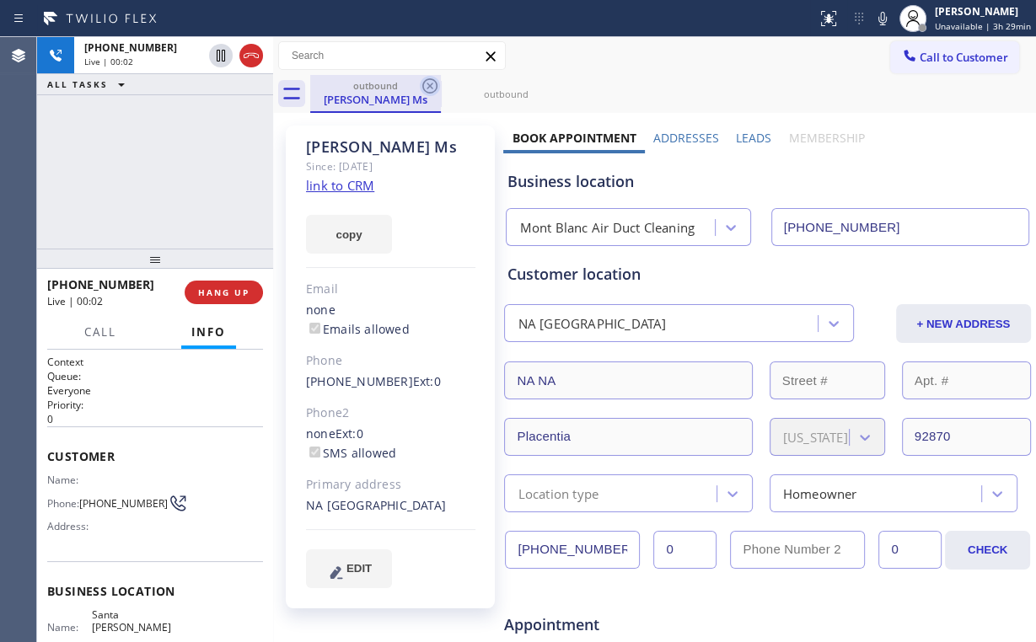
click at [432, 84] on icon at bounding box center [430, 86] width 20 height 20
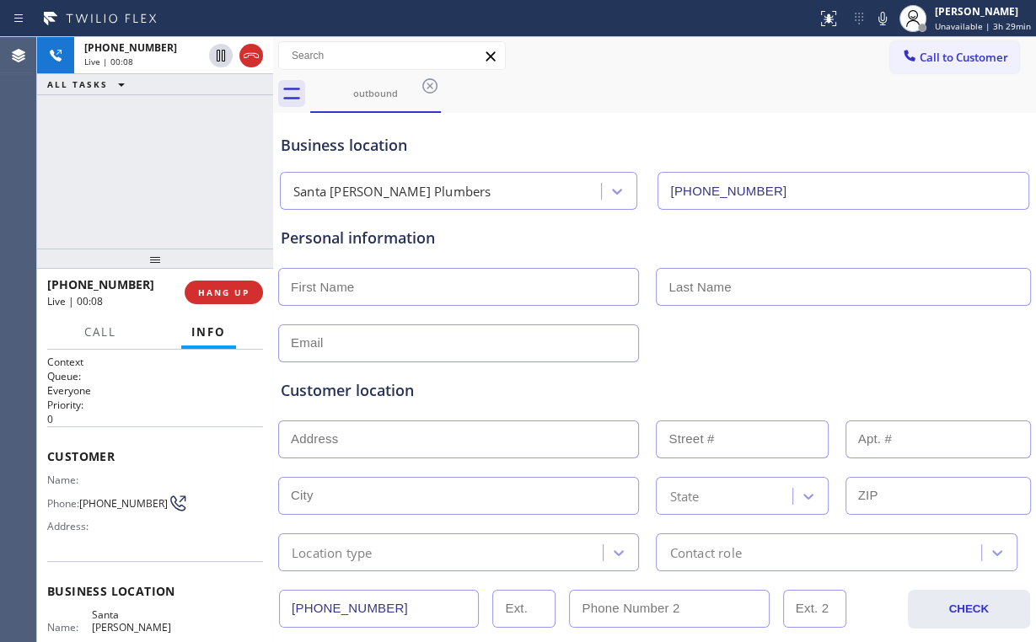
click at [165, 172] on div "[PHONE_NUMBER] Live | 00:08 ALL TASKS ALL TASKS ACTIVE TASKS TASKS IN WRAP UP" at bounding box center [155, 143] width 236 height 212
click at [165, 172] on div "[PHONE_NUMBER] Live | 00:09 ALL TASKS ALL TASKS ACTIVE TASKS TASKS IN WRAP UP" at bounding box center [155, 143] width 236 height 212
click at [165, 172] on div "[PHONE_NUMBER] Live | 00:10 ALL TASKS ALL TASKS ACTIVE TASKS TASKS IN WRAP UP" at bounding box center [155, 143] width 236 height 212
click at [164, 170] on div "[PHONE_NUMBER] Live | 00:12 ALL TASKS ALL TASKS ACTIVE TASKS TASKS IN WRAP UP" at bounding box center [155, 143] width 236 height 212
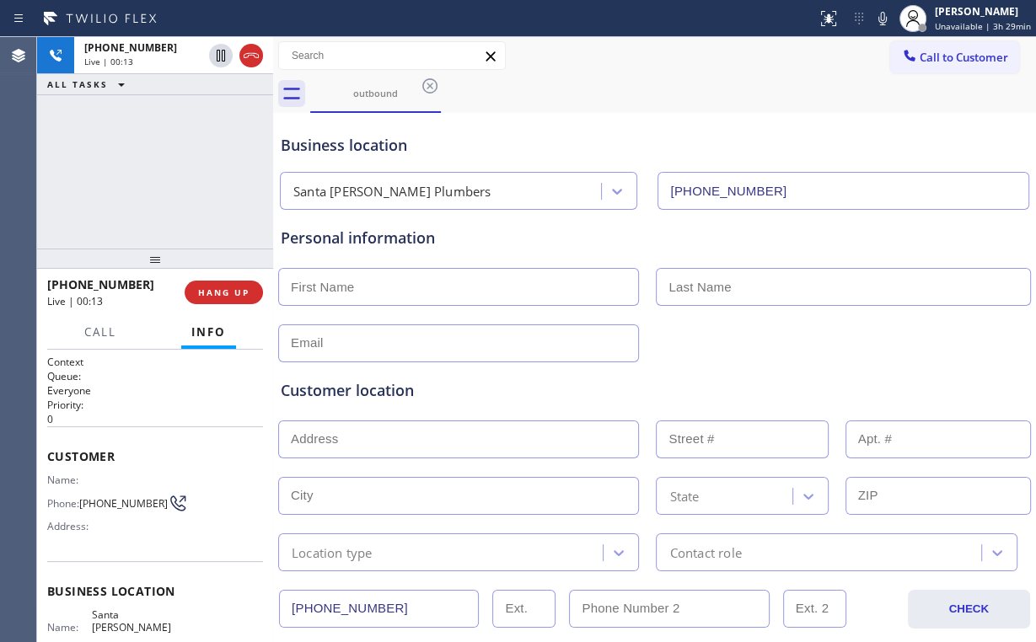
click at [164, 170] on div "[PHONE_NUMBER] Live | 00:13 ALL TASKS ALL TASKS ACTIVE TASKS TASKS IN WRAP UP" at bounding box center [155, 143] width 236 height 212
click at [164, 170] on div "[PHONE_NUMBER] Live | 00:14 ALL TASKS ALL TASKS ACTIVE TASKS TASKS IN WRAP UP" at bounding box center [155, 143] width 236 height 212
click at [164, 170] on div "[PHONE_NUMBER] Live | 00:16 ALL TASKS ALL TASKS ACTIVE TASKS TASKS IN WRAP UP" at bounding box center [155, 143] width 236 height 212
click at [164, 170] on div "[PHONE_NUMBER] Live | 00:17 ALL TASKS ALL TASKS ACTIVE TASKS TASKS IN WRAP UP" at bounding box center [155, 143] width 236 height 212
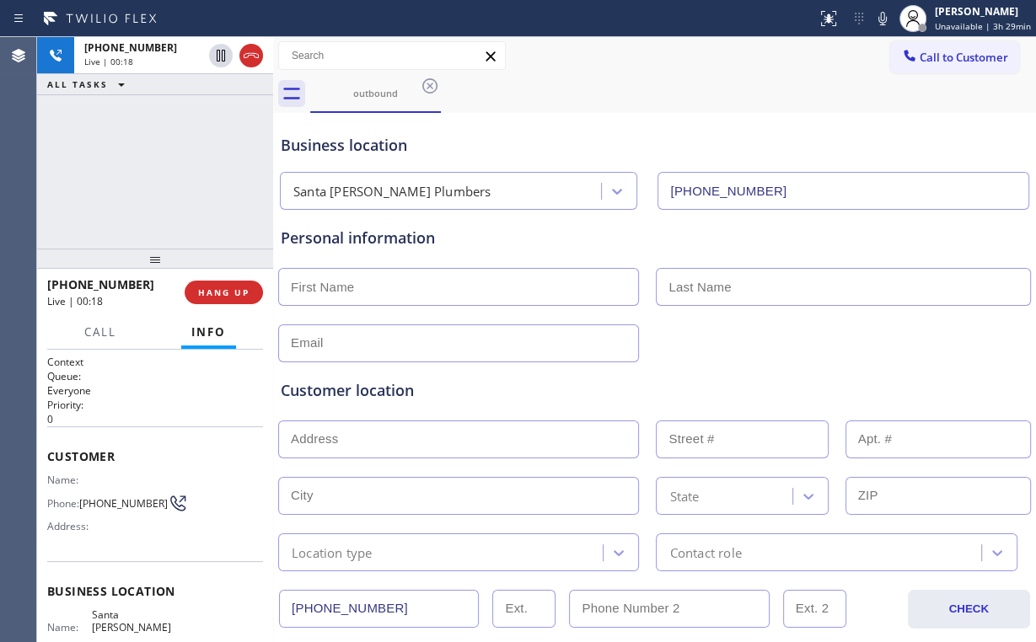
click at [164, 170] on div "[PHONE_NUMBER] Live | 00:18 ALL TASKS ALL TASKS ACTIVE TASKS TASKS IN WRAP UP" at bounding box center [155, 143] width 236 height 212
click at [233, 295] on span "HANG UP" at bounding box center [223, 293] width 51 height 12
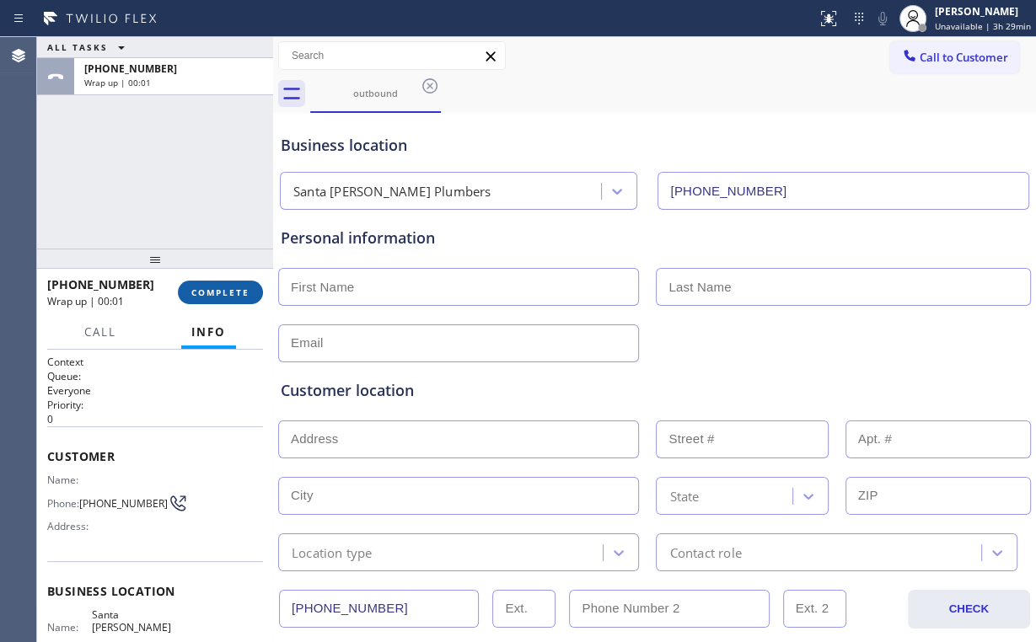
click at [233, 294] on span "COMPLETE" at bounding box center [220, 293] width 58 height 12
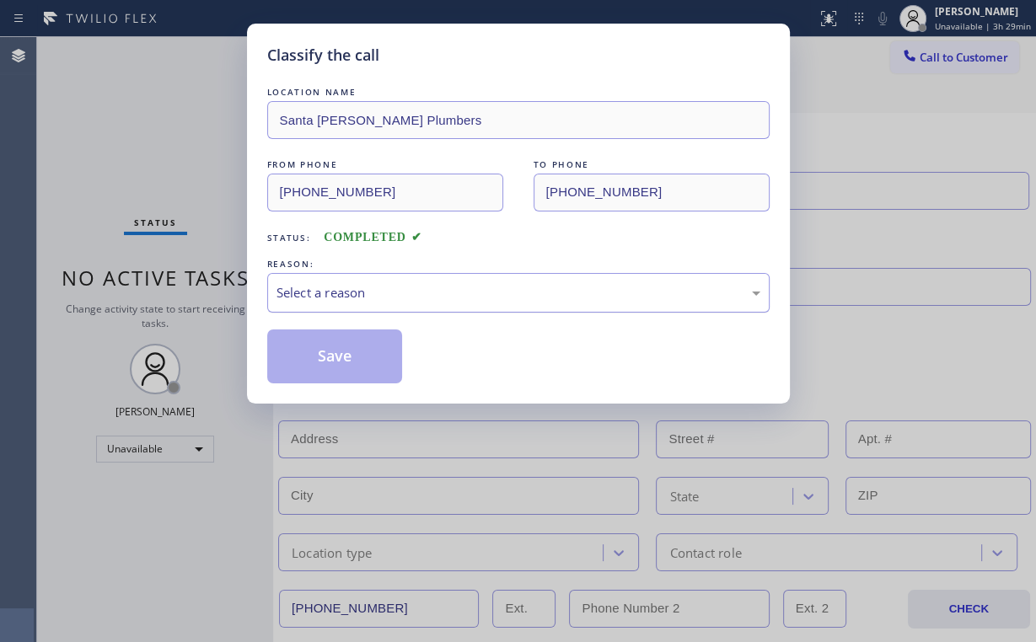
drag, startPoint x: 344, startPoint y: 288, endPoint x: 348, endPoint y: 303, distance: 14.9
click at [345, 291] on div "Select a reason" at bounding box center [519, 292] width 484 height 19
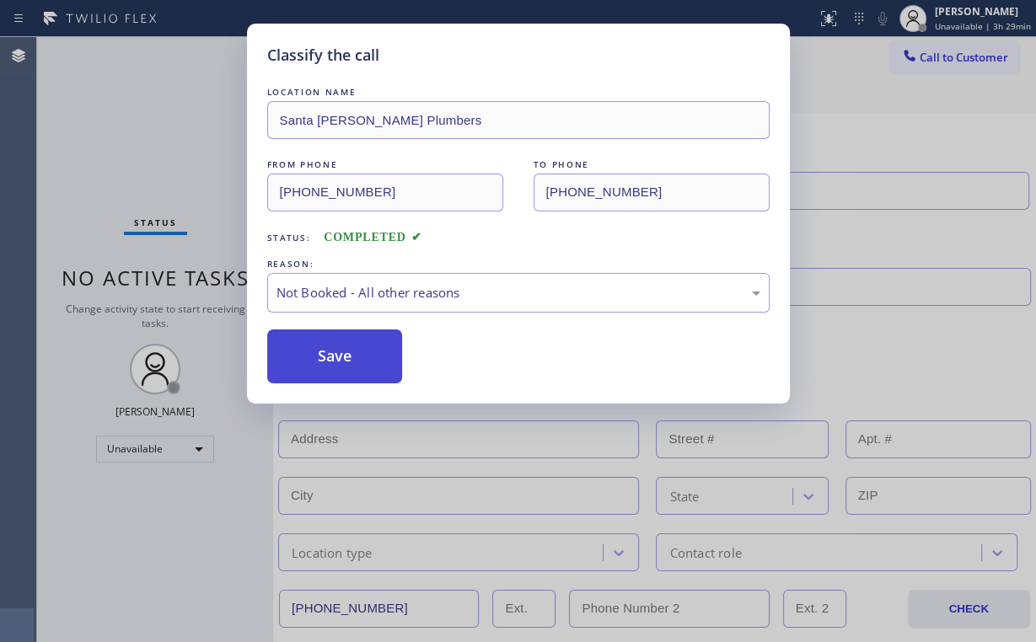
click at [351, 354] on button "Save" at bounding box center [335, 357] width 136 height 54
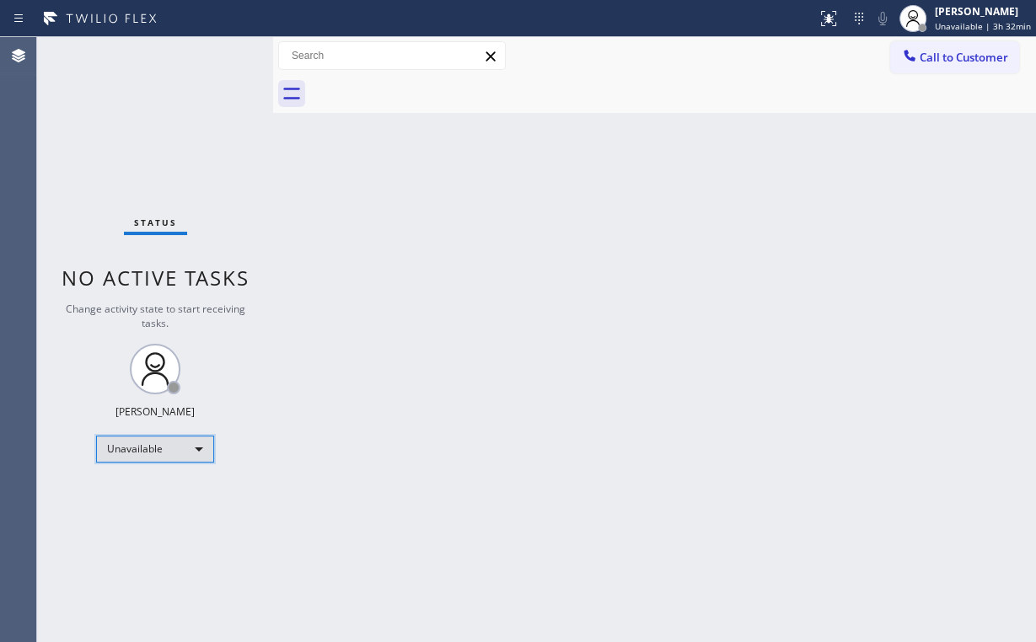
click at [158, 436] on div "Unavailable" at bounding box center [155, 449] width 118 height 27
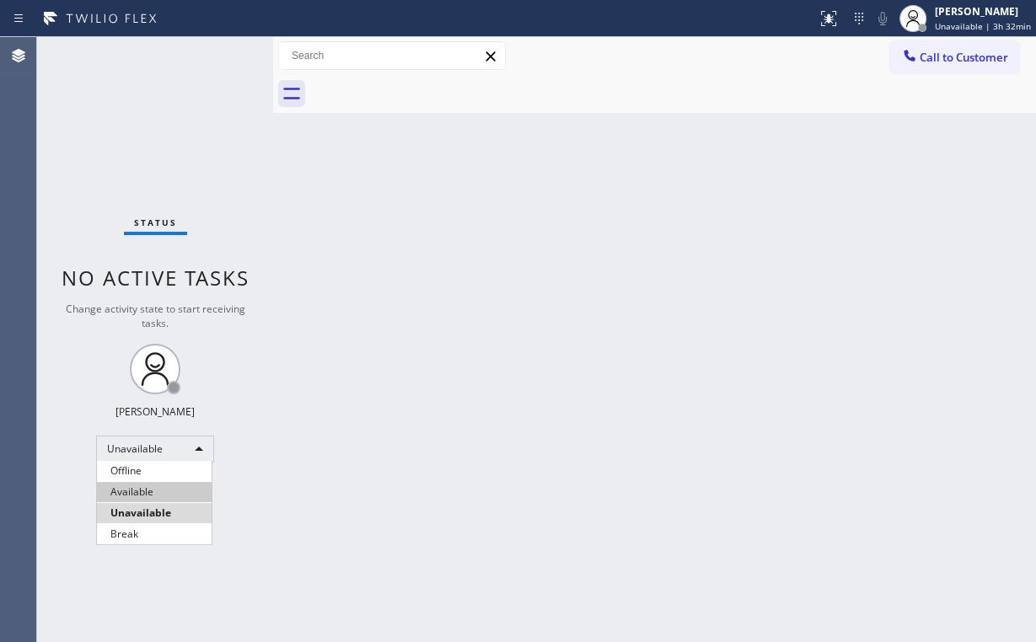
click at [140, 492] on li "Available" at bounding box center [154, 492] width 115 height 20
click at [573, 426] on div "Back to Dashboard Change Sender ID Customers Technicians Select a contact Outbo…" at bounding box center [654, 339] width 763 height 605
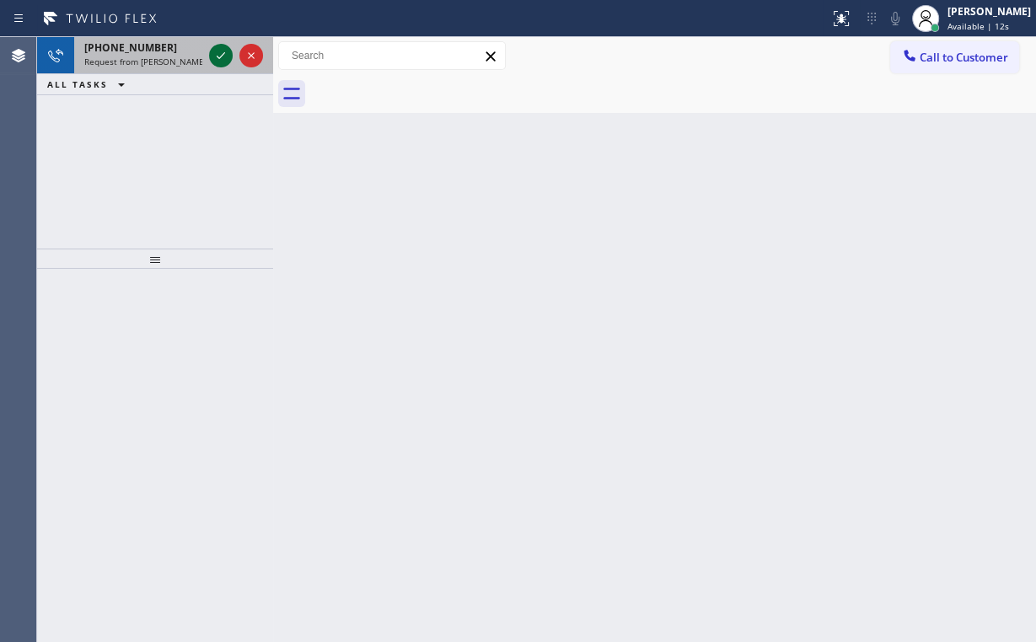
click at [212, 55] on icon at bounding box center [221, 56] width 20 height 20
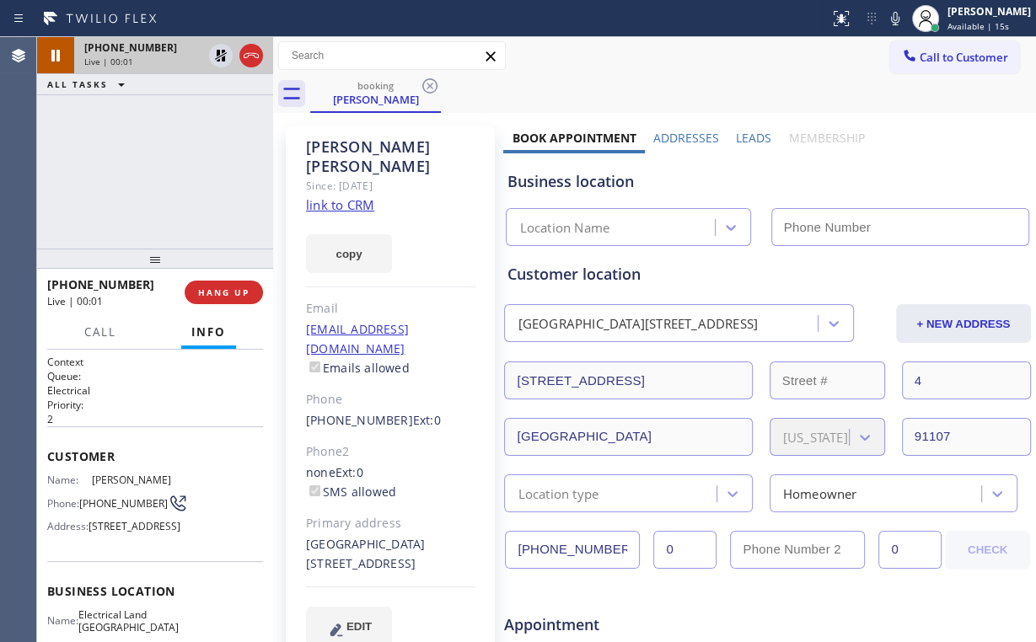
type input "[PHONE_NUMBER]"
click at [338, 196] on link "link to CRM" at bounding box center [340, 204] width 68 height 17
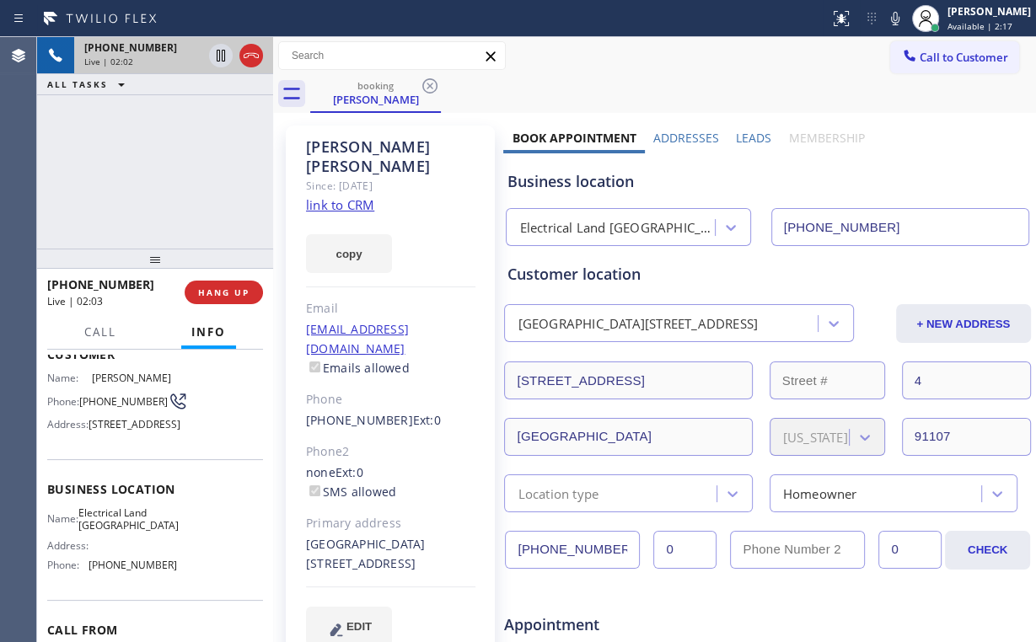
scroll to position [67, 0]
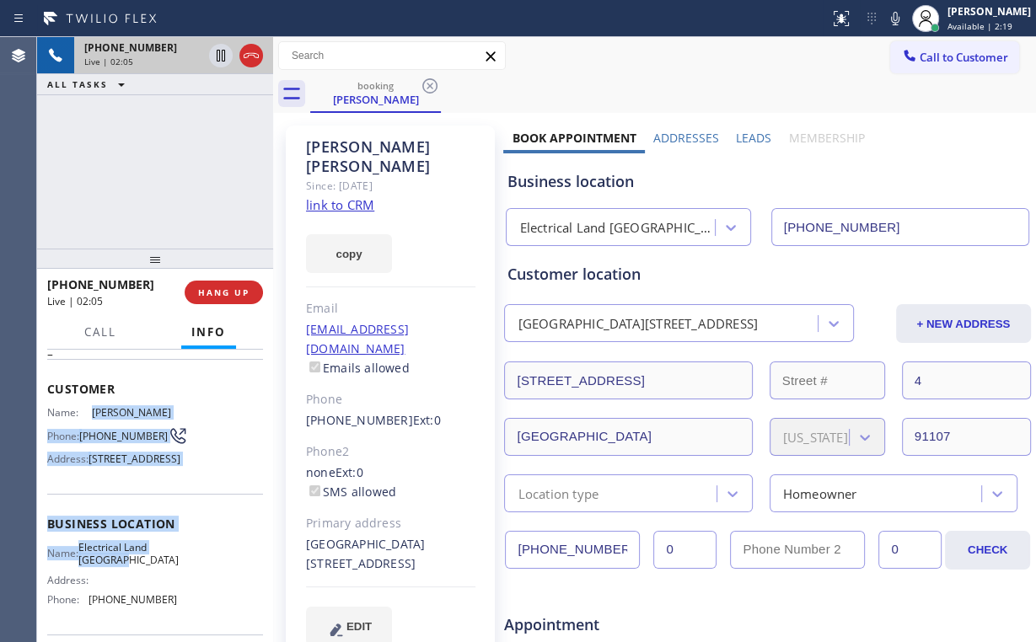
drag, startPoint x: 89, startPoint y: 405, endPoint x: 175, endPoint y: 604, distance: 215.6
click at [175, 604] on div "Context Queue: Electrical Priority: 2 Customer Name: [PERSON_NAME] Phone: [PHON…" at bounding box center [155, 524] width 216 height 475
copy div "[PERSON_NAME] Phone: [PHONE_NUMBER] Address: [STREET_ADDRESS] Business location…"
click at [196, 408] on div "Name: [PERSON_NAME] Phone: [PHONE_NUMBER] Address: [STREET_ADDRESS]" at bounding box center [155, 439] width 216 height 67
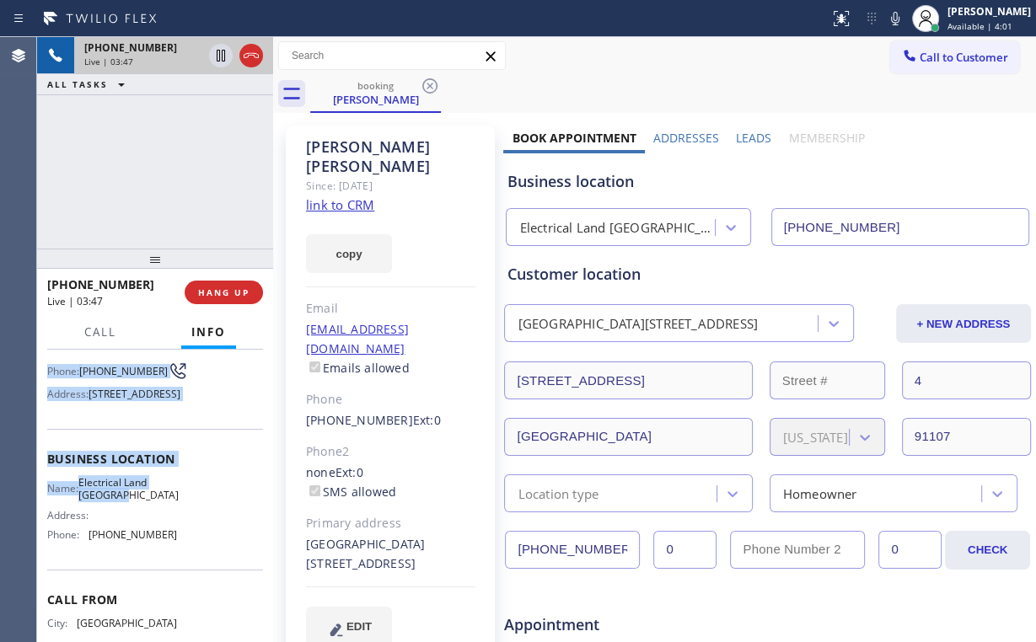
scroll to position [135, 0]
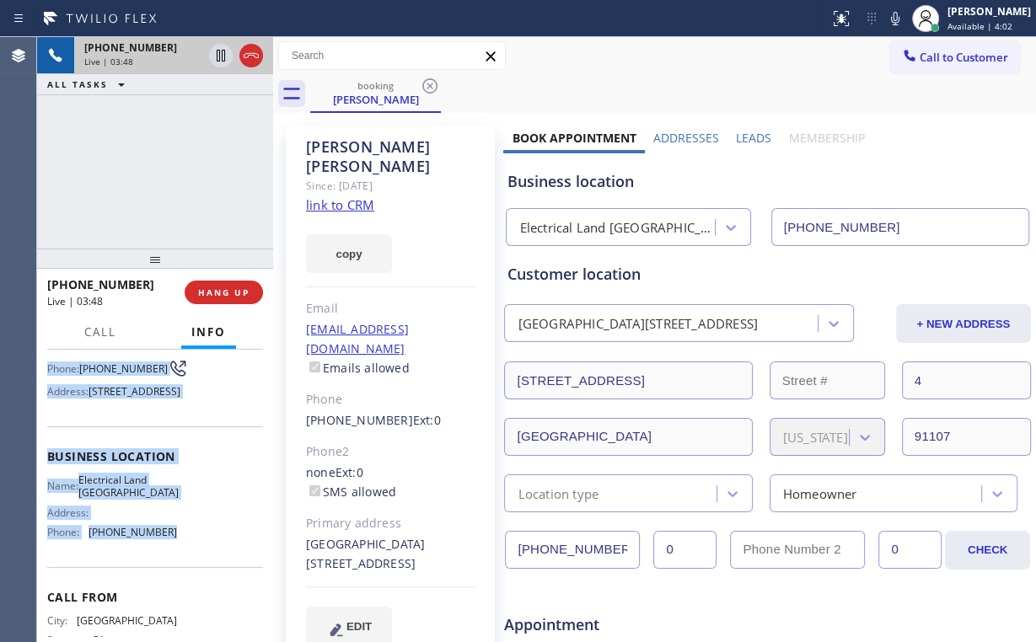
drag, startPoint x: 46, startPoint y: 412, endPoint x: 180, endPoint y: 572, distance: 207.7
click at [180, 572] on div "Context Queue: Electrical Priority: 2 Customer Name: [PERSON_NAME] Phone: [PHON…" at bounding box center [155, 496] width 236 height 293
copy div "Name: [PERSON_NAME] Phone: [PHONE_NUMBER] Address: [STREET_ADDRESS] Business lo…"
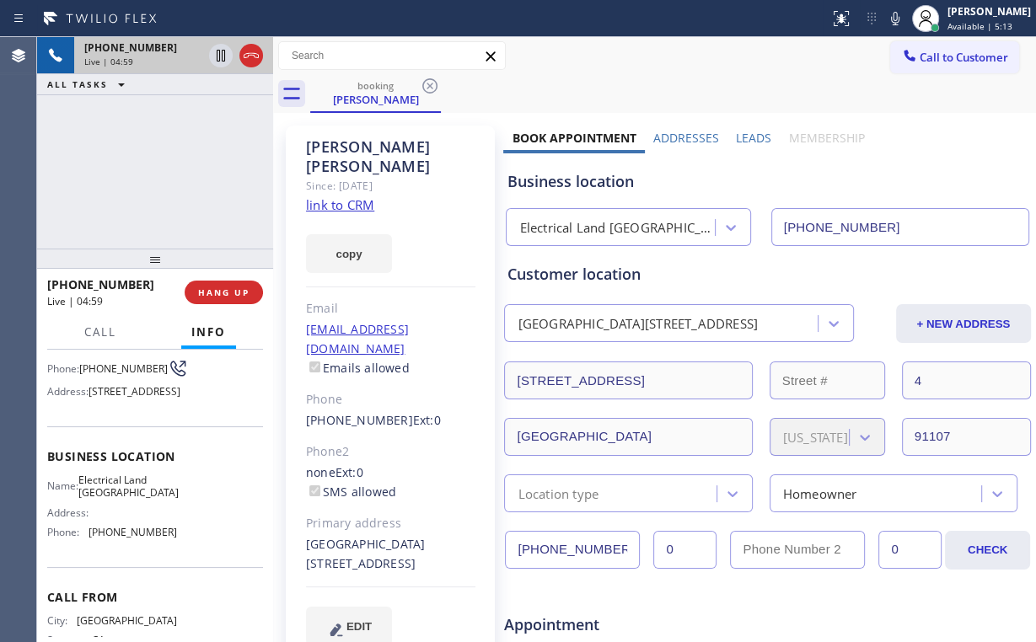
drag, startPoint x: 148, startPoint y: 157, endPoint x: 134, endPoint y: 36, distance: 121.4
click at [148, 147] on div "[PHONE_NUMBER] Live | 04:59 ALL TASKS ALL TASKS ACTIVE TASKS TASKS IN WRAP UP" at bounding box center [155, 143] width 236 height 212
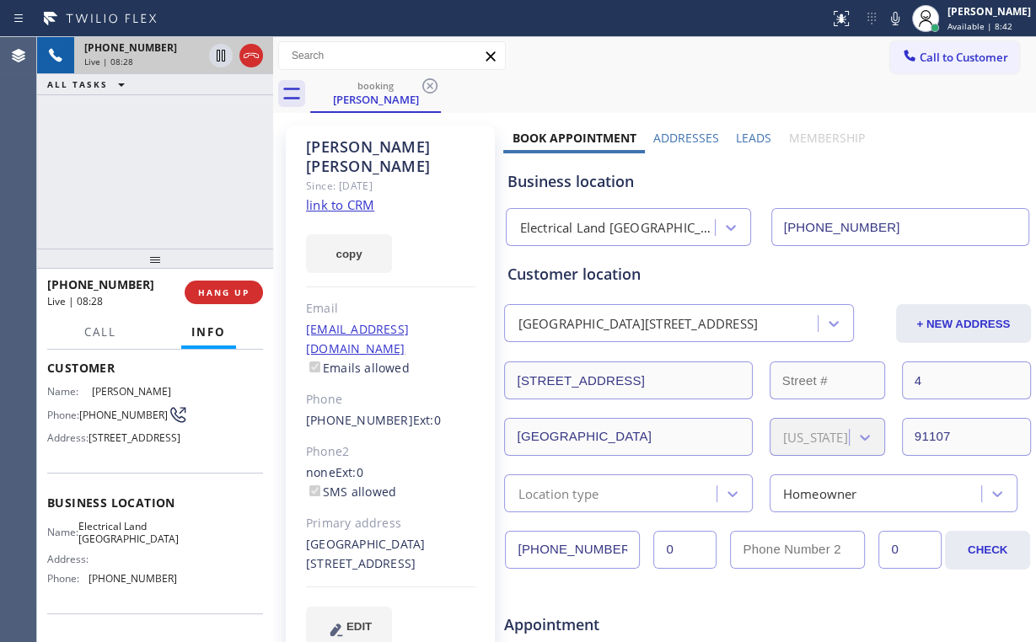
scroll to position [67, 0]
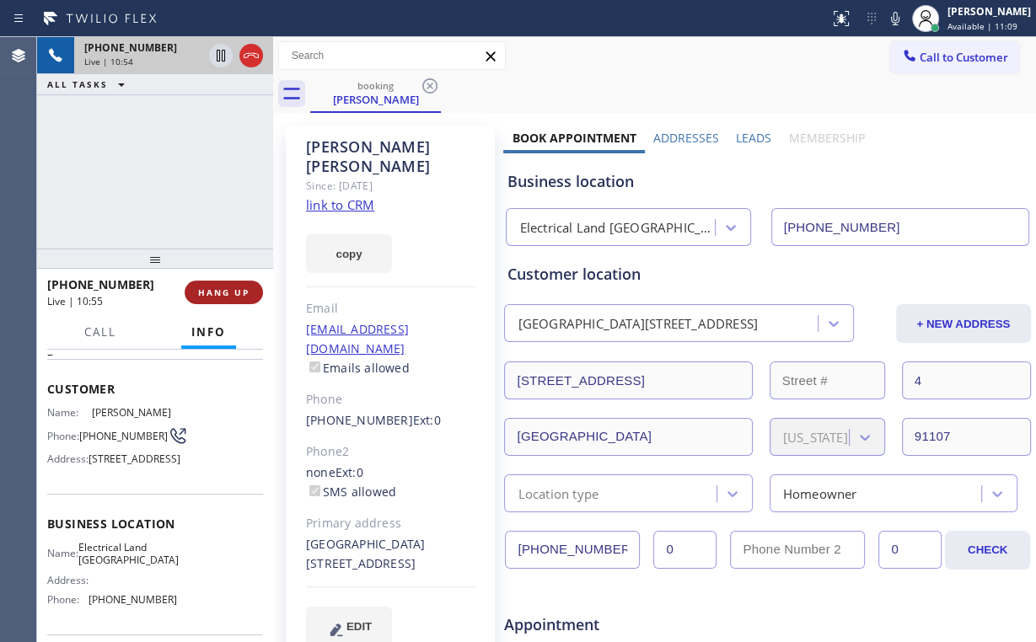
click at [226, 298] on button "HANG UP" at bounding box center [224, 293] width 78 height 24
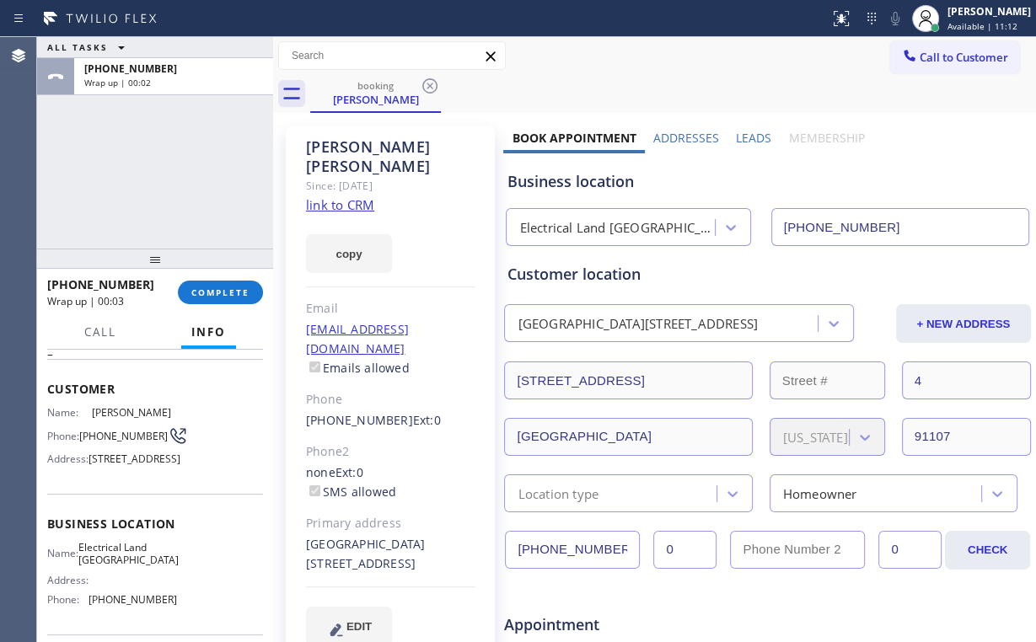
click at [154, 159] on div "ALL TASKS ALL TASKS ACTIVE TASKS TASKS IN WRAP UP [PHONE_NUMBER] Wrap up | 00:02" at bounding box center [155, 143] width 236 height 212
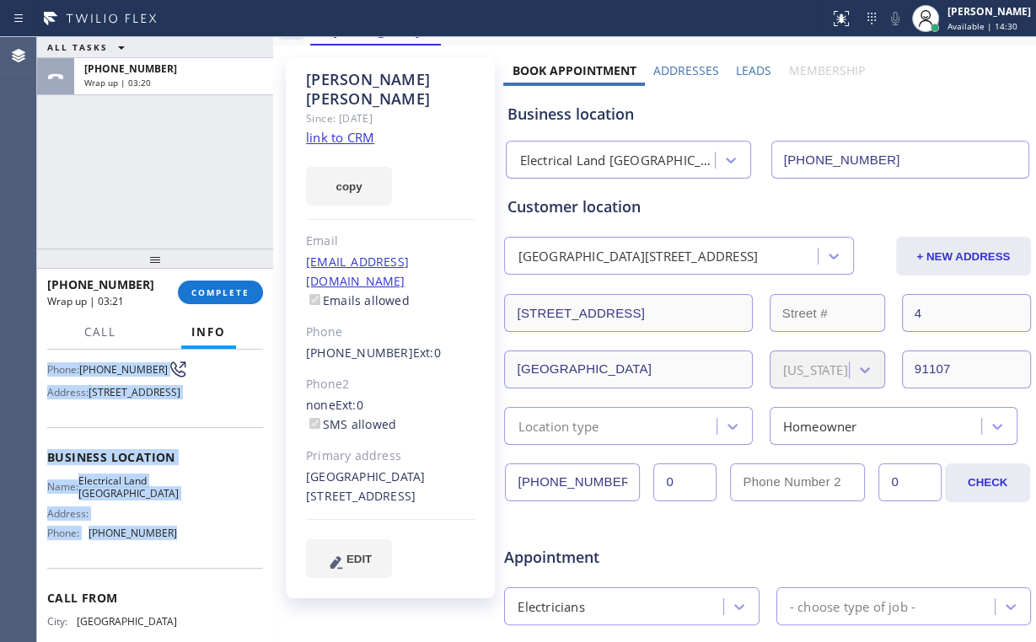
scroll to position [135, 0]
drag, startPoint x: 91, startPoint y: 405, endPoint x: 180, endPoint y: 573, distance: 190.8
click at [180, 573] on div "Context Queue: Electrical Priority: 2 Customer Name: [PERSON_NAME] Phone: [PHON…" at bounding box center [155, 457] width 216 height 475
copy div "[PERSON_NAME] Phone: [PHONE_NUMBER] Address: [STREET_ADDRESS] Business location…"
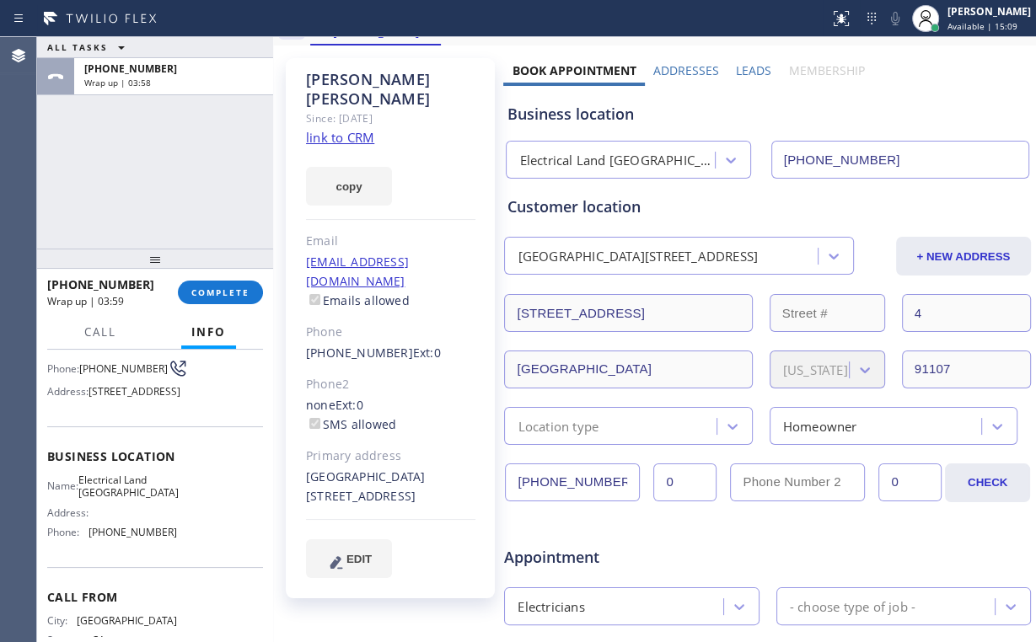
drag, startPoint x: 174, startPoint y: 196, endPoint x: 180, endPoint y: 211, distance: 16.6
click at [172, 191] on div "ALL TASKS ALL TASKS ACTIVE TASKS TASKS IN WRAP UP [PHONE_NUMBER] Wrap up | 03:58" at bounding box center [155, 143] width 236 height 212
click at [224, 294] on span "COMPLETE" at bounding box center [220, 293] width 58 height 12
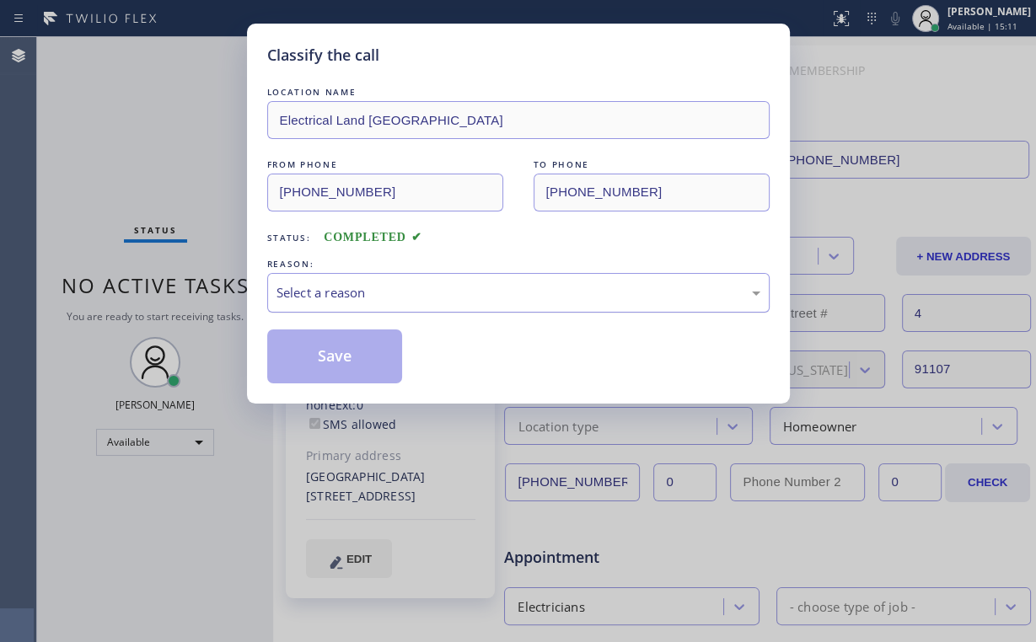
click at [324, 287] on div "Select a reason" at bounding box center [519, 292] width 484 height 19
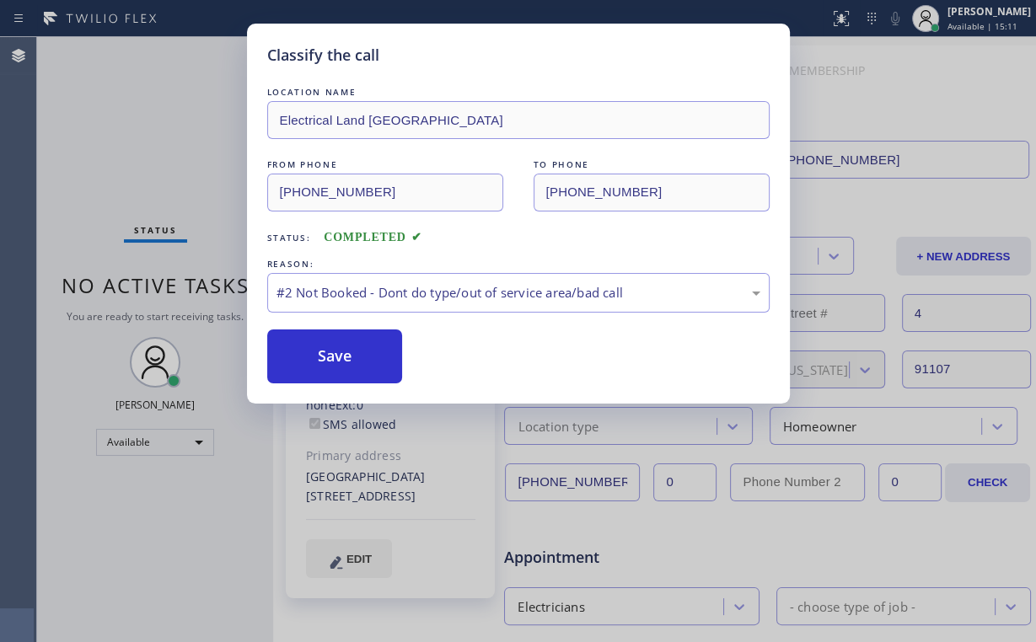
drag, startPoint x: 317, startPoint y: 357, endPoint x: 175, endPoint y: 142, distance: 257.2
click at [317, 351] on button "Save" at bounding box center [335, 357] width 136 height 54
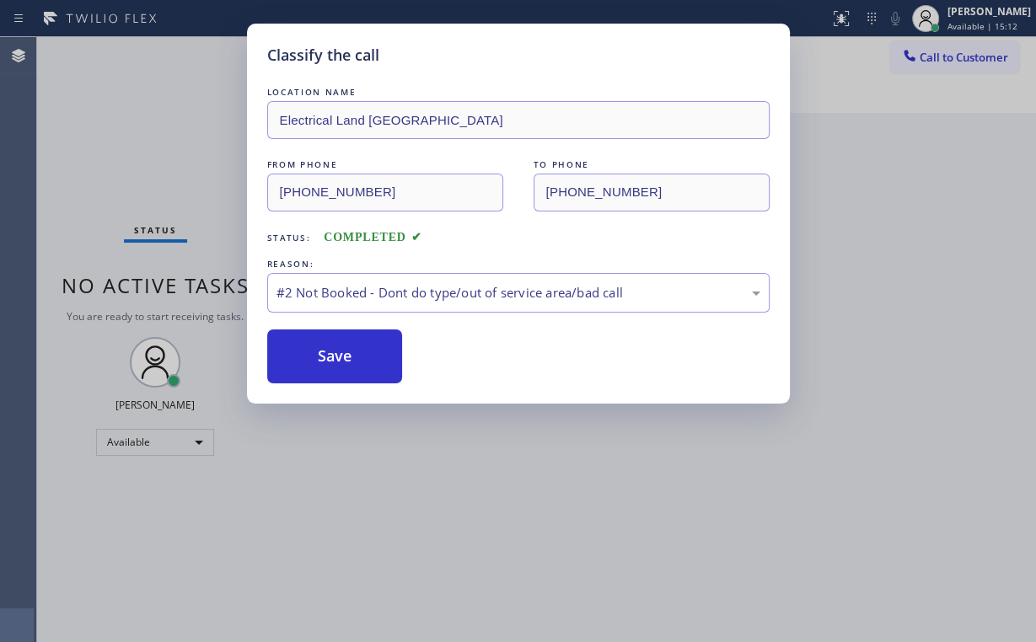
click at [175, 145] on div "Classify the call LOCATION NAME Electrical Land [GEOGRAPHIC_DATA] FROM PHONE [P…" at bounding box center [518, 321] width 1036 height 642
click at [189, 442] on div "Classify the call LOCATION NAME Best HVAC Repair Service Calabasas FROM PHONE […" at bounding box center [536, 339] width 999 height 605
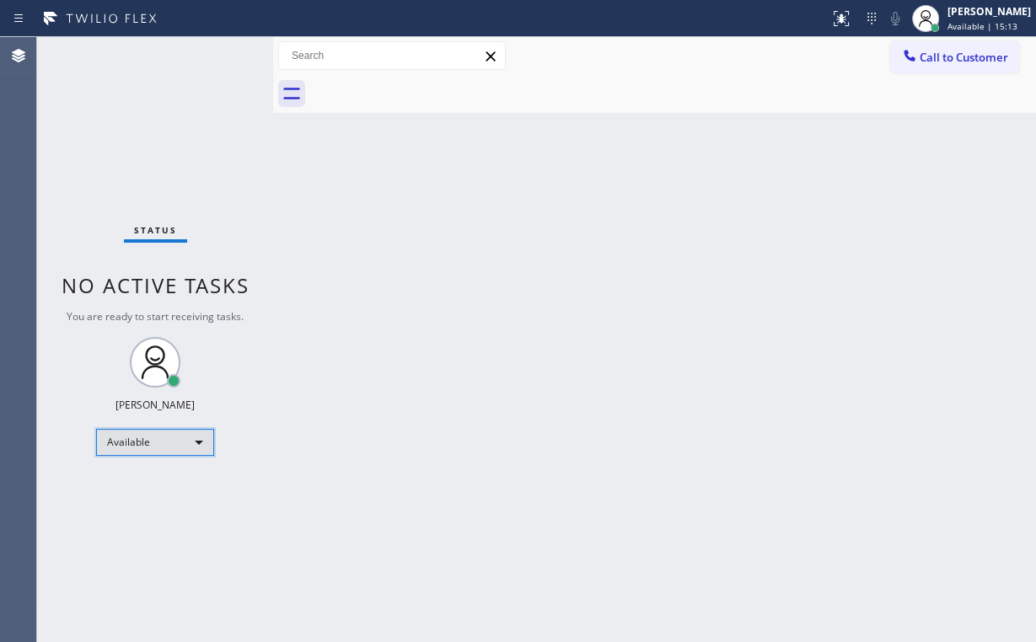
click at [189, 442] on div "Available" at bounding box center [155, 442] width 118 height 27
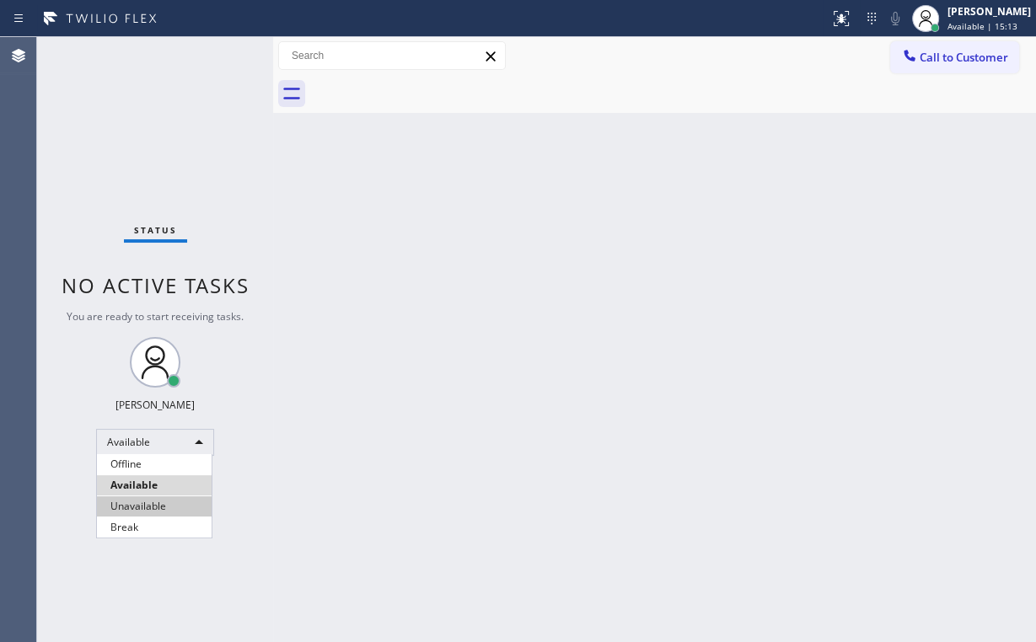
click at [183, 503] on li "Unavailable" at bounding box center [154, 507] width 115 height 20
drag, startPoint x: 318, startPoint y: 501, endPoint x: 340, endPoint y: 641, distance: 141.6
click at [319, 519] on div "Back to Dashboard Change Sender ID Customers Technicians Select a contact Outbo…" at bounding box center [654, 339] width 763 height 605
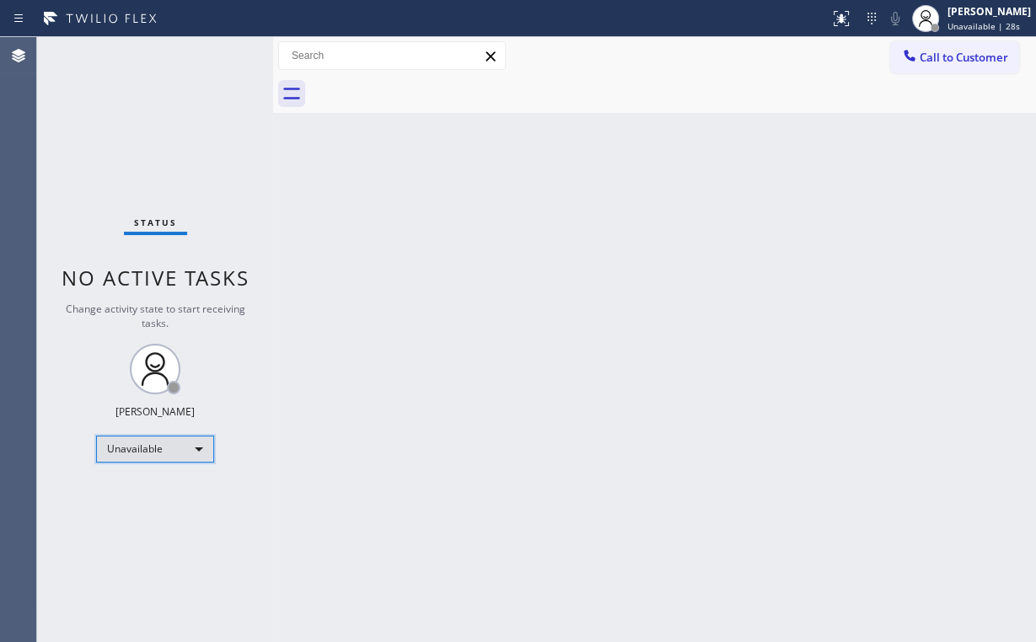
click at [111, 448] on div "Unavailable" at bounding box center [155, 449] width 118 height 27
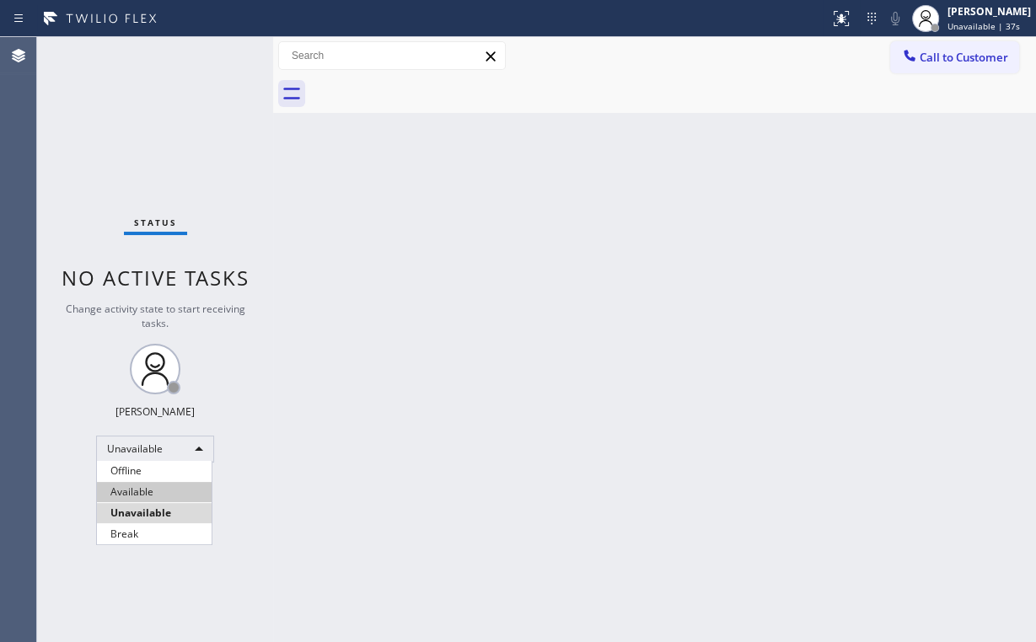
click at [158, 491] on li "Available" at bounding box center [154, 492] width 115 height 20
click at [395, 455] on div "Back to Dashboard Change Sender ID Customers Technicians Select a contact Outbo…" at bounding box center [654, 339] width 763 height 605
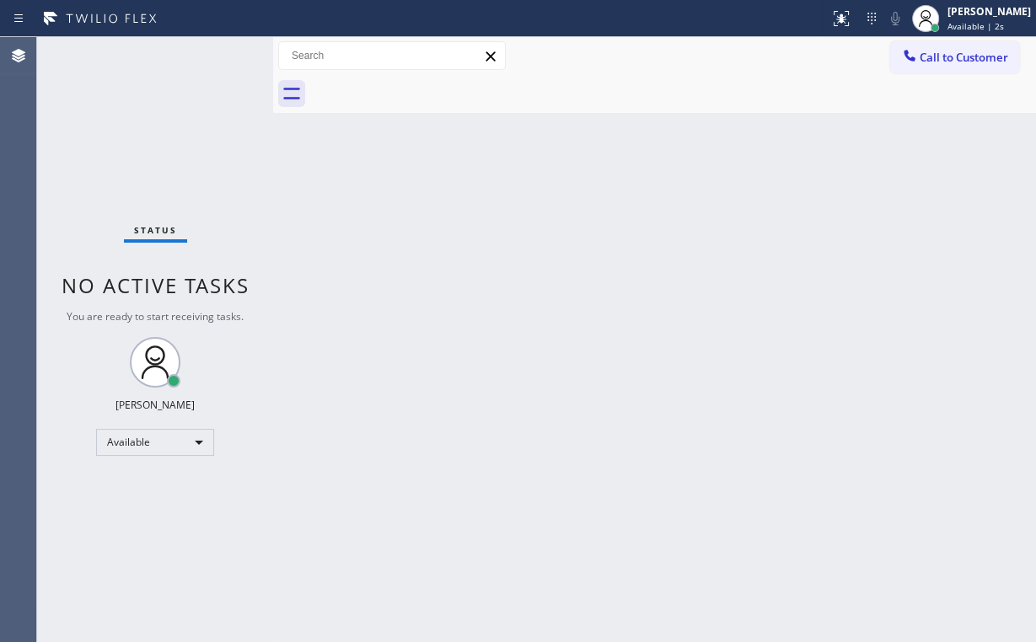
drag, startPoint x: 104, startPoint y: 135, endPoint x: 111, endPoint y: 21, distance: 114.1
click at [105, 133] on div "Status No active tasks You are ready to start receiving tasks. [PERSON_NAME] Av…" at bounding box center [155, 339] width 236 height 605
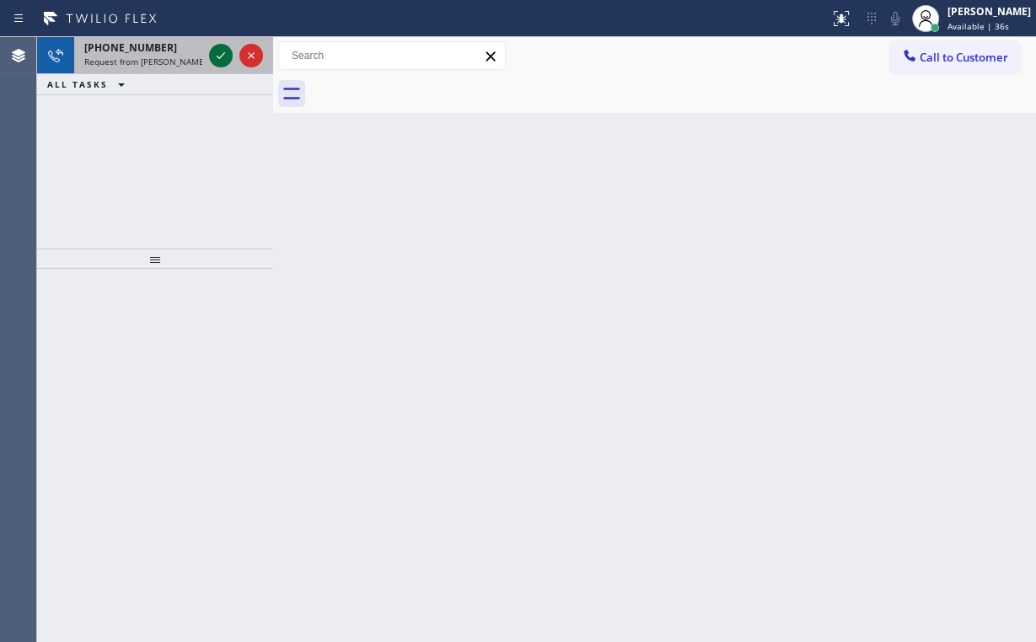
click at [223, 51] on icon at bounding box center [221, 56] width 20 height 20
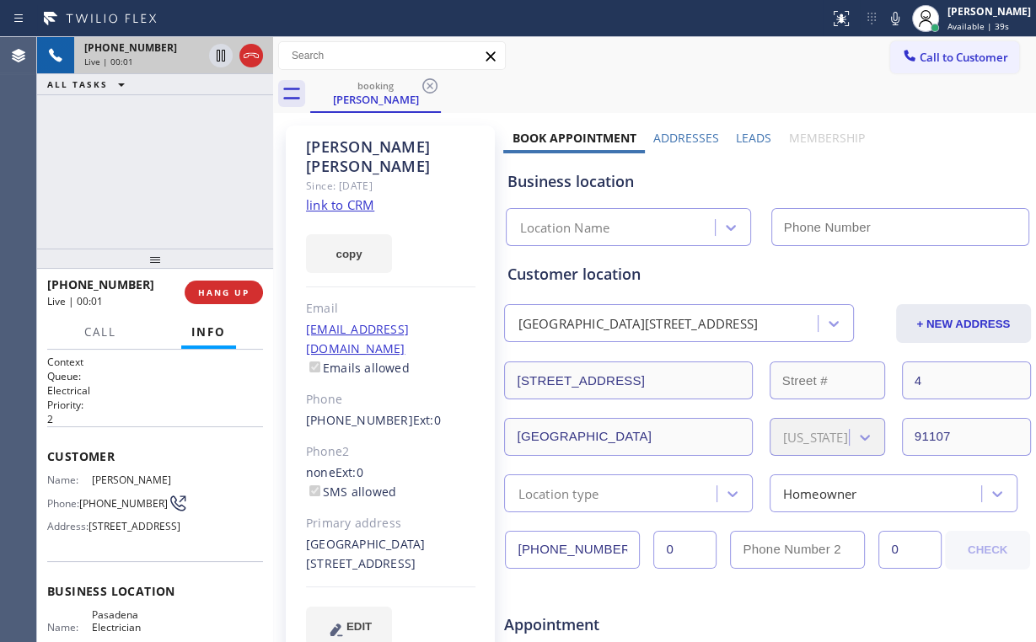
type input "[PHONE_NUMBER]"
click at [164, 161] on div "[PHONE_NUMBER] Live | 00:02 ALL TASKS ALL TASKS ACTIVE TASKS TASKS IN WRAP UP" at bounding box center [155, 143] width 236 height 212
click at [140, 199] on div "[PHONE_NUMBER] Live | 00:11 ALL TASKS ALL TASKS ACTIVE TASKS TASKS IN WRAP UP" at bounding box center [155, 143] width 236 height 212
click at [165, 171] on div "[PHONE_NUMBER] Live | 00:17 ALL TASKS ALL TASKS ACTIVE TASKS TASKS IN WRAP UP" at bounding box center [155, 143] width 236 height 212
click at [166, 172] on div "[PHONE_NUMBER] Live | 00:18 ALL TASKS ALL TASKS ACTIVE TASKS TASKS IN WRAP UP" at bounding box center [155, 143] width 236 height 212
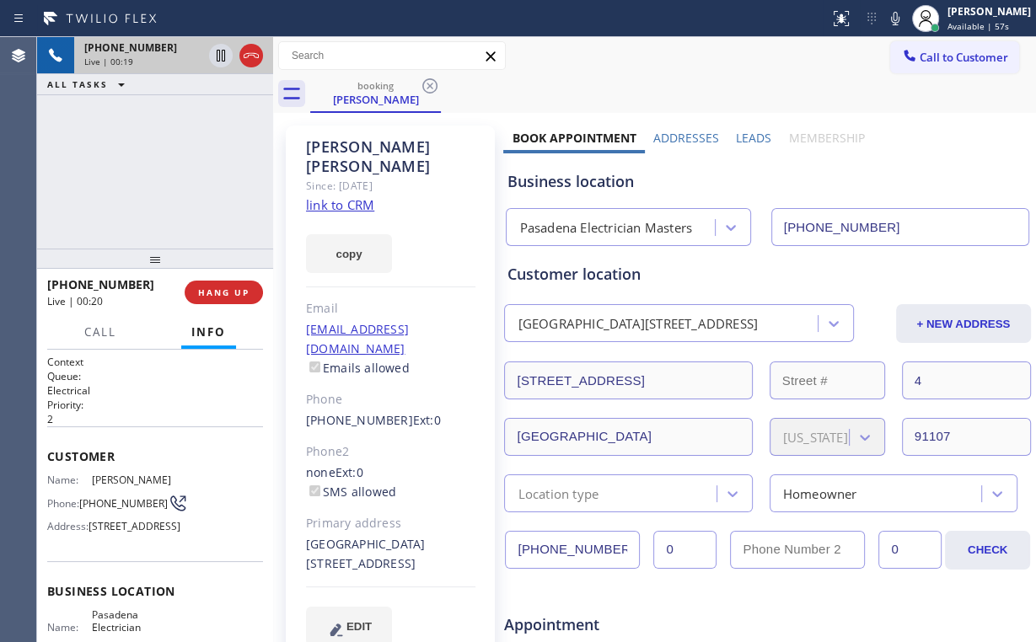
click at [166, 172] on div "[PHONE_NUMBER] Live | 00:19 ALL TASKS ALL TASKS ACTIVE TASKS TASKS IN WRAP UP" at bounding box center [155, 143] width 236 height 212
click at [166, 172] on div "[PHONE_NUMBER] Live | 00:20 ALL TASKS ALL TASKS ACTIVE TASKS TASKS IN WRAP UP" at bounding box center [155, 143] width 236 height 212
click at [166, 172] on div "[PHONE_NUMBER] Live | 00:21 ALL TASKS ALL TASKS ACTIVE TASKS TASKS IN WRAP UP" at bounding box center [155, 143] width 236 height 212
click at [165, 169] on div "[PHONE_NUMBER] Live | 00:26 ALL TASKS ALL TASKS ACTIVE TASKS TASKS IN WRAP UP" at bounding box center [155, 143] width 236 height 212
click at [165, 169] on div "[PHONE_NUMBER] Live | 00:27 ALL TASKS ALL TASKS ACTIVE TASKS TASKS IN WRAP UP" at bounding box center [155, 143] width 236 height 212
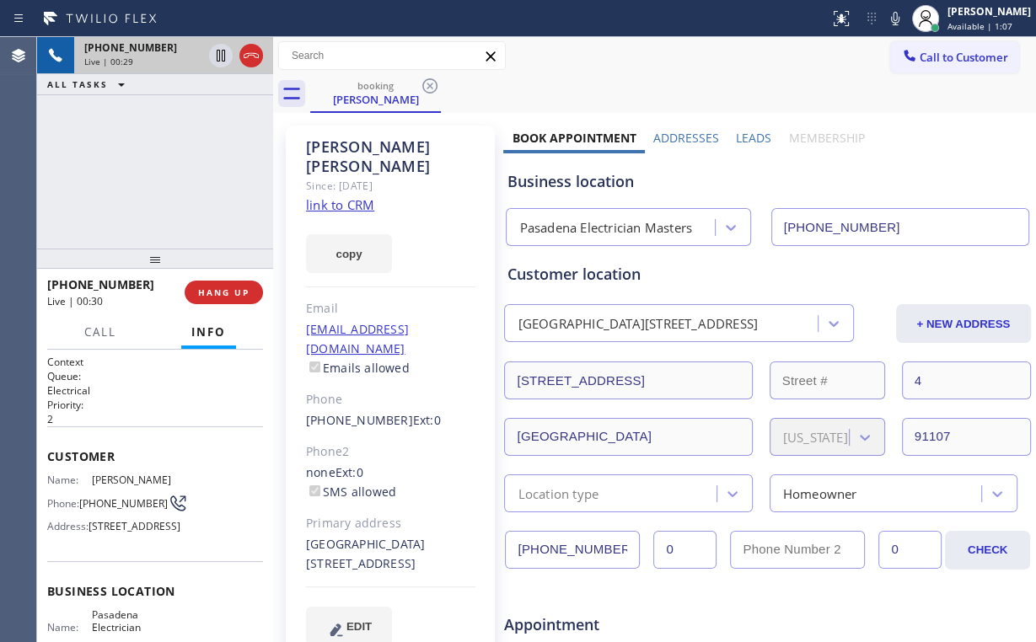
click at [165, 169] on div "[PHONE_NUMBER] Live | 00:29 ALL TASKS ALL TASKS ACTIVE TASKS TASKS IN WRAP UP" at bounding box center [155, 143] width 236 height 212
click at [165, 169] on div "[PHONE_NUMBER] Live | 00:30 ALL TASKS ALL TASKS ACTIVE TASKS TASKS IN WRAP UP" at bounding box center [155, 143] width 236 height 212
click at [165, 169] on div "[PHONE_NUMBER] Live | 00:31 ALL TASKS ALL TASKS ACTIVE TASKS TASKS IN WRAP UP" at bounding box center [155, 143] width 236 height 212
click at [165, 169] on div "[PHONE_NUMBER] Live | 00:33 ALL TASKS ALL TASKS ACTIVE TASKS TASKS IN WRAP UP" at bounding box center [155, 143] width 236 height 212
click at [165, 169] on div "[PHONE_NUMBER] Live | 00:35 ALL TASKS ALL TASKS ACTIVE TASKS TASKS IN WRAP UP" at bounding box center [155, 143] width 236 height 212
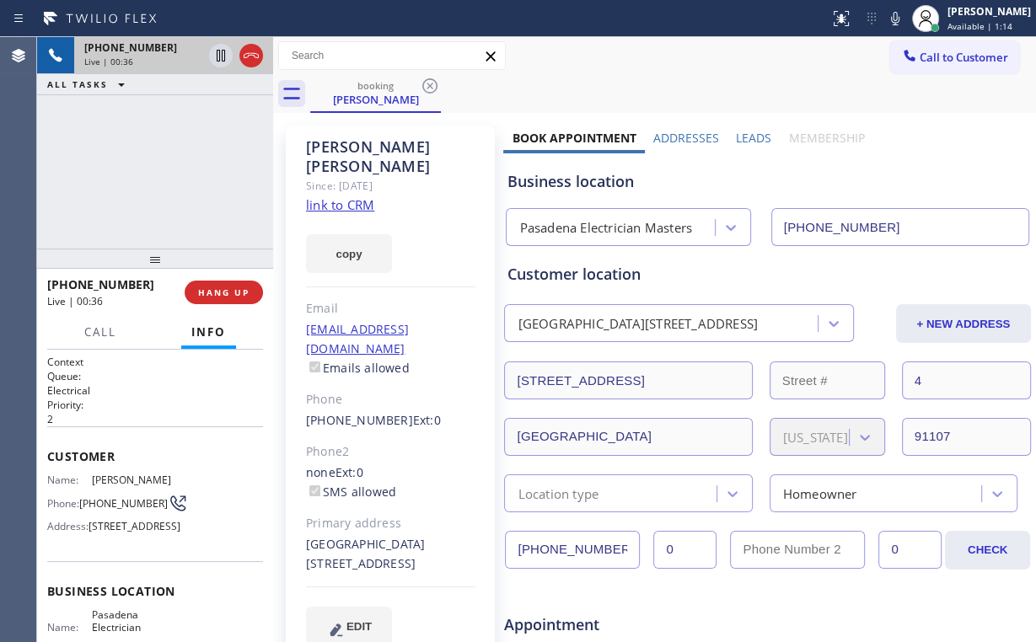
click at [165, 169] on div "[PHONE_NUMBER] Live | 00:36 ALL TASKS ALL TASKS ACTIVE TASKS TASKS IN WRAP UP" at bounding box center [155, 143] width 236 height 212
click at [165, 169] on div "[PHONE_NUMBER] Live | 00:37 ALL TASKS ALL TASKS ACTIVE TASKS TASKS IN WRAP UP" at bounding box center [155, 143] width 236 height 212
click at [165, 169] on div "[PHONE_NUMBER] Live | 00:38 ALL TASKS ALL TASKS ACTIVE TASKS TASKS IN WRAP UP" at bounding box center [155, 143] width 236 height 212
click at [165, 163] on div "[PHONE_NUMBER] Live | 00:45 ALL TASKS ALL TASKS ACTIVE TASKS TASKS IN WRAP UP" at bounding box center [155, 143] width 236 height 212
click at [165, 163] on div "[PHONE_NUMBER] Live | 00:47 ALL TASKS ALL TASKS ACTIVE TASKS TASKS IN WRAP UP" at bounding box center [155, 143] width 236 height 212
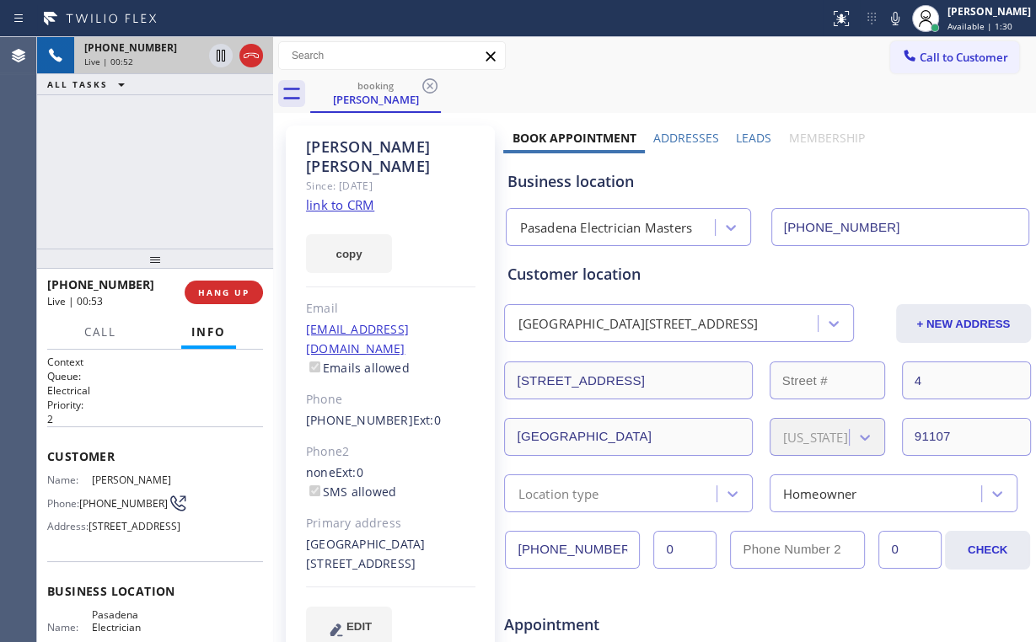
click at [165, 163] on div "[PHONE_NUMBER] Live | 00:52 ALL TASKS ALL TASKS ACTIVE TASKS TASKS IN WRAP UP" at bounding box center [155, 143] width 236 height 212
click at [165, 163] on div "[PHONE_NUMBER] Live | 00:53 ALL TASKS ALL TASKS ACTIVE TASKS TASKS IN WRAP UP" at bounding box center [155, 143] width 236 height 212
click at [165, 163] on div "[PHONE_NUMBER] Live | 00:54 ALL TASKS ALL TASKS ACTIVE TASKS TASKS IN WRAP UP" at bounding box center [155, 143] width 236 height 212
click at [165, 163] on div "[PHONE_NUMBER] Live | 00:55 ALL TASKS ALL TASKS ACTIVE TASKS TASKS IN WRAP UP" at bounding box center [155, 143] width 236 height 212
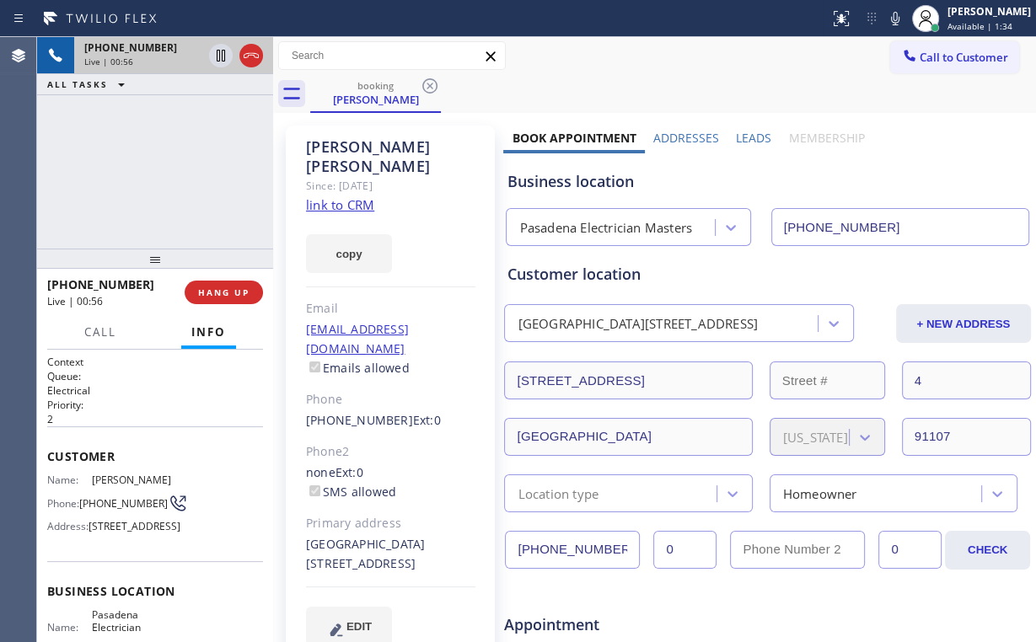
click at [165, 163] on div "[PHONE_NUMBER] Live | 00:56 ALL TASKS ALL TASKS ACTIVE TASKS TASKS IN WRAP UP" at bounding box center [155, 143] width 236 height 212
click at [165, 163] on div "[PHONE_NUMBER] Live | 00:57 ALL TASKS ALL TASKS ACTIVE TASKS TASKS IN WRAP UP" at bounding box center [155, 143] width 236 height 212
click at [163, 171] on div "[PHONE_NUMBER] Live | 01:02 ALL TASKS ALL TASKS ACTIVE TASKS TASKS IN WRAP UP" at bounding box center [155, 143] width 236 height 212
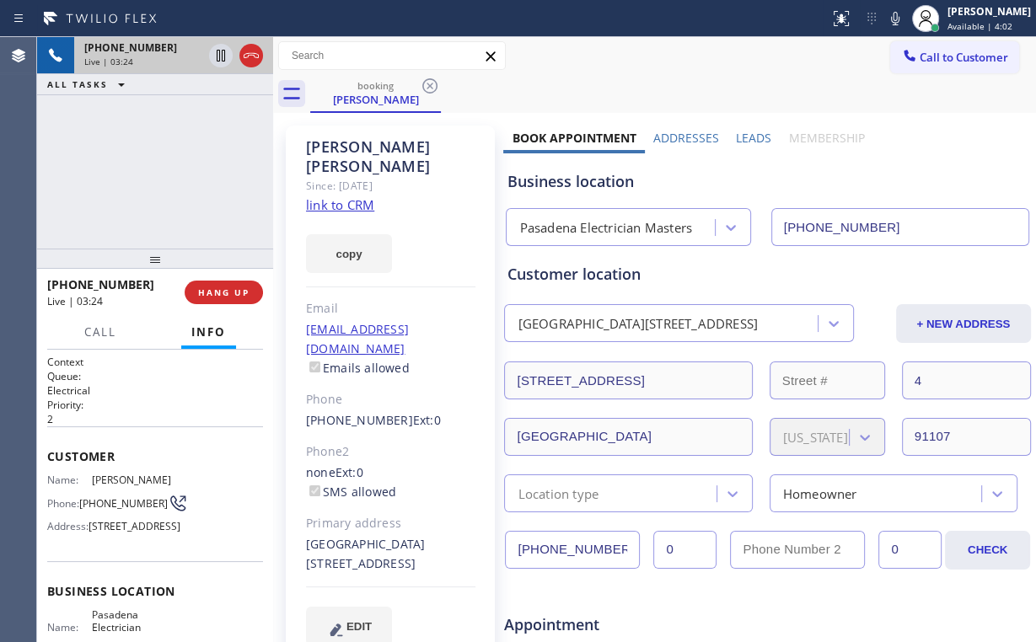
click at [169, 168] on div "[PHONE_NUMBER] Live | 03:24 ALL TASKS ALL TASKS ACTIVE TASKS TASKS IN WRAP UP" at bounding box center [155, 143] width 236 height 212
click at [168, 168] on div "[PHONE_NUMBER] Live | 03:25 ALL TASKS ALL TASKS ACTIVE TASKS TASKS IN WRAP UP" at bounding box center [155, 143] width 236 height 212
click at [168, 166] on div "[PHONE_NUMBER] Live | 03:25 ALL TASKS ALL TASKS ACTIVE TASKS TASKS IN WRAP UP" at bounding box center [155, 143] width 236 height 212
click at [169, 167] on div "[PHONE_NUMBER] Live | 03:27 ALL TASKS ALL TASKS ACTIVE TASKS TASKS IN WRAP UP" at bounding box center [155, 143] width 236 height 212
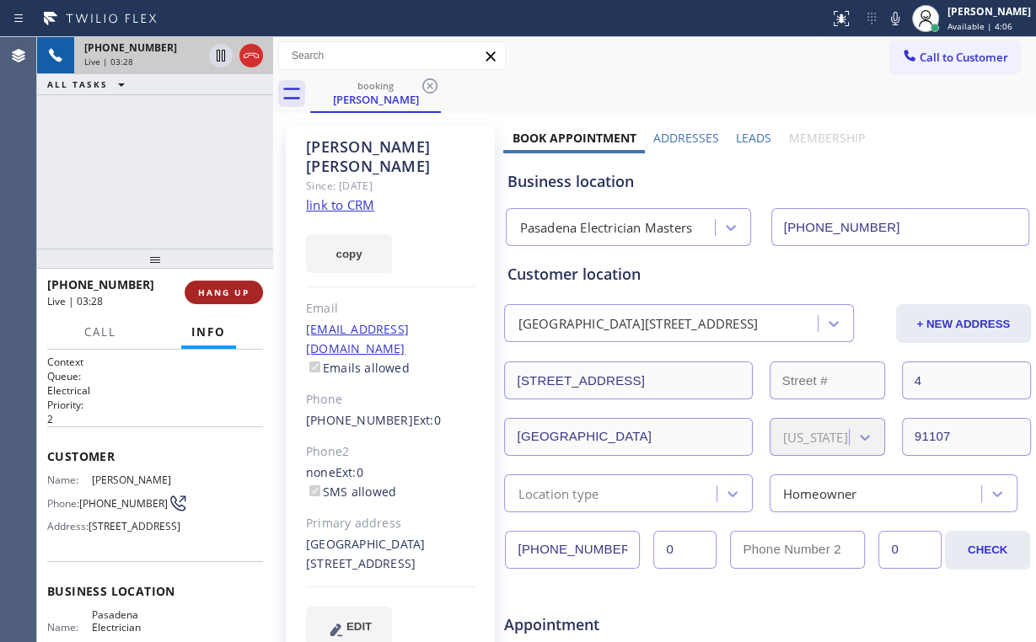
click at [232, 293] on span "HANG UP" at bounding box center [223, 293] width 51 height 12
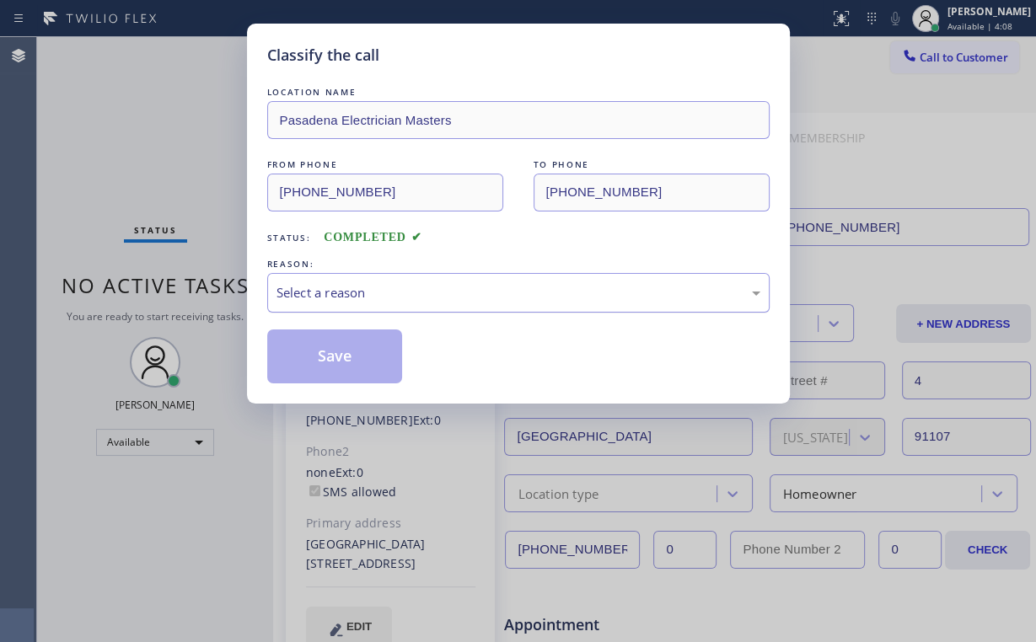
click at [353, 287] on div "Select a reason" at bounding box center [519, 292] width 484 height 19
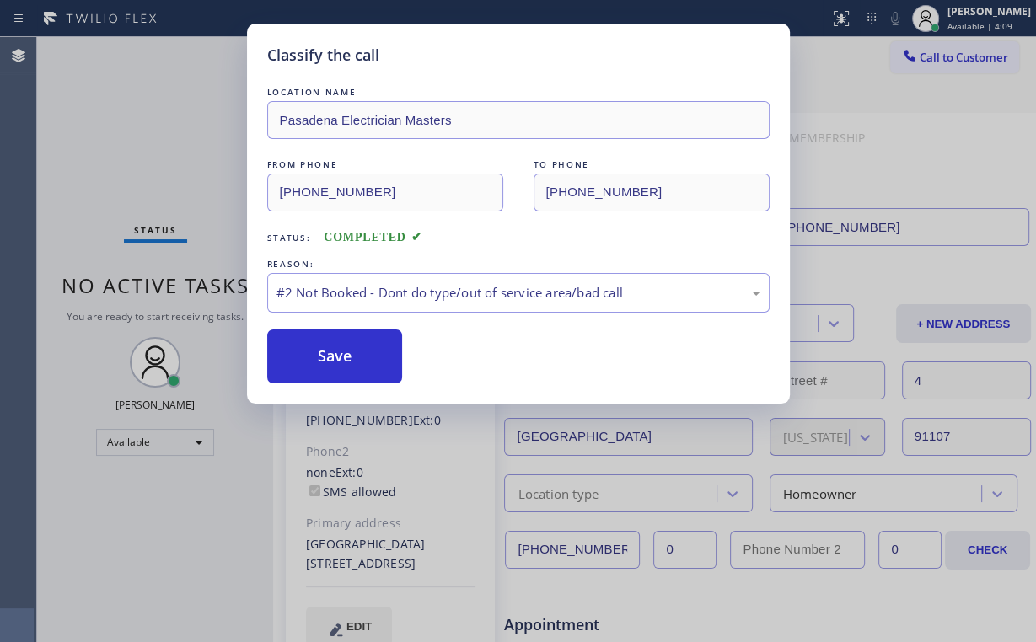
drag, startPoint x: 330, startPoint y: 354, endPoint x: 152, endPoint y: 179, distance: 250.4
click at [330, 355] on button "Save" at bounding box center [335, 357] width 136 height 54
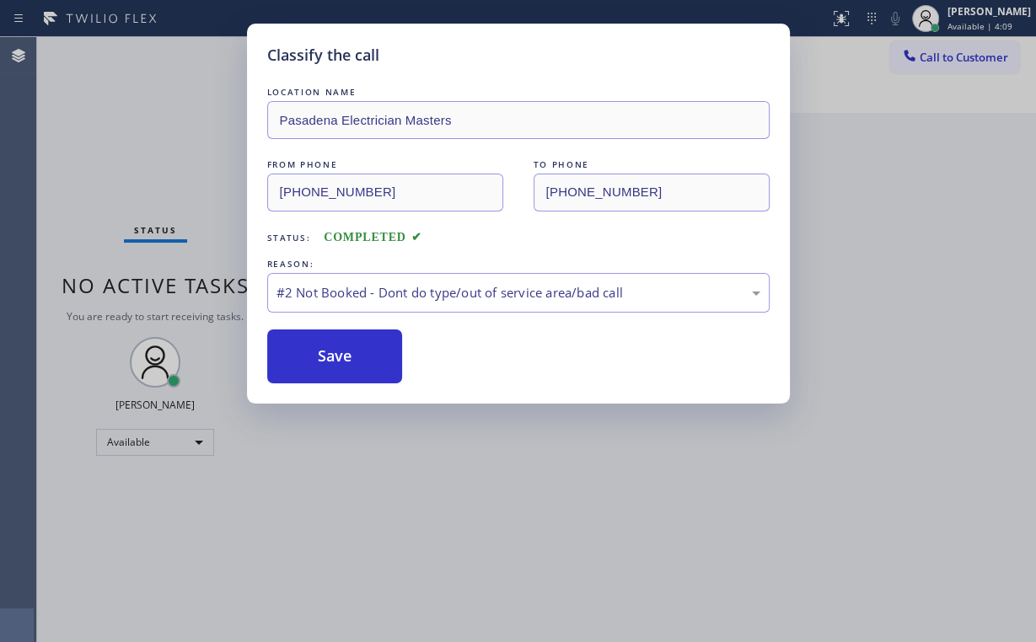
click at [132, 139] on div "Classify the call LOCATION NAME Pasadena Electrician Masters FROM PHONE [PHONE_…" at bounding box center [518, 321] width 1036 height 642
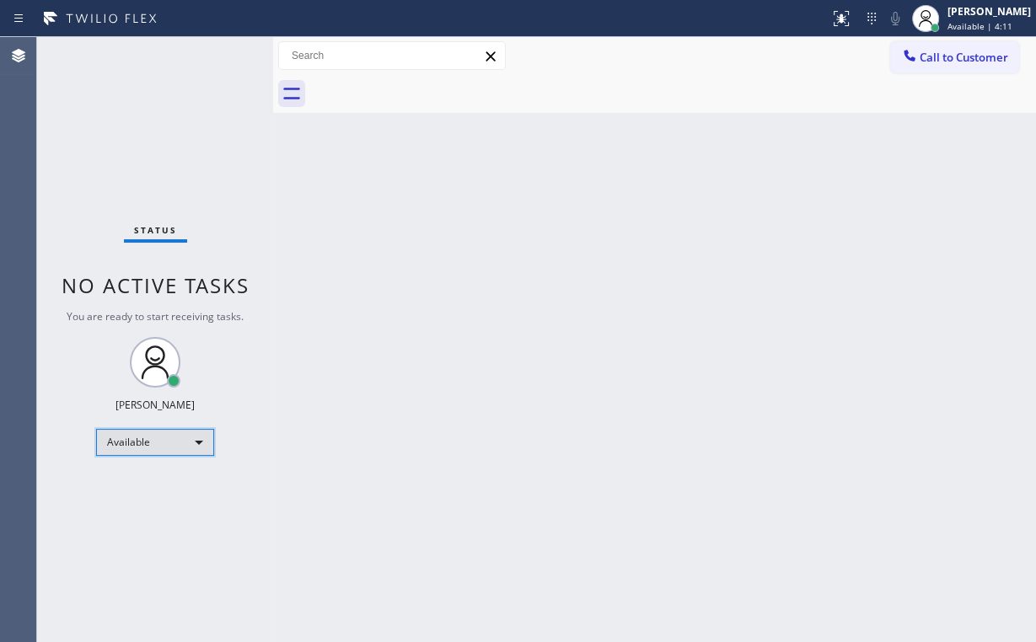
click at [169, 444] on div "Available" at bounding box center [155, 442] width 118 height 27
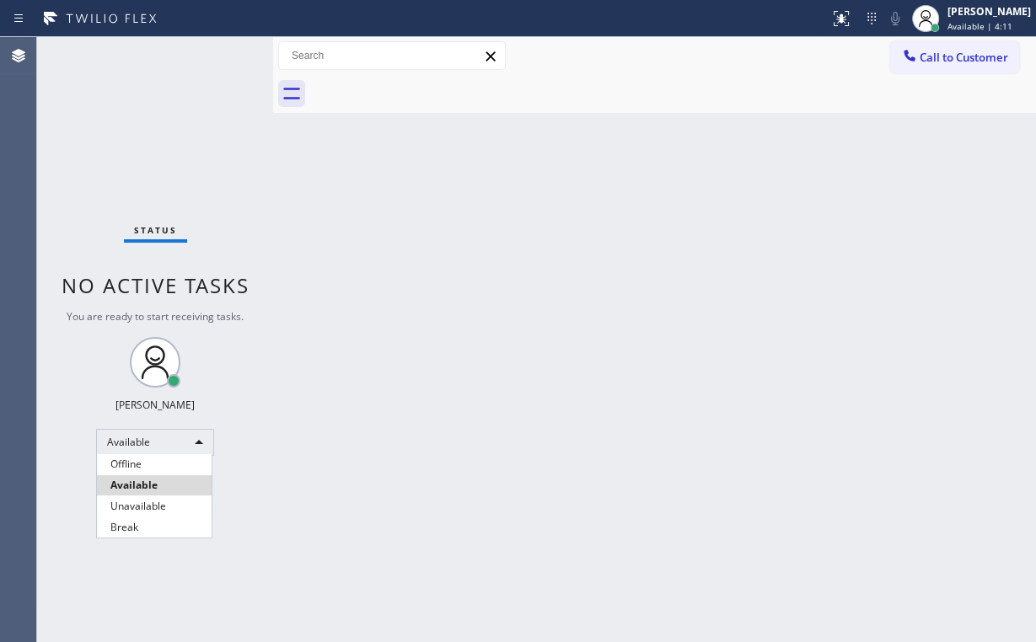
click at [150, 506] on li "Unavailable" at bounding box center [154, 507] width 115 height 20
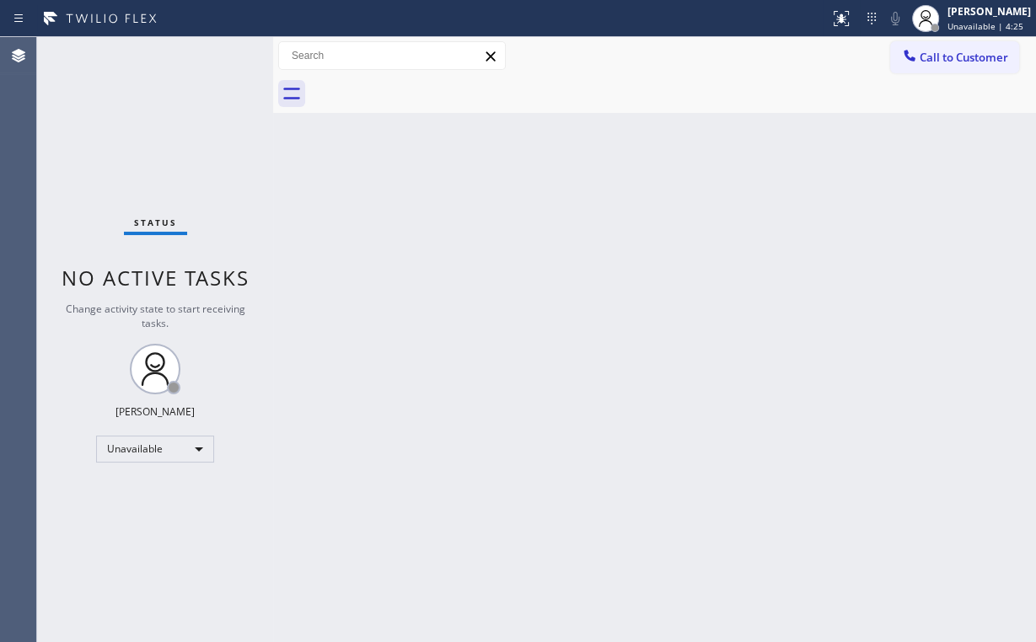
click at [944, 59] on button "Call to Customer" at bounding box center [954, 57] width 129 height 32
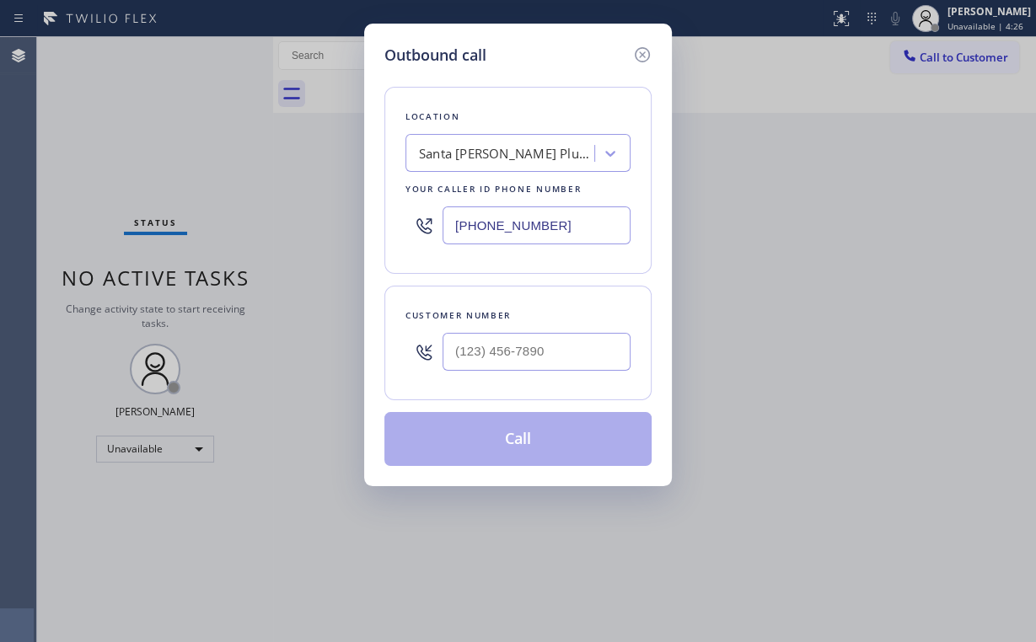
drag, startPoint x: 597, startPoint y: 228, endPoint x: 350, endPoint y: 192, distance: 249.6
click at [342, 226] on div "Outbound call Location [GEOGRAPHIC_DATA][PERSON_NAME] Plumbers Your caller id p…" at bounding box center [518, 321] width 1036 height 642
paste input "971) 626-1642"
type input "[PHONE_NUMBER]"
click at [541, 40] on div "Outbound call Location 4B2.Paid Viking Repair Service (Google Ads, [GEOGRAPHIC_…" at bounding box center [518, 255] width 308 height 463
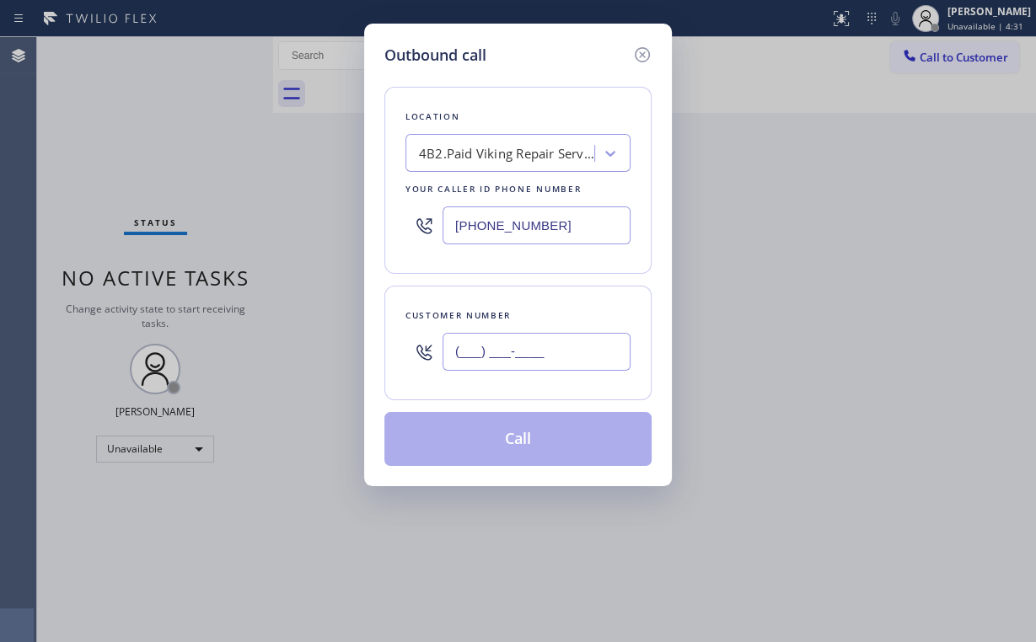
click at [525, 341] on input "(___) ___-____" at bounding box center [537, 352] width 188 height 38
paste input "864) 787-5006"
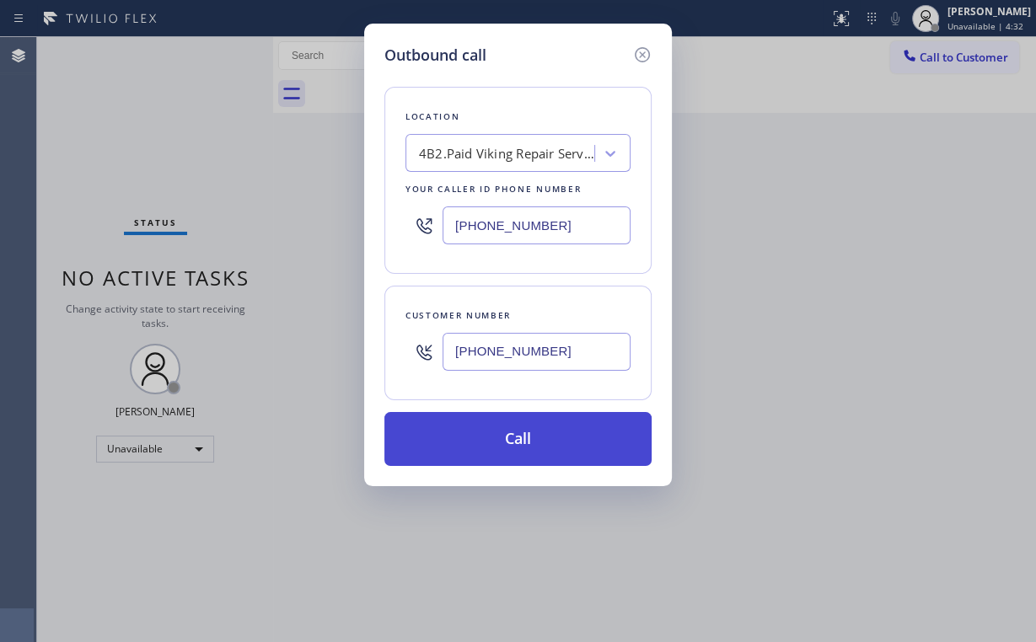
type input "[PHONE_NUMBER]"
click at [491, 448] on button "Call" at bounding box center [517, 439] width 267 height 54
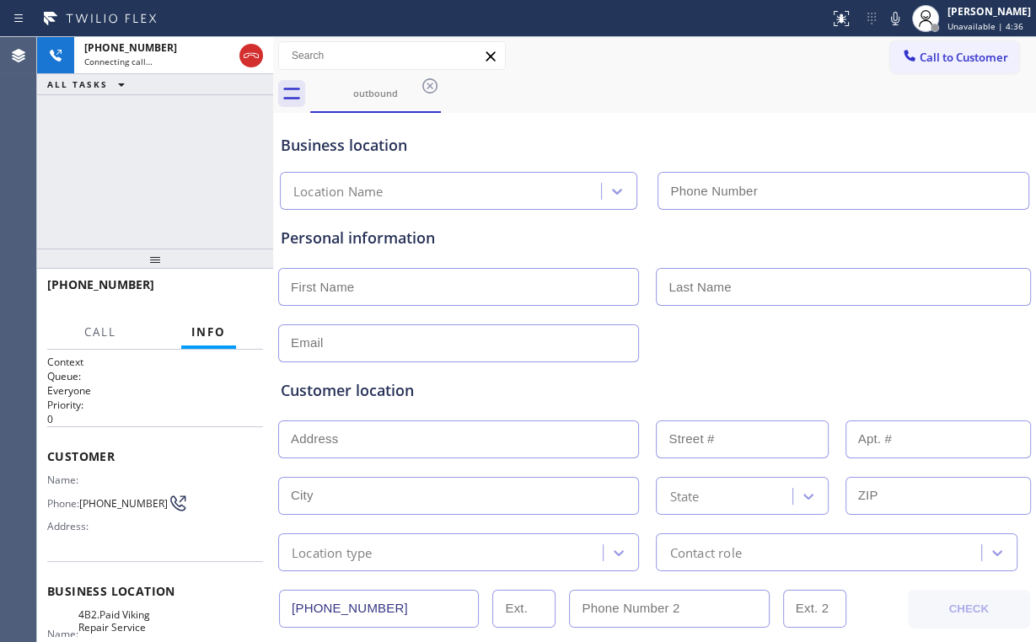
type input "[PHONE_NUMBER]"
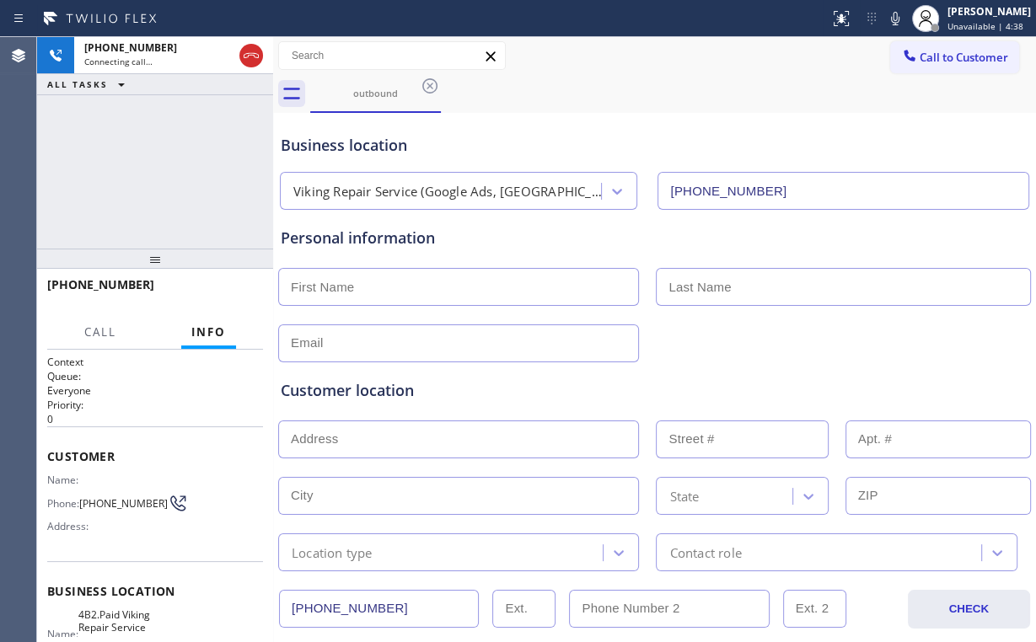
click at [195, 158] on div "[PHONE_NUMBER] Connecting call… ALL TASKS ALL TASKS ACTIVE TASKS TASKS IN WRAP …" at bounding box center [155, 143] width 236 height 212
click at [168, 162] on div "[PHONE_NUMBER] Live | 00:07 ALL TASKS ALL TASKS ACTIVE TASKS TASKS IN WRAP UP" at bounding box center [155, 143] width 236 height 212
click at [408, 192] on div "Viking Repair Service (Google Ads, [GEOGRAPHIC_DATA])" at bounding box center [447, 191] width 309 height 19
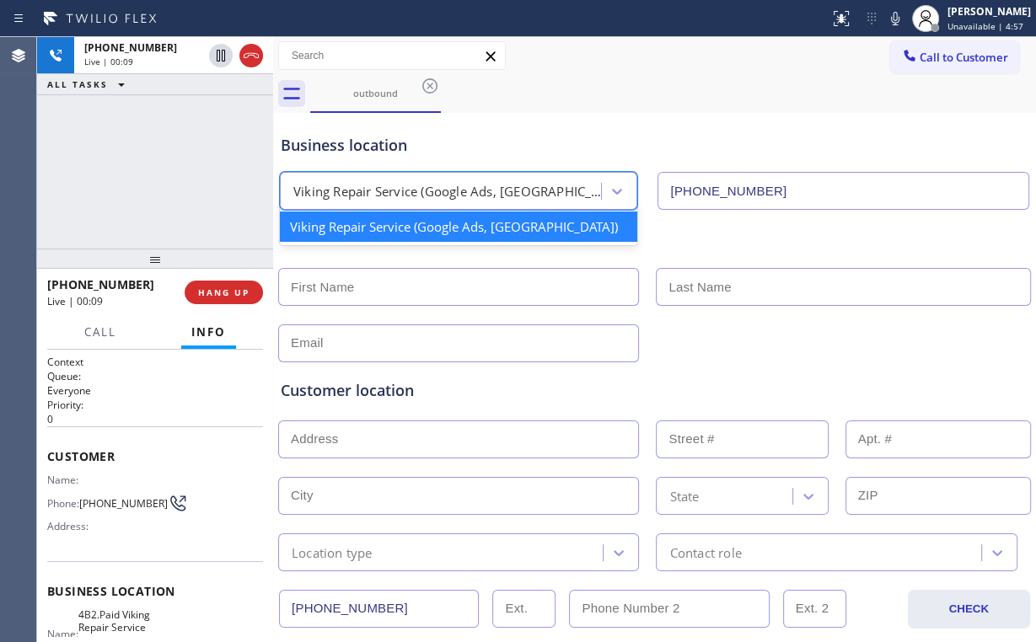
click at [439, 137] on div "Business location" at bounding box center [655, 145] width 748 height 23
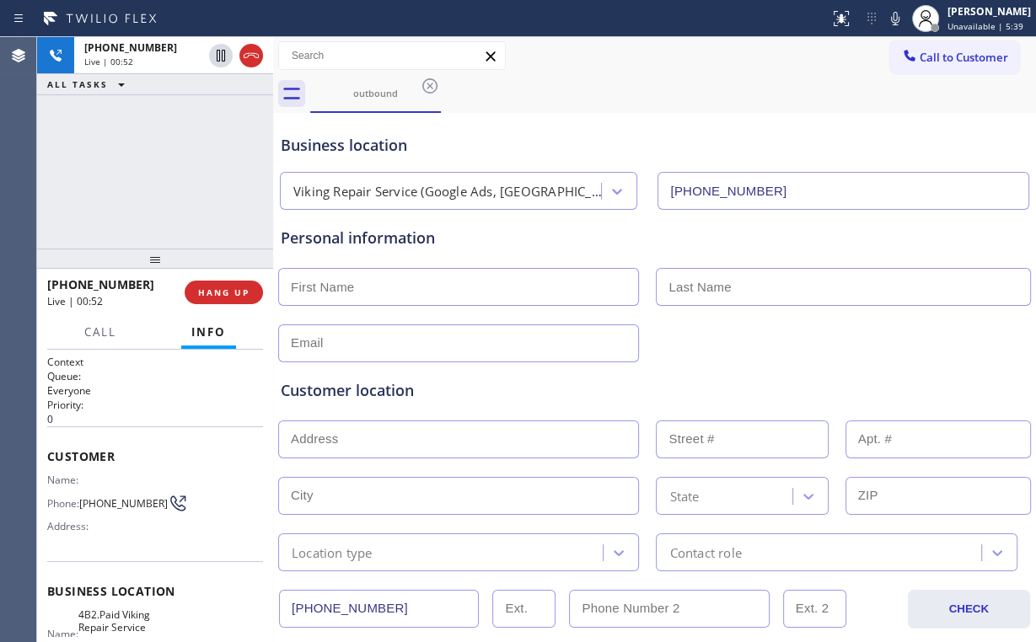
click at [163, 184] on div "[PHONE_NUMBER] Live | 00:52 ALL TASKS ALL TASKS ACTIVE TASKS TASKS IN WRAP UP" at bounding box center [155, 143] width 236 height 212
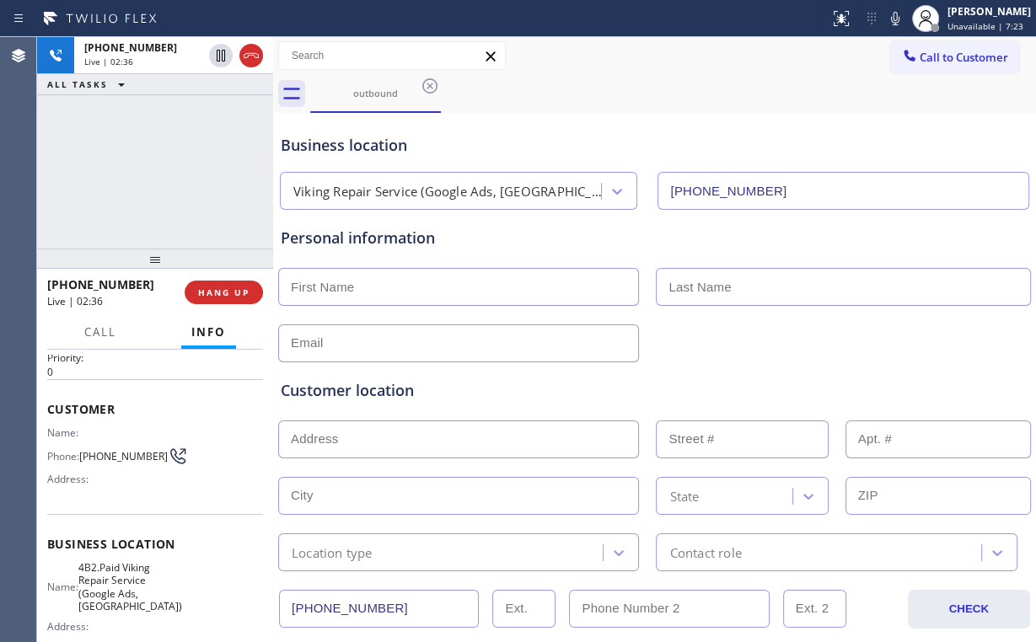
scroll to position [135, 0]
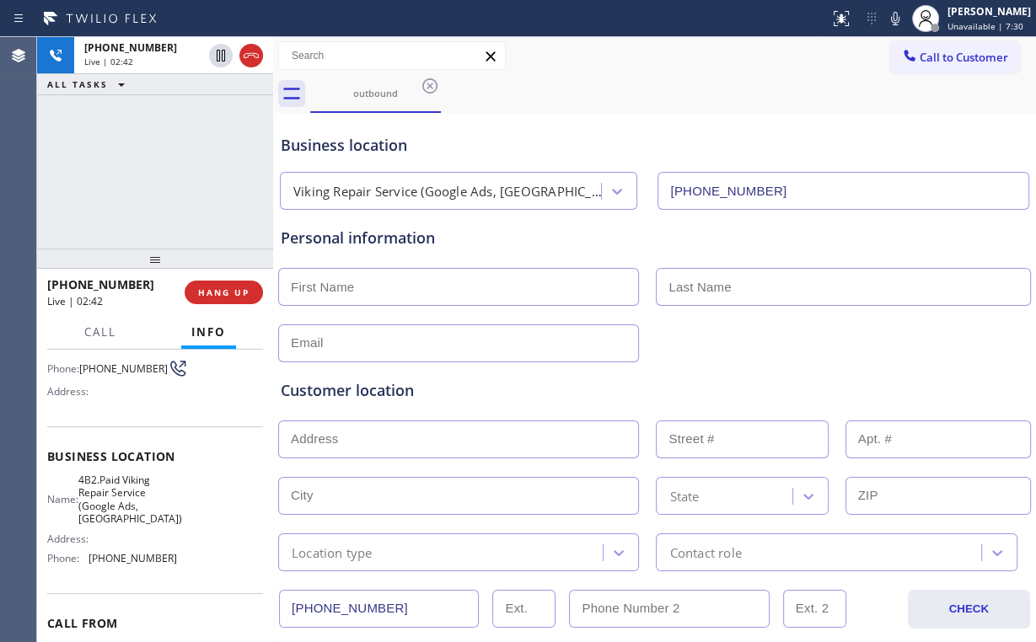
click at [170, 177] on div "[PHONE_NUMBER] Live | 02:42 ALL TASKS ALL TASKS ACTIVE TASKS TASKS IN WRAP UP" at bounding box center [155, 143] width 236 height 212
click at [202, 192] on div "[PHONE_NUMBER] Live | 02:48 ALL TASKS ALL TASKS ACTIVE TASKS TASKS IN WRAP UP" at bounding box center [155, 143] width 236 height 212
click at [165, 169] on div "[PHONE_NUMBER] Live | 02:54 ALL TASKS ALL TASKS ACTIVE TASKS TASKS IN WRAP UP" at bounding box center [155, 143] width 236 height 212
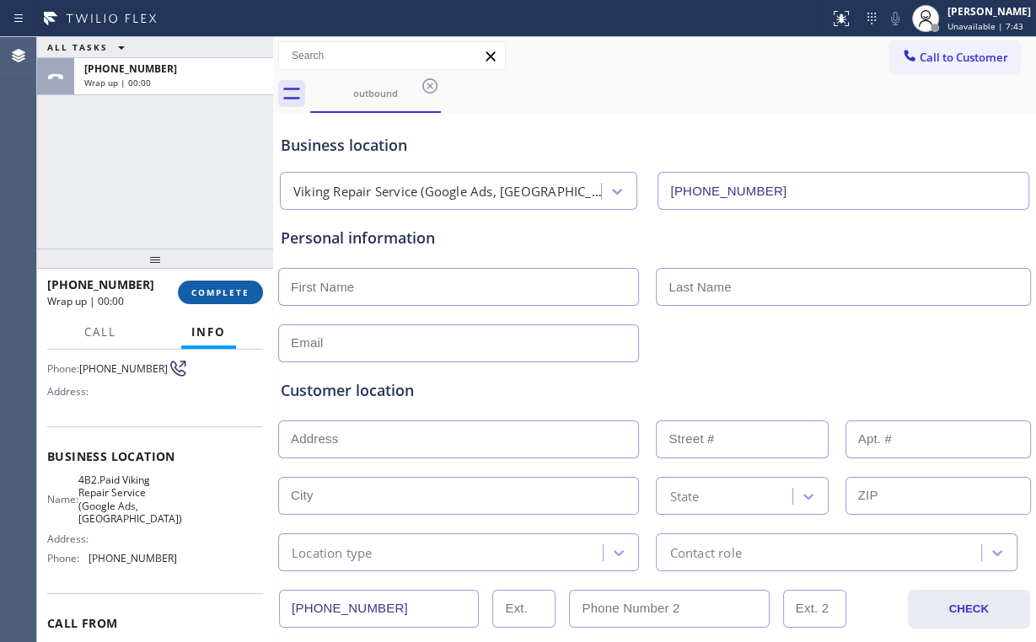
click at [239, 297] on span "COMPLETE" at bounding box center [220, 293] width 58 height 12
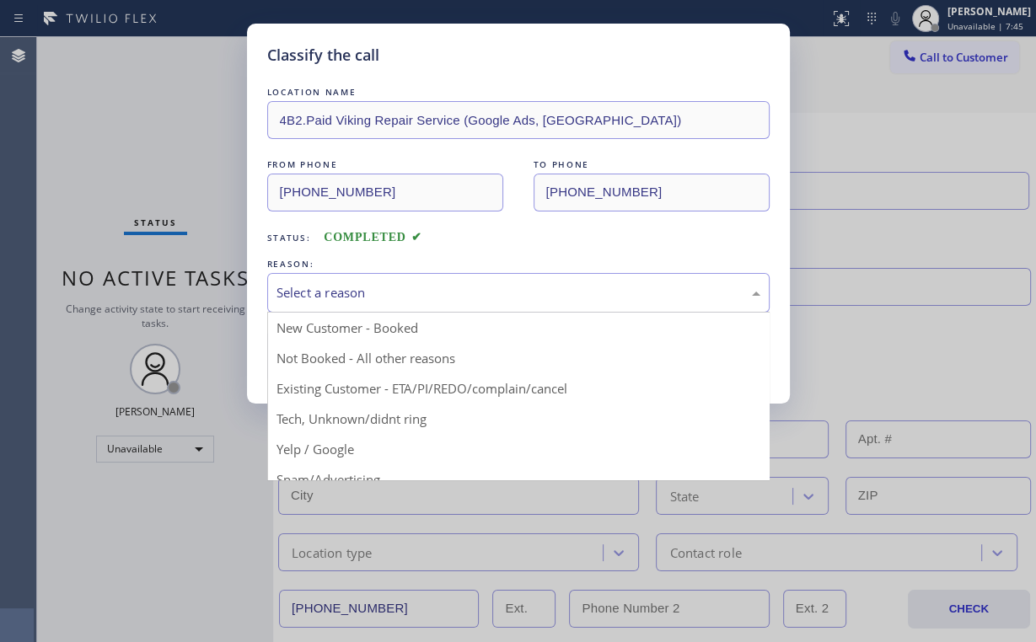
click at [342, 293] on div "Select a reason" at bounding box center [519, 292] width 484 height 19
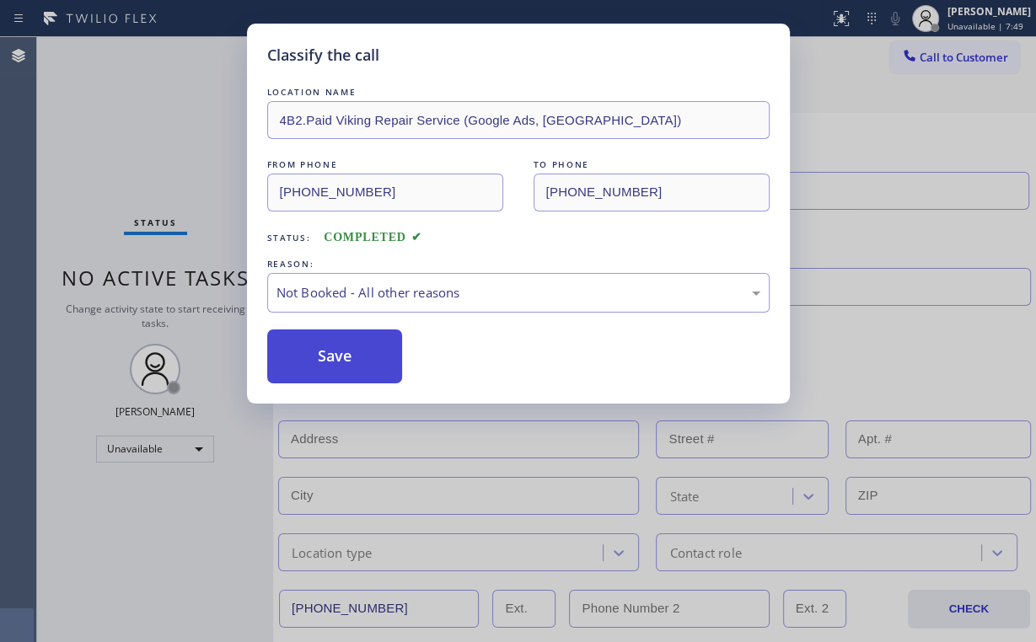
click at [337, 353] on button "Save" at bounding box center [335, 357] width 136 height 54
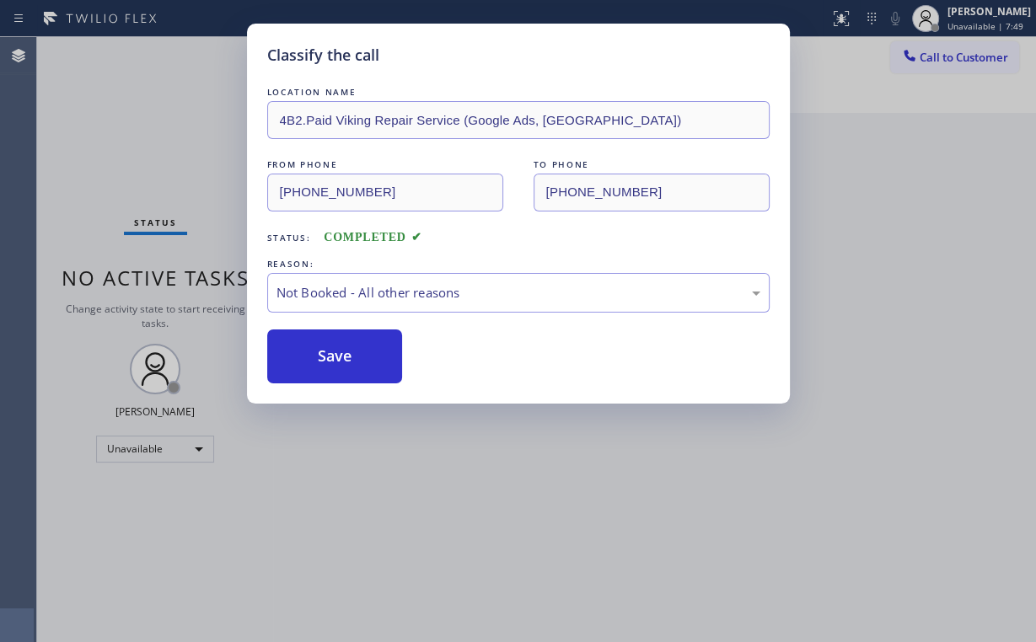
click at [106, 133] on div "Classify the call LOCATION NAME 4B2.Paid Viking Repair Service (Google Ads, [GE…" at bounding box center [518, 321] width 1036 height 642
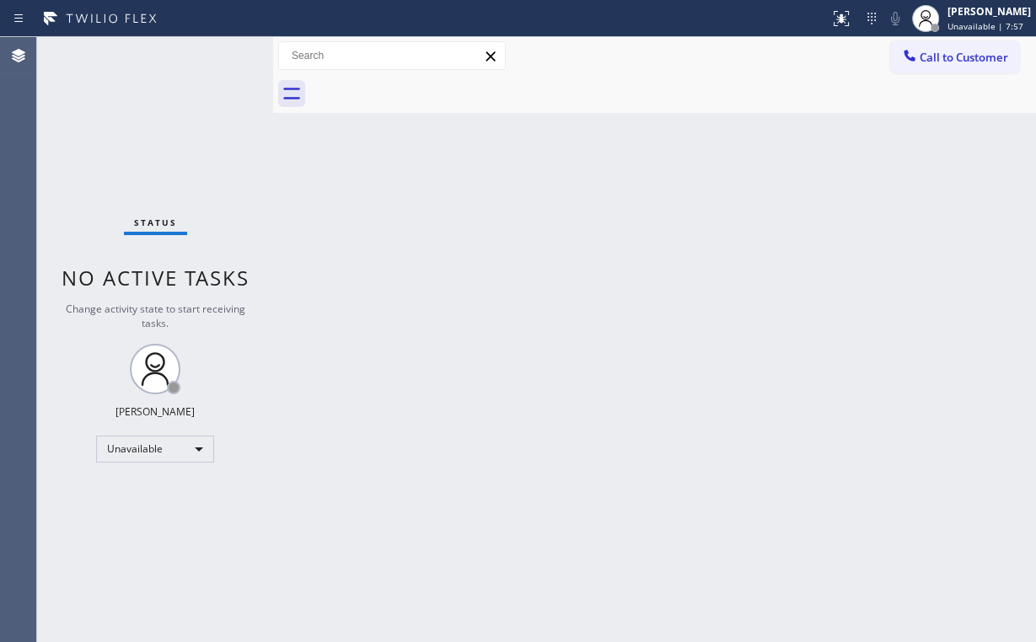
drag, startPoint x: 165, startPoint y: 91, endPoint x: 212, endPoint y: 31, distance: 75.7
click at [166, 90] on div "Status No active tasks Change activity state to start receiving tasks. [PERSON_…" at bounding box center [155, 339] width 236 height 605
click at [951, 56] on span "Call to Customer" at bounding box center [964, 57] width 89 height 15
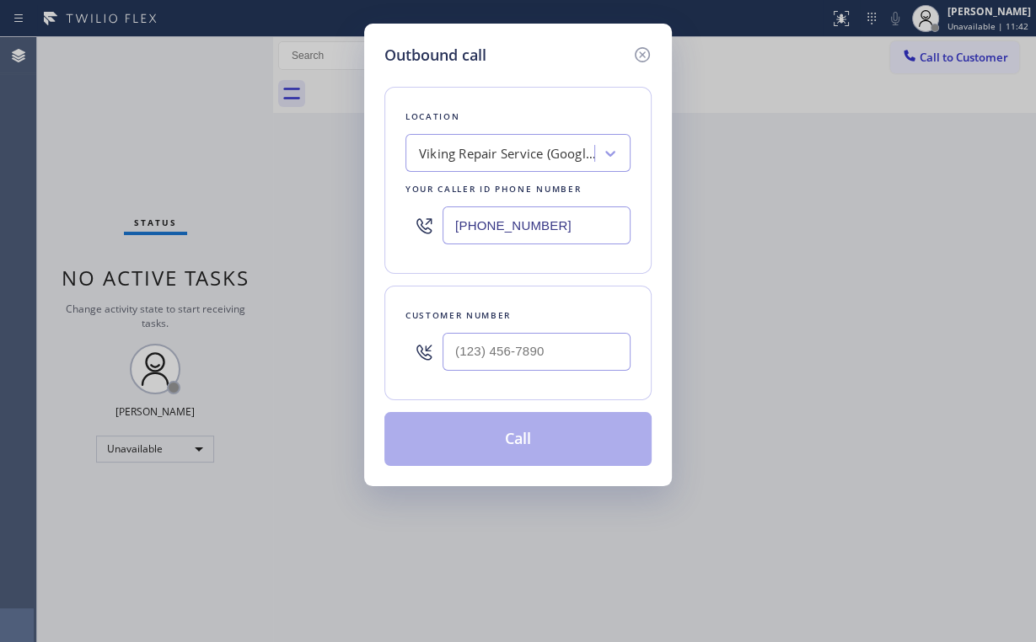
drag, startPoint x: 581, startPoint y: 235, endPoint x: 217, endPoint y: 179, distance: 368.5
click at [250, 216] on div "Outbound call Location Viking Repair Service (Google Ads, [GEOGRAPHIC_DATA]) Yo…" at bounding box center [518, 321] width 1036 height 642
paste input "833) 542-0303"
type input "[PHONE_NUMBER]"
click at [552, 359] on input "(___) ___-____" at bounding box center [537, 352] width 188 height 38
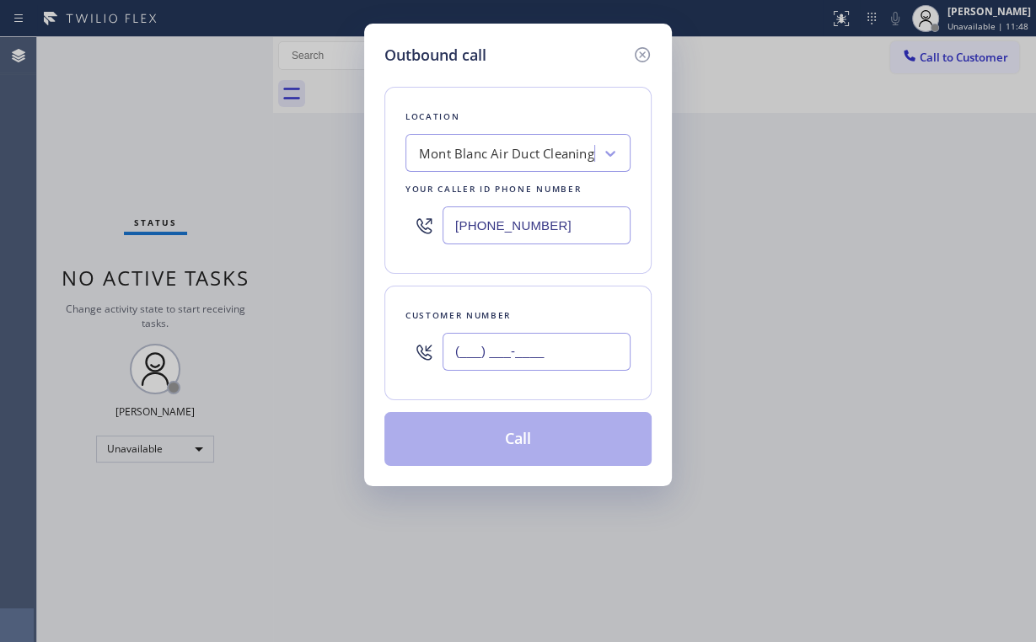
paste input "714) 262-6663"
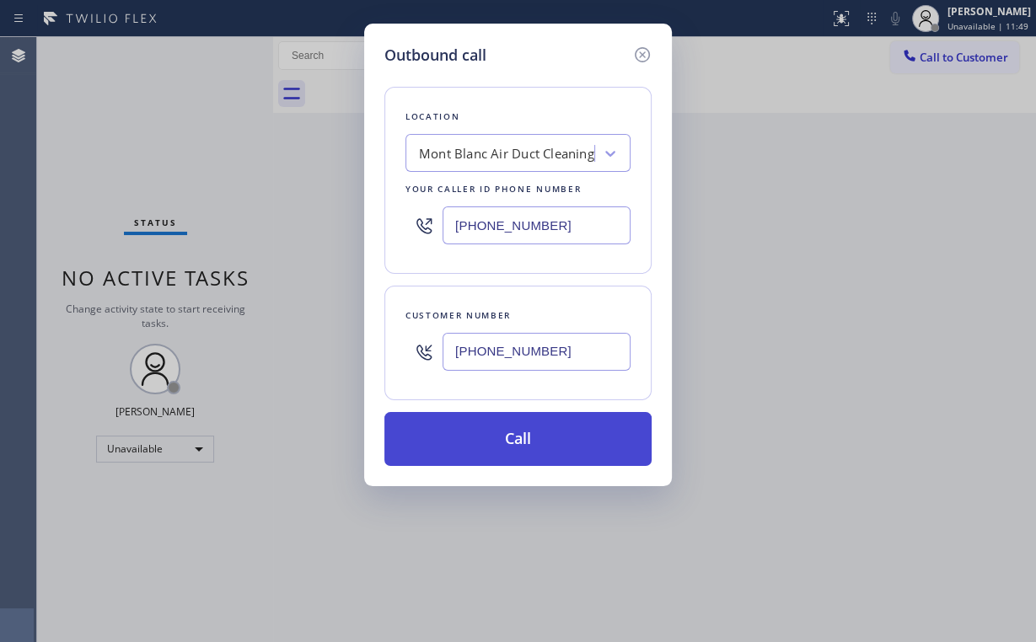
type input "[PHONE_NUMBER]"
click at [487, 448] on button "Call" at bounding box center [517, 439] width 267 height 54
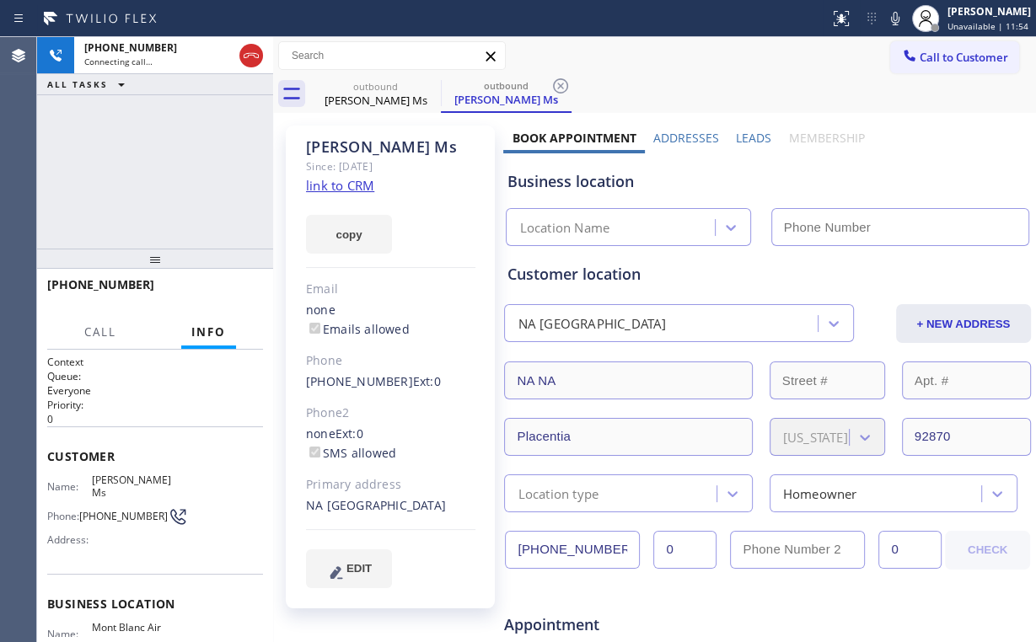
click at [147, 152] on div "[PHONE_NUMBER] Connecting call… ALL TASKS ALL TASKS ACTIVE TASKS TASKS IN WRAP …" at bounding box center [155, 143] width 236 height 212
type input "[PHONE_NUMBER]"
click at [169, 169] on div "[PHONE_NUMBER] Connecting call… ALL TASKS ALL TASKS ACTIVE TASKS TASKS IN WRAP …" at bounding box center [155, 143] width 236 height 212
click at [150, 174] on div "[PHONE_NUMBER] Connecting call… ALL TASKS ALL TASKS ACTIVE TASKS TASKS IN WRAP …" at bounding box center [155, 143] width 236 height 212
click at [169, 172] on div "[PHONE_NUMBER] Connecting call… ALL TASKS ALL TASKS ACTIVE TASKS TASKS IN WRAP …" at bounding box center [155, 143] width 236 height 212
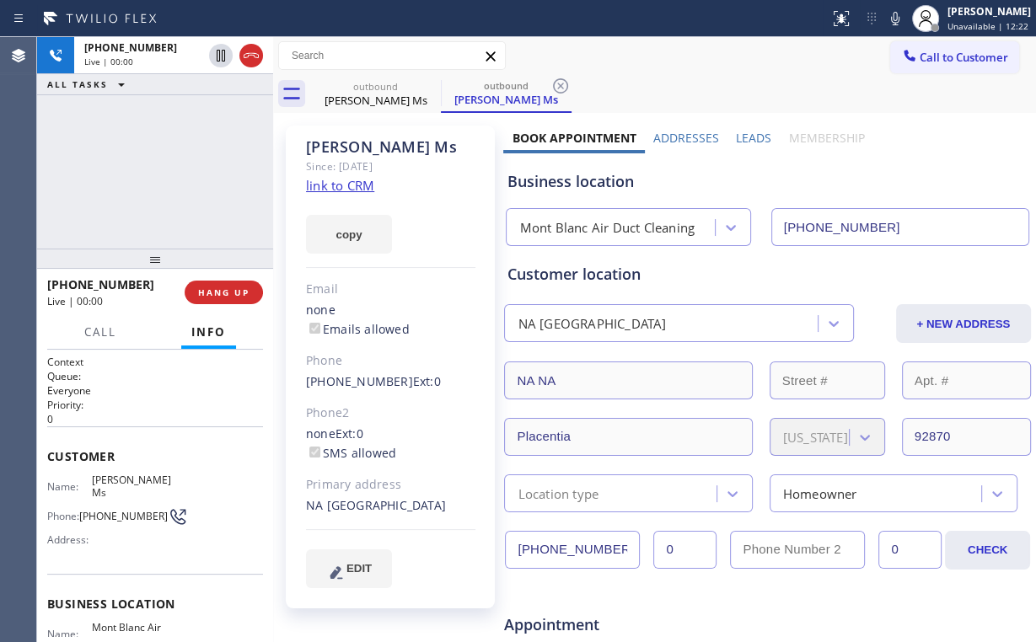
click at [168, 172] on div "[PHONE_NUMBER] Live | 00:00 ALL TASKS ALL TASKS ACTIVE TASKS TASKS IN WRAP UP" at bounding box center [155, 143] width 236 height 212
click at [209, 288] on span "HANG UP" at bounding box center [223, 293] width 51 height 12
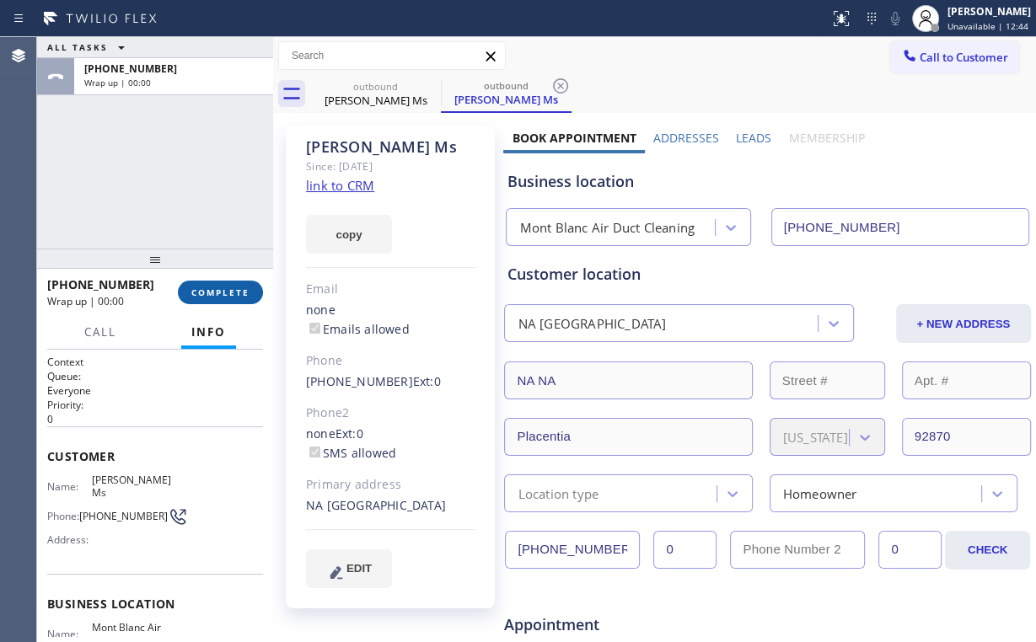
click at [209, 287] on span "COMPLETE" at bounding box center [220, 293] width 58 height 12
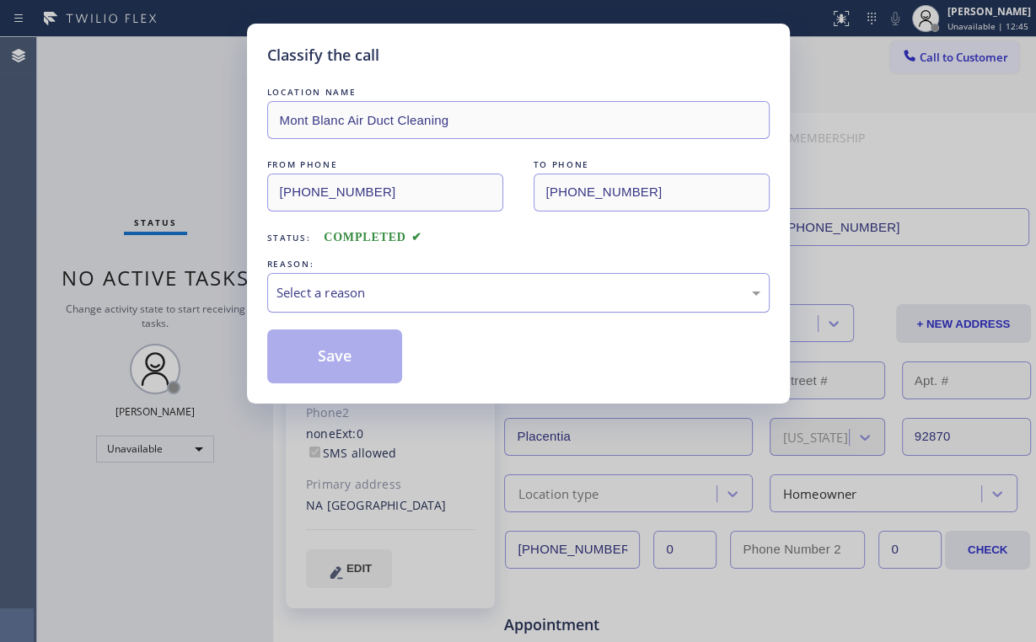
click at [317, 287] on div "Select a reason" at bounding box center [519, 292] width 484 height 19
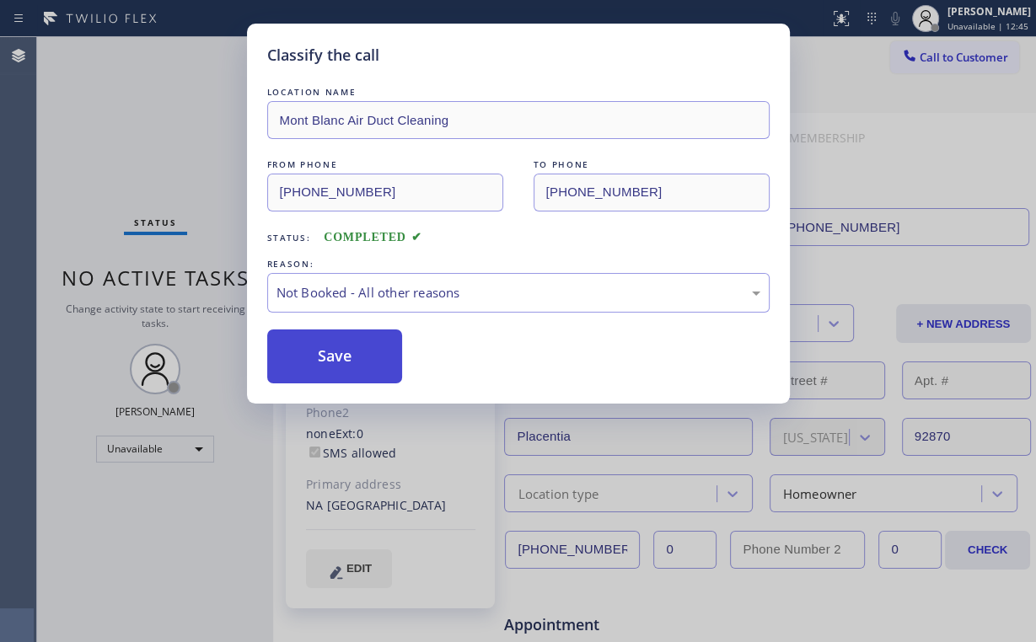
click at [325, 358] on button "Save" at bounding box center [335, 357] width 136 height 54
click at [164, 168] on div "Classify the call LOCATION NAME [GEOGRAPHIC_DATA] Air Duct Cleaning FROM PHONE …" at bounding box center [518, 321] width 1036 height 642
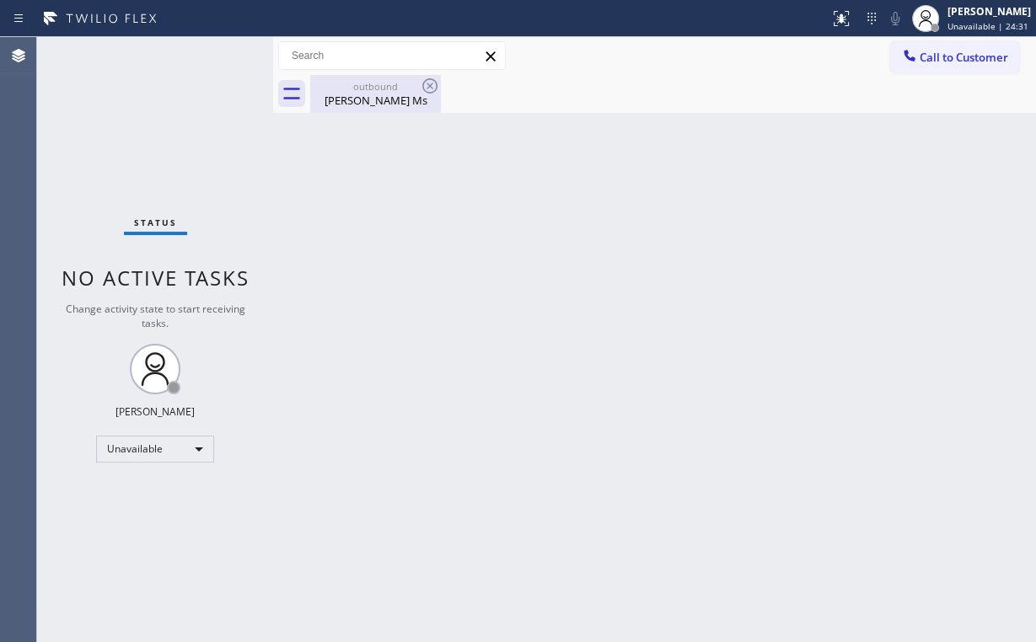
drag, startPoint x: 393, startPoint y: 94, endPoint x: 428, endPoint y: 90, distance: 35.6
click at [394, 94] on div "[PERSON_NAME] Ms" at bounding box center [375, 100] width 127 height 15
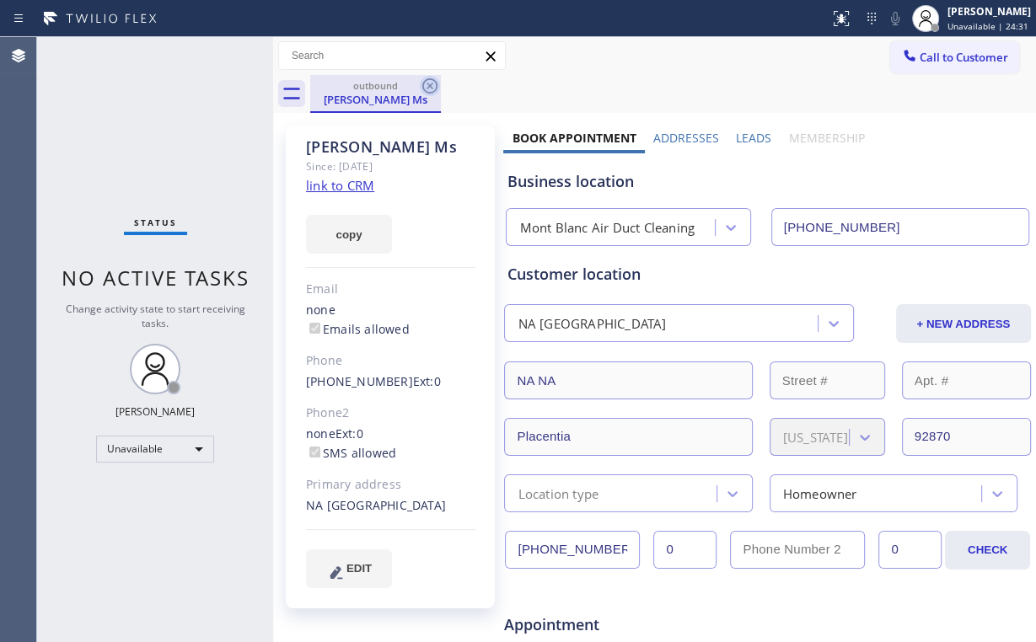
click at [428, 85] on icon at bounding box center [429, 85] width 15 height 15
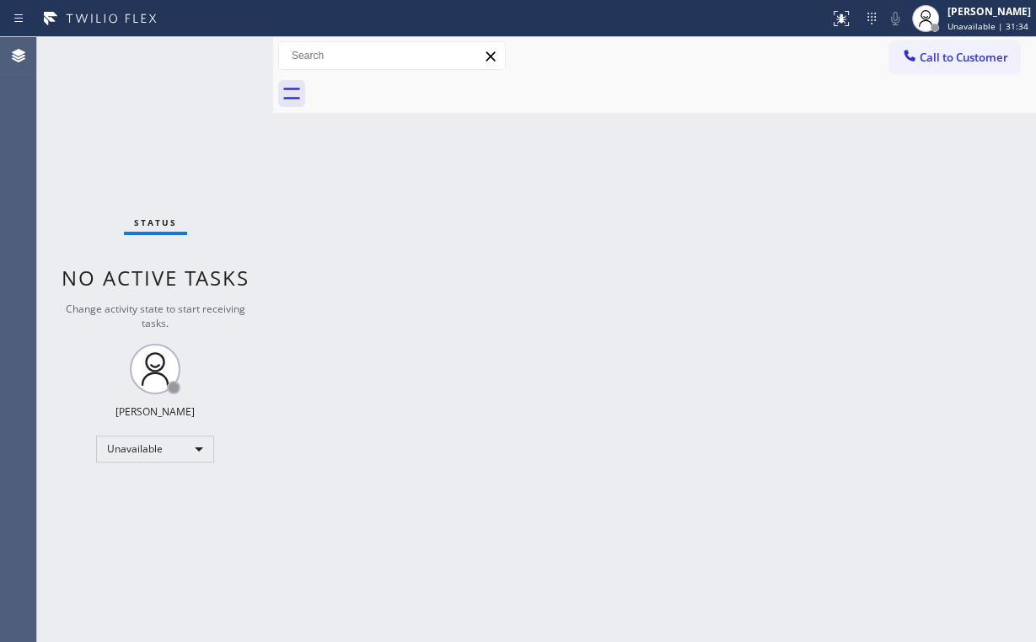
click at [138, 104] on div "Status No active tasks Change activity state to start receiving tasks. [PERSON_…" at bounding box center [155, 339] width 236 height 605
drag, startPoint x: 966, startPoint y: 62, endPoint x: 921, endPoint y: 70, distance: 46.2
click at [964, 62] on span "Call to Customer" at bounding box center [964, 57] width 89 height 15
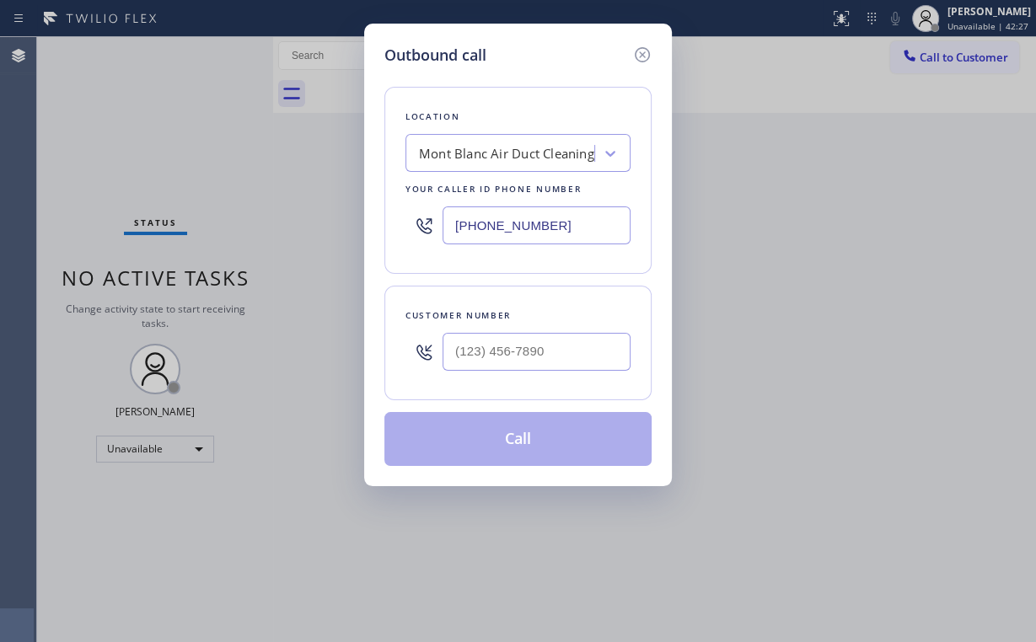
drag, startPoint x: 458, startPoint y: 228, endPoint x: 221, endPoint y: 215, distance: 237.2
click at [280, 239] on div "Outbound call Location [GEOGRAPHIC_DATA] Duct Cleaning Your caller id phone num…" at bounding box center [518, 321] width 1036 height 642
paste input "347) 284-6179"
type input "[PHONE_NUMBER]"
drag, startPoint x: 574, startPoint y: 347, endPoint x: 592, endPoint y: 340, distance: 19.3
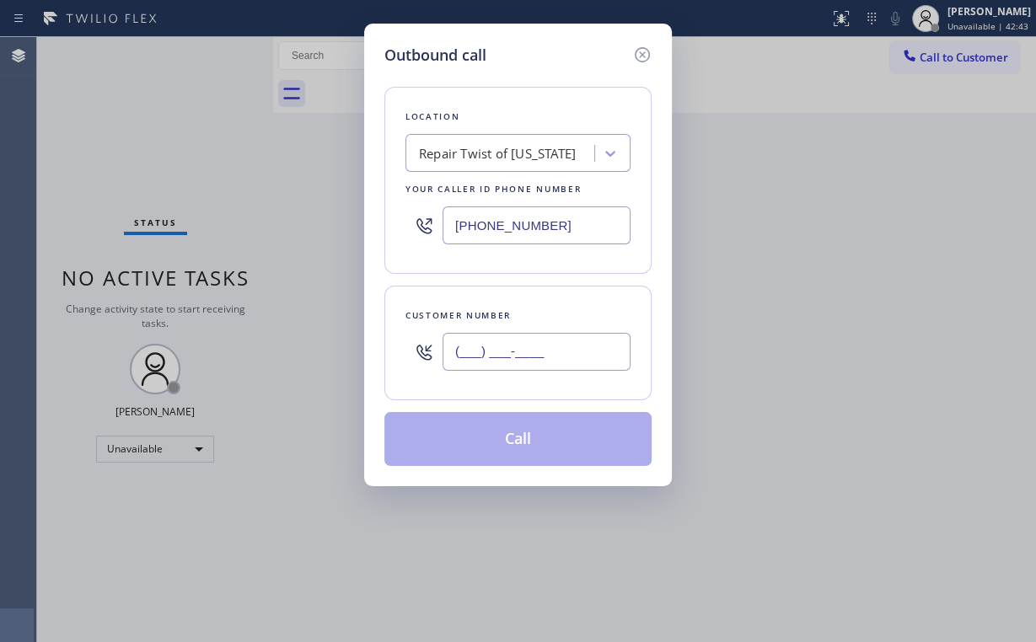
click at [575, 347] on input "(___) ___-____" at bounding box center [537, 352] width 188 height 38
paste input "718) 839-4485"
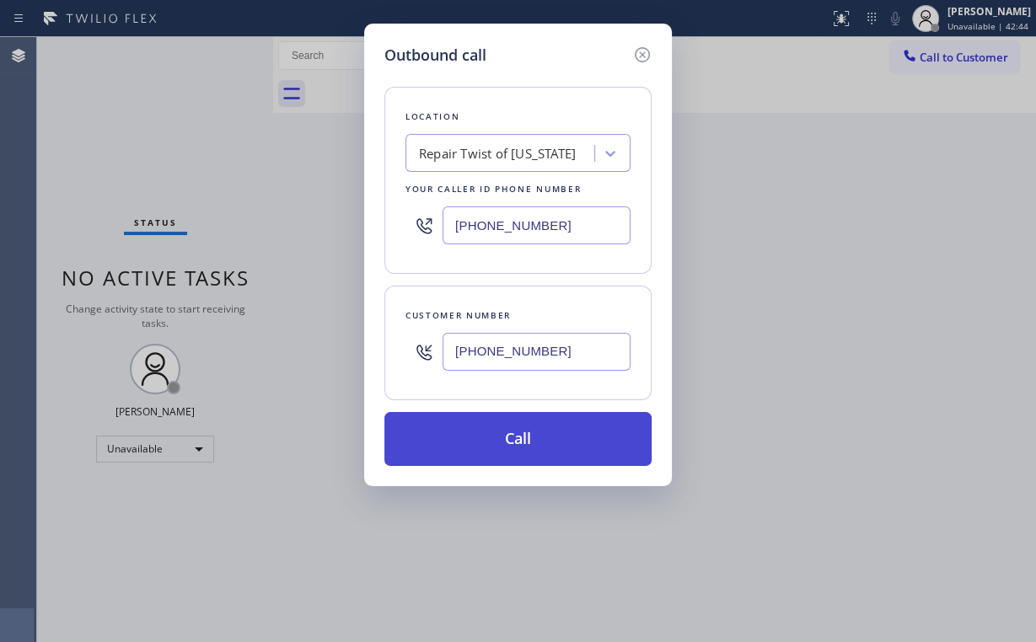
type input "[PHONE_NUMBER]"
click at [487, 445] on button "Call" at bounding box center [517, 439] width 267 height 54
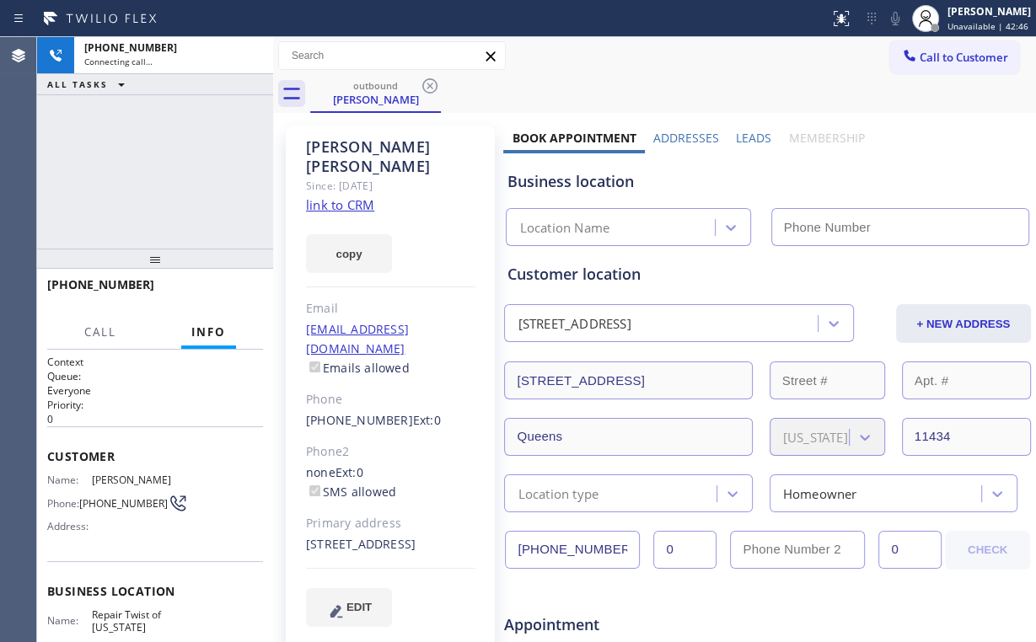
drag, startPoint x: 144, startPoint y: 181, endPoint x: 201, endPoint y: 181, distance: 56.5
click at [147, 181] on div "[PHONE_NUMBER] Connecting call… ALL TASKS ALL TASKS ACTIVE TASKS TASKS IN WRAP …" at bounding box center [155, 143] width 236 height 212
type input "[PHONE_NUMBER]"
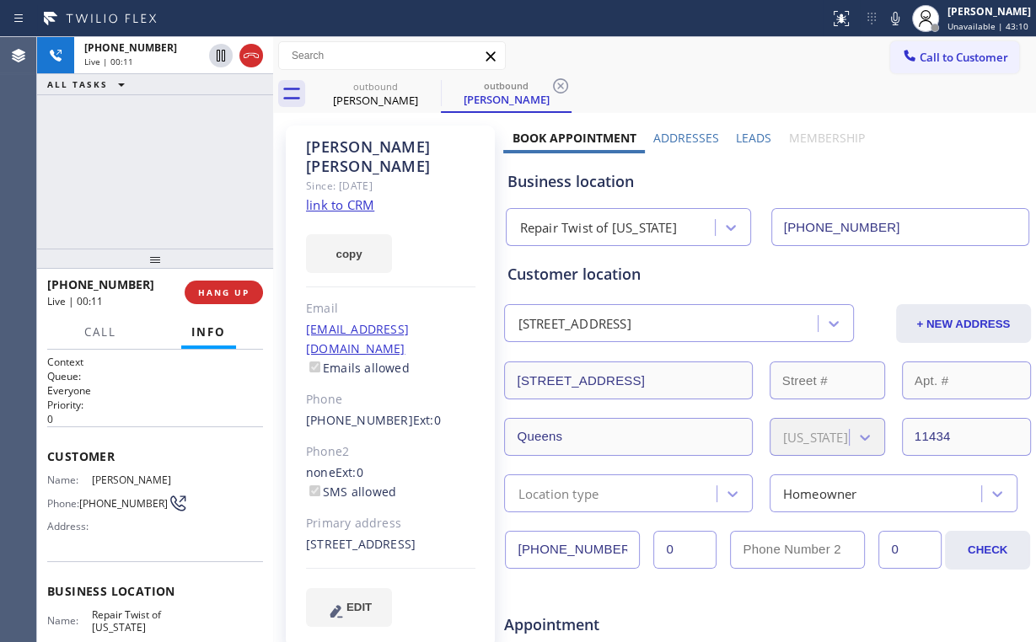
click at [162, 175] on div "[PHONE_NUMBER] Live | 00:11 ALL TASKS ALL TASKS ACTIVE TASKS TASKS IN WRAP UP" at bounding box center [155, 143] width 236 height 212
click at [597, 235] on div "Repair Twist of [US_STATE]" at bounding box center [597, 227] width 157 height 19
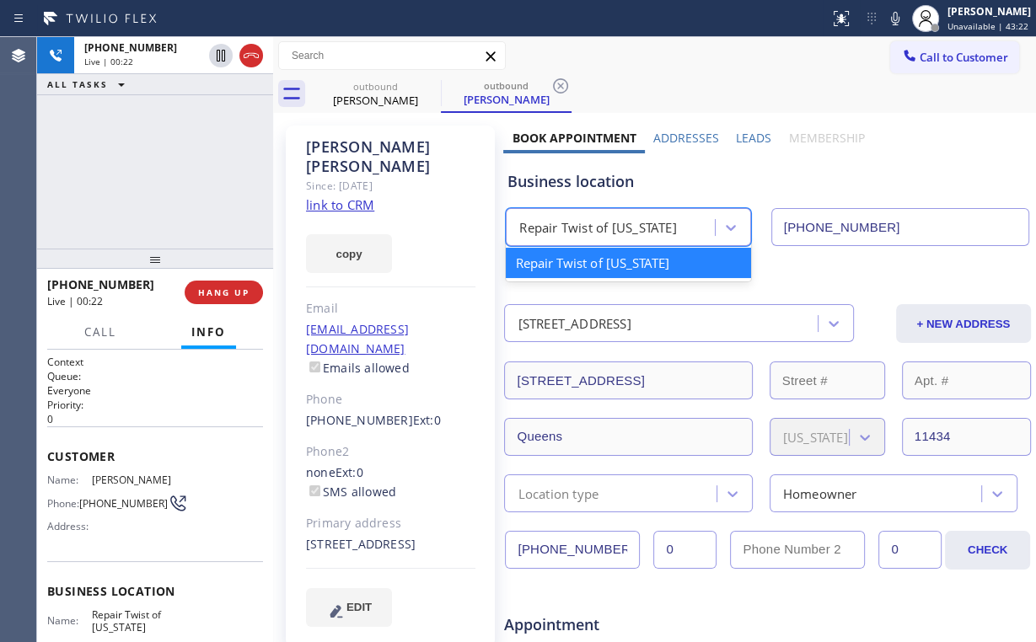
click at [158, 171] on div "[PHONE_NUMBER] Live | 00:22 ALL TASKS ALL TASKS ACTIVE TASKS TASKS IN WRAP UP" at bounding box center [155, 143] width 236 height 212
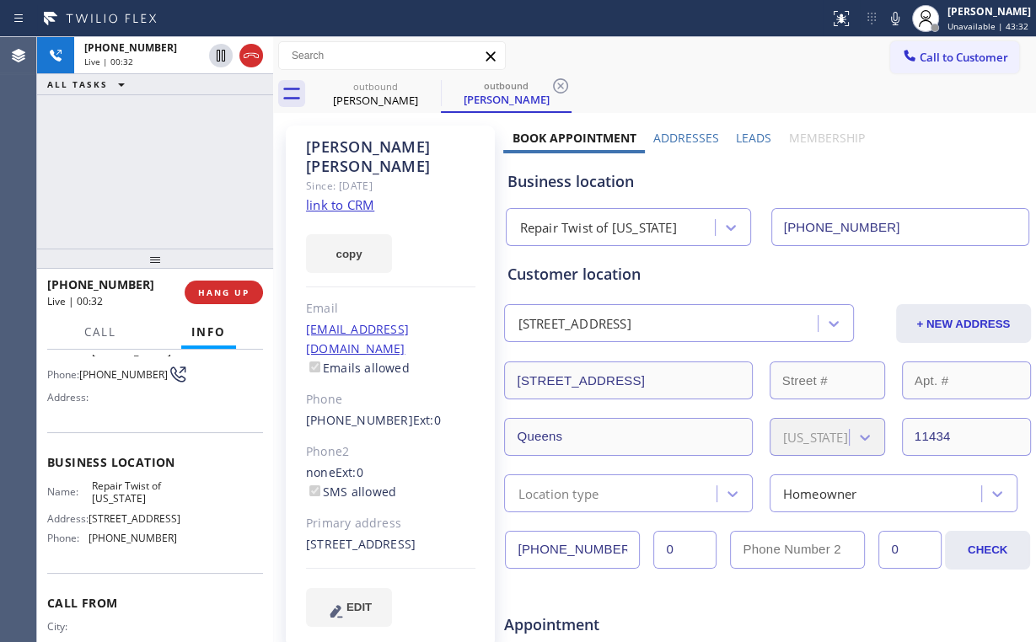
scroll to position [135, 0]
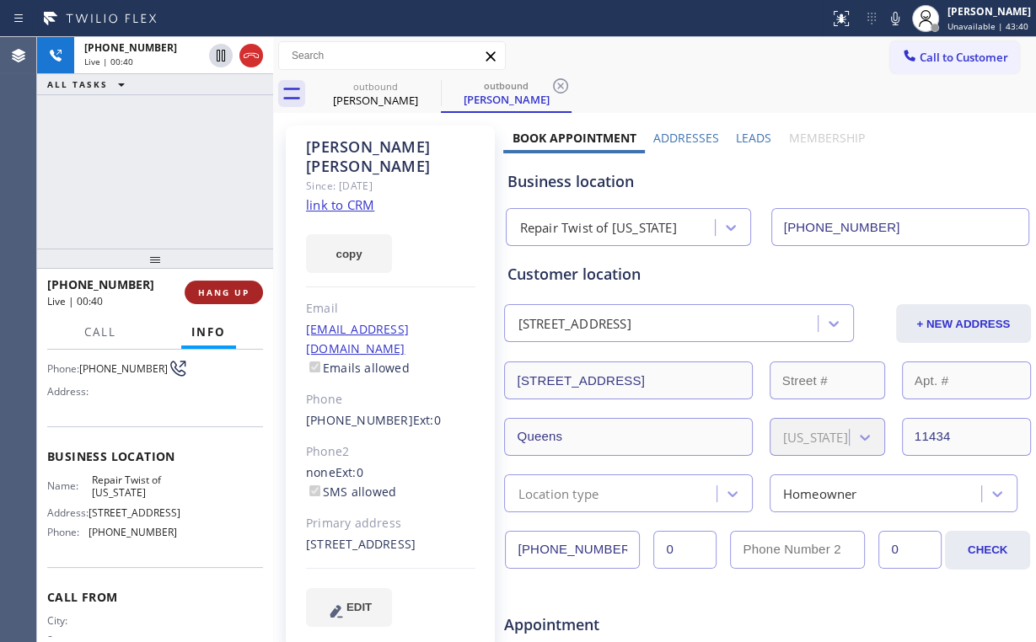
click at [234, 294] on span "HANG UP" at bounding box center [223, 293] width 51 height 12
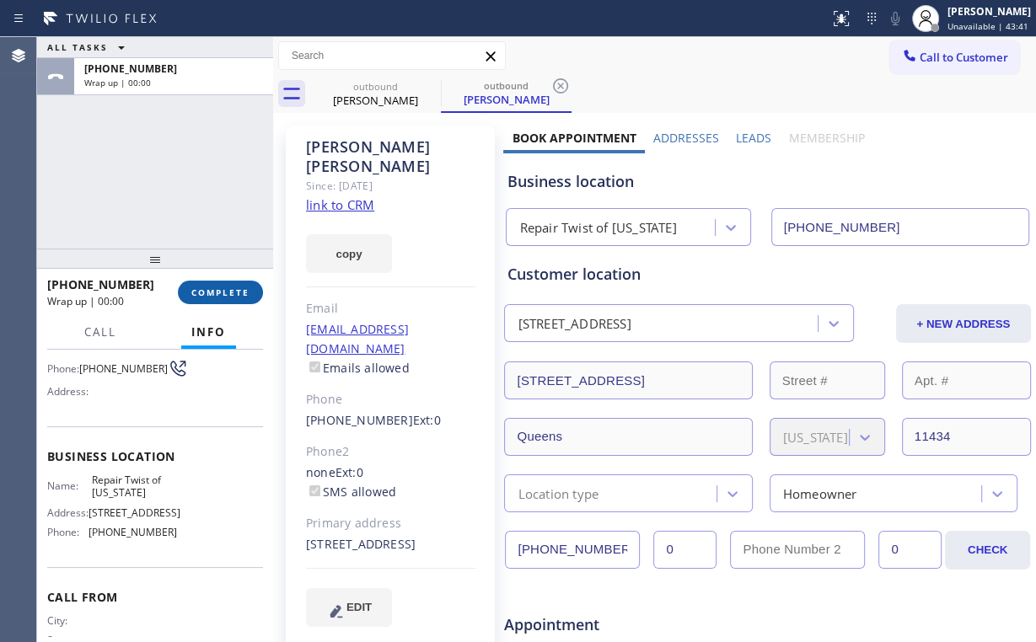
click at [234, 294] on span "COMPLETE" at bounding box center [220, 293] width 58 height 12
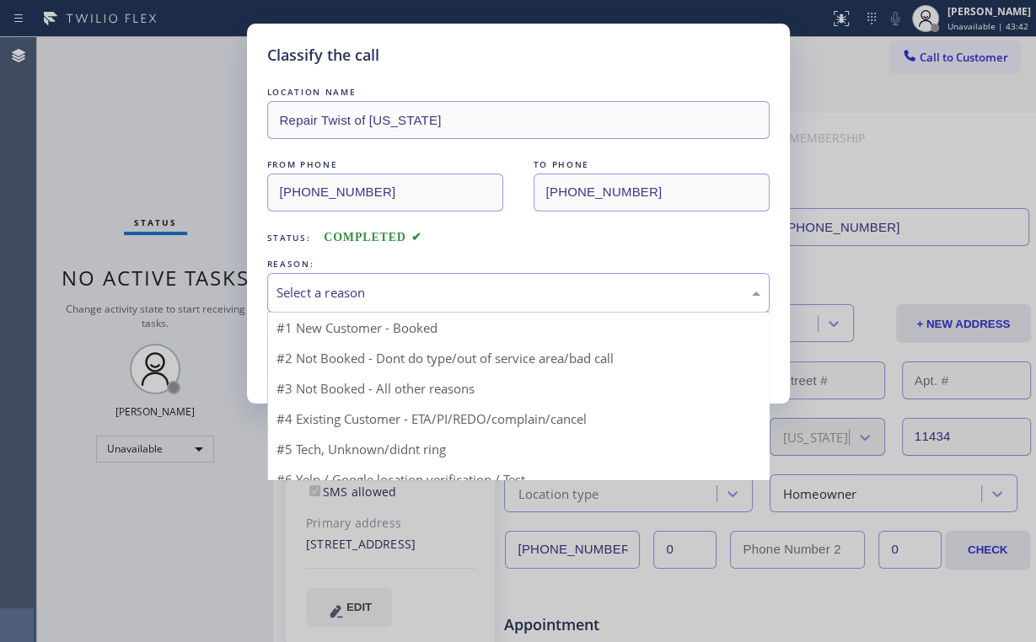
click at [331, 300] on div "Select a reason" at bounding box center [519, 292] width 484 height 19
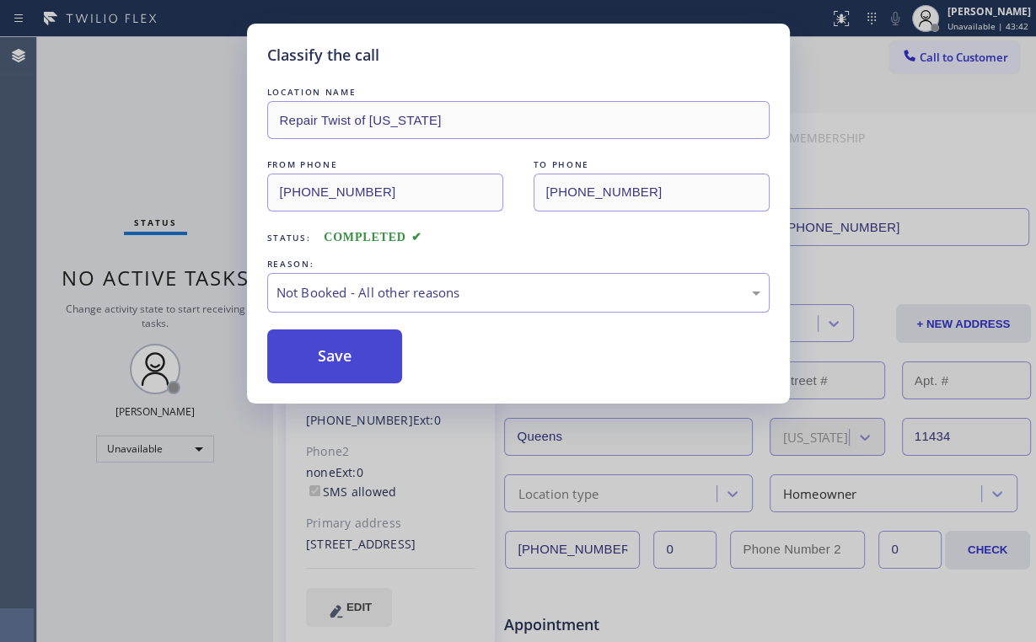
click at [351, 355] on button "Save" at bounding box center [335, 357] width 136 height 54
click at [162, 102] on div "Classify the call LOCATION NAME Repair Twist of [US_STATE] FROM PHONE [PHONE_NU…" at bounding box center [518, 321] width 1036 height 642
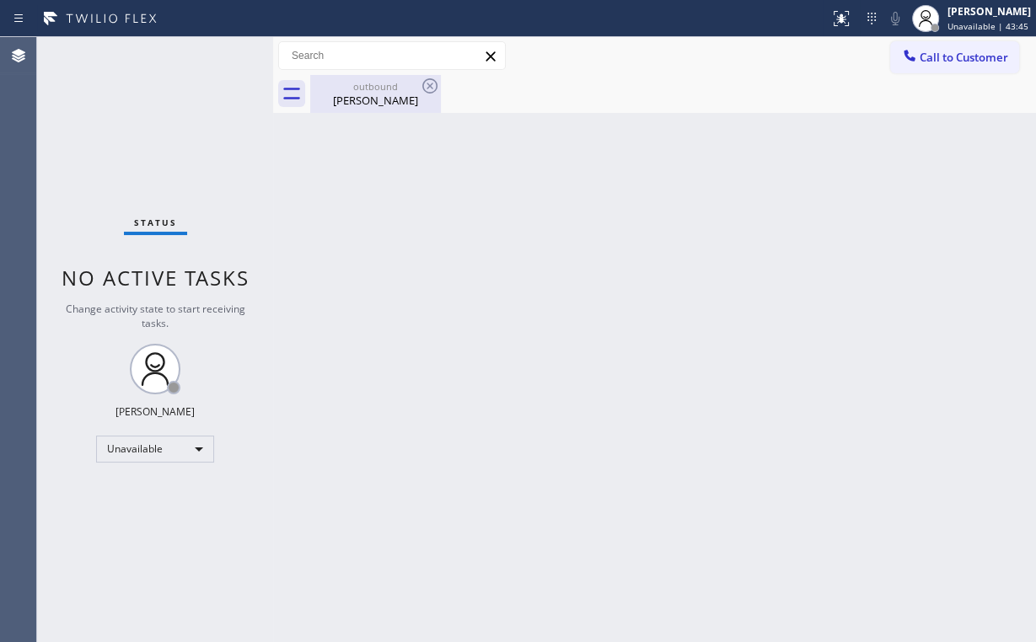
drag, startPoint x: 373, startPoint y: 109, endPoint x: 397, endPoint y: 105, distance: 24.0
click at [373, 108] on div "outbound [PERSON_NAME]" at bounding box center [375, 94] width 127 height 38
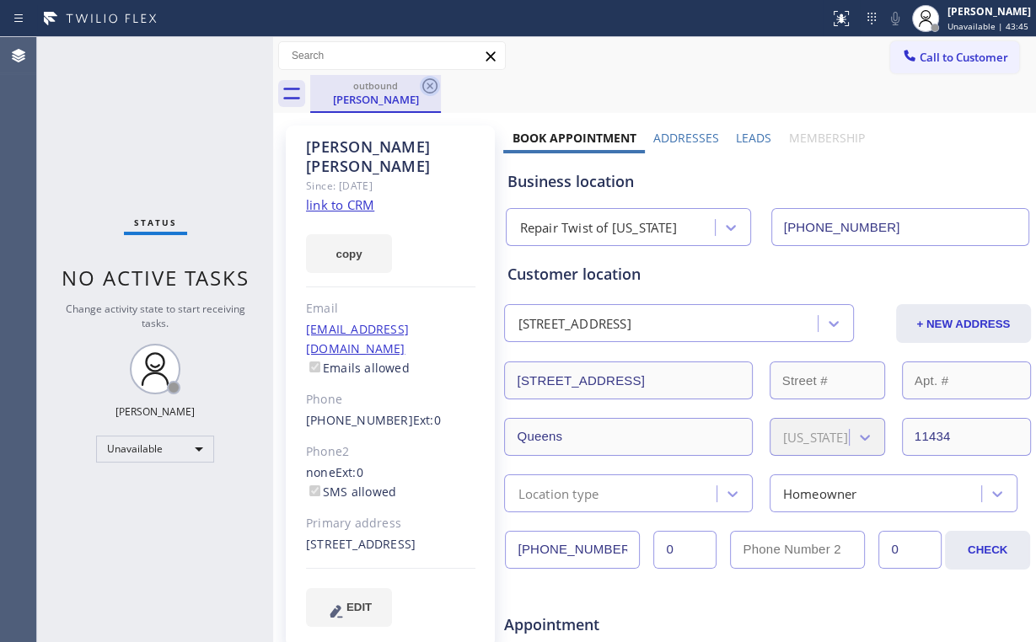
click at [435, 88] on icon at bounding box center [430, 86] width 20 height 20
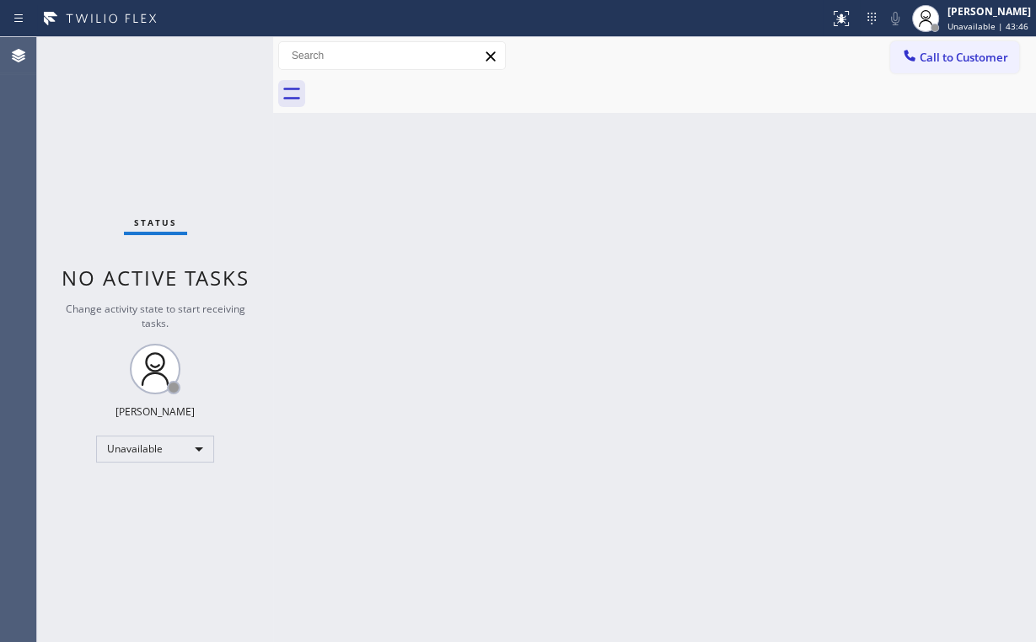
drag, startPoint x: 578, startPoint y: 325, endPoint x: 603, endPoint y: 335, distance: 26.5
click at [582, 326] on div "Back to Dashboard Change Sender ID Customers Technicians Select a contact Outbo…" at bounding box center [654, 339] width 763 height 605
click at [724, 324] on div "Back to Dashboard Change Sender ID Customers Technicians Select a contact Outbo…" at bounding box center [654, 339] width 763 height 605
click at [946, 517] on div "Back to Dashboard Change Sender ID Customers Technicians Select a contact Outbo…" at bounding box center [654, 339] width 763 height 605
drag, startPoint x: 672, startPoint y: 145, endPoint x: 687, endPoint y: 145, distance: 15.2
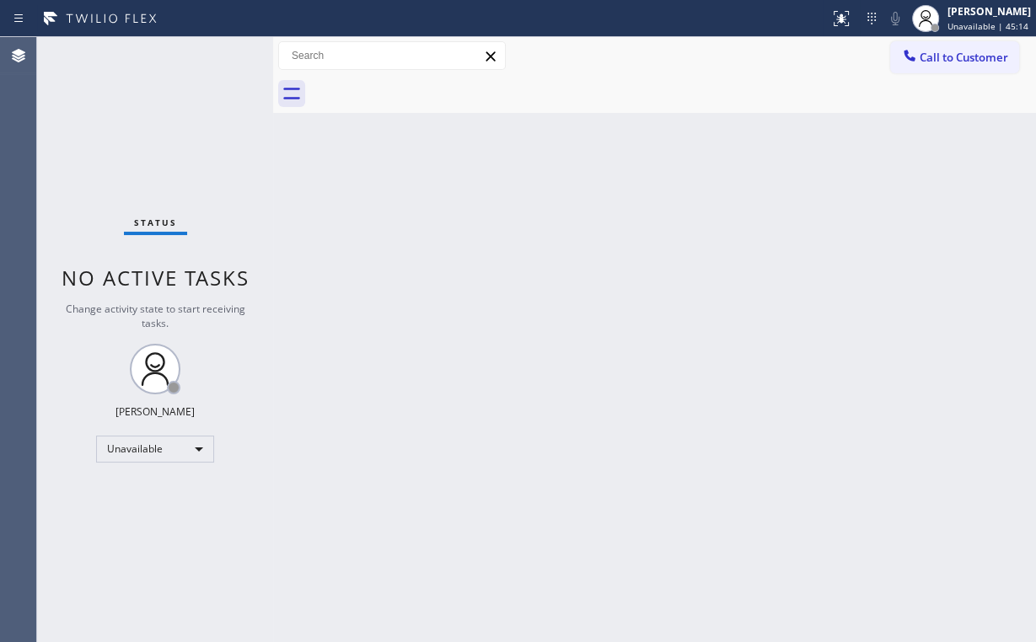
click at [674, 145] on div "Back to Dashboard Change Sender ID Customers Technicians Select a contact Outbo…" at bounding box center [654, 339] width 763 height 605
click at [931, 57] on span "Call to Customer" at bounding box center [964, 57] width 89 height 15
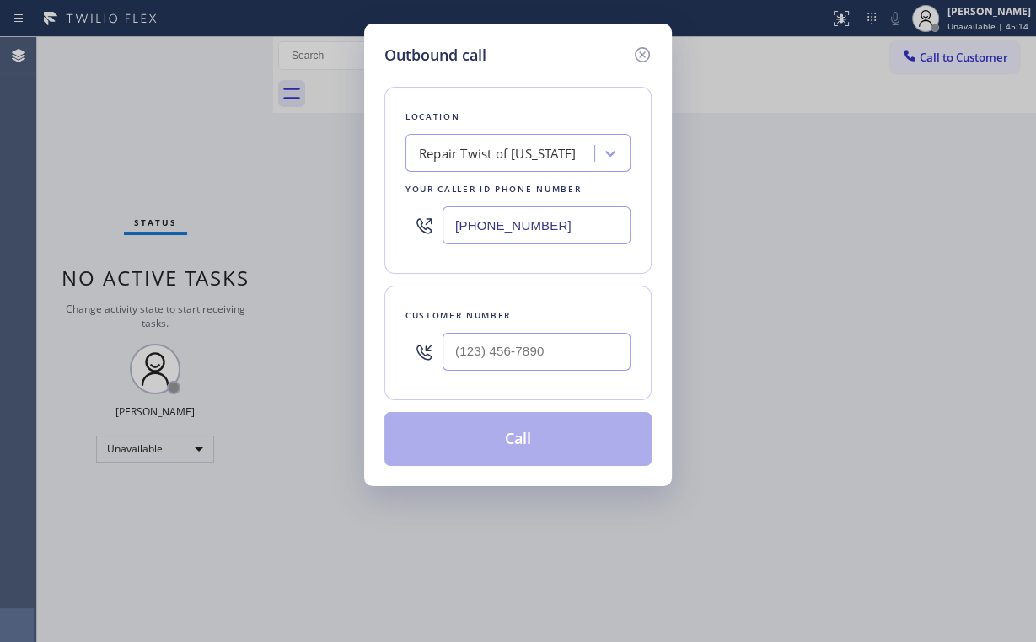
drag, startPoint x: 590, startPoint y: 223, endPoint x: 180, endPoint y: 269, distance: 413.1
click at [318, 256] on div "Outbound call Location Repair Twist of [US_STATE] Your caller id phone number […" at bounding box center [518, 321] width 1036 height 642
paste input "10) 818-7582"
type input "[PHONE_NUMBER]"
drag, startPoint x: 570, startPoint y: 71, endPoint x: 567, endPoint y: 162, distance: 91.1
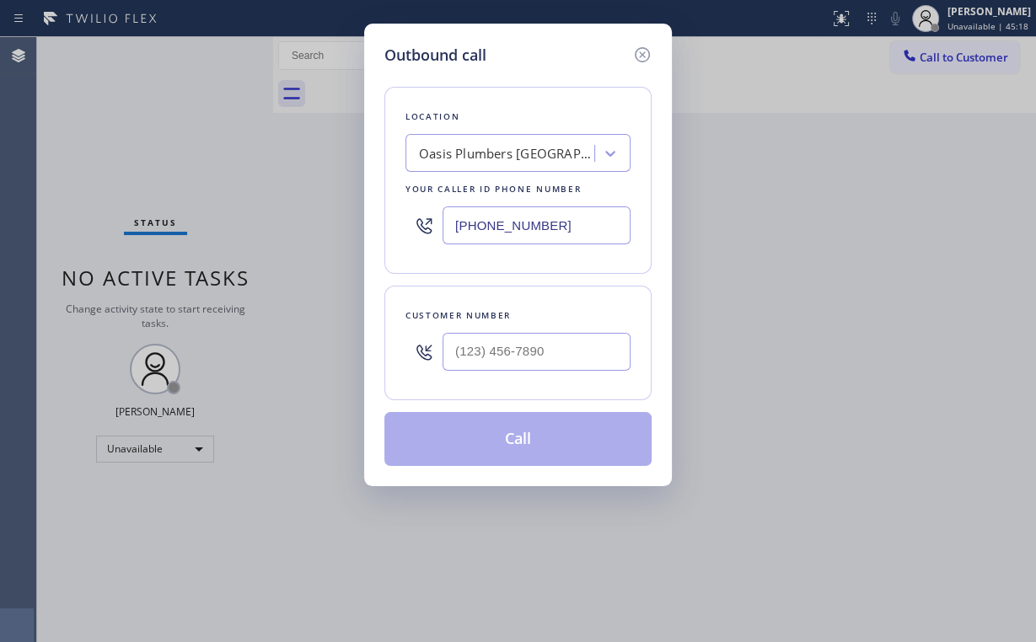
click at [571, 72] on div "Location [GEOGRAPHIC_DATA] [GEOGRAPHIC_DATA][PERSON_NAME] Your caller id phone …" at bounding box center [517, 267] width 267 height 400
click at [561, 333] on input "(___) ___-____" at bounding box center [537, 352] width 188 height 38
paste input "609) 440-9984"
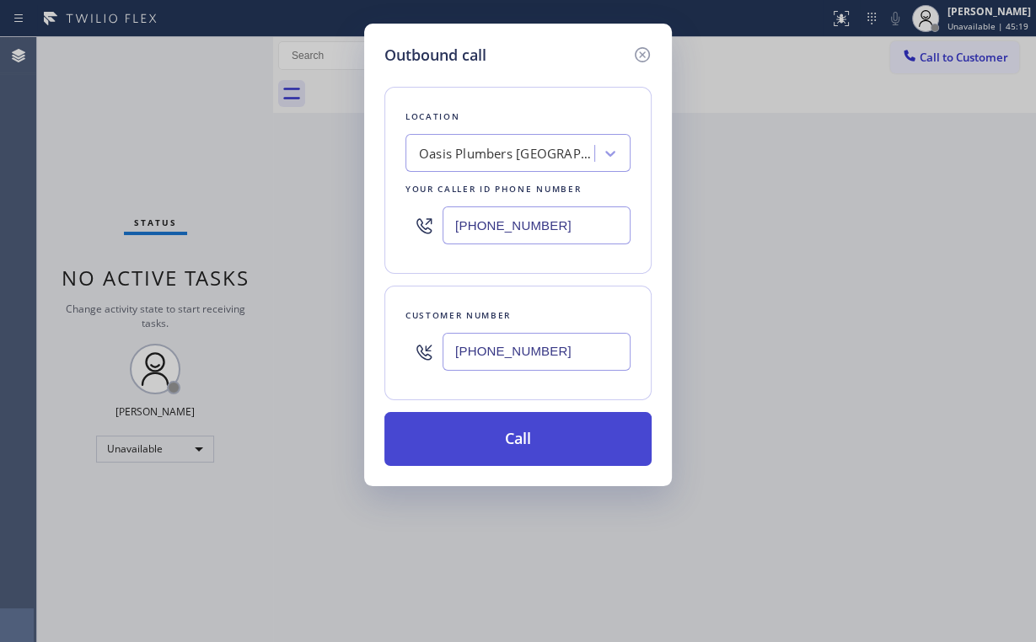
type input "[PHONE_NUMBER]"
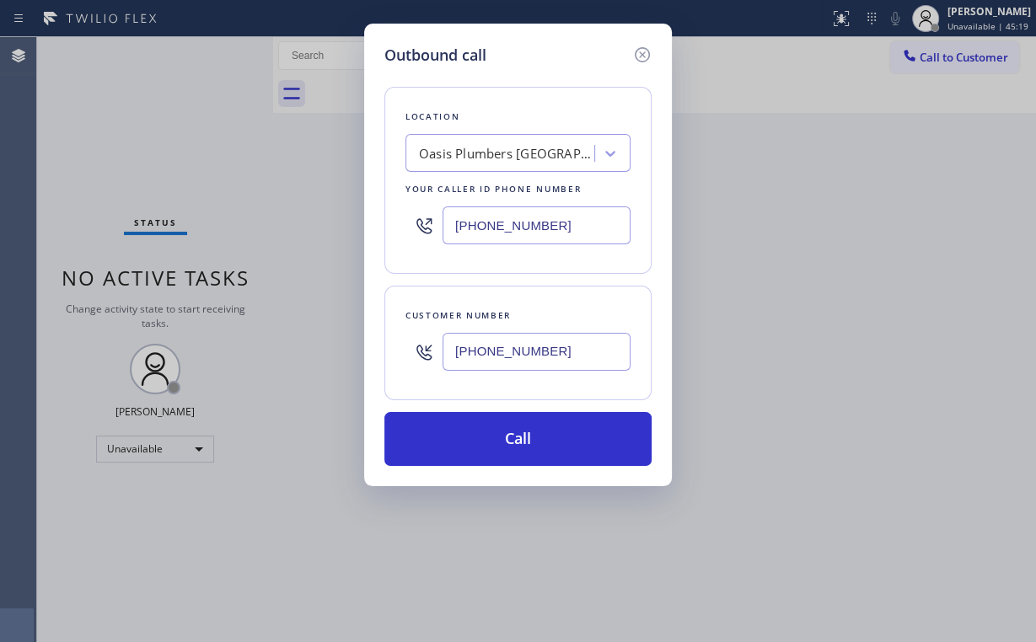
drag, startPoint x: 458, startPoint y: 434, endPoint x: 454, endPoint y: 515, distance: 81.0
click at [458, 446] on button "Call" at bounding box center [517, 439] width 267 height 54
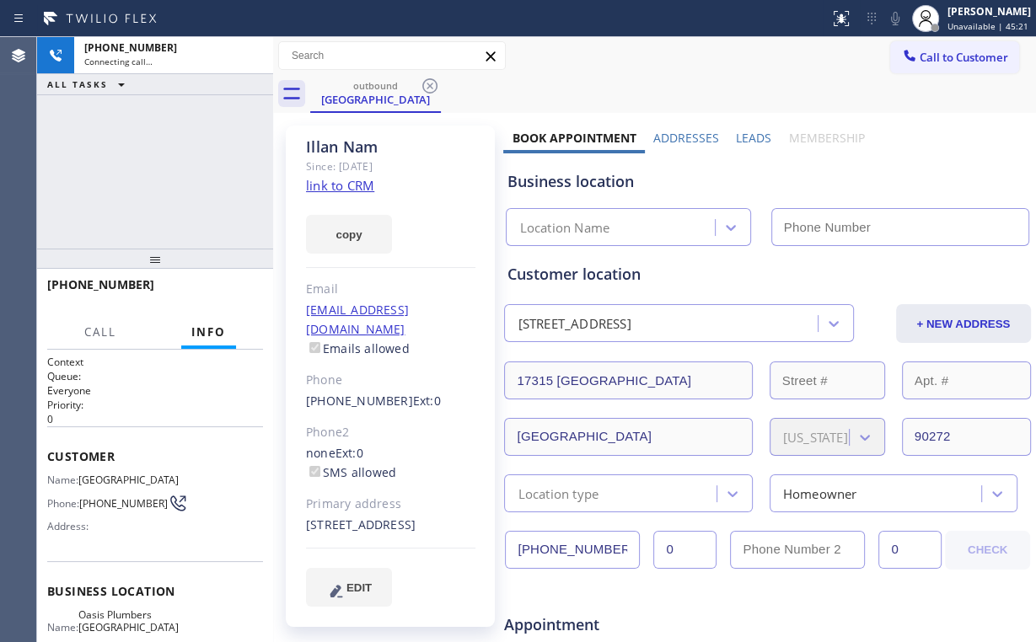
drag, startPoint x: 160, startPoint y: 153, endPoint x: 183, endPoint y: 157, distance: 23.1
click at [160, 153] on div "[PHONE_NUMBER] Connecting call… ALL TASKS ALL TASKS ACTIVE TASKS TASKS IN WRAP …" at bounding box center [155, 143] width 236 height 212
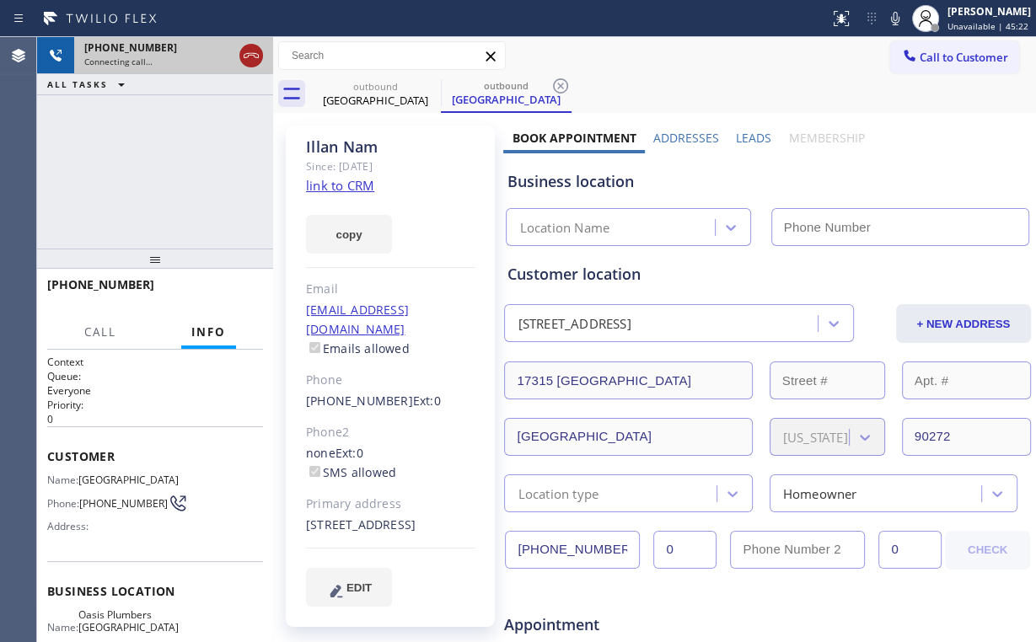
click at [244, 59] on icon at bounding box center [251, 56] width 20 height 20
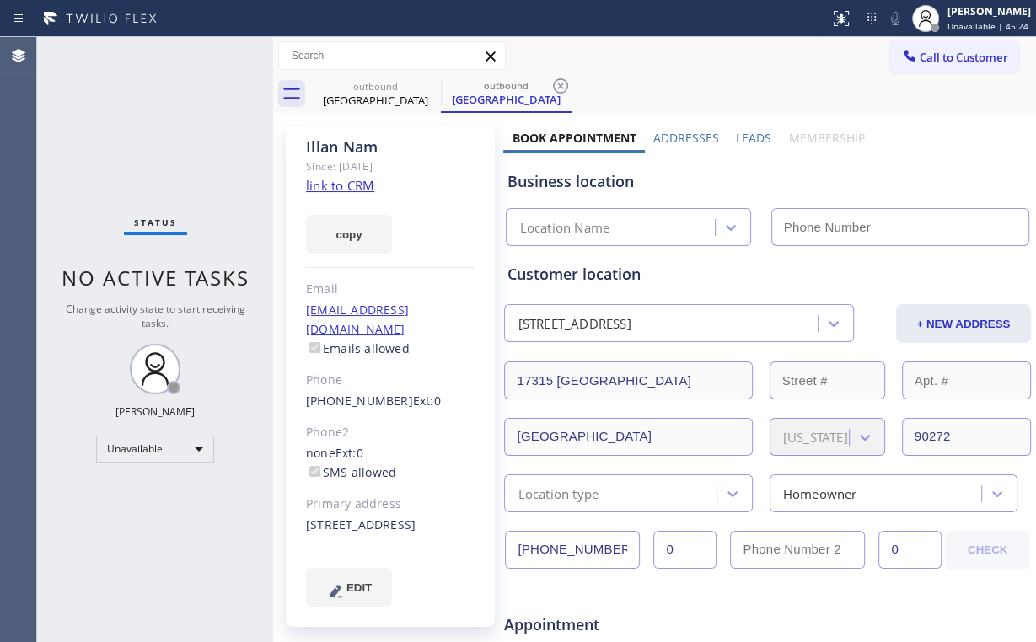
type input "[PHONE_NUMBER]"
click at [920, 61] on span "Call to Customer" at bounding box center [964, 57] width 89 height 15
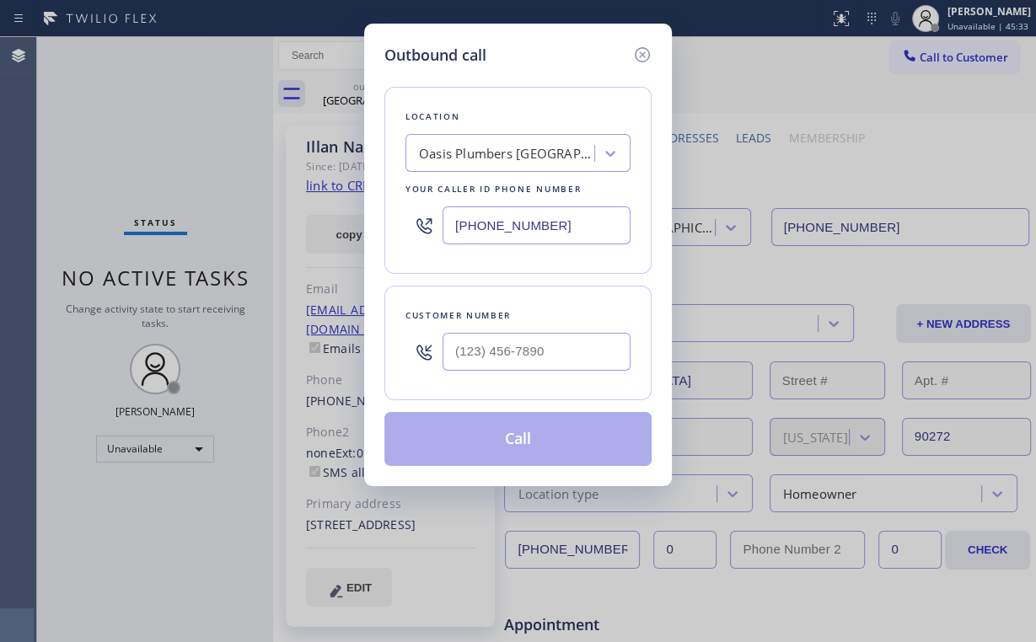
drag, startPoint x: 570, startPoint y: 224, endPoint x: 266, endPoint y: 233, distance: 304.4
click at [439, 226] on div "[PHONE_NUMBER]" at bounding box center [517, 225] width 225 height 55
paste input "213) 566-122"
type input "[PHONE_NUMBER]"
click at [588, 91] on div "Location Electricians Service SW FWD Your caller id phone number [PHONE_NUMBER]" at bounding box center [517, 180] width 267 height 187
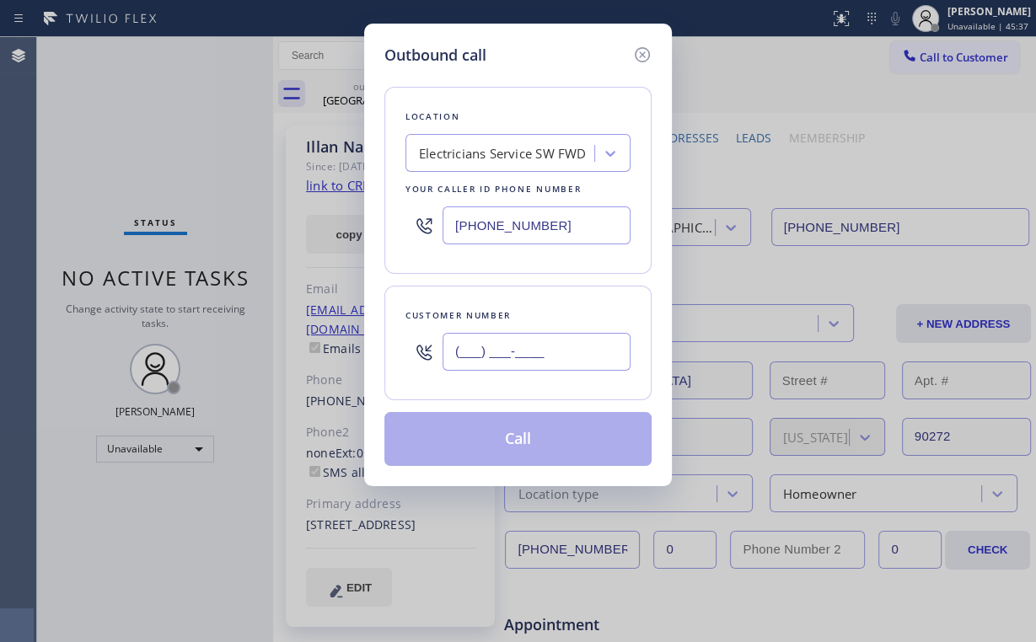
click at [537, 357] on input "(___) ___-____" at bounding box center [537, 352] width 188 height 38
paste input "732) 485-4917"
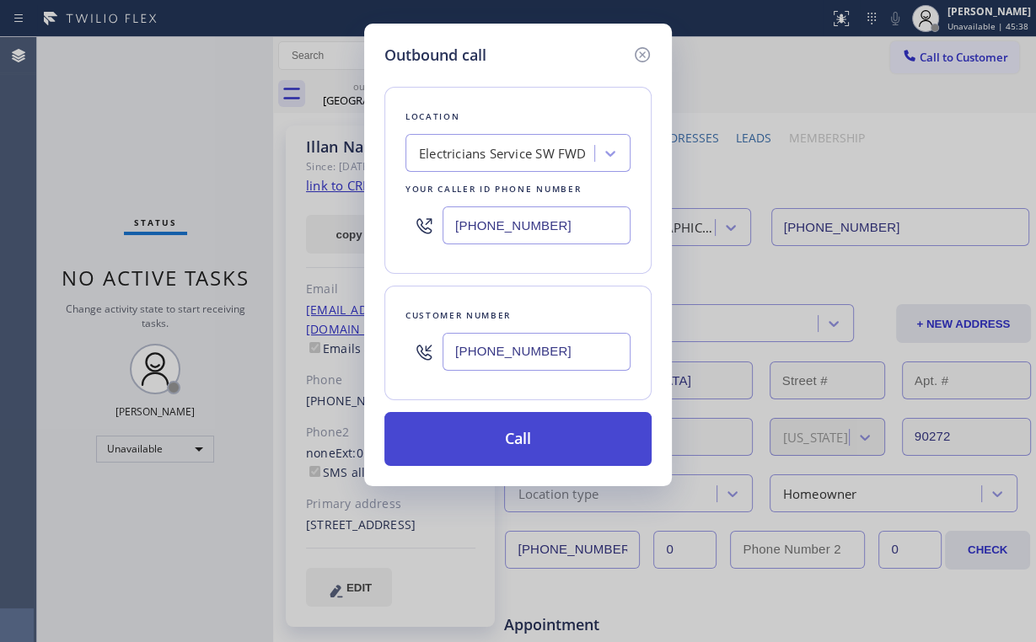
type input "[PHONE_NUMBER]"
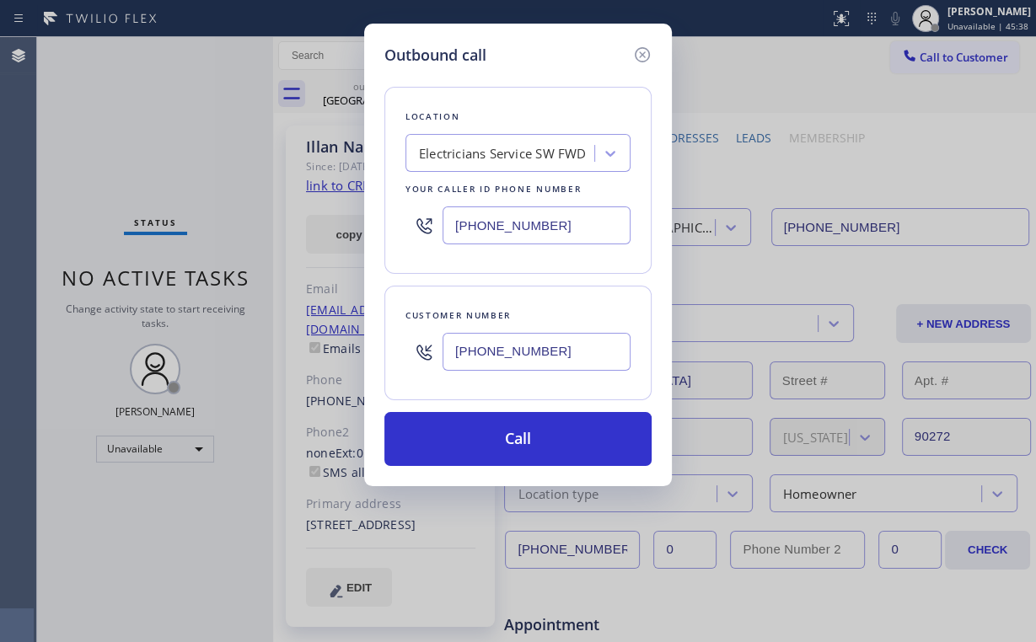
drag, startPoint x: 490, startPoint y: 434, endPoint x: 443, endPoint y: 583, distance: 156.2
click at [489, 438] on button "Call" at bounding box center [517, 439] width 267 height 54
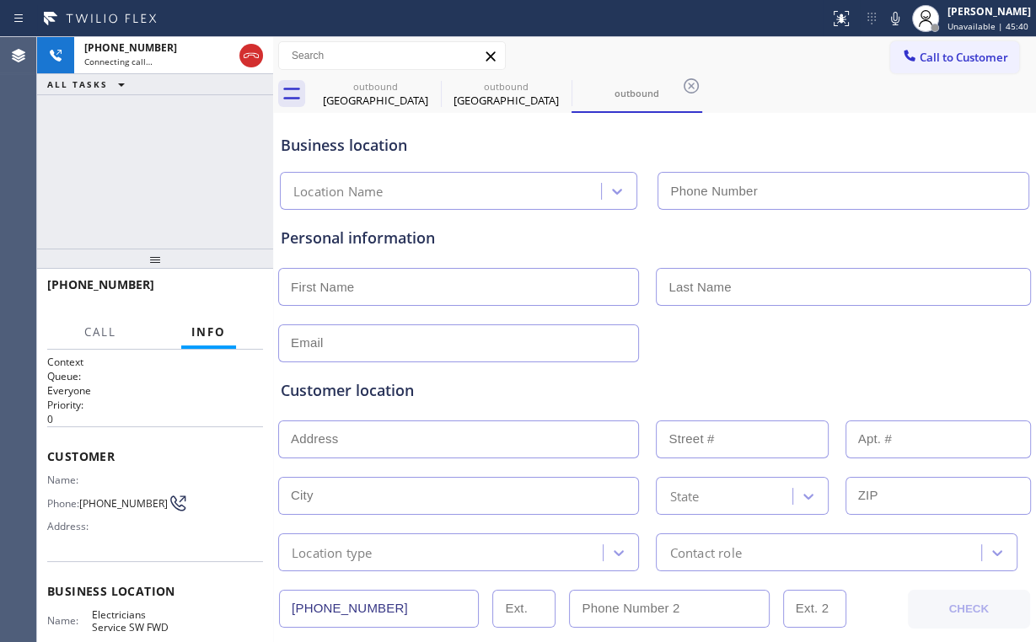
click at [169, 167] on div "[PHONE_NUMBER] Connecting call… ALL TASKS ALL TASKS ACTIVE TASKS TASKS IN WRAP …" at bounding box center [155, 143] width 236 height 212
type input "[PHONE_NUMBER]"
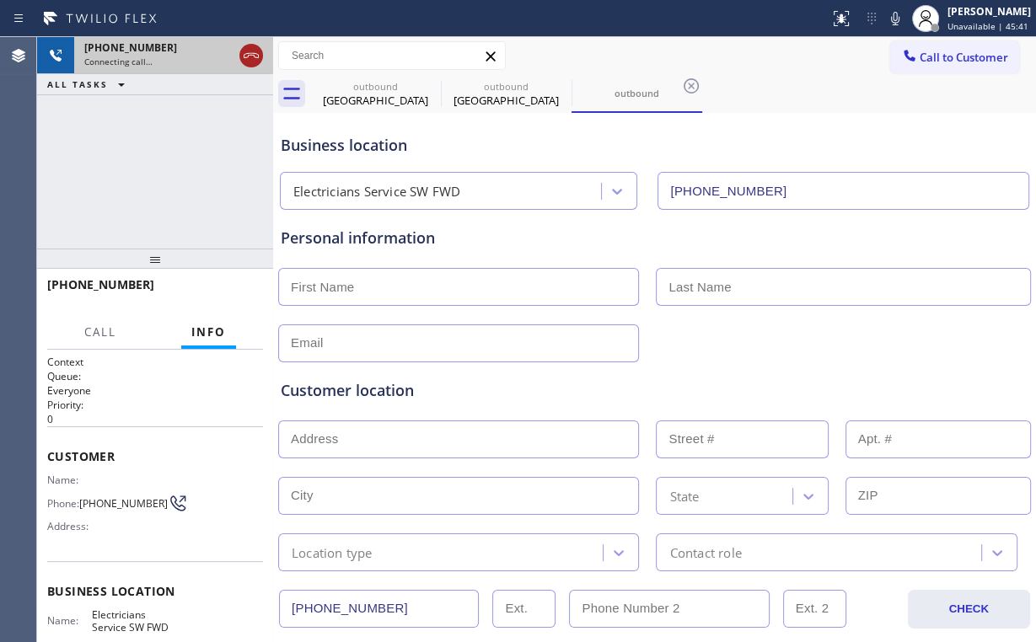
click at [250, 57] on icon at bounding box center [251, 56] width 20 height 20
click at [383, 88] on div "outbound" at bounding box center [375, 86] width 127 height 13
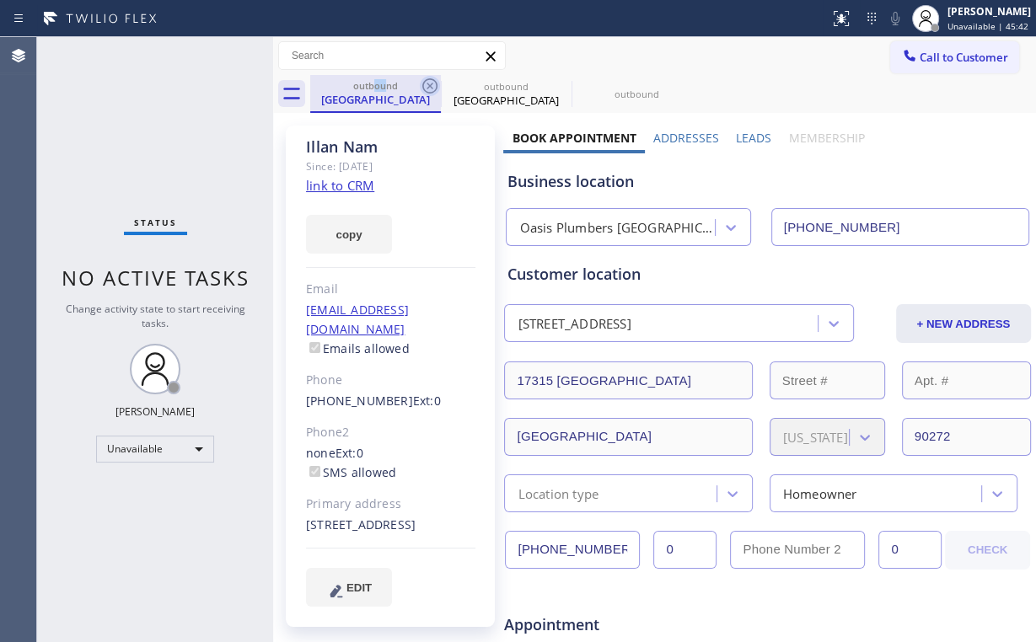
click at [428, 84] on icon at bounding box center [429, 85] width 15 height 15
click at [0, 0] on icon at bounding box center [0, 0] width 0 height 0
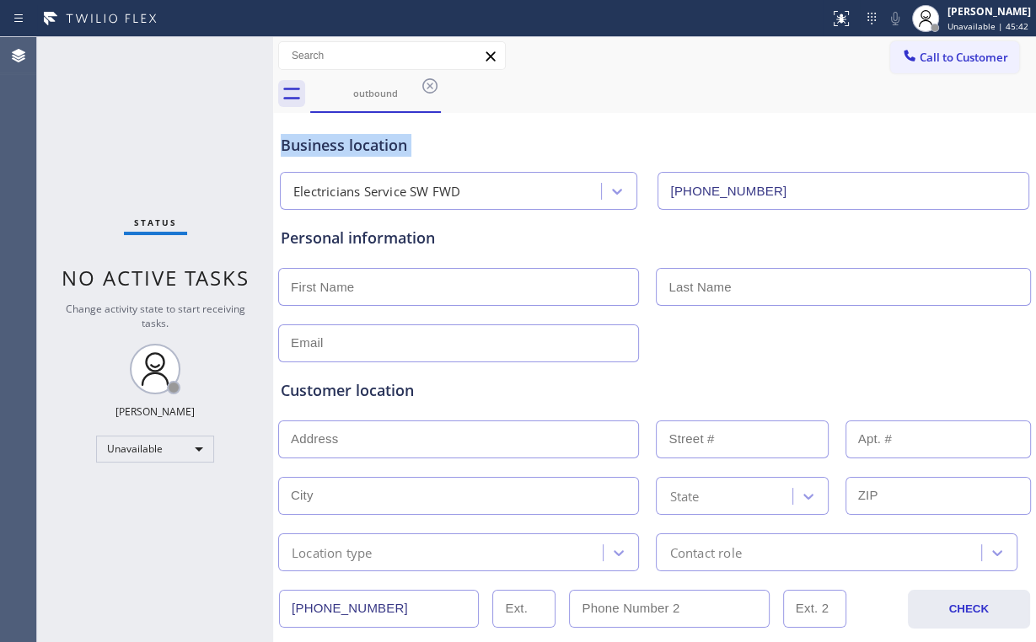
click at [431, 84] on icon at bounding box center [429, 85] width 15 height 15
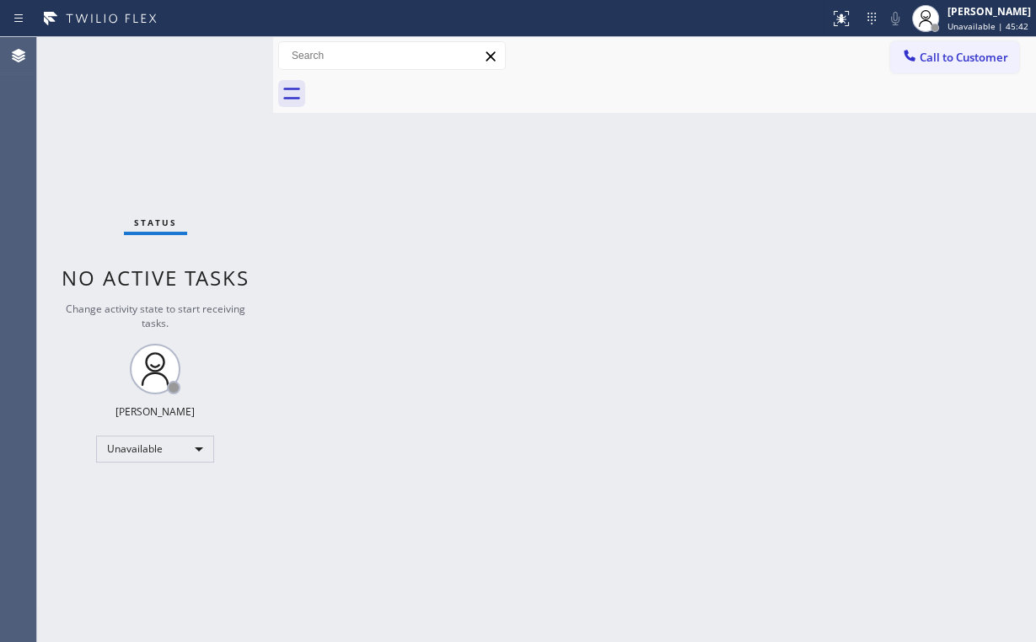
click at [143, 126] on div "Status No active tasks Change activity state to start receiving tasks. [PERSON_…" at bounding box center [155, 339] width 236 height 605
click at [185, 437] on div "Unavailable" at bounding box center [155, 449] width 118 height 27
click at [133, 489] on li "Available" at bounding box center [154, 492] width 115 height 20
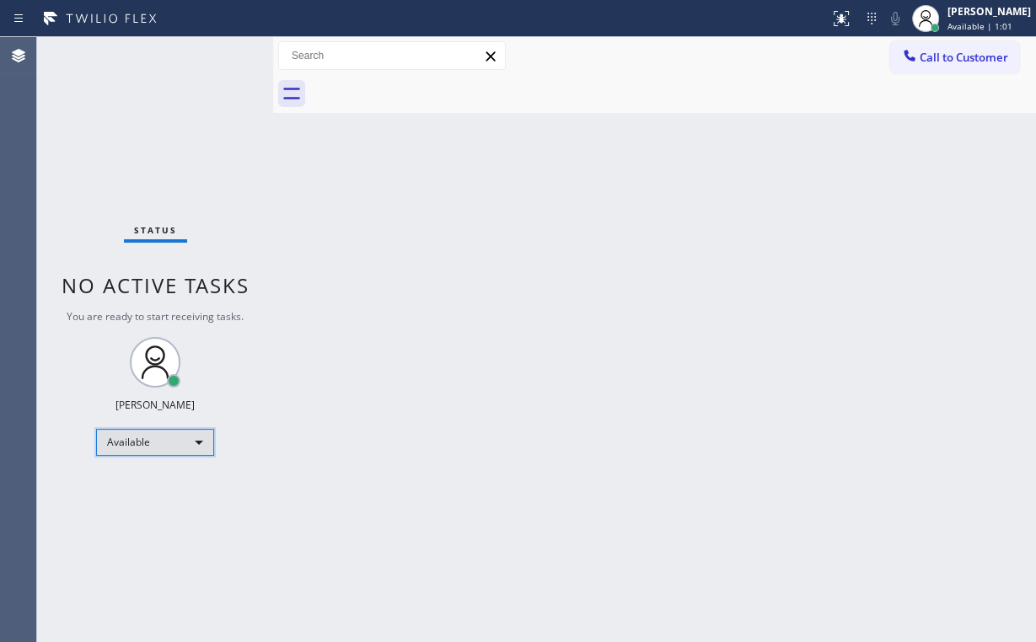
click at [165, 442] on div "Available" at bounding box center [155, 442] width 118 height 27
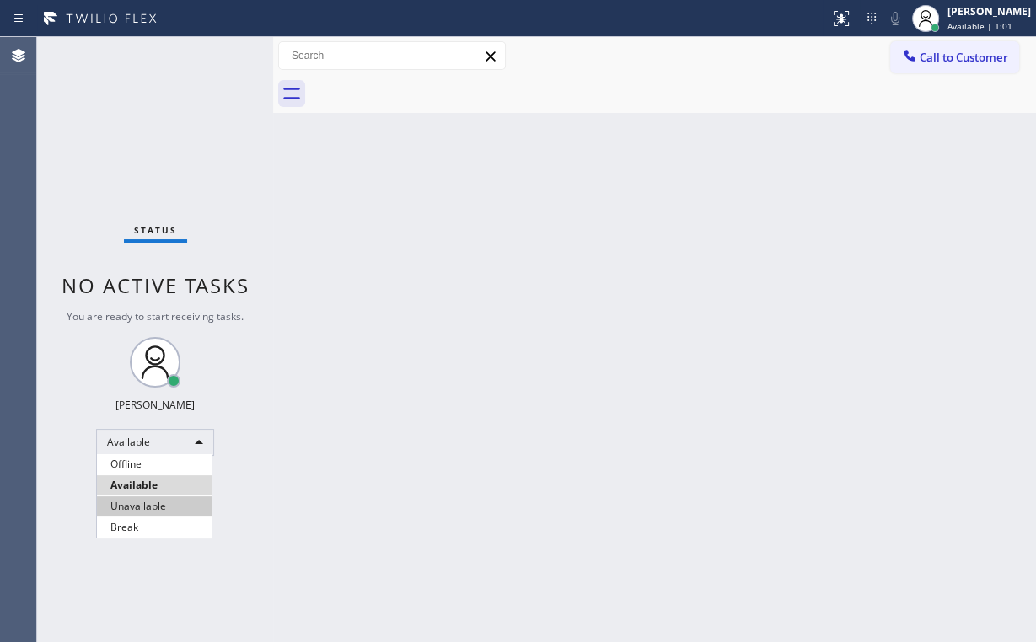
click at [169, 504] on li "Unavailable" at bounding box center [154, 507] width 115 height 20
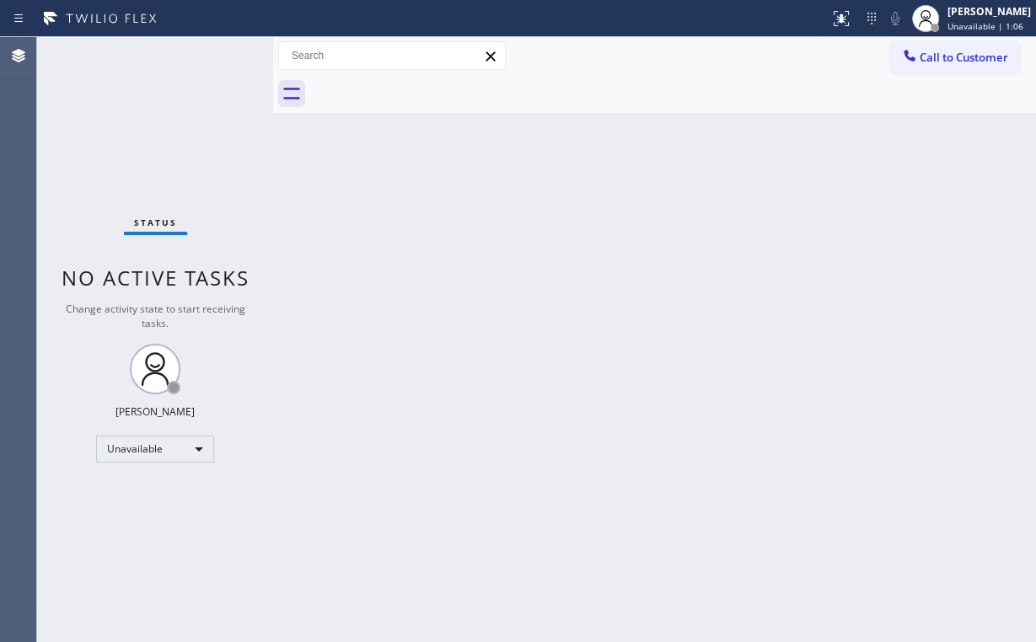
click at [931, 65] on button "Call to Customer" at bounding box center [954, 57] width 129 height 32
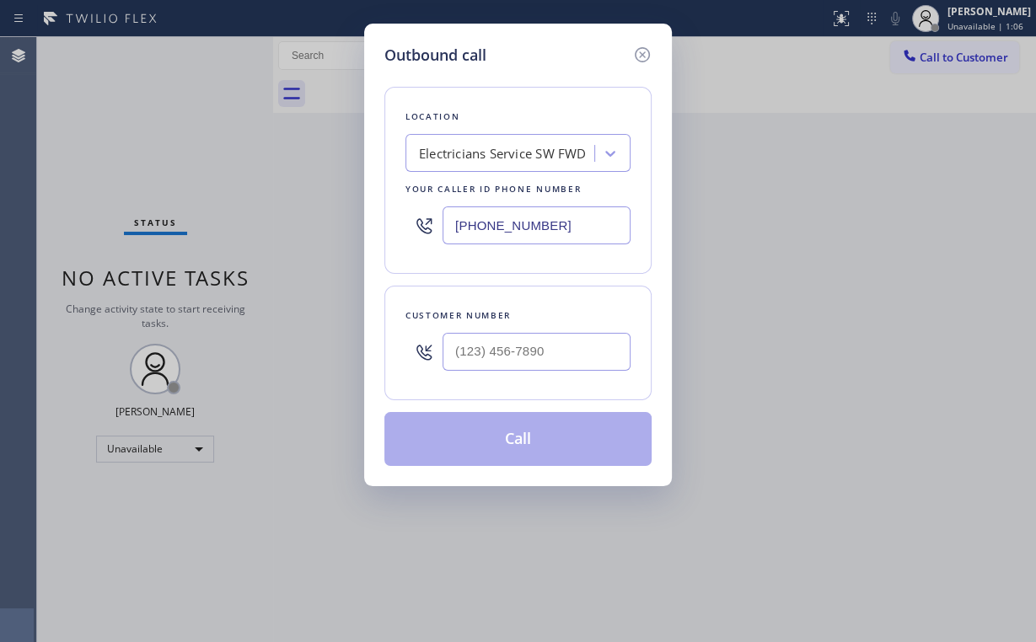
drag, startPoint x: 556, startPoint y: 223, endPoint x: 255, endPoint y: 196, distance: 302.2
click at [266, 218] on div "Outbound call Location Electricians Service SW FWD Your caller id phone number …" at bounding box center [518, 321] width 1036 height 642
paste input "877) 945-9605"
type input "[PHONE_NUMBER]"
click at [575, 356] on input "(___) ___-____" at bounding box center [537, 352] width 188 height 38
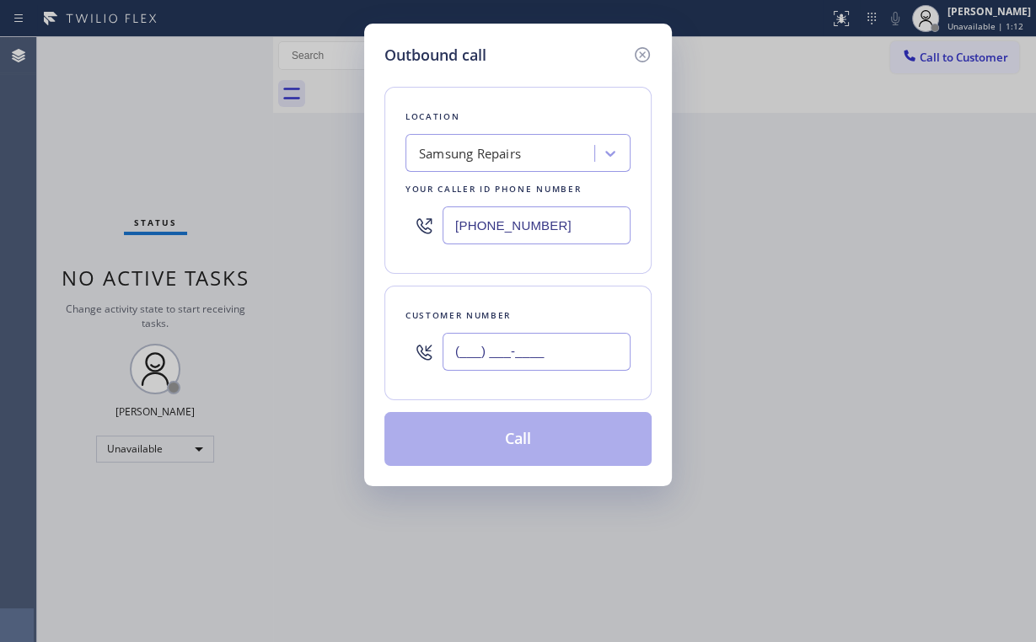
paste input "425) 970-2642"
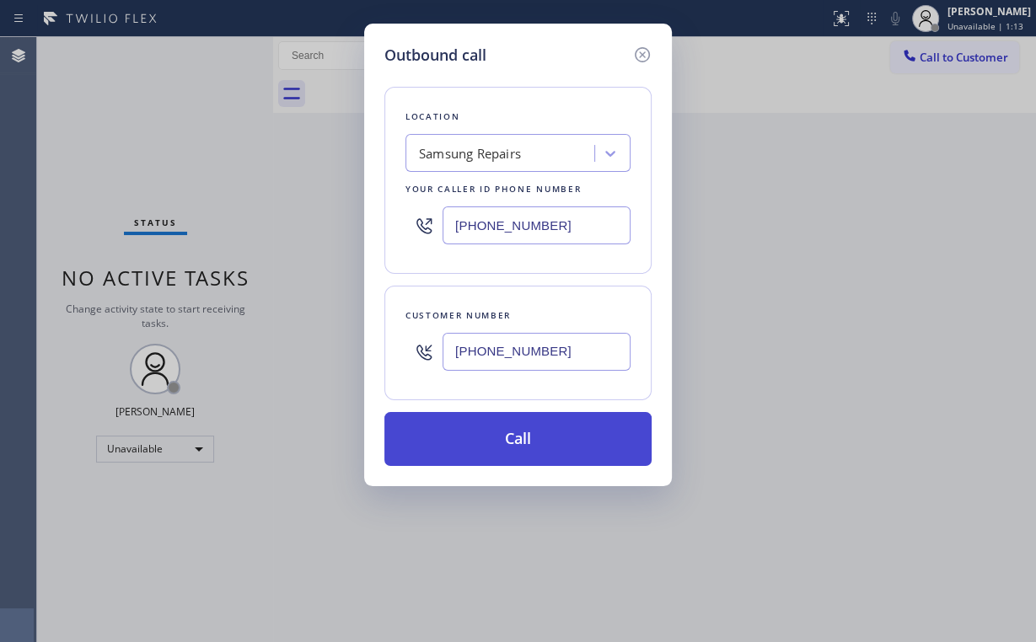
type input "[PHONE_NUMBER]"
click at [485, 434] on button "Call" at bounding box center [517, 439] width 267 height 54
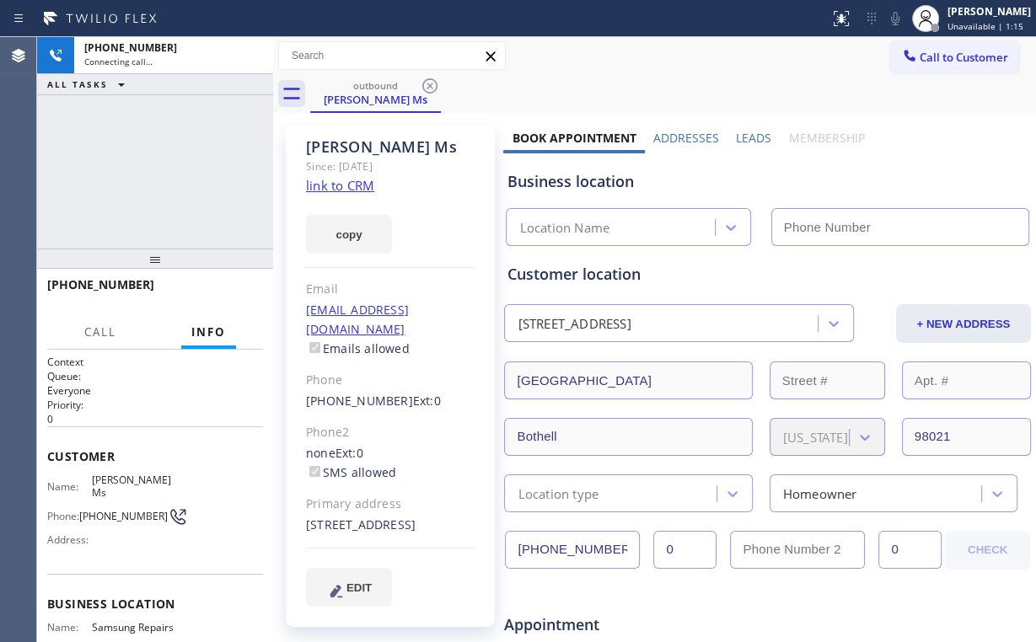
click at [169, 151] on div "[PHONE_NUMBER] Connecting call… ALL TASKS ALL TASKS ACTIVE TASKS TASKS IN WRAP …" at bounding box center [155, 143] width 236 height 212
type input "[PHONE_NUMBER]"
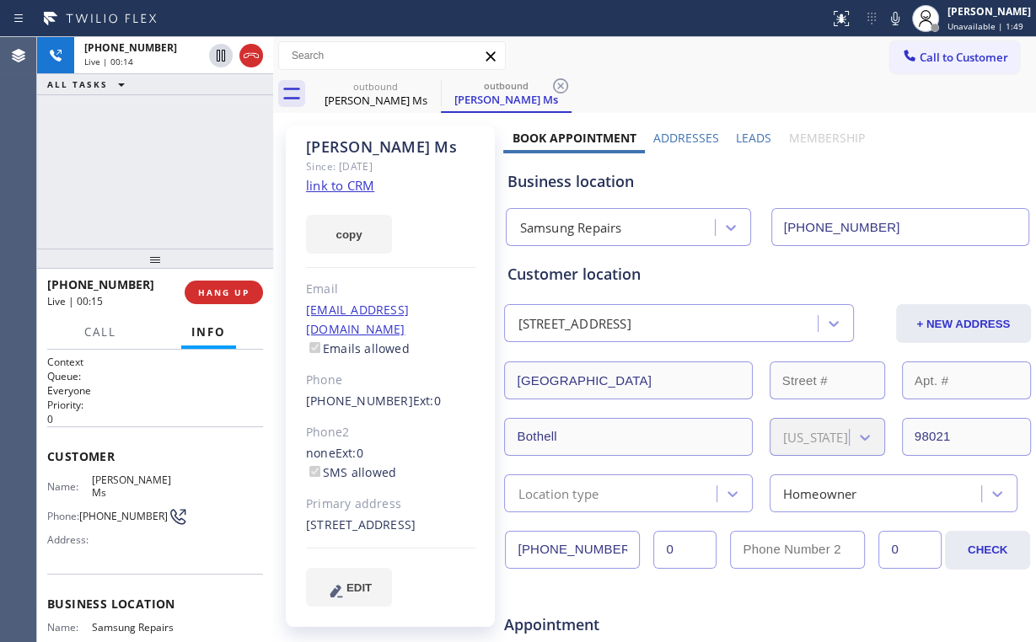
click at [242, 191] on div "[PHONE_NUMBER] Live | 00:14 ALL TASKS ALL TASKS ACTIVE TASKS TASKS IN WRAP UP" at bounding box center [155, 143] width 236 height 212
click at [223, 287] on span "HANG UP" at bounding box center [223, 293] width 51 height 12
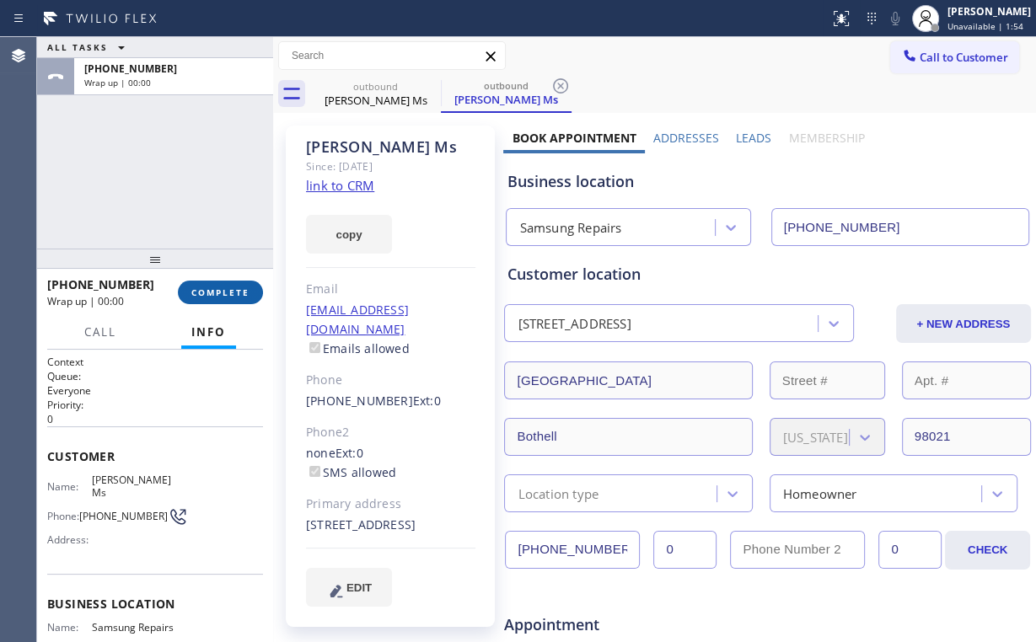
click at [223, 287] on span "COMPLETE" at bounding box center [220, 293] width 58 height 12
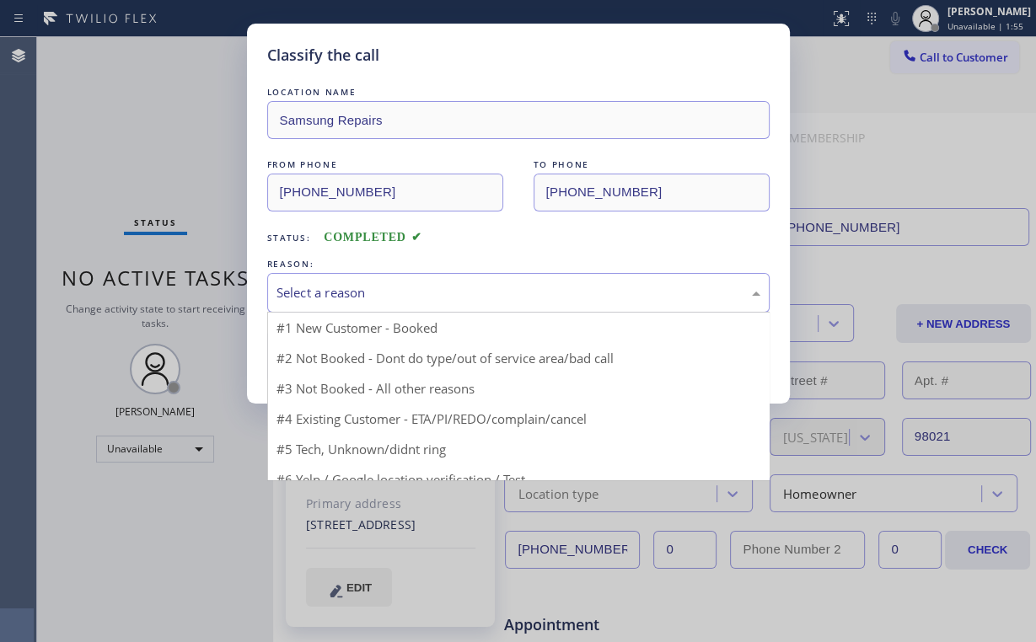
drag, startPoint x: 308, startPoint y: 287, endPoint x: 322, endPoint y: 358, distance: 72.2
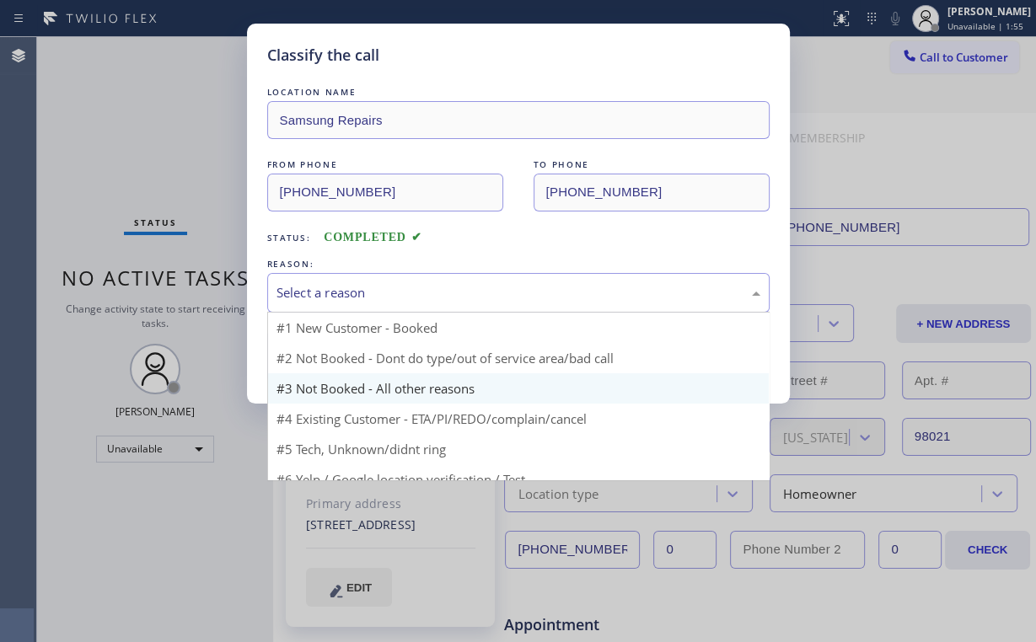
click at [308, 288] on div "Select a reason" at bounding box center [519, 292] width 484 height 19
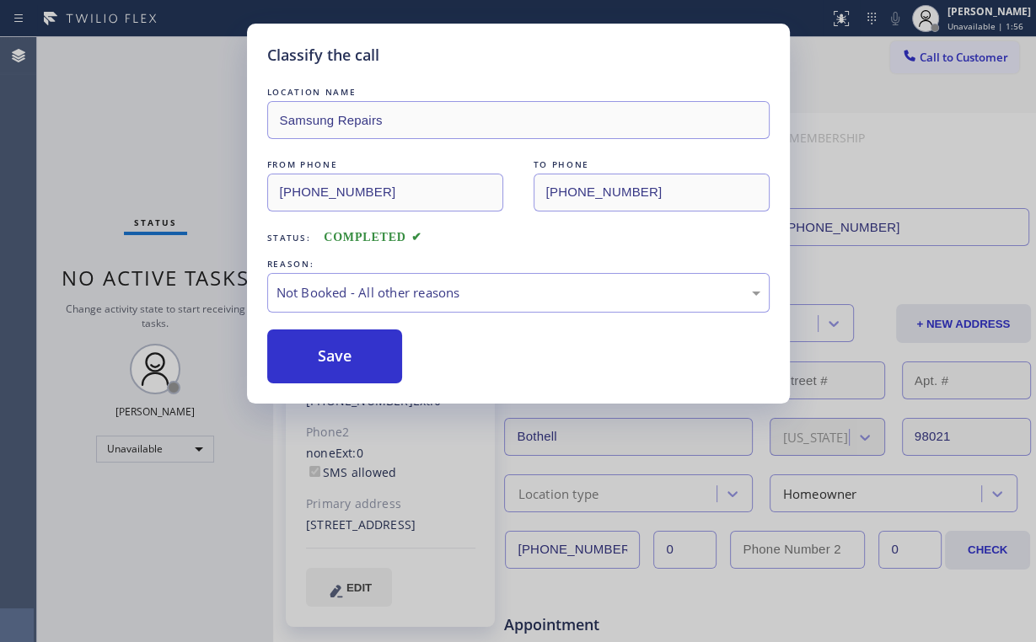
drag, startPoint x: 323, startPoint y: 362, endPoint x: 264, endPoint y: 273, distance: 107.1
click at [324, 362] on button "Save" at bounding box center [335, 357] width 136 height 54
drag, startPoint x: 192, startPoint y: 175, endPoint x: 169, endPoint y: 177, distance: 23.7
click at [192, 174] on div "Classify the call LOCATION NAME Samsung Repairs FROM PHONE [PHONE_NUMBER] TO PH…" at bounding box center [518, 321] width 1036 height 642
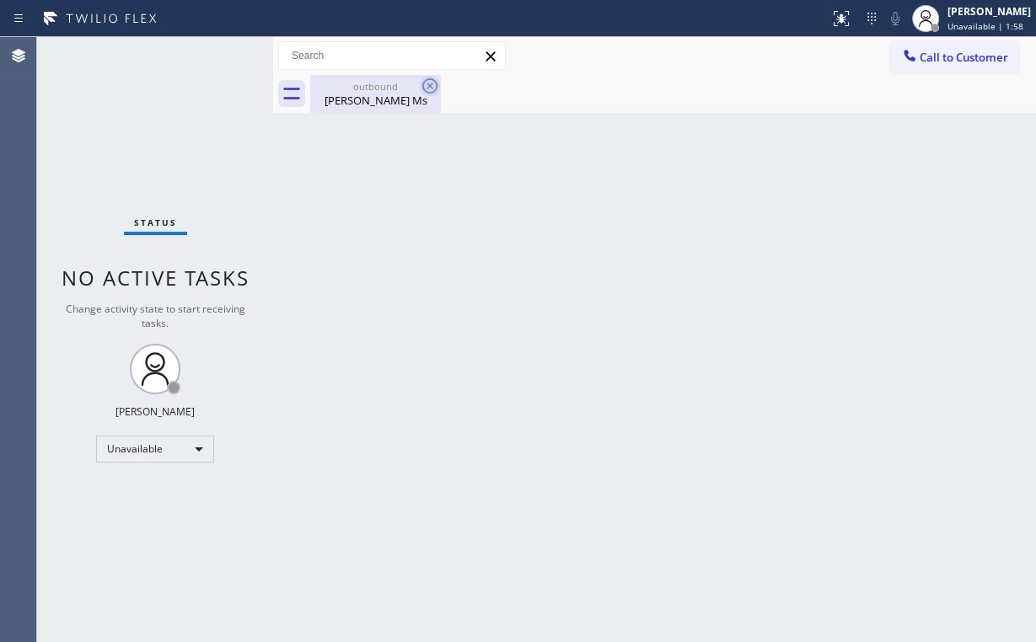
drag, startPoint x: 368, startPoint y: 94, endPoint x: 421, endPoint y: 94, distance: 53.1
click at [370, 94] on div "[PERSON_NAME] Ms" at bounding box center [375, 100] width 127 height 15
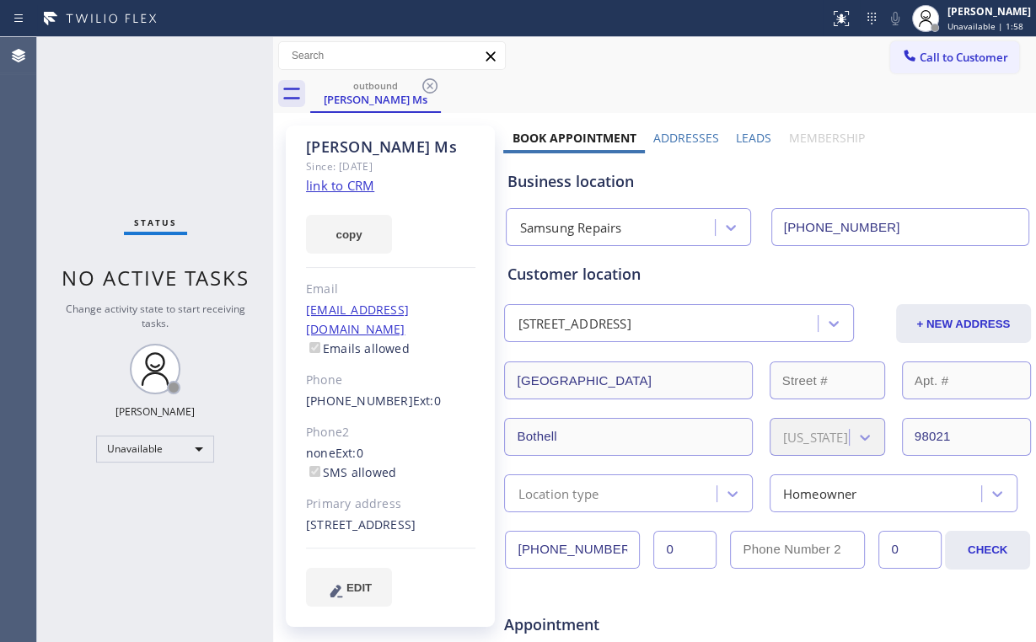
click at [422, 91] on icon at bounding box center [430, 86] width 20 height 20
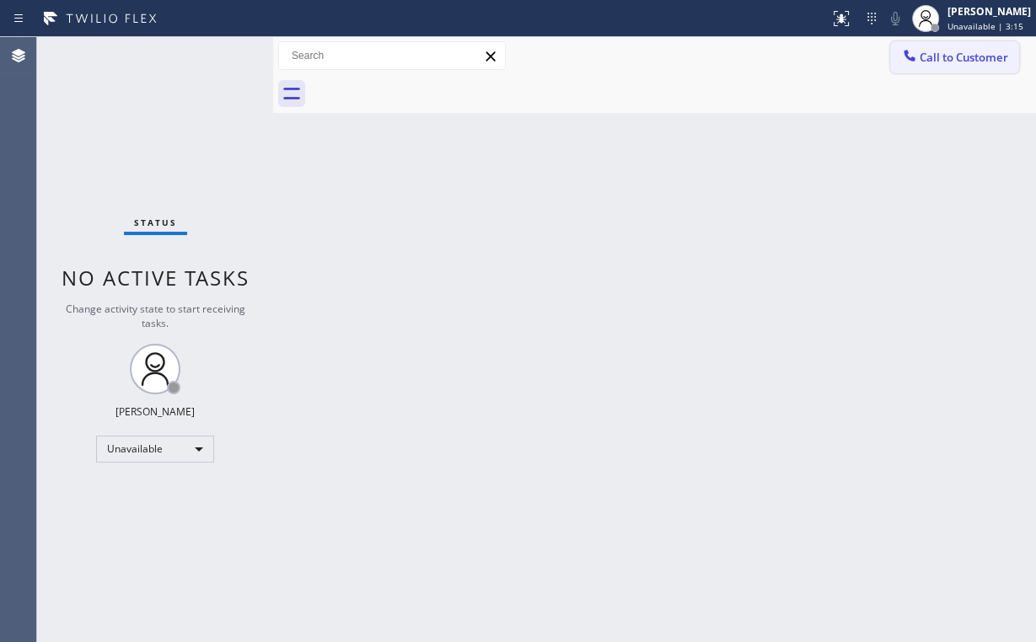
drag, startPoint x: 953, startPoint y: 51, endPoint x: 592, endPoint y: 314, distance: 447.0
click at [950, 51] on span "Call to Customer" at bounding box center [964, 57] width 89 height 15
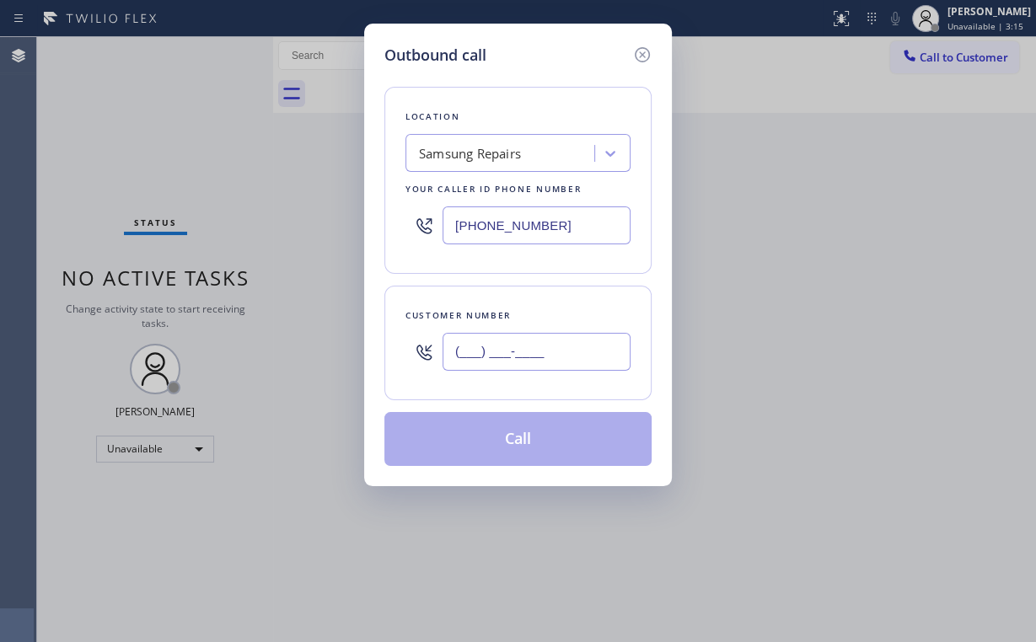
click at [525, 348] on input "(___) ___-____" at bounding box center [537, 352] width 188 height 38
paste input "425) 970-2642"
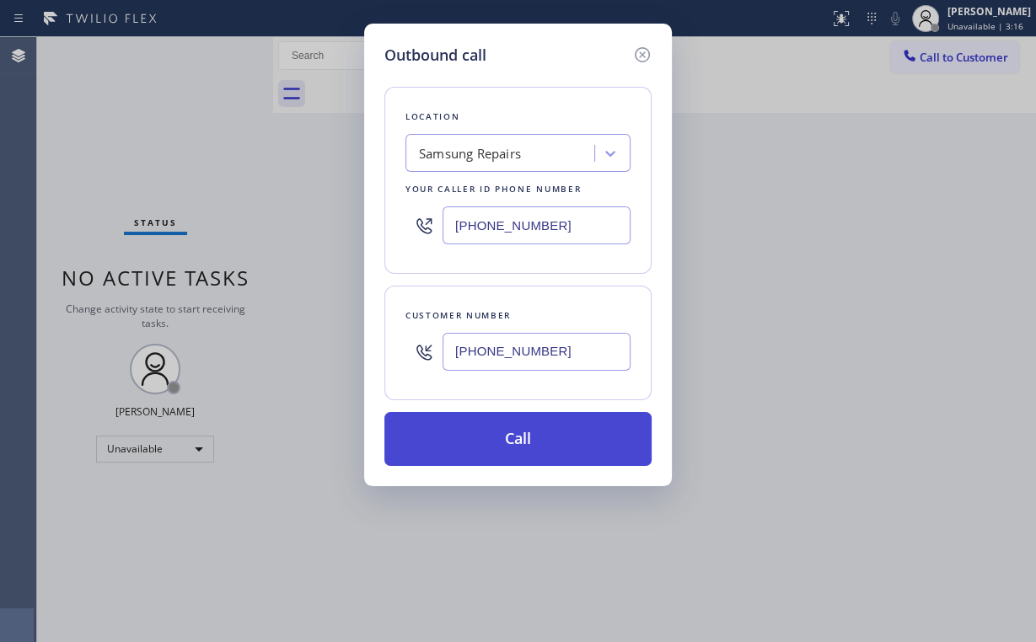
type input "[PHONE_NUMBER]"
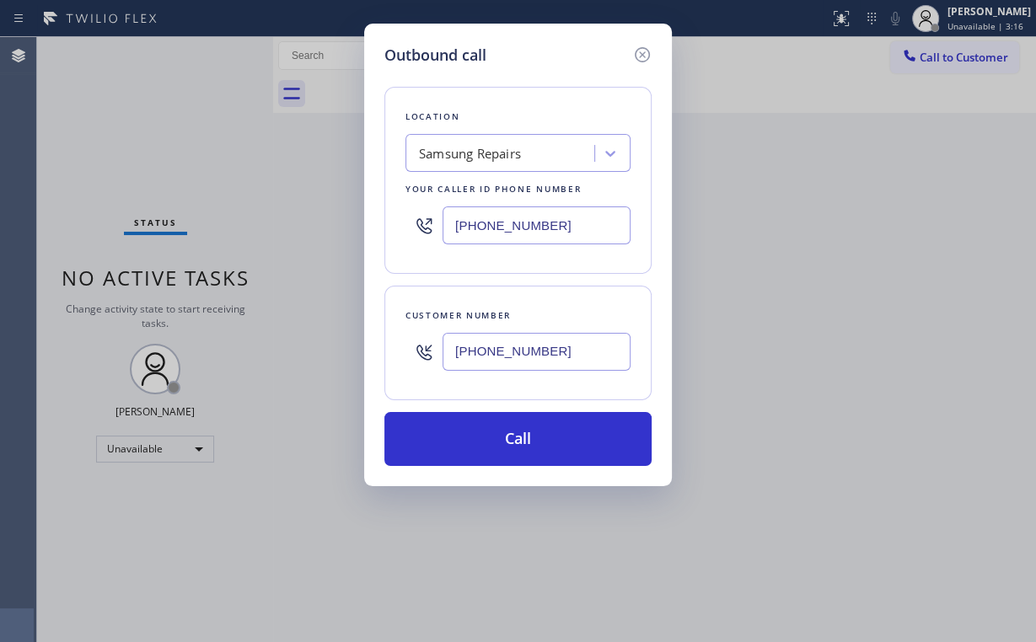
drag, startPoint x: 507, startPoint y: 424, endPoint x: 427, endPoint y: 610, distance: 203.1
click at [507, 428] on button "Call" at bounding box center [517, 439] width 267 height 54
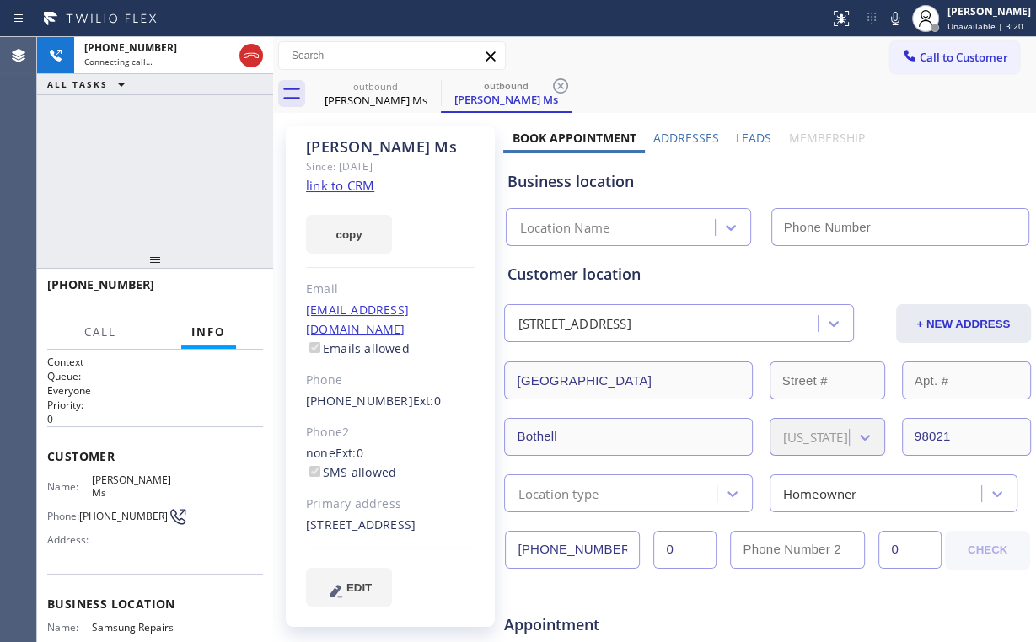
drag, startPoint x: 170, startPoint y: 161, endPoint x: 185, endPoint y: 183, distance: 26.7
click at [173, 169] on div "[PHONE_NUMBER] Connecting call… ALL TASKS ALL TASKS ACTIVE TASKS TASKS IN WRAP …" at bounding box center [155, 143] width 236 height 212
type input "[PHONE_NUMBER]"
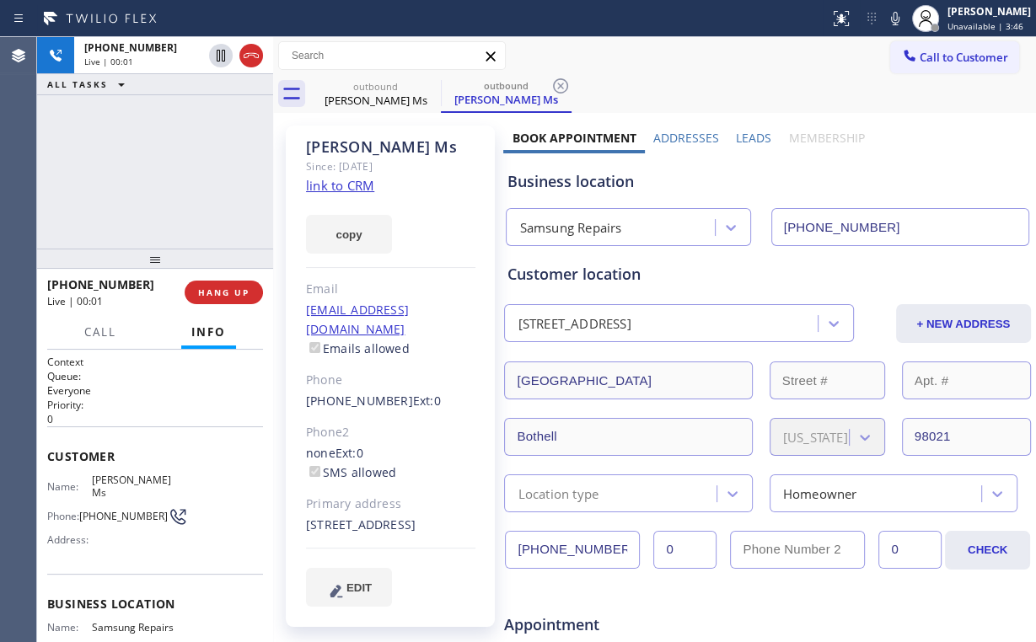
drag, startPoint x: 142, startPoint y: 159, endPoint x: 150, endPoint y: 164, distance: 9.8
click at [142, 160] on div "[PHONE_NUMBER] Live | 00:01 ALL TASKS ALL TASKS ACTIVE TASKS TASKS IN WRAP UP" at bounding box center [155, 143] width 236 height 212
click at [165, 172] on div "[PHONE_NUMBER] Live | 00:02 ALL TASKS ALL TASKS ACTIVE TASKS TASKS IN WRAP UP" at bounding box center [155, 143] width 236 height 212
click at [209, 202] on div "[PHONE_NUMBER] Live | 00:05 ALL TASKS ALL TASKS ACTIVE TASKS TASKS IN WRAP UP" at bounding box center [155, 143] width 236 height 212
click at [164, 169] on div "[PHONE_NUMBER] Live | 00:13 ALL TASKS ALL TASKS ACTIVE TASKS TASKS IN WRAP UP" at bounding box center [155, 143] width 236 height 212
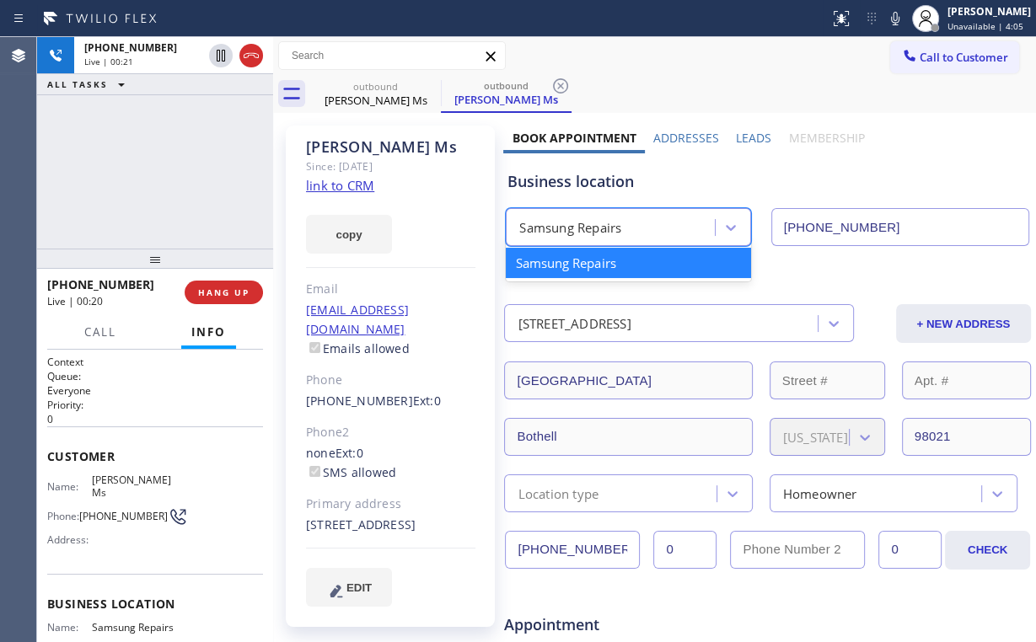
click at [609, 229] on div "Samsung Repairs" at bounding box center [570, 227] width 102 height 19
click at [556, 172] on div "Business location" at bounding box center [767, 181] width 521 height 23
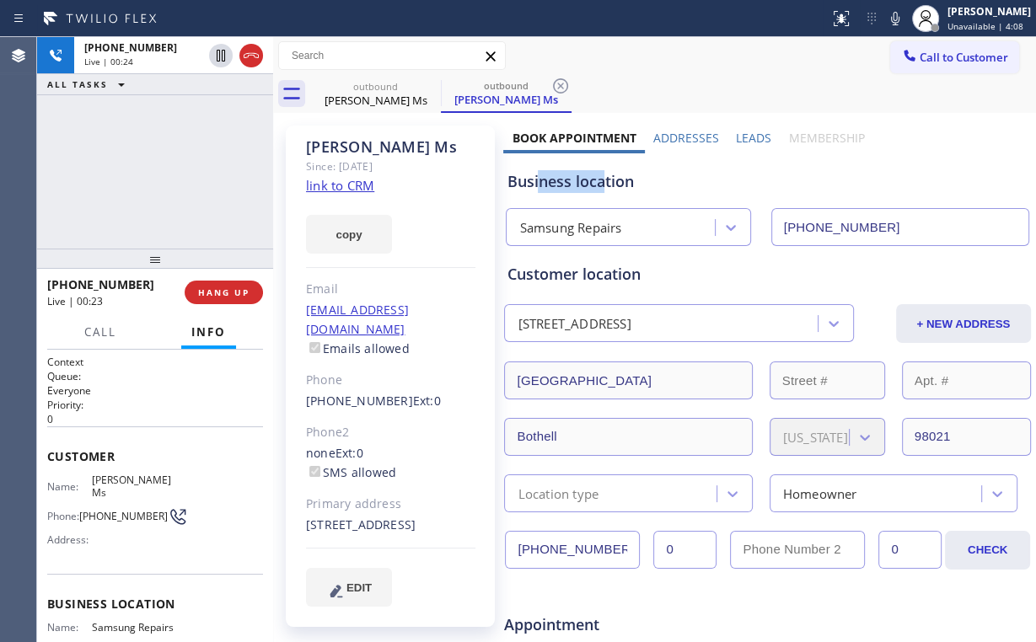
drag, startPoint x: 536, startPoint y: 181, endPoint x: 602, endPoint y: 183, distance: 65.8
click at [602, 183] on div "Business location" at bounding box center [767, 181] width 521 height 23
drag, startPoint x: 138, startPoint y: 147, endPoint x: 162, endPoint y: 127, distance: 30.5
click at [140, 145] on div "[PHONE_NUMBER] Live | 00:24 ALL TASKS ALL TASKS ACTIVE TASKS TASKS IN WRAP UP" at bounding box center [155, 143] width 236 height 212
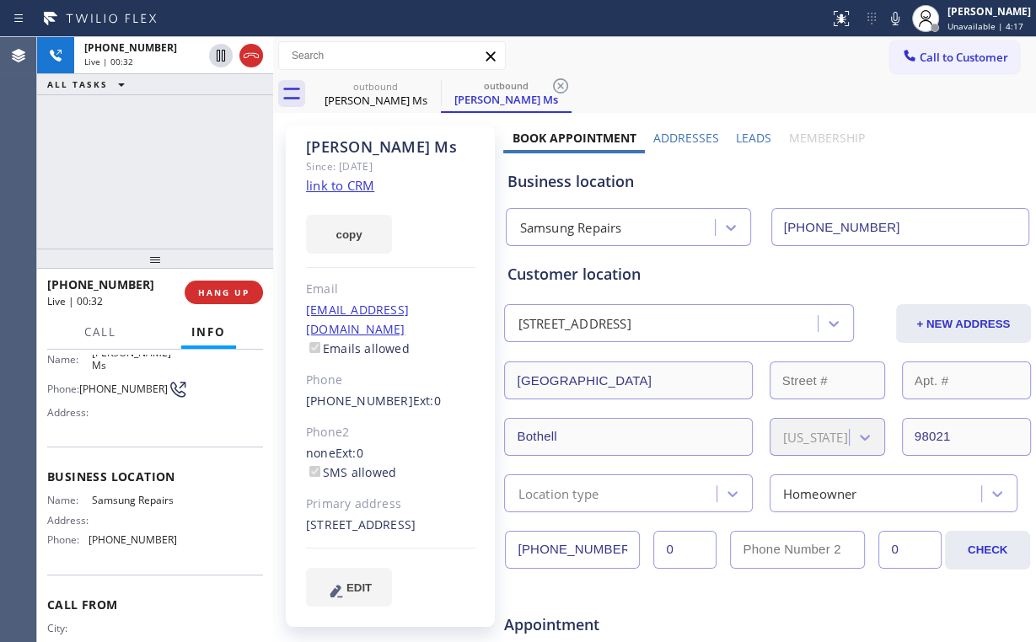
scroll to position [135, 0]
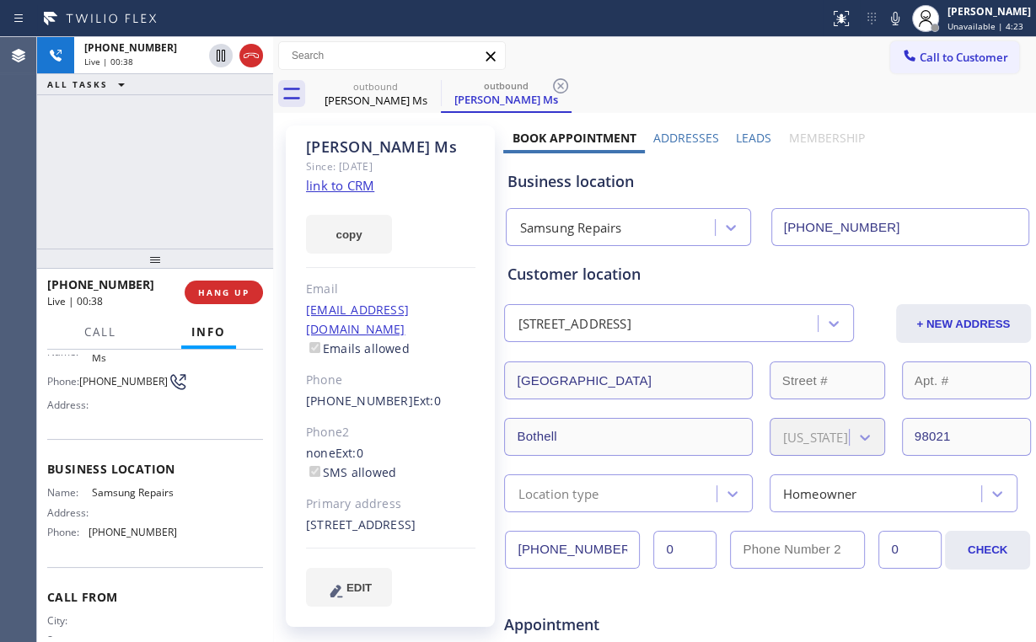
click at [171, 172] on div "[PHONE_NUMBER] Live | 00:38 ALL TASKS ALL TASKS ACTIVE TASKS TASKS IN WRAP UP" at bounding box center [155, 143] width 236 height 212
click at [171, 172] on div "[PHONE_NUMBER] Live | 00:40 ALL TASKS ALL TASKS ACTIVE TASKS TASKS IN WRAP UP" at bounding box center [155, 143] width 236 height 212
click at [171, 170] on div "[PHONE_NUMBER] Live | 00:42 ALL TASKS ALL TASKS ACTIVE TASKS TASKS IN WRAP UP" at bounding box center [155, 143] width 236 height 212
click at [171, 170] on div "[PHONE_NUMBER] Live | 00:43 ALL TASKS ALL TASKS ACTIVE TASKS TASKS IN WRAP UP" at bounding box center [155, 143] width 236 height 212
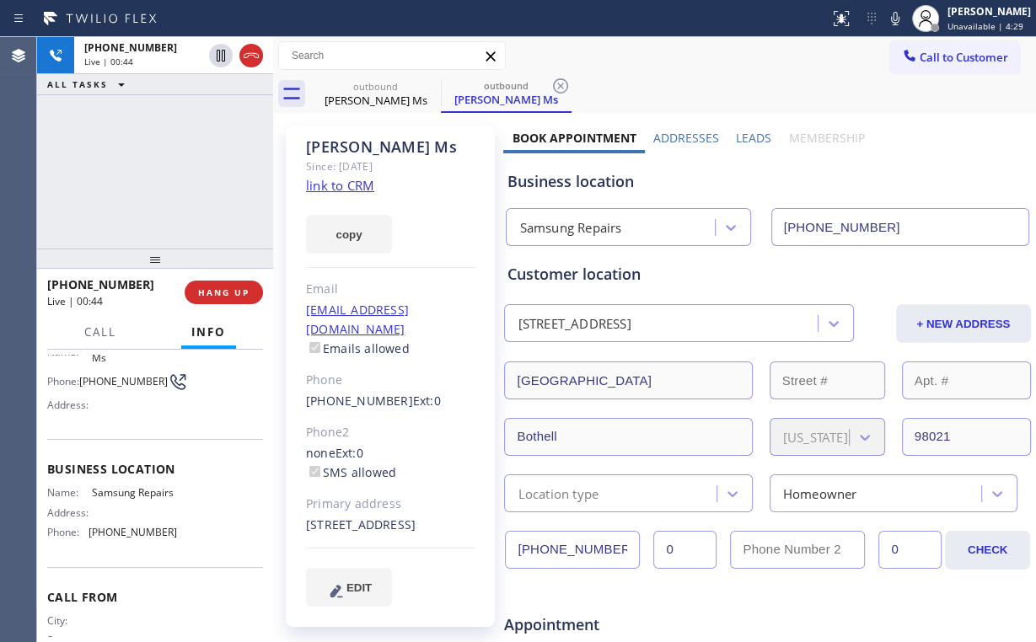
click at [171, 170] on div "[PHONE_NUMBER] Live | 00:44 ALL TASKS ALL TASKS ACTIVE TASKS TASKS IN WRAP UP" at bounding box center [155, 143] width 236 height 212
click at [224, 286] on button "HANG UP" at bounding box center [224, 293] width 78 height 24
click at [224, 287] on button "COMPLETE" at bounding box center [220, 293] width 85 height 24
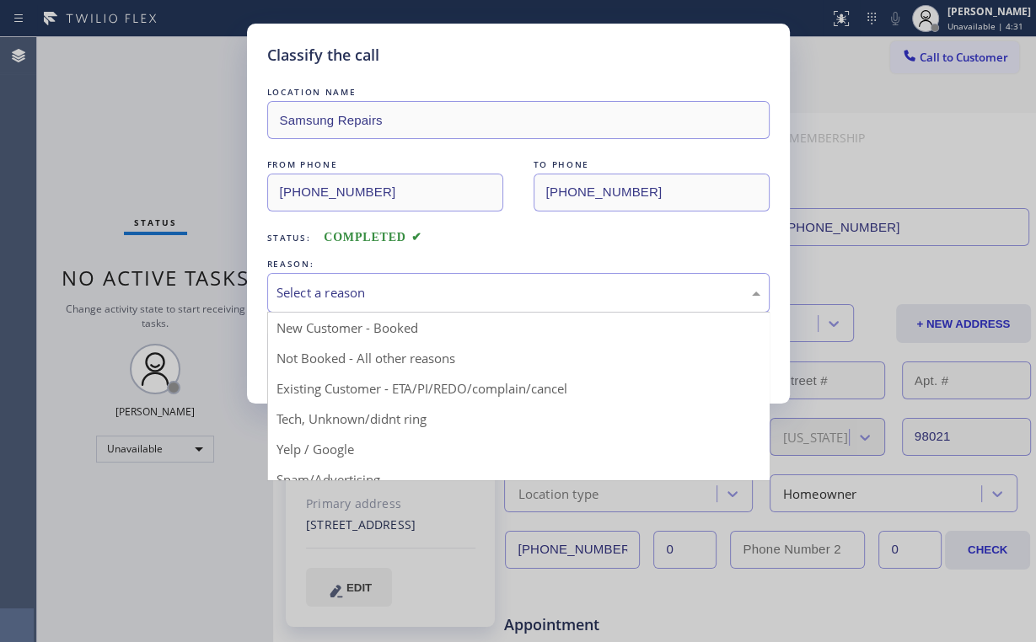
click at [319, 300] on div "Select a reason" at bounding box center [519, 292] width 484 height 19
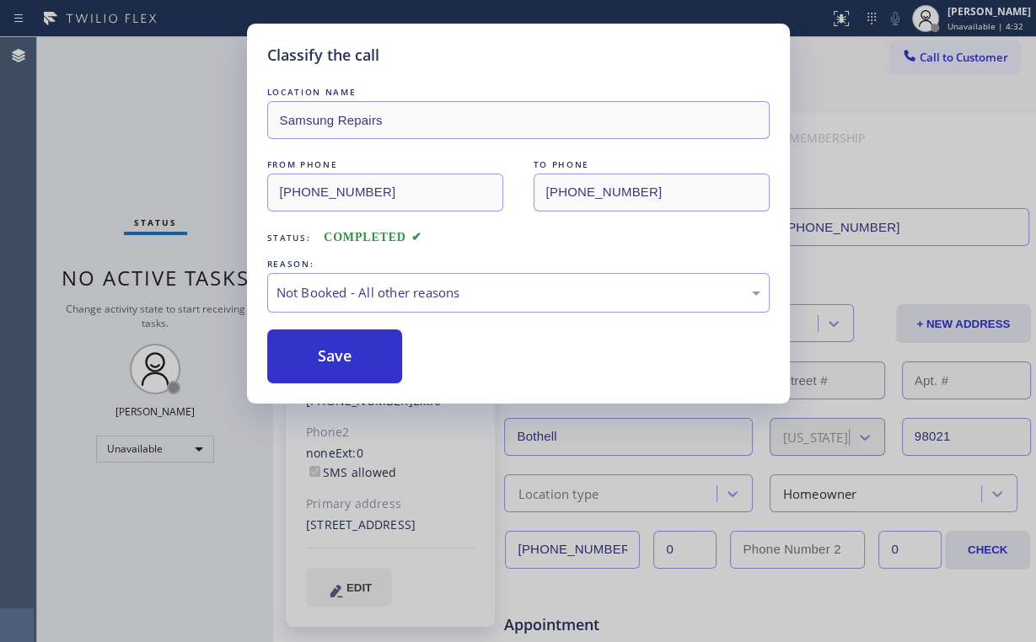
drag, startPoint x: 319, startPoint y: 359, endPoint x: 138, endPoint y: 122, distance: 298.3
click at [320, 358] on button "Save" at bounding box center [335, 357] width 136 height 54
drag, startPoint x: 138, startPoint y: 122, endPoint x: 112, endPoint y: 20, distance: 105.3
click at [138, 120] on div "Classify the call LOCATION NAME Samsung Repairs FROM PHONE [PHONE_NUMBER] TO PH…" at bounding box center [518, 321] width 1036 height 642
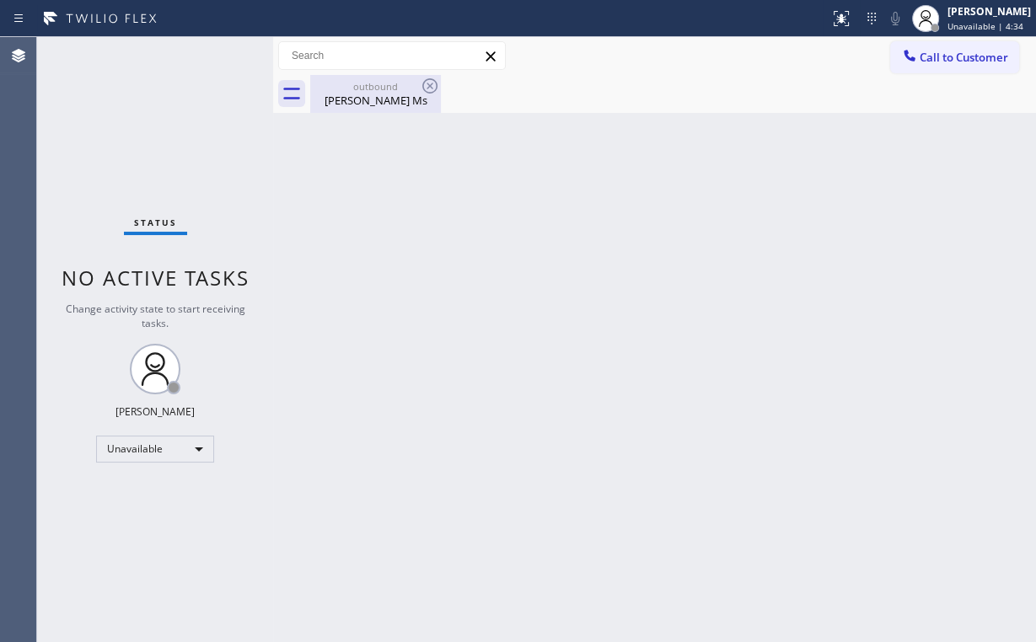
drag, startPoint x: 372, startPoint y: 75, endPoint x: 392, endPoint y: 91, distance: 25.8
click at [374, 78] on div "outbound [PERSON_NAME] Ms" at bounding box center [375, 94] width 127 height 38
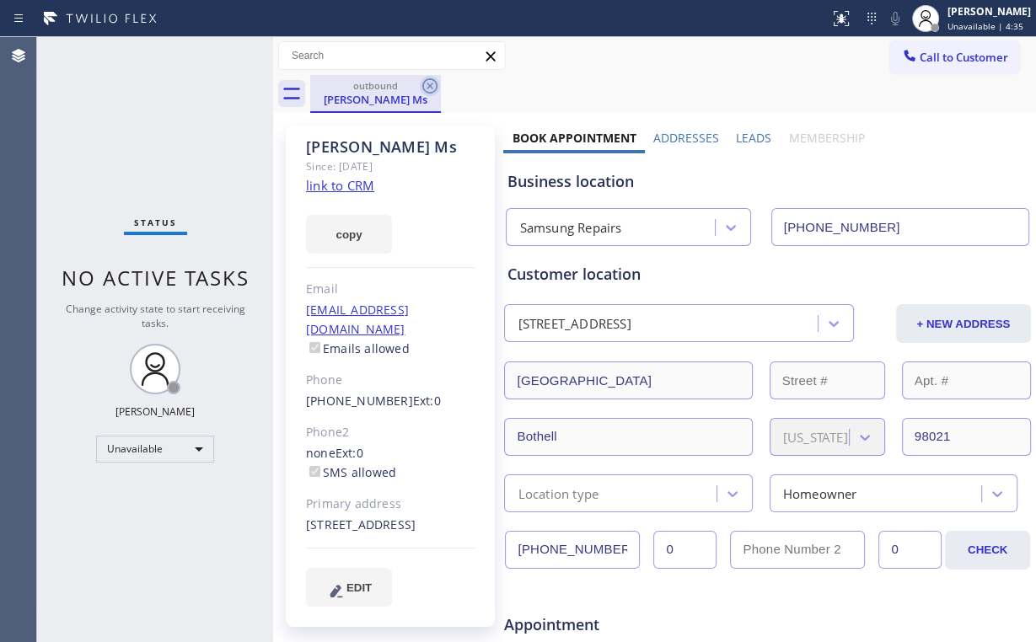
click at [432, 91] on icon at bounding box center [430, 86] width 20 height 20
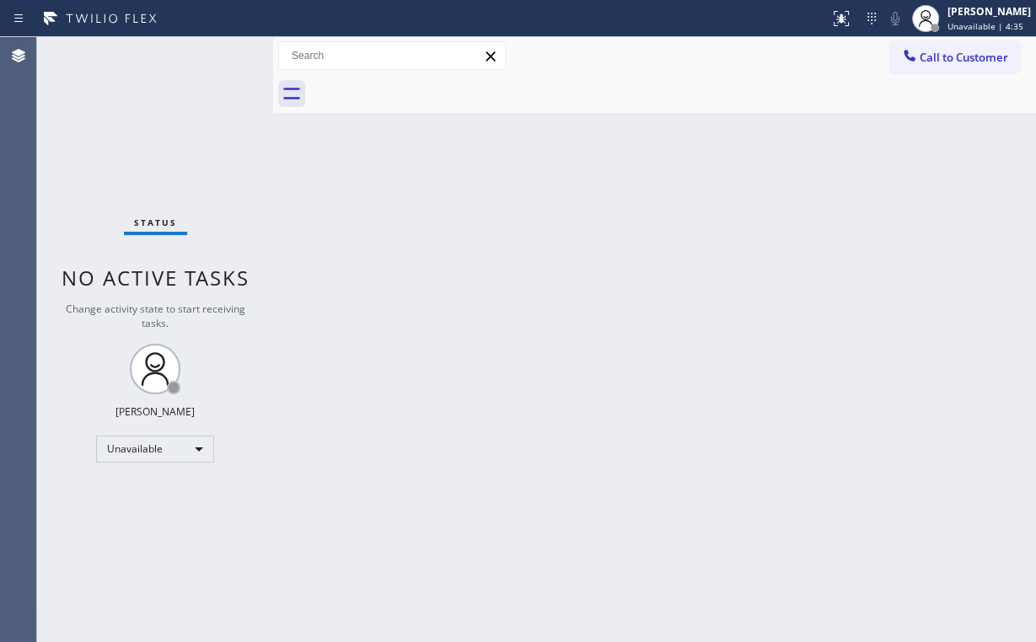
click at [698, 378] on div "Back to Dashboard Change Sender ID Customers Technicians Select a contact Outbo…" at bounding box center [654, 339] width 763 height 605
drag, startPoint x: 913, startPoint y: 55, endPoint x: 624, endPoint y: 192, distance: 320.1
click at [911, 57] on icon at bounding box center [909, 55] width 17 height 17
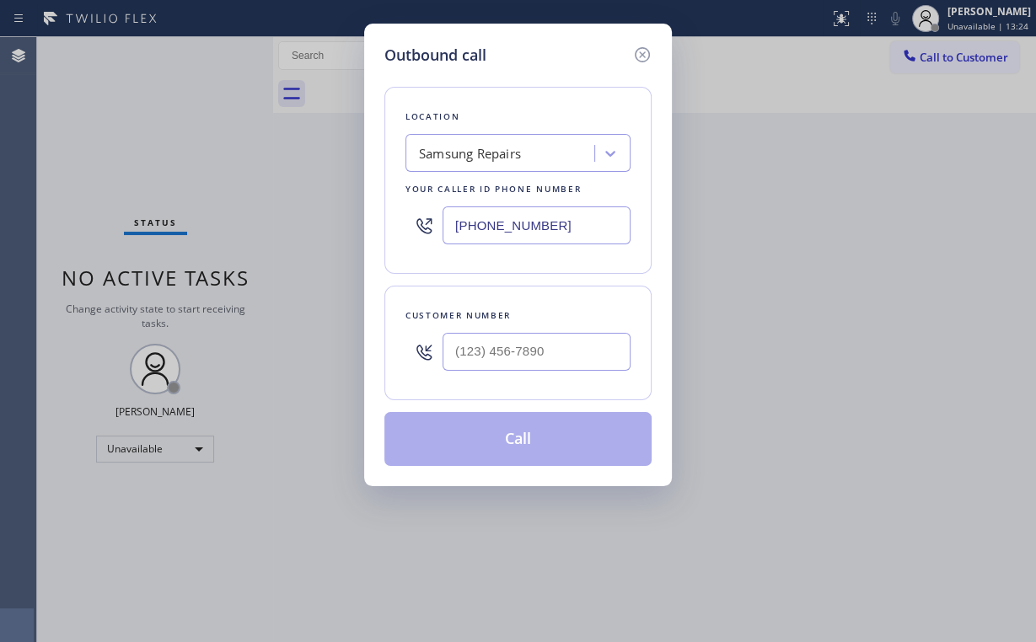
drag, startPoint x: 568, startPoint y: 216, endPoint x: 317, endPoint y: 207, distance: 251.4
click at [310, 223] on div "Outbound call Location Samsung Repairs Your caller id phone number [PHONE_NUMBE…" at bounding box center [518, 321] width 1036 height 642
paste input "408) 549-7996"
type input "[PHONE_NUMBER]"
drag, startPoint x: 509, startPoint y: 357, endPoint x: 528, endPoint y: 352, distance: 19.2
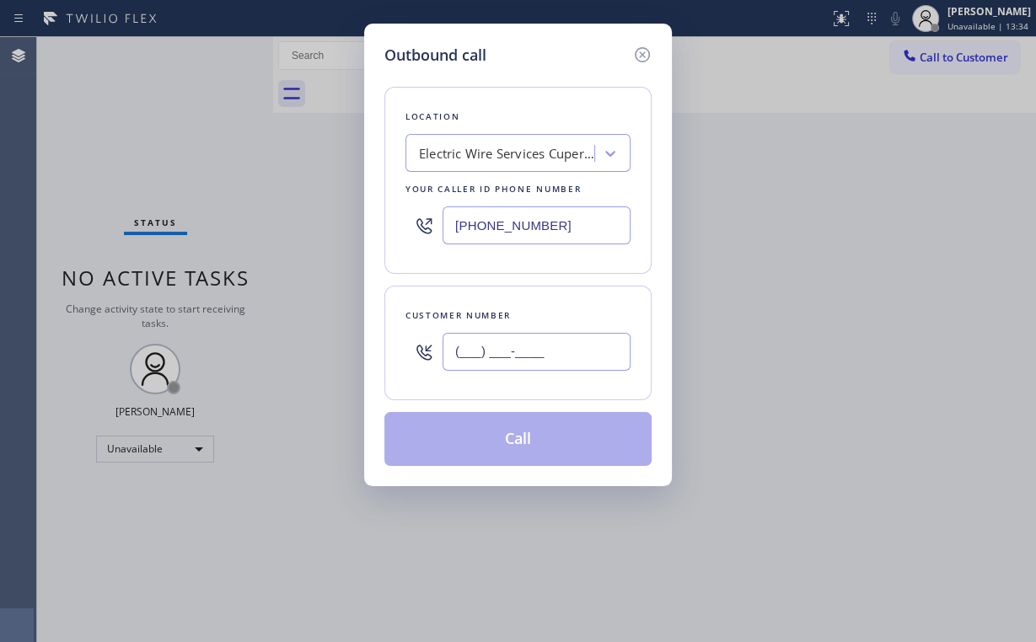
click at [511, 357] on input "(___) ___-____" at bounding box center [537, 352] width 188 height 38
paste input "408) 568-0888"
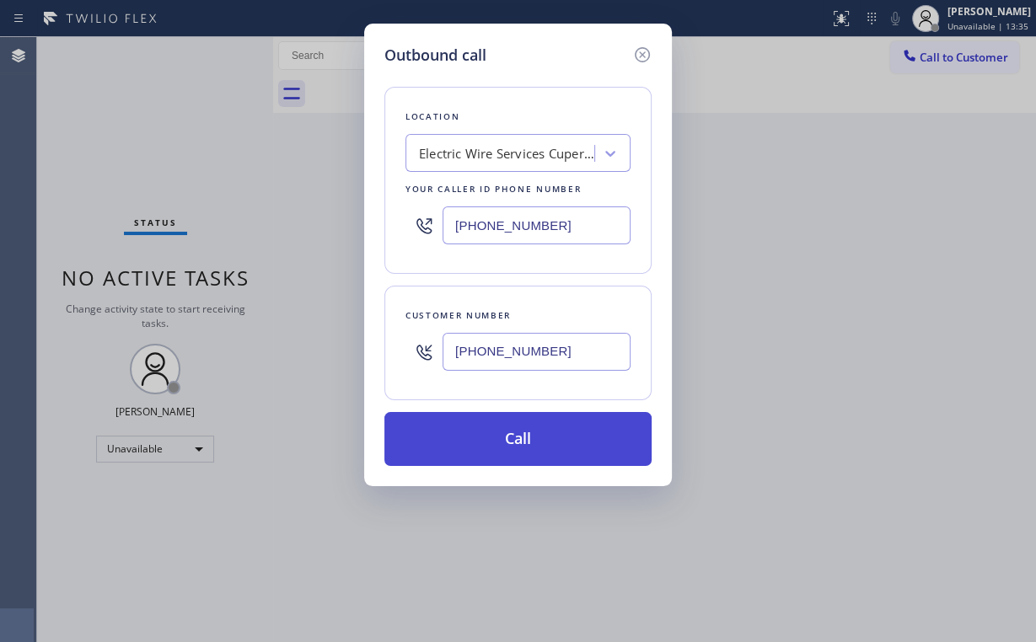
type input "[PHONE_NUMBER]"
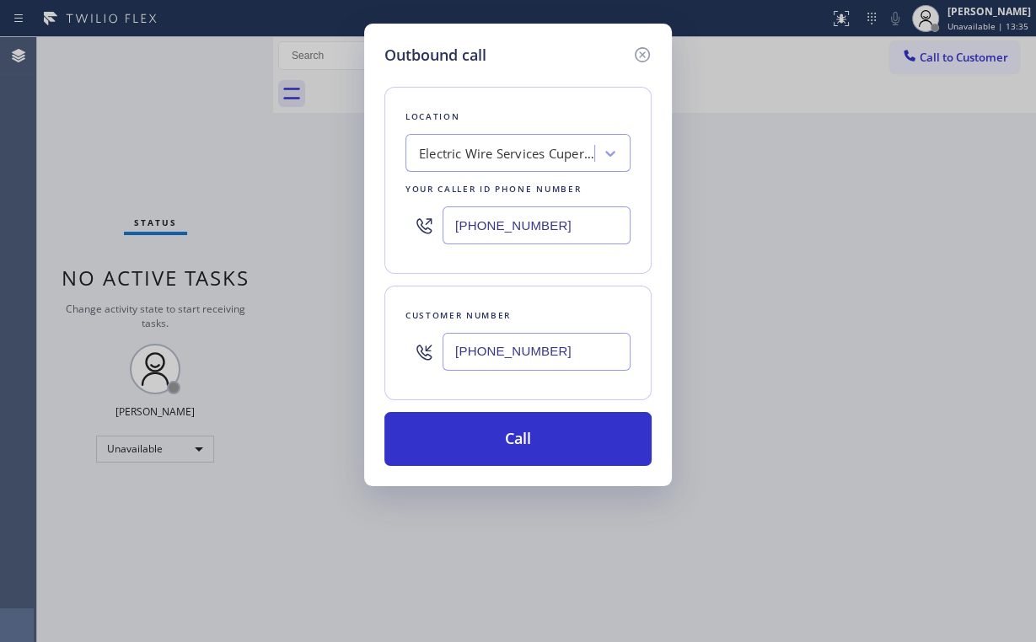
drag, startPoint x: 498, startPoint y: 437, endPoint x: 408, endPoint y: 638, distance: 220.7
click at [497, 443] on button "Call" at bounding box center [517, 439] width 267 height 54
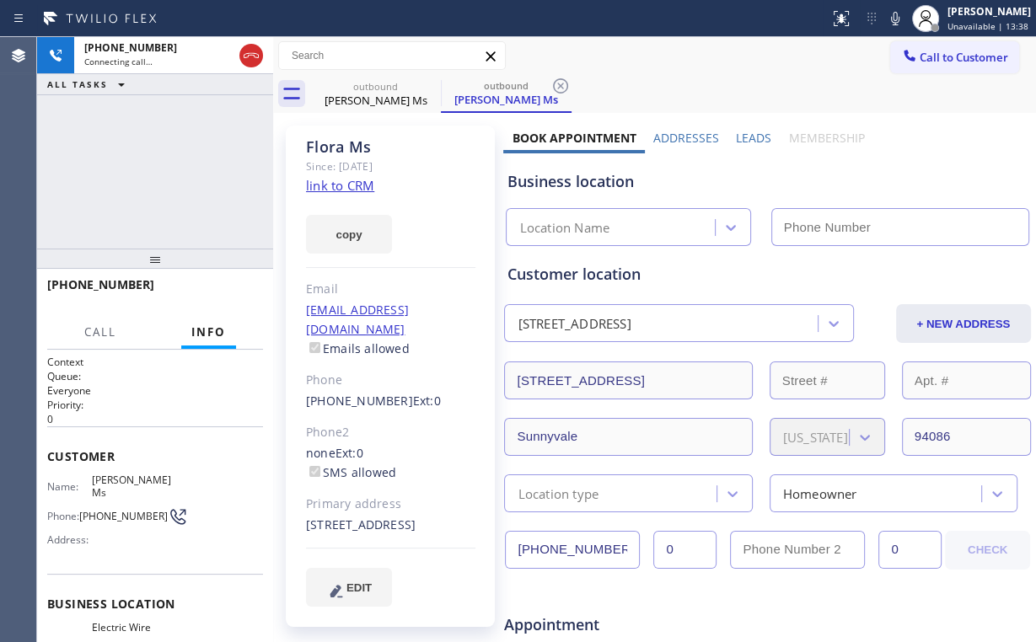
click at [193, 203] on div "[PHONE_NUMBER] Connecting call… ALL TASKS ALL TASKS ACTIVE TASKS TASKS IN WRAP …" at bounding box center [155, 143] width 236 height 212
type input "[PHONE_NUMBER]"
click at [139, 155] on div "[PHONE_NUMBER] Connecting call… ALL TASKS ALL TASKS ACTIVE TASKS TASKS IN WRAP …" at bounding box center [155, 143] width 236 height 212
click at [172, 162] on div "[PHONE_NUMBER] Connecting call… ALL TASKS ALL TASKS ACTIVE TASKS TASKS IN WRAP …" at bounding box center [155, 143] width 236 height 212
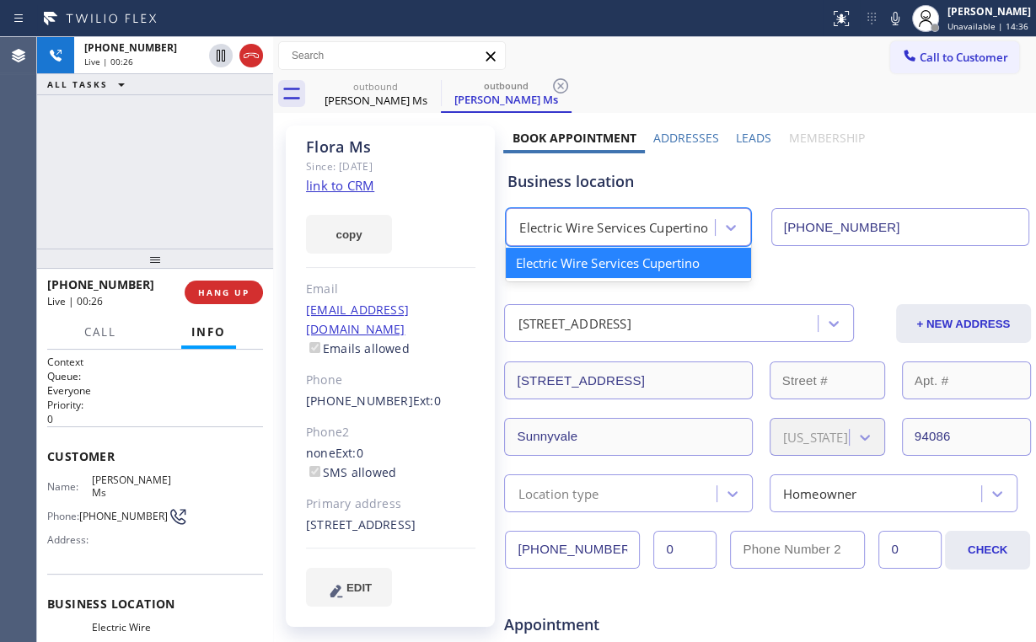
click at [583, 232] on div "Electric Wire Services Cupertino" at bounding box center [613, 227] width 188 height 19
drag, startPoint x: 138, startPoint y: 172, endPoint x: 172, endPoint y: 135, distance: 50.1
click at [143, 169] on div "[PHONE_NUMBER] Live | 00:28 ALL TASKS ALL TASKS ACTIVE TASKS TASKS IN WRAP UP" at bounding box center [155, 143] width 236 height 212
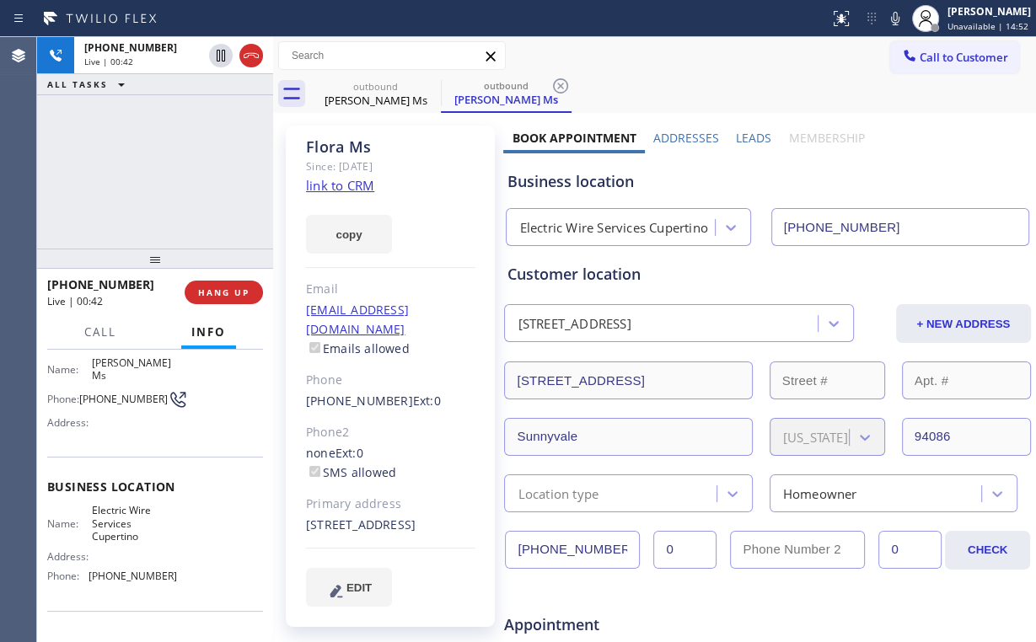
scroll to position [135, 0]
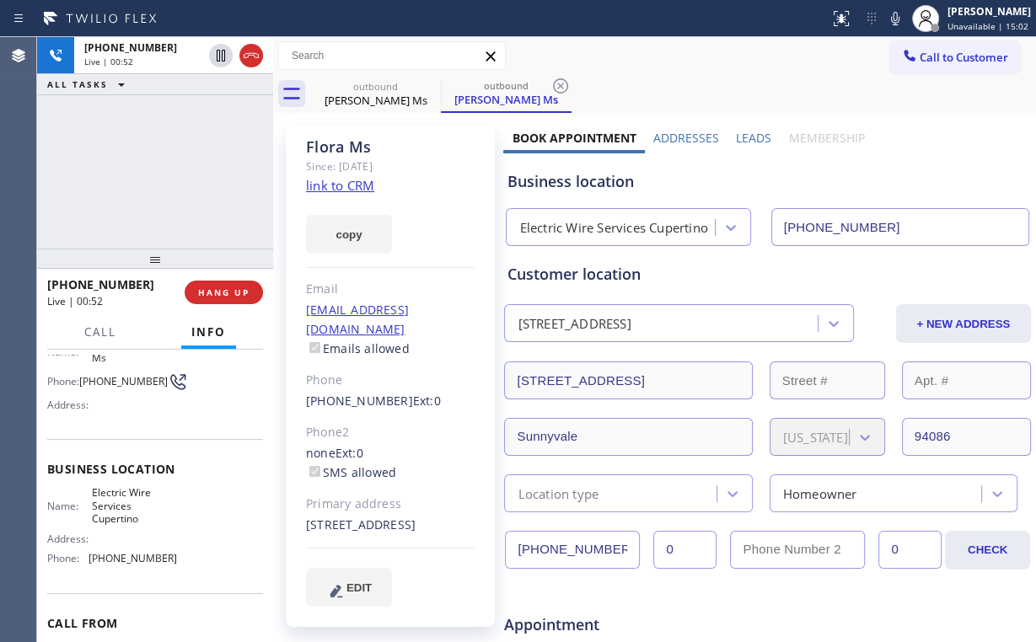
click at [170, 173] on div "[PHONE_NUMBER] Live | 00:52 ALL TASKS ALL TASKS ACTIVE TASKS TASKS IN WRAP UP" at bounding box center [155, 143] width 236 height 212
drag, startPoint x: 217, startPoint y: 281, endPoint x: 232, endPoint y: 287, distance: 16.3
click at [217, 282] on button "HANG UP" at bounding box center [224, 293] width 78 height 24
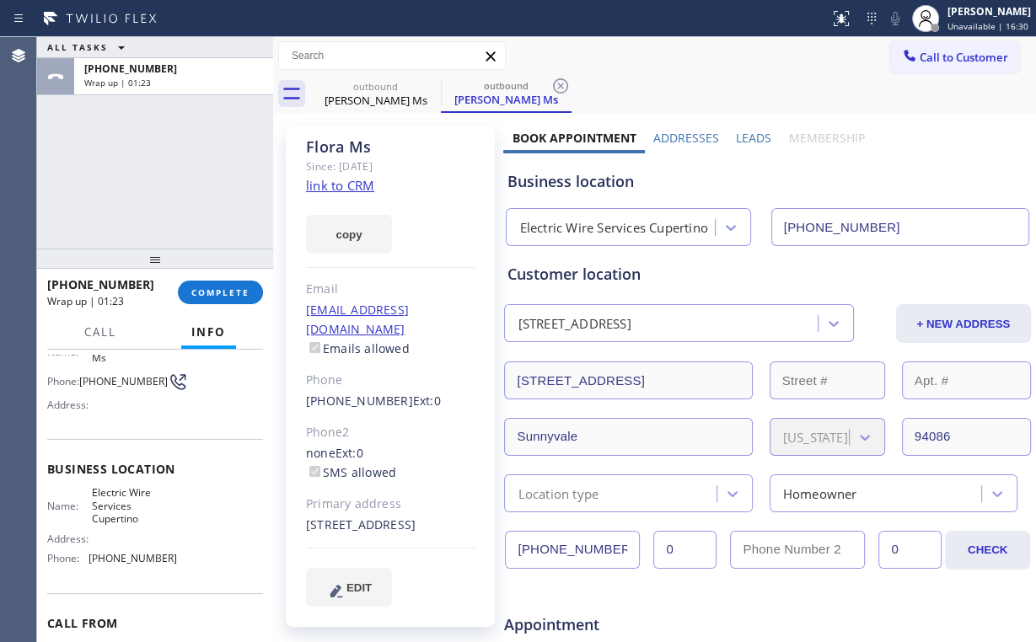
click at [223, 306] on div "[PHONE_NUMBER] Wrap up | 01:23 COMPLETE" at bounding box center [155, 293] width 216 height 44
click at [221, 297] on span "COMPLETE" at bounding box center [220, 293] width 58 height 12
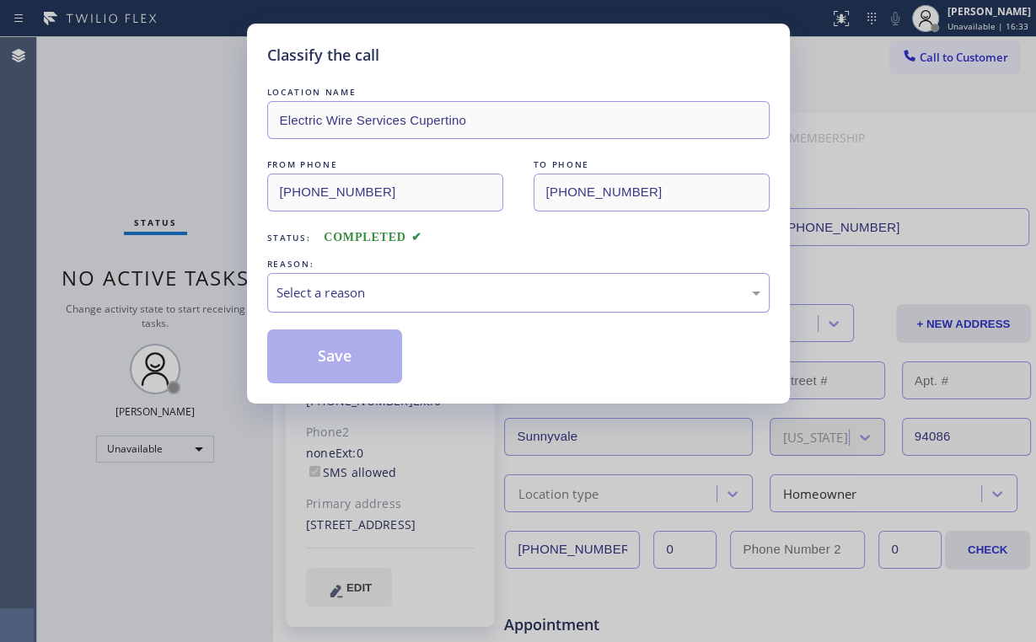
drag, startPoint x: 316, startPoint y: 295, endPoint x: 317, endPoint y: 304, distance: 9.3
click at [317, 297] on div "Select a reason" at bounding box center [519, 292] width 484 height 19
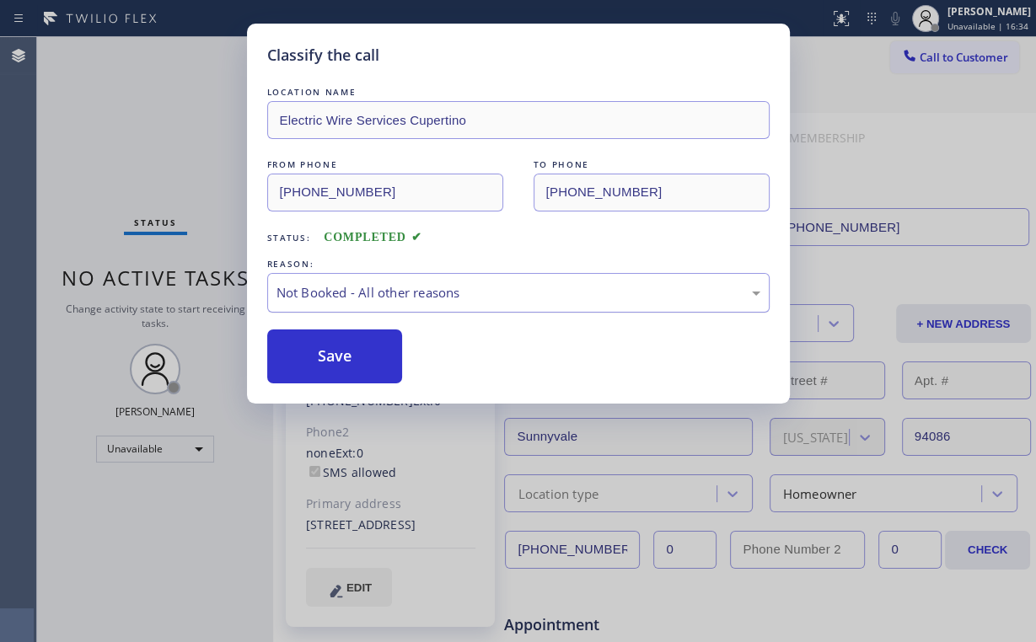
drag, startPoint x: 317, startPoint y: 360, endPoint x: 275, endPoint y: 282, distance: 89.0
click at [318, 360] on button "Save" at bounding box center [335, 357] width 136 height 54
click at [165, 145] on div "Classify the call LOCATION NAME Electric Wire Services Cupertino FROM PHONE [PH…" at bounding box center [518, 321] width 1036 height 642
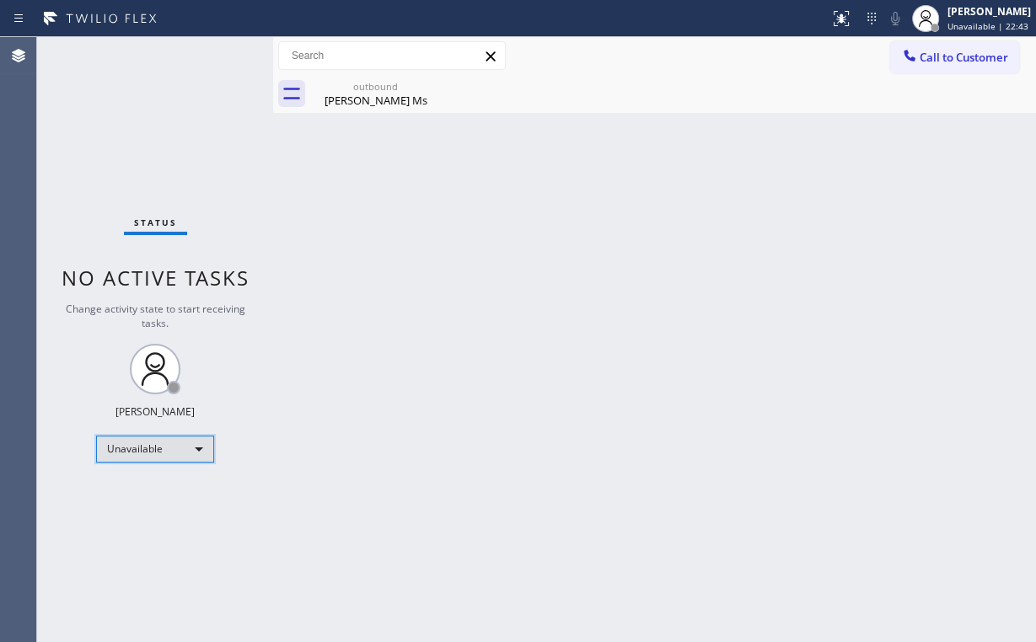
click at [173, 451] on div "Unavailable" at bounding box center [155, 449] width 118 height 27
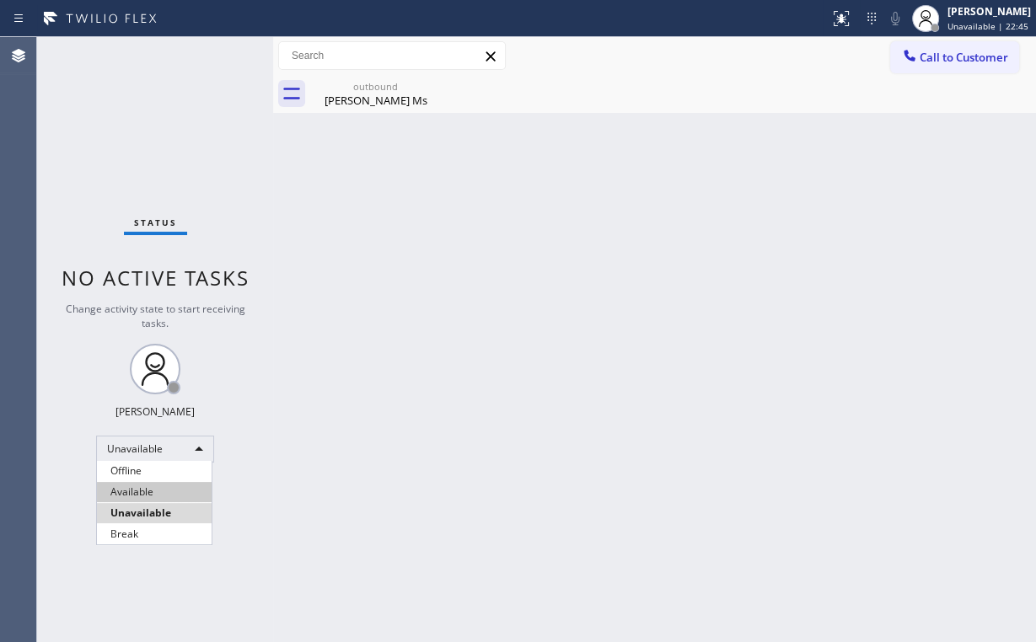
click at [142, 496] on li "Available" at bounding box center [154, 492] width 115 height 20
click at [545, 381] on div "Back to Dashboard Change Sender ID Customers Technicians Select a contact Outbo…" at bounding box center [654, 339] width 763 height 605
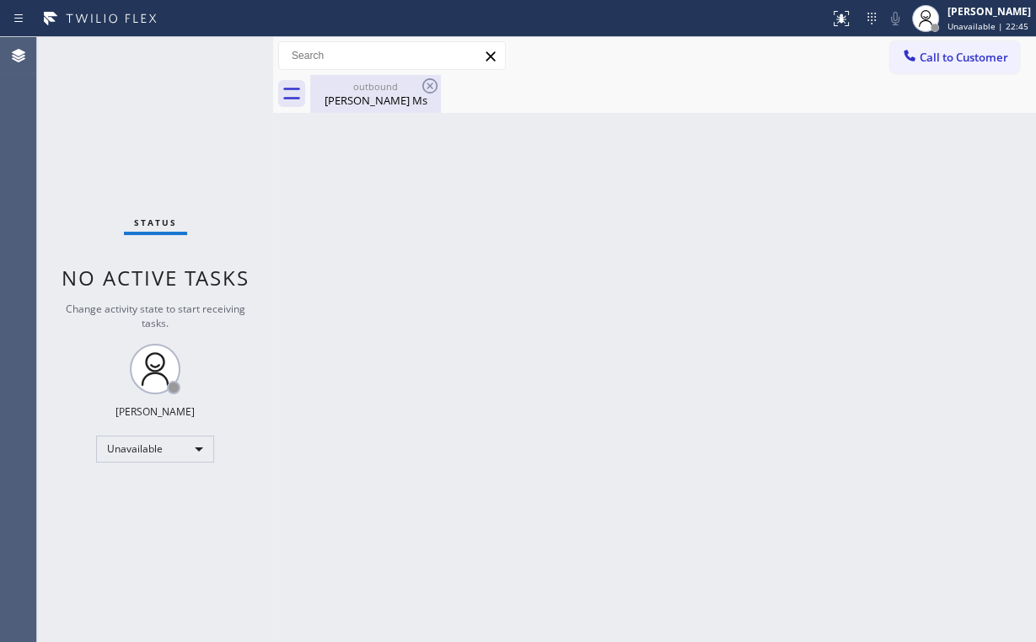
click at [379, 90] on div "outbound" at bounding box center [375, 86] width 127 height 13
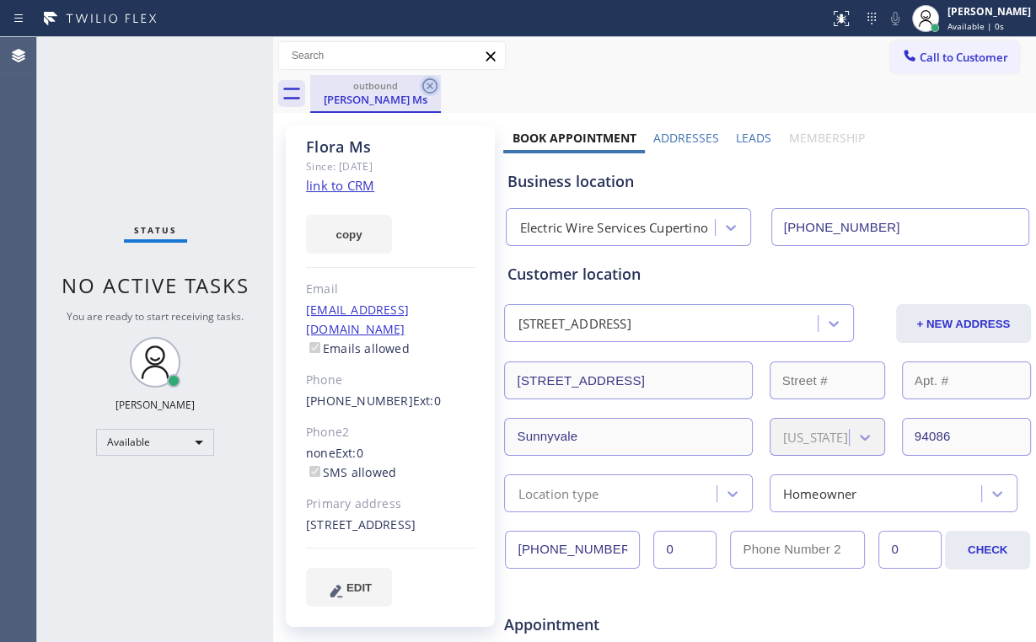
click at [428, 85] on icon at bounding box center [430, 86] width 20 height 20
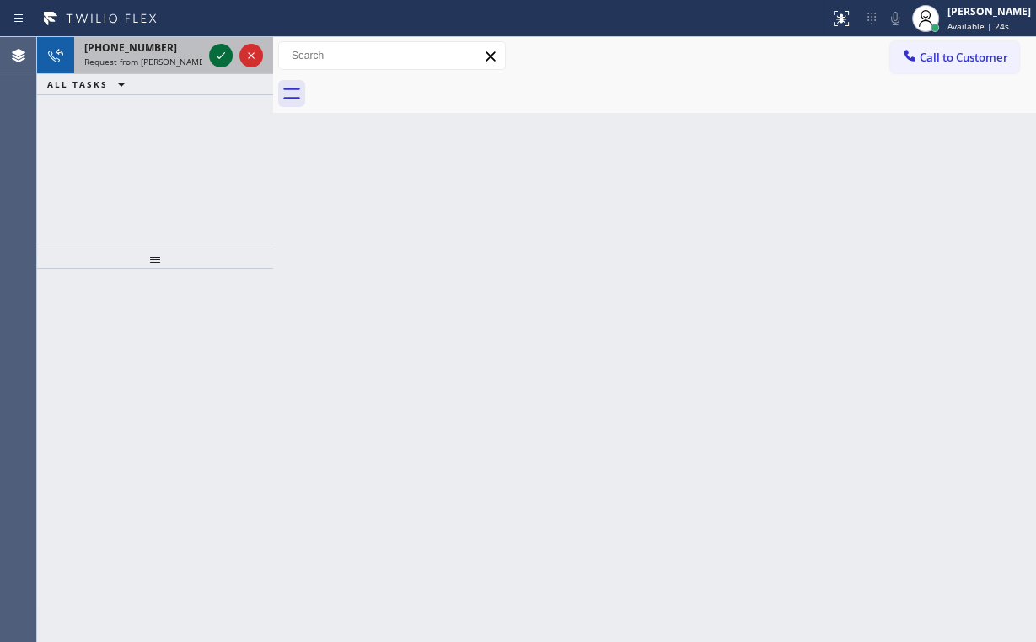
click at [216, 52] on icon at bounding box center [221, 56] width 20 height 20
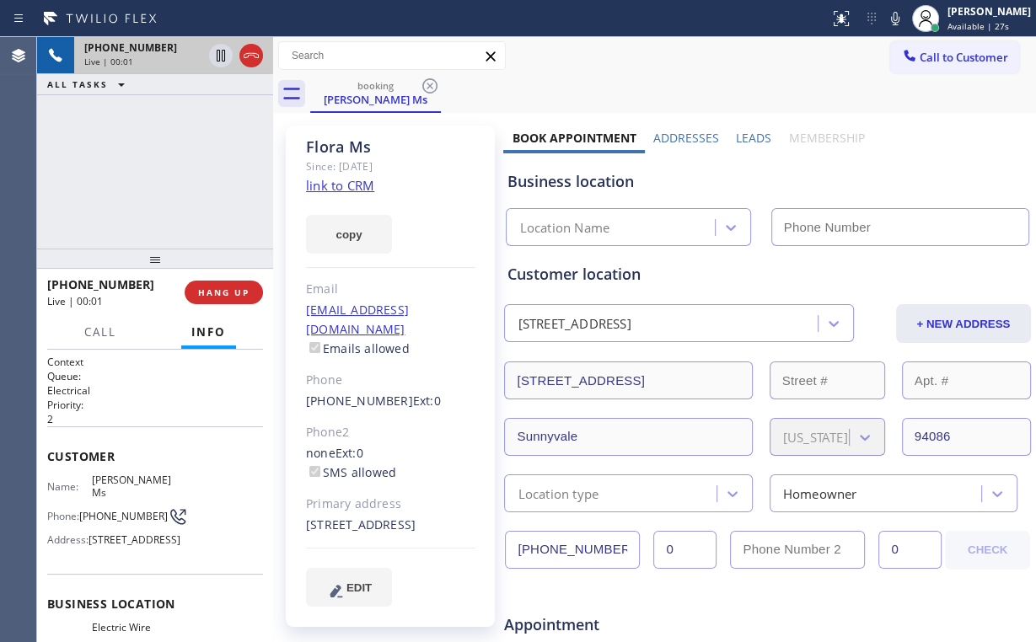
type input "[PHONE_NUMBER]"
click at [127, 141] on div "[PHONE_NUMBER] Live | 00:03 ALL TASKS ALL TASKS ACTIVE TASKS TASKS IN WRAP UP" at bounding box center [155, 143] width 236 height 212
click at [169, 169] on div "[PHONE_NUMBER] Live | 02:00 ALL TASKS ALL TASKS ACTIVE TASKS TASKS IN WRAP UP" at bounding box center [155, 143] width 236 height 212
click at [169, 169] on div "[PHONE_NUMBER] Live | 02:01 ALL TASKS ALL TASKS ACTIVE TASKS TASKS IN WRAP UP" at bounding box center [155, 143] width 236 height 212
click at [169, 169] on div "[PHONE_NUMBER] Live | 02:02 ALL TASKS ALL TASKS ACTIVE TASKS TASKS IN WRAP UP" at bounding box center [155, 143] width 236 height 212
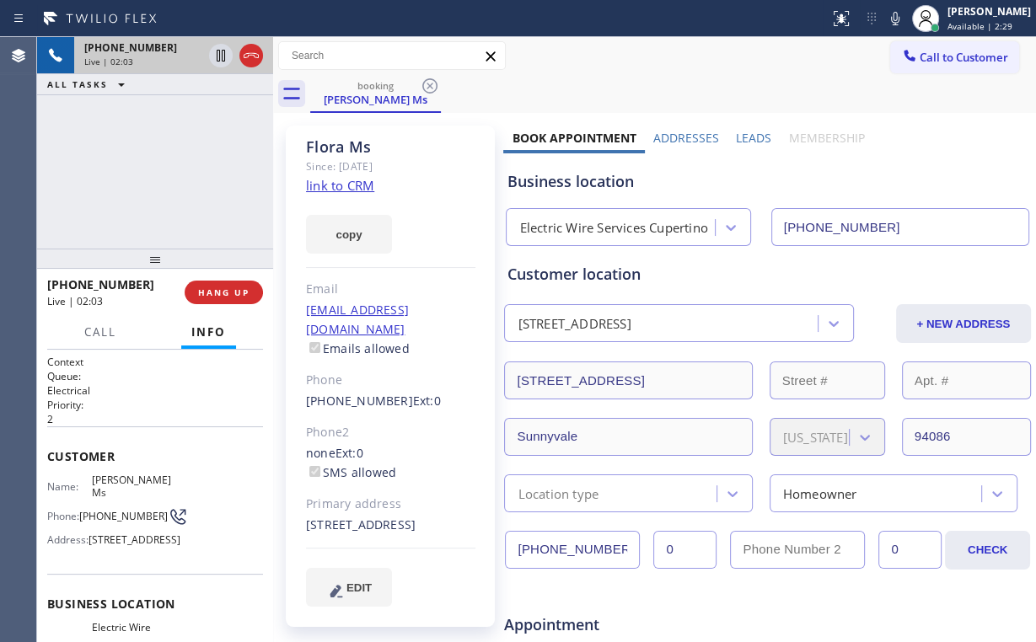
click at [169, 169] on div "[PHONE_NUMBER] Live | 02:03 ALL TASKS ALL TASKS ACTIVE TASKS TASKS IN WRAP UP" at bounding box center [155, 143] width 236 height 212
click at [169, 169] on div "[PHONE_NUMBER] Live | 02:04 ALL TASKS ALL TASKS ACTIVE TASKS TASKS IN WRAP UP" at bounding box center [155, 143] width 236 height 212
drag, startPoint x: 169, startPoint y: 169, endPoint x: 142, endPoint y: 94, distance: 80.2
click at [169, 169] on div "[PHONE_NUMBER] Live | 02:04 ALL TASKS ALL TASKS ACTIVE TASKS TASKS IN WRAP UP" at bounding box center [155, 143] width 236 height 212
click at [161, 164] on div "[PHONE_NUMBER] Live | 02:08 ALL TASKS ALL TASKS ACTIVE TASKS TASKS IN WRAP UP" at bounding box center [155, 143] width 236 height 212
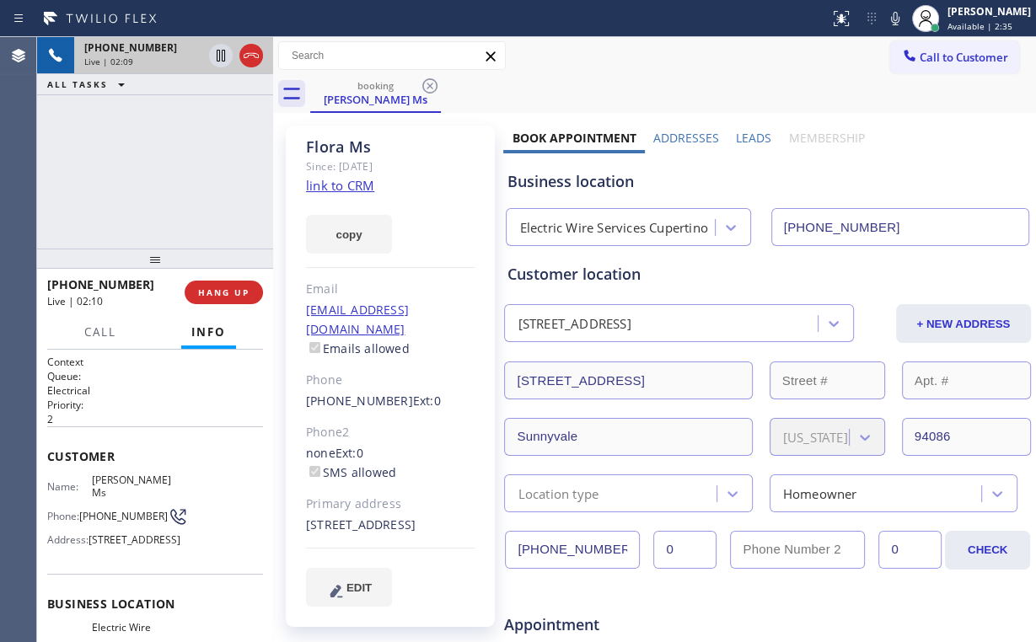
click at [165, 165] on div "[PHONE_NUMBER] Live | 02:09 ALL TASKS ALL TASKS ACTIVE TASKS TASKS IN WRAP UP" at bounding box center [155, 143] width 236 height 212
click at [165, 165] on div "[PHONE_NUMBER] Live | 02:10 ALL TASKS ALL TASKS ACTIVE TASKS TASKS IN WRAP UP" at bounding box center [155, 143] width 236 height 212
click at [165, 165] on div "[PHONE_NUMBER] Live | 02:11 ALL TASKS ALL TASKS ACTIVE TASKS TASKS IN WRAP UP" at bounding box center [155, 143] width 236 height 212
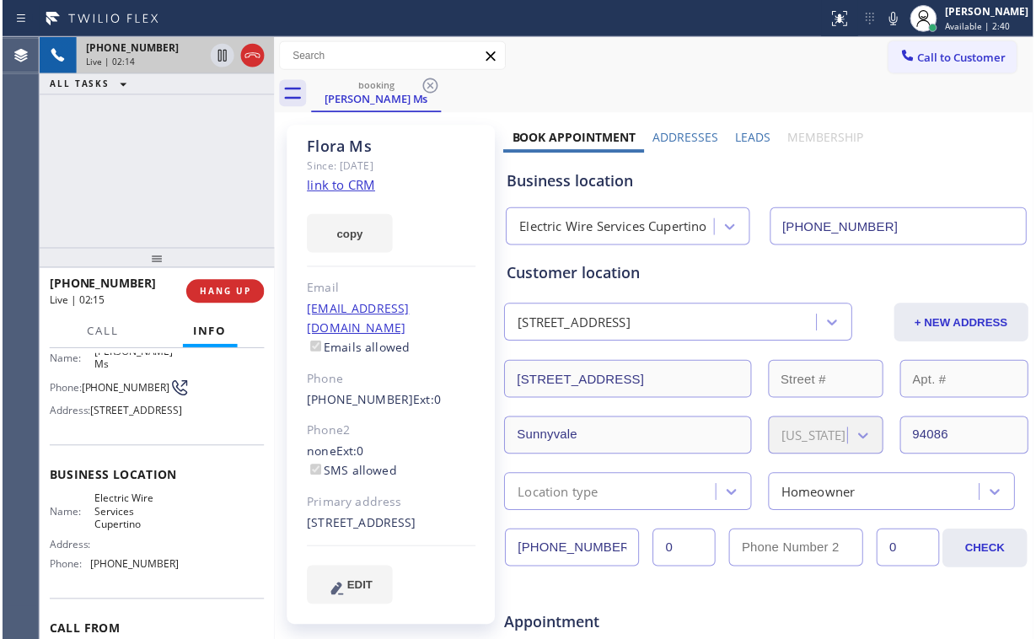
scroll to position [135, 0]
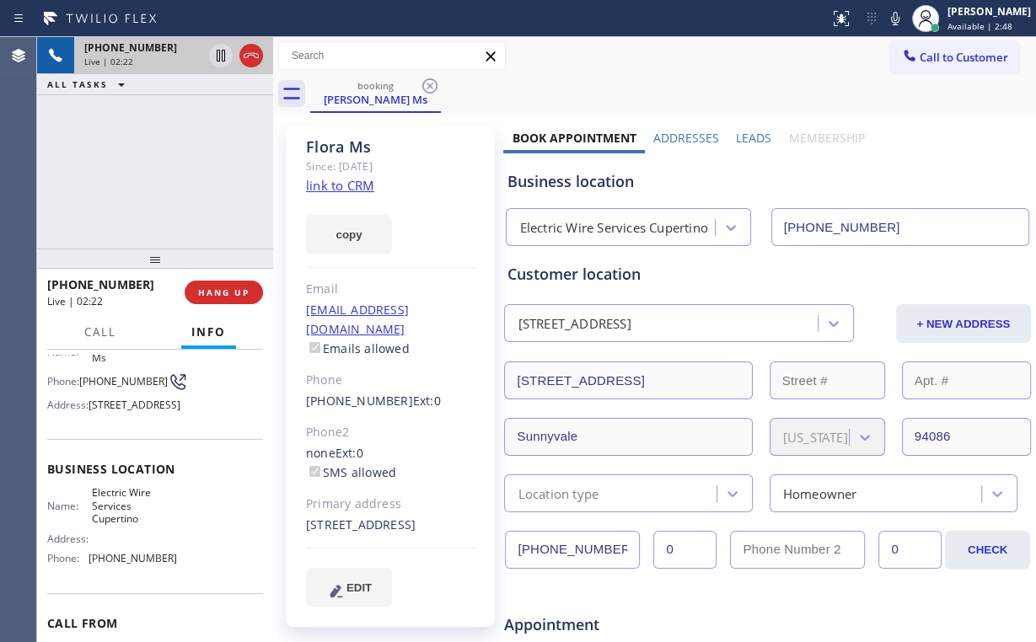
click at [167, 169] on div "[PHONE_NUMBER] Live | 02:22 ALL TASKS ALL TASKS ACTIVE TASKS TASKS IN WRAP UP" at bounding box center [155, 143] width 236 height 212
click at [167, 169] on div "[PHONE_NUMBER] Live | 02:23 ALL TASKS ALL TASKS ACTIVE TASKS TASKS IN WRAP UP" at bounding box center [155, 143] width 236 height 212
click at [177, 179] on div "[PHONE_NUMBER] Live | 03:16 ALL TASKS ALL TASKS ACTIVE TASKS TASKS IN WRAP UP" at bounding box center [155, 143] width 236 height 212
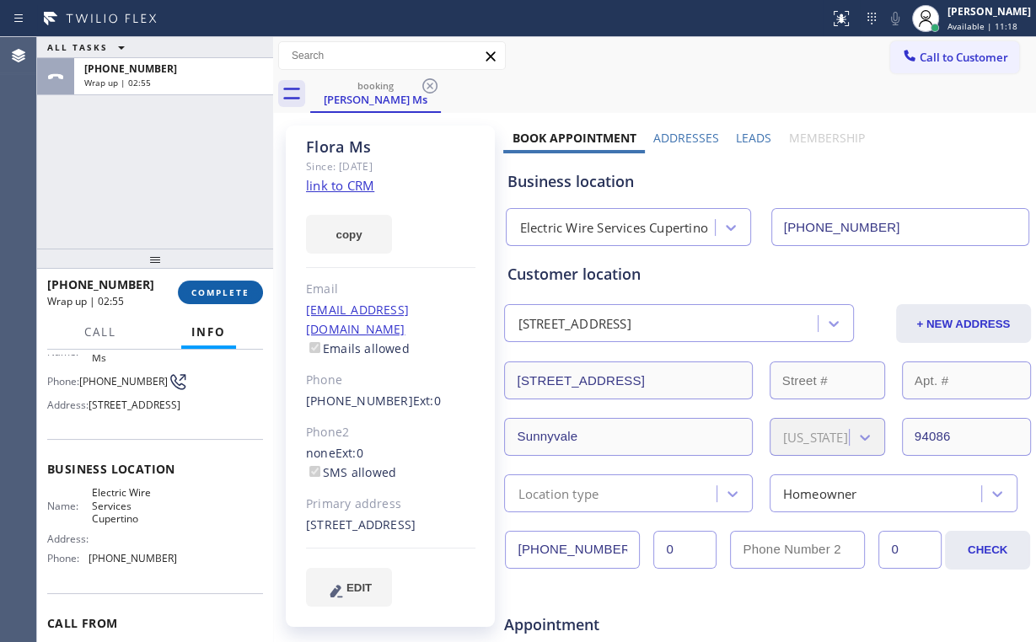
click at [216, 288] on span "COMPLETE" at bounding box center [220, 293] width 58 height 12
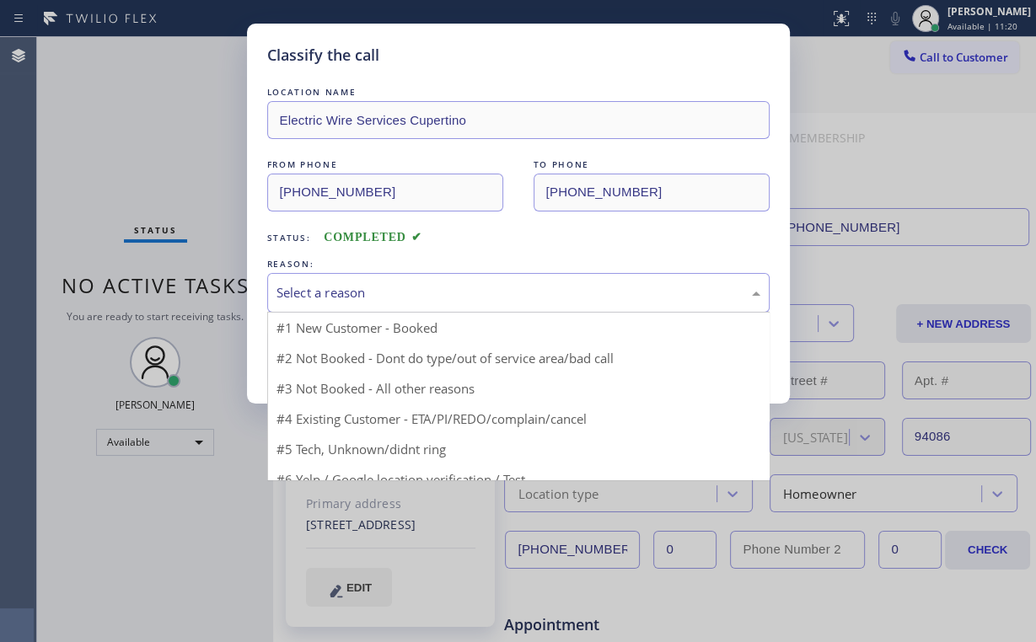
click at [355, 289] on div "Select a reason" at bounding box center [519, 292] width 484 height 19
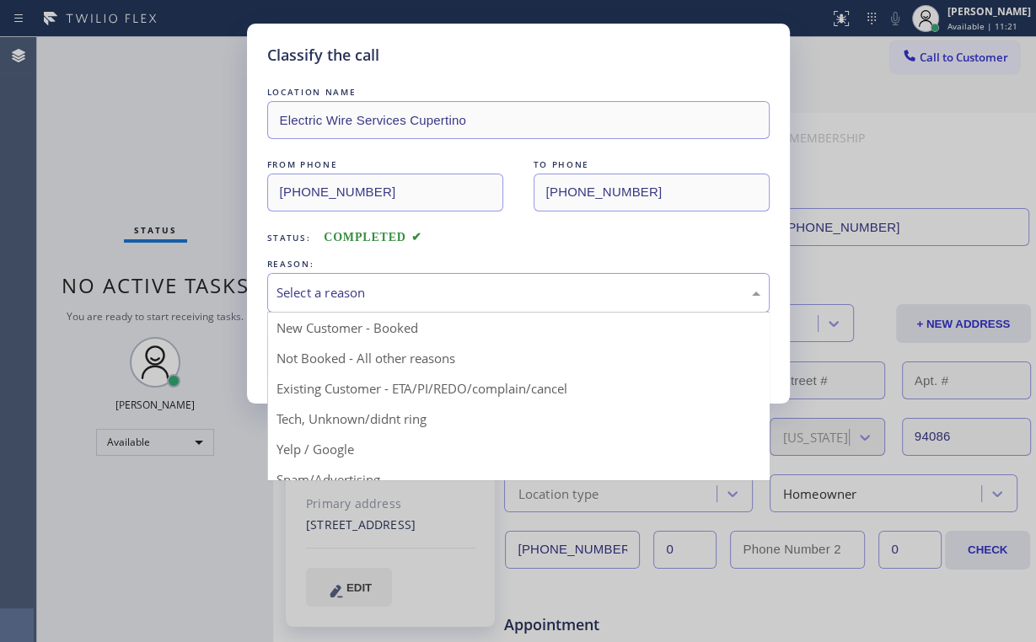
drag, startPoint x: 314, startPoint y: 326, endPoint x: 316, endPoint y: 366, distance: 39.7
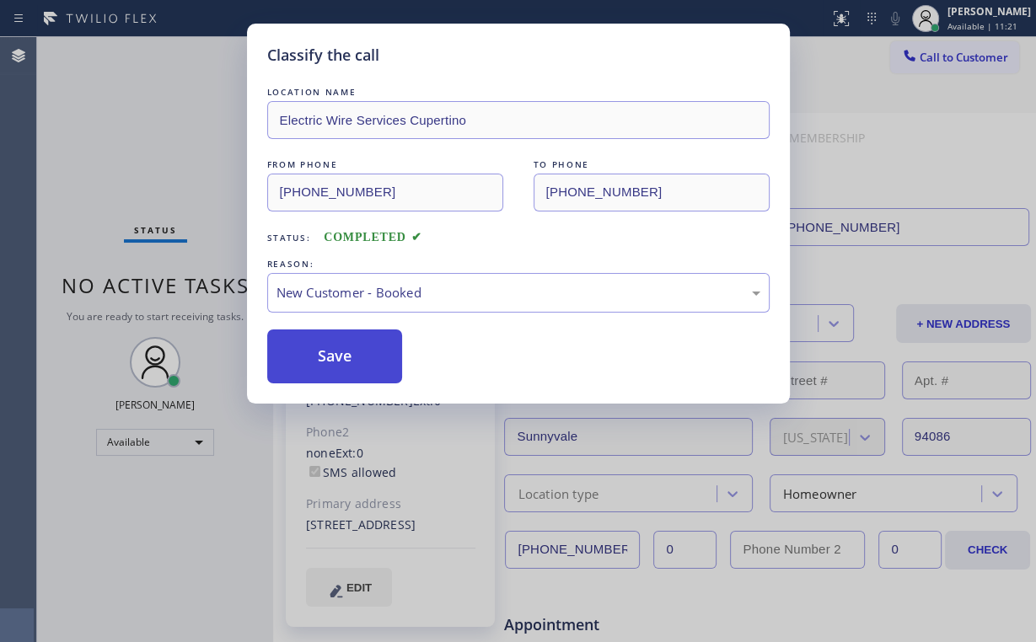
click at [316, 367] on button "Save" at bounding box center [335, 357] width 136 height 54
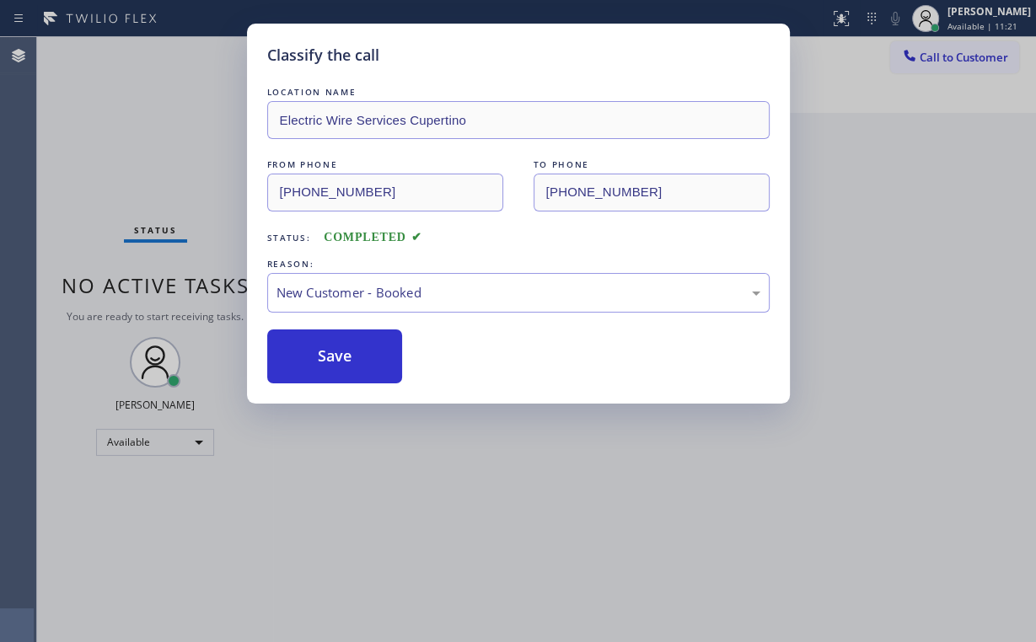
drag, startPoint x: 145, startPoint y: 170, endPoint x: 202, endPoint y: 435, distance: 270.8
click at [152, 191] on div "Classify the call LOCATION NAME Electric Wire Services Cupertino FROM PHONE [PH…" at bounding box center [518, 321] width 1036 height 642
click at [180, 440] on div "Classify the call LOCATION NAME Electric Wire Services Cupertino FROM PHONE [PH…" at bounding box center [518, 321] width 1036 height 642
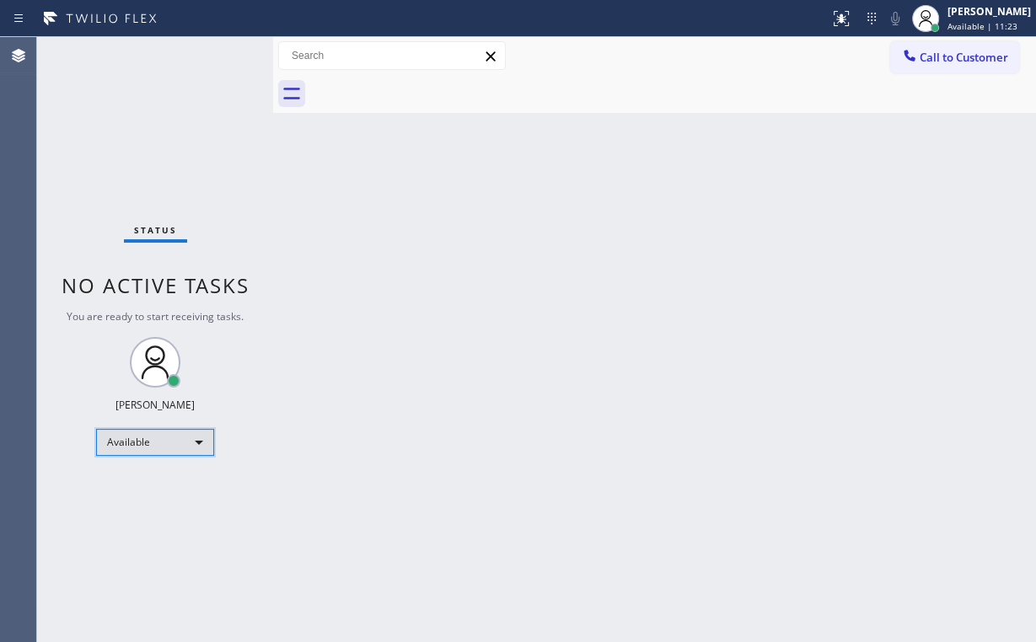
click at [179, 439] on div "Available" at bounding box center [155, 442] width 118 height 27
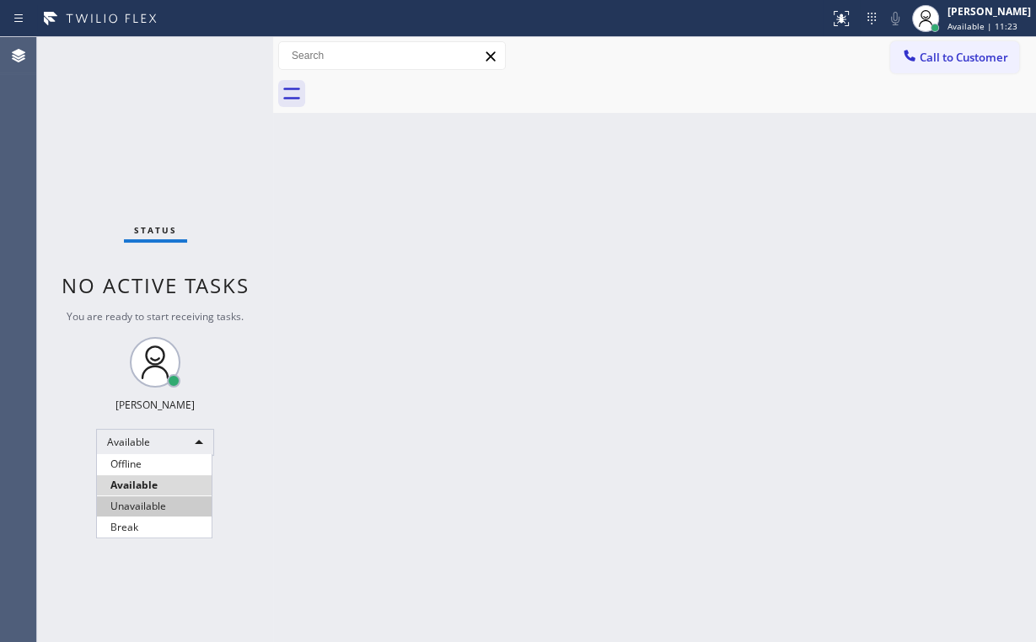
click at [164, 502] on li "Unavailable" at bounding box center [154, 507] width 115 height 20
drag, startPoint x: 440, startPoint y: 457, endPoint x: 1027, endPoint y: 215, distance: 634.7
click at [452, 457] on div "Back to Dashboard Change Sender ID Customers Technicians Select a contact Outbo…" at bounding box center [654, 339] width 763 height 605
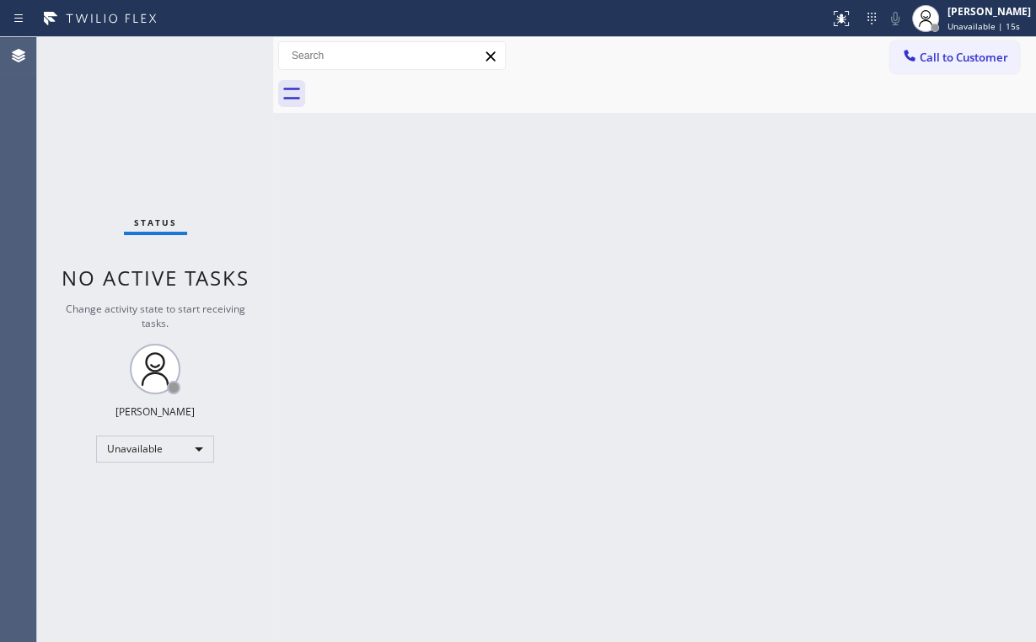
drag, startPoint x: 108, startPoint y: 74, endPoint x: 155, endPoint y: 17, distance: 74.3
click at [111, 73] on div "Status No active tasks Change activity state to start receiving tasks. [PERSON_…" at bounding box center [155, 339] width 236 height 605
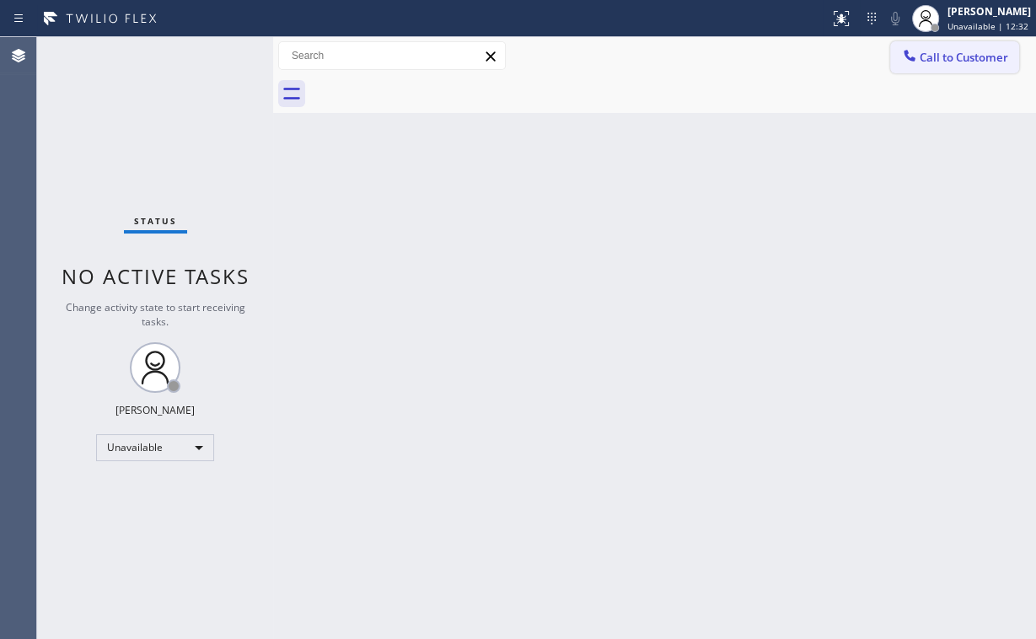
click at [937, 61] on span "Call to Customer" at bounding box center [964, 57] width 89 height 15
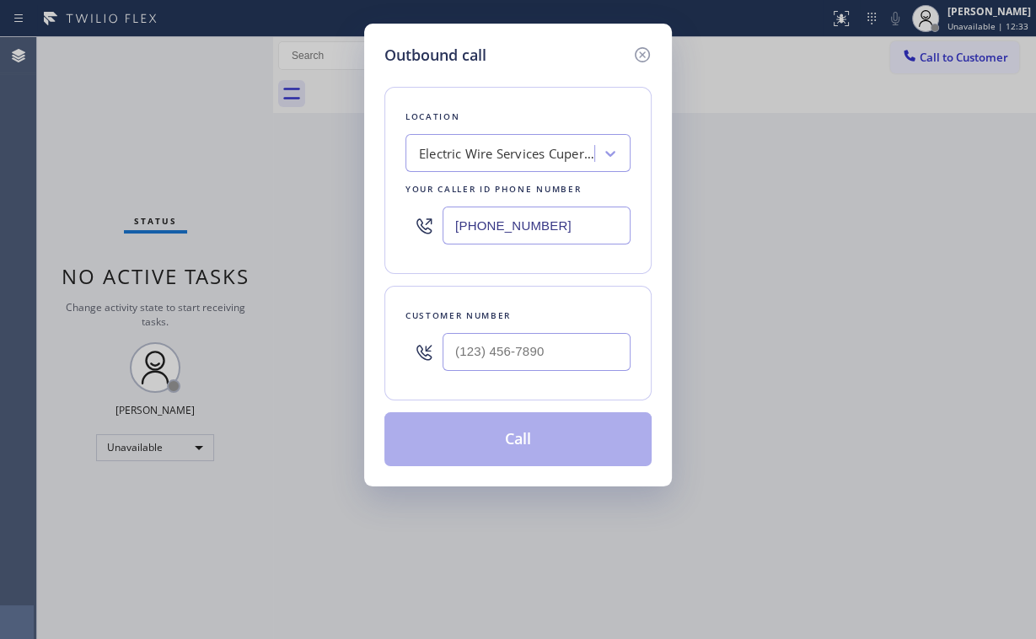
drag, startPoint x: 340, startPoint y: 223, endPoint x: 213, endPoint y: 216, distance: 126.7
click at [244, 221] on div "Outbound call Location Electric Wire Services [GEOGRAPHIC_DATA] Your caller id …" at bounding box center [518, 319] width 1036 height 639
paste input "684-7401"
type input "[PHONE_NUMBER]"
click at [566, 347] on input "(___) ___-____" at bounding box center [537, 352] width 188 height 38
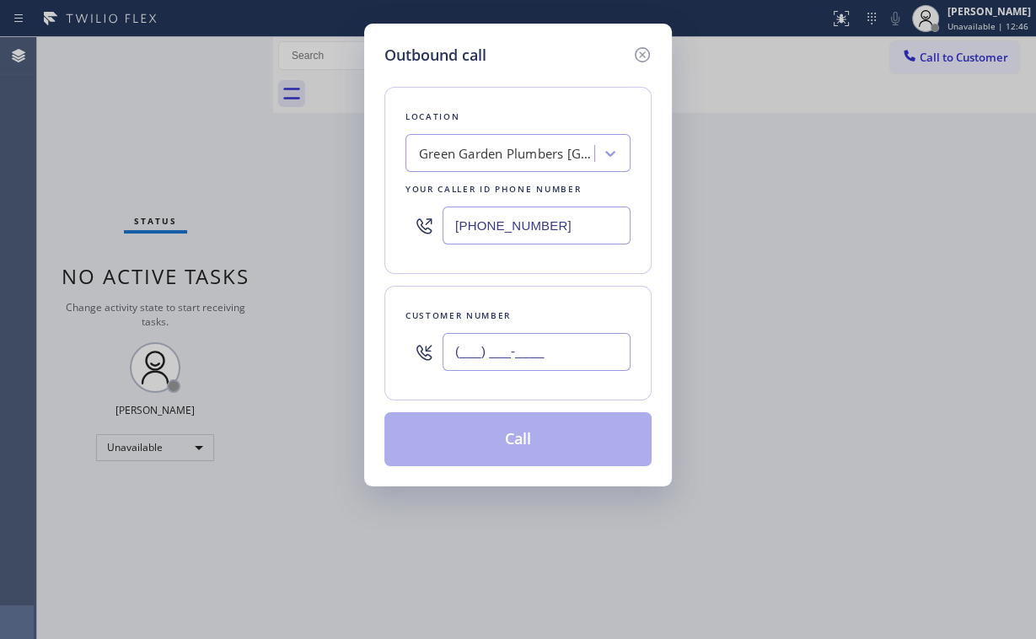
paste input "408) 603-0286"
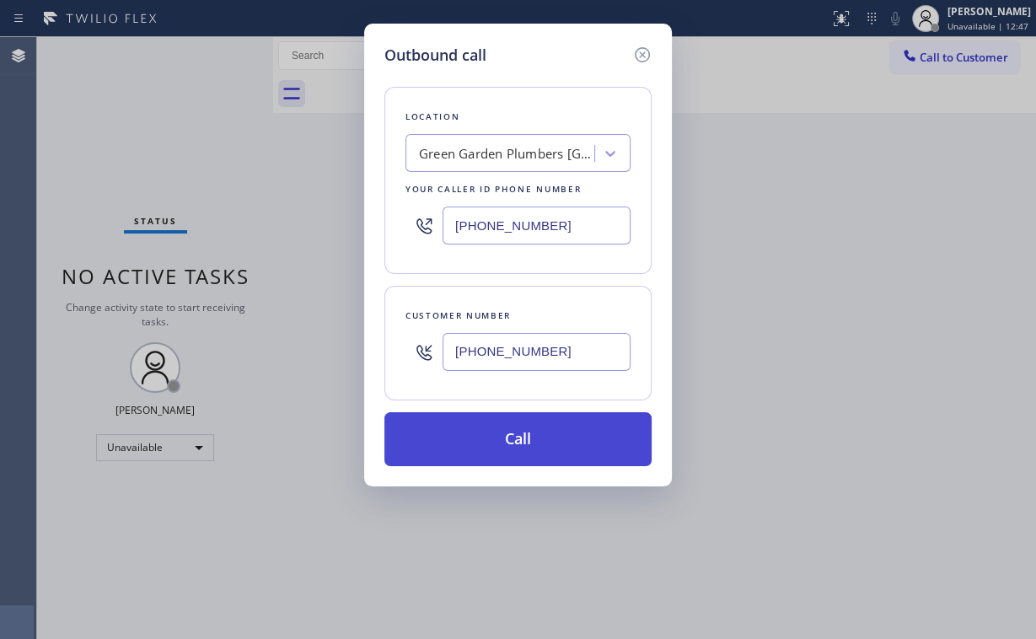
type input "[PHONE_NUMBER]"
drag, startPoint x: 496, startPoint y: 439, endPoint x: 459, endPoint y: 590, distance: 155.2
click at [496, 440] on button "Call" at bounding box center [517, 439] width 267 height 54
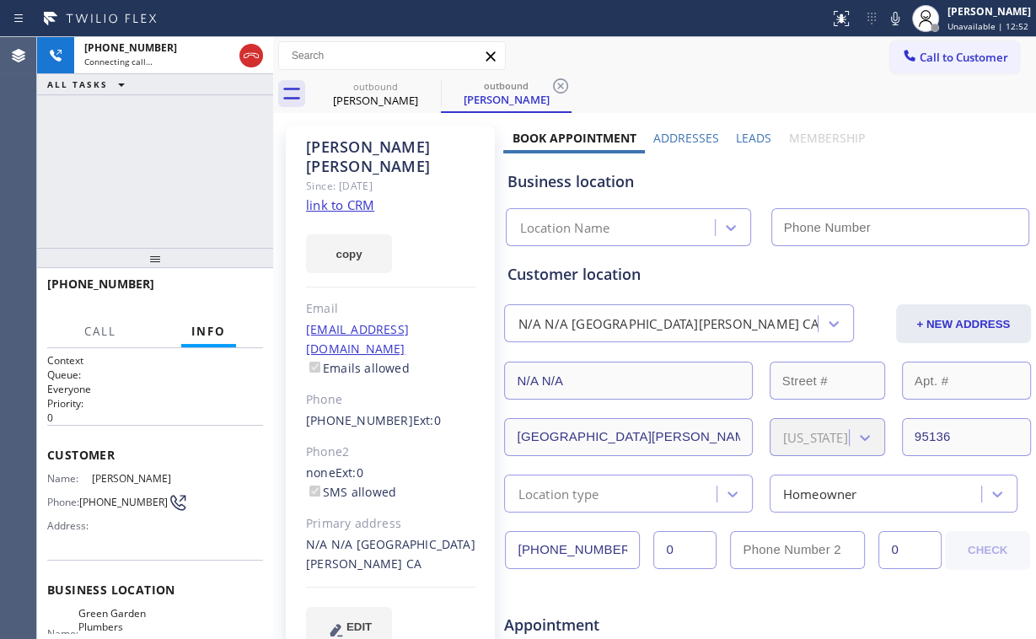
click at [183, 167] on div "[PHONE_NUMBER] Connecting call… ALL TASKS ALL TASKS ACTIVE TASKS TASKS IN WRAP …" at bounding box center [155, 142] width 236 height 211
type input "[PHONE_NUMBER]"
click at [161, 190] on div "[PHONE_NUMBER] Connecting call… ALL TASKS ALL TASKS ACTIVE TASKS TASKS IN WRAP …" at bounding box center [155, 142] width 236 height 211
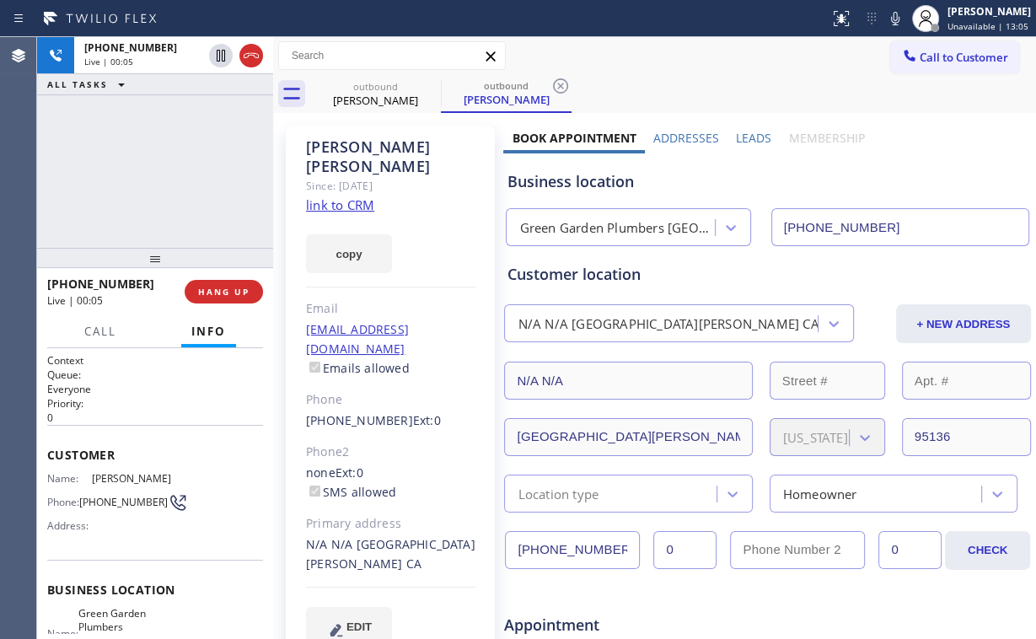
click at [572, 226] on div "Green Garden Plumbers [GEOGRAPHIC_DATA][PERSON_NAME]" at bounding box center [617, 227] width 196 height 19
drag, startPoint x: 600, startPoint y: 181, endPoint x: 537, endPoint y: 181, distance: 63.2
click at [537, 181] on div "Business location" at bounding box center [767, 181] width 521 height 23
click at [566, 183] on div "Business location" at bounding box center [767, 181] width 521 height 23
drag, startPoint x: 171, startPoint y: 175, endPoint x: 158, endPoint y: 171, distance: 13.1
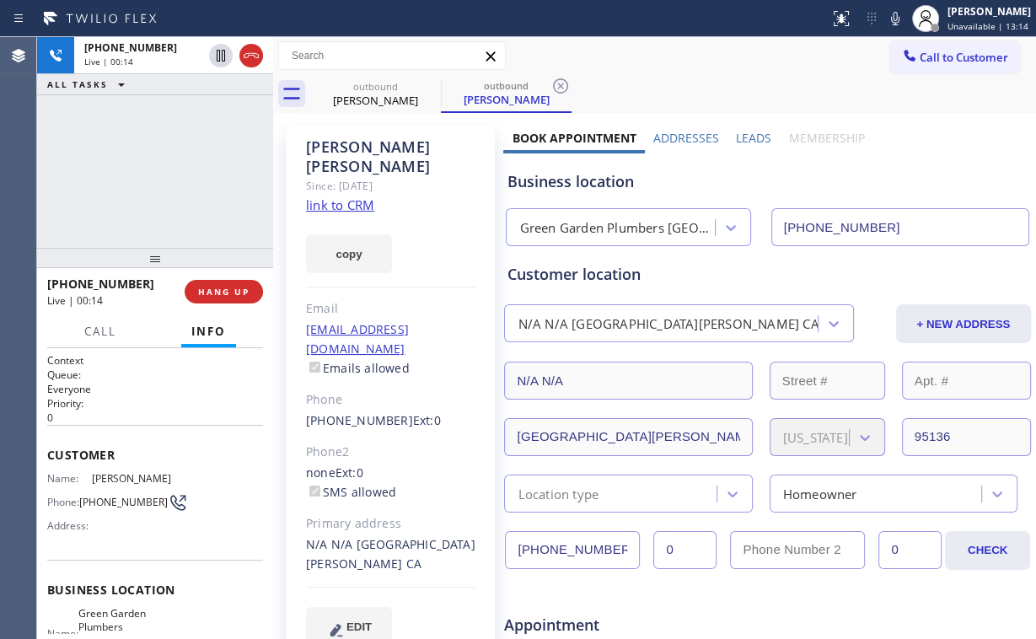
click at [158, 170] on div "[PHONE_NUMBER] Live | 00:14 ALL TASKS ALL TASKS ACTIVE TASKS TASKS IN WRAP UP" at bounding box center [155, 142] width 236 height 211
click at [219, 290] on span "HANG UP" at bounding box center [223, 292] width 51 height 12
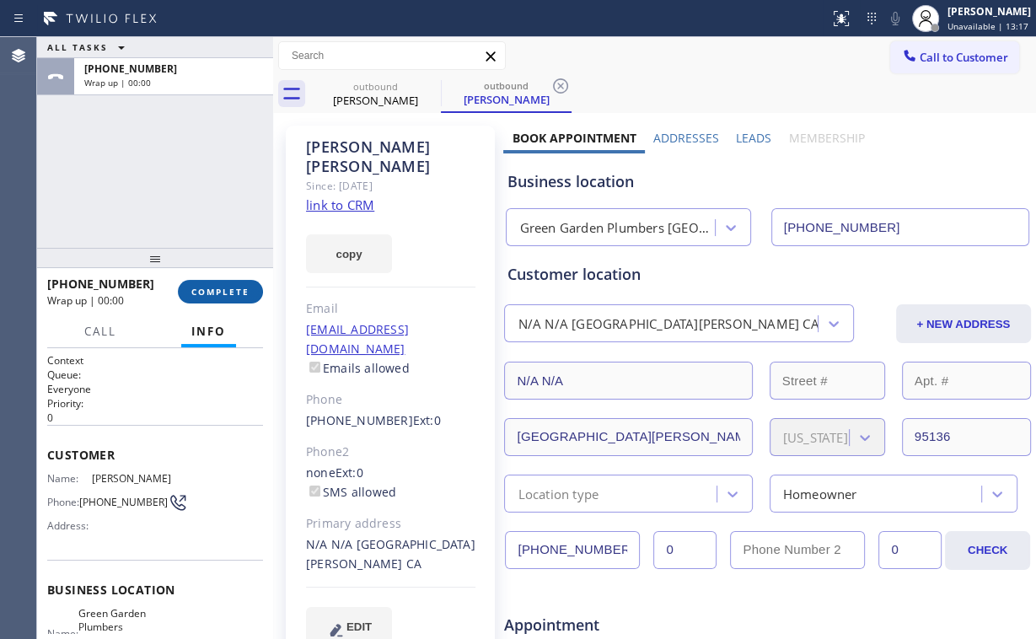
click at [220, 290] on span "COMPLETE" at bounding box center [220, 292] width 58 height 12
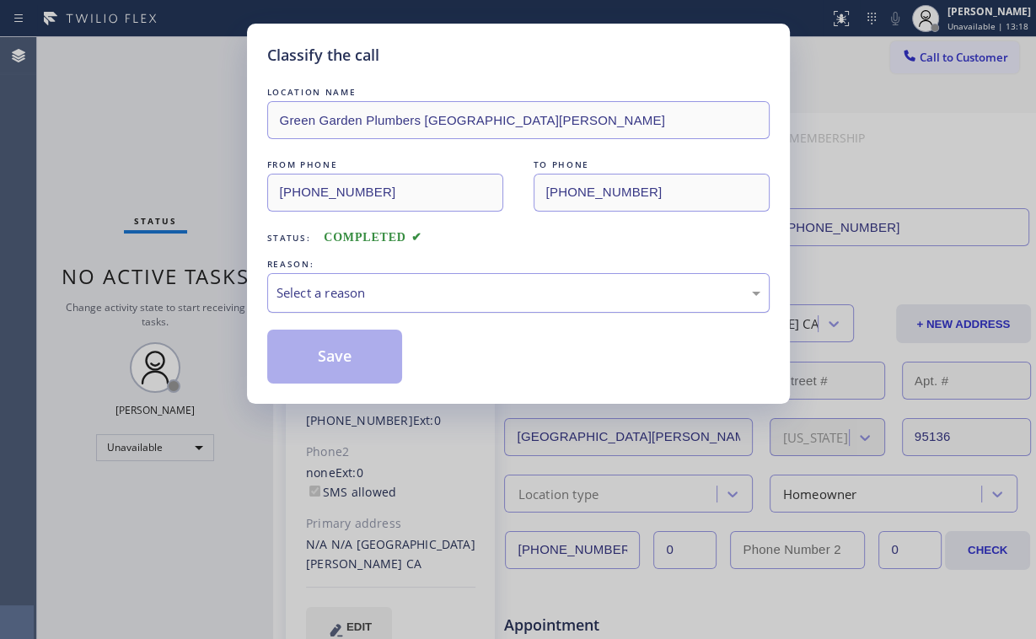
click at [332, 287] on div "Select a reason" at bounding box center [519, 292] width 484 height 19
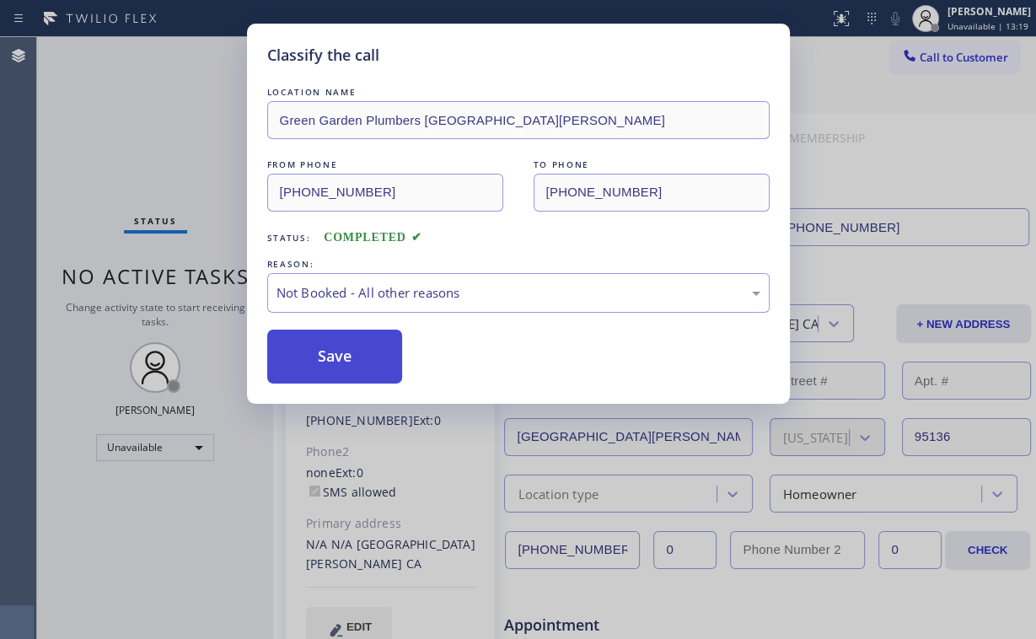
click at [338, 357] on button "Save" at bounding box center [335, 357] width 136 height 54
click at [121, 135] on div "Classify the call LOCATION NAME [GEOGRAPHIC_DATA] Plumbers [GEOGRAPHIC_DATA][PE…" at bounding box center [518, 319] width 1036 height 639
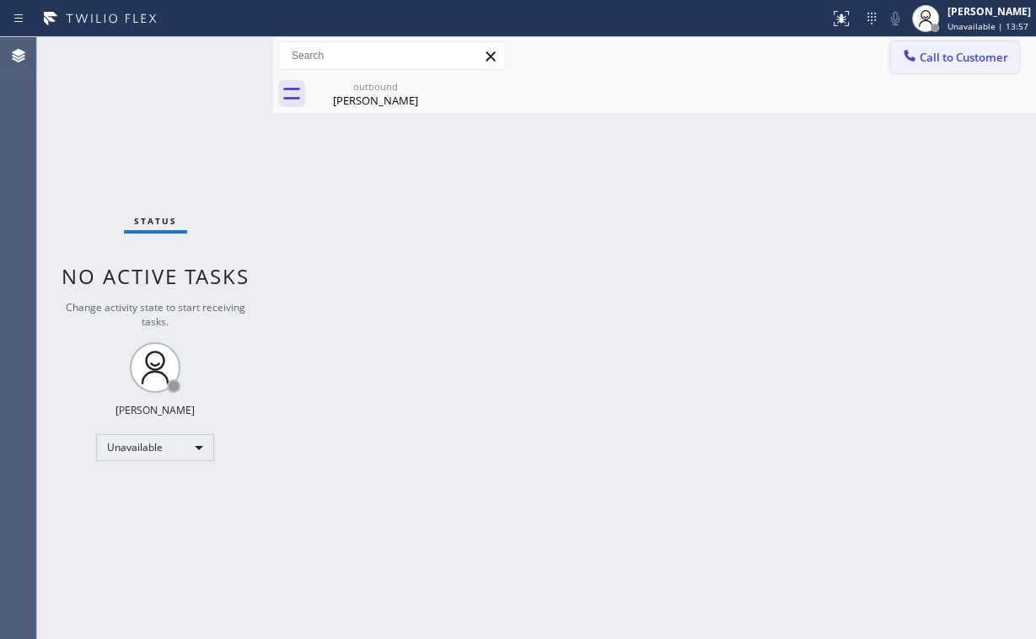
click at [907, 67] on div at bounding box center [909, 57] width 20 height 20
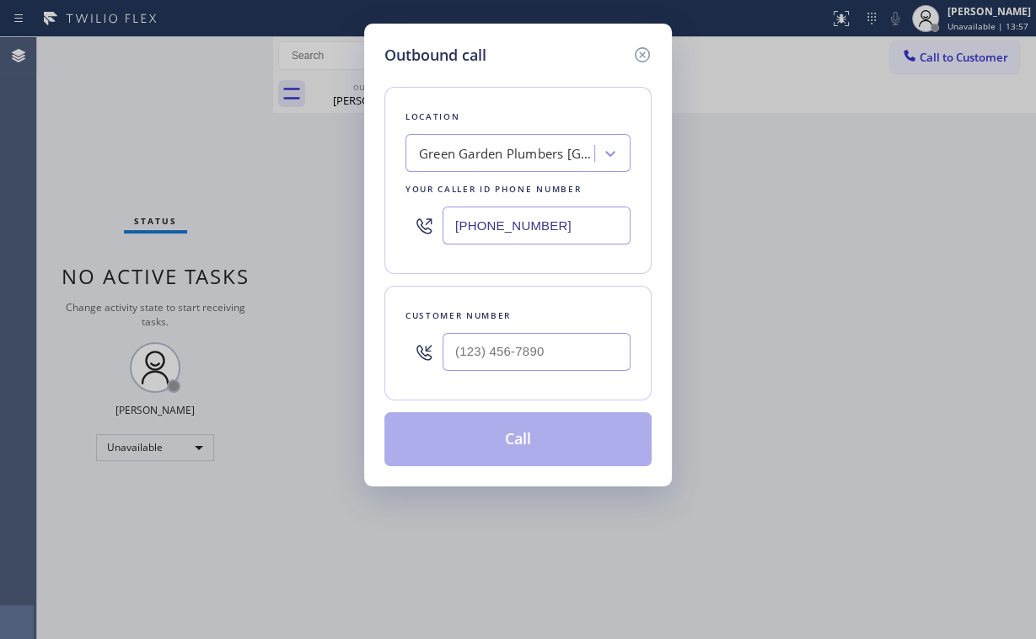
drag, startPoint x: 614, startPoint y: 229, endPoint x: 175, endPoint y: 208, distance: 439.7
click at [267, 213] on div "Outbound call Location [GEOGRAPHIC_DATA] Plumbers [GEOGRAPHIC_DATA][PERSON_NAME…" at bounding box center [518, 319] width 1036 height 639
paste input "877) 945-9605"
type input "[PHONE_NUMBER]"
click at [556, 344] on input "(___) ___-____" at bounding box center [537, 352] width 188 height 38
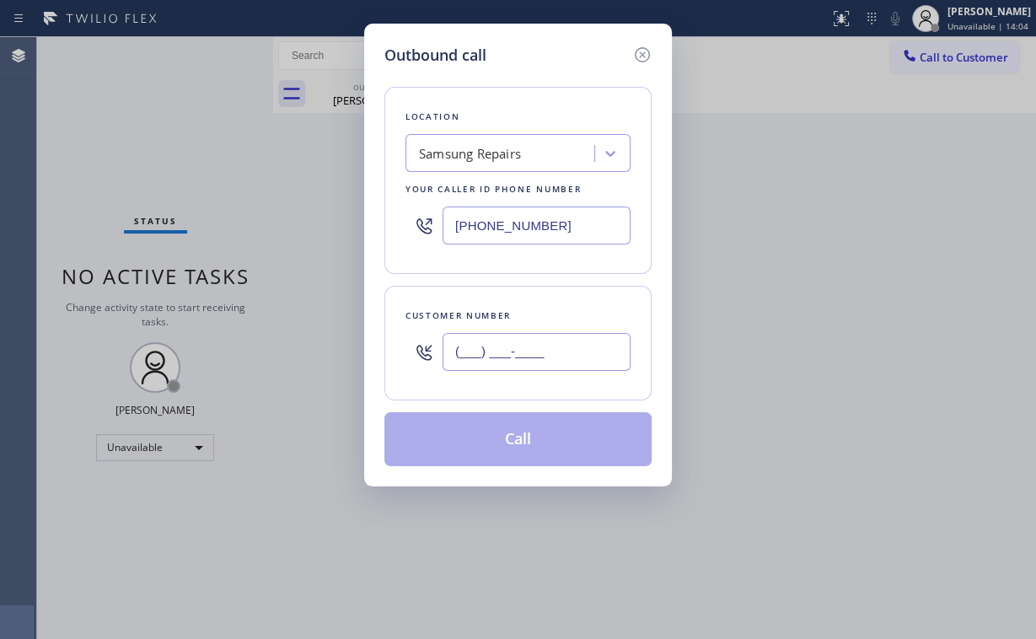
paste input "425) 970-2642"
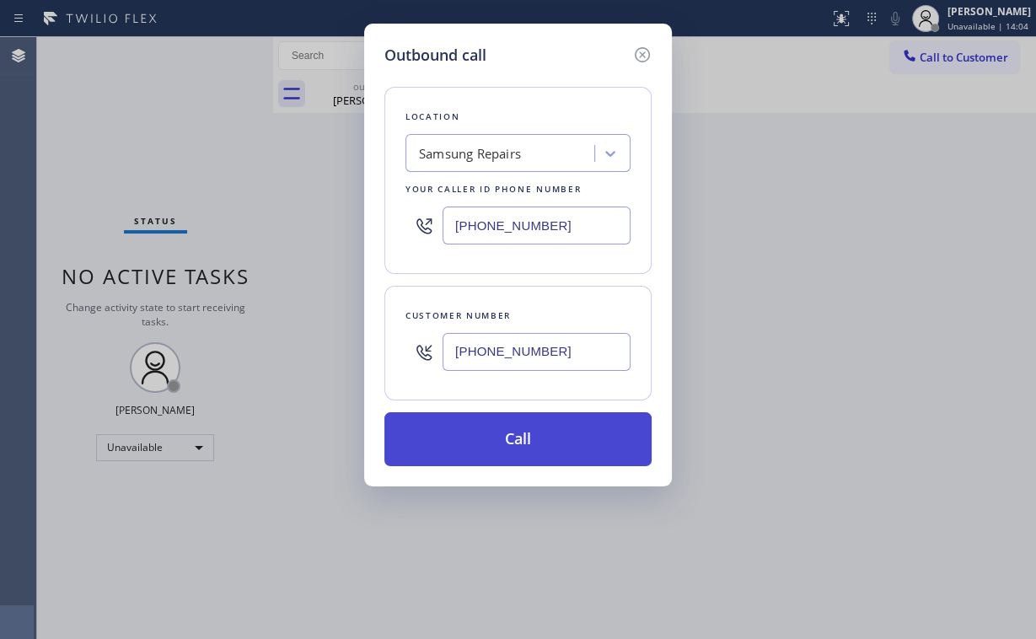
type input "[PHONE_NUMBER]"
drag, startPoint x: 502, startPoint y: 437, endPoint x: 400, endPoint y: 636, distance: 224.3
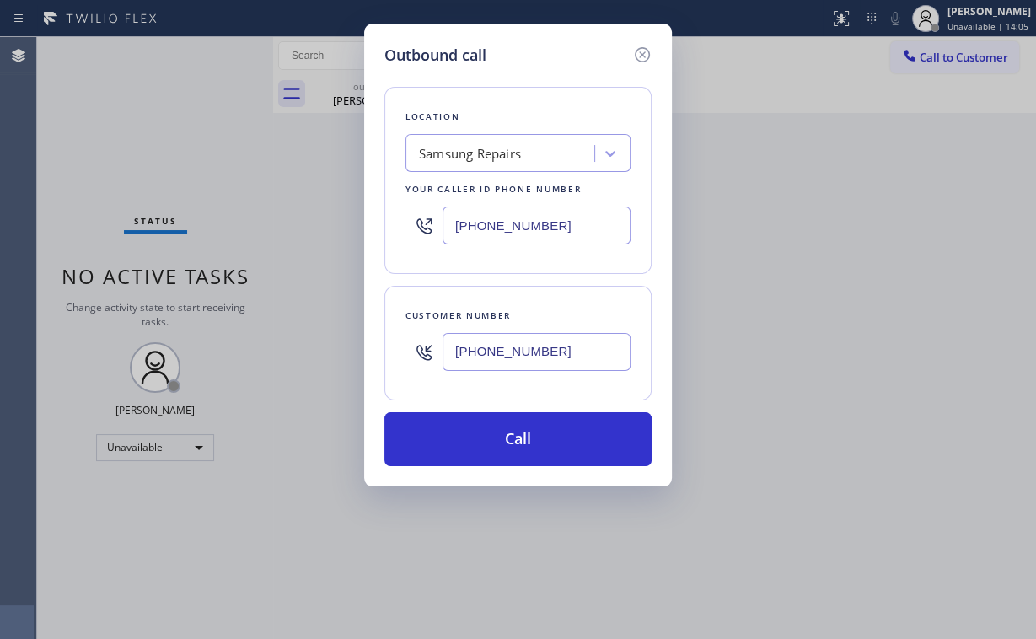
click at [500, 438] on button "Call" at bounding box center [517, 439] width 267 height 54
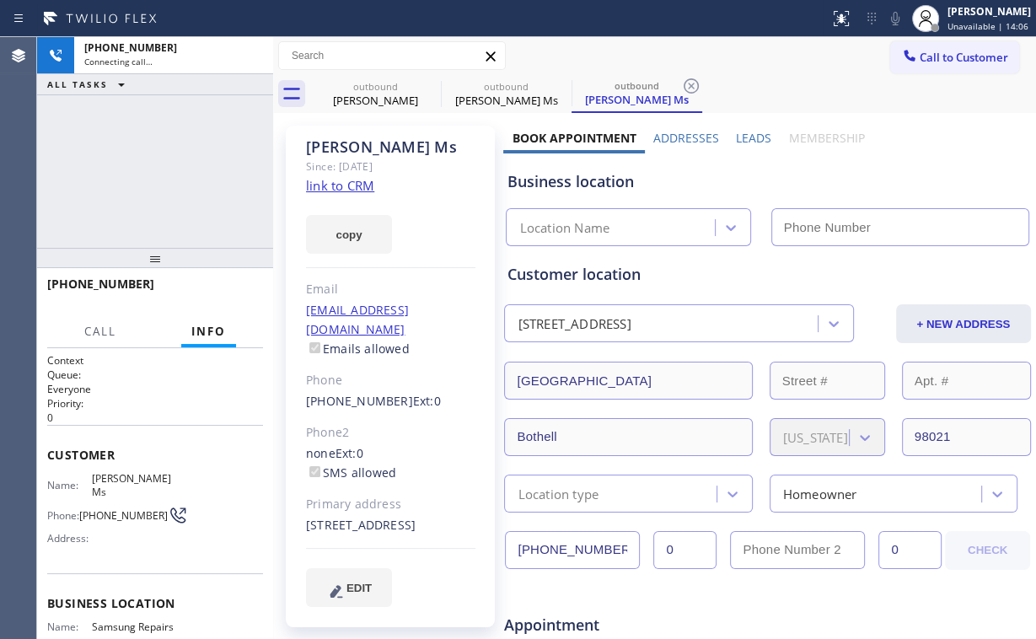
drag, startPoint x: 152, startPoint y: 190, endPoint x: 209, endPoint y: 186, distance: 57.4
click at [162, 190] on div "[PHONE_NUMBER] Connecting call… ALL TASKS ALL TASKS ACTIVE TASKS TASKS IN WRAP …" at bounding box center [155, 142] width 236 height 211
click at [384, 86] on div "outbound" at bounding box center [375, 86] width 127 height 13
type input "[PHONE_NUMBER]"
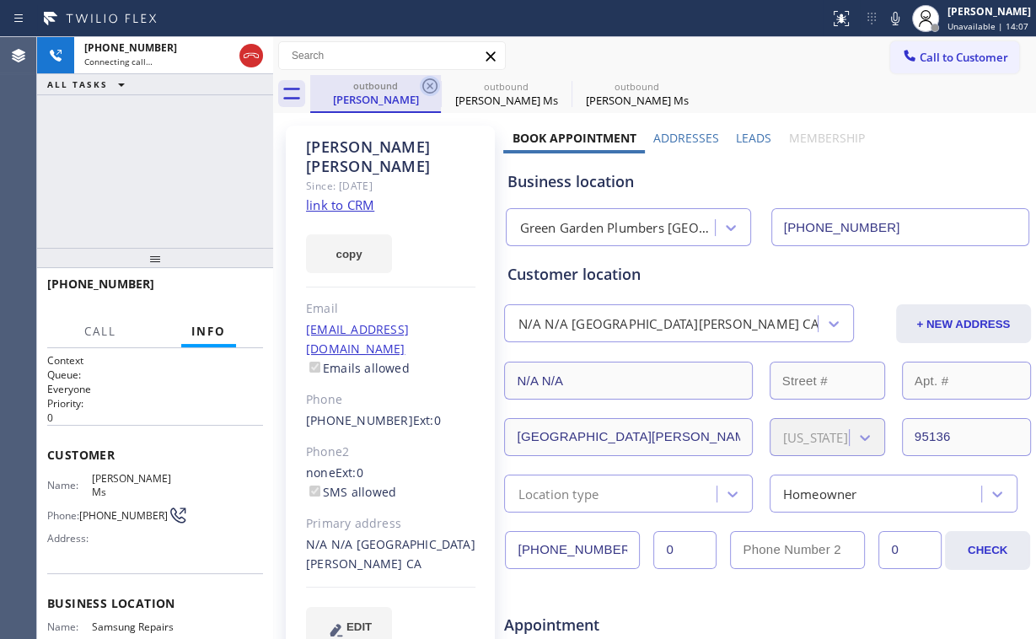
click at [430, 84] on icon at bounding box center [430, 86] width 20 height 20
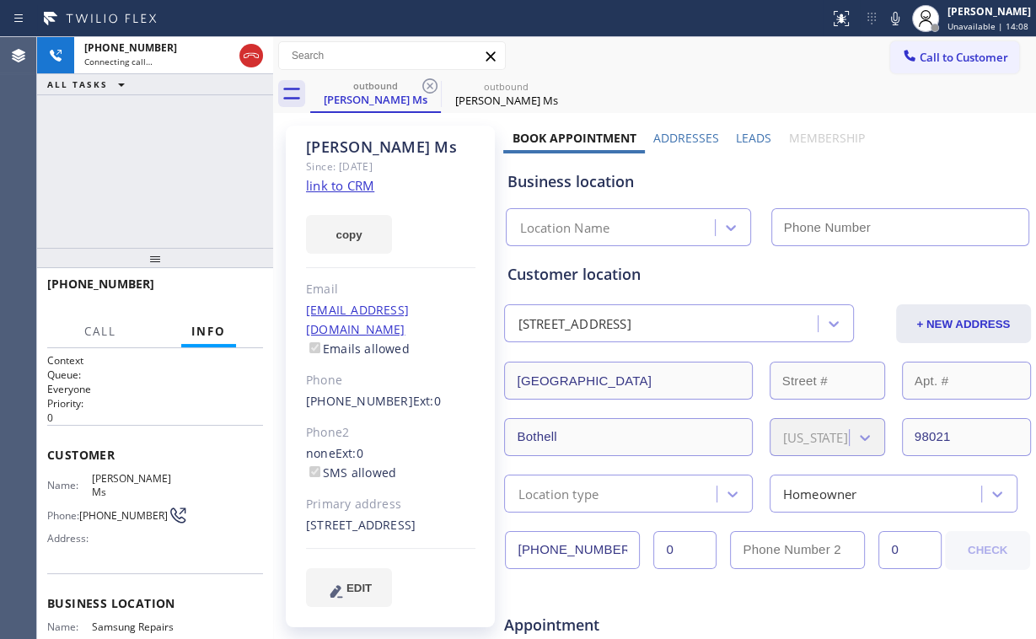
type input "[PHONE_NUMBER]"
click at [207, 154] on div "[PHONE_NUMBER] Connecting call… ALL TASKS ALL TASKS ACTIVE TASKS TASKS IN WRAP …" at bounding box center [155, 142] width 236 height 211
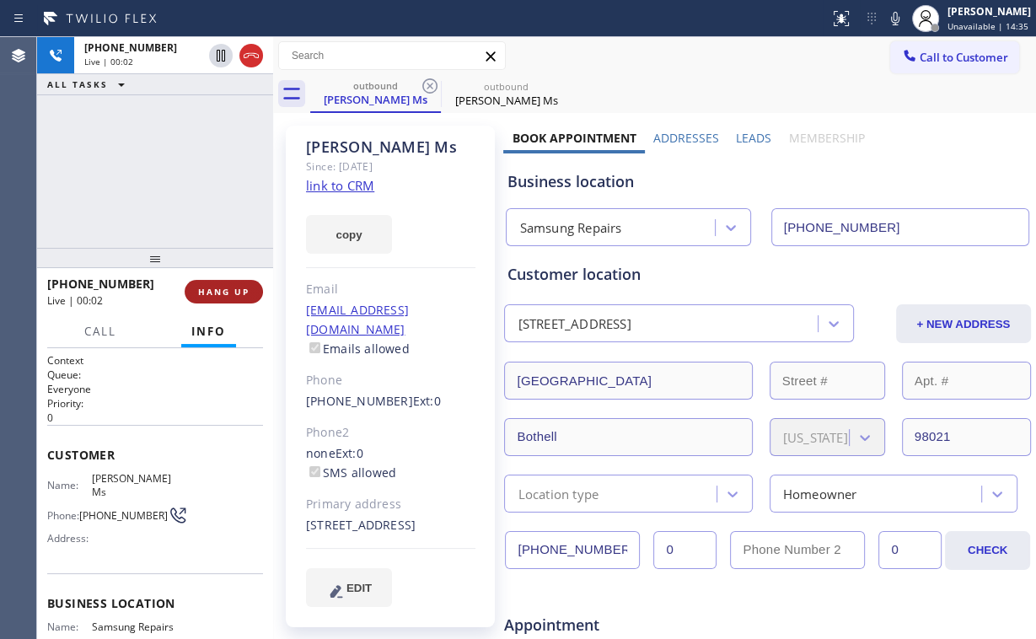
click at [223, 283] on button "HANG UP" at bounding box center [224, 292] width 78 height 24
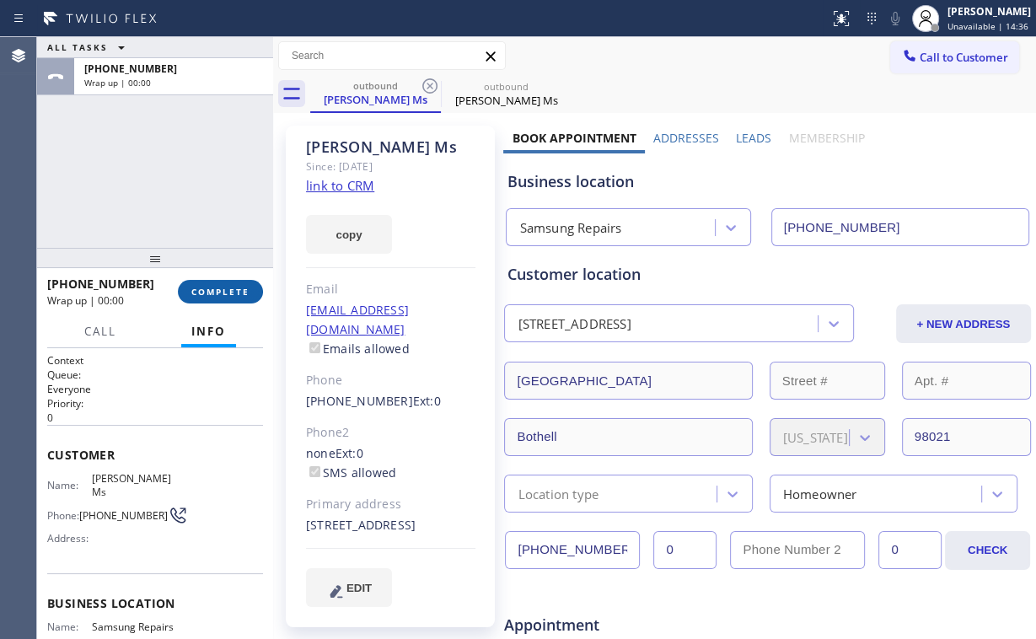
click at [223, 283] on button "COMPLETE" at bounding box center [220, 292] width 85 height 24
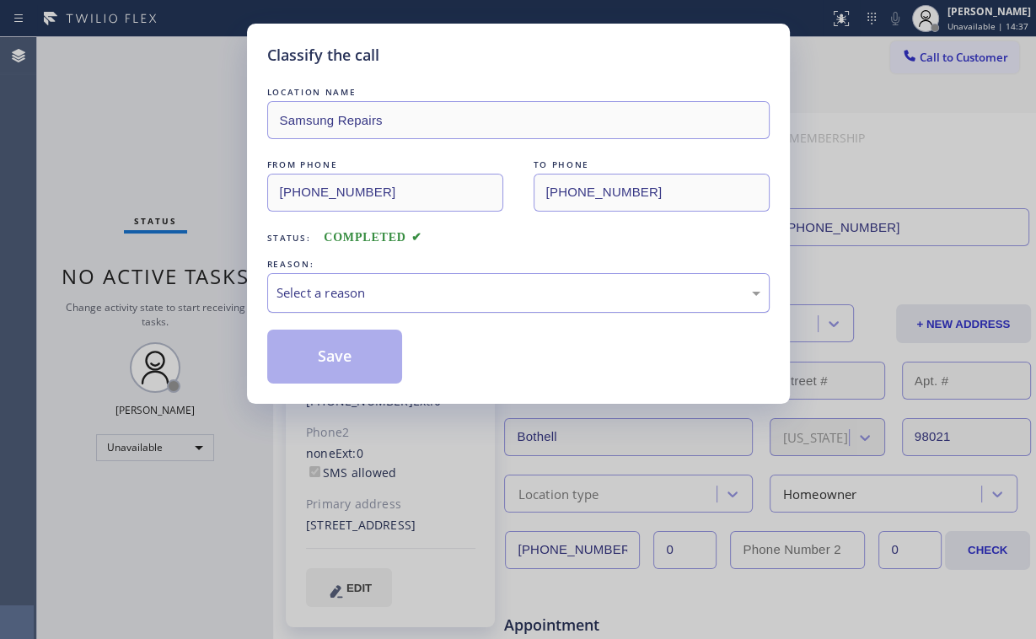
drag, startPoint x: 317, startPoint y: 287, endPoint x: 317, endPoint y: 307, distance: 19.4
click at [317, 288] on div "Select a reason" at bounding box center [519, 292] width 484 height 19
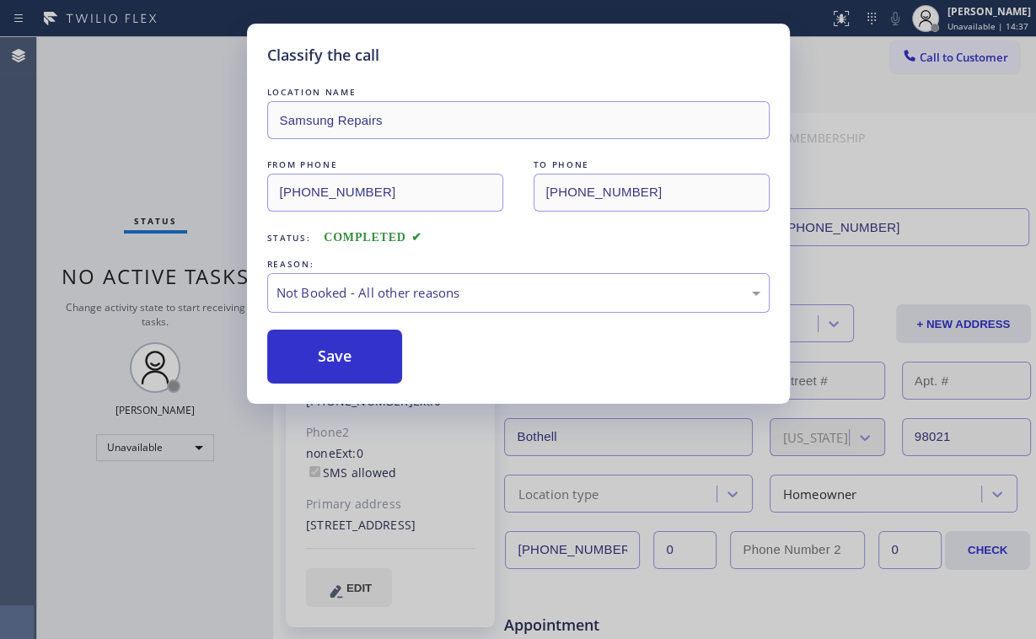
click at [317, 361] on button "Save" at bounding box center [335, 357] width 136 height 54
click at [128, 141] on div "Classify the call LOCATION NAME Samsung Repairs FROM PHONE [PHONE_NUMBER] TO PH…" at bounding box center [518, 319] width 1036 height 639
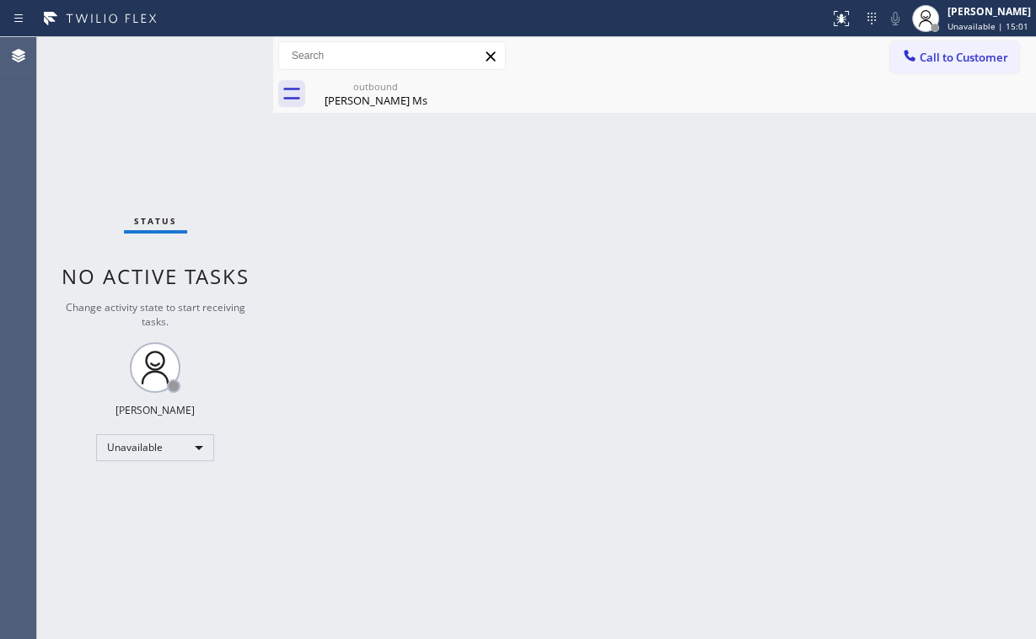
click at [182, 145] on div "Status No active tasks Change activity state to start receiving tasks. [PERSON_…" at bounding box center [155, 338] width 236 height 602
drag, startPoint x: 356, startPoint y: 83, endPoint x: 400, endPoint y: 98, distance: 46.4
click at [358, 84] on div "outbound" at bounding box center [375, 86] width 127 height 13
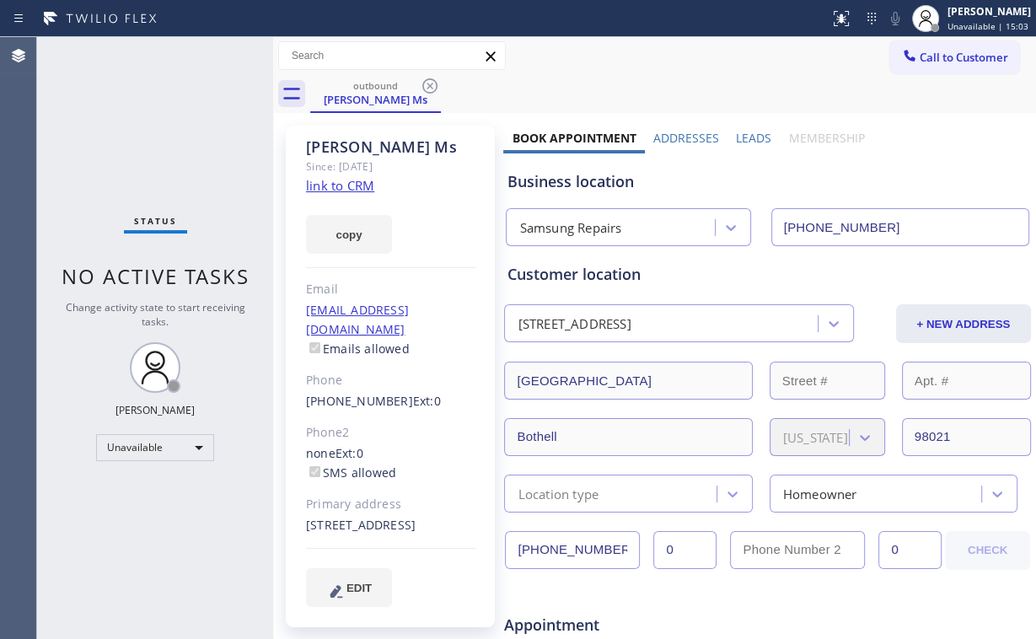
drag, startPoint x: 424, startPoint y: 76, endPoint x: 433, endPoint y: 84, distance: 12.5
click at [425, 77] on icon at bounding box center [430, 86] width 20 height 20
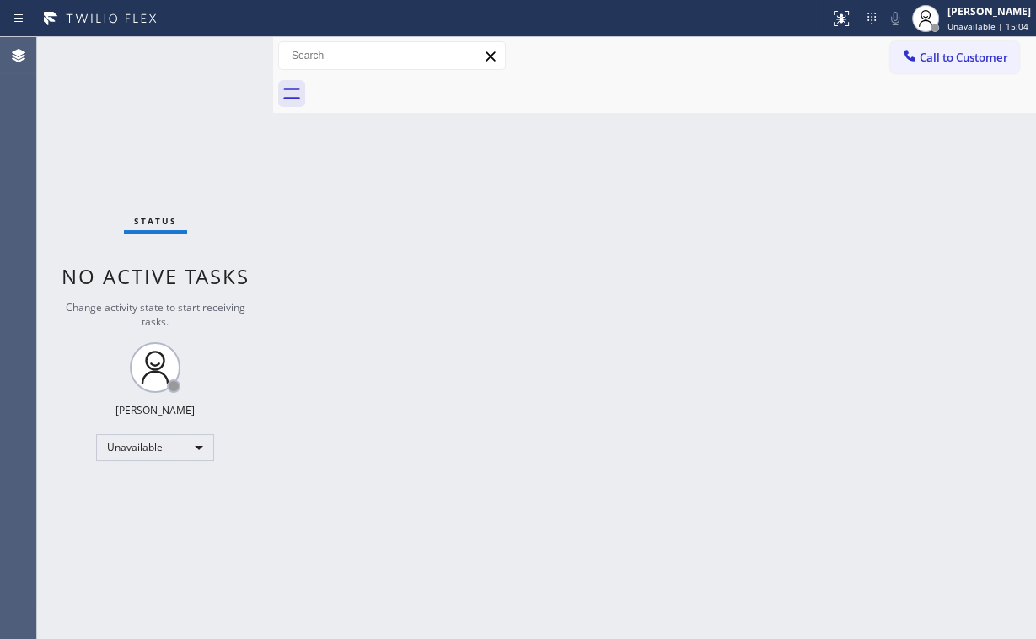
drag, startPoint x: 430, startPoint y: 82, endPoint x: 432, endPoint y: 94, distance: 12.9
click at [432, 83] on div at bounding box center [673, 94] width 726 height 38
drag, startPoint x: 106, startPoint y: 97, endPoint x: 106, endPoint y: 88, distance: 9.3
click at [106, 92] on div "Status No active tasks Change activity state to start receiving tasks. [PERSON_…" at bounding box center [155, 338] width 236 height 602
click at [143, 119] on div "Status No active tasks Change activity state to start receiving tasks. [PERSON_…" at bounding box center [155, 338] width 236 height 602
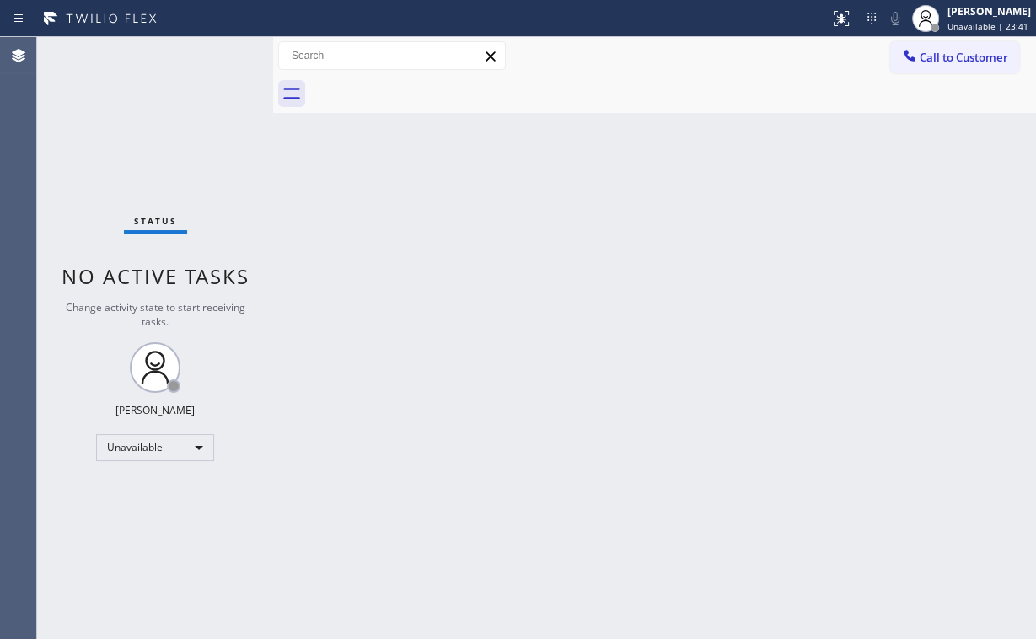
drag, startPoint x: 155, startPoint y: 119, endPoint x: 169, endPoint y: 110, distance: 15.9
click at [155, 118] on div "Status No active tasks Change activity state to start receiving tasks. [PERSON_…" at bounding box center [155, 338] width 236 height 602
click at [130, 448] on div "Unavailable" at bounding box center [155, 447] width 118 height 27
click at [123, 470] on li "Offline" at bounding box center [154, 469] width 115 height 20
drag, startPoint x: 656, startPoint y: 379, endPoint x: 817, endPoint y: 206, distance: 236.2
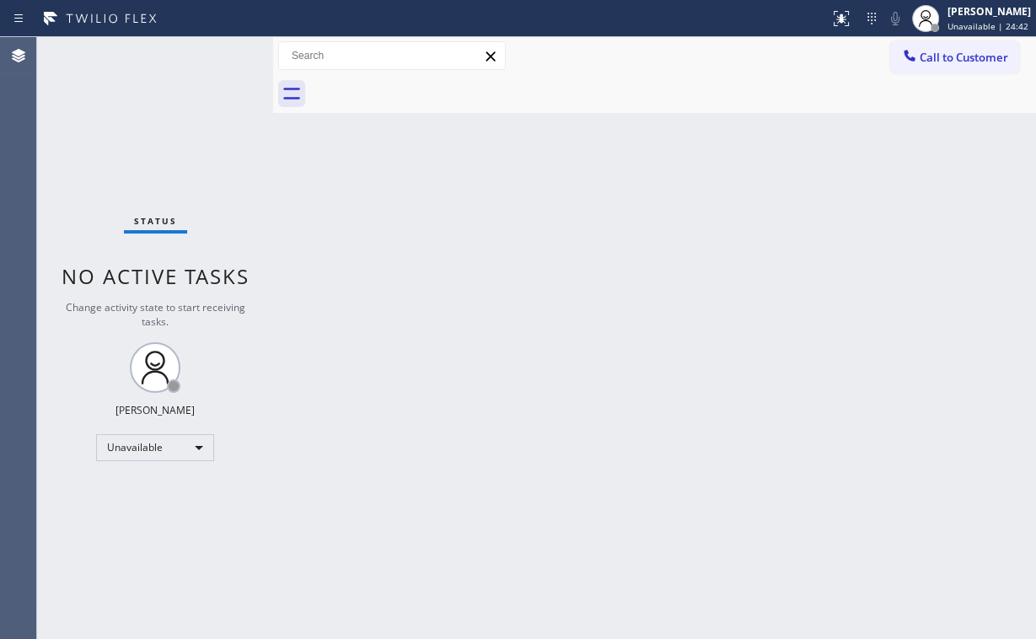
click at [664, 362] on div "Back to Dashboard Change Sender ID Customers Technicians Select a contact Outbo…" at bounding box center [654, 338] width 763 height 602
click at [970, 20] on span "Unavailable | 24:43" at bounding box center [988, 26] width 81 height 12
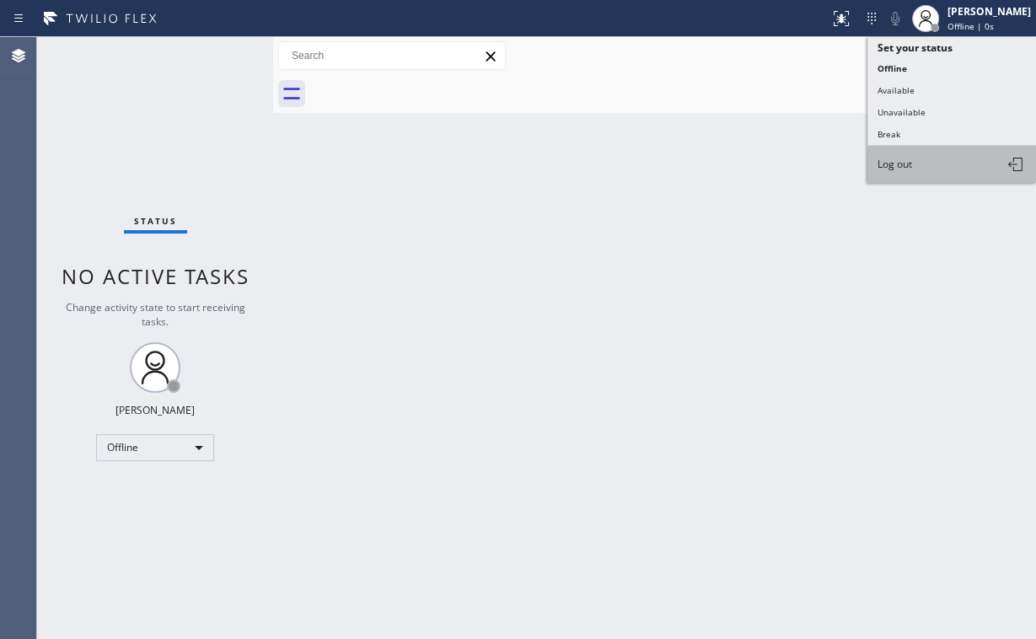
click at [897, 164] on span "Log out" at bounding box center [895, 164] width 35 height 14
